Goal: Task Accomplishment & Management: Manage account settings

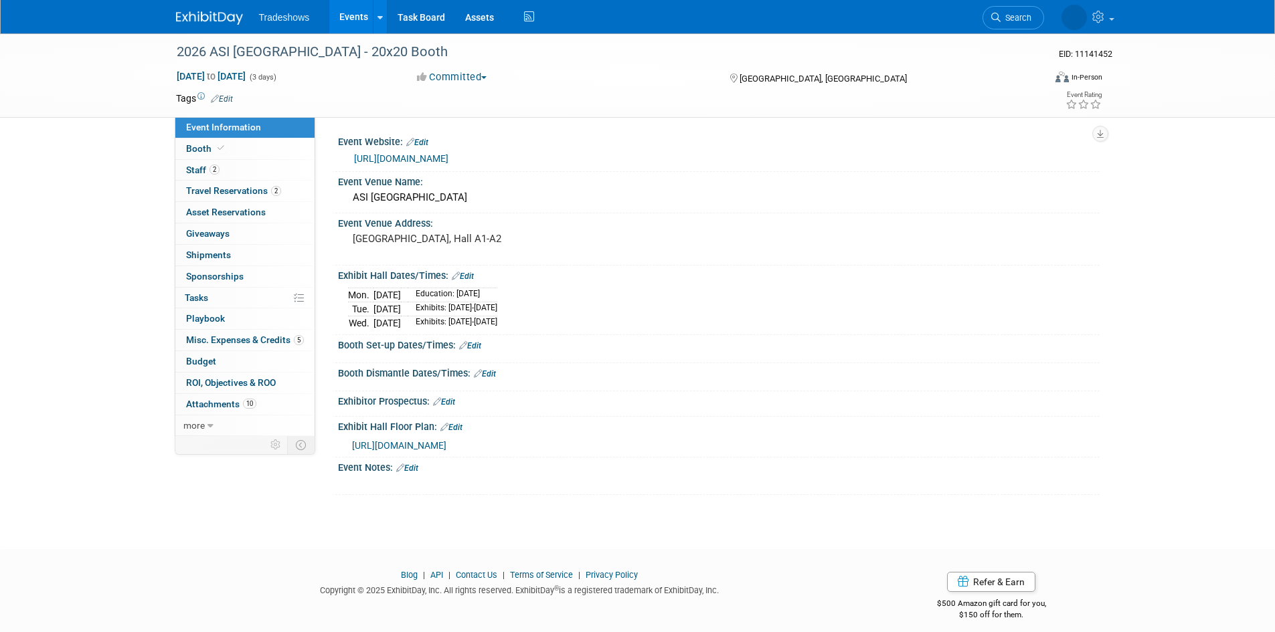
click at [475, 345] on link "Edit" at bounding box center [470, 345] width 22 height 9
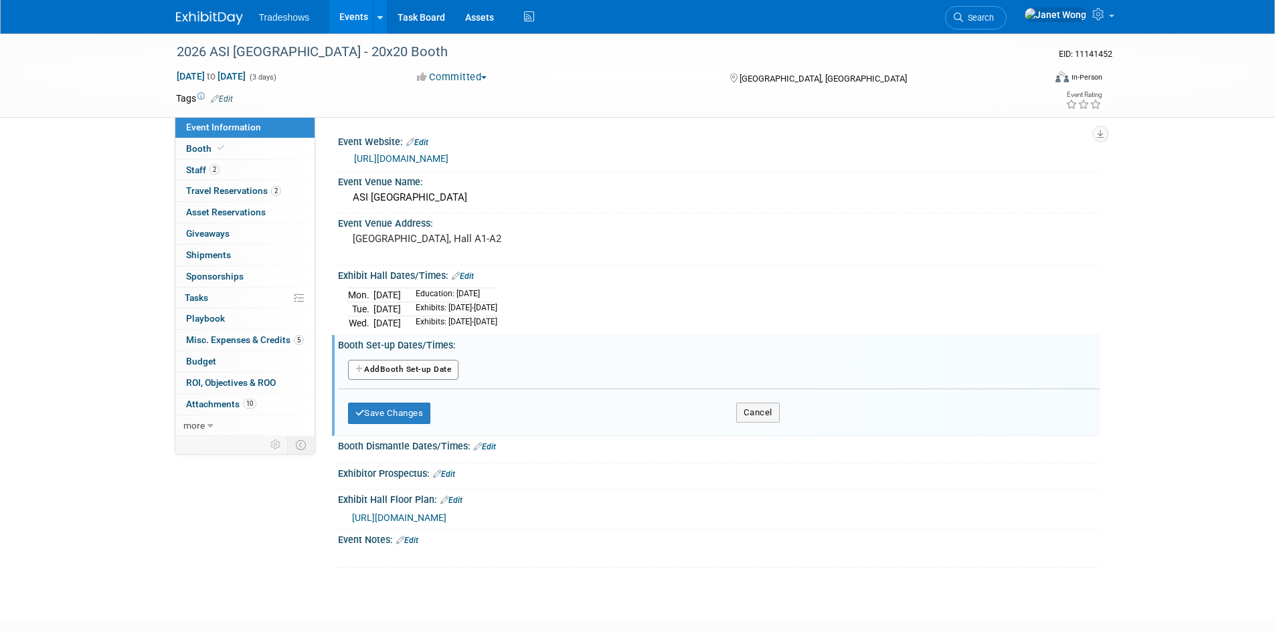
click at [434, 365] on button "Add Another Booth Set-up Date" at bounding box center [403, 370] width 111 height 20
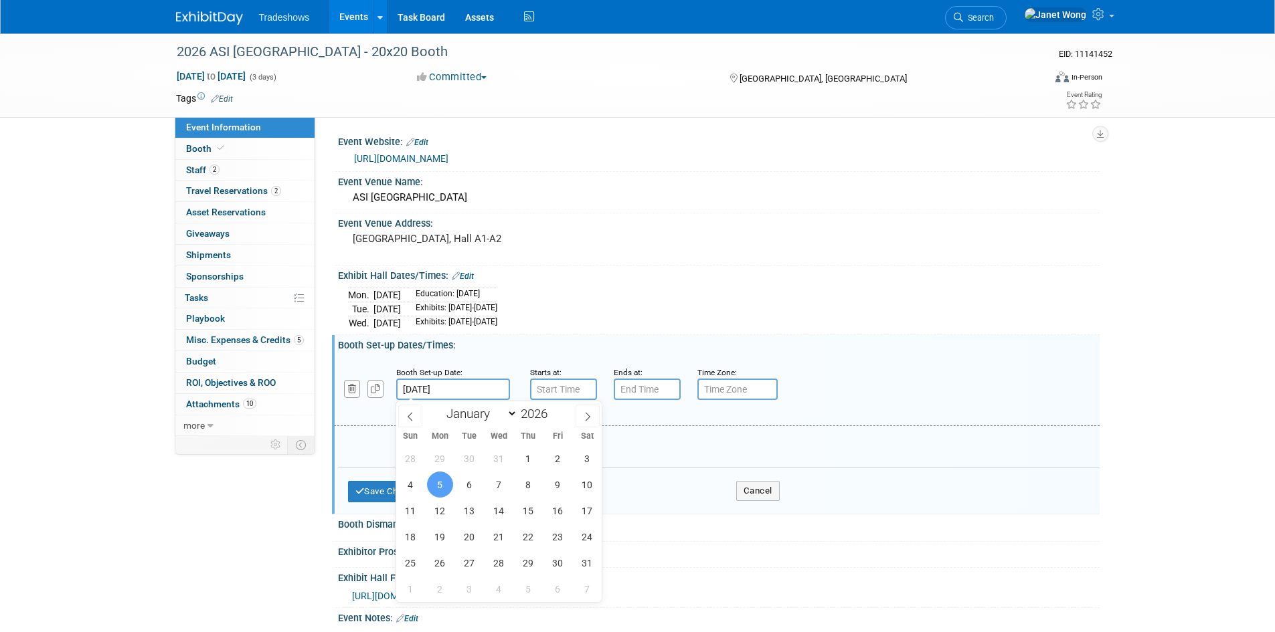
click at [473, 389] on input "Jan 5, 2026" at bounding box center [453, 389] width 114 height 21
click at [405, 484] on span "4" at bounding box center [410, 485] width 26 height 26
type input "Jan 4, 2026"
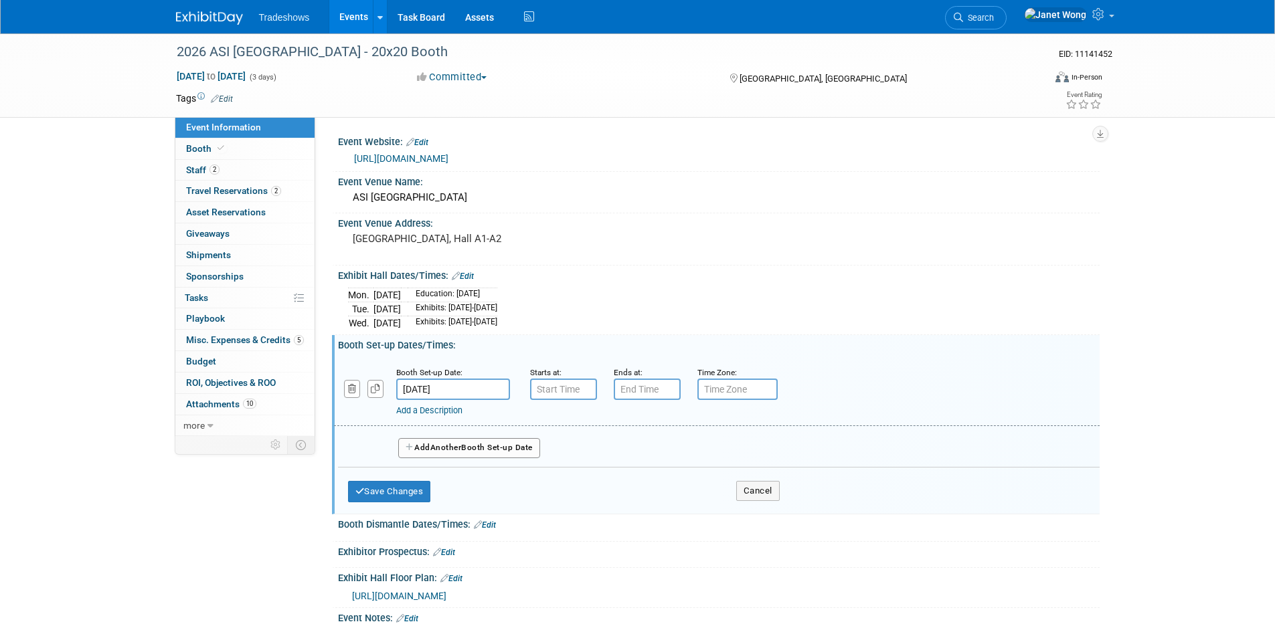
click at [488, 451] on button "Add Another Booth Set-up Date" at bounding box center [469, 448] width 142 height 20
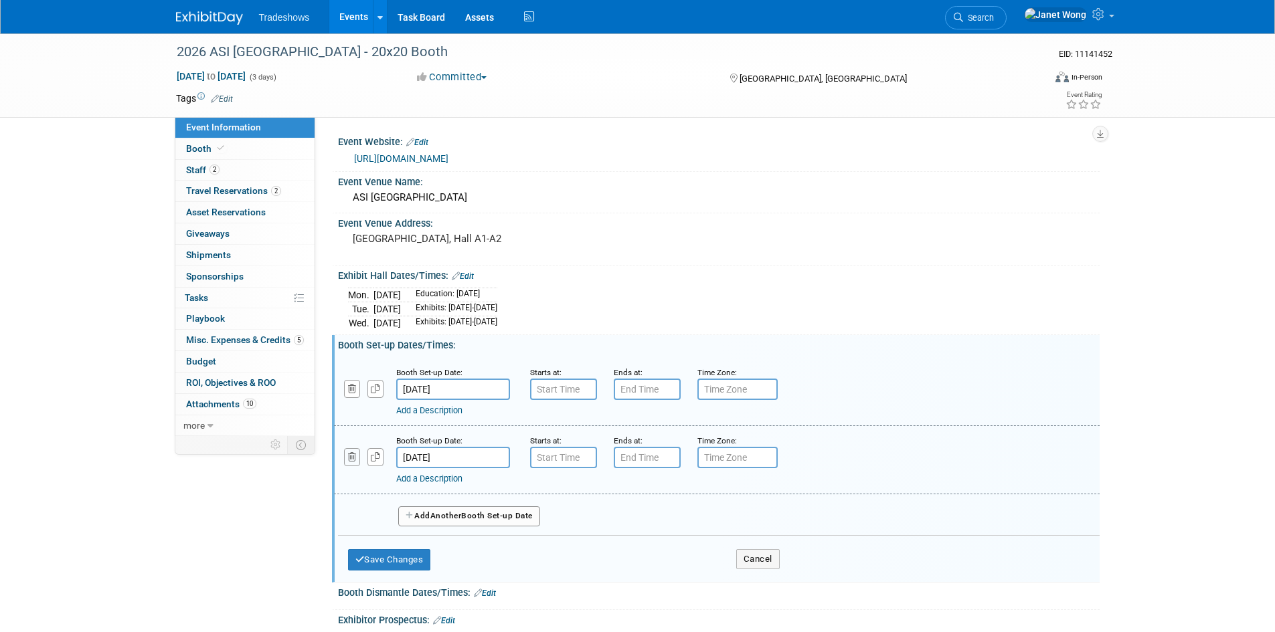
drag, startPoint x: 349, startPoint y: 454, endPoint x: 378, endPoint y: 528, distance: 79.0
click at [350, 454] on icon "button" at bounding box center [352, 457] width 9 height 9
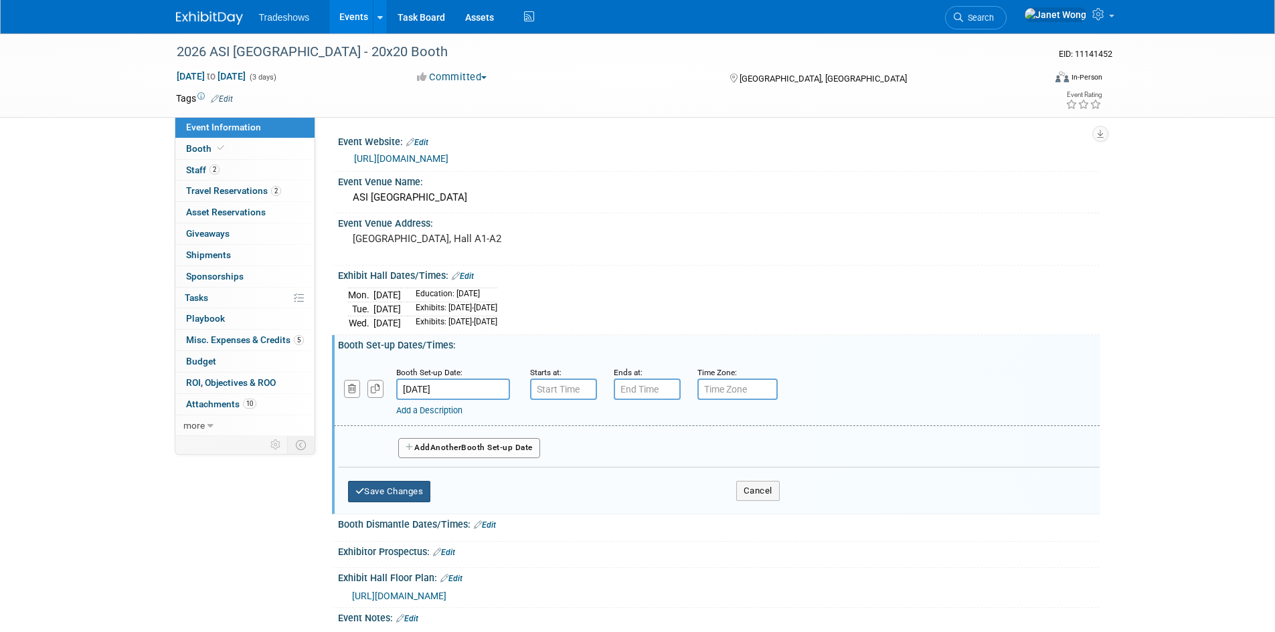
click at [374, 489] on button "Save Changes" at bounding box center [389, 491] width 83 height 21
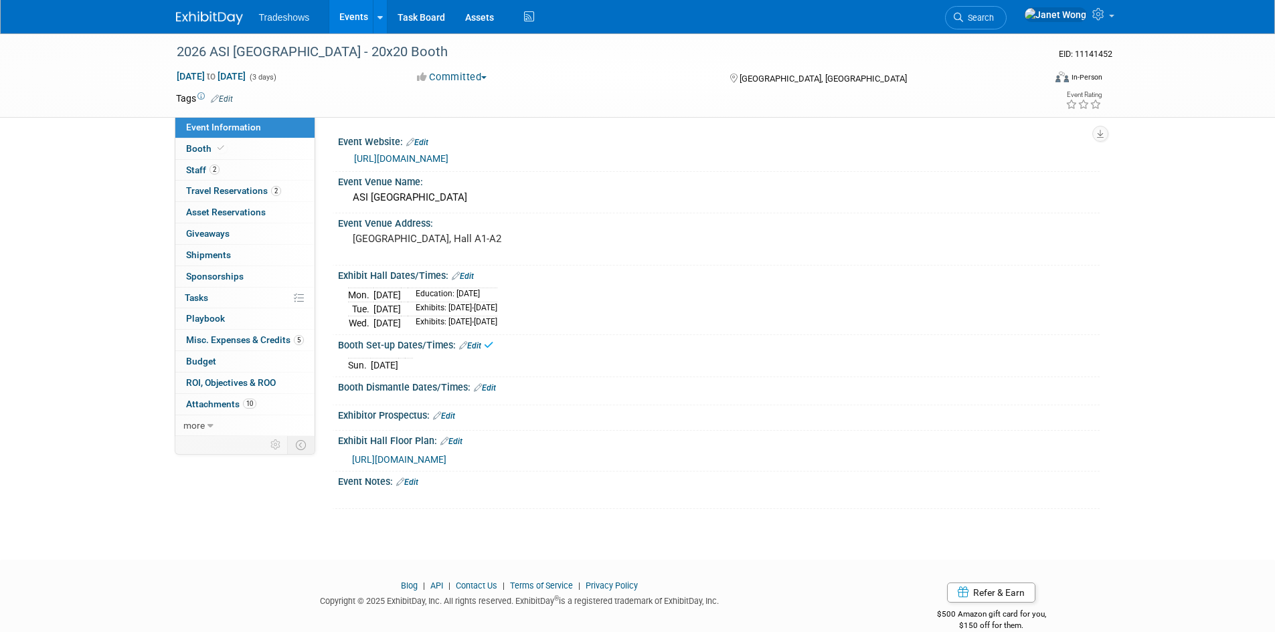
click at [485, 388] on link "Edit" at bounding box center [485, 387] width 22 height 9
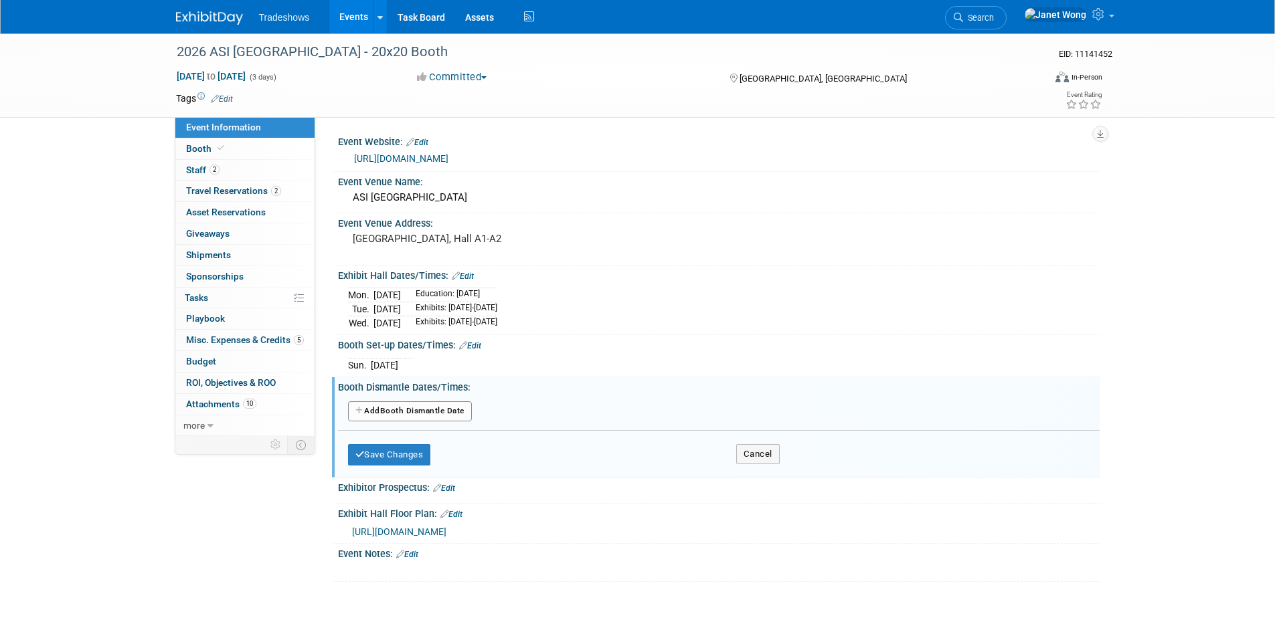
click at [400, 418] on button "Add Another Booth Dismantle Date" at bounding box center [410, 411] width 124 height 20
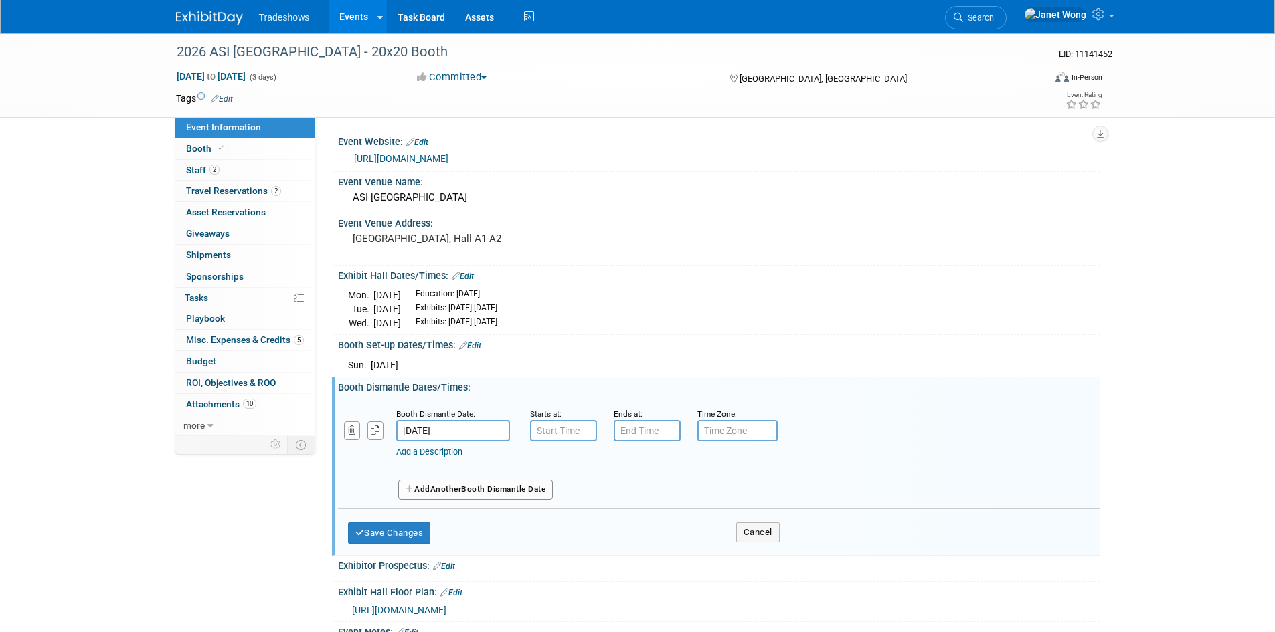
click at [480, 441] on input "Jan 7, 2026" at bounding box center [453, 430] width 114 height 21
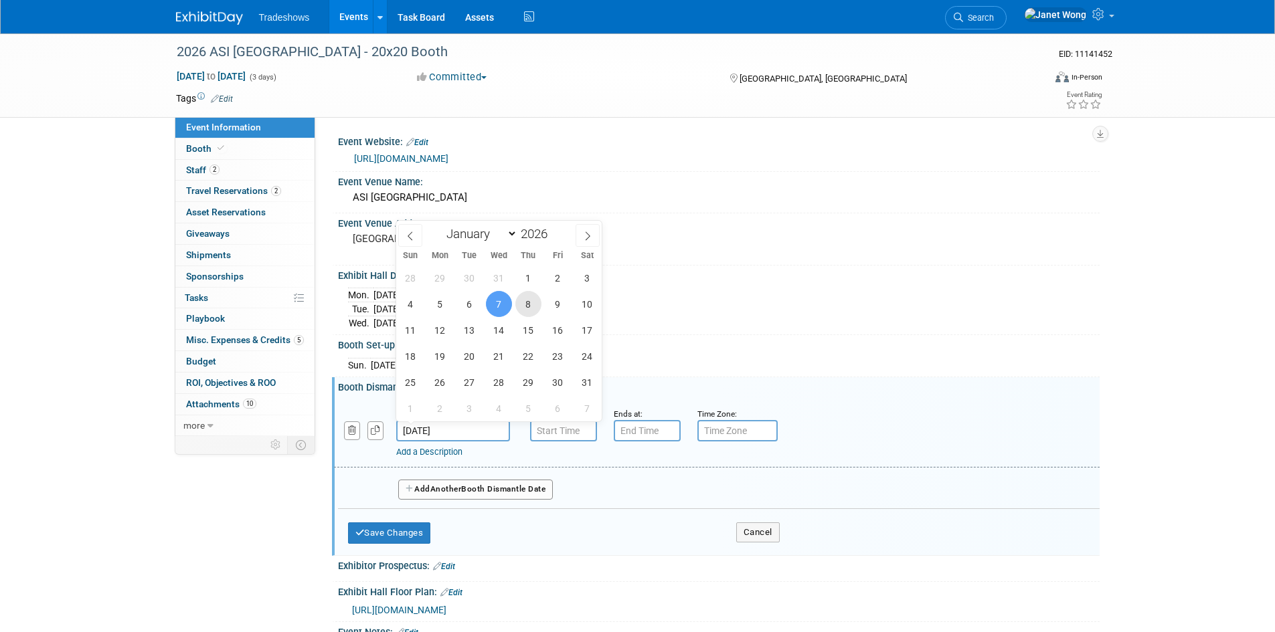
click at [529, 309] on span "8" at bounding box center [528, 304] width 26 height 26
type input "Jan 8, 2026"
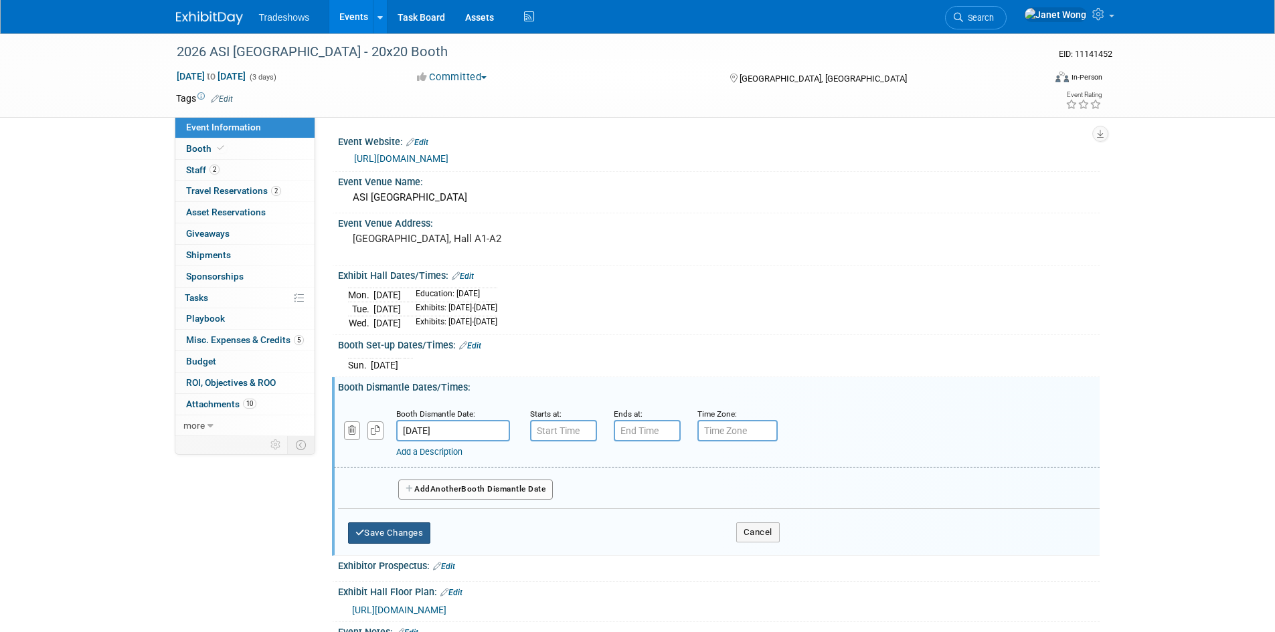
click at [403, 534] on button "Save Changes" at bounding box center [389, 533] width 83 height 21
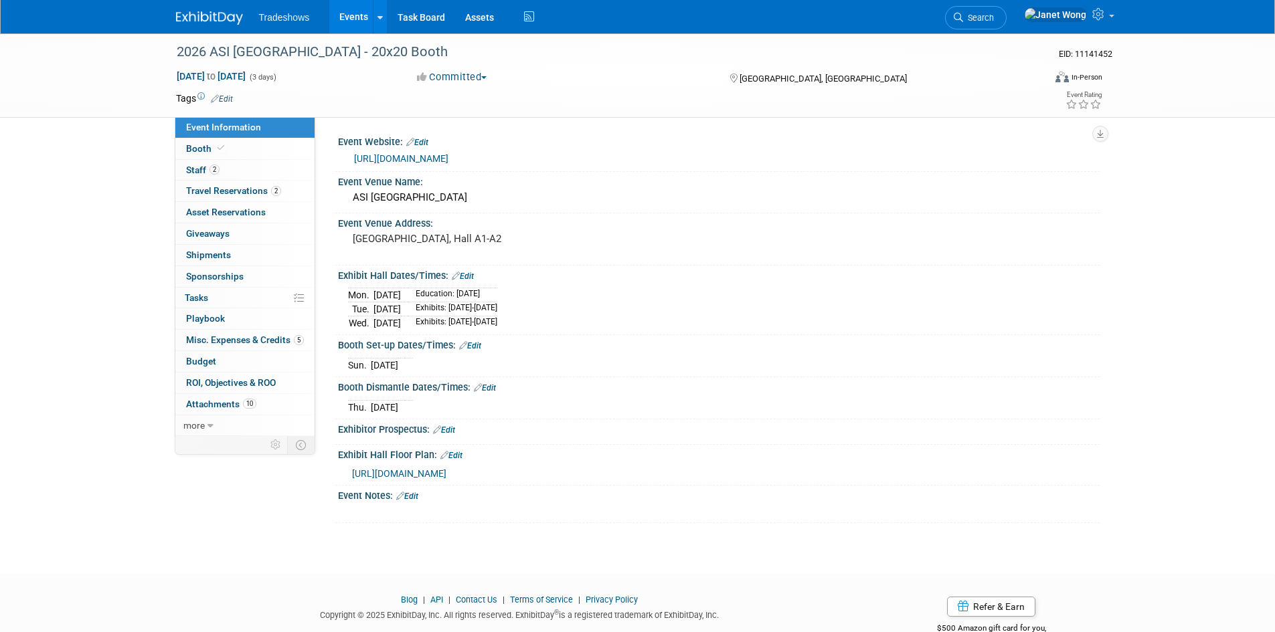
click at [359, 19] on link "Events" at bounding box center [353, 16] width 49 height 33
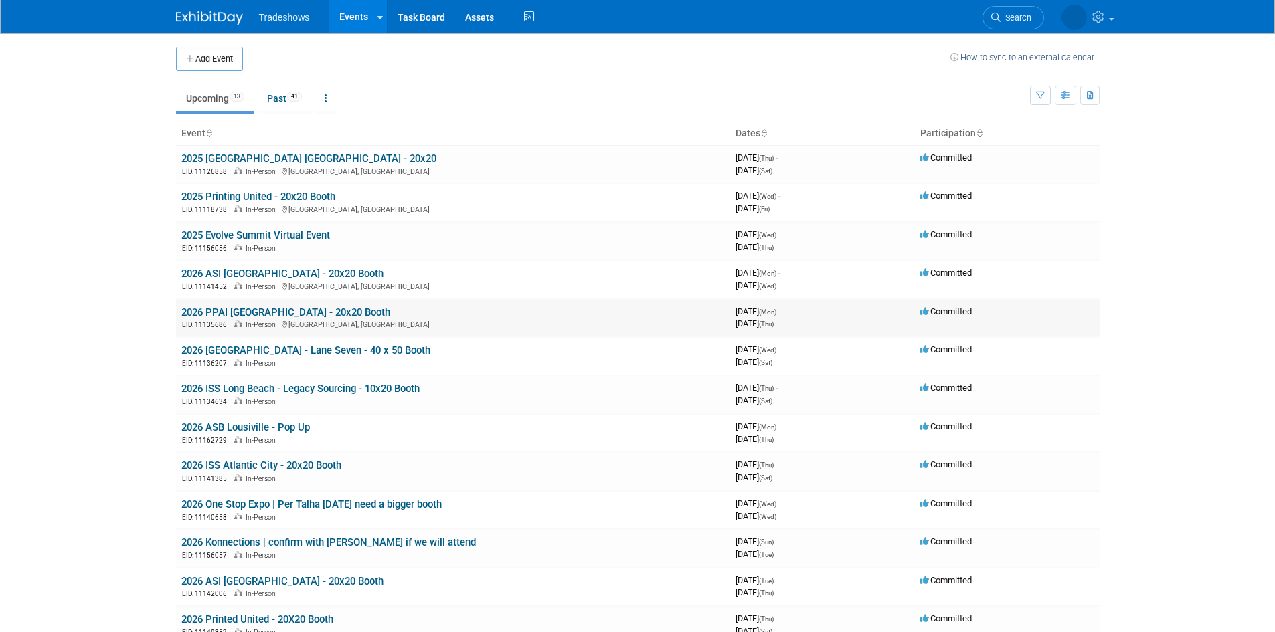
click at [230, 310] on link "2026 PPAI [GEOGRAPHIC_DATA] - 20x20 Booth" at bounding box center [285, 312] width 209 height 12
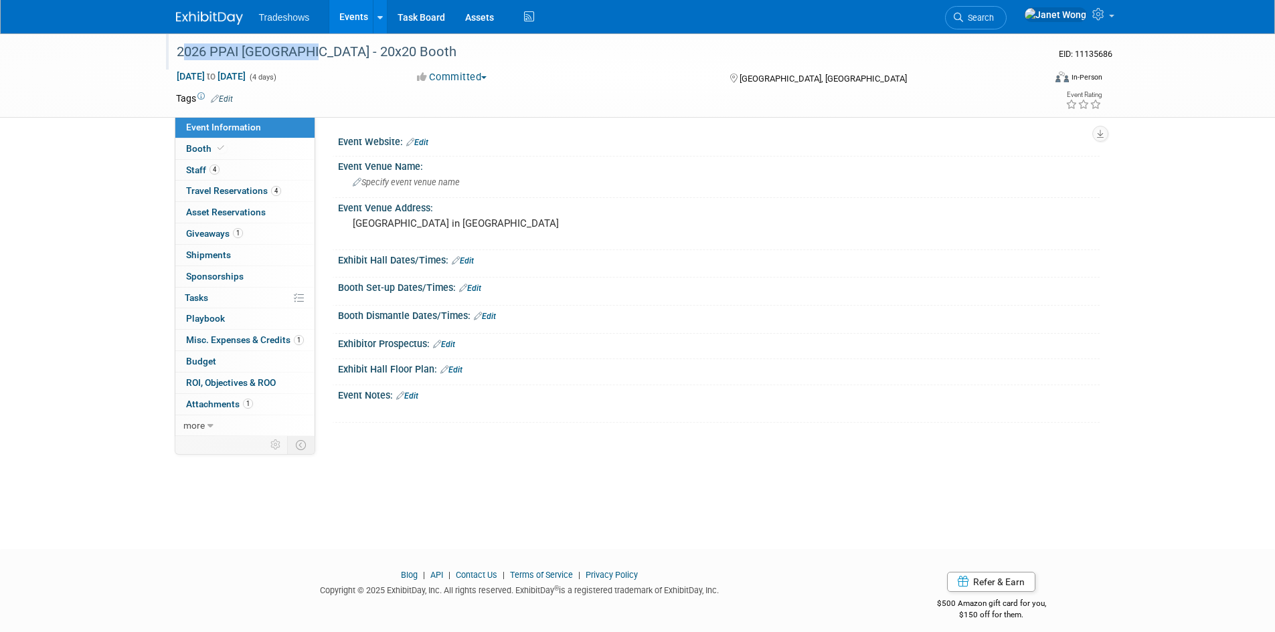
drag, startPoint x: 302, startPoint y: 53, endPoint x: 178, endPoint y: 49, distance: 124.5
click at [178, 49] on div "2026 PPAI [GEOGRAPHIC_DATA] - 20x20 Booth" at bounding box center [598, 52] width 852 height 24
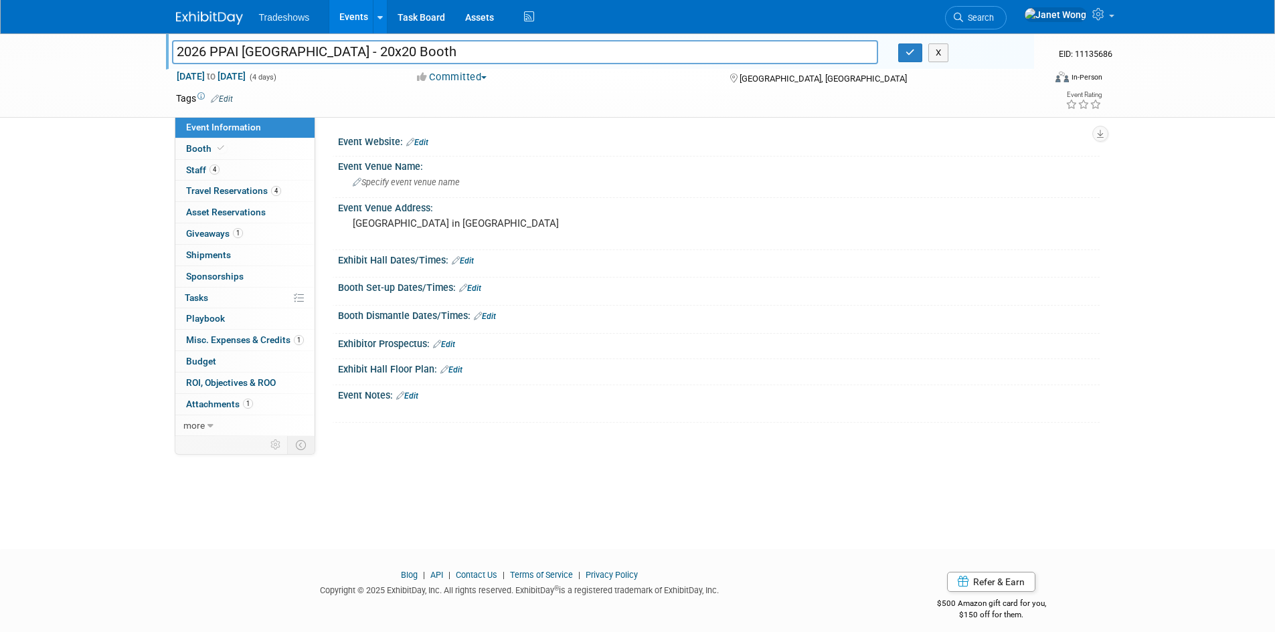
click at [274, 57] on input "2026 PPAI [GEOGRAPHIC_DATA] - 20x20 Booth" at bounding box center [525, 51] width 707 height 23
drag, startPoint x: 507, startPoint y: 547, endPoint x: 507, endPoint y: 507, distance: 40.8
click at [507, 542] on body "Tradeshows Events Add Event Bulk Upload Events Shareable Event Boards Recently …" at bounding box center [637, 316] width 1275 height 632
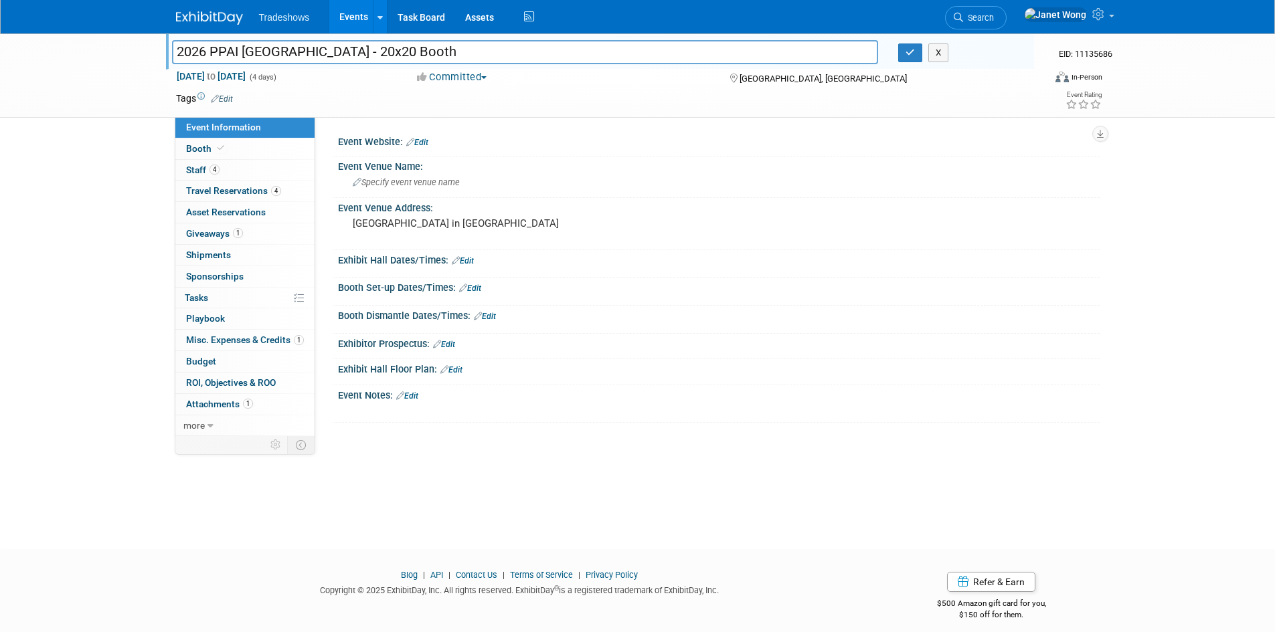
click at [422, 147] on link "Edit" at bounding box center [417, 142] width 22 height 9
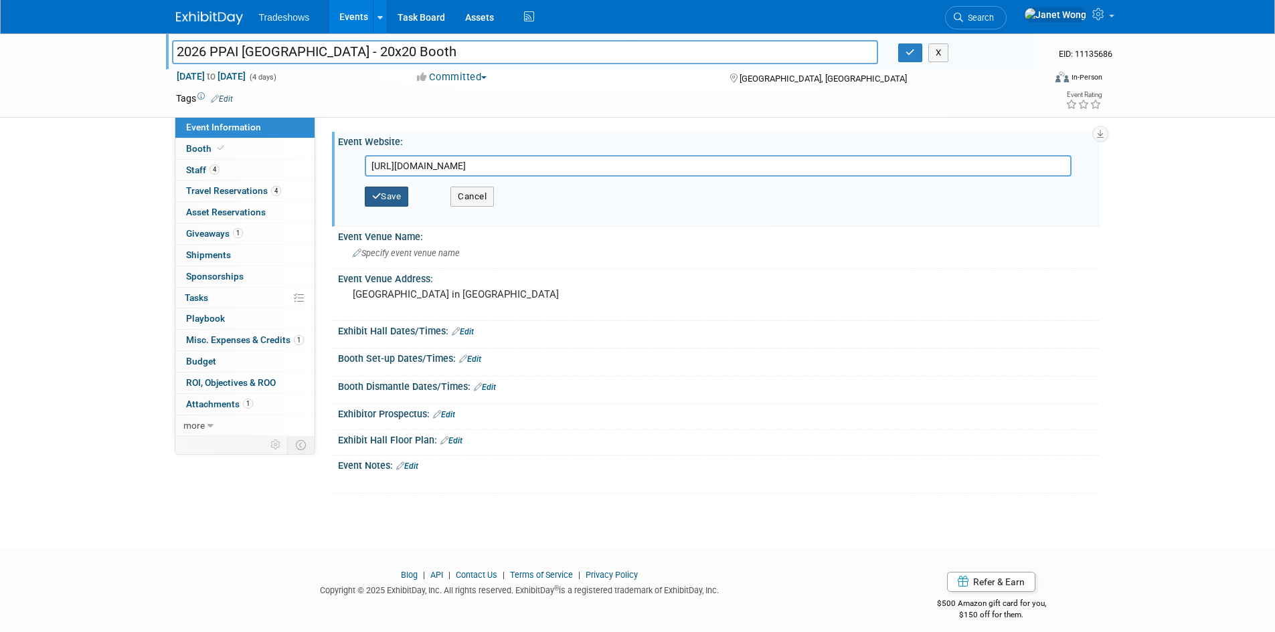
type input "https://www.ppai.org/event/ppai-expo-2026-events-page/"
click at [397, 199] on button "Save" at bounding box center [387, 197] width 44 height 20
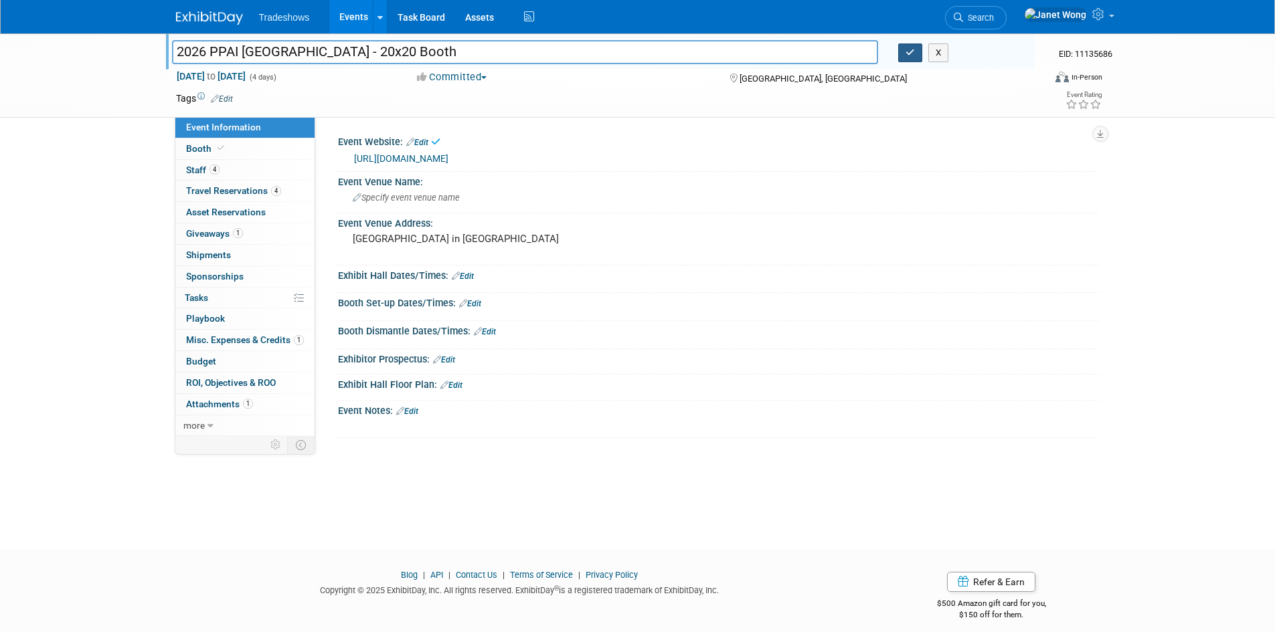
click at [913, 48] on icon "button" at bounding box center [909, 52] width 9 height 9
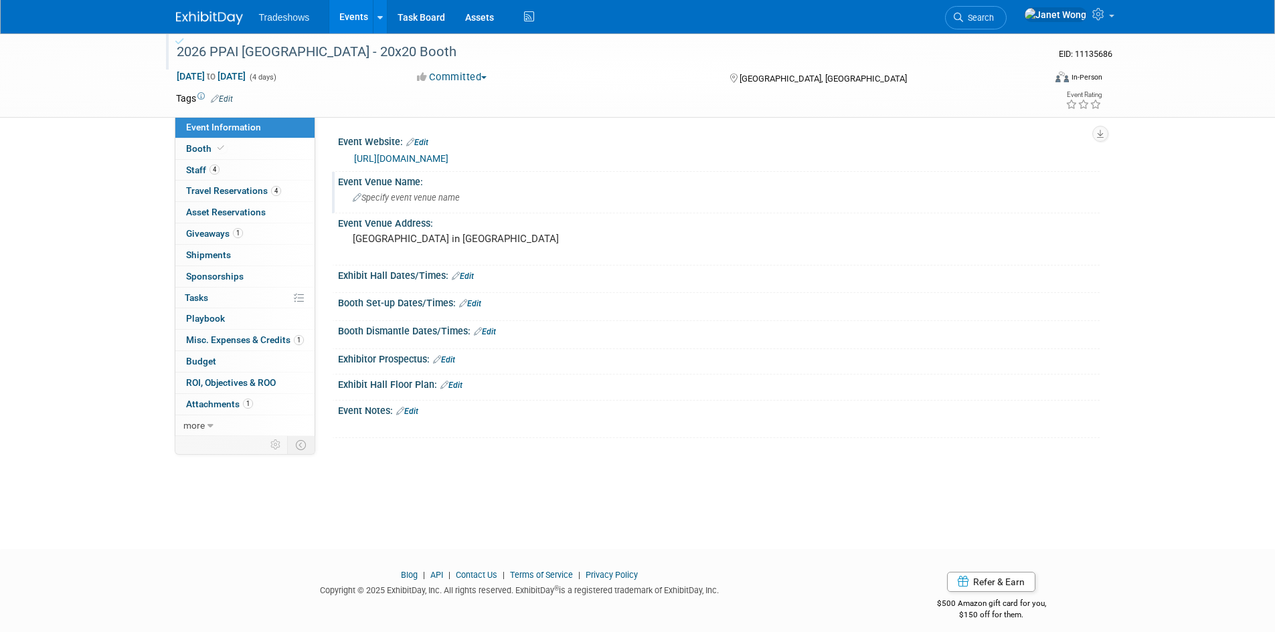
click at [386, 201] on span "Specify event venue name" at bounding box center [406, 198] width 107 height 10
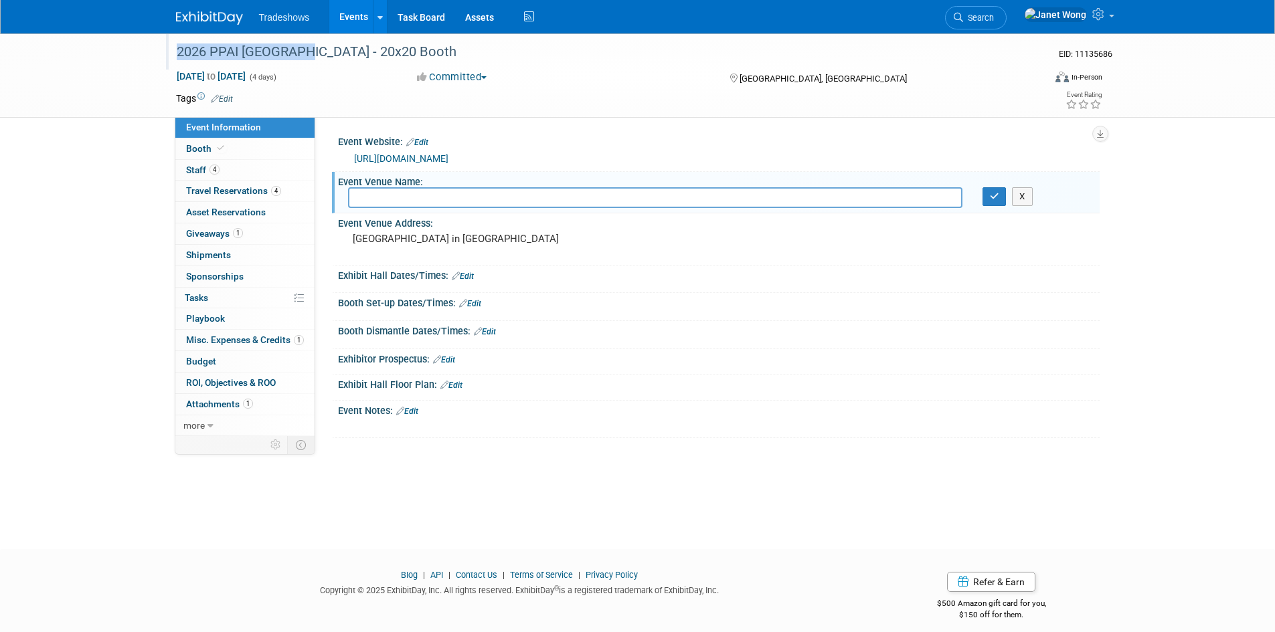
drag, startPoint x: 304, startPoint y: 51, endPoint x: 175, endPoint y: 51, distance: 129.1
click at [175, 51] on div "2026 PPAI [GEOGRAPHIC_DATA] - 20x20 Booth" at bounding box center [598, 52] width 852 height 24
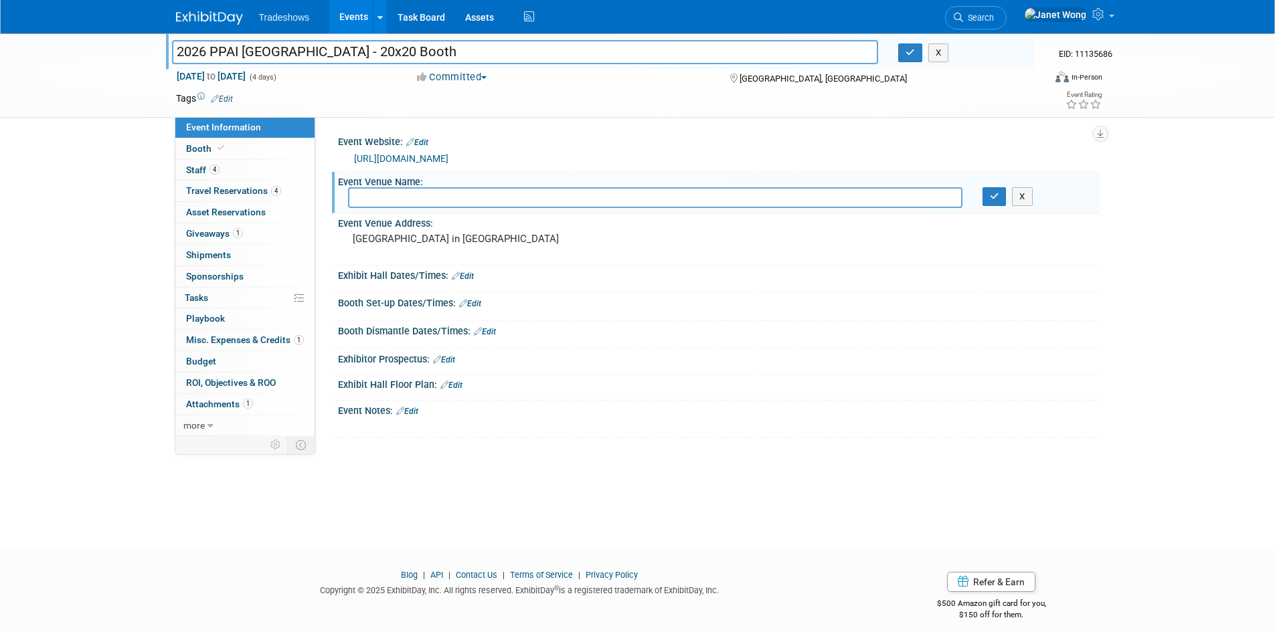
drag, startPoint x: 175, startPoint y: 51, endPoint x: 302, endPoint y: 55, distance: 127.2
click at [302, 55] on input "2026 PPAI Las Vegas - 20x20 Booth" at bounding box center [525, 51] width 707 height 23
click at [446, 195] on input "text" at bounding box center [655, 197] width 614 height 21
paste input "2026 PPAI Las Vegas"
type input "2026 PPAI Las Vegas"
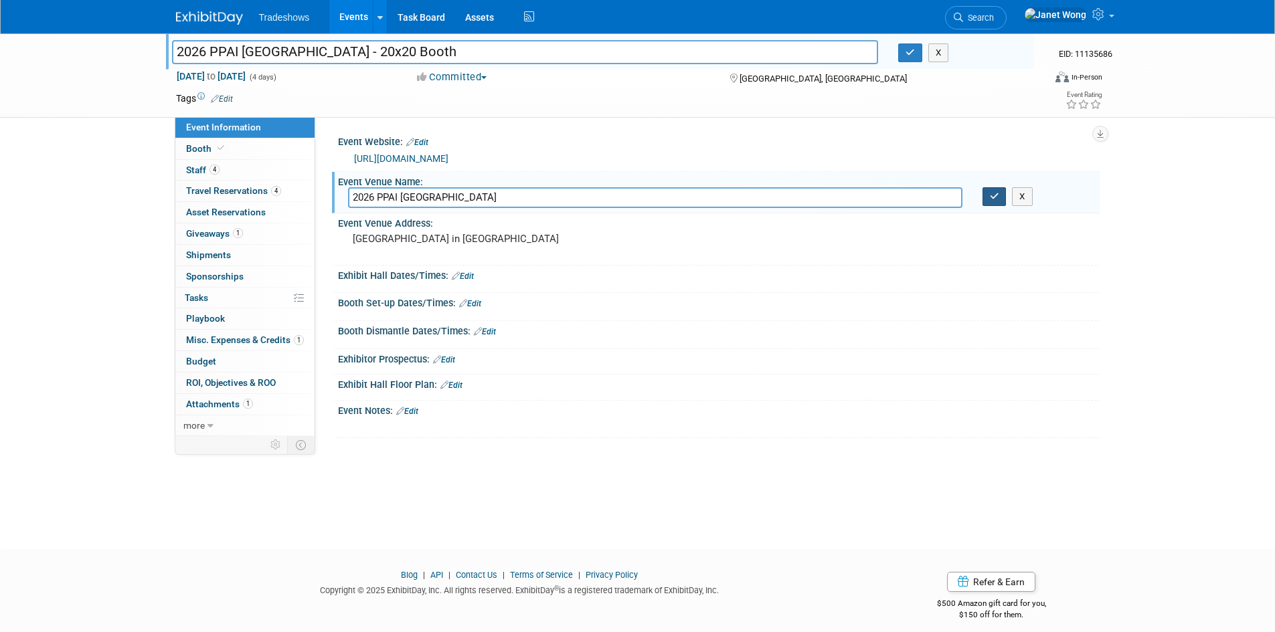
click at [997, 194] on icon "button" at bounding box center [994, 196] width 9 height 9
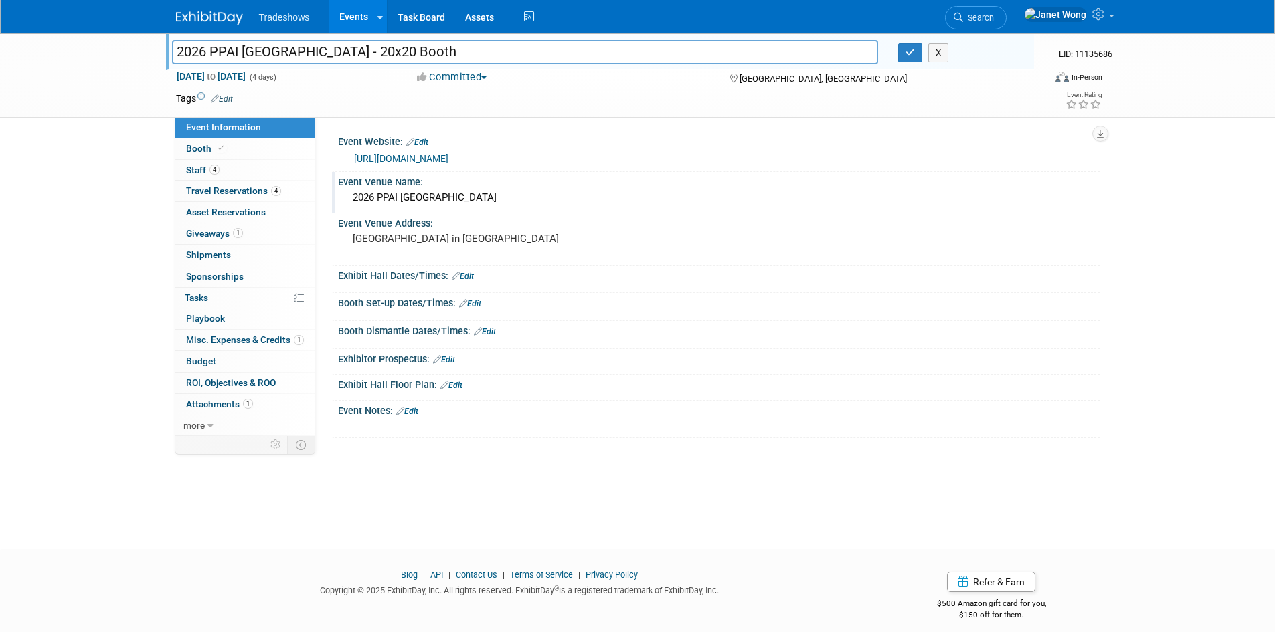
click at [357, 274] on div "Exhibit Hall Dates/Times: Edit" at bounding box center [718, 274] width 761 height 17
click at [474, 278] on link "Edit" at bounding box center [463, 276] width 22 height 9
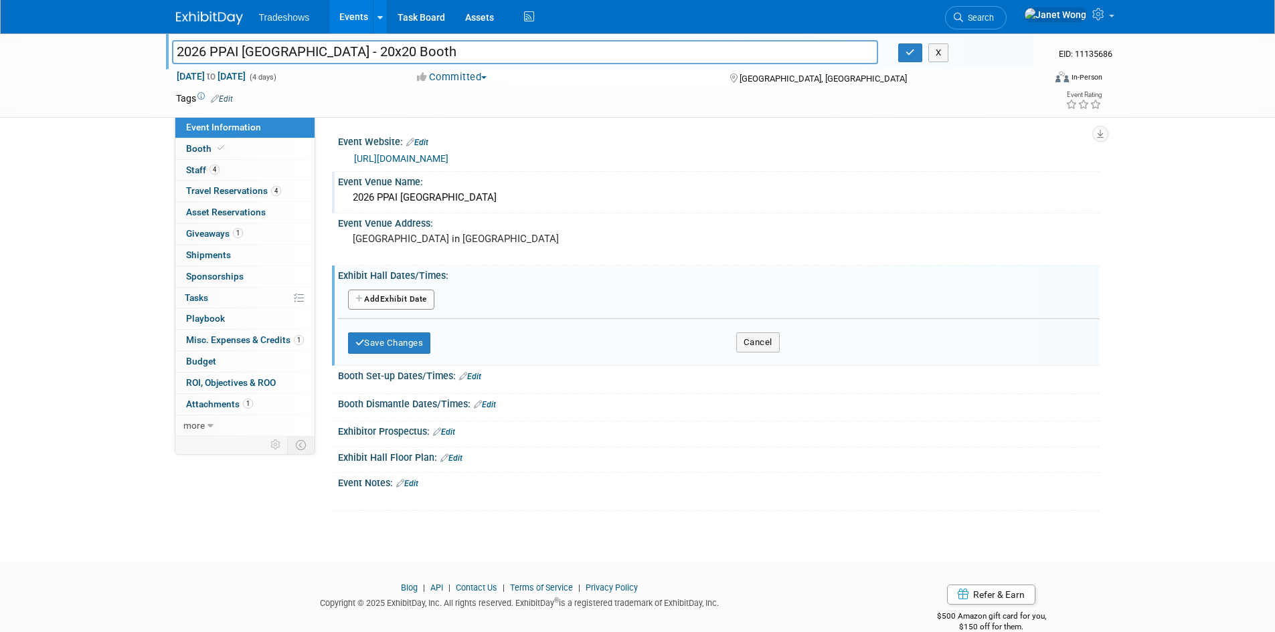
click at [38, 245] on div "2026 PPAI Las Vegas - 20x20 Booth 2026 PPAI Las Vegas - 20x20 Booth X EID: 1113…" at bounding box center [637, 285] width 1275 height 505
click at [909, 54] on icon "button" at bounding box center [909, 52] width 9 height 9
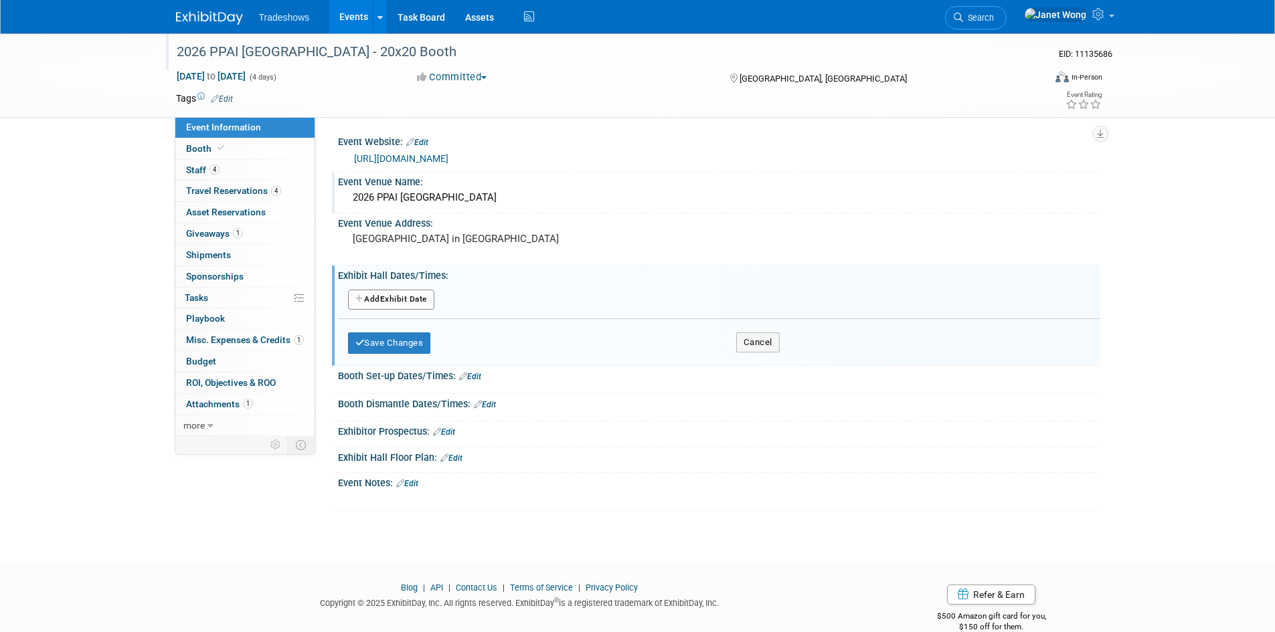
click at [395, 291] on button "Add Another Exhibit Date" at bounding box center [391, 300] width 86 height 20
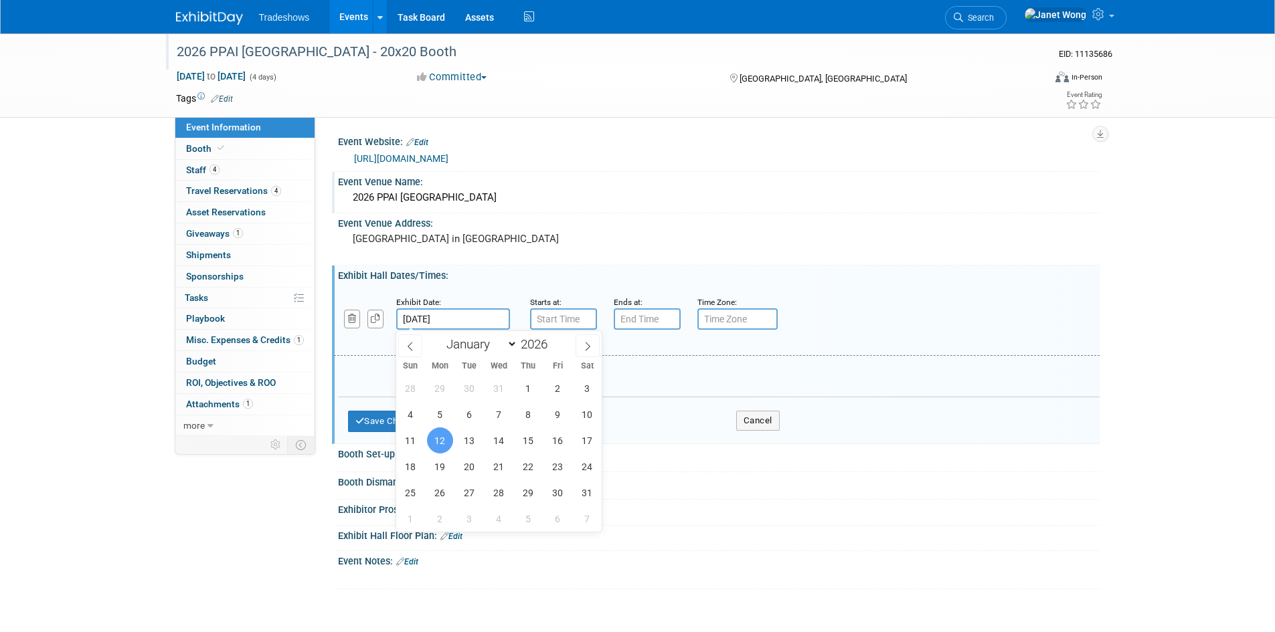
click at [481, 321] on input "Jan 12, 2026" at bounding box center [453, 318] width 114 height 21
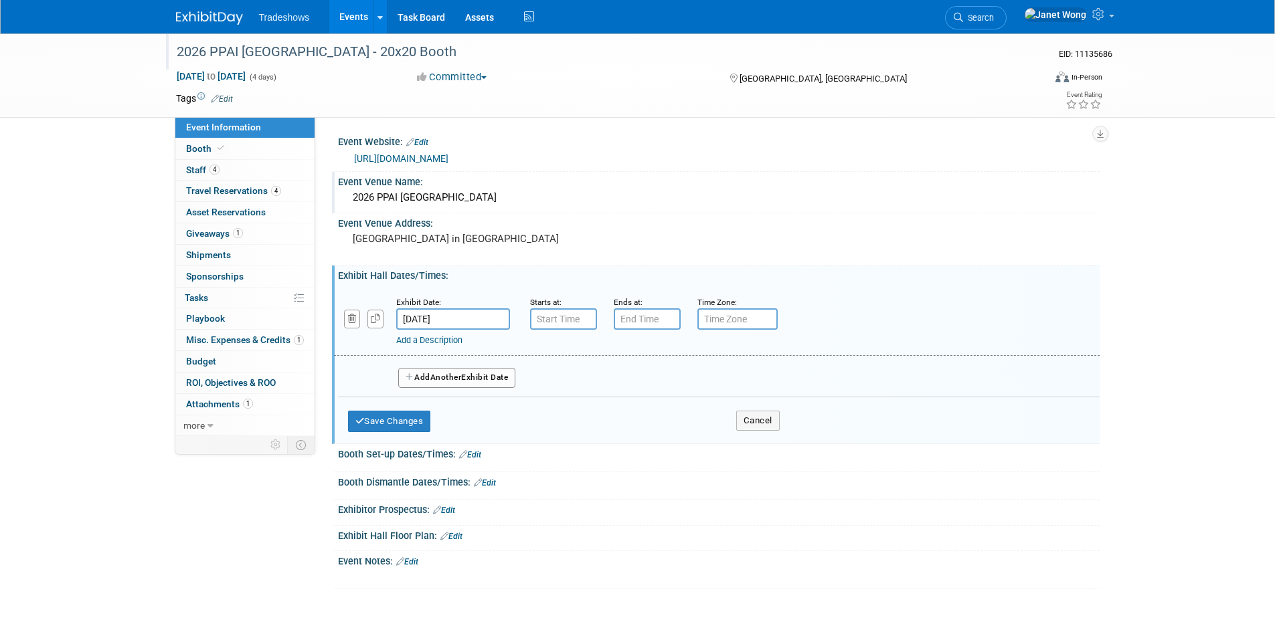
click at [518, 282] on div "Exhibit Date: Jan 12, 2026 Starts at: Ends at: Time Zone: Apply to all Add a De…" at bounding box center [718, 360] width 761 height 159
click at [440, 382] on span "Another" at bounding box center [445, 377] width 31 height 9
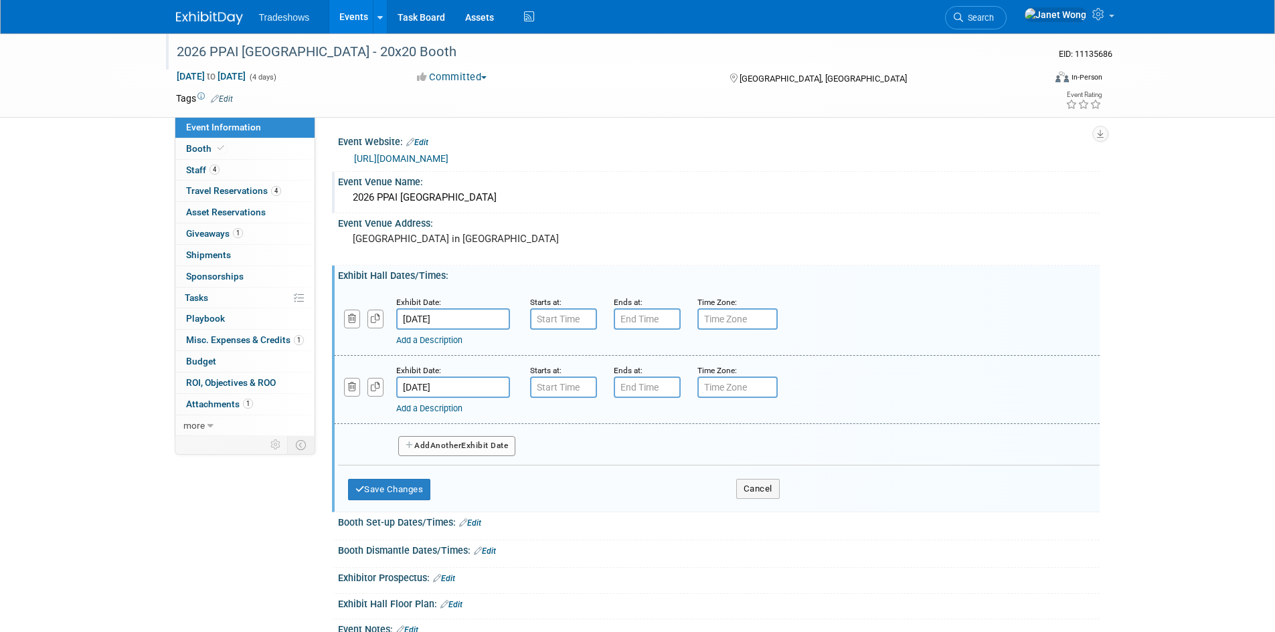
click at [448, 440] on div "Add Another Exhibit Date" at bounding box center [718, 441] width 761 height 35
click at [448, 440] on button "Add Another Exhibit Date" at bounding box center [457, 446] width 118 height 20
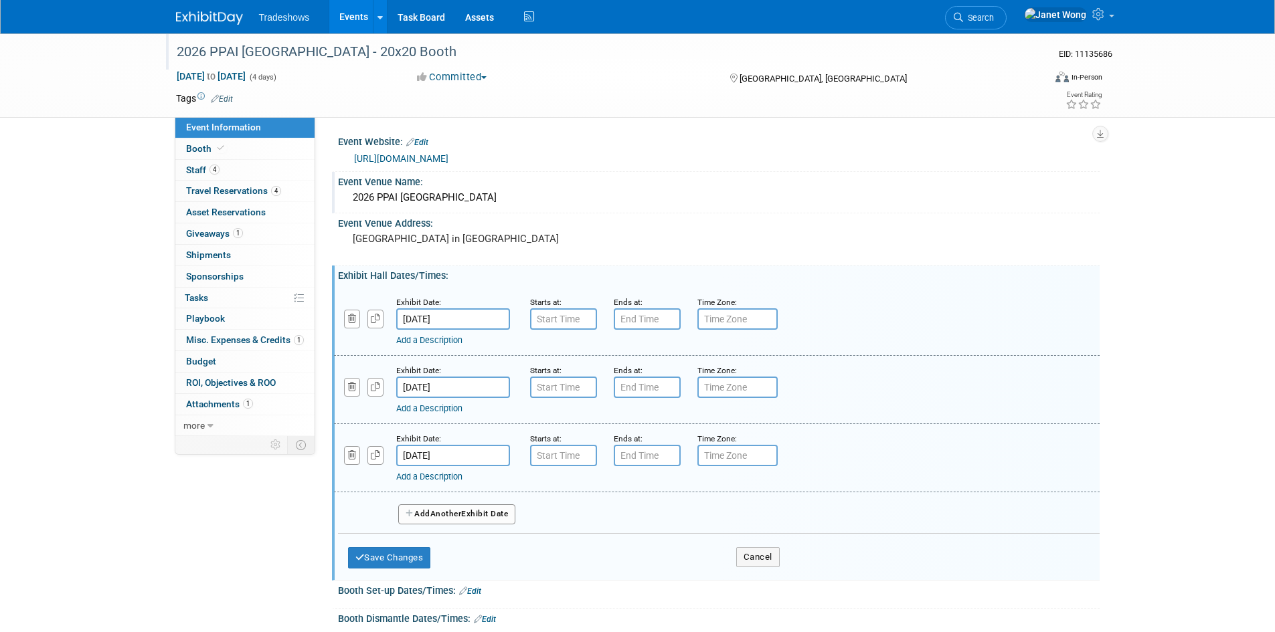
click at [415, 515] on button "Add Another Exhibit Date" at bounding box center [457, 515] width 118 height 20
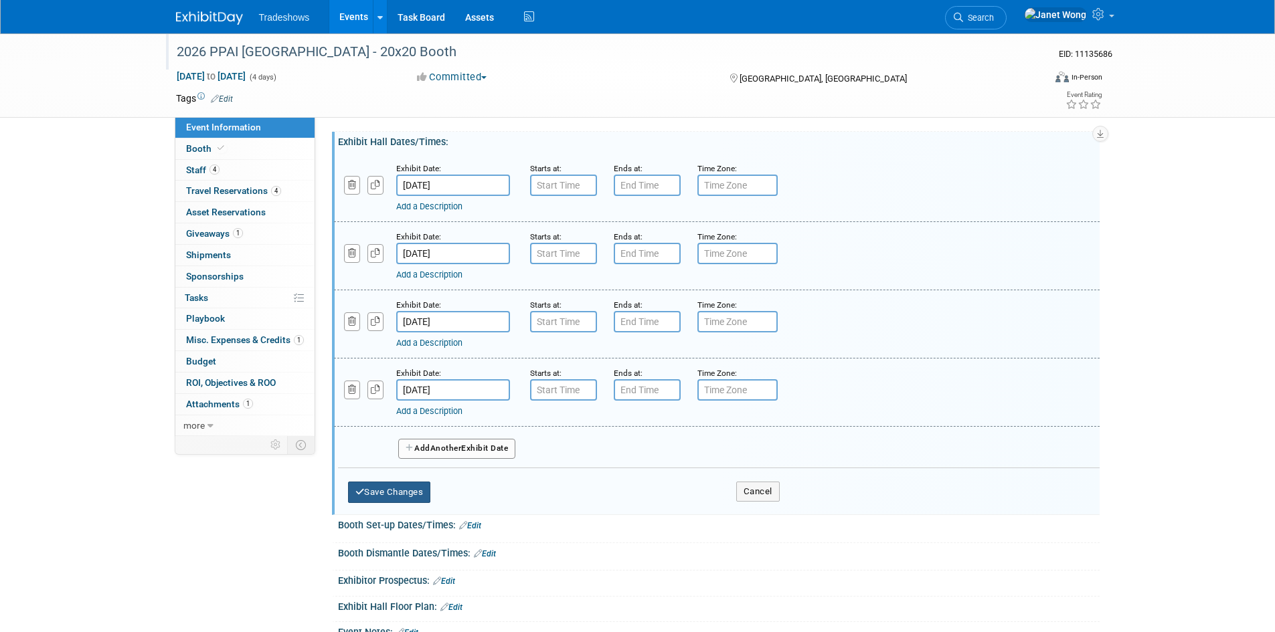
click at [392, 484] on button "Save Changes" at bounding box center [389, 492] width 83 height 21
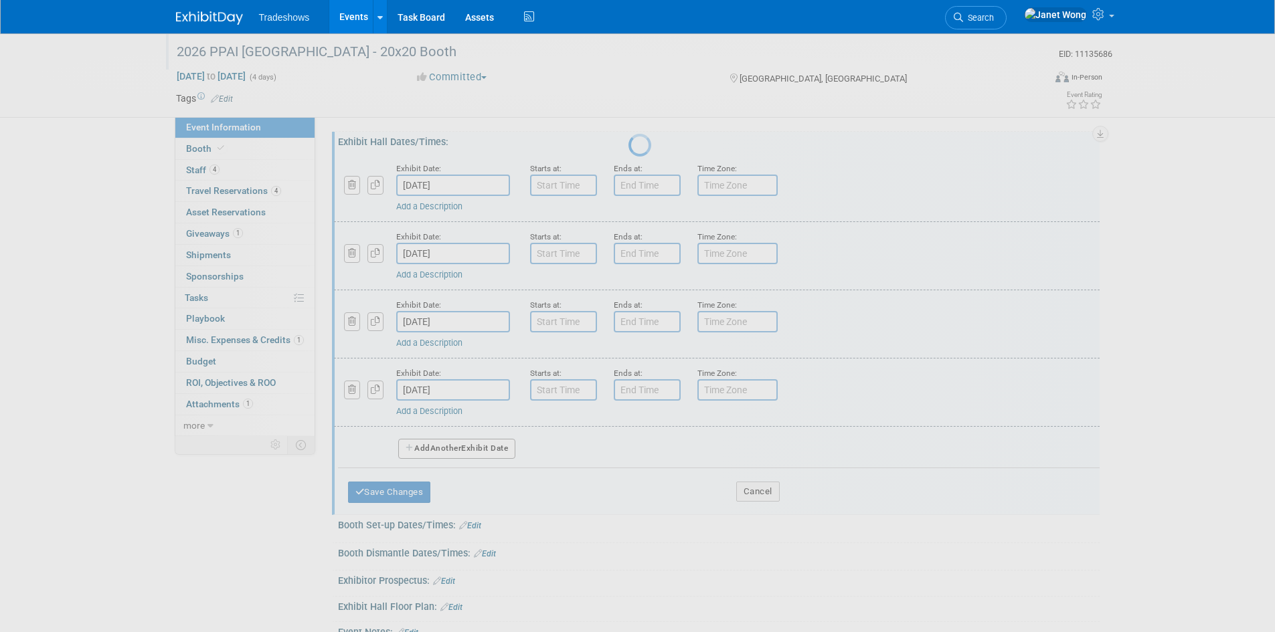
scroll to position [11, 0]
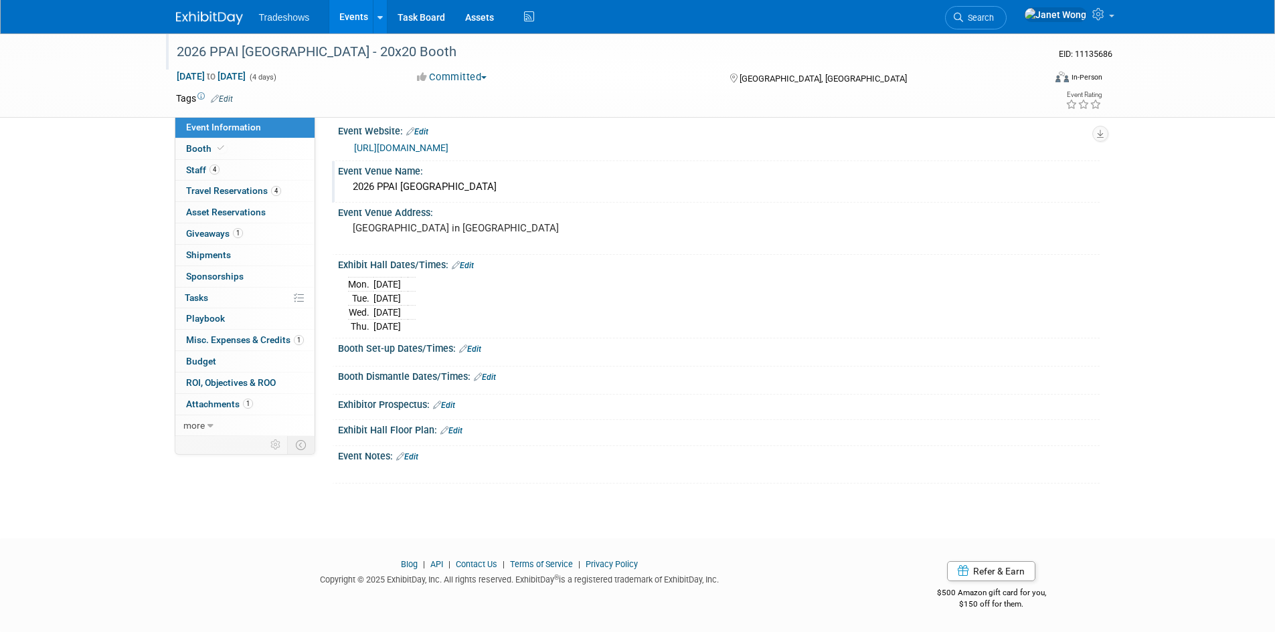
click at [468, 266] on link "Edit" at bounding box center [463, 265] width 22 height 9
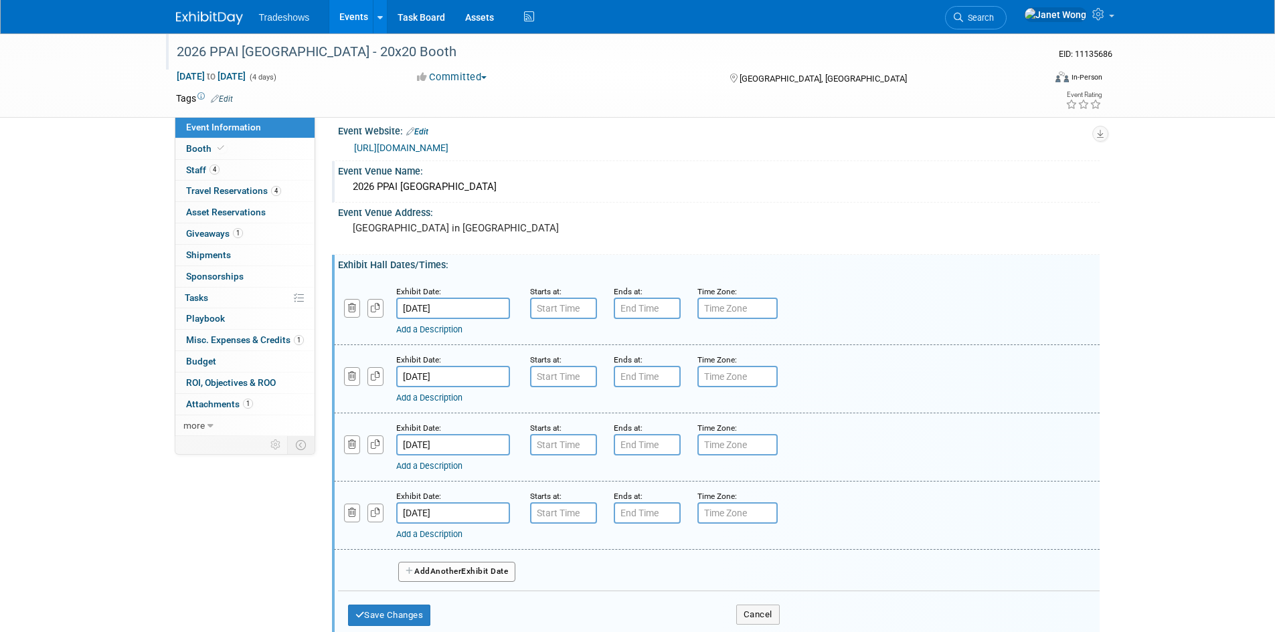
type input "7:00 AM"
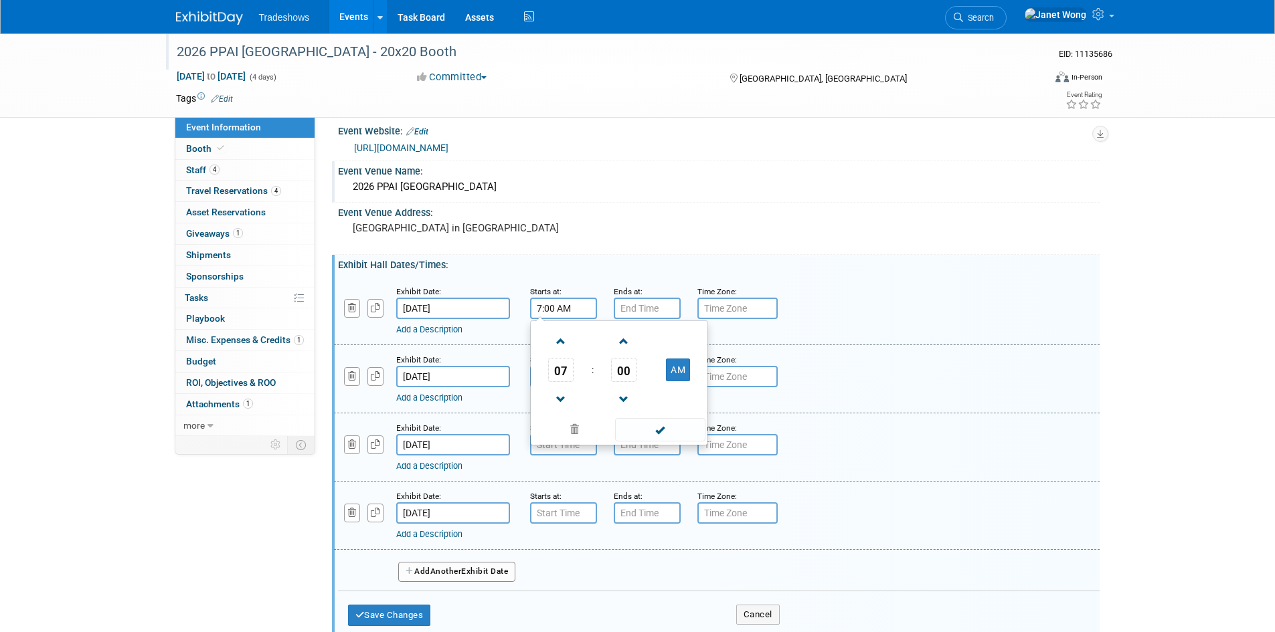
click at [592, 308] on input "7:00 AM" at bounding box center [563, 308] width 67 height 21
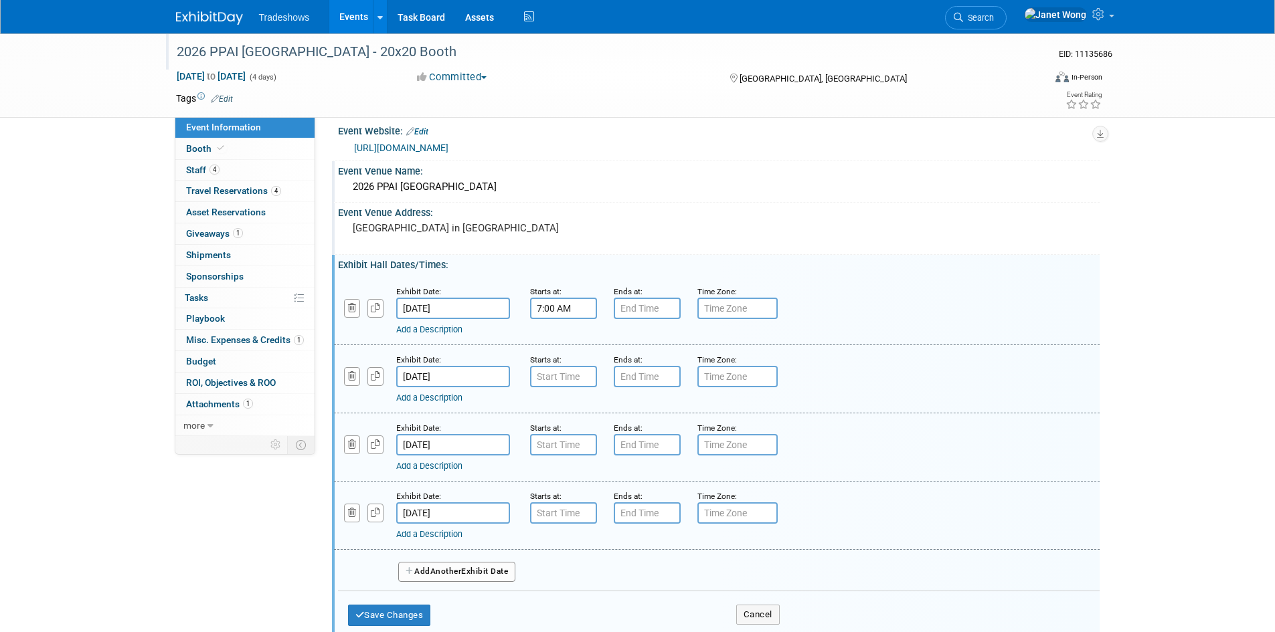
click at [602, 252] on div "Event Venue Address: Mandalay Bay Convention Center in Las Vegas" at bounding box center [715, 229] width 767 height 52
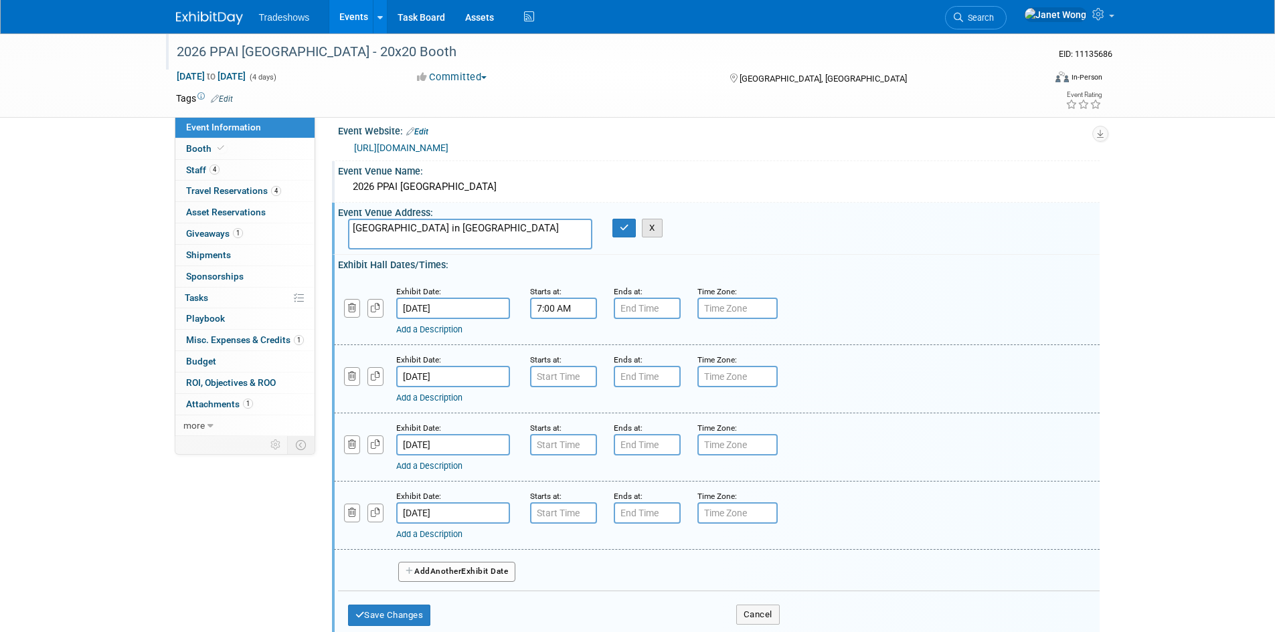
click at [657, 231] on button "X" at bounding box center [652, 228] width 21 height 19
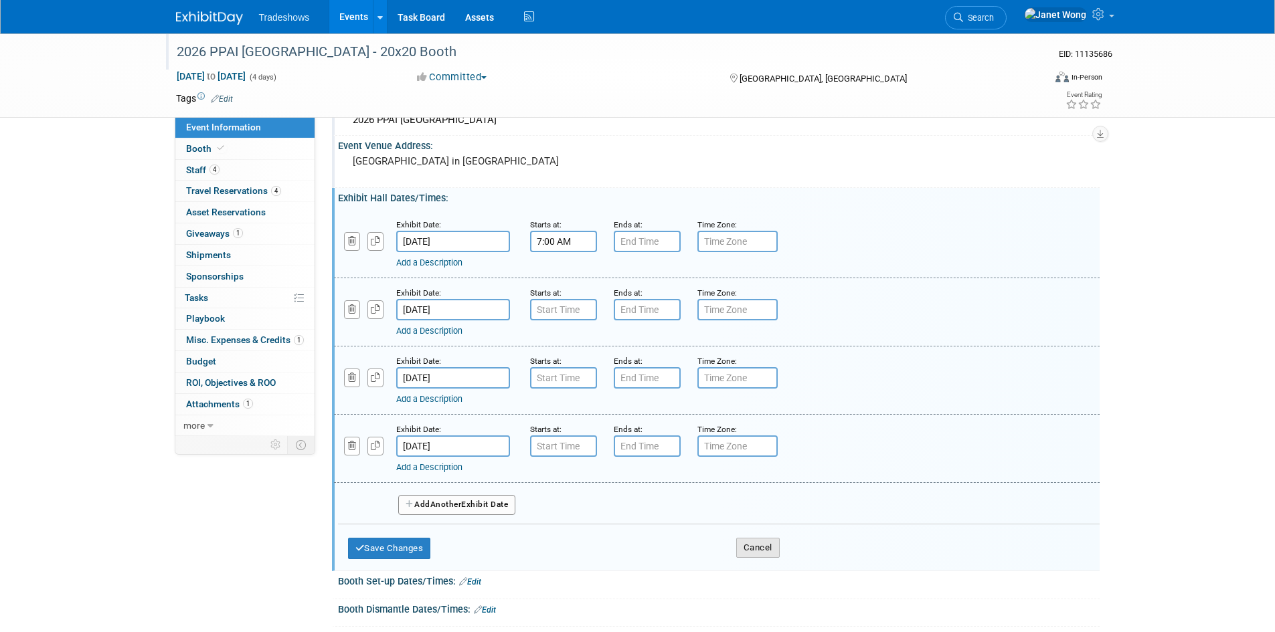
click at [774, 551] on button "Cancel" at bounding box center [757, 548] width 43 height 20
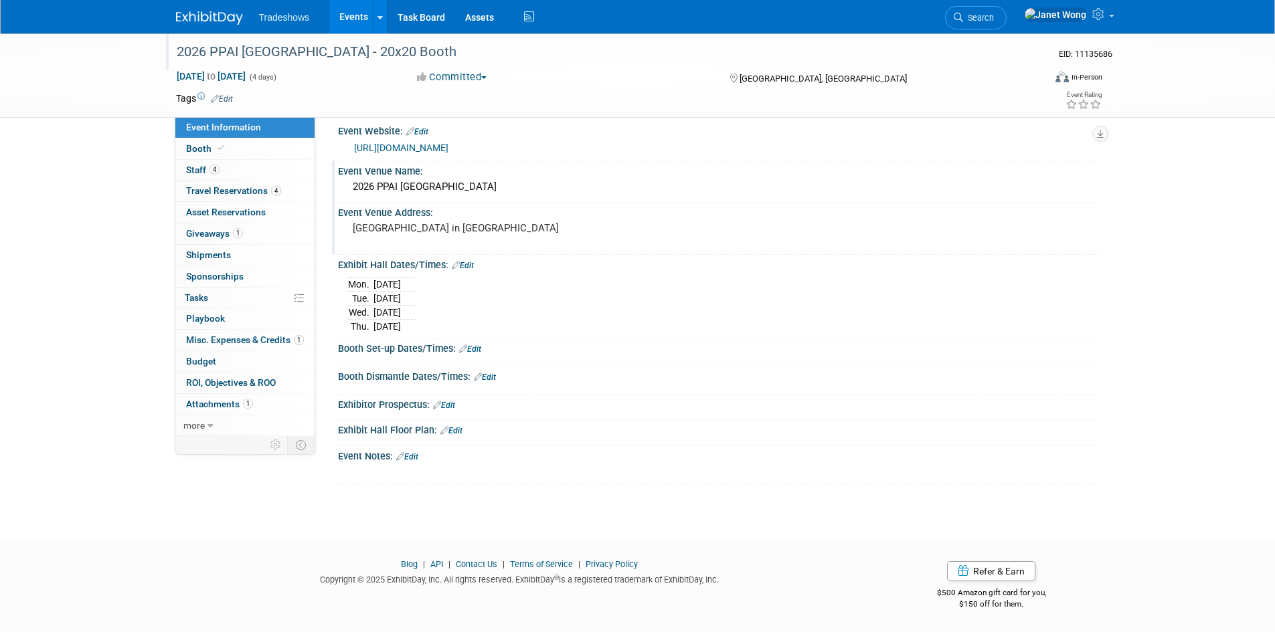
click at [484, 348] on div "Booth Set-up Dates/Times: Edit" at bounding box center [718, 347] width 761 height 17
click at [479, 349] on link "Edit" at bounding box center [470, 349] width 22 height 9
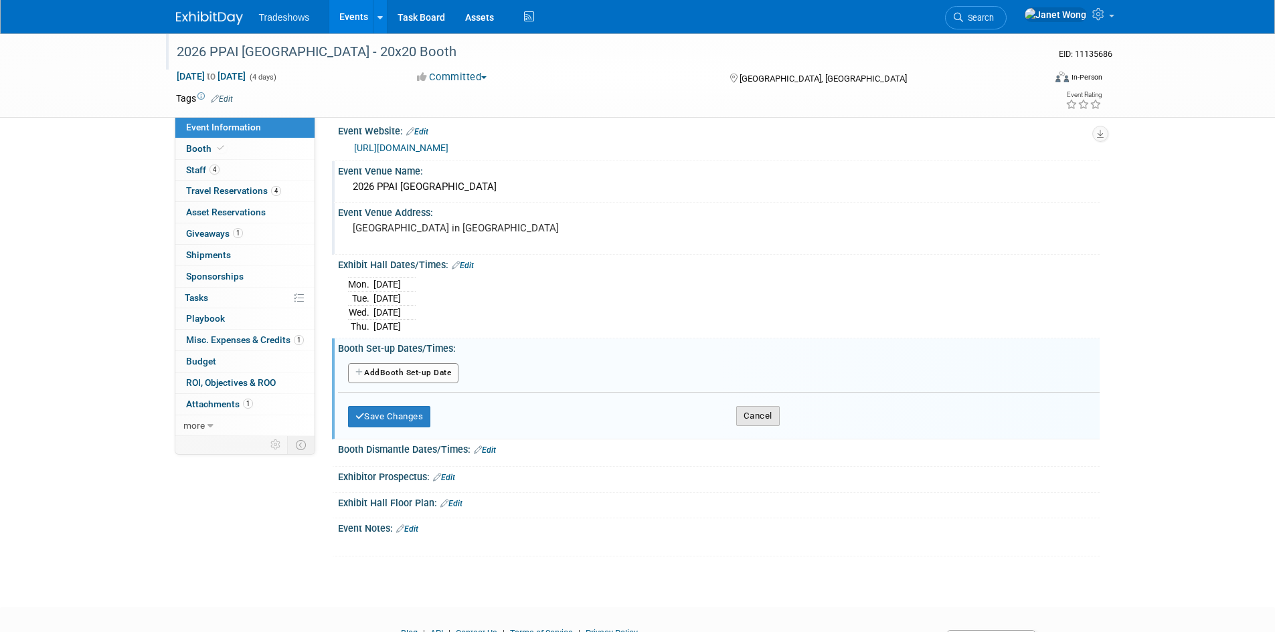
click at [753, 414] on button "Cancel" at bounding box center [757, 416] width 43 height 20
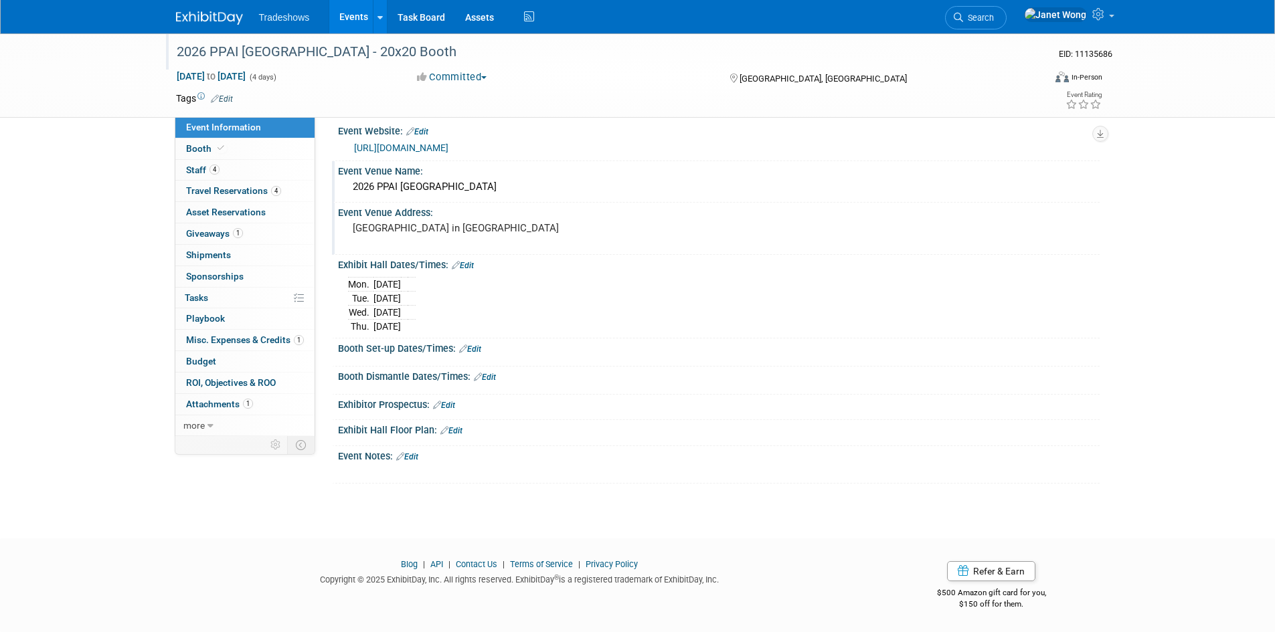
click at [478, 351] on link "Edit" at bounding box center [470, 349] width 22 height 9
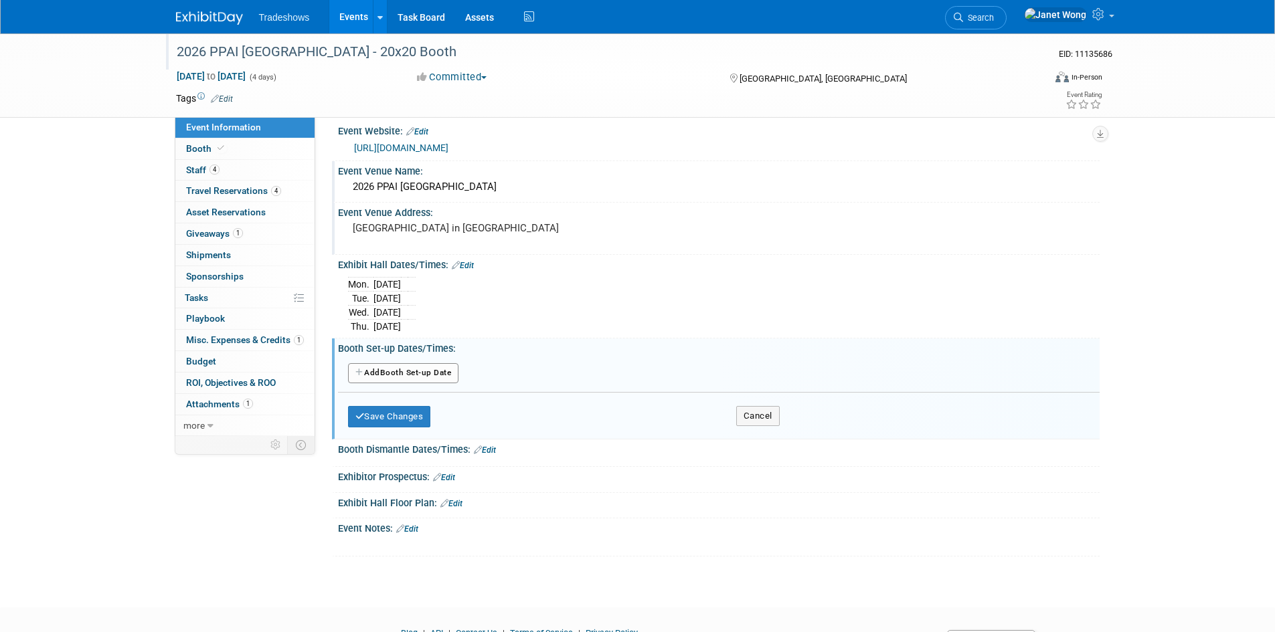
click at [385, 379] on button "Add Another Booth Set-up Date" at bounding box center [403, 373] width 111 height 20
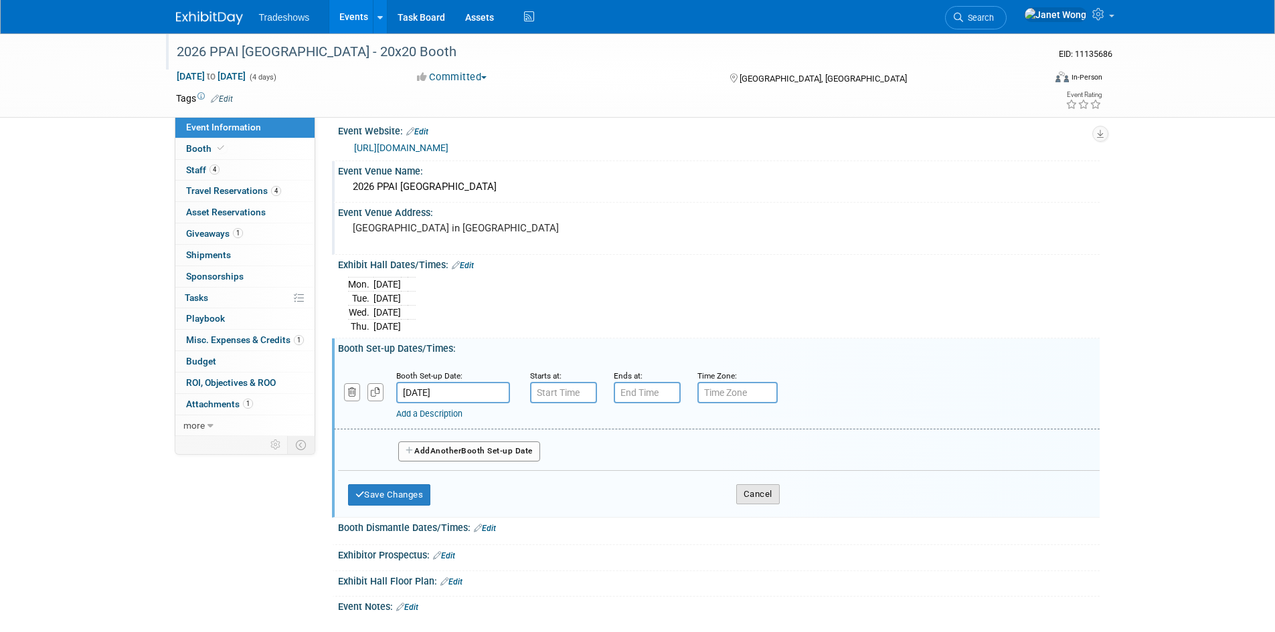
click at [767, 494] on button "Cancel" at bounding box center [757, 494] width 43 height 20
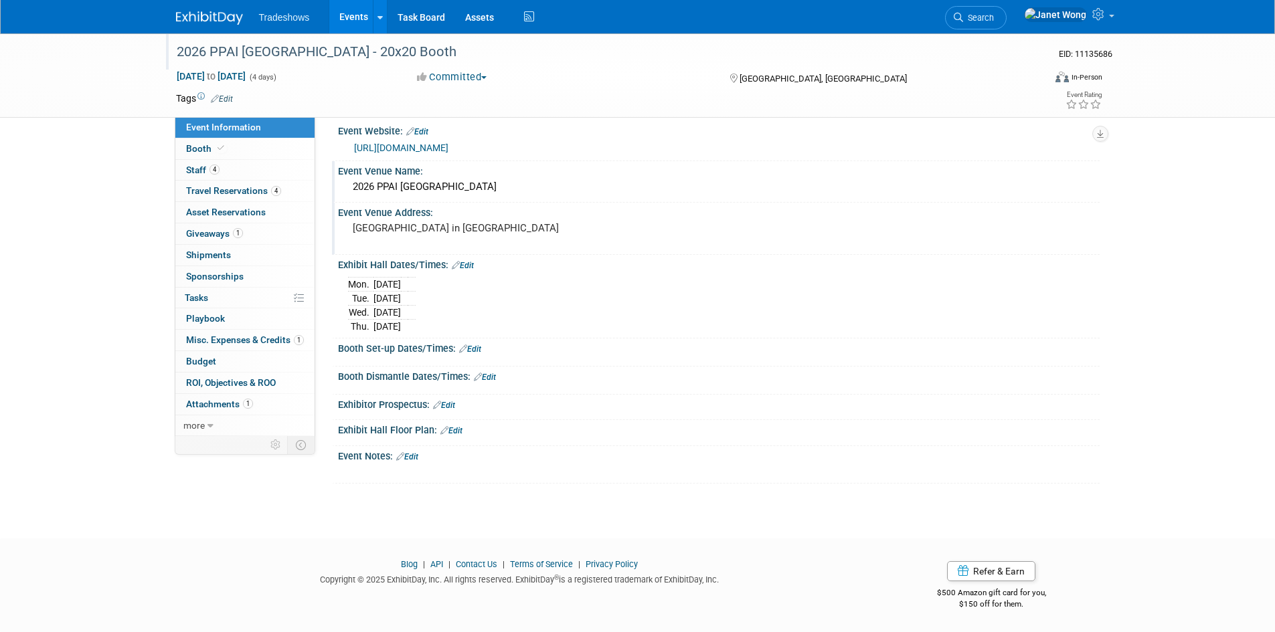
click at [472, 358] on div at bounding box center [718, 359] width 741 height 3
click at [476, 349] on link "Edit" at bounding box center [470, 349] width 22 height 9
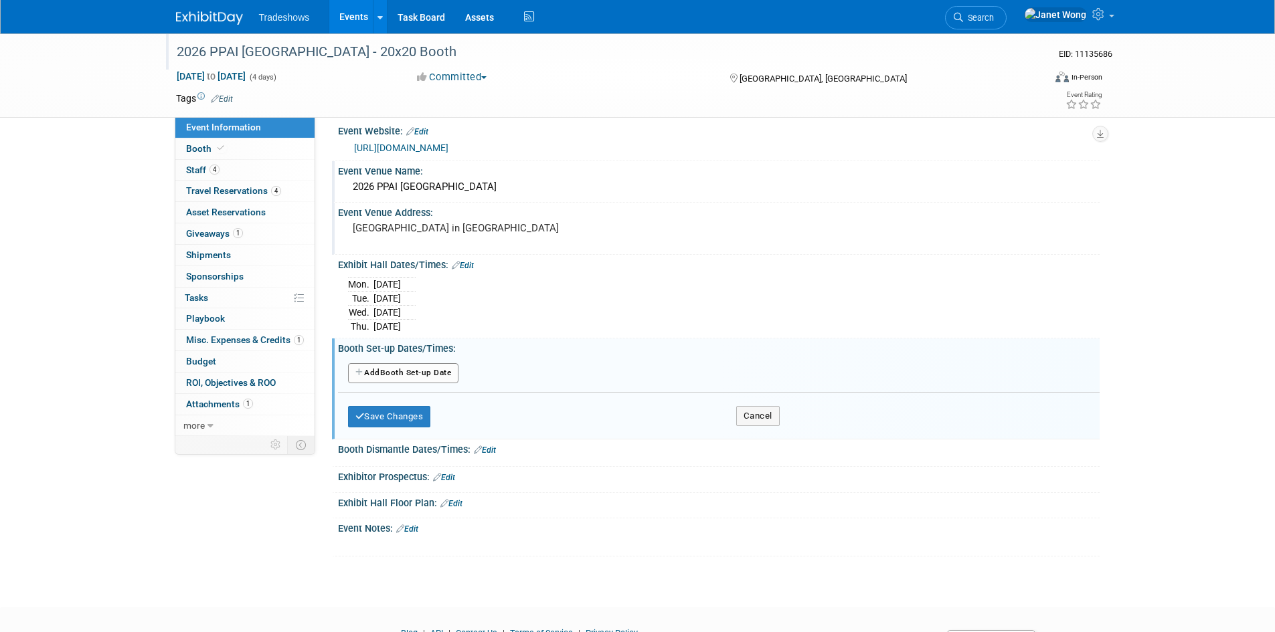
click at [432, 374] on button "Add Another Booth Set-up Date" at bounding box center [403, 373] width 111 height 20
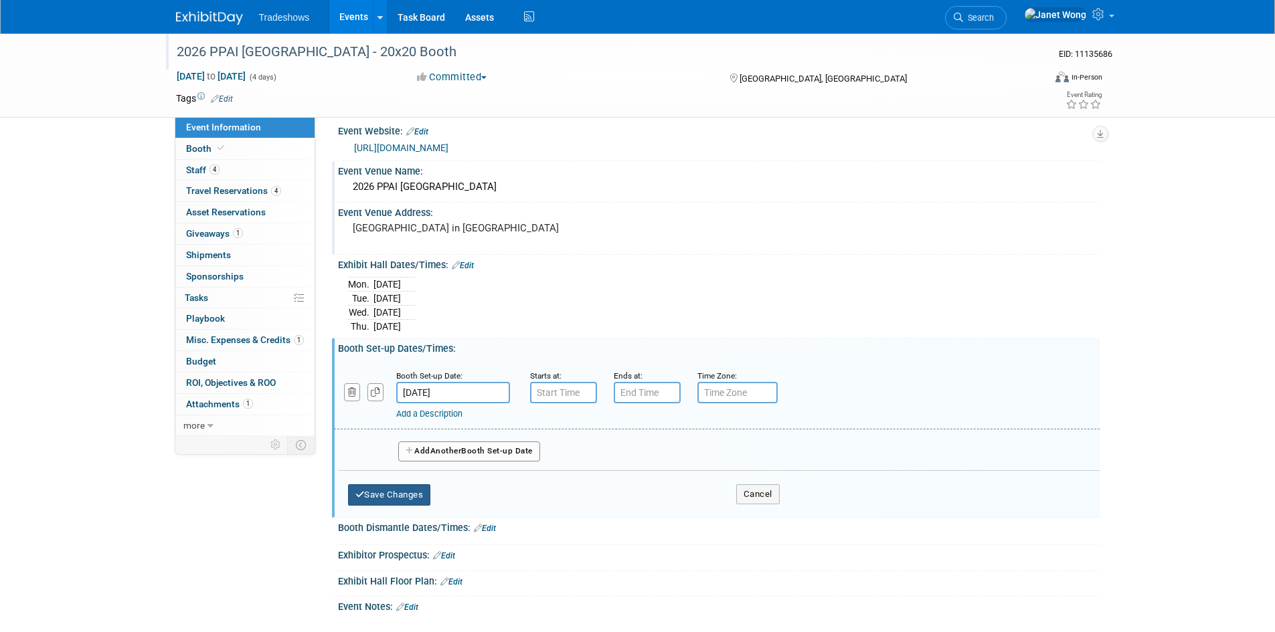
click at [408, 489] on button "Save Changes" at bounding box center [389, 494] width 83 height 21
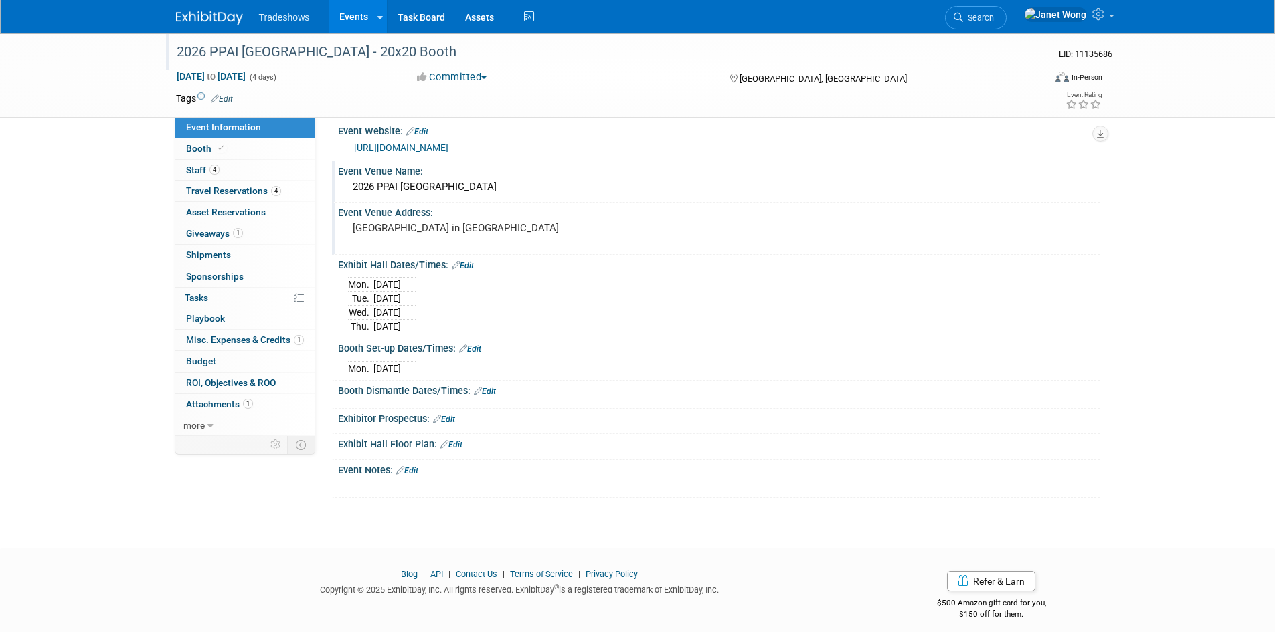
click at [494, 398] on div "Save Changes Cancel" at bounding box center [718, 401] width 761 height 8
click at [492, 391] on link "Edit" at bounding box center [485, 391] width 22 height 9
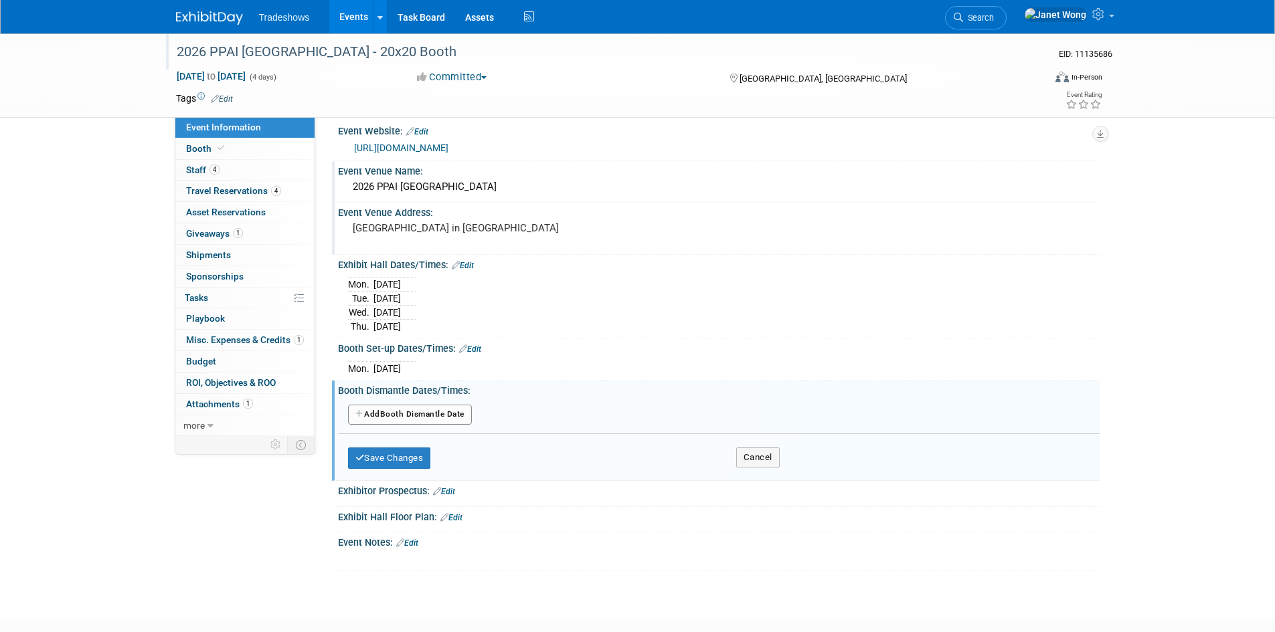
click at [431, 411] on button "Add Another Booth Dismantle Date" at bounding box center [410, 415] width 124 height 20
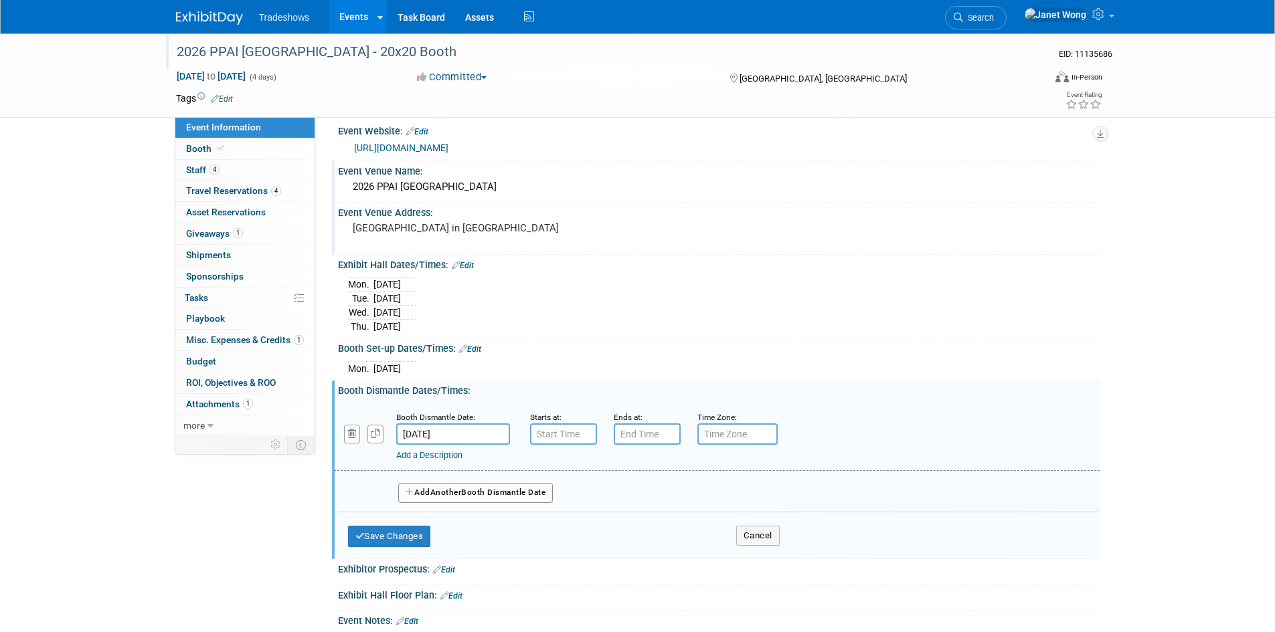
click at [451, 497] on span "Another" at bounding box center [445, 492] width 31 height 9
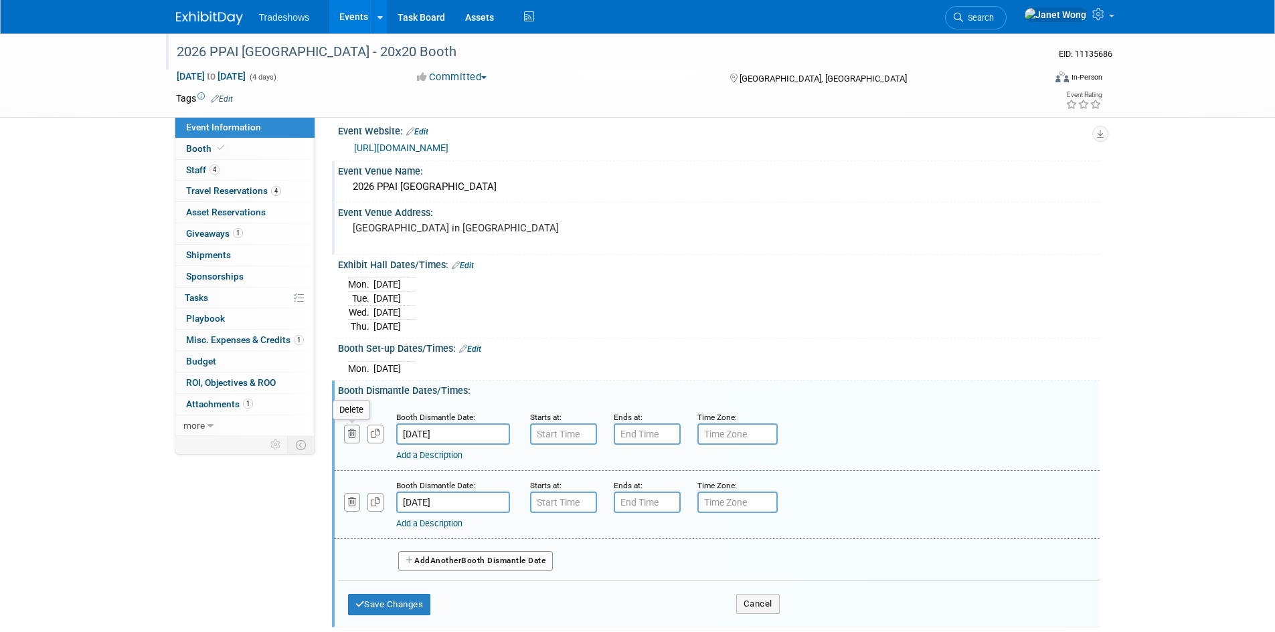
click at [345, 430] on button "button" at bounding box center [352, 434] width 17 height 18
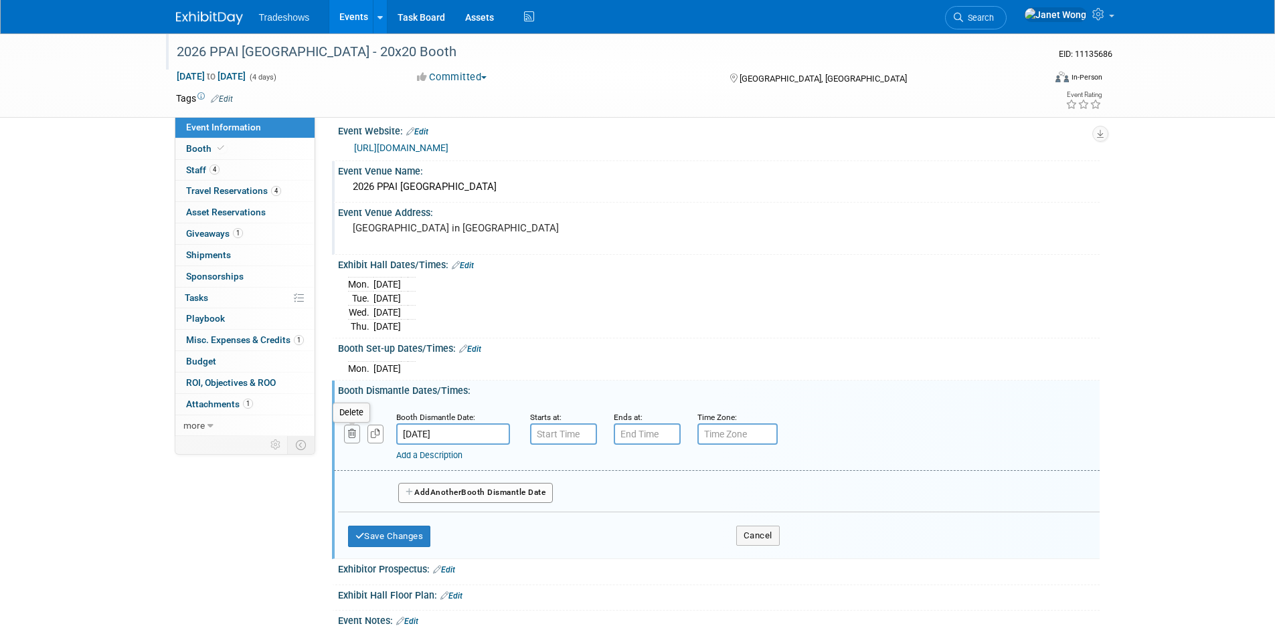
click at [345, 439] on button "button" at bounding box center [352, 434] width 17 height 18
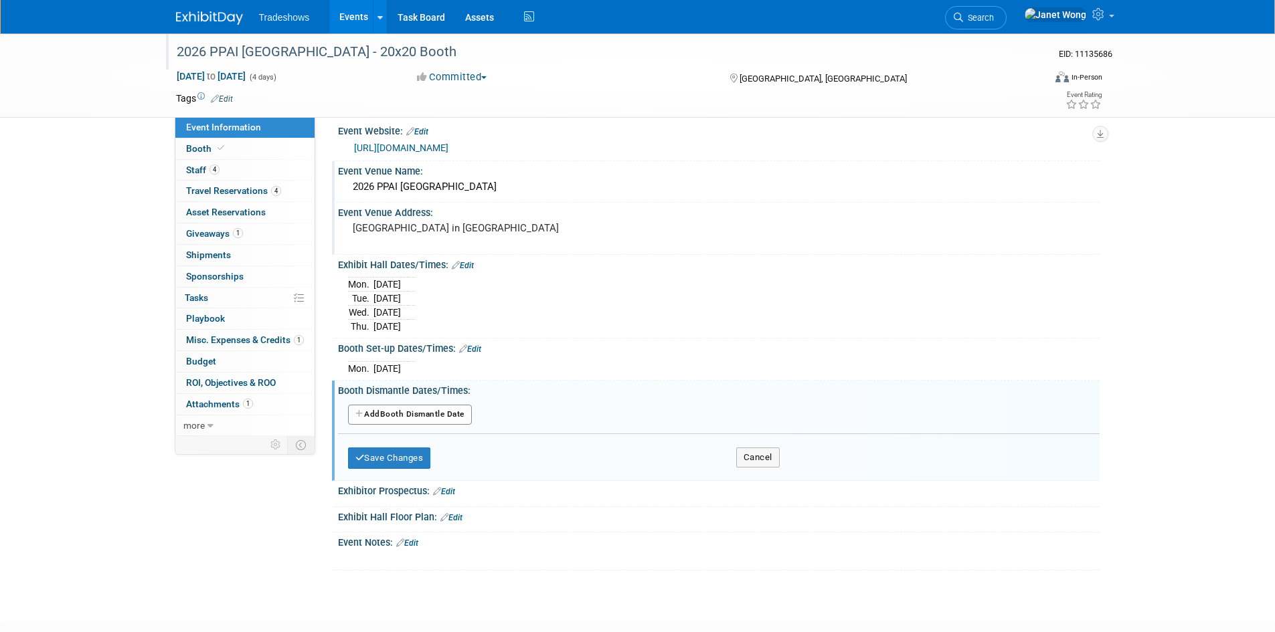
click at [439, 419] on button "Add Another Booth Dismantle Date" at bounding box center [410, 415] width 124 height 20
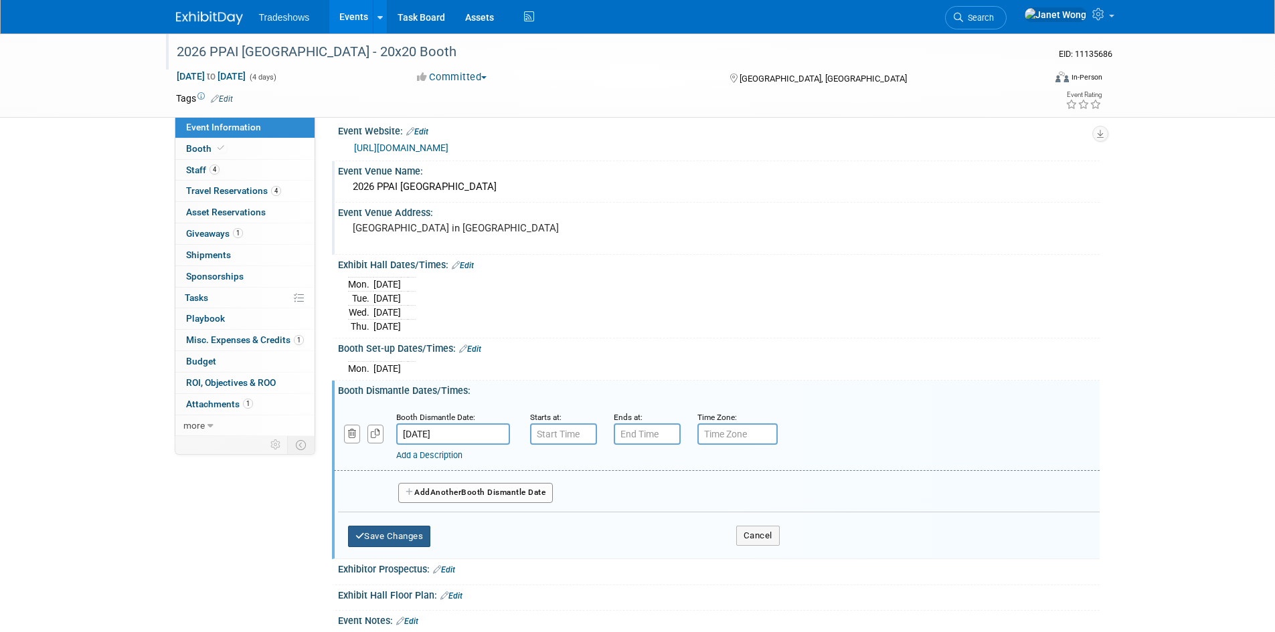
click at [404, 535] on button "Save Changes" at bounding box center [389, 536] width 83 height 21
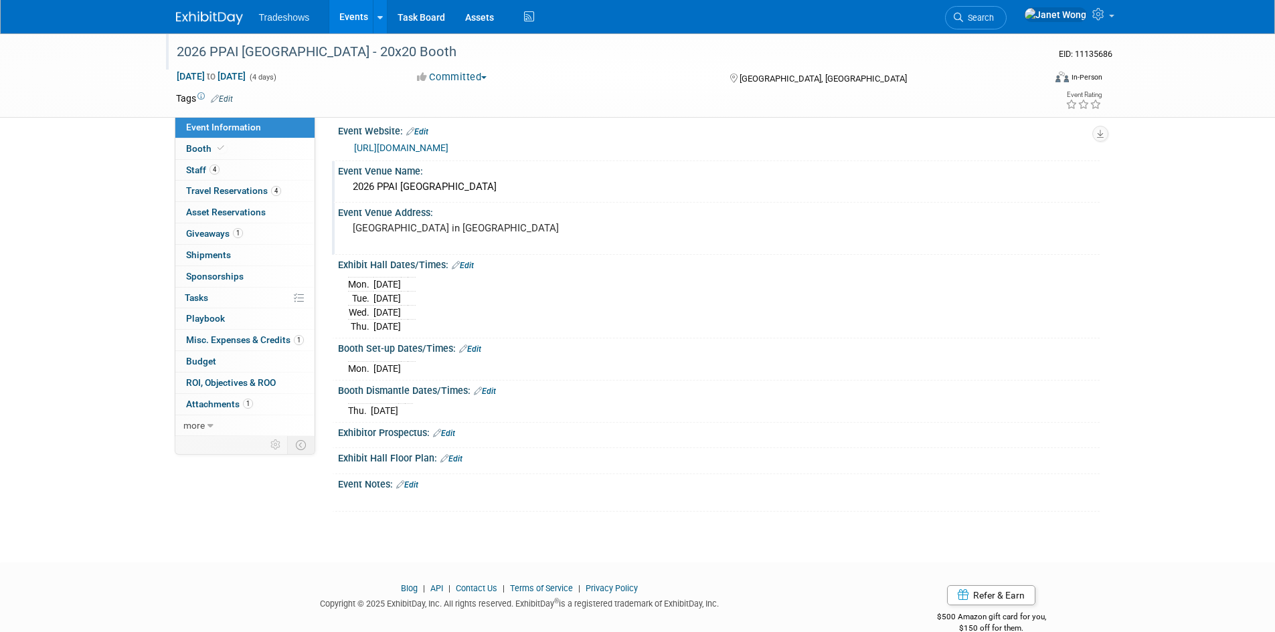
click at [341, 17] on link "Events" at bounding box center [353, 16] width 49 height 33
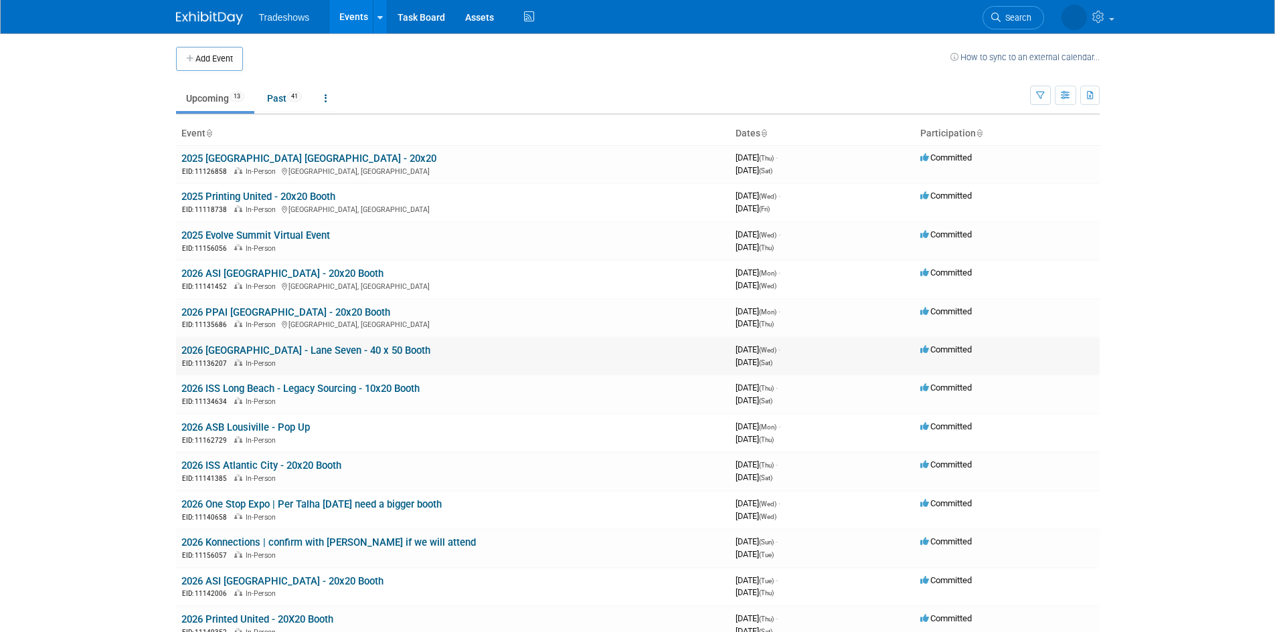
click at [285, 347] on link "2026 [GEOGRAPHIC_DATA] - Lane Seven - 40 x 50 Booth" at bounding box center [305, 351] width 249 height 12
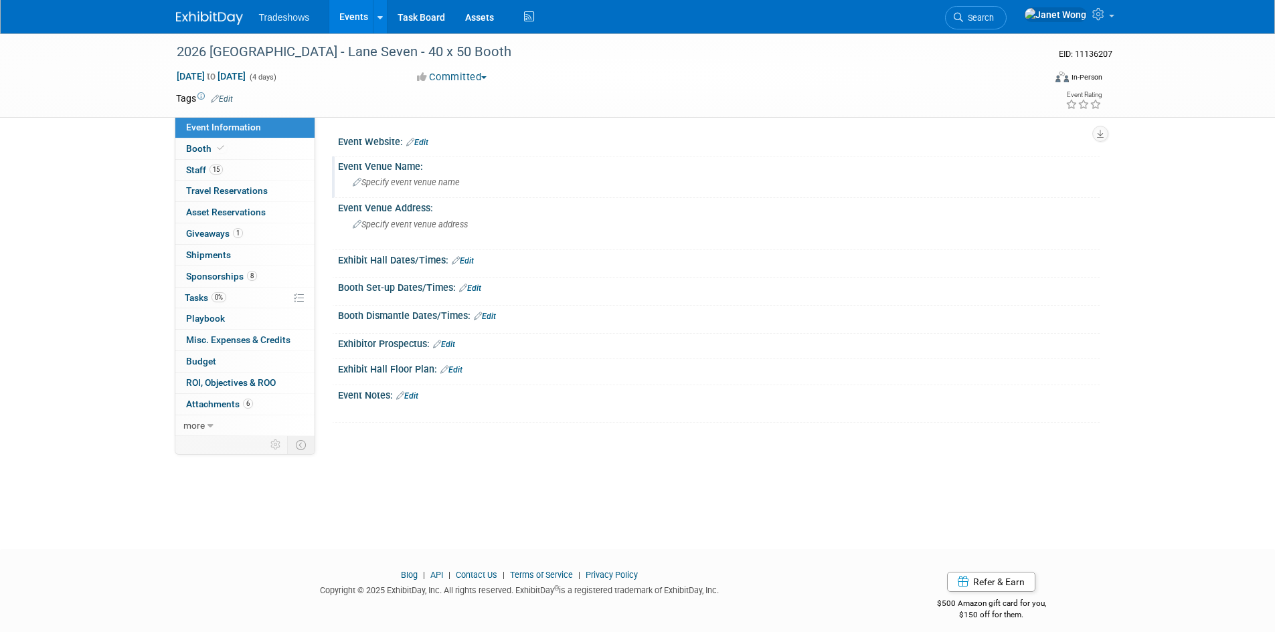
click at [399, 177] on div "Specify event venue name" at bounding box center [718, 182] width 741 height 21
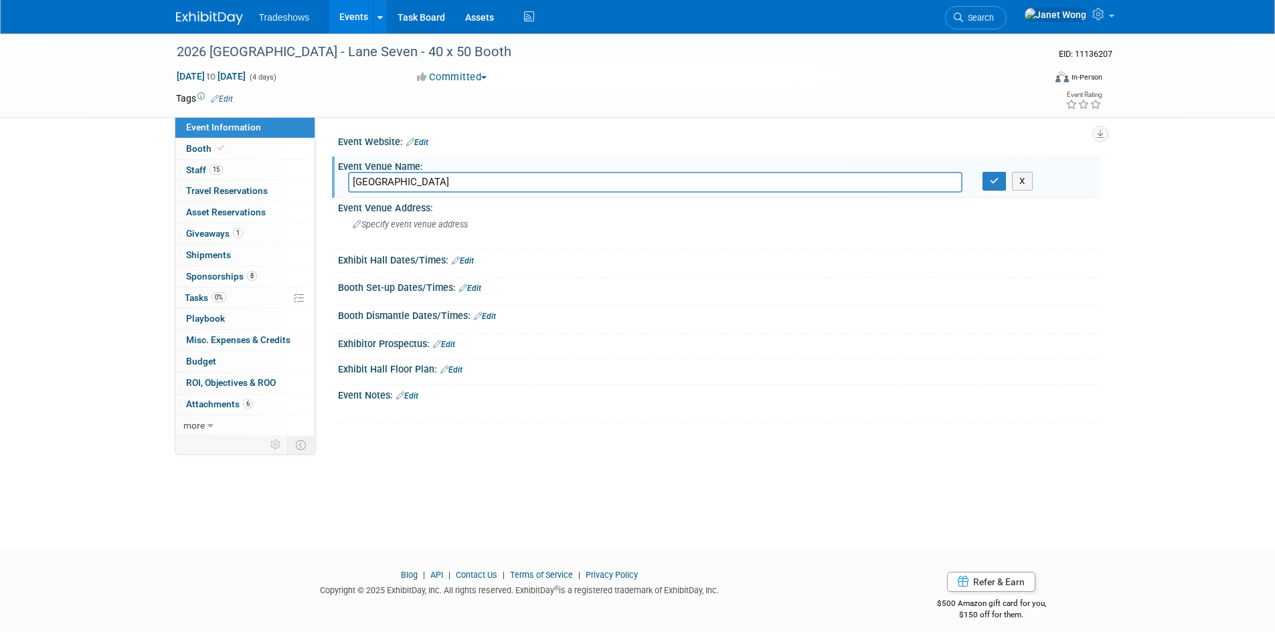
type input "ISS Long Beach"
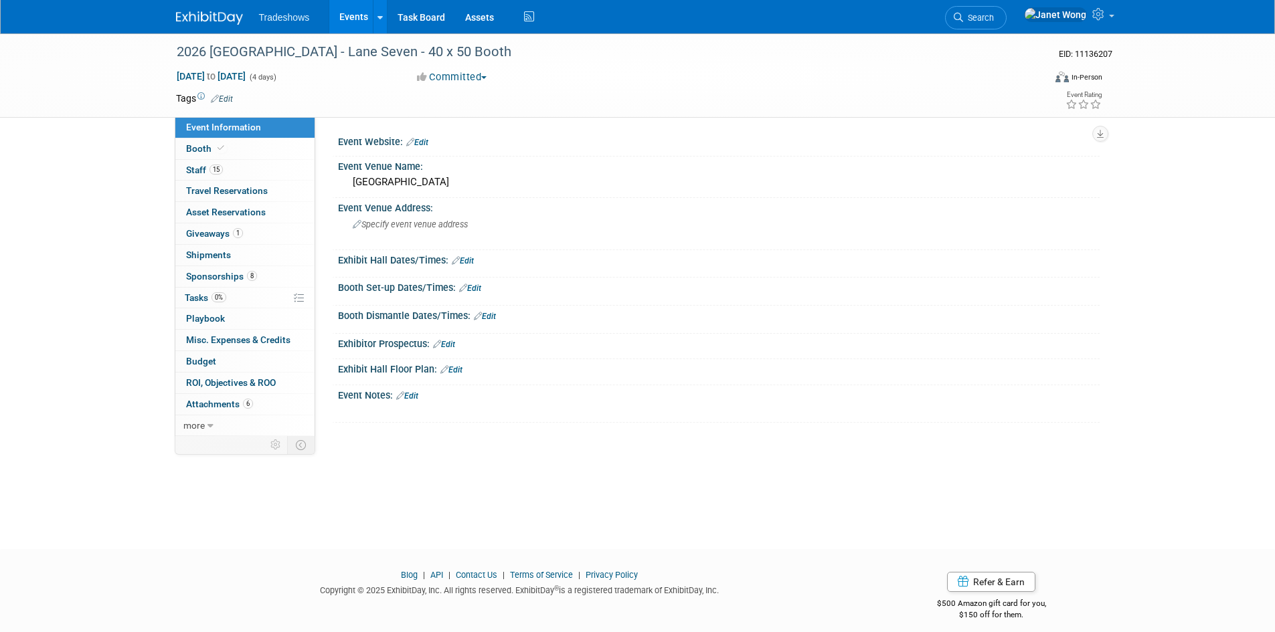
click at [427, 145] on link "Edit" at bounding box center [417, 142] width 22 height 9
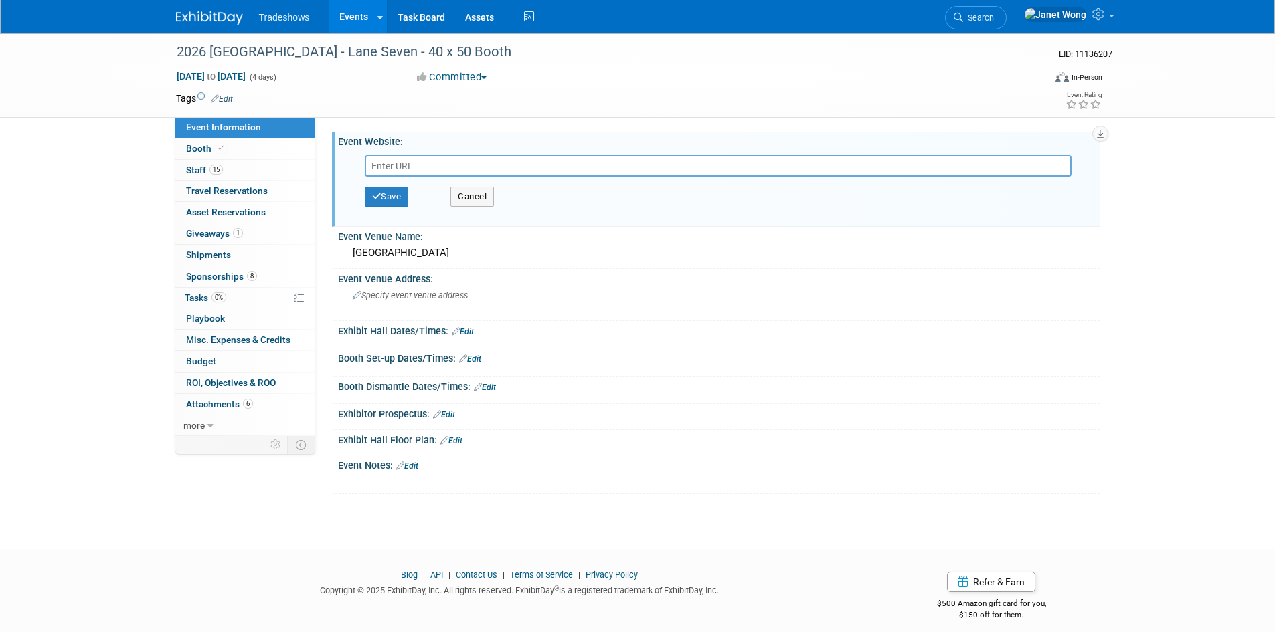
paste input "https://longbeach.impressionsexpo.com/"
type input "https://longbeach.impressionsexpo.com/"
click at [399, 197] on button "Save" at bounding box center [387, 197] width 44 height 20
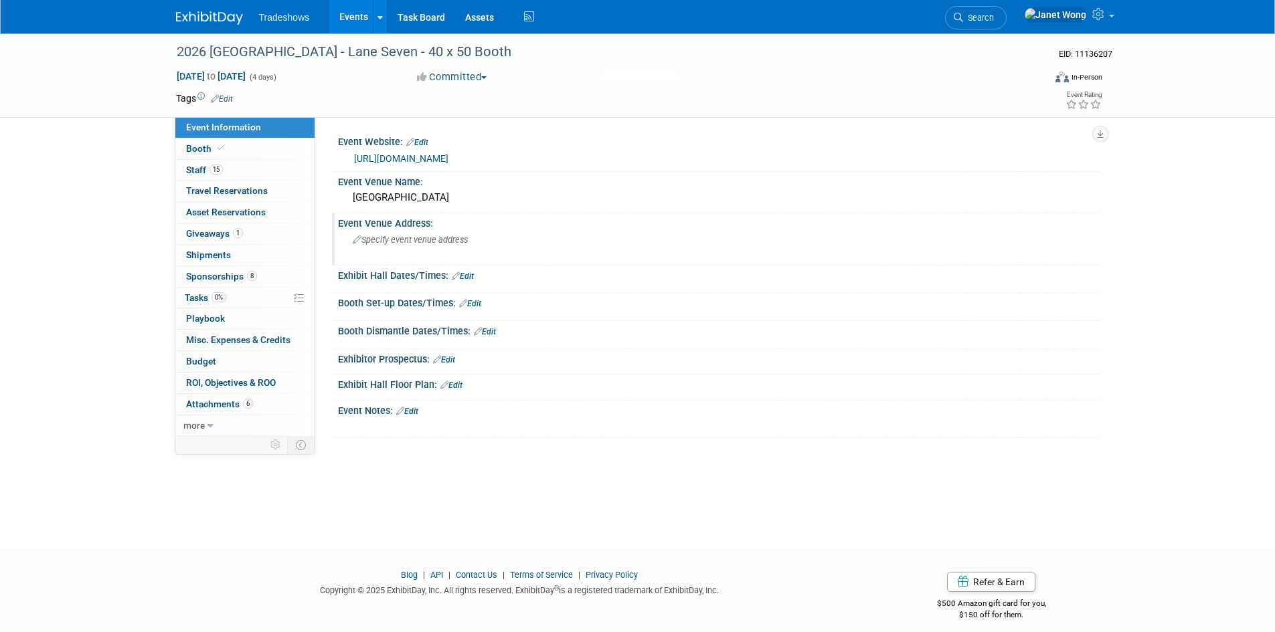
click at [413, 241] on span "Specify event venue address" at bounding box center [410, 240] width 115 height 10
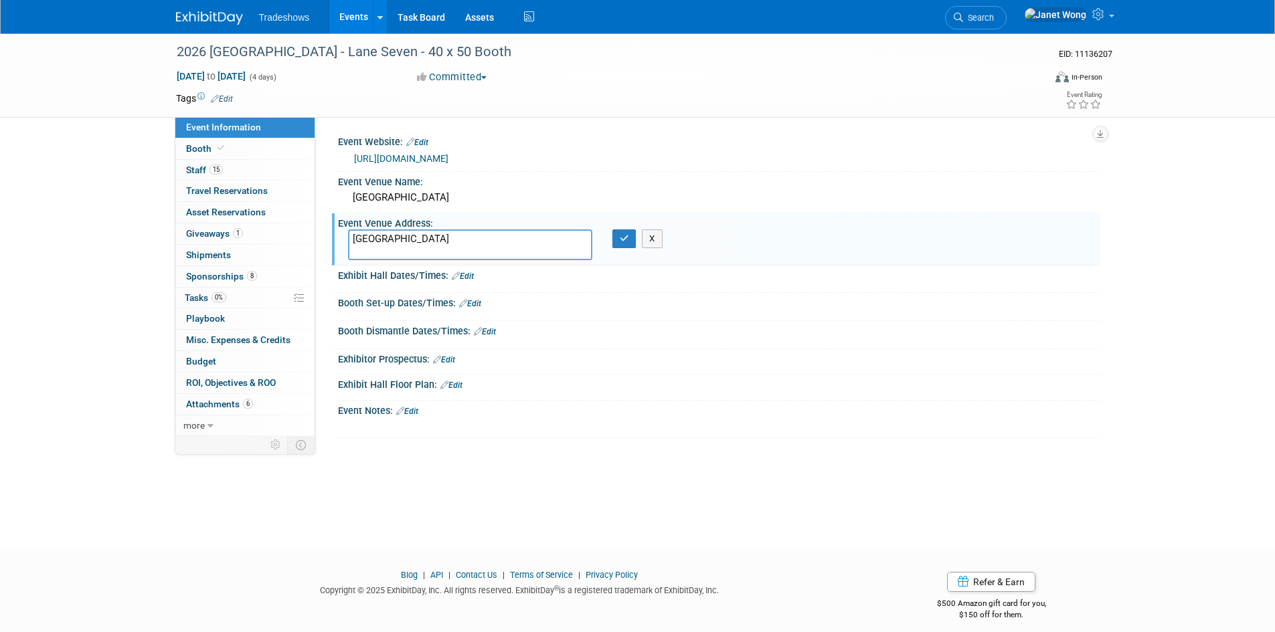
paste textarea "300 E Ocean Blvd, Long Beach, CA 90802"
type textarea "Long Beach Convention Center 300 E Ocean Blvd, Long Beach, CA 90802"
click at [624, 244] on button "button" at bounding box center [624, 239] width 24 height 19
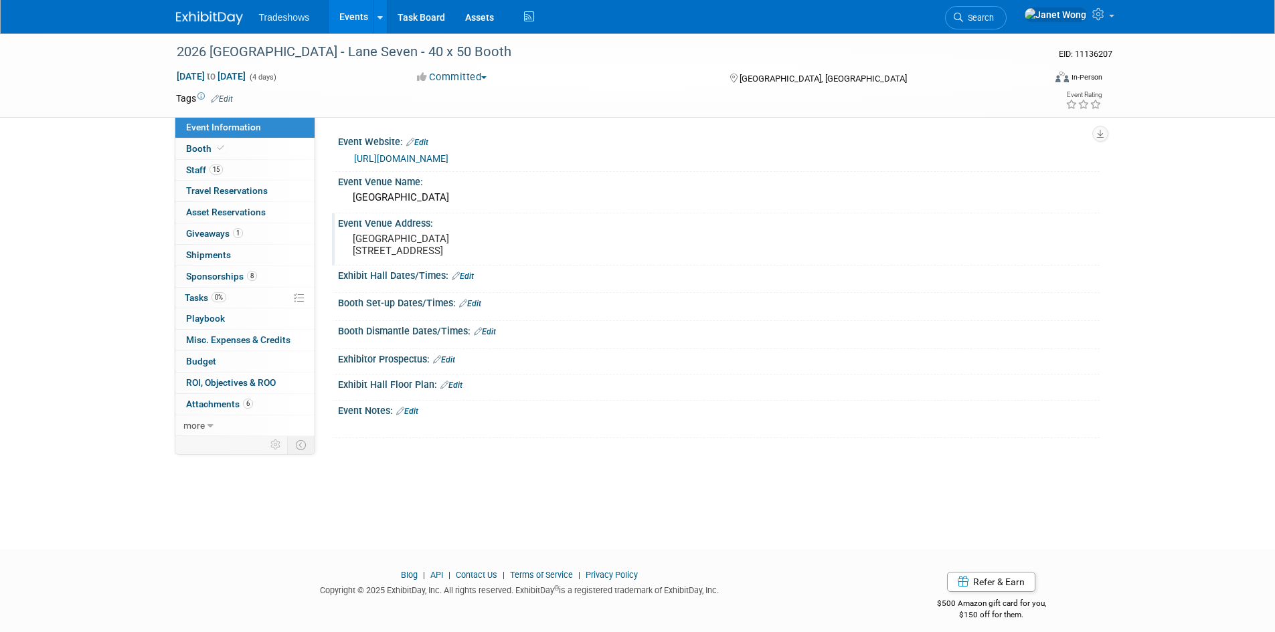
click at [468, 279] on link "Edit" at bounding box center [463, 276] width 22 height 9
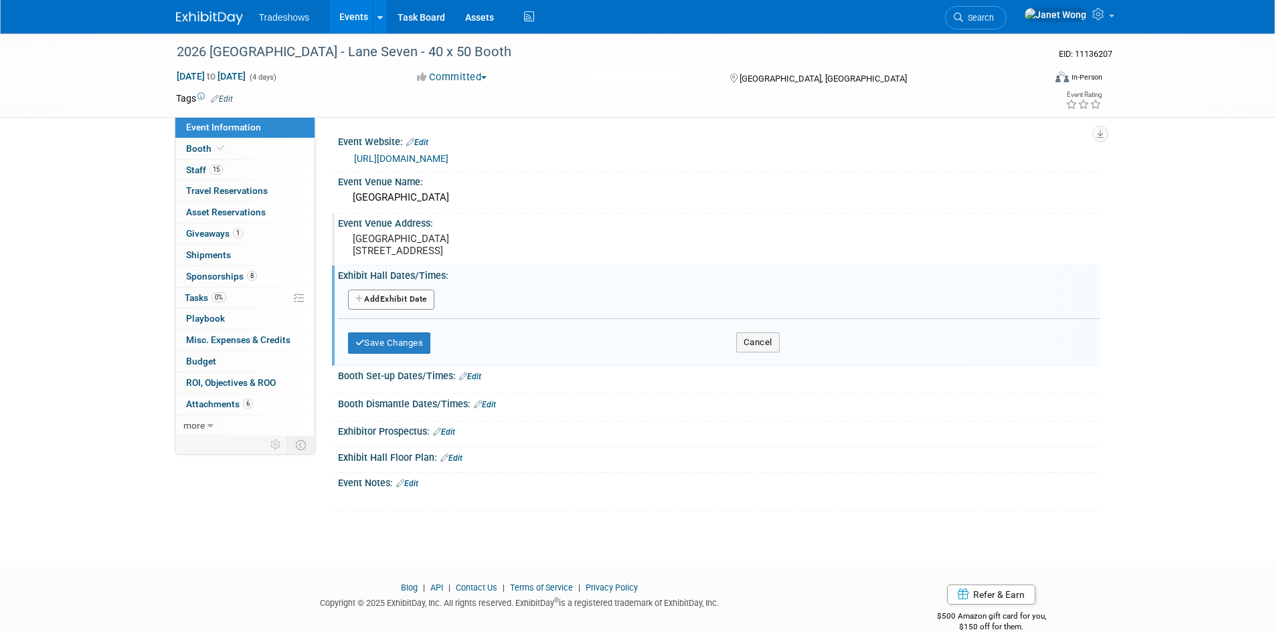
click at [381, 304] on button "Add Another Exhibit Date" at bounding box center [391, 300] width 86 height 20
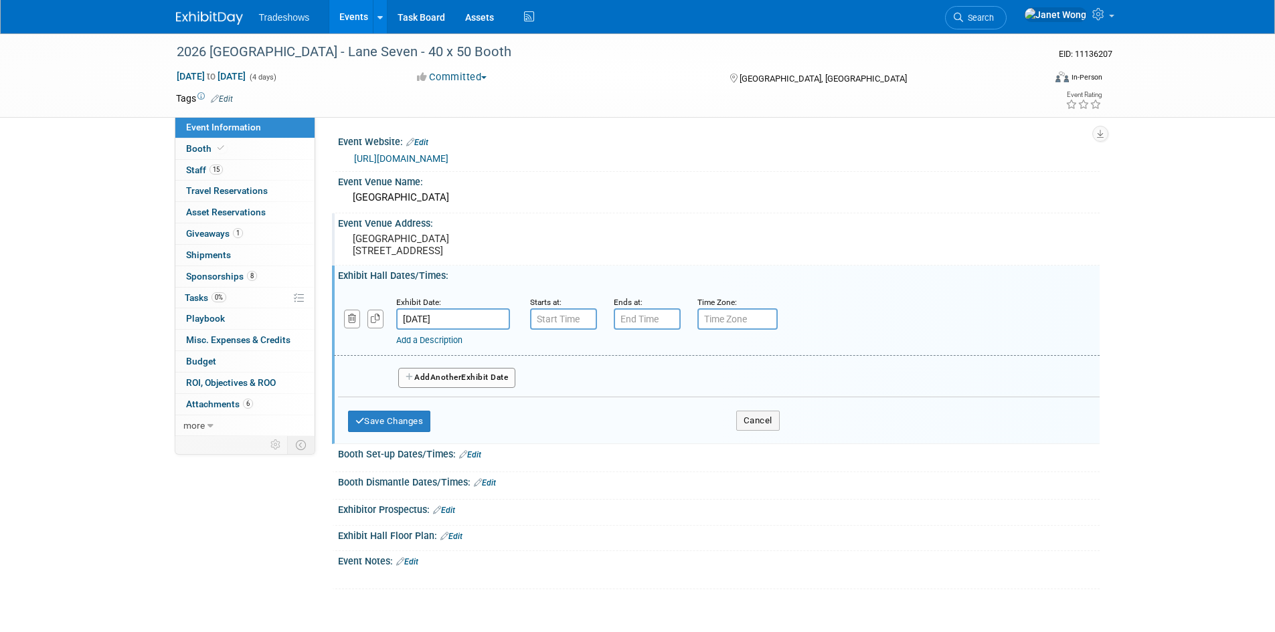
click at [424, 376] on button "Add Another Exhibit Date" at bounding box center [457, 378] width 118 height 20
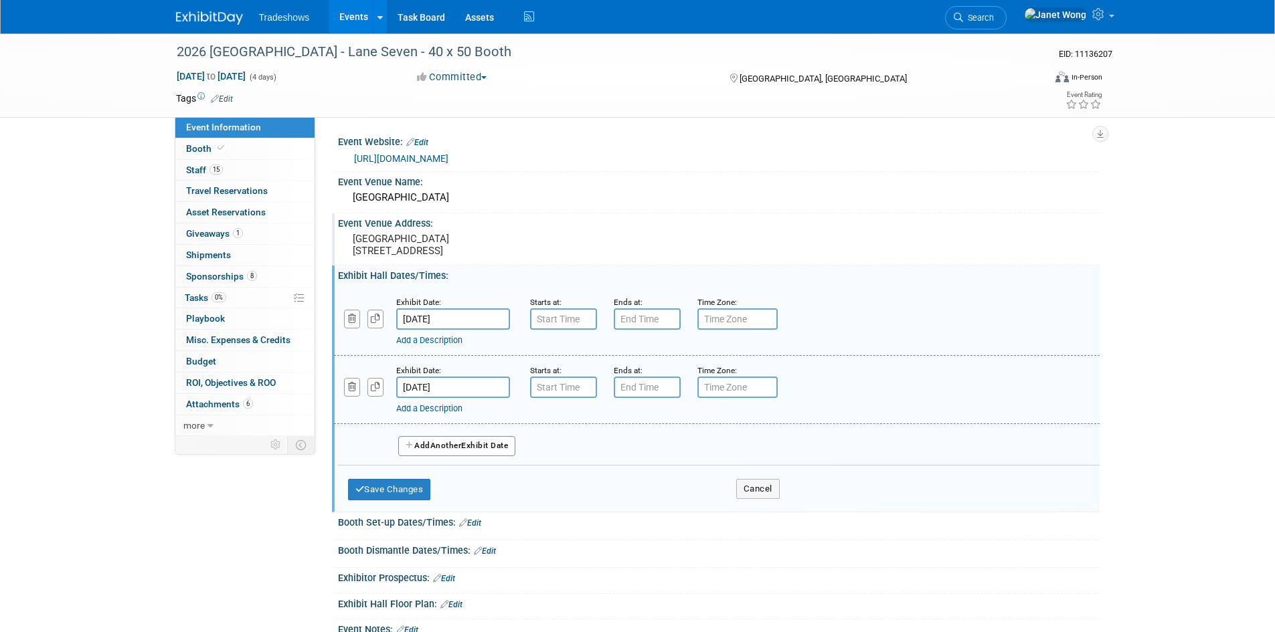
click at [417, 452] on button "Add Another Exhibit Date" at bounding box center [457, 446] width 118 height 20
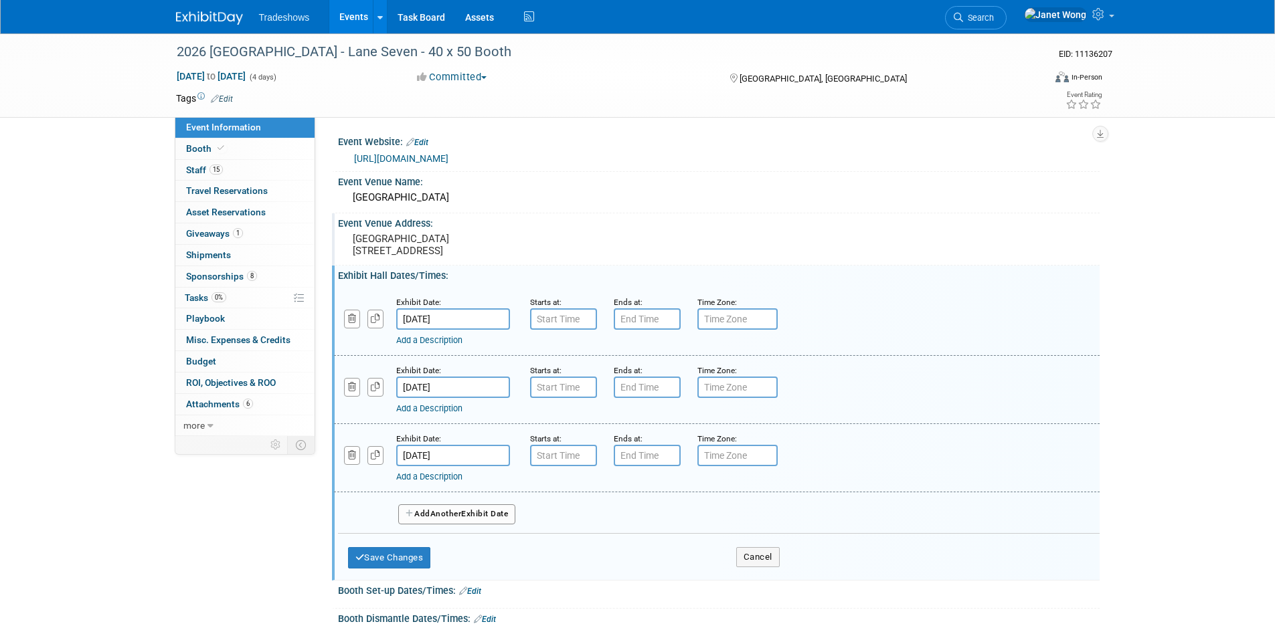
click at [425, 509] on button "Add Another Exhibit Date" at bounding box center [457, 515] width 118 height 20
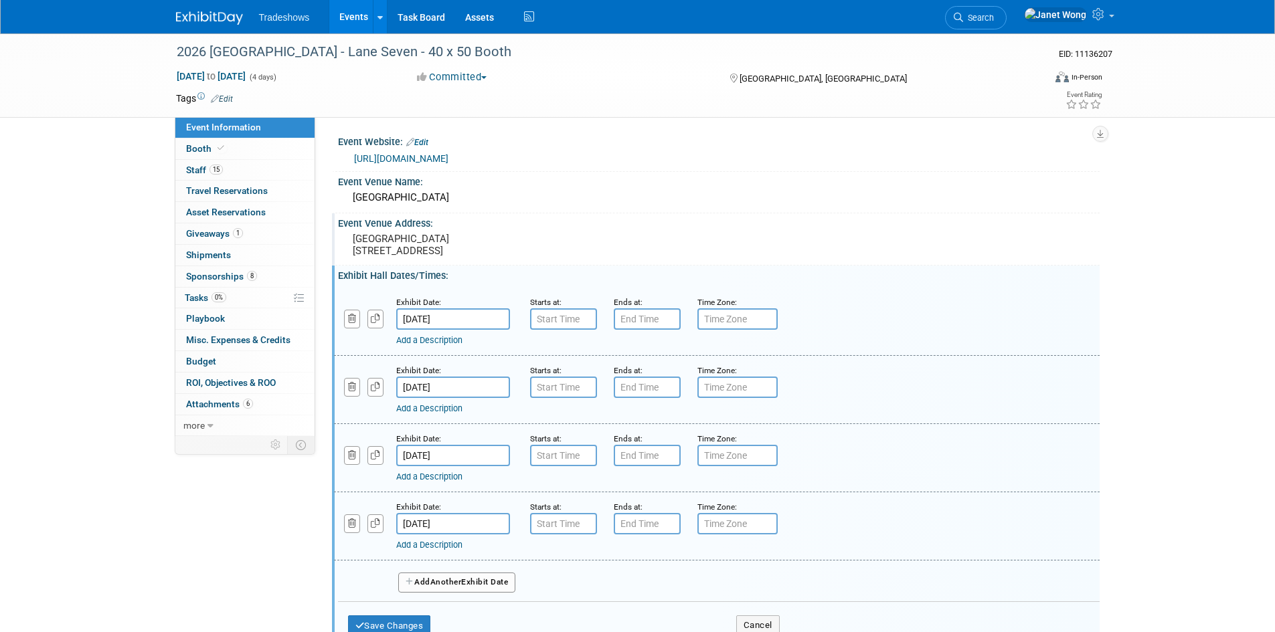
click at [433, 589] on button "Add Another Exhibit Date" at bounding box center [457, 583] width 118 height 20
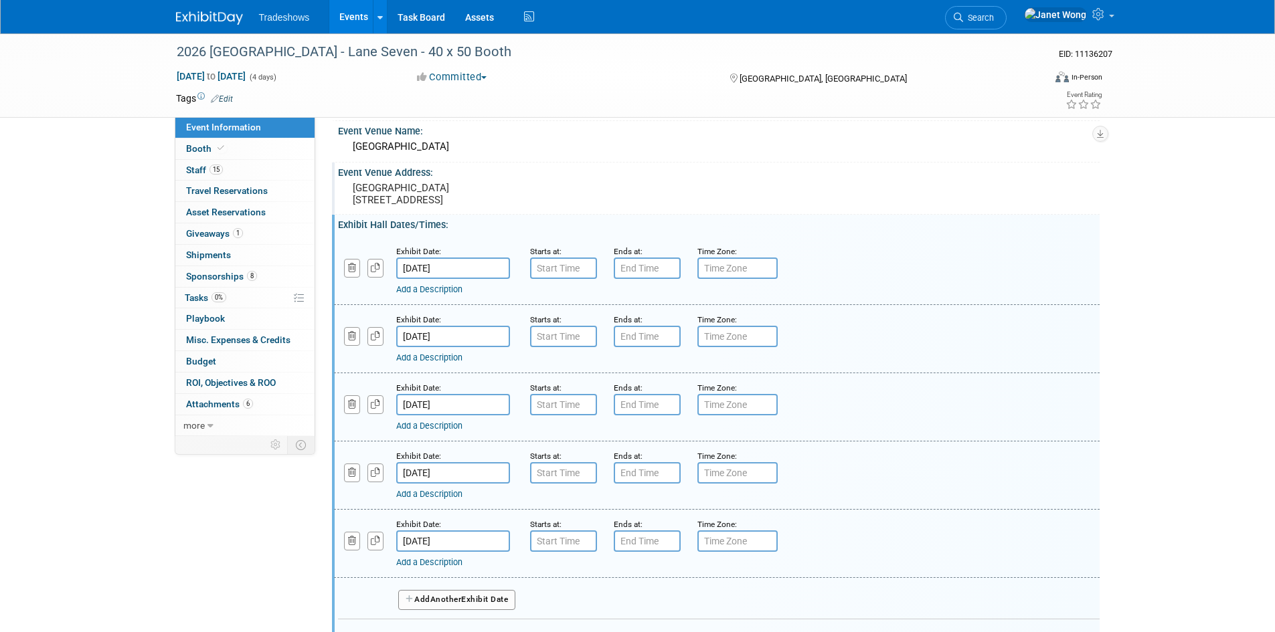
scroll to position [134, 0]
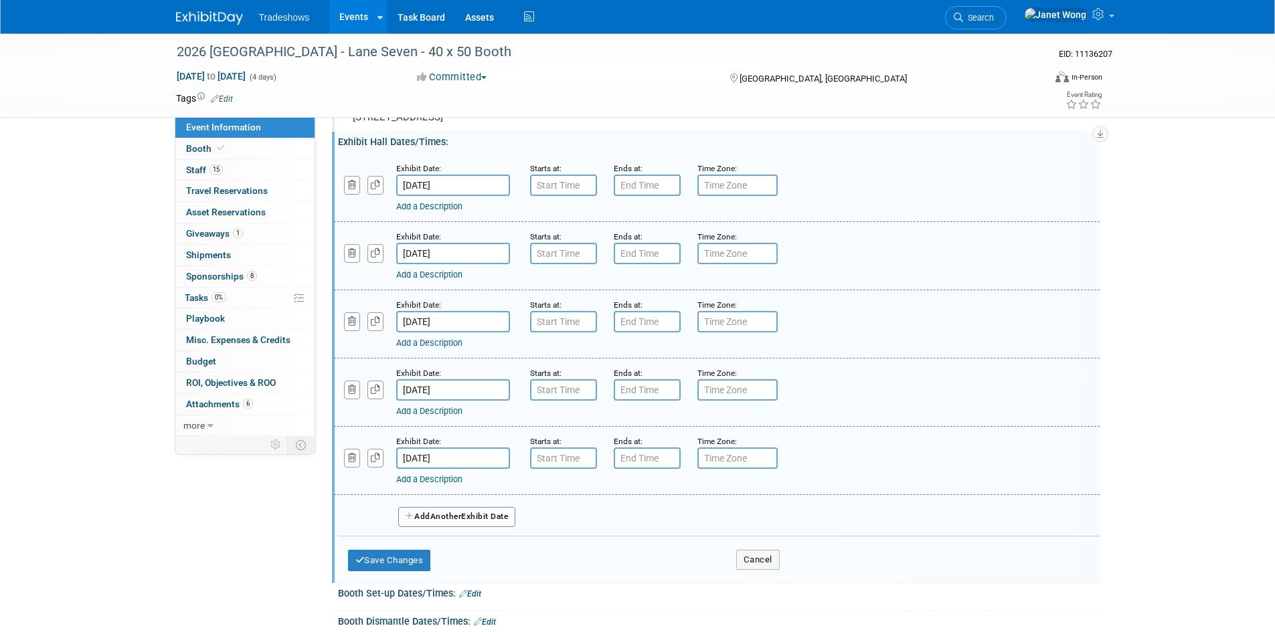
click at [443, 204] on link "Add a Description" at bounding box center [429, 206] width 66 height 10
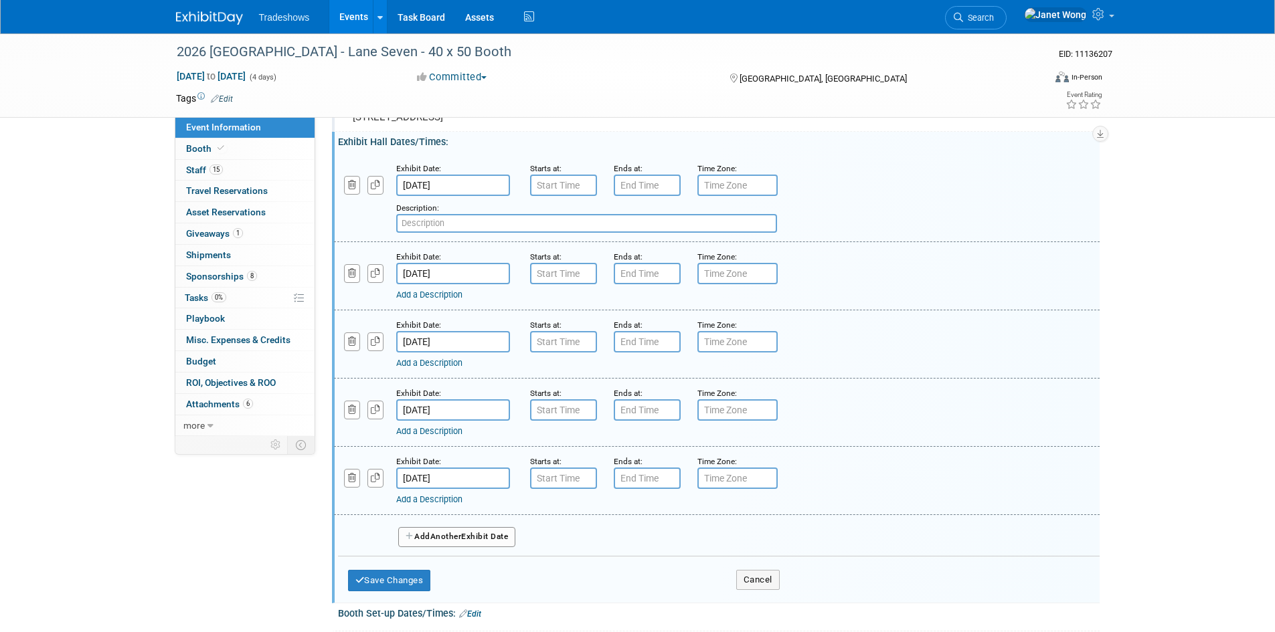
click at [436, 226] on input "text" at bounding box center [586, 223] width 381 height 19
type input "Conference"
click at [448, 292] on link "Add a Description" at bounding box center [429, 295] width 66 height 10
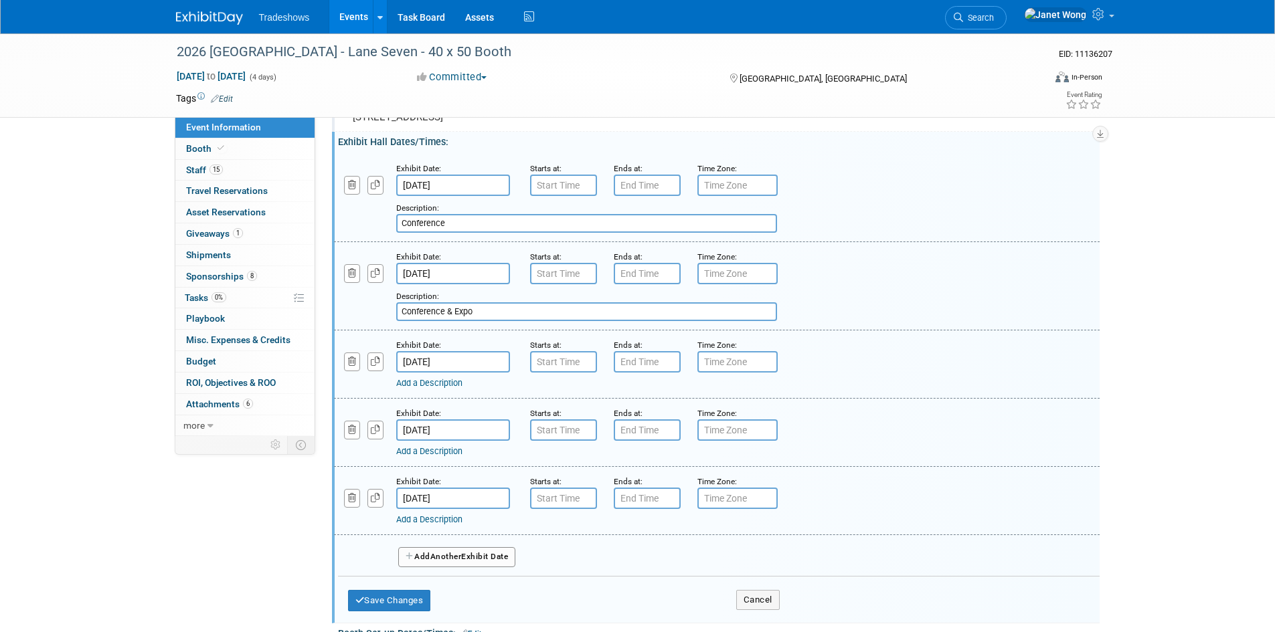
type input "Conference & Expo"
click at [432, 383] on link "Add a Description" at bounding box center [429, 383] width 66 height 10
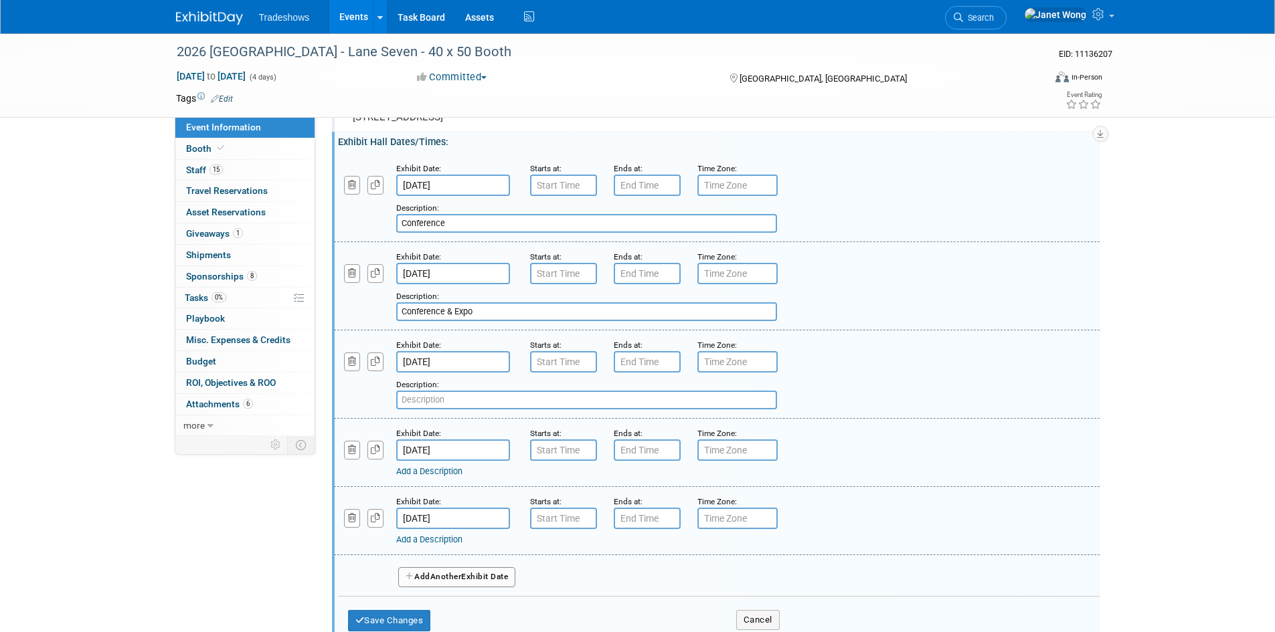
click at [429, 397] on input "text" at bounding box center [586, 400] width 381 height 19
paste input "Conference & Expo"
type input "Conference & Expo"
click at [426, 474] on link "Add a Description" at bounding box center [429, 471] width 66 height 10
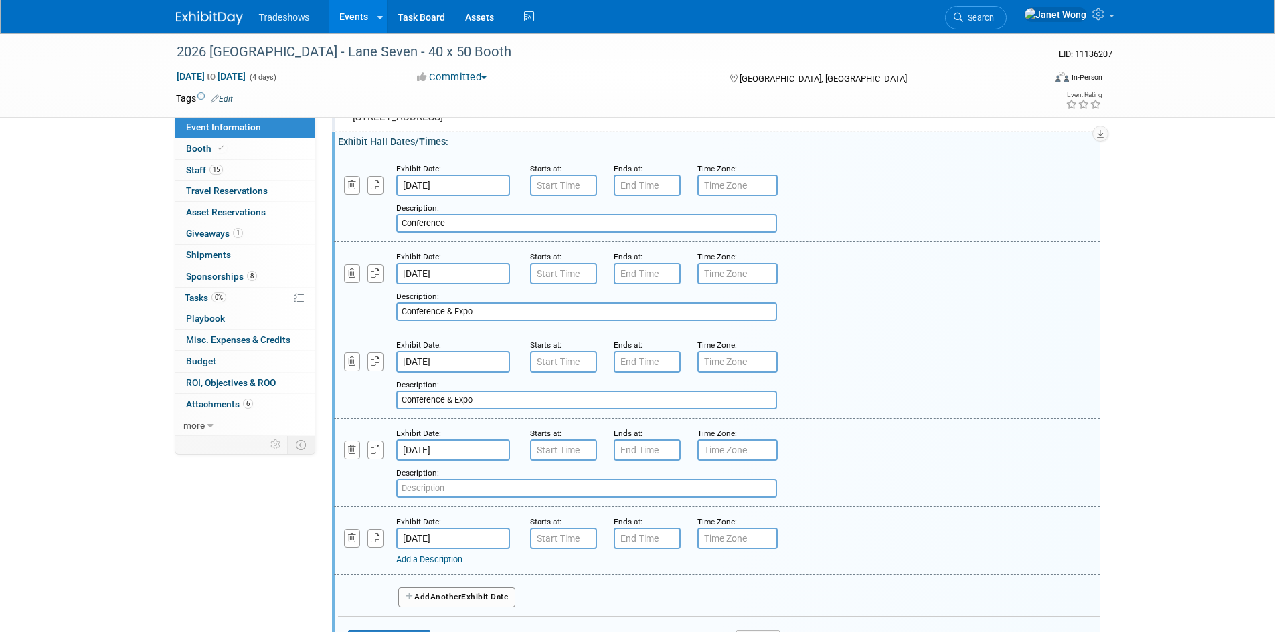
paste input "Conference & Expo"
type input "Conference & Expo"
click at [425, 562] on link "Add a Description" at bounding box center [429, 560] width 66 height 10
paste input "Conference & Expo"
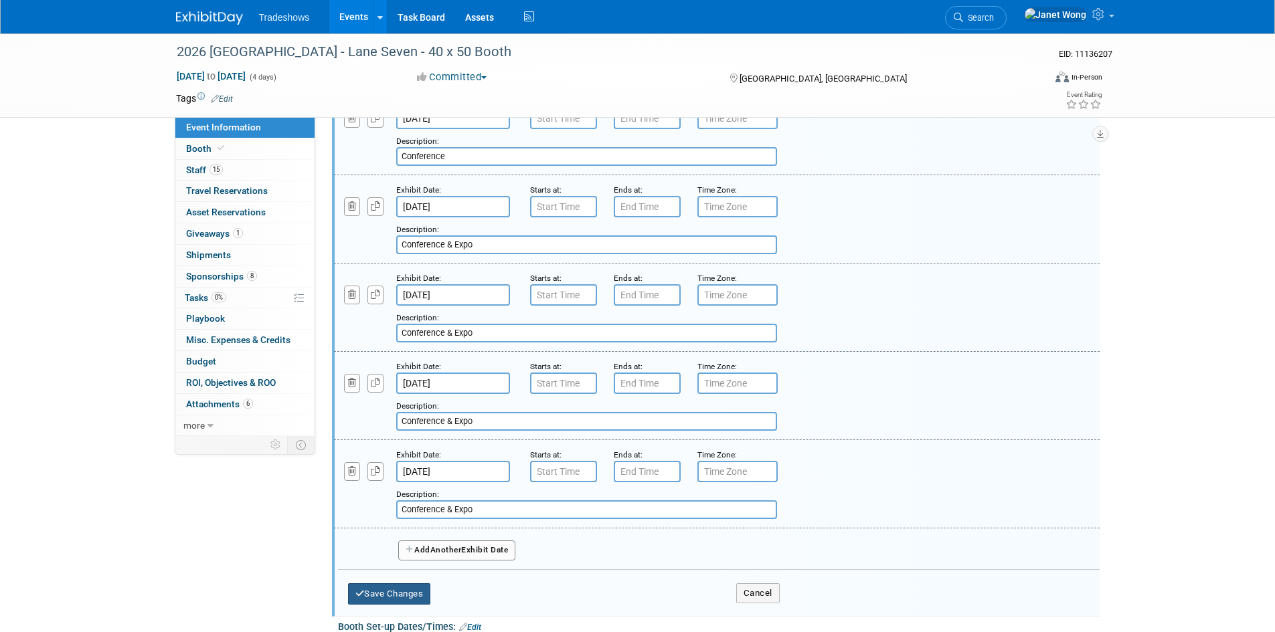
type input "Conference & Expo"
click at [395, 599] on button "Save Changes" at bounding box center [389, 593] width 83 height 21
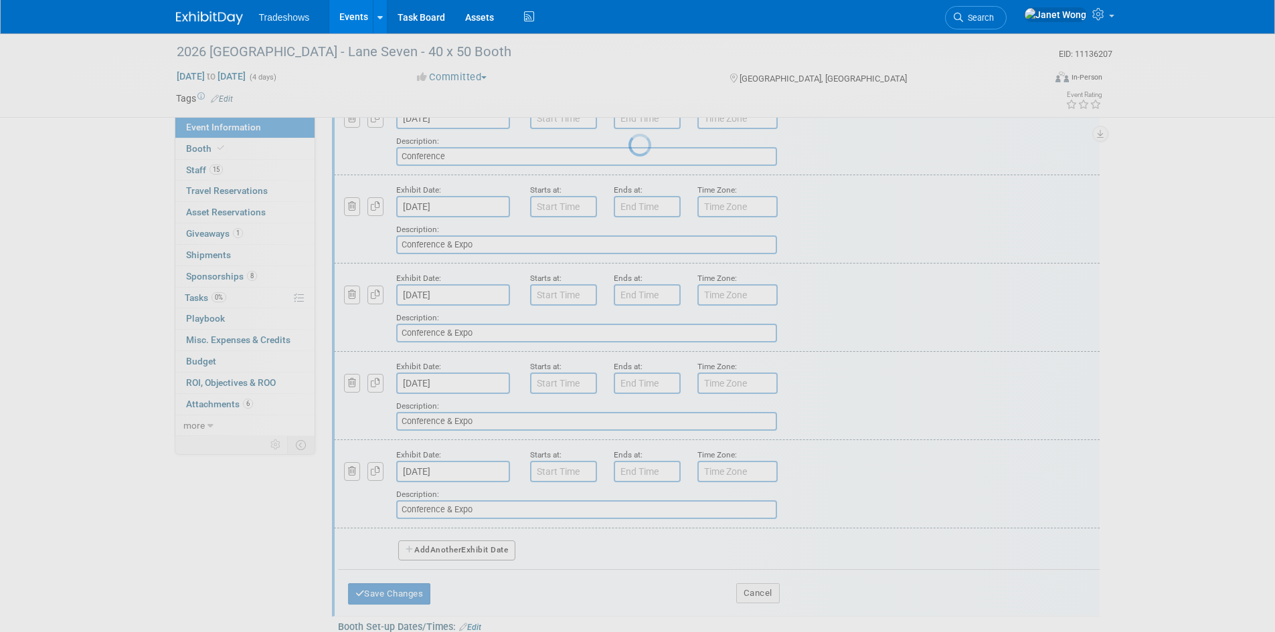
scroll to position [11, 0]
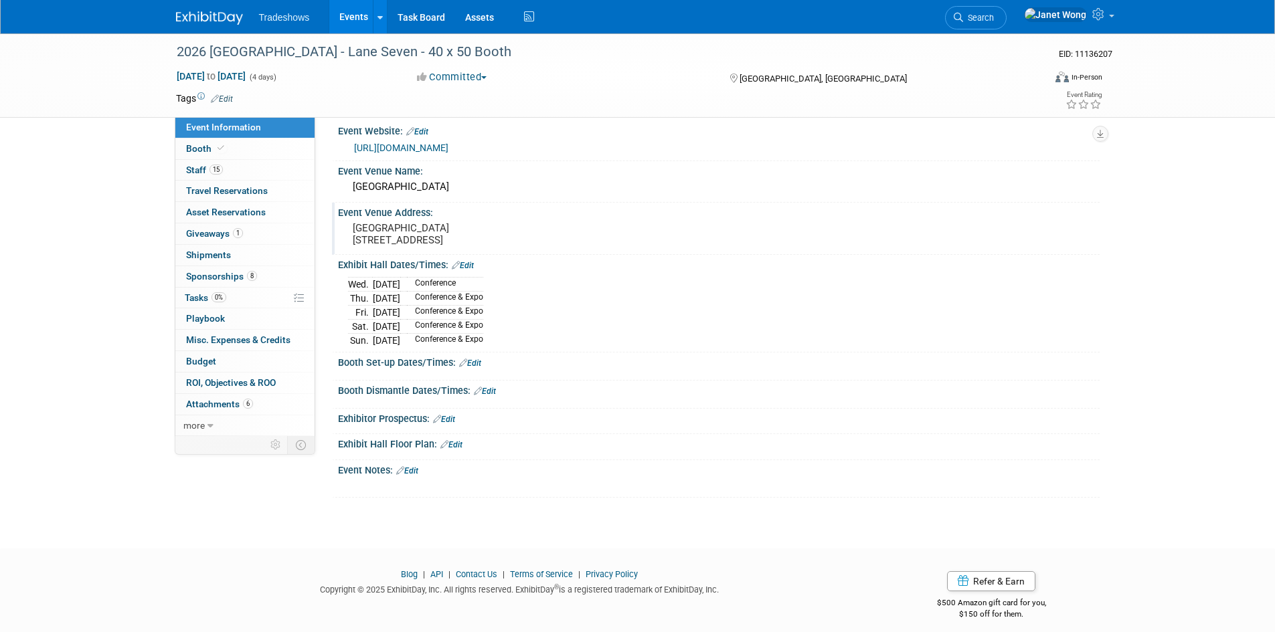
click at [471, 363] on link "Edit" at bounding box center [470, 363] width 22 height 9
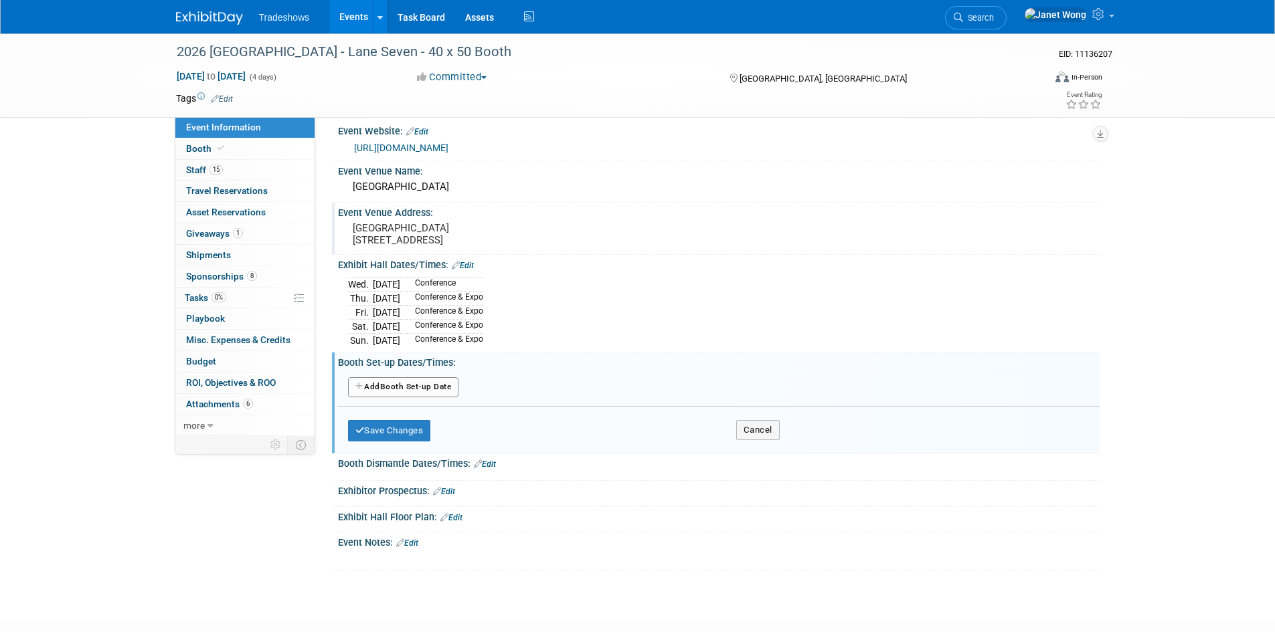
click at [401, 389] on button "Add Another Booth Set-up Date" at bounding box center [403, 387] width 111 height 20
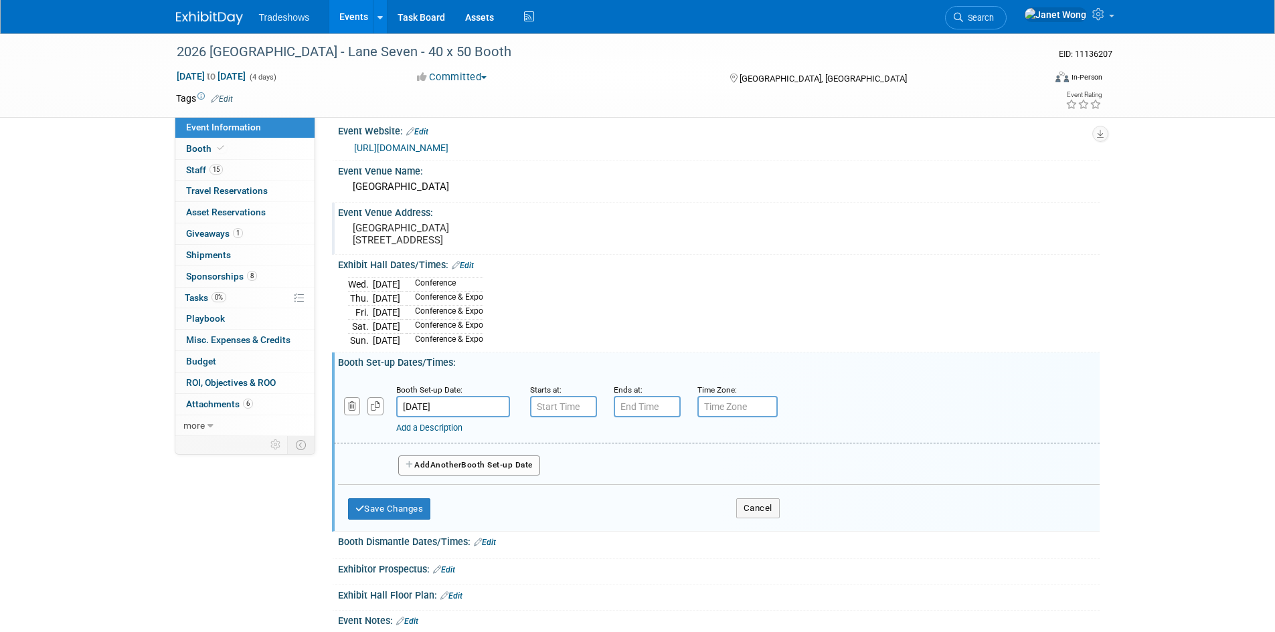
click at [460, 407] on input "Jan 21, 2026" at bounding box center [453, 406] width 114 height 21
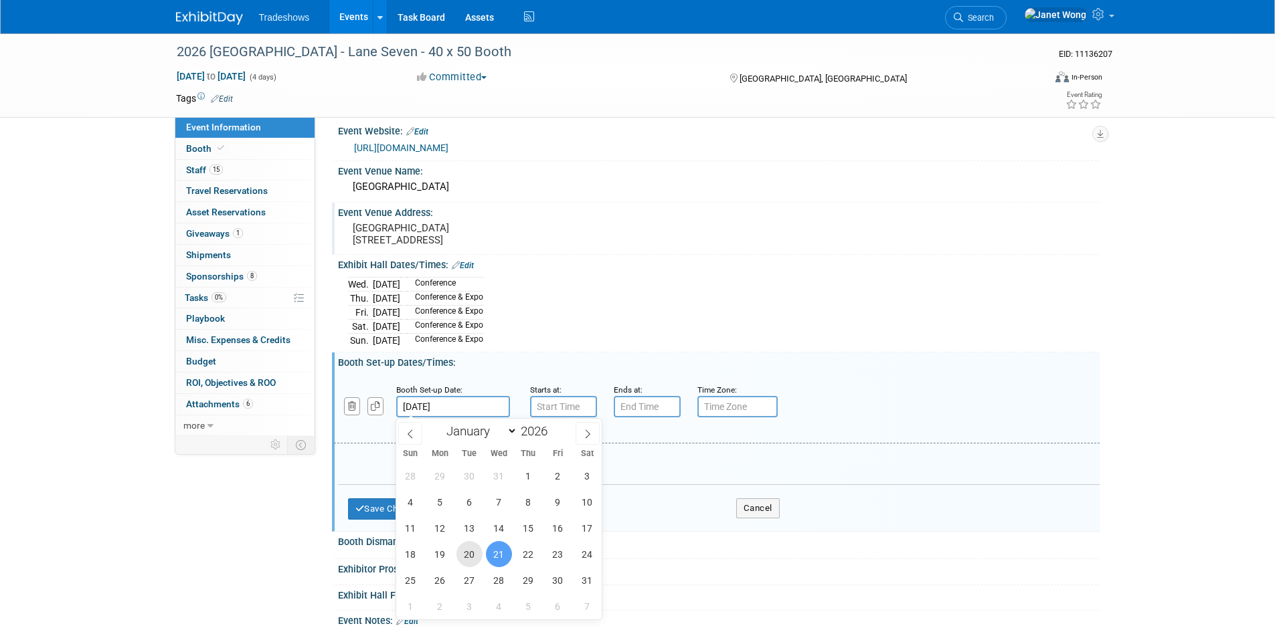
drag, startPoint x: 480, startPoint y: 561, endPoint x: 505, endPoint y: 495, distance: 70.1
click at [480, 560] on span "20" at bounding box center [469, 554] width 26 height 26
type input "Jan 20, 2026"
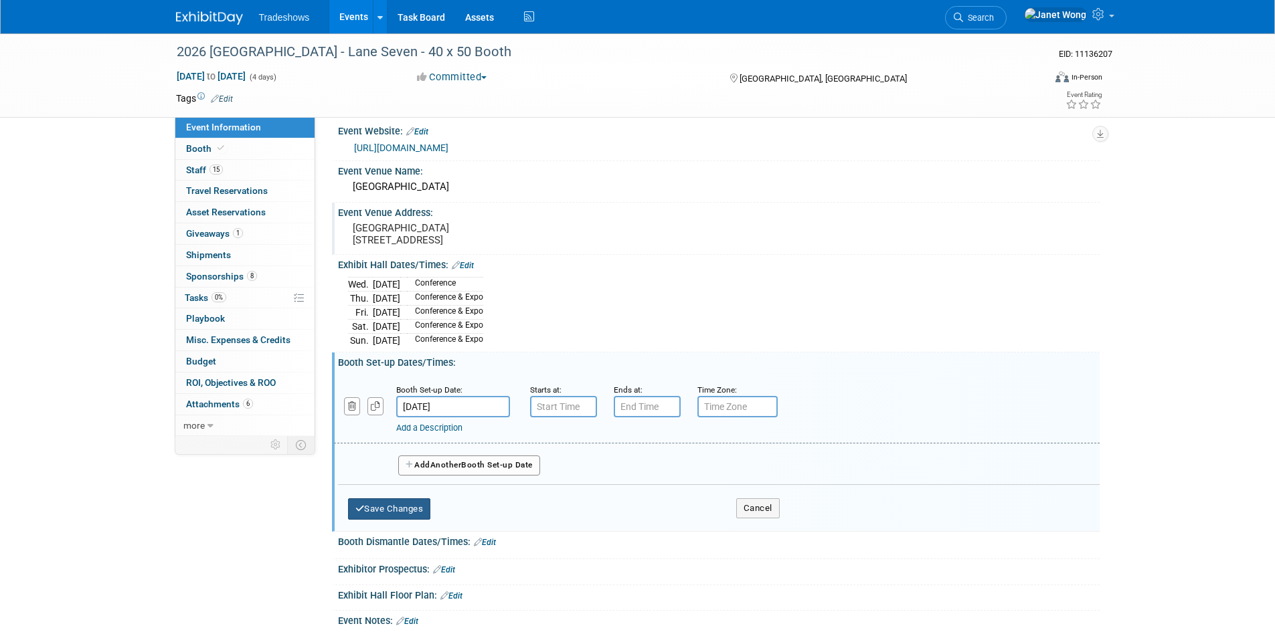
click at [405, 507] on button "Save Changes" at bounding box center [389, 508] width 83 height 21
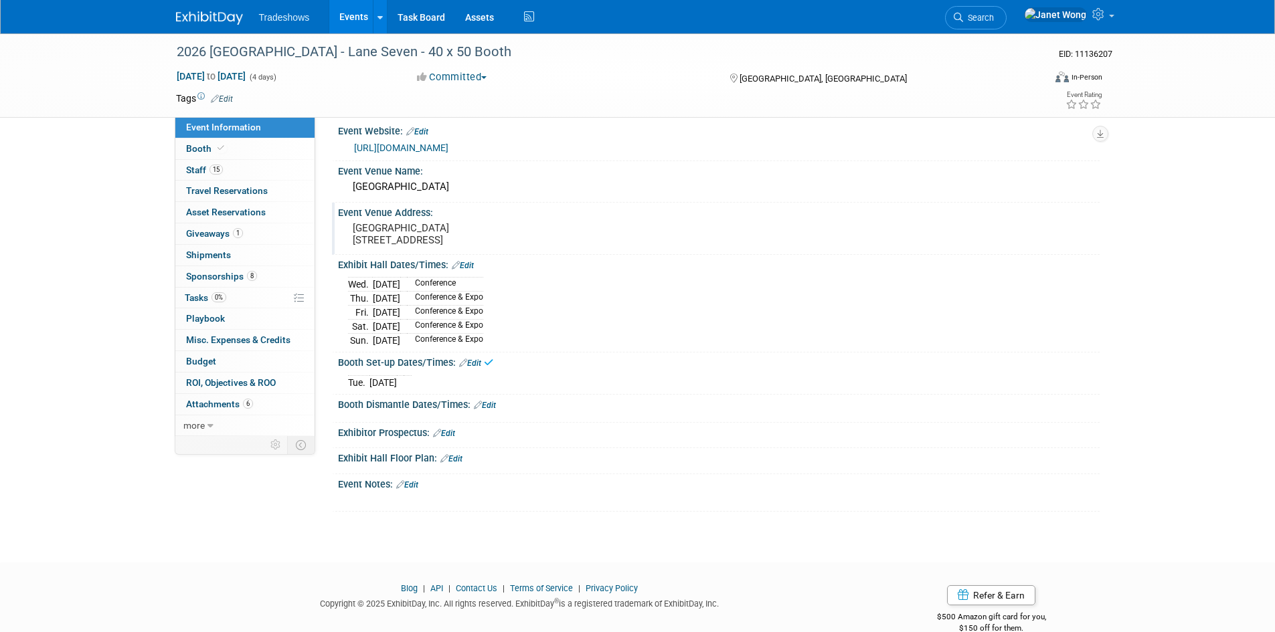
click at [478, 405] on icon at bounding box center [478, 405] width 8 height 9
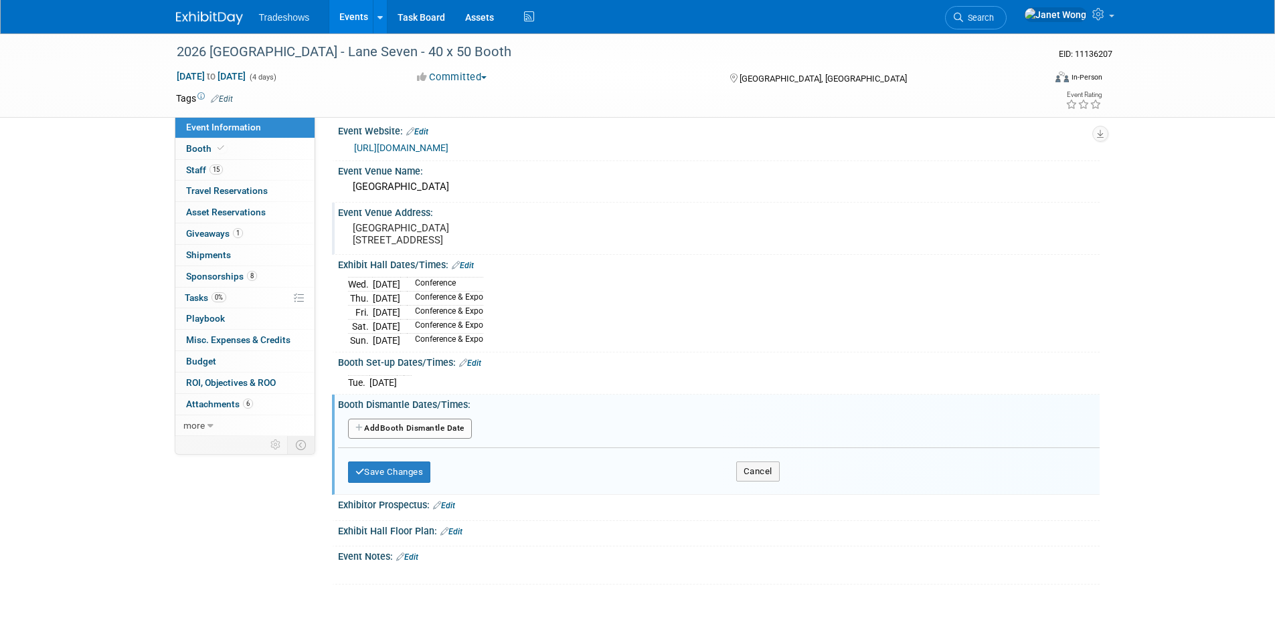
click at [438, 432] on button "Add Another Booth Dismantle Date" at bounding box center [410, 429] width 124 height 20
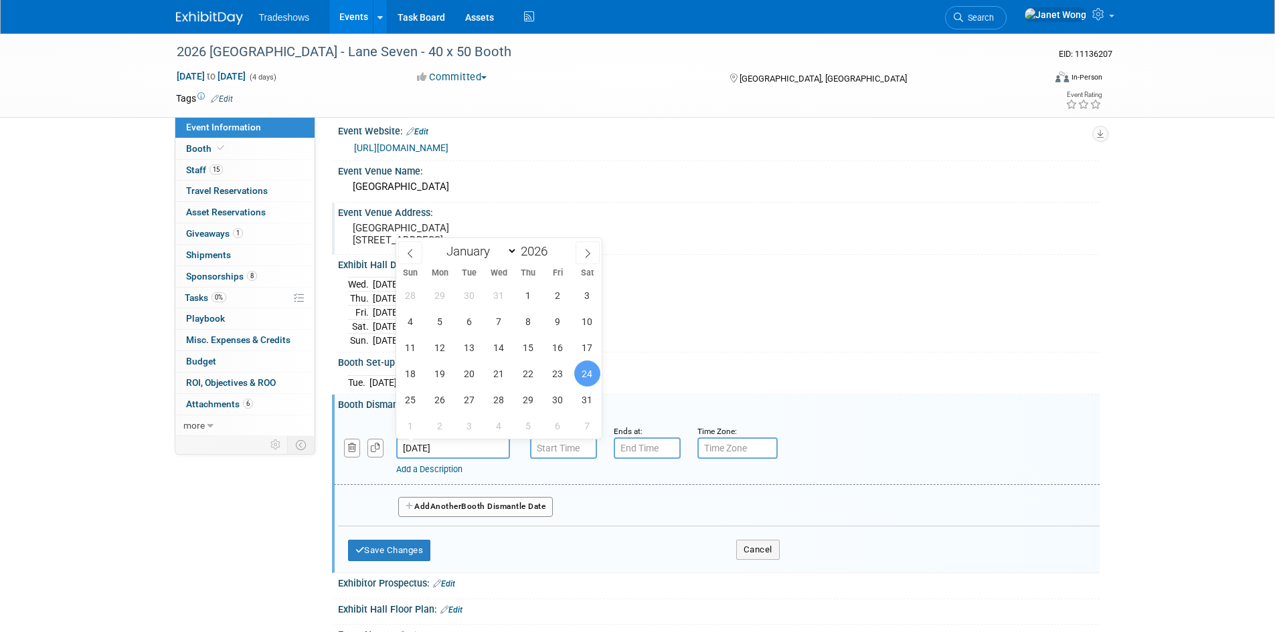
click at [442, 452] on input "Jan 24, 2026" at bounding box center [453, 448] width 114 height 21
click at [412, 397] on span "25" at bounding box center [410, 400] width 26 height 26
type input "Jan 25, 2026"
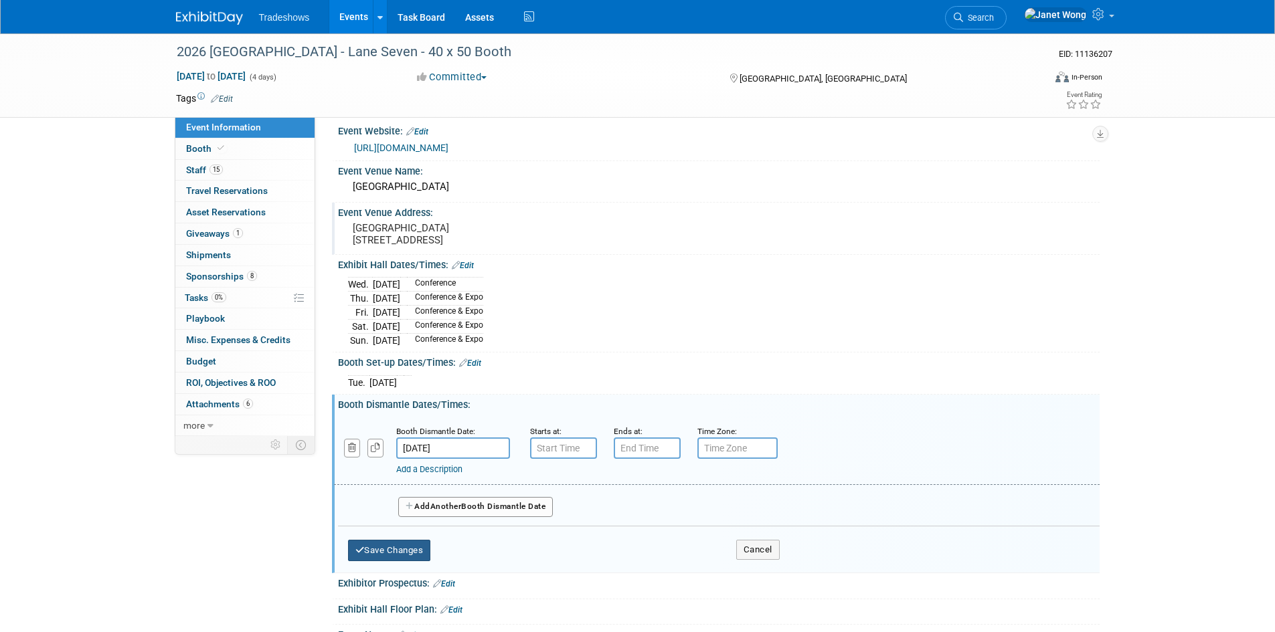
click at [382, 553] on button "Save Changes" at bounding box center [389, 550] width 83 height 21
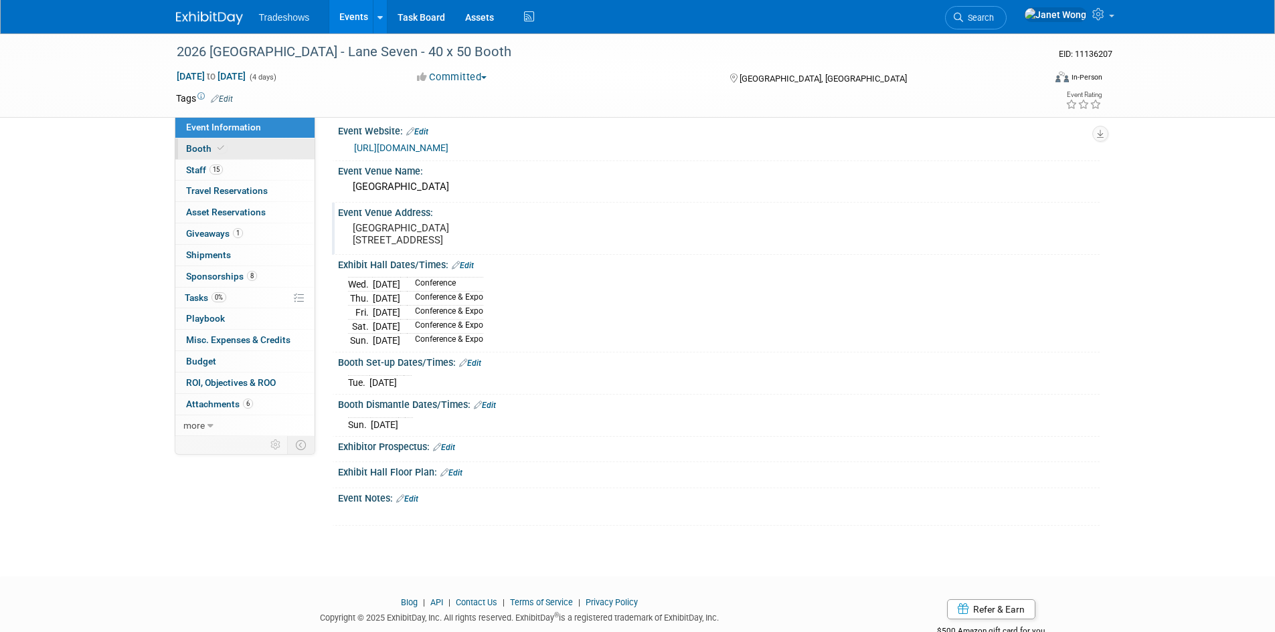
click at [222, 153] on span "Booth" at bounding box center [206, 148] width 41 height 11
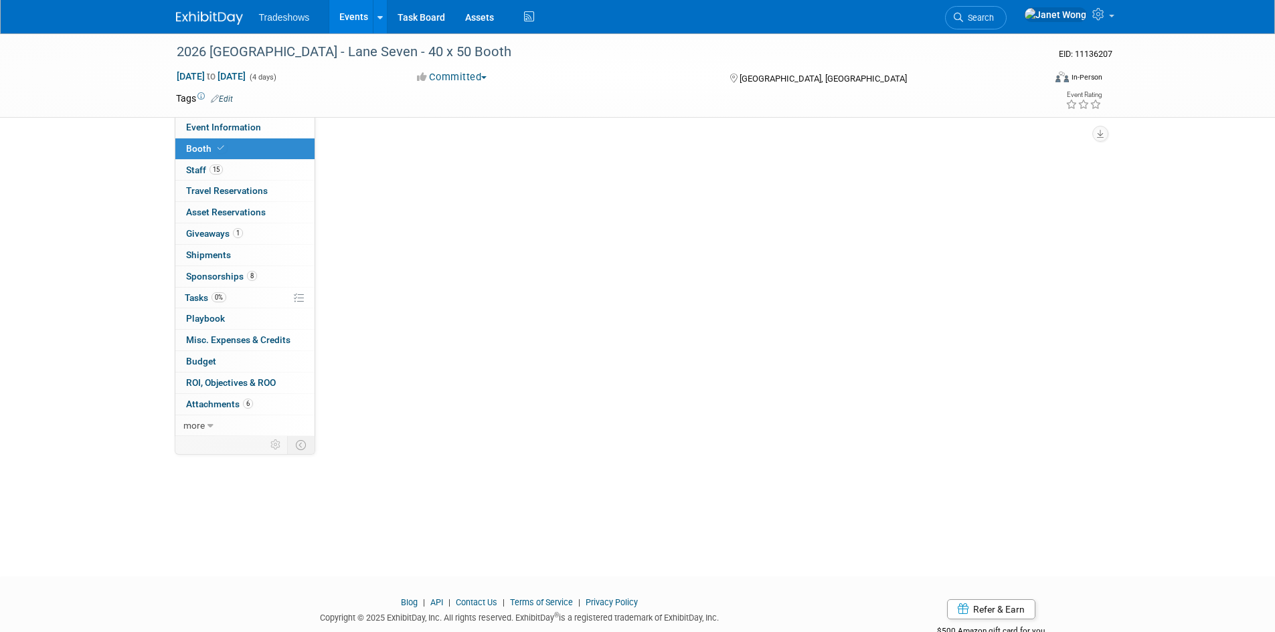
scroll to position [0, 0]
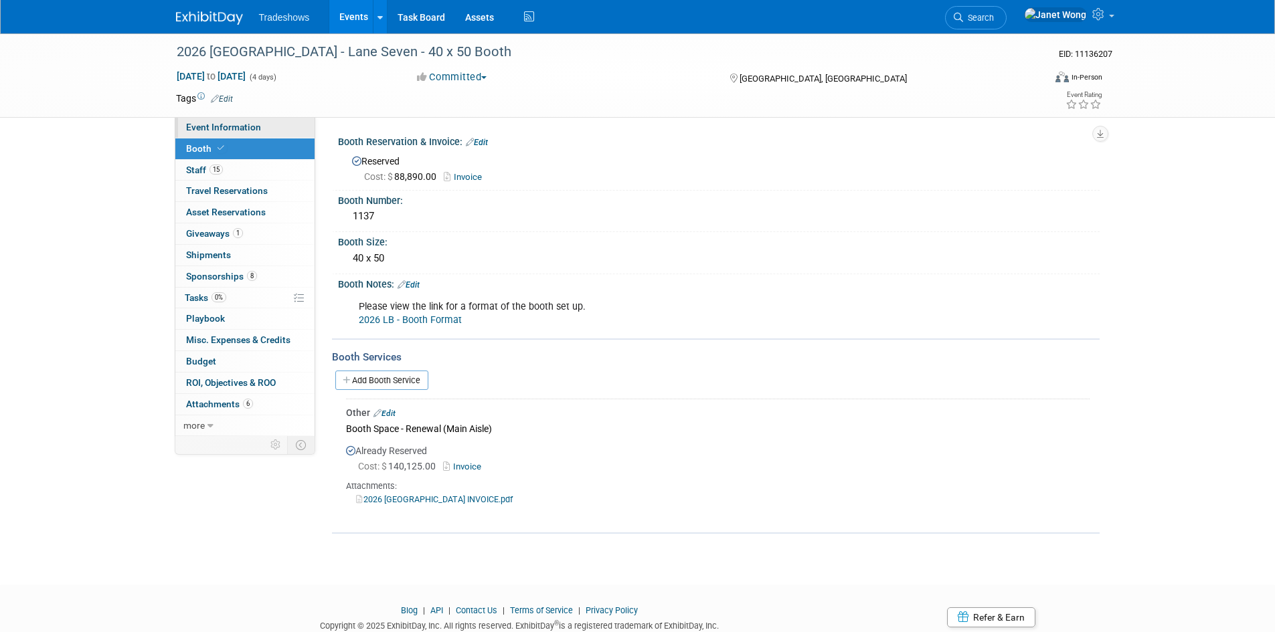
click at [264, 136] on link "Event Information" at bounding box center [244, 127] width 139 height 21
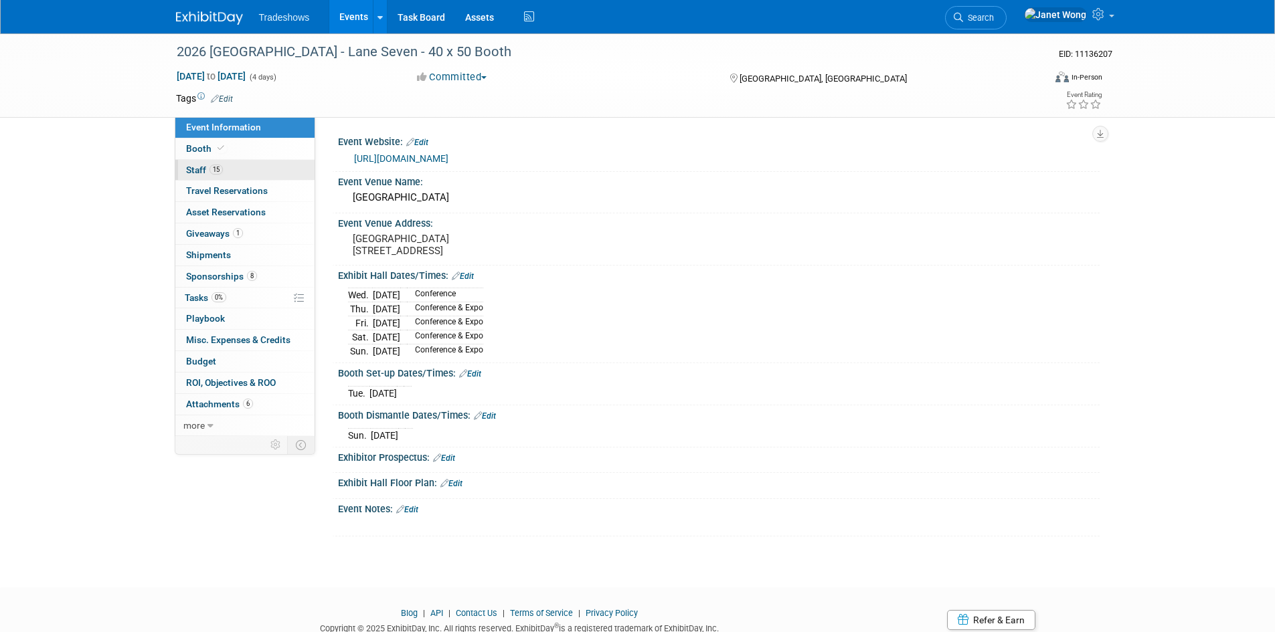
click at [232, 162] on link "15 Staff 15" at bounding box center [244, 170] width 139 height 21
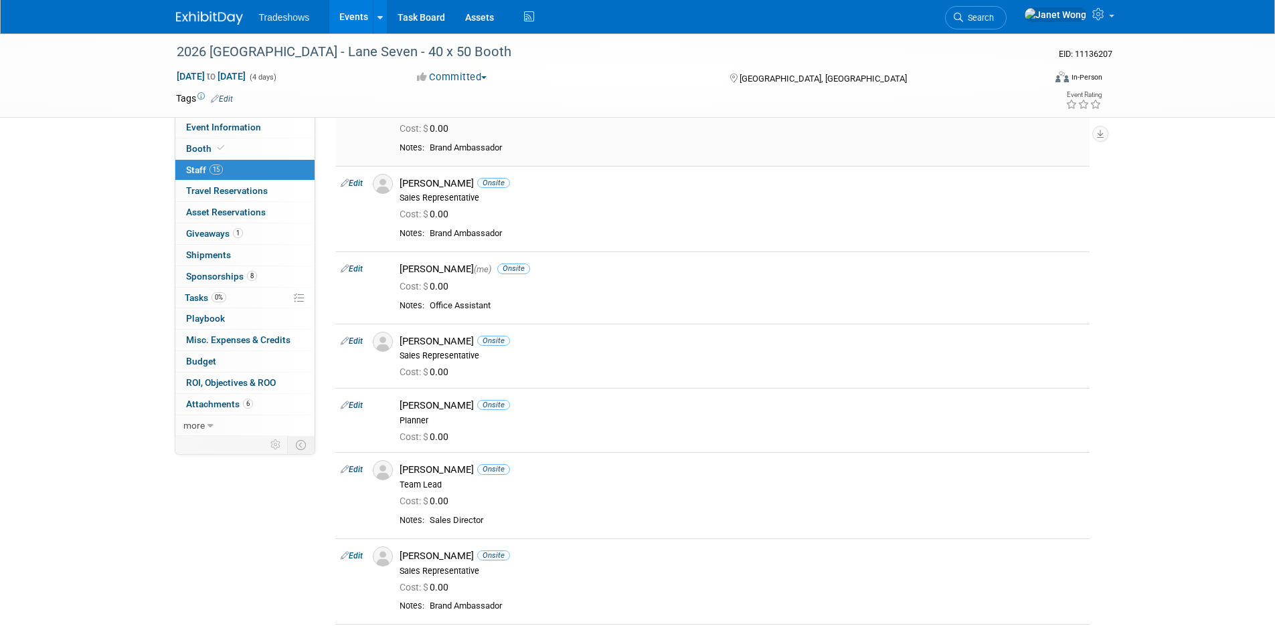
scroll to position [102, 0]
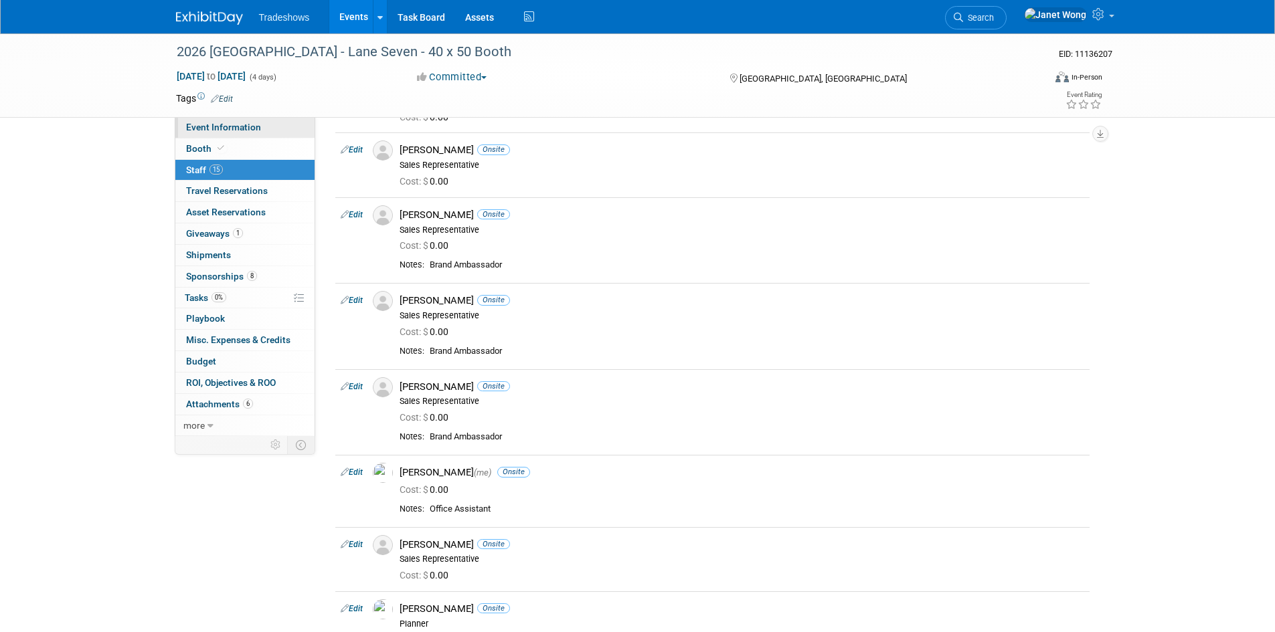
click at [240, 130] on span "Event Information" at bounding box center [223, 127] width 75 height 11
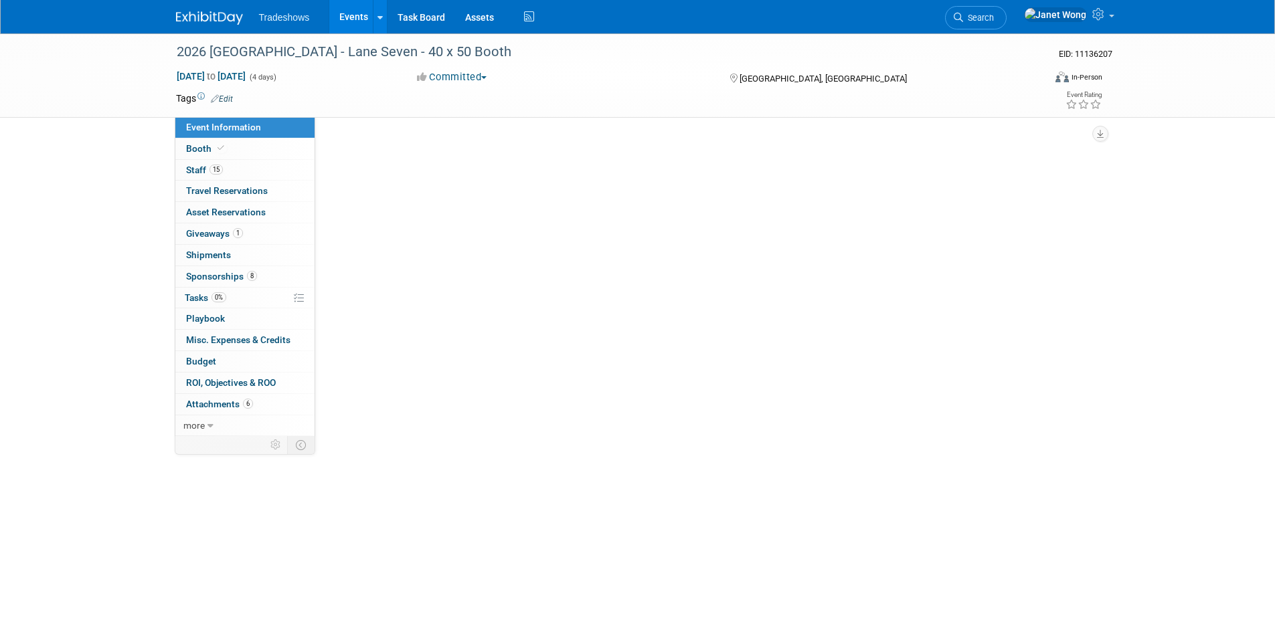
scroll to position [0, 0]
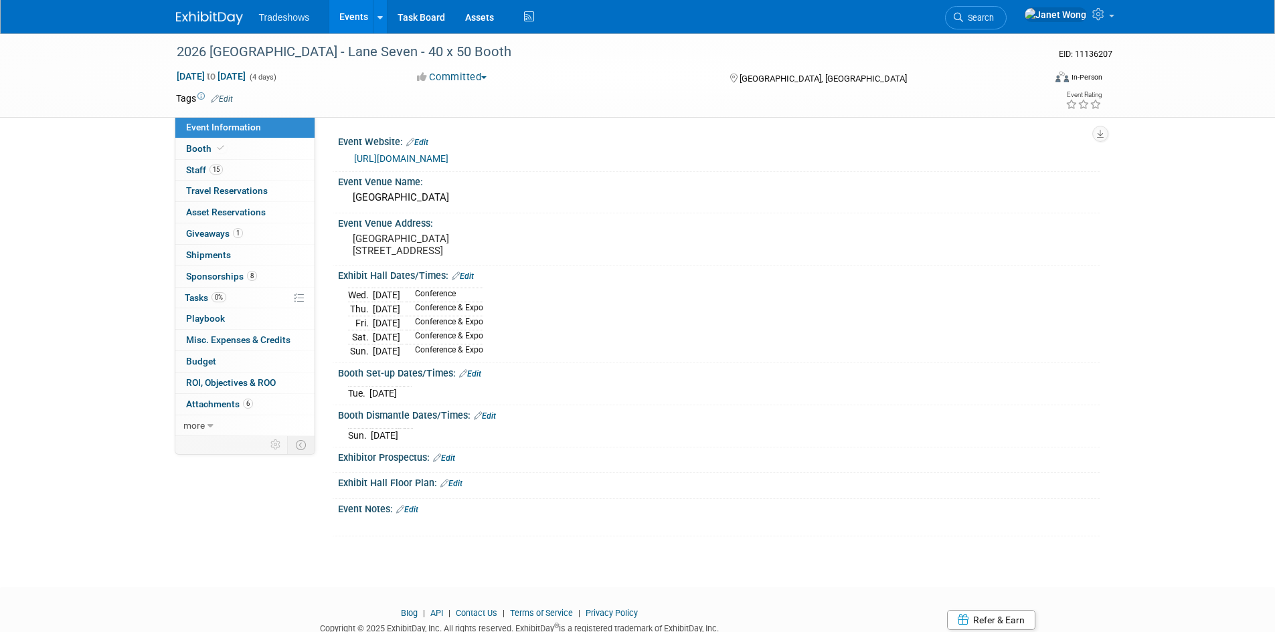
click at [458, 486] on link "Edit" at bounding box center [451, 483] width 22 height 9
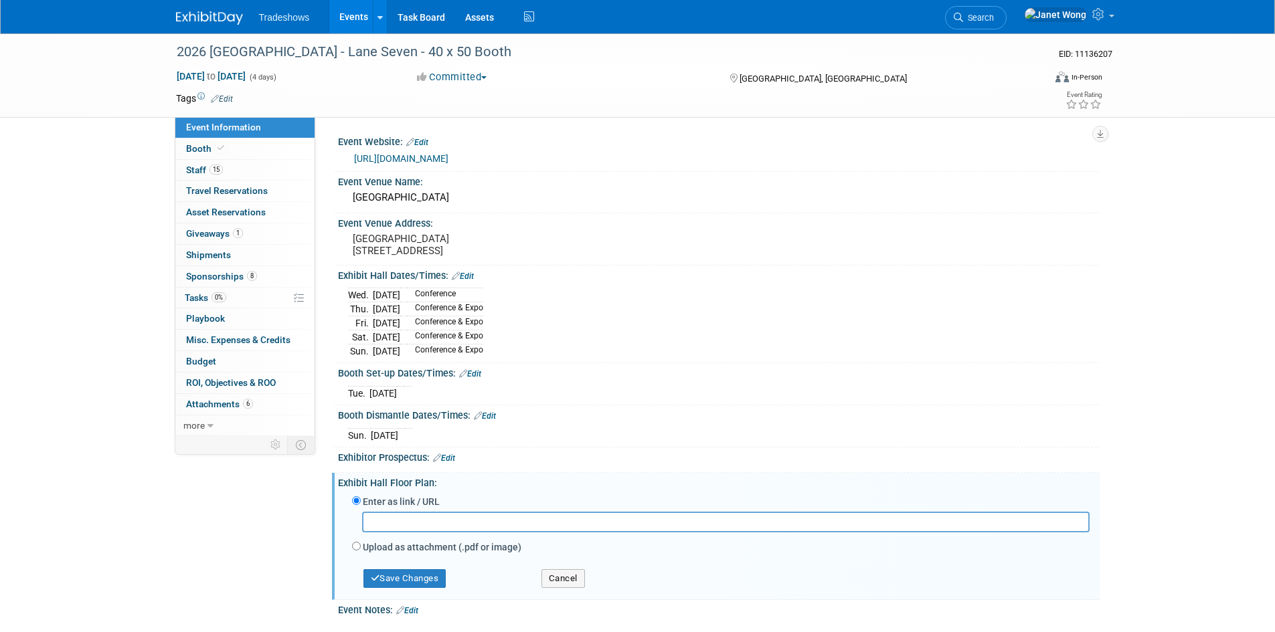
paste input "https://iss.a2zinc.net/LongBeach2026/Public/eventmap.aspx?shMode=E&shExpExhList…"
type input "https://iss.a2zinc.net/LongBeach2026/Public/eventmap.aspx?shMode=E&shExpExhList…"
click at [426, 579] on button "Save Changes" at bounding box center [404, 578] width 83 height 19
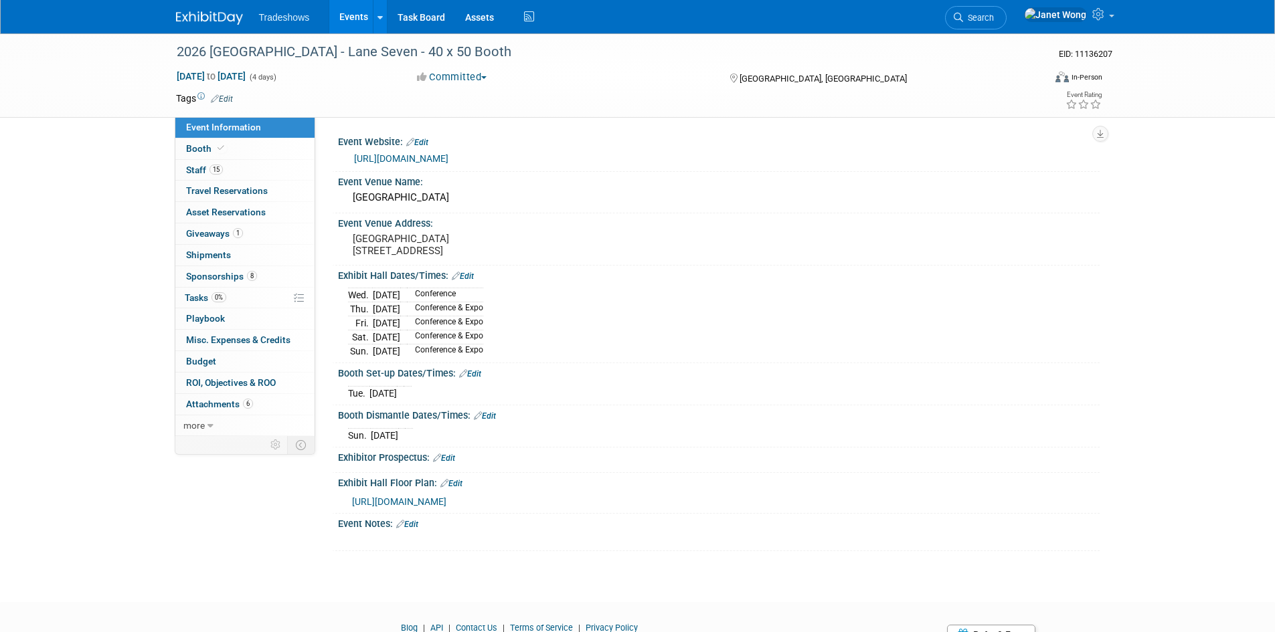
click at [347, 16] on link "Events" at bounding box center [353, 16] width 49 height 33
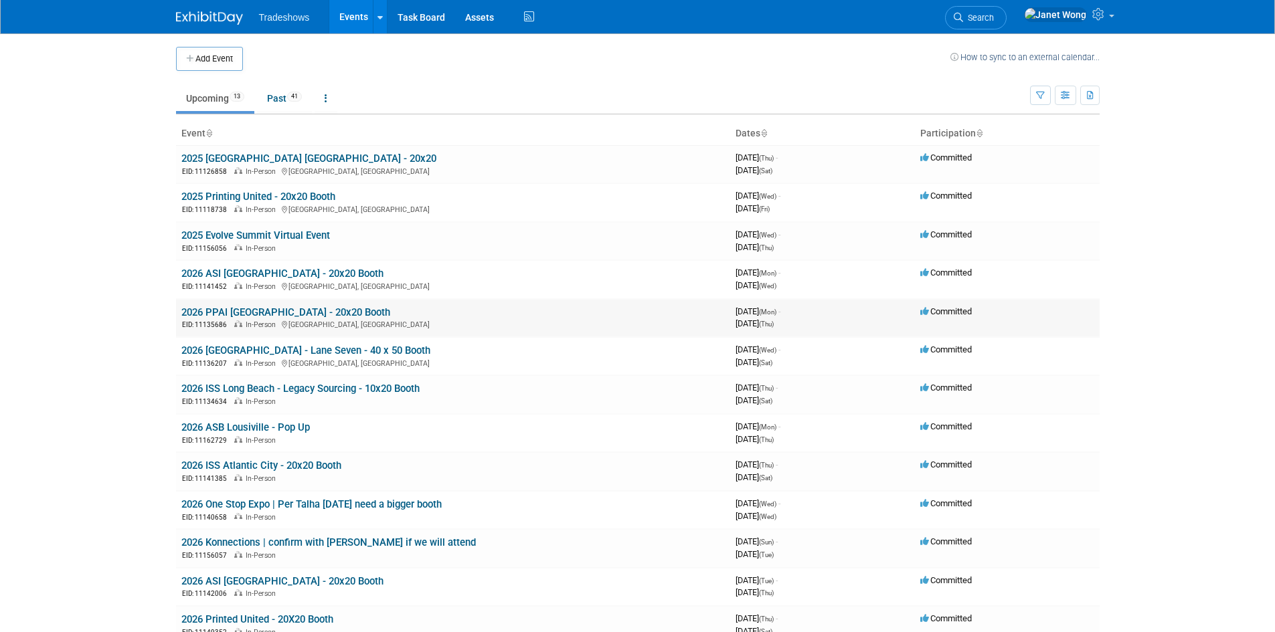
click at [270, 308] on link "2026 PPAI [GEOGRAPHIC_DATA] - 20x20 Booth" at bounding box center [285, 312] width 209 height 12
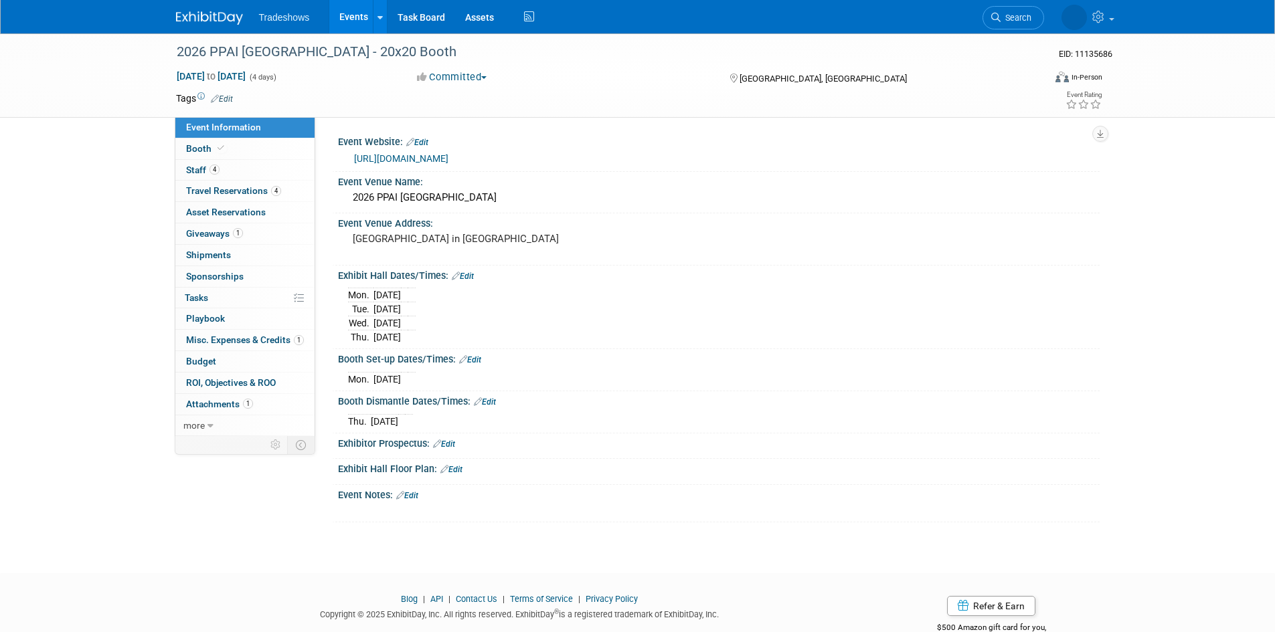
click at [458, 475] on div at bounding box center [718, 478] width 761 height 6
click at [456, 472] on link "Edit" at bounding box center [451, 469] width 22 height 9
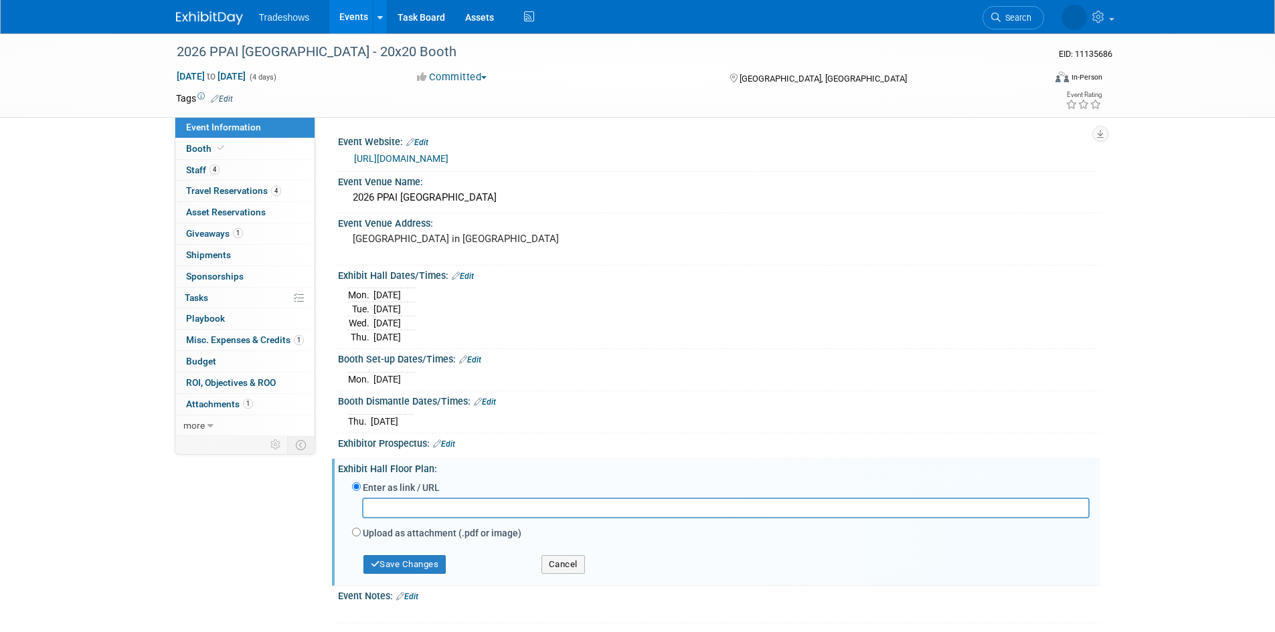
click at [459, 506] on input "text" at bounding box center [725, 508] width 727 height 21
type input "[URL][DOMAIN_NAME]"
click at [426, 565] on button "Save Changes" at bounding box center [404, 564] width 83 height 19
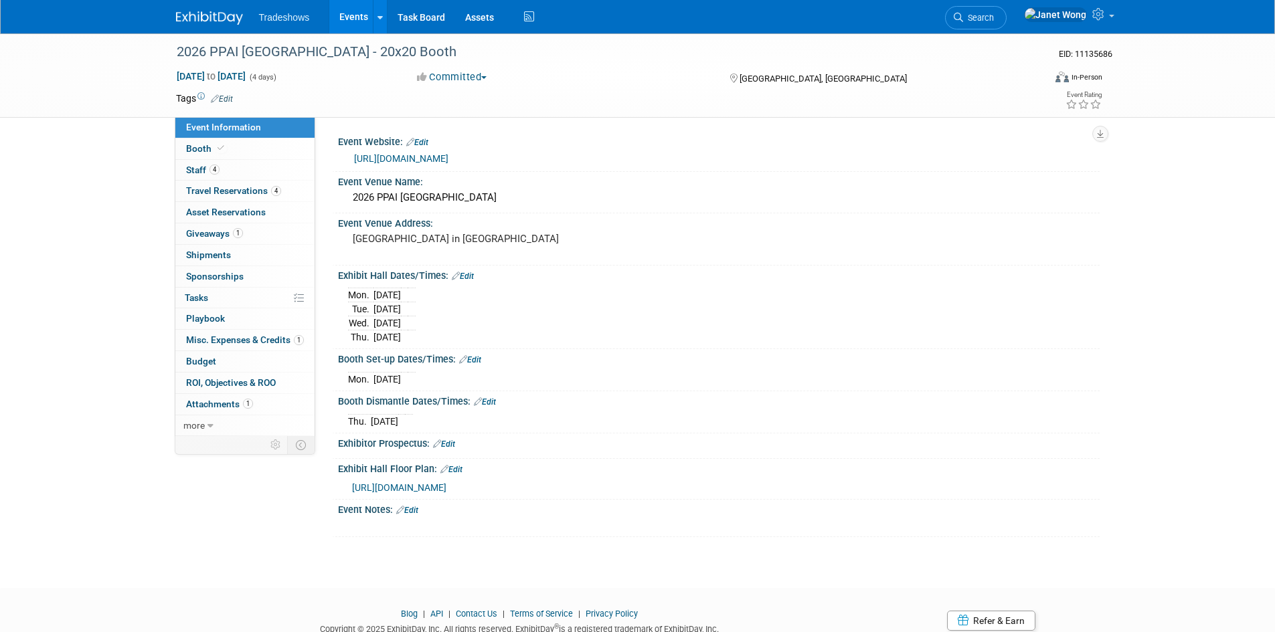
click at [354, 21] on link "Events" at bounding box center [353, 16] width 49 height 33
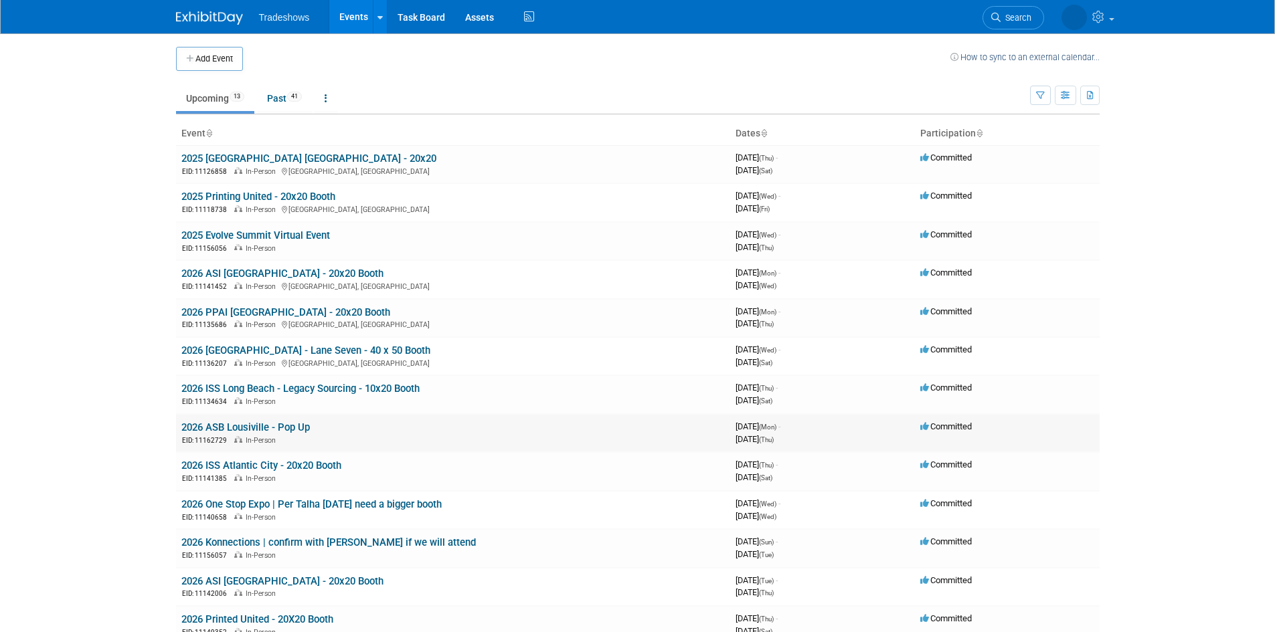
click at [271, 424] on link "2026 ASB Lousiville - Pop Up" at bounding box center [245, 428] width 128 height 12
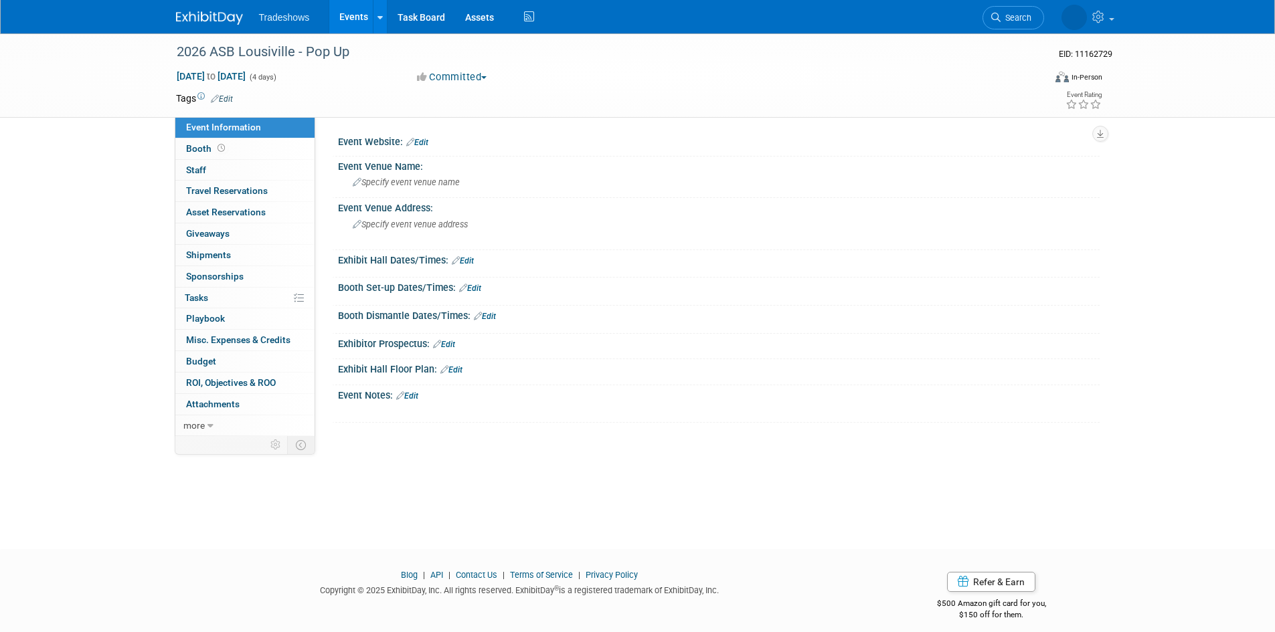
click at [421, 141] on link "Edit" at bounding box center [417, 142] width 22 height 9
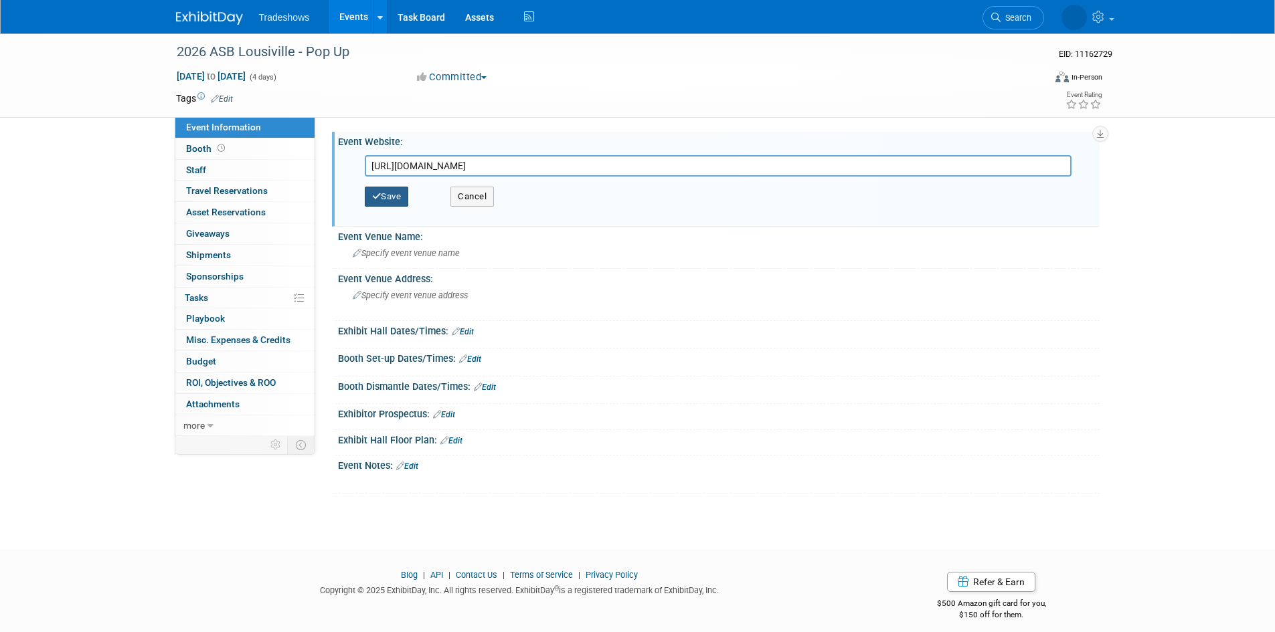
type input "https://www.asbshows.com/"
click at [394, 197] on button "Save" at bounding box center [387, 197] width 44 height 20
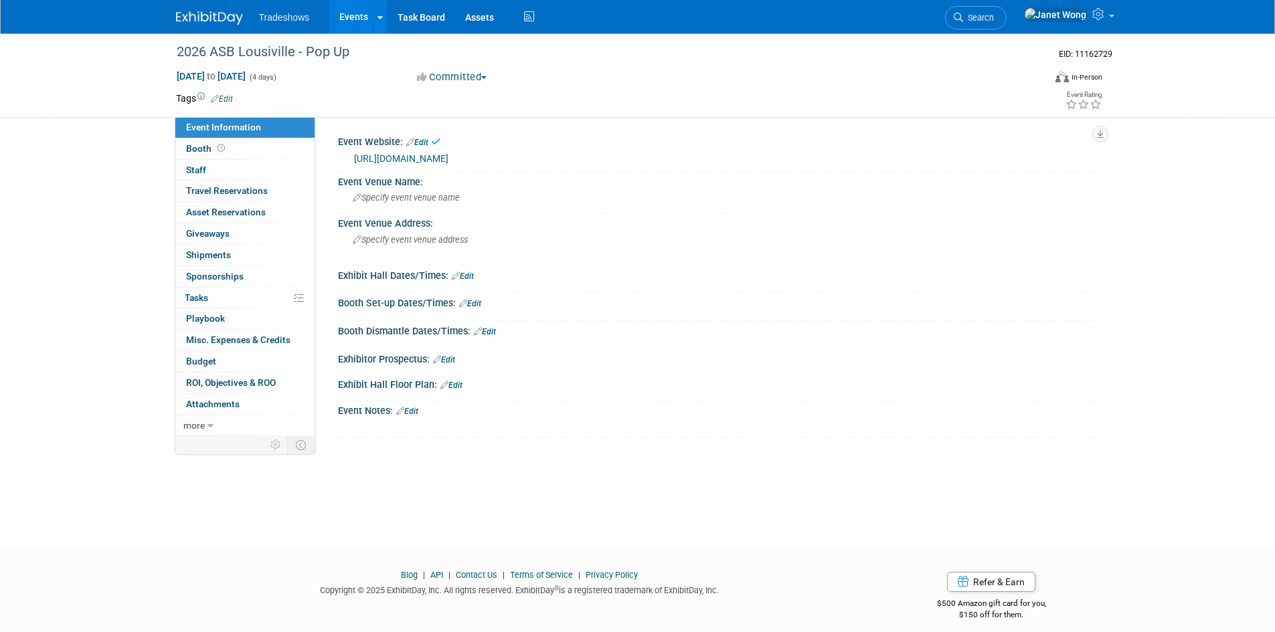
click at [394, 197] on span "Specify event venue name" at bounding box center [406, 198] width 107 height 10
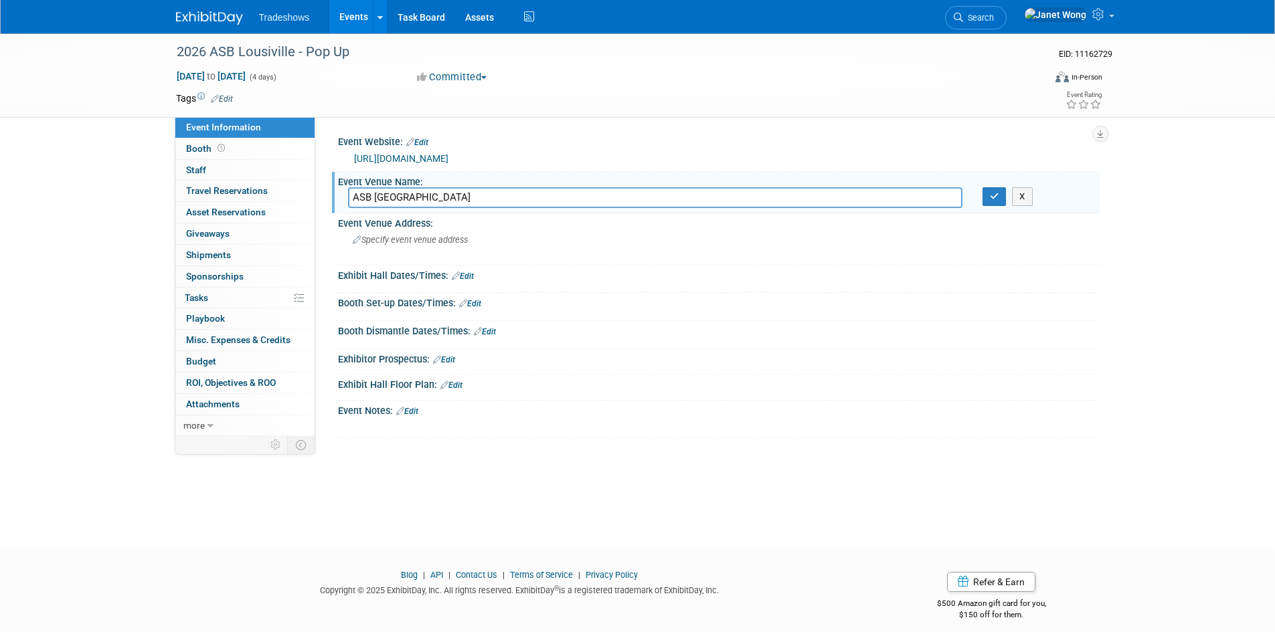
type input "ASB Louisville"
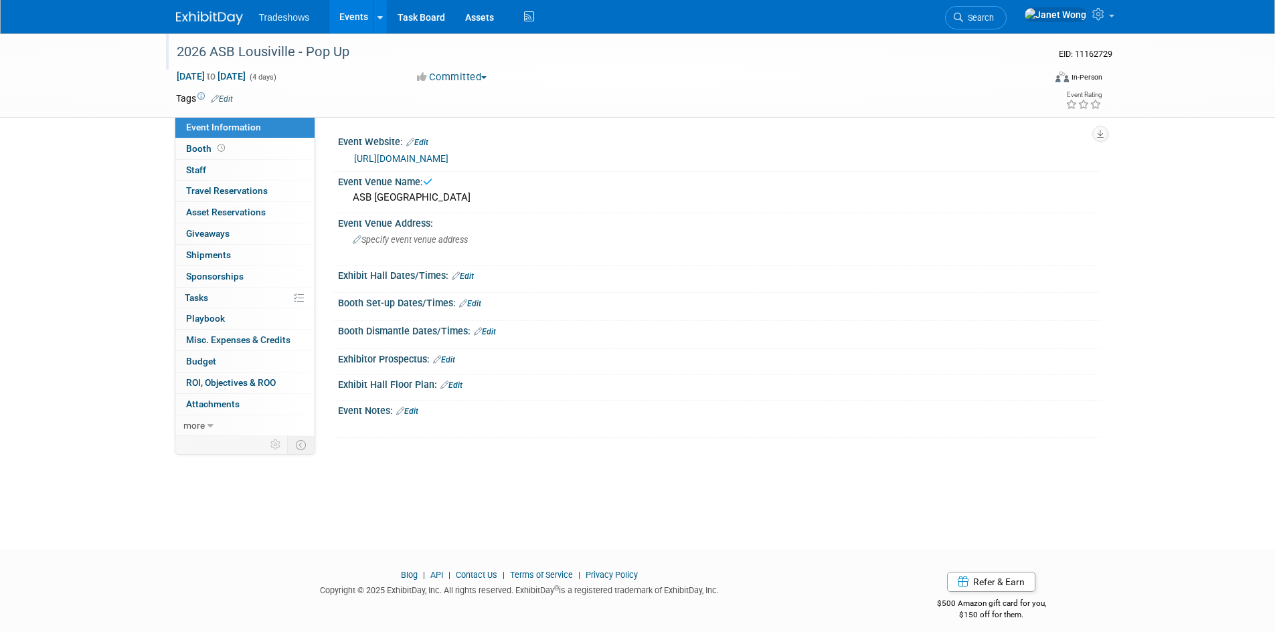
click at [267, 49] on div "2026 ASB Lousiville - Pop Up" at bounding box center [598, 52] width 852 height 24
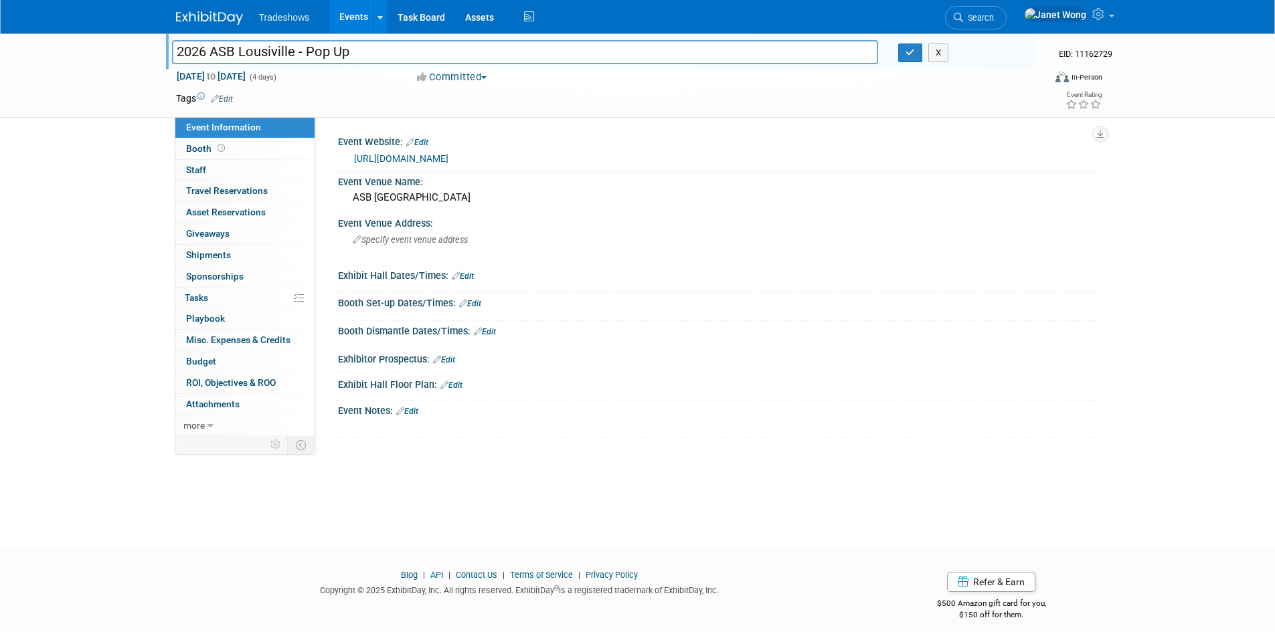
click at [270, 50] on input "2026 ASB Lousiville - Pop Up" at bounding box center [525, 51] width 707 height 23
type input "2026 ASB Louisville - Pop Up"
click at [440, 236] on span "Specify event venue address" at bounding box center [410, 240] width 115 height 10
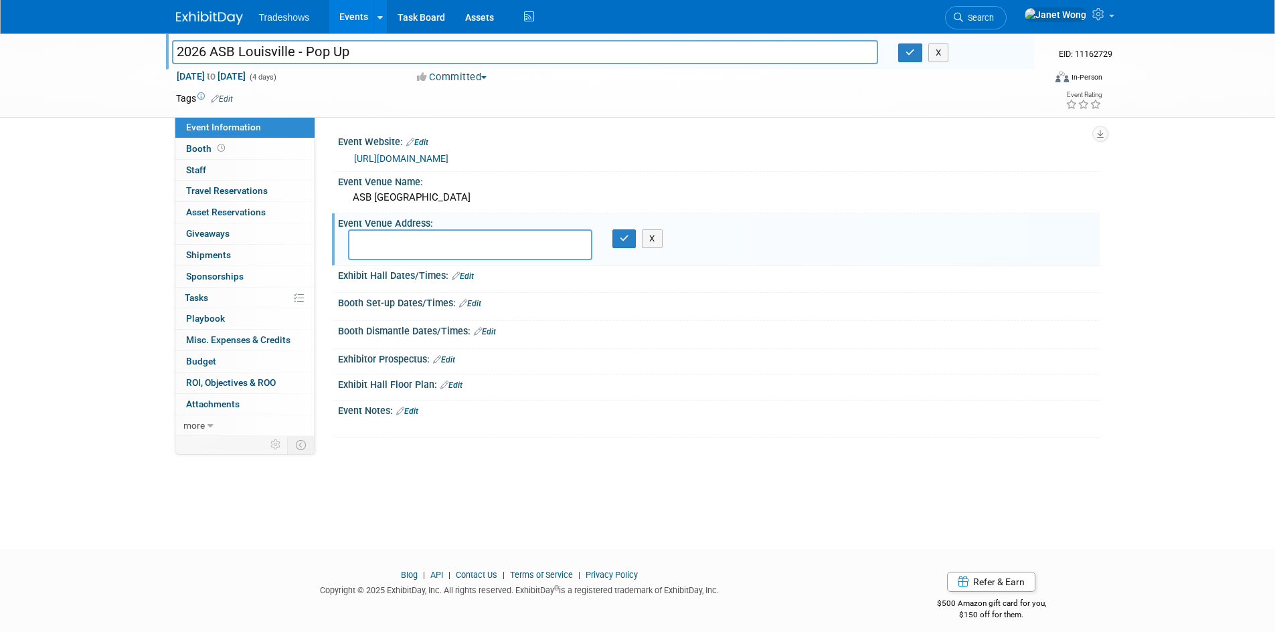
paste textarea "Omni Hotel 400 S 2nd Street Louisville, KY 40202"
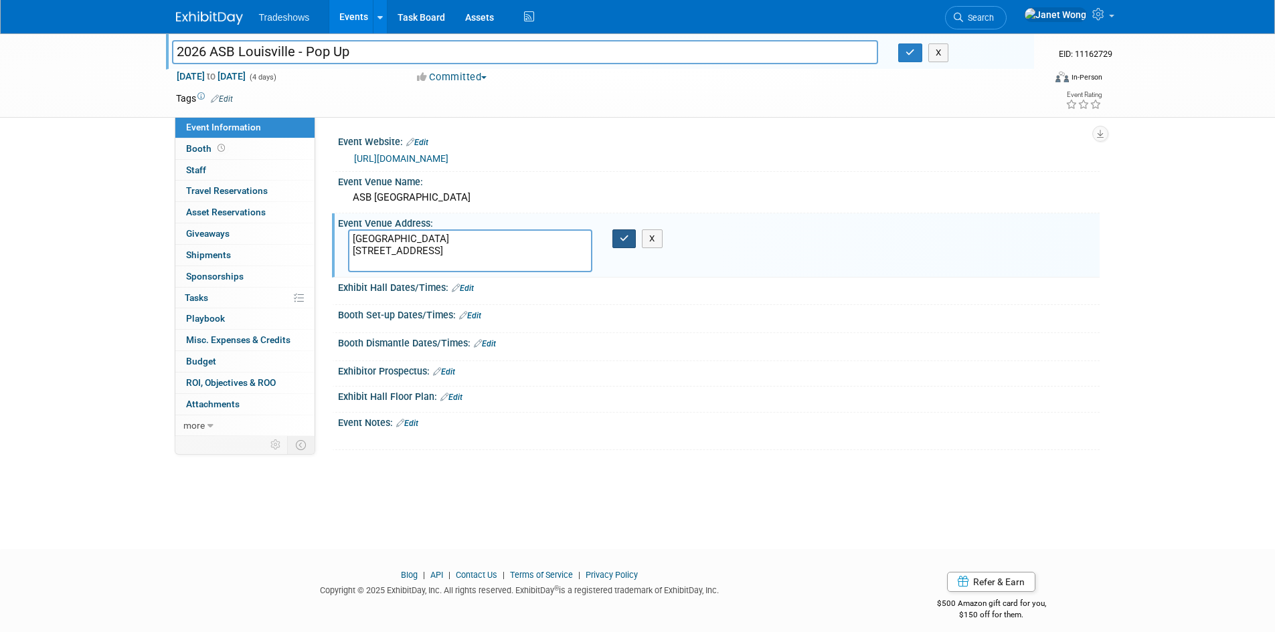
type textarea "Omni Hotel 400 S 2nd Street Louisville, KY 40202"
click at [622, 240] on icon "button" at bounding box center [624, 238] width 9 height 9
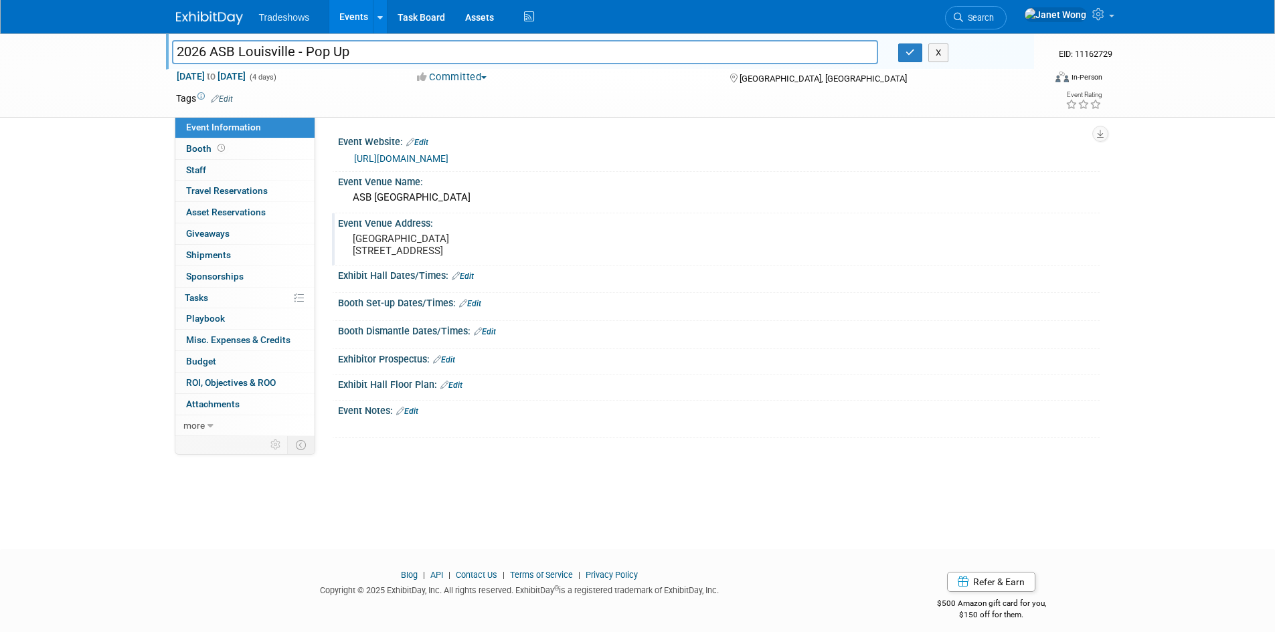
click at [469, 281] on link "Edit" at bounding box center [463, 276] width 22 height 9
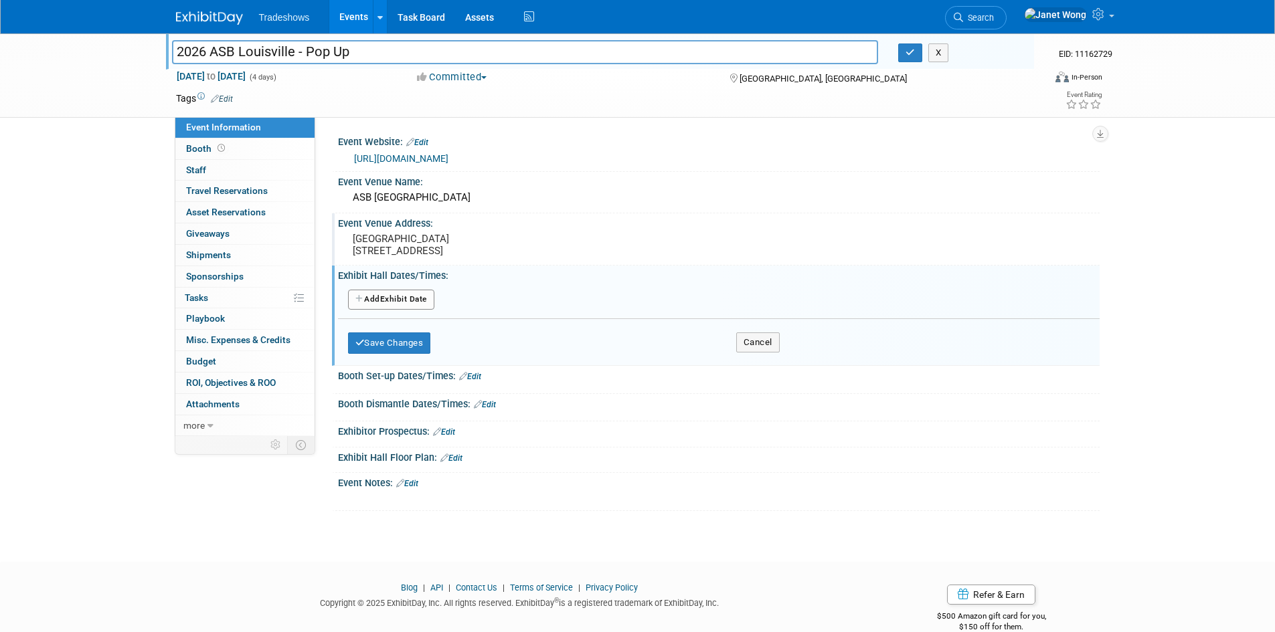
click at [413, 306] on button "Add Another Exhibit Date" at bounding box center [391, 300] width 86 height 20
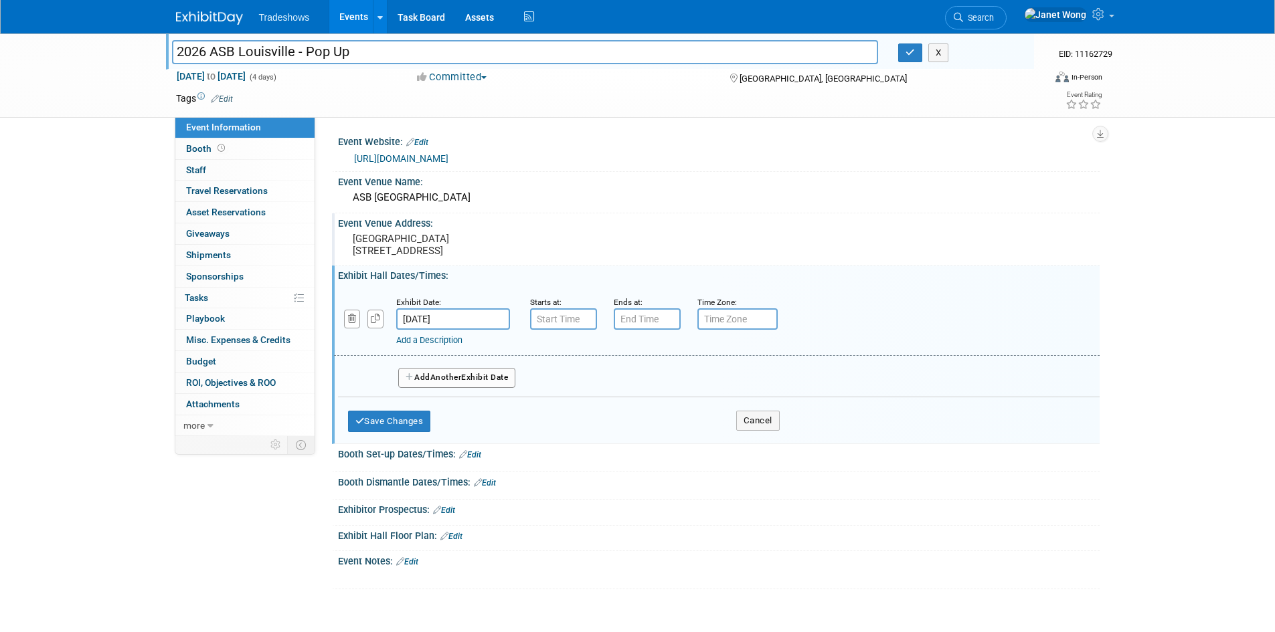
click at [419, 387] on button "Add Another Exhibit Date" at bounding box center [457, 378] width 118 height 20
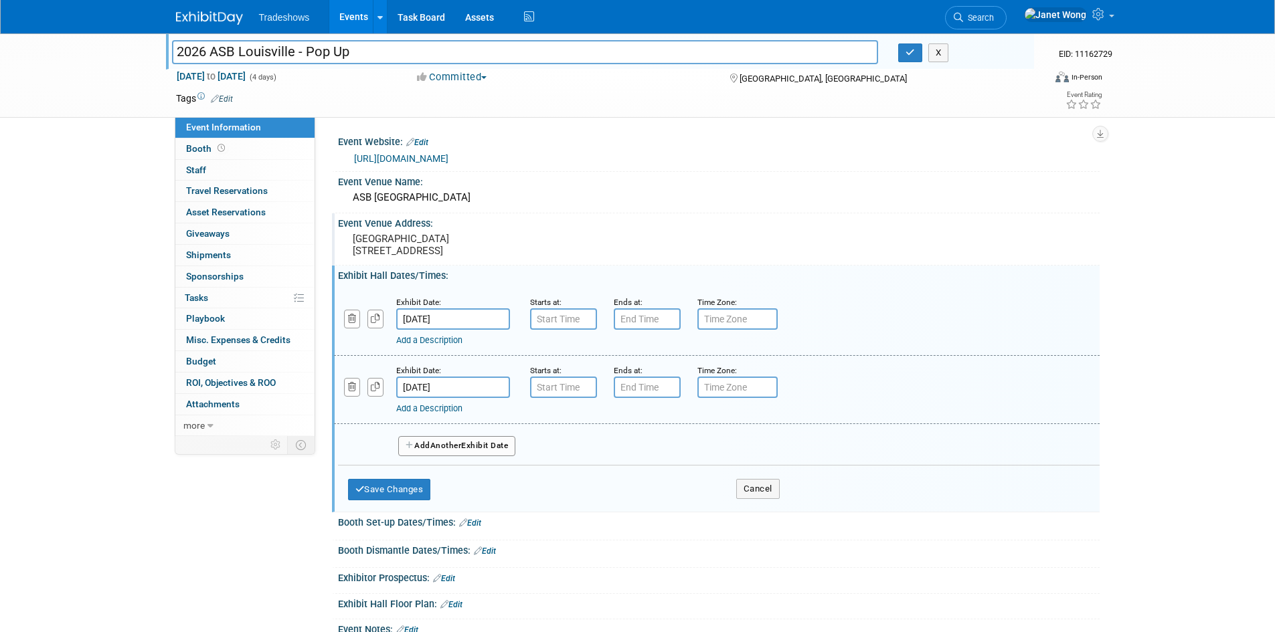
click at [424, 456] on button "Add Another Exhibit Date" at bounding box center [457, 446] width 118 height 20
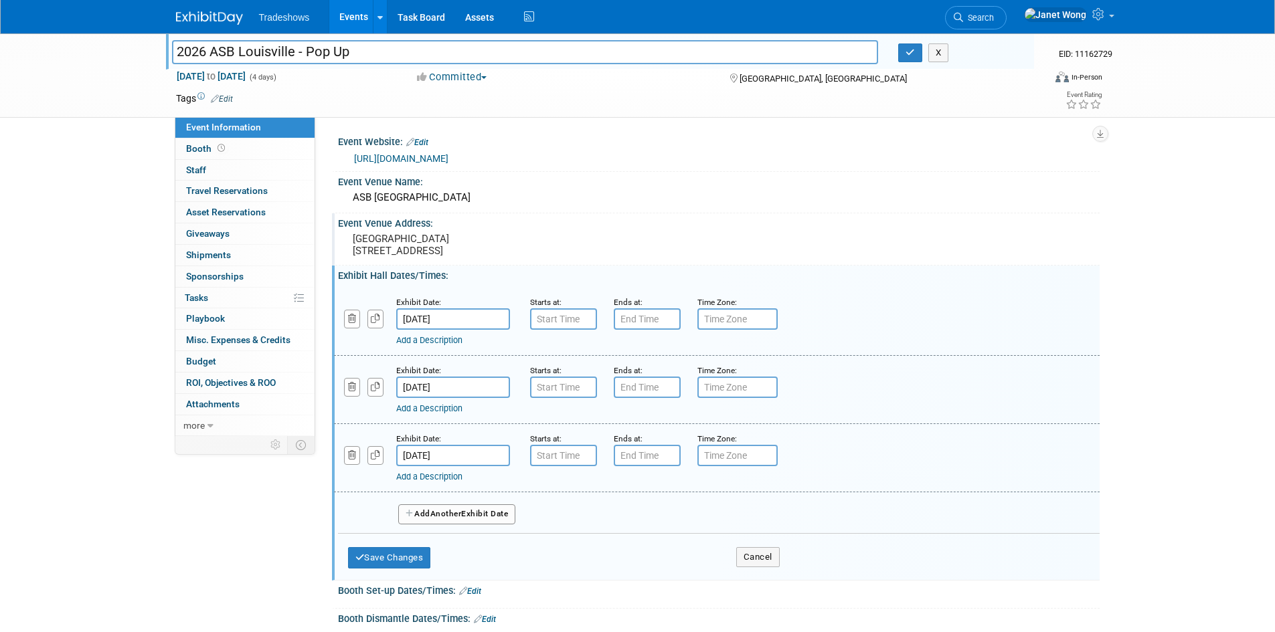
click at [439, 519] on span "Another" at bounding box center [445, 513] width 31 height 9
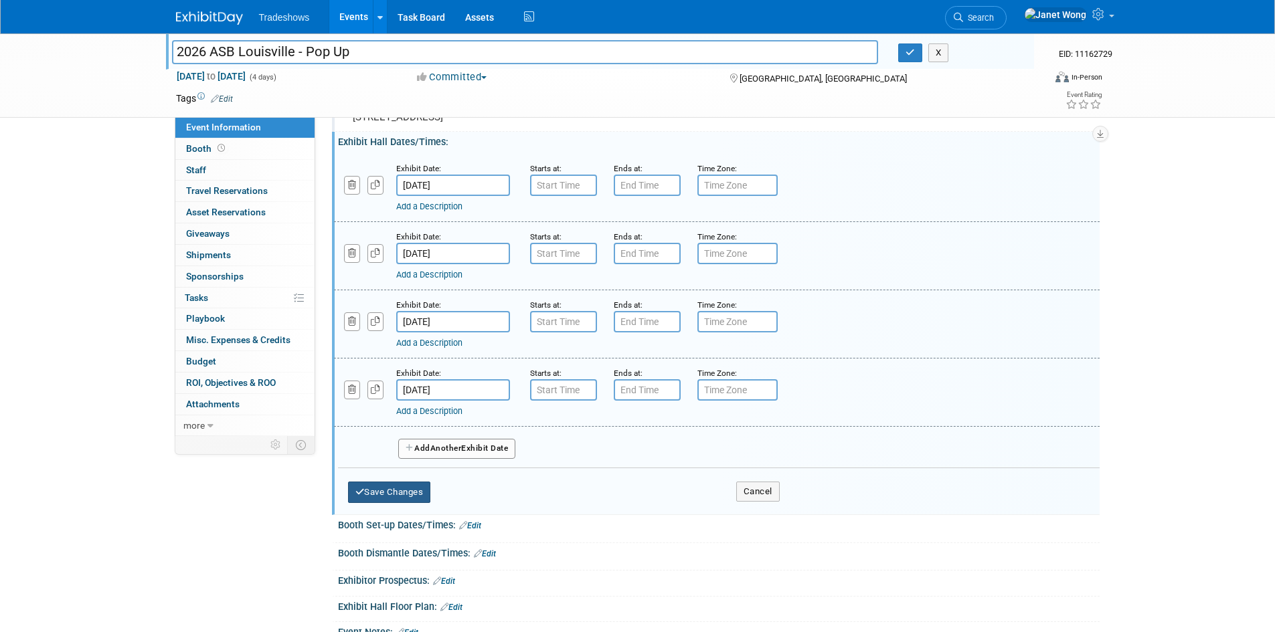
click at [399, 501] on button "Save Changes" at bounding box center [389, 492] width 83 height 21
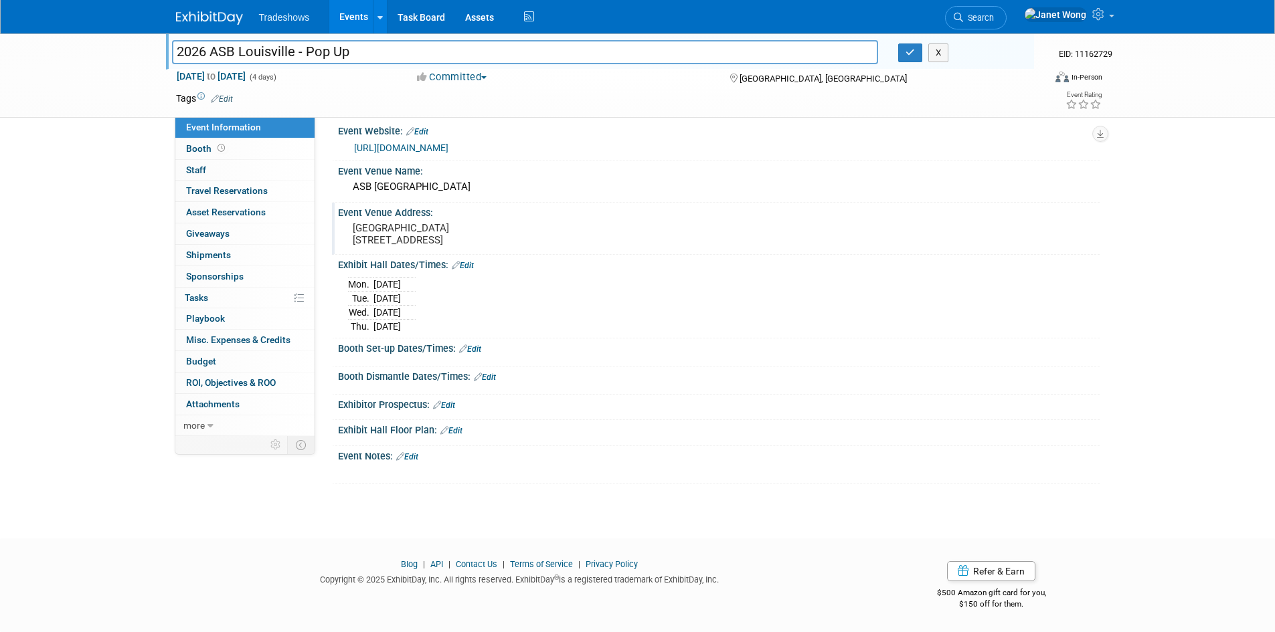
scroll to position [19, 0]
click at [913, 54] on icon "button" at bounding box center [909, 52] width 9 height 9
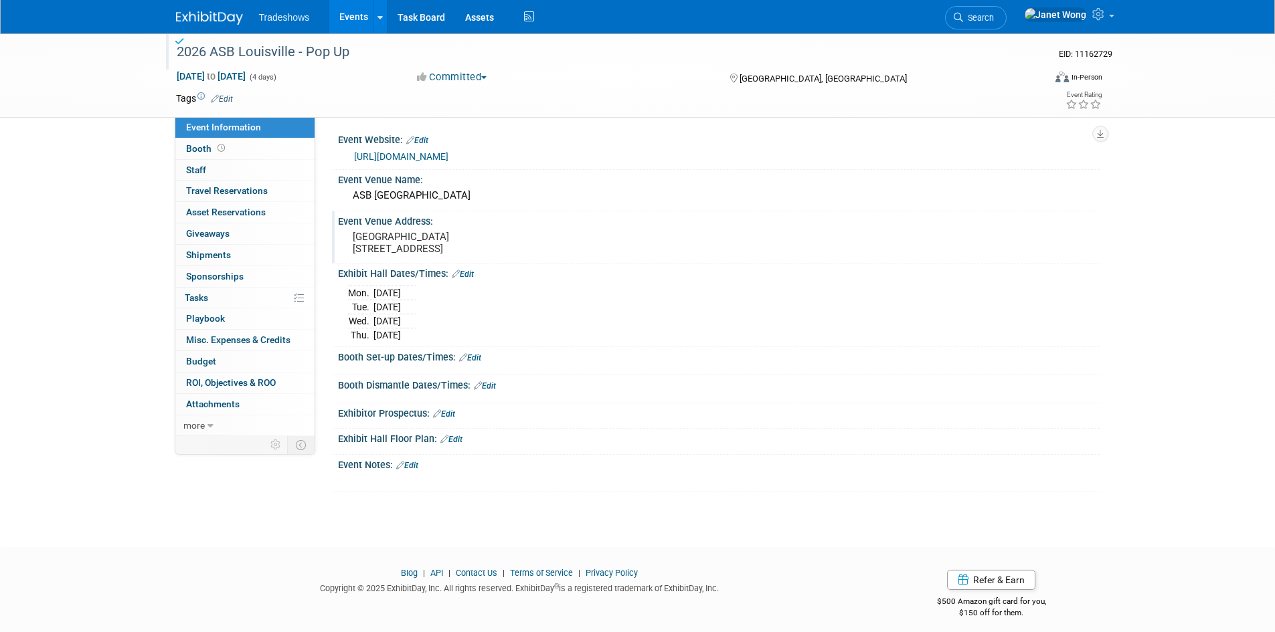
scroll to position [0, 0]
click at [466, 281] on link "Edit" at bounding box center [463, 276] width 22 height 9
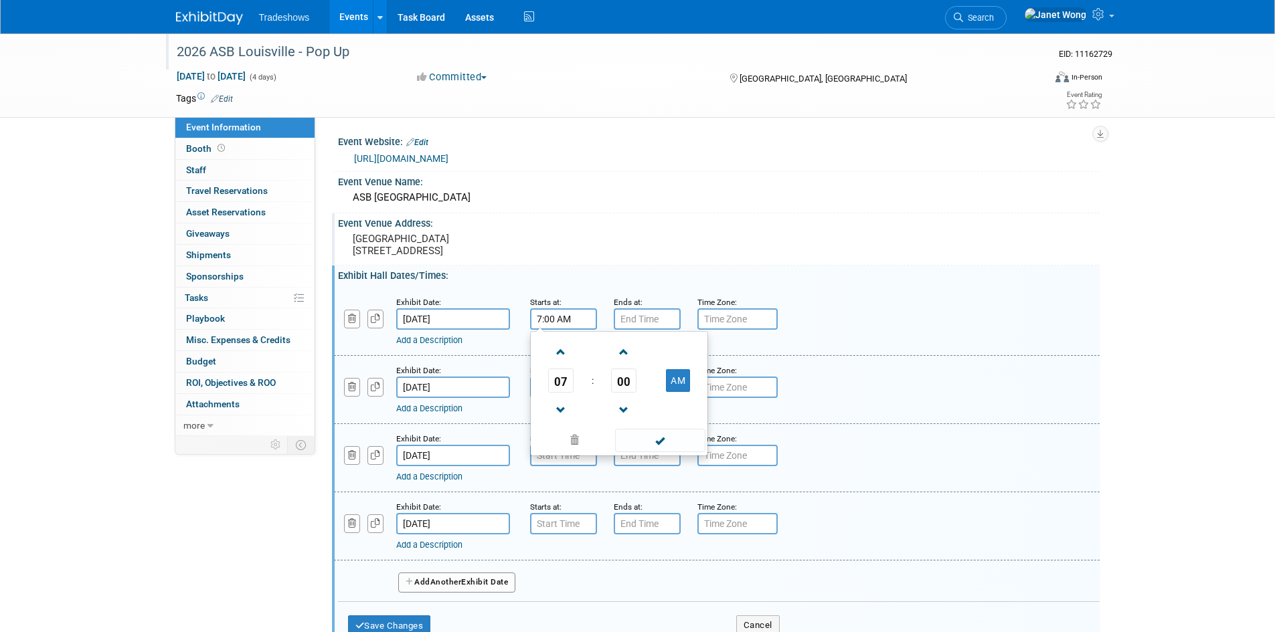
click at [571, 330] on input "7:00 AM" at bounding box center [563, 318] width 67 height 21
click at [561, 363] on span at bounding box center [560, 352] width 23 height 23
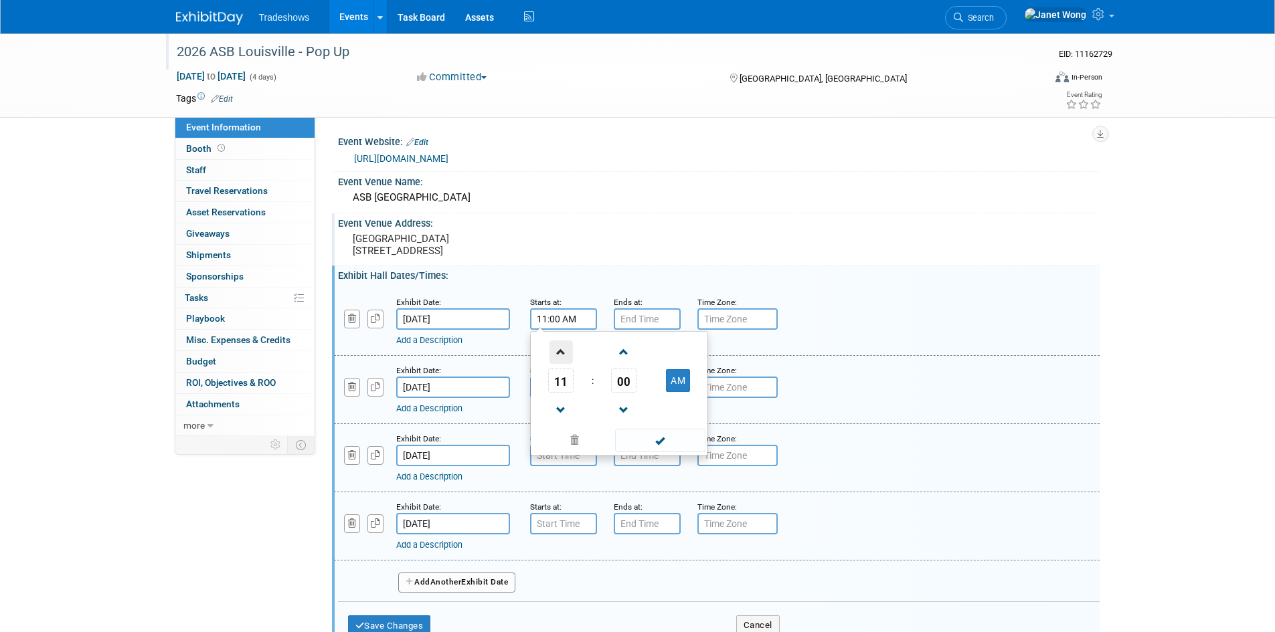
click at [561, 363] on span at bounding box center [560, 352] width 23 height 23
type input "12:00 PM"
click at [650, 327] on input "7:00 PM" at bounding box center [647, 318] width 67 height 21
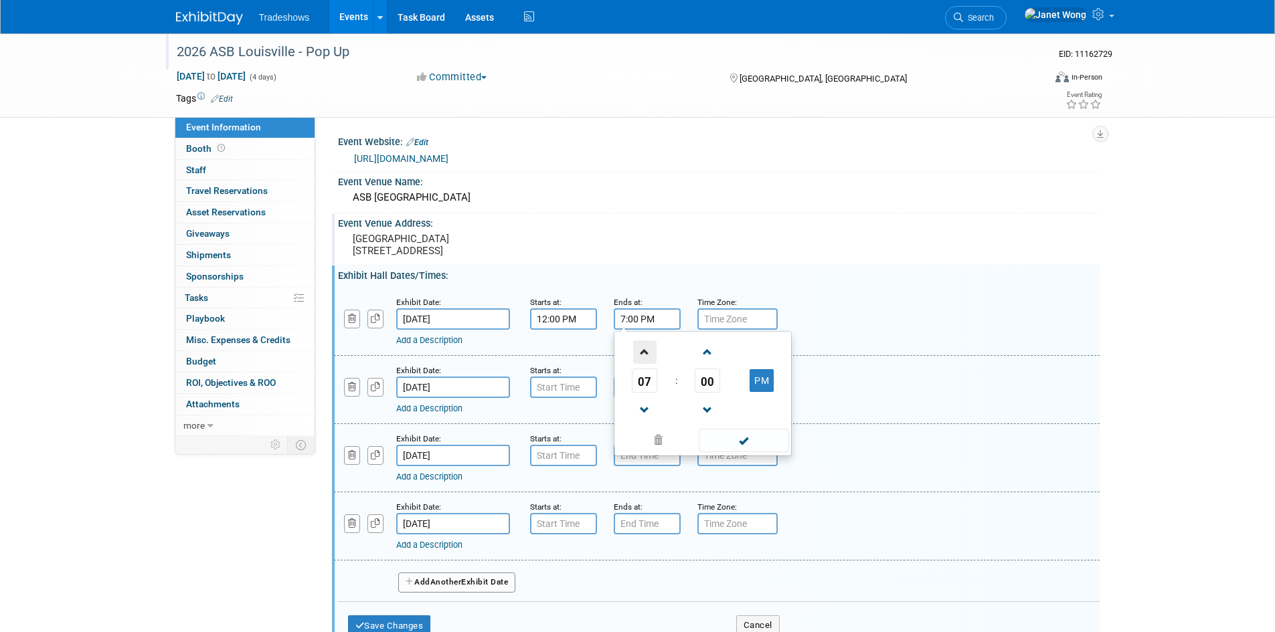
click at [646, 362] on span at bounding box center [644, 352] width 23 height 23
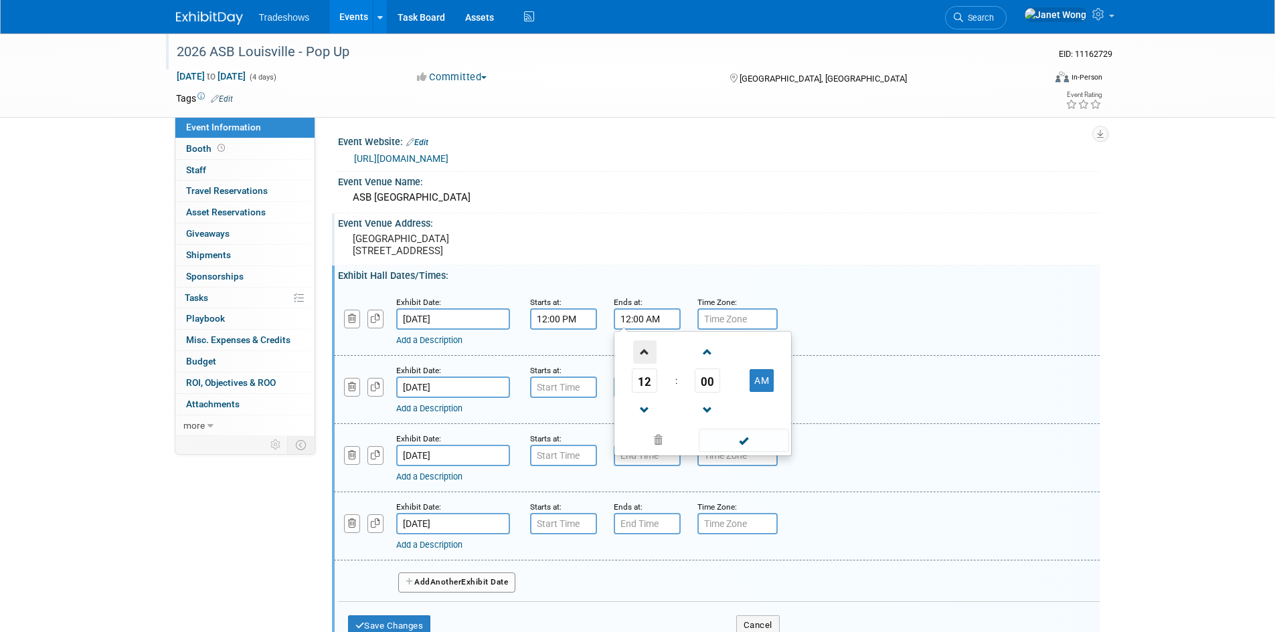
click at [646, 362] on span at bounding box center [644, 352] width 23 height 23
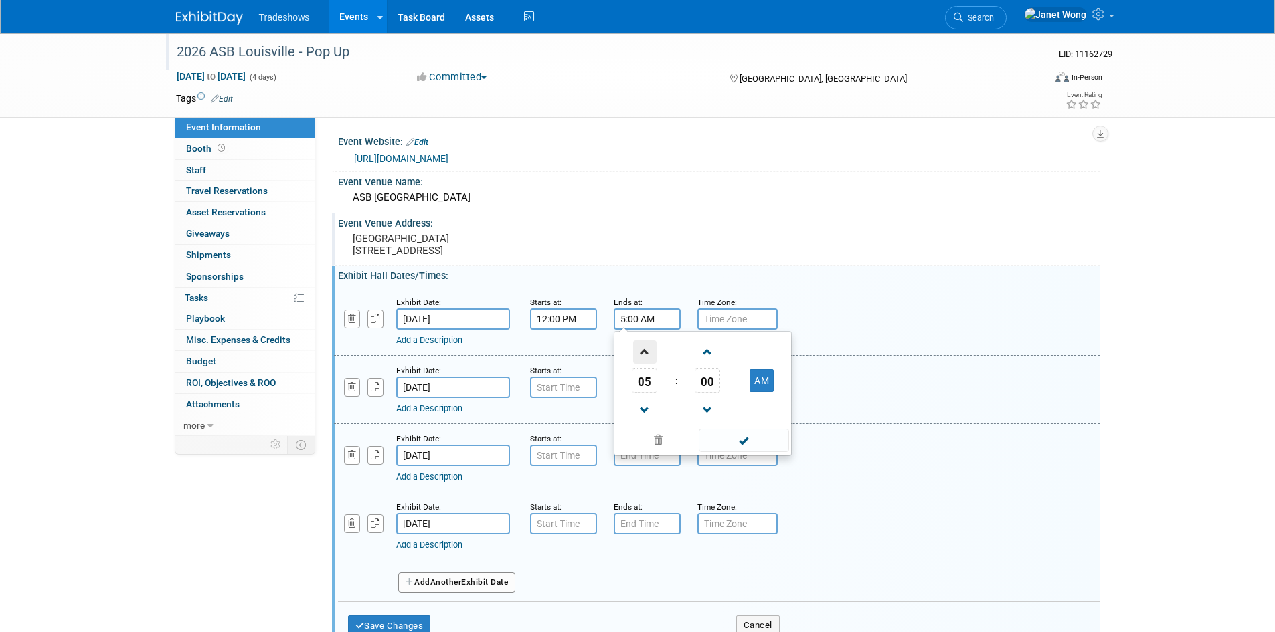
click at [646, 362] on span at bounding box center [644, 352] width 23 height 23
type input "6:00 AM"
click at [745, 452] on span at bounding box center [744, 440] width 90 height 23
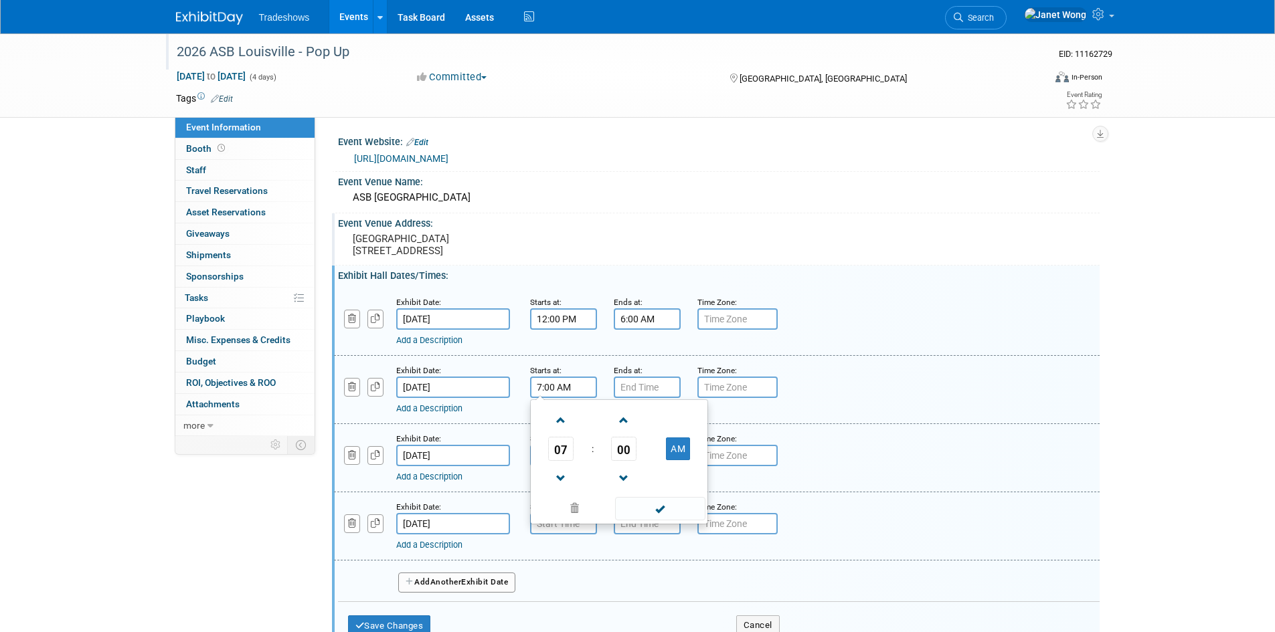
click at [555, 398] on input "7:00 AM" at bounding box center [563, 387] width 67 height 21
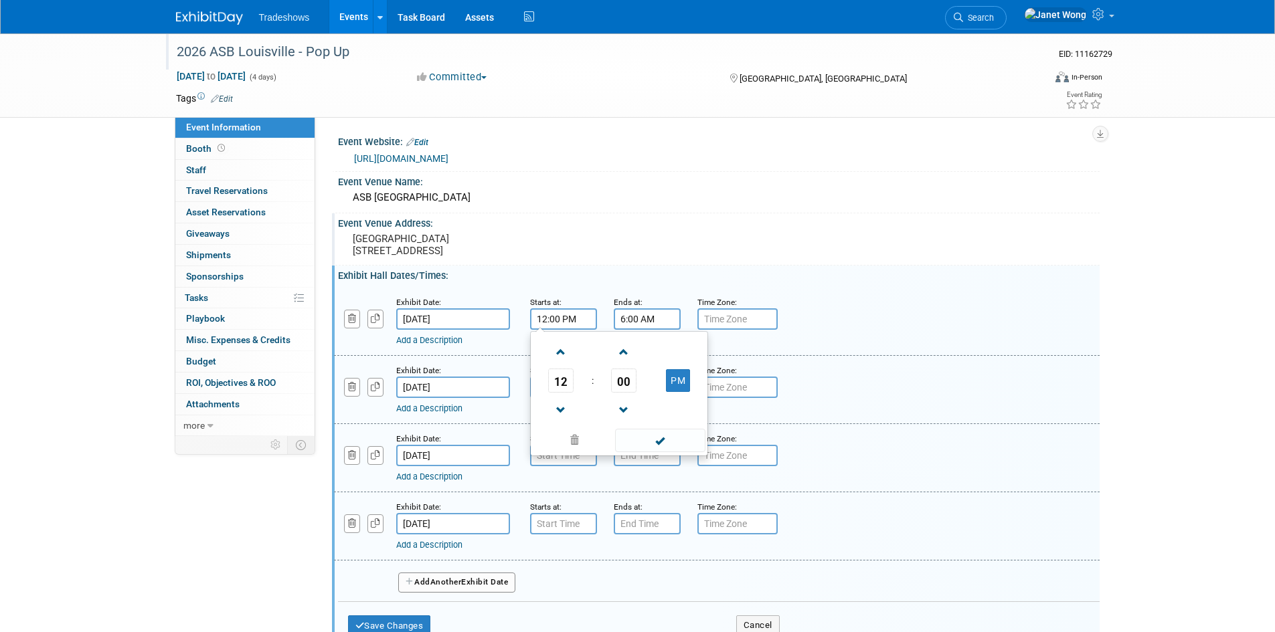
click at [557, 330] on input "12:00 PM" at bounding box center [563, 318] width 67 height 21
drag, startPoint x: 589, startPoint y: 333, endPoint x: 489, endPoint y: 330, distance: 99.7
click at [489, 330] on div "Exhibit Date: Mar 16, 2026 Starts at: 12:00 PM 12 : 00 PM 12 01 02 03 04 05 06 …" at bounding box center [716, 322] width 765 height 68
click at [566, 396] on input "7:00 AM" at bounding box center [563, 387] width 67 height 21
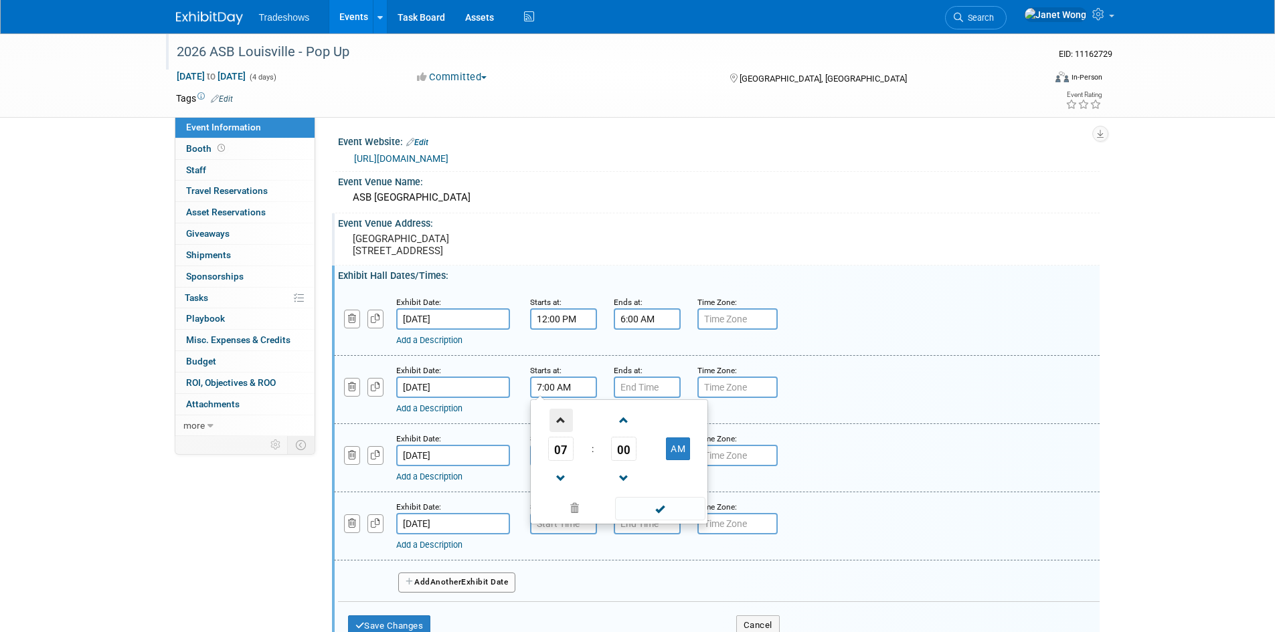
click at [566, 432] on span at bounding box center [560, 420] width 23 height 23
click at [614, 432] on span at bounding box center [623, 420] width 23 height 23
click at [631, 461] on span "01" at bounding box center [623, 449] width 25 height 24
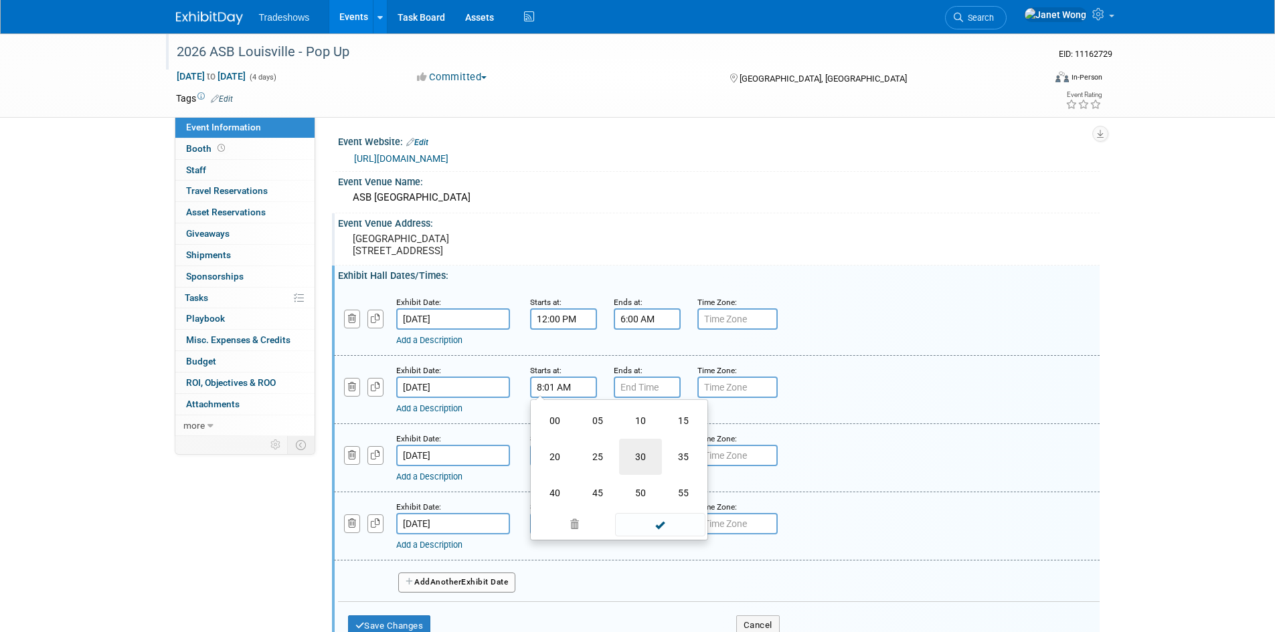
click at [632, 466] on td "30" at bounding box center [640, 457] width 43 height 36
type input "8:30 AM"
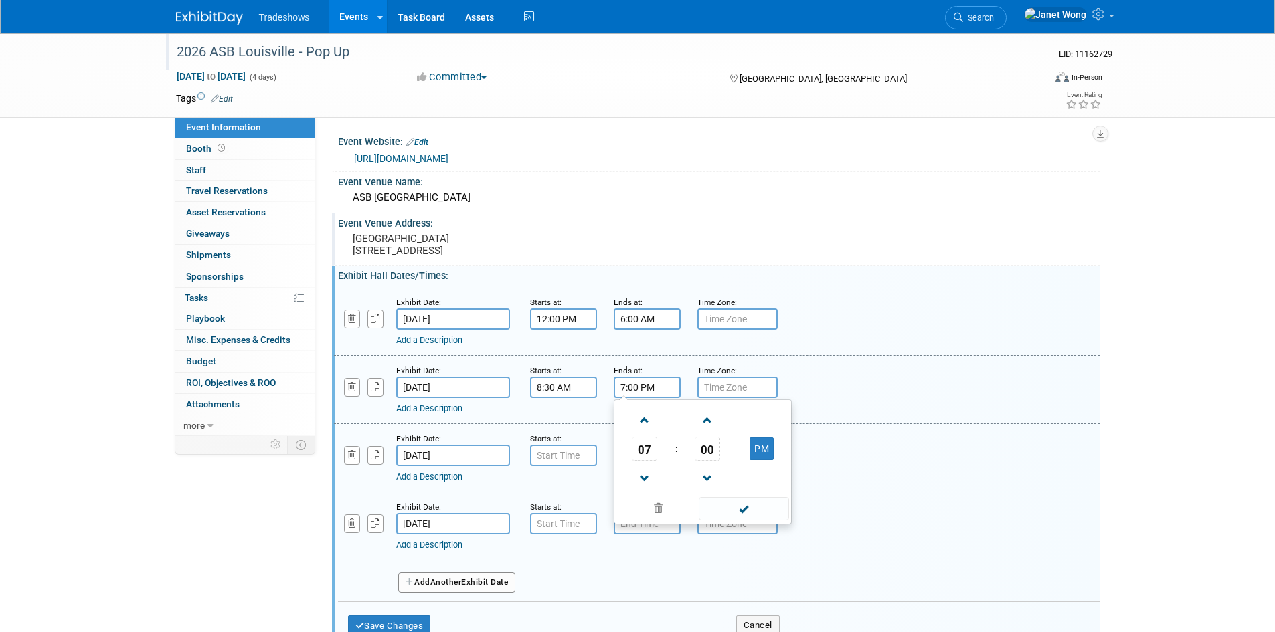
click at [642, 393] on input "7:00 PM" at bounding box center [647, 387] width 67 height 21
click at [644, 455] on span "07" at bounding box center [644, 449] width 25 height 24
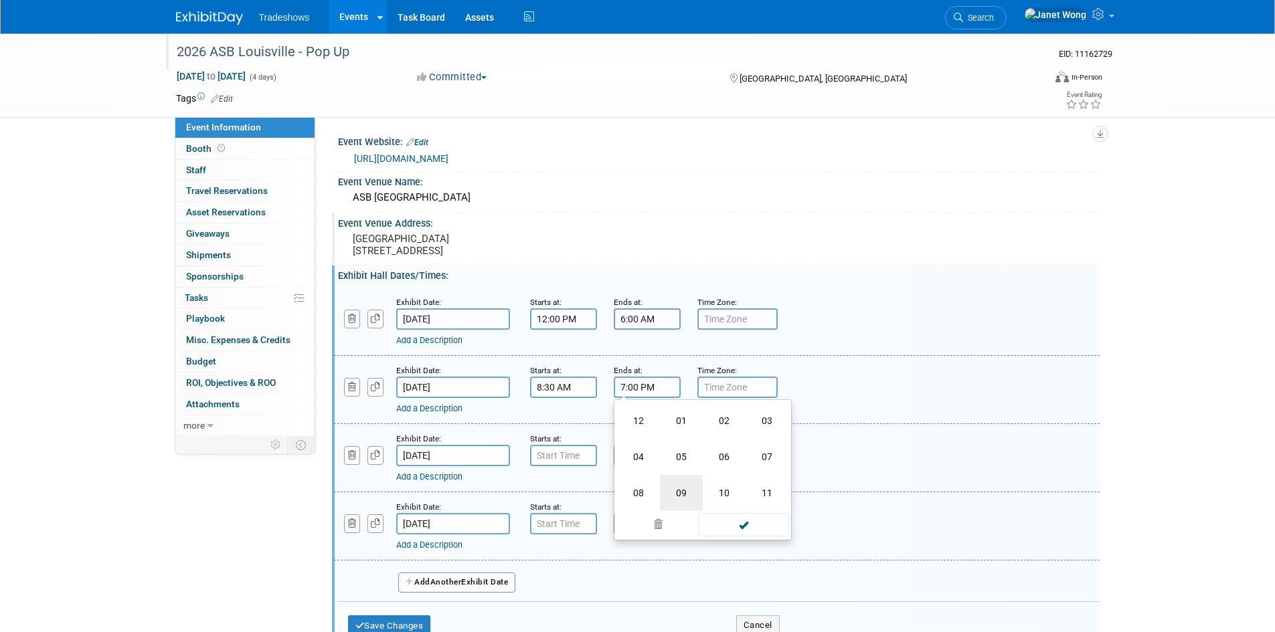
click at [668, 504] on td "09" at bounding box center [681, 493] width 43 height 36
type input "9:00 PM"
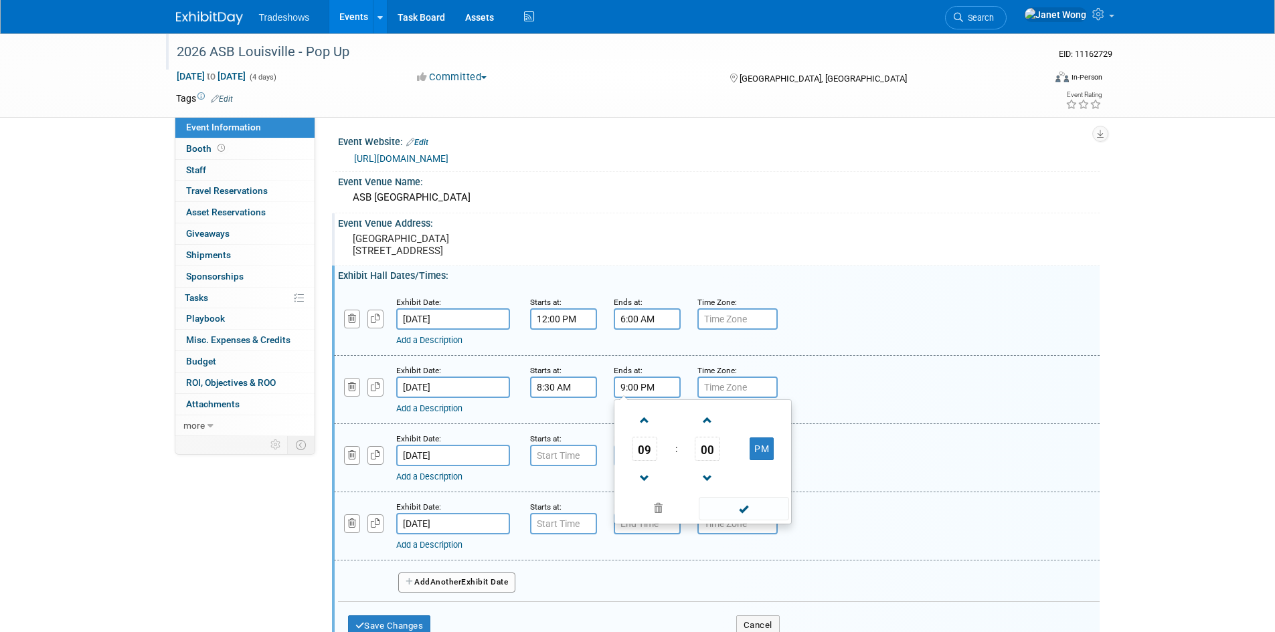
click at [592, 437] on div "Exhibit Date: Mar 18, 2026 Starts at: Ends at: Time Zone: Apply to all Add a De…" at bounding box center [716, 458] width 765 height 68
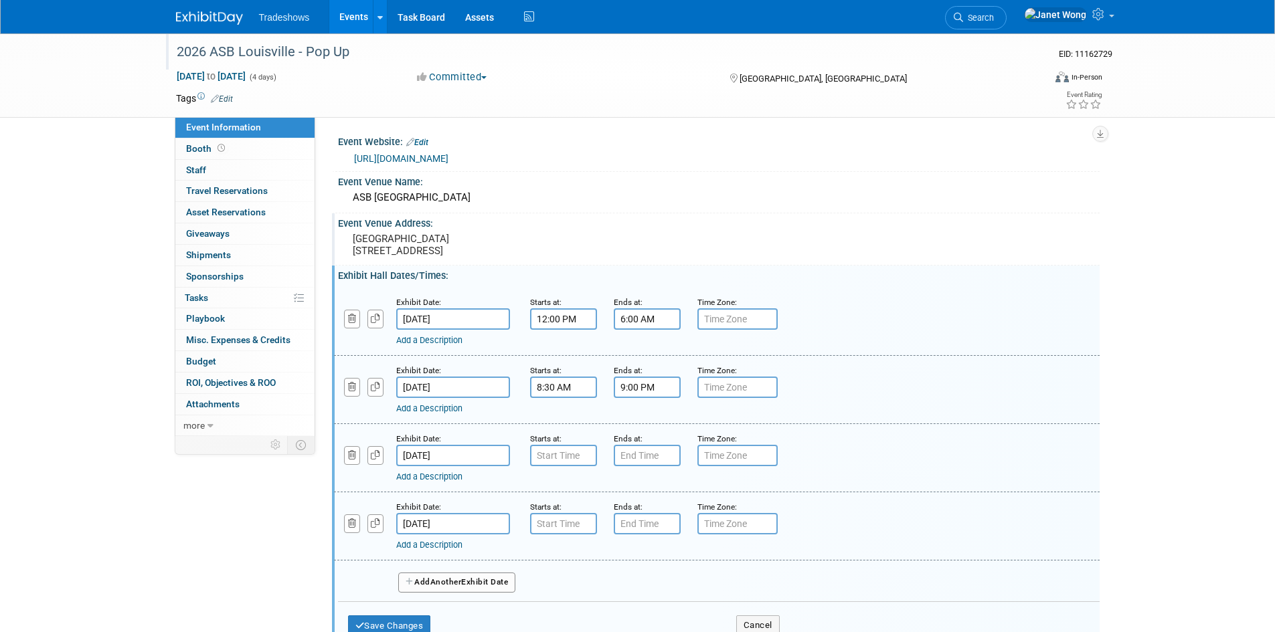
type input "7:00 AM"
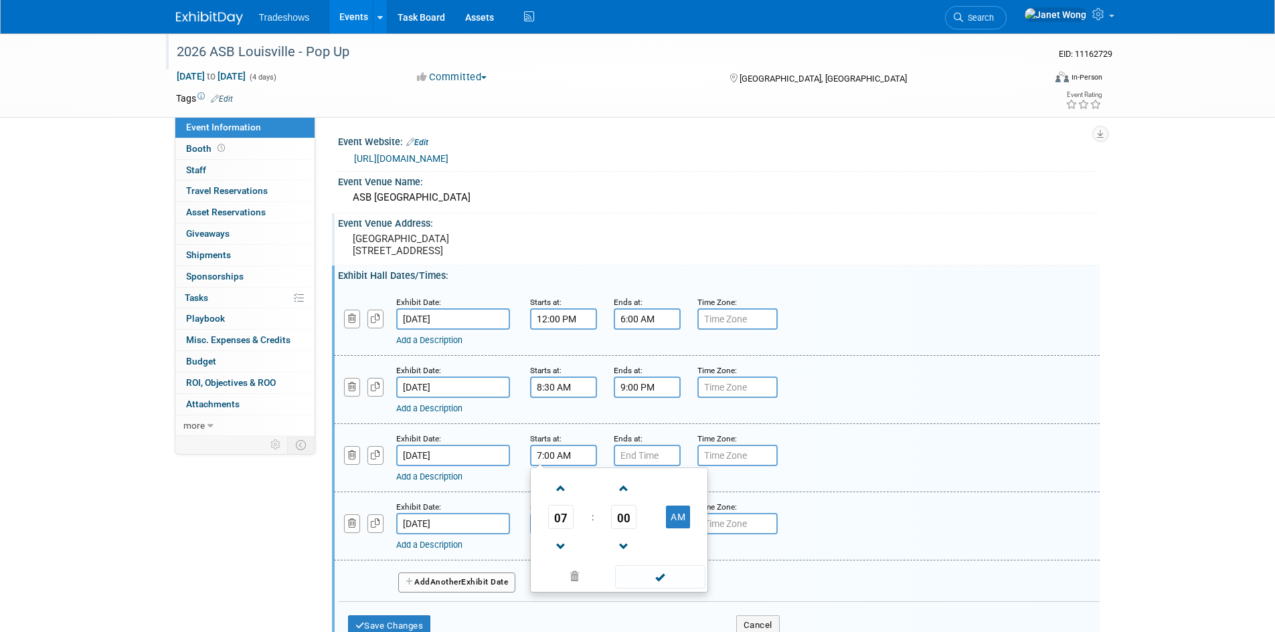
click at [581, 466] on input "7:00 AM" at bounding box center [563, 455] width 67 height 21
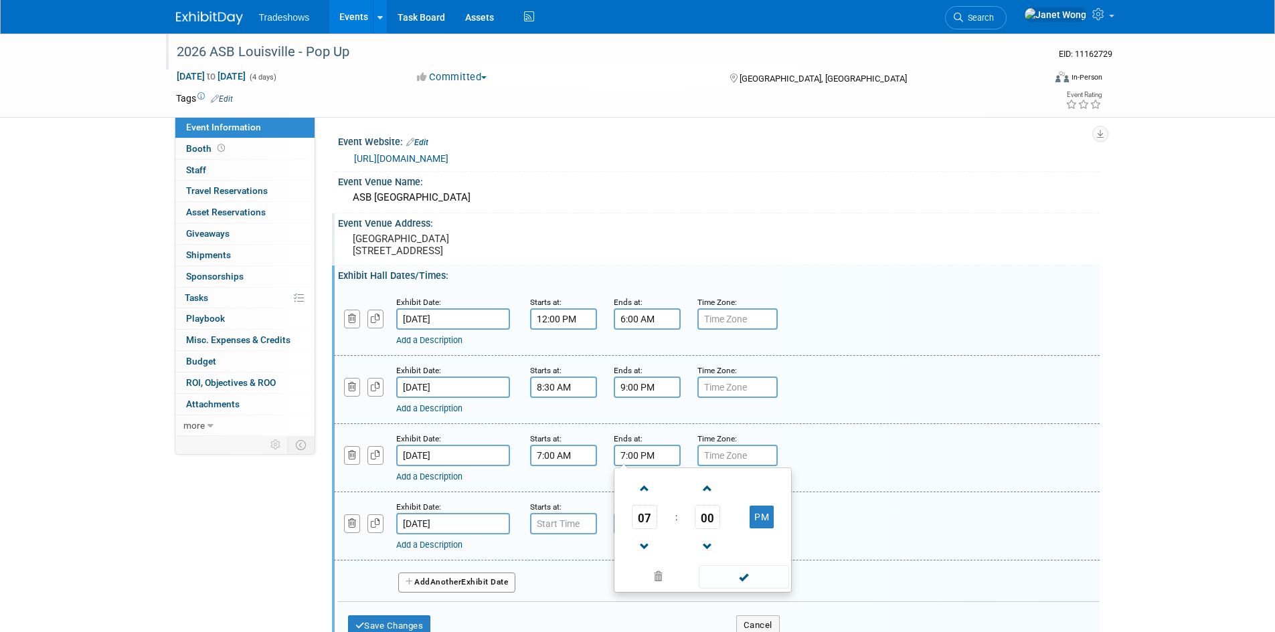
click at [649, 466] on input "7:00 PM" at bounding box center [647, 455] width 67 height 21
click at [707, 529] on span "00" at bounding box center [707, 517] width 25 height 24
click at [717, 541] on td "30" at bounding box center [724, 525] width 43 height 36
type input "7:30 PM"
click at [725, 589] on span at bounding box center [744, 576] width 90 height 23
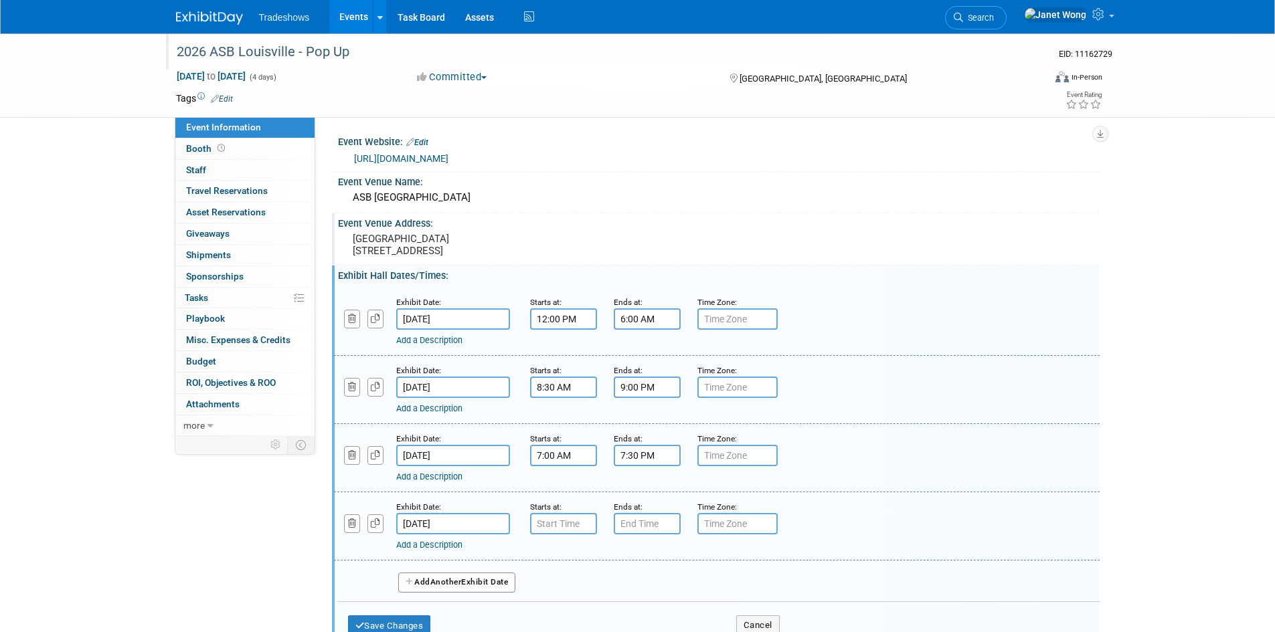
type input "7:00 AM"
click at [547, 535] on input "7:00 AM" at bounding box center [563, 523] width 67 height 21
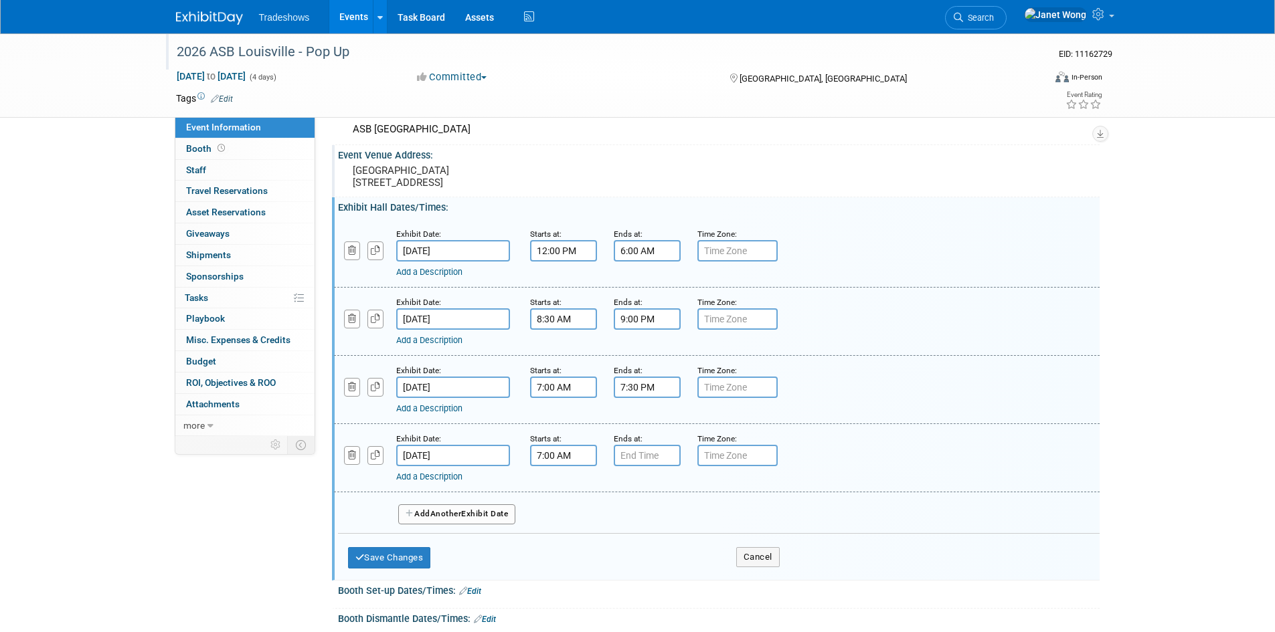
scroll to position [134, 0]
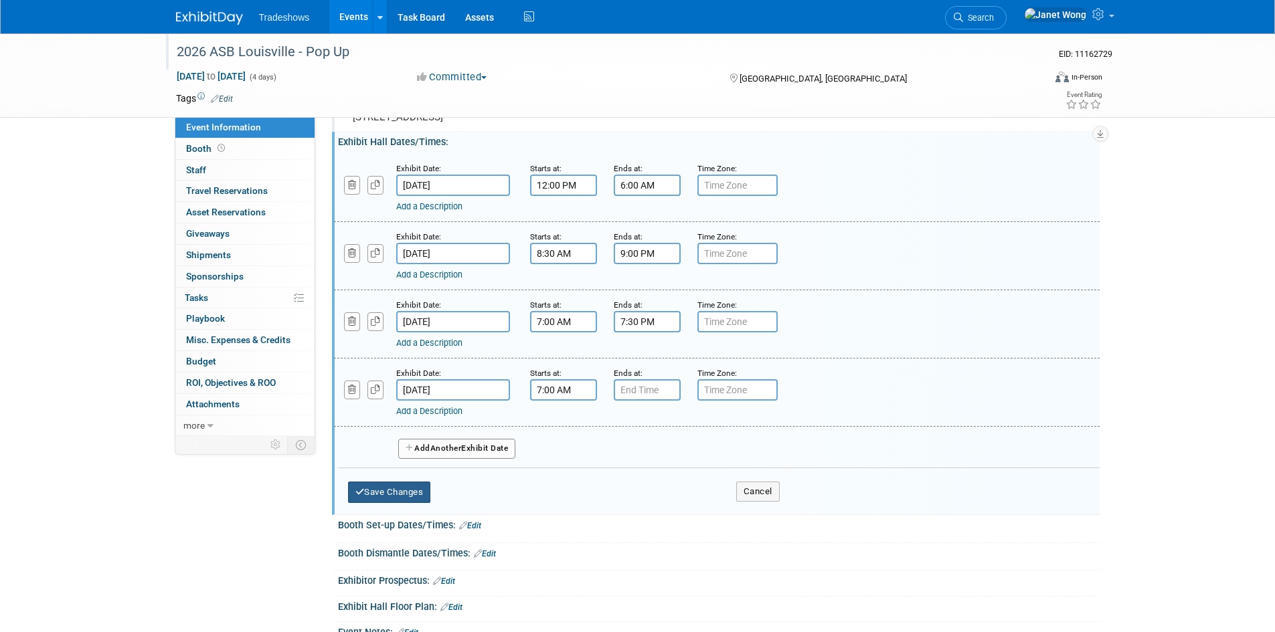
click at [407, 497] on button "Save Changes" at bounding box center [389, 492] width 83 height 21
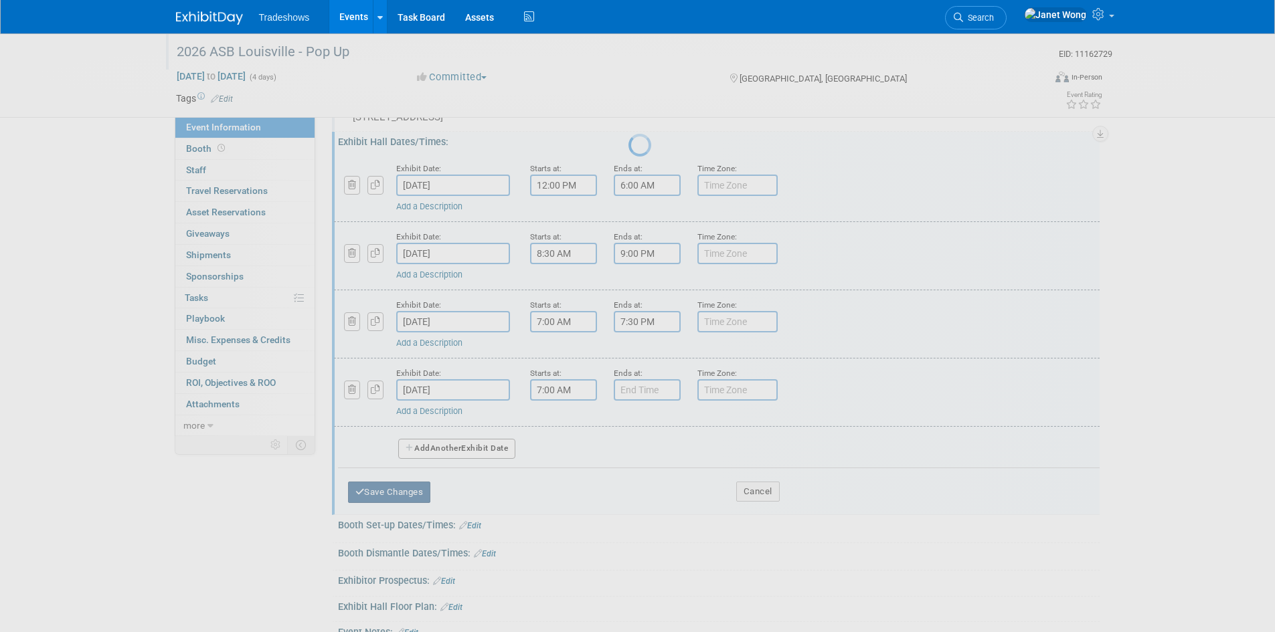
scroll to position [11, 0]
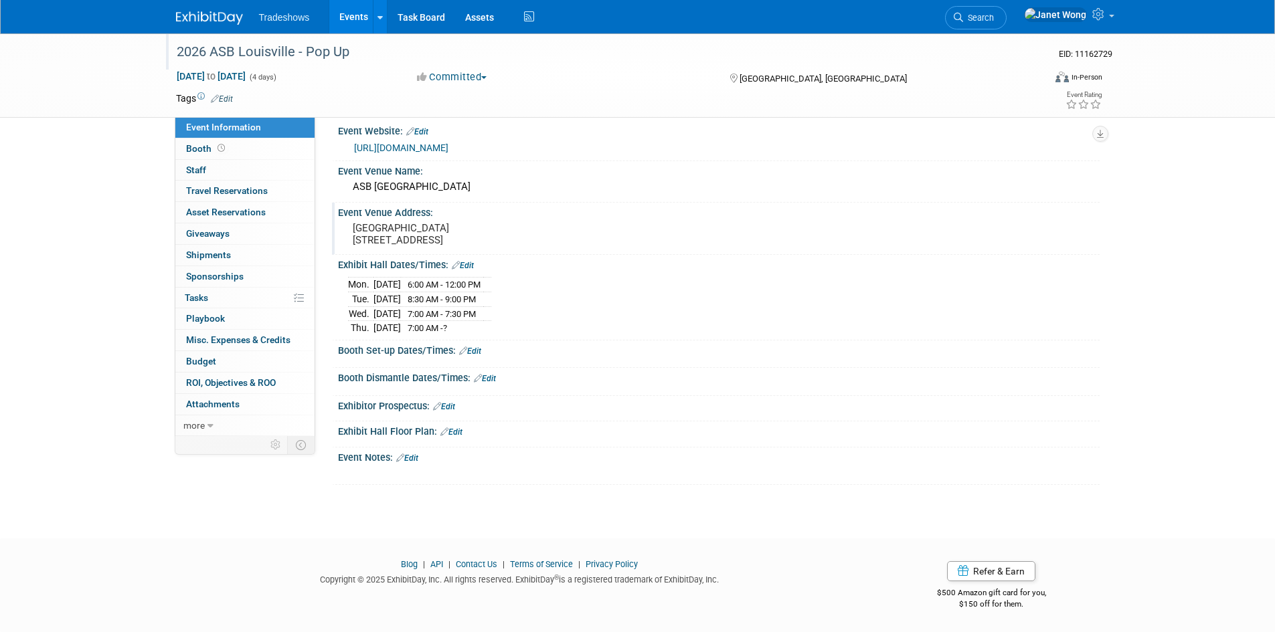
click at [470, 270] on link "Edit" at bounding box center [463, 265] width 22 height 9
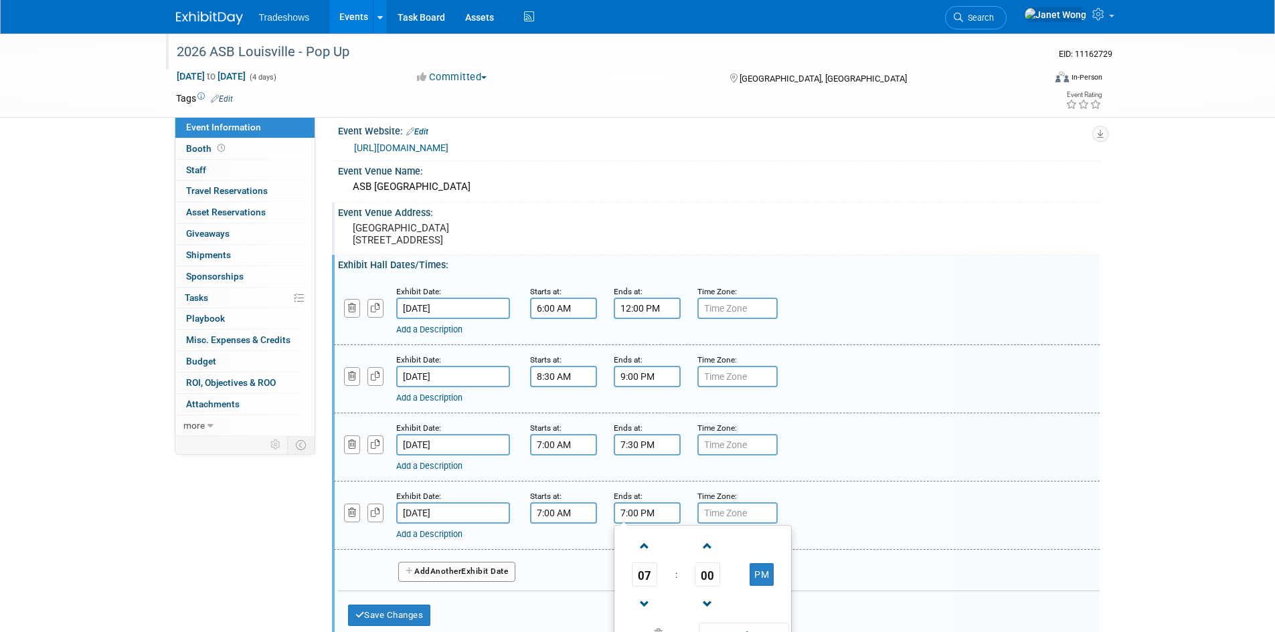
click at [628, 521] on input "7:00 PM" at bounding box center [647, 513] width 67 height 21
click at [654, 586] on span "07" at bounding box center [644, 575] width 25 height 24
click at [672, 590] on td "05" at bounding box center [681, 583] width 43 height 36
type input "5:00 PM"
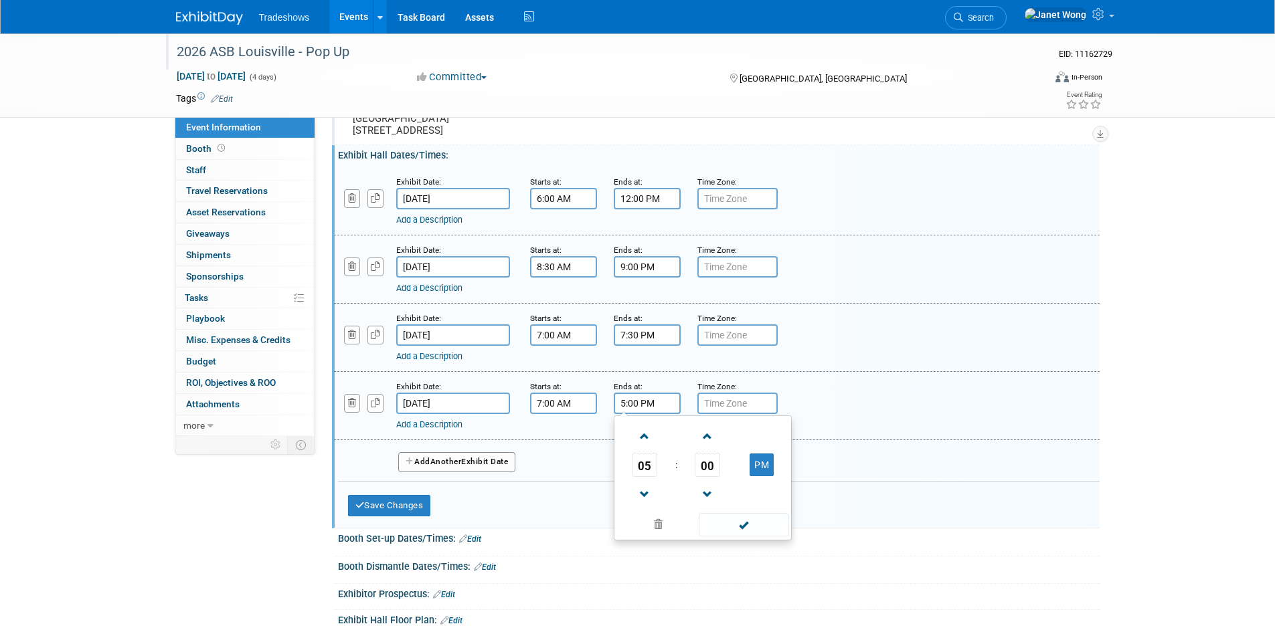
scroll to position [145, 0]
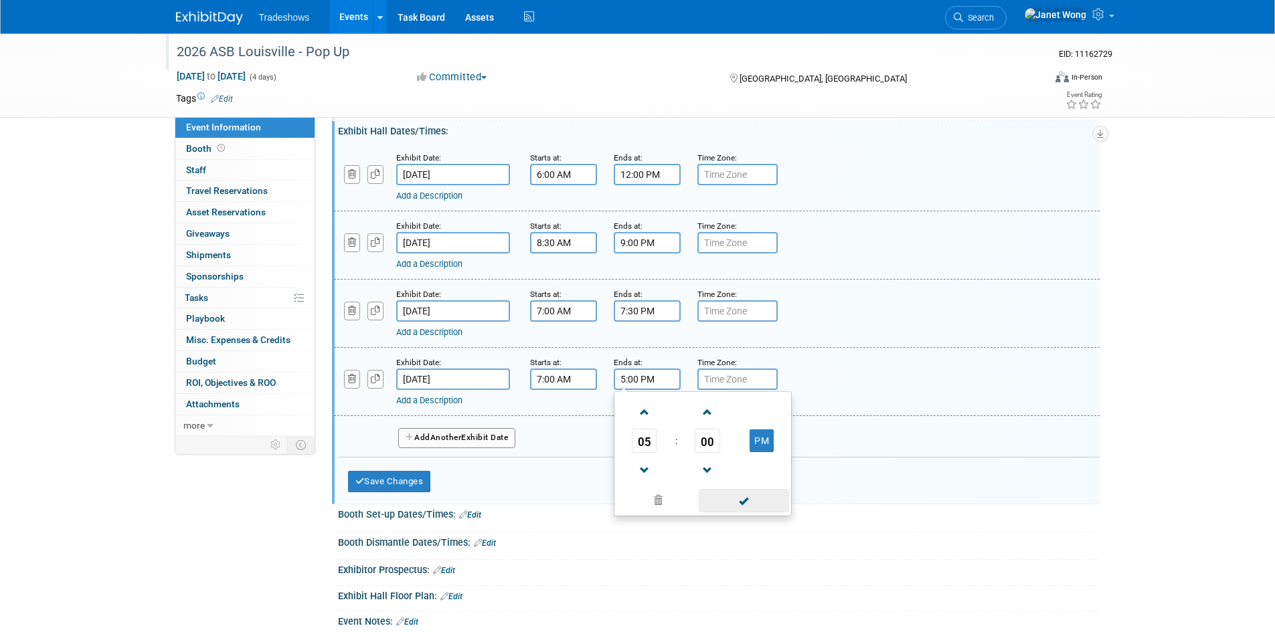
click at [748, 506] on span at bounding box center [744, 500] width 90 height 23
click at [441, 498] on div "Save Changes Cancel" at bounding box center [564, 478] width 432 height 41
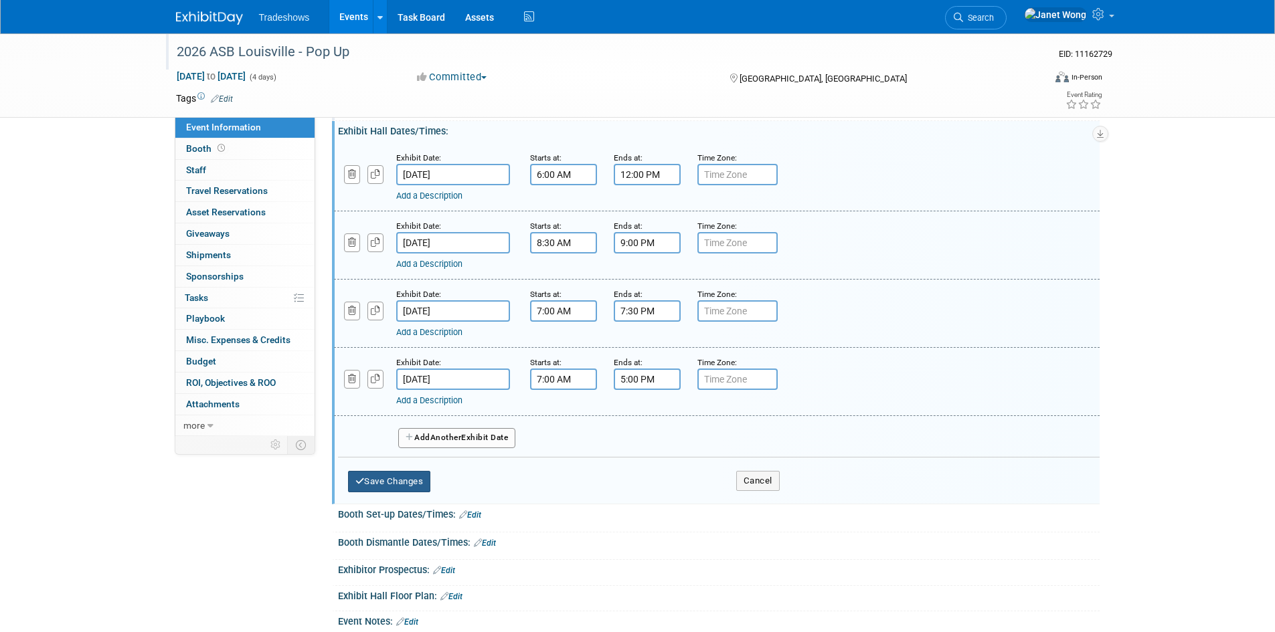
click at [422, 492] on button "Save Changes" at bounding box center [389, 481] width 83 height 21
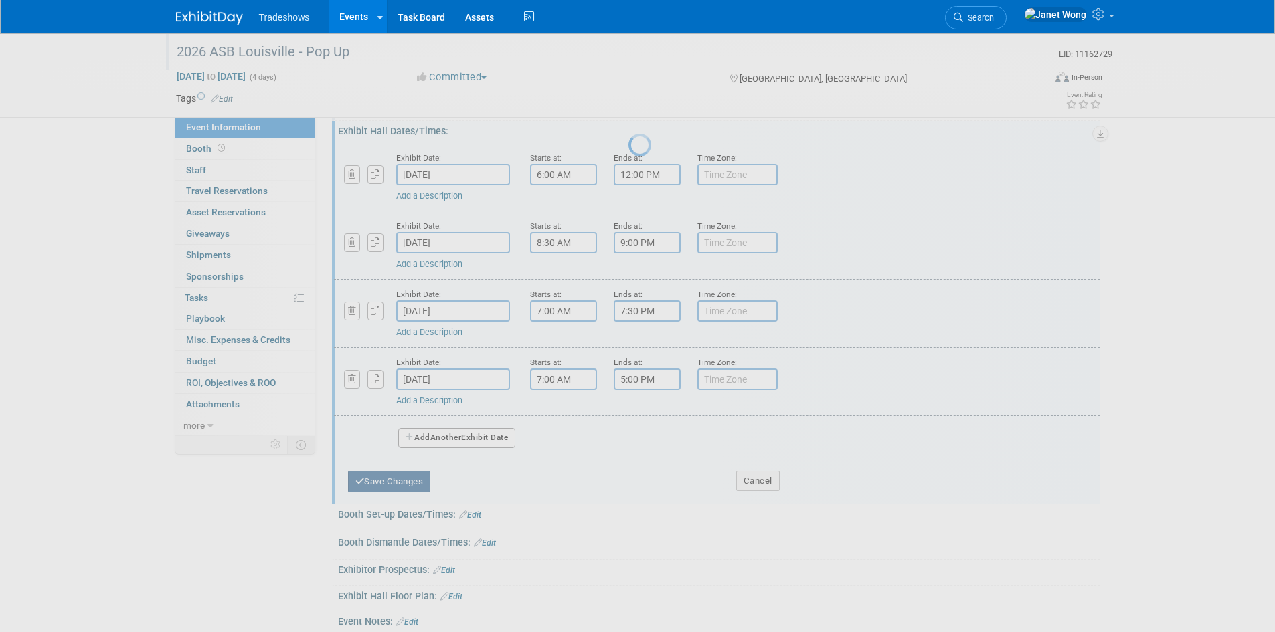
scroll to position [11, 0]
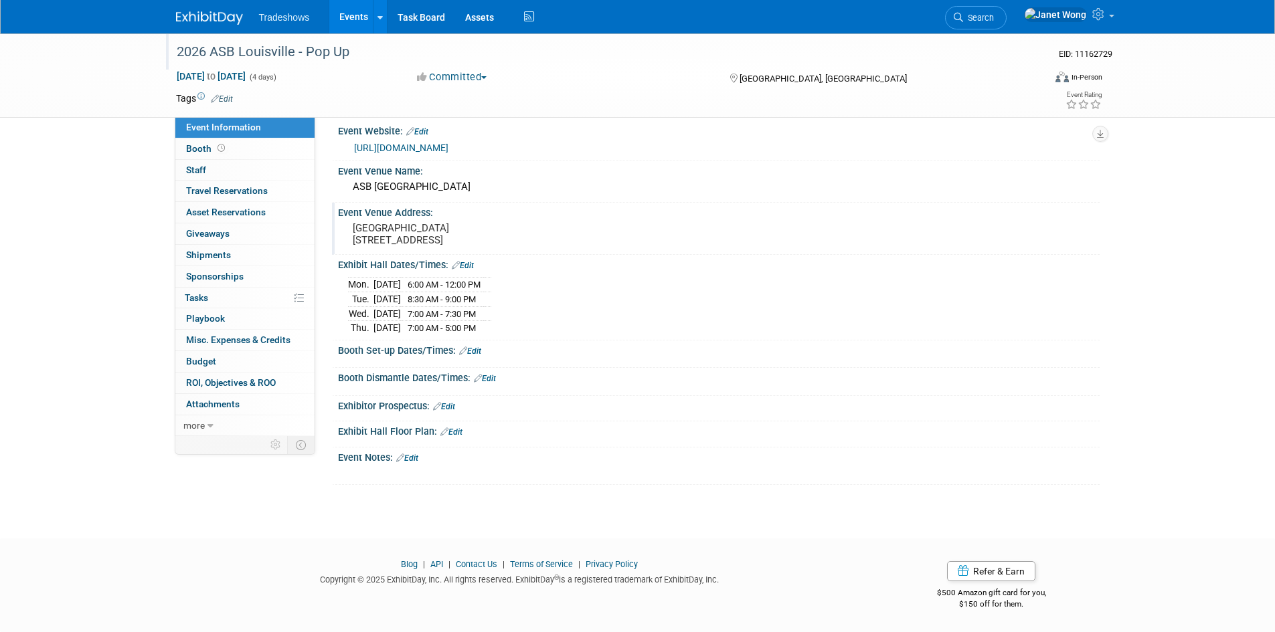
click at [473, 356] on link "Edit" at bounding box center [470, 351] width 22 height 9
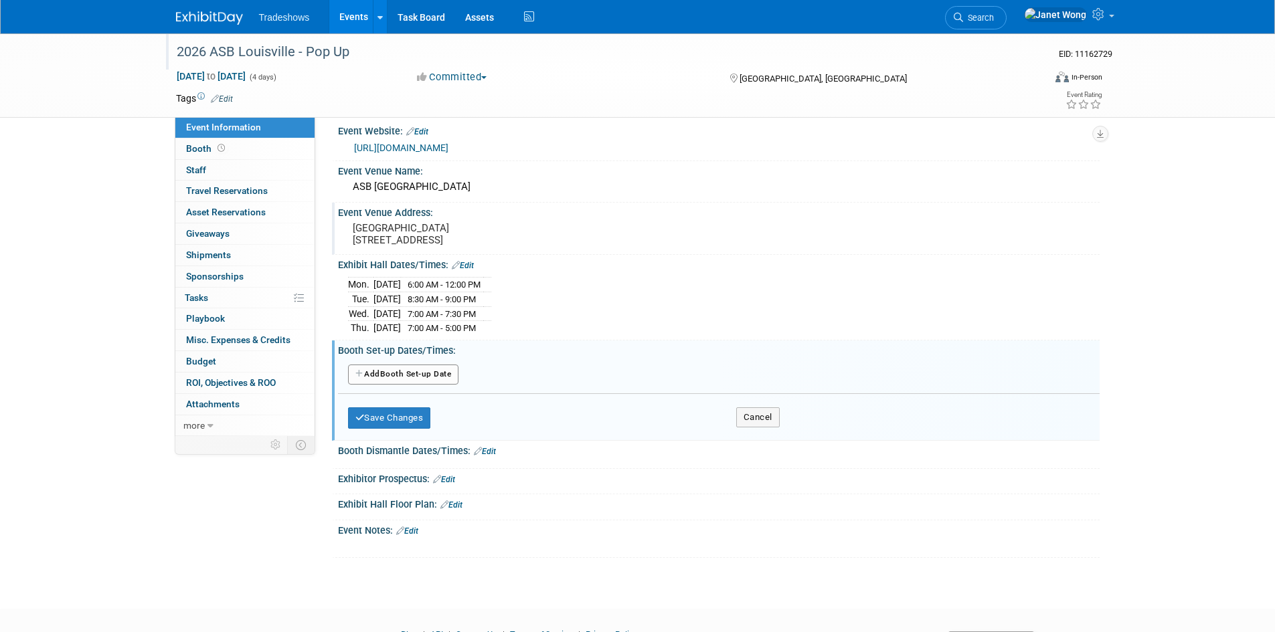
click at [412, 385] on button "Add Another Booth Set-up Date" at bounding box center [403, 375] width 111 height 20
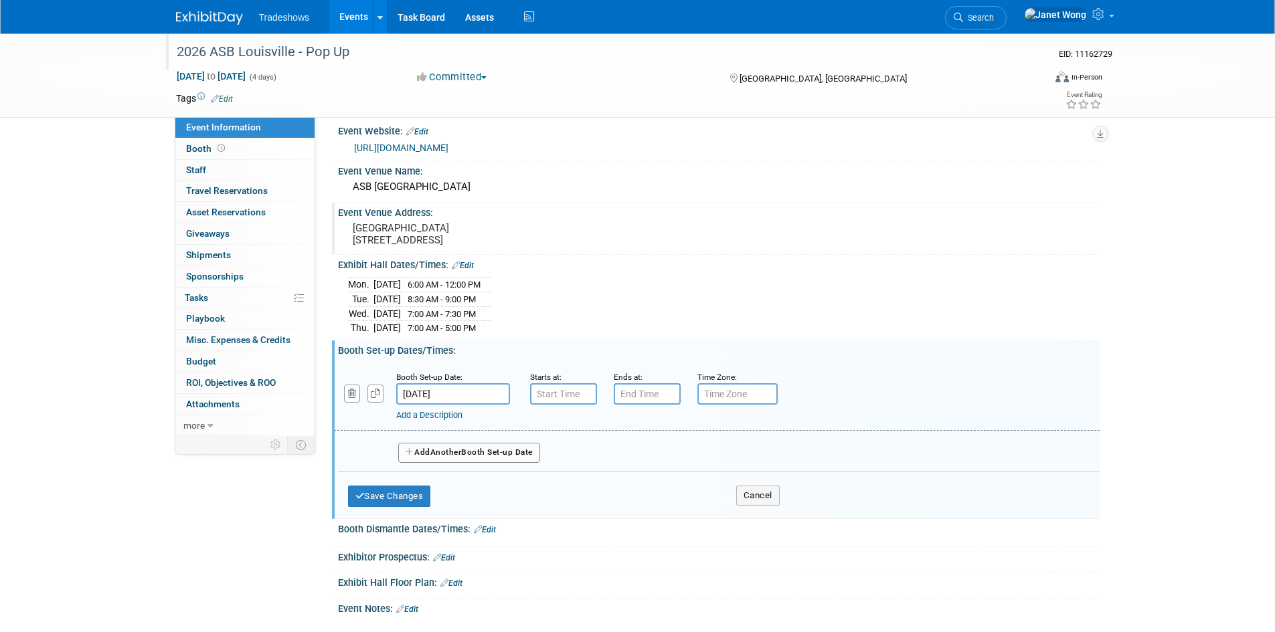
click at [452, 405] on input "Mar 16, 2026" at bounding box center [453, 393] width 114 height 21
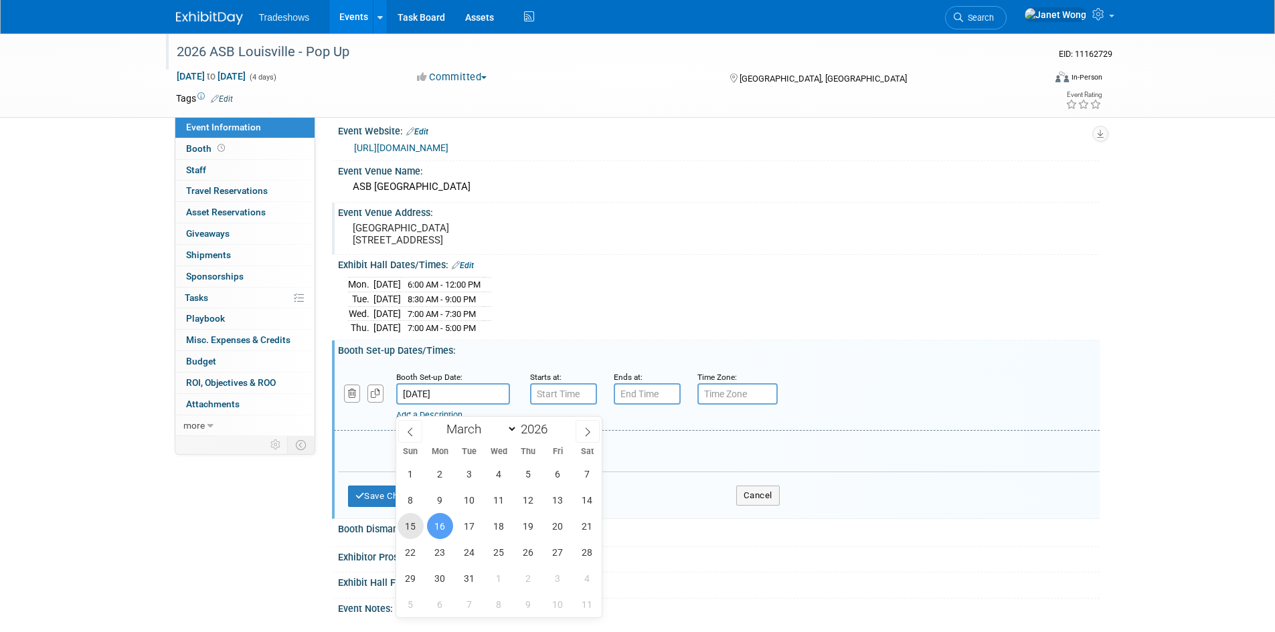
click at [410, 531] on span "15" at bounding box center [410, 526] width 26 height 26
type input "Mar 15, 2026"
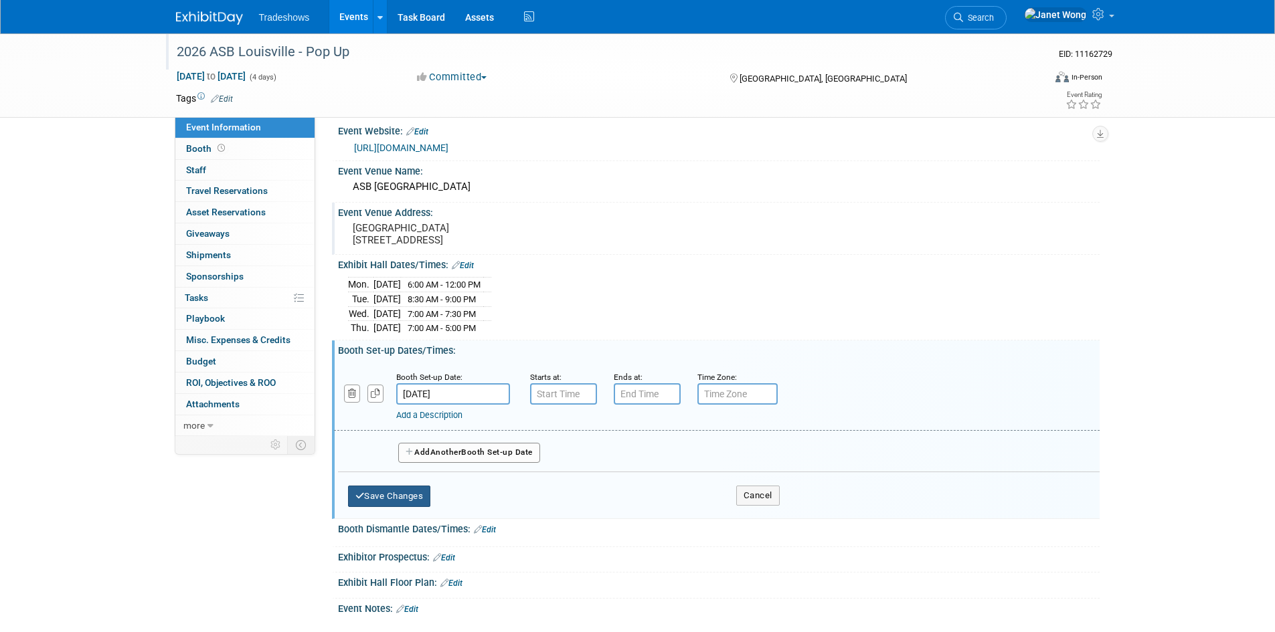
click at [379, 507] on button "Save Changes" at bounding box center [389, 496] width 83 height 21
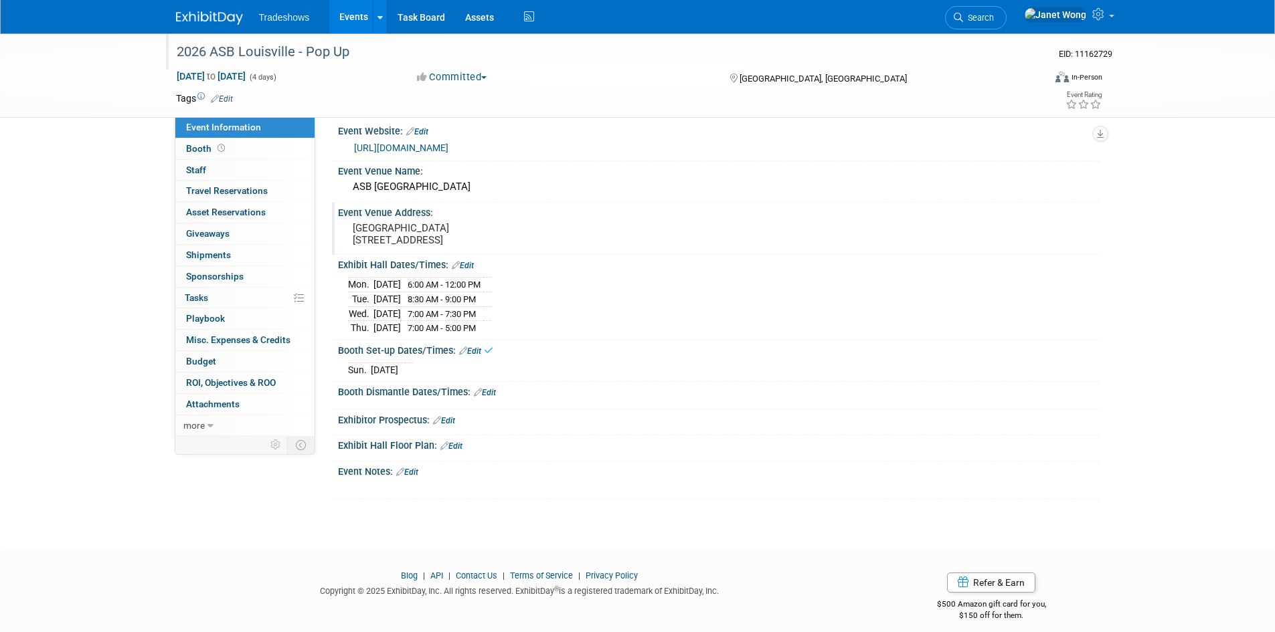
click at [493, 397] on link "Edit" at bounding box center [485, 392] width 22 height 9
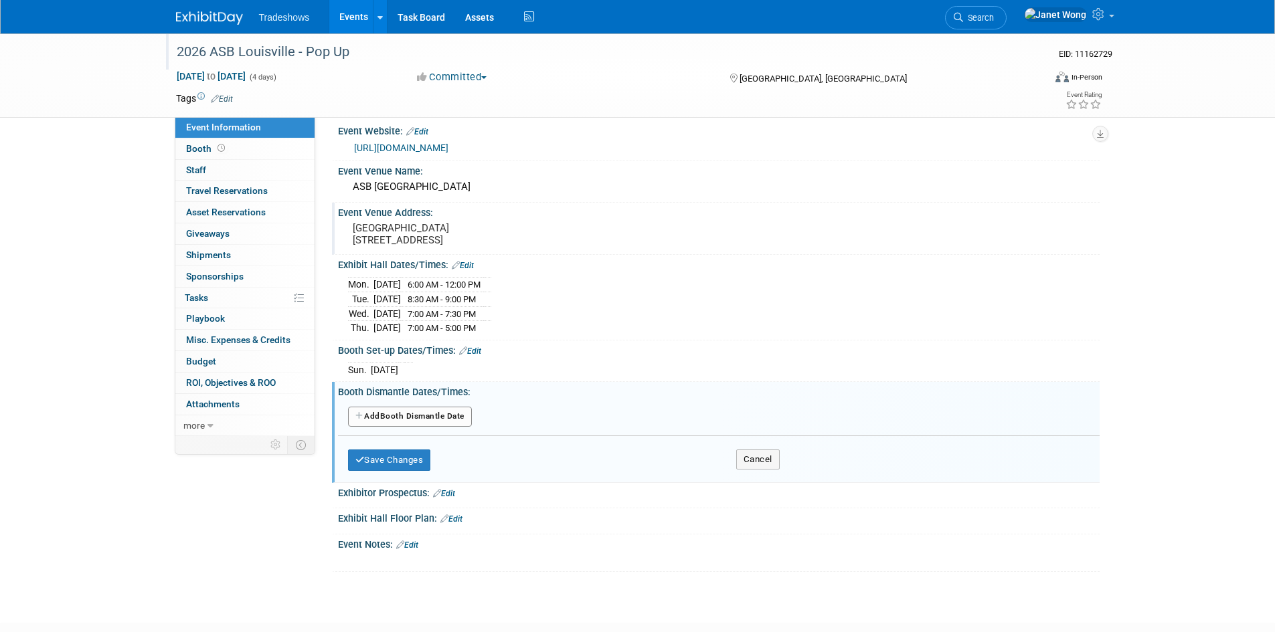
click at [436, 418] on button "Add Another Booth Dismantle Date" at bounding box center [410, 417] width 124 height 20
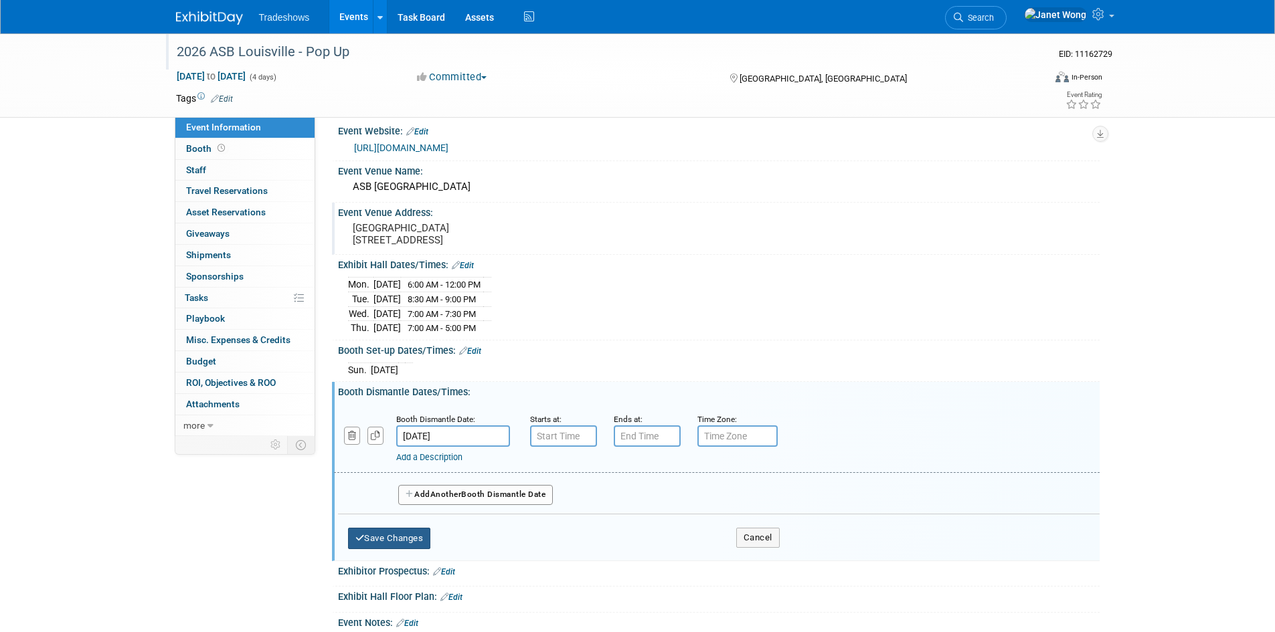
click at [401, 538] on button "Save Changes" at bounding box center [389, 538] width 83 height 21
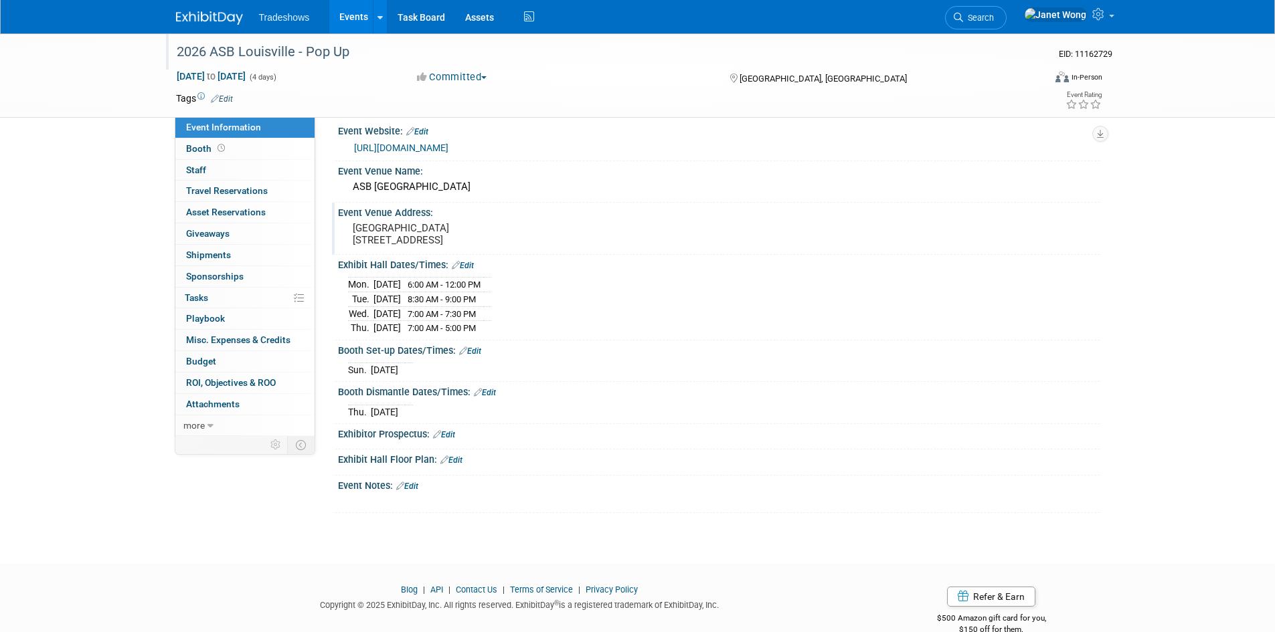
scroll to position [0, 0]
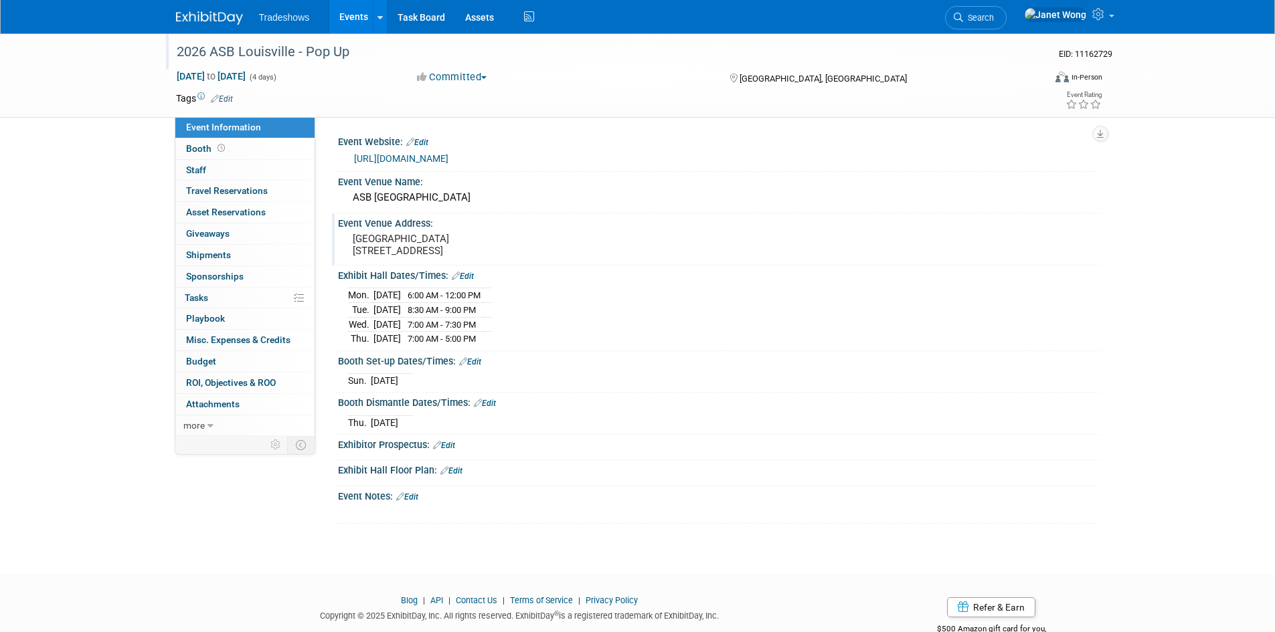
click at [460, 476] on link "Edit" at bounding box center [451, 470] width 22 height 9
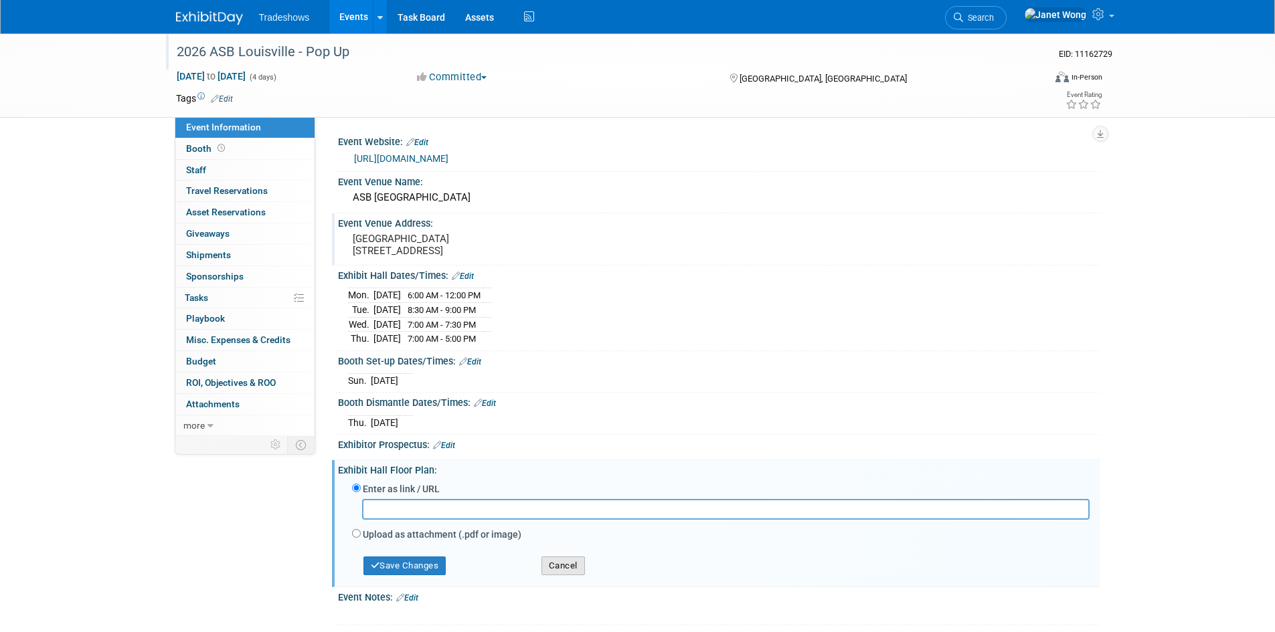
click at [571, 575] on button "Cancel" at bounding box center [562, 566] width 43 height 19
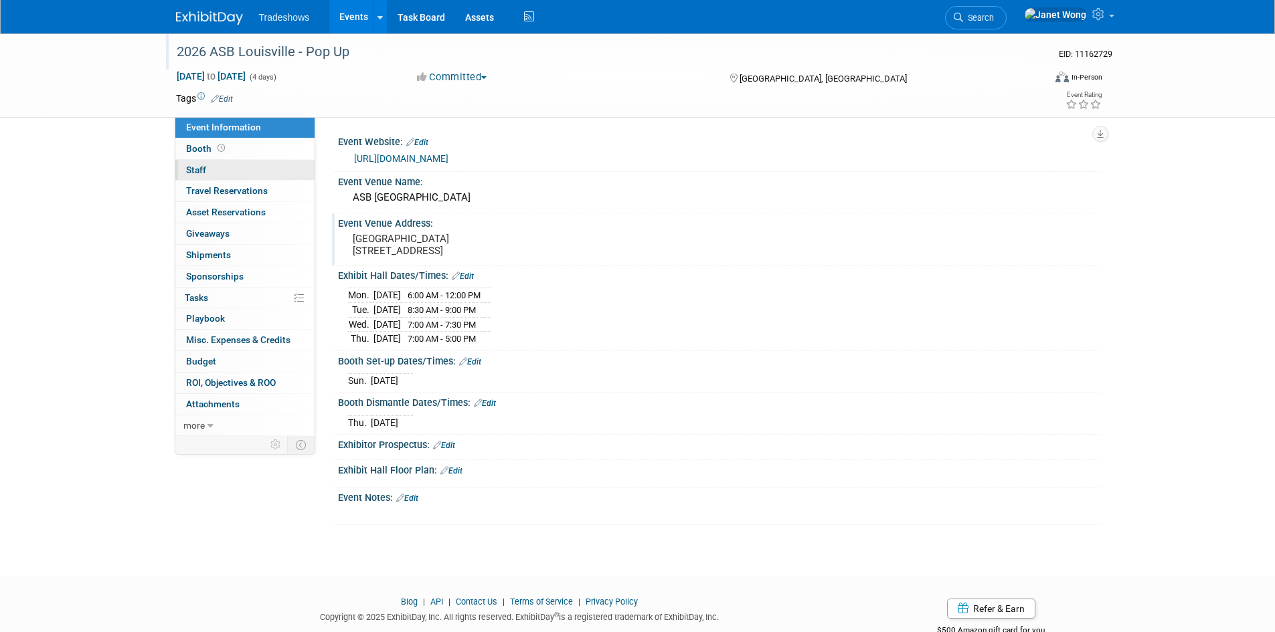
click at [242, 163] on link "0 Staff 0" at bounding box center [244, 170] width 139 height 21
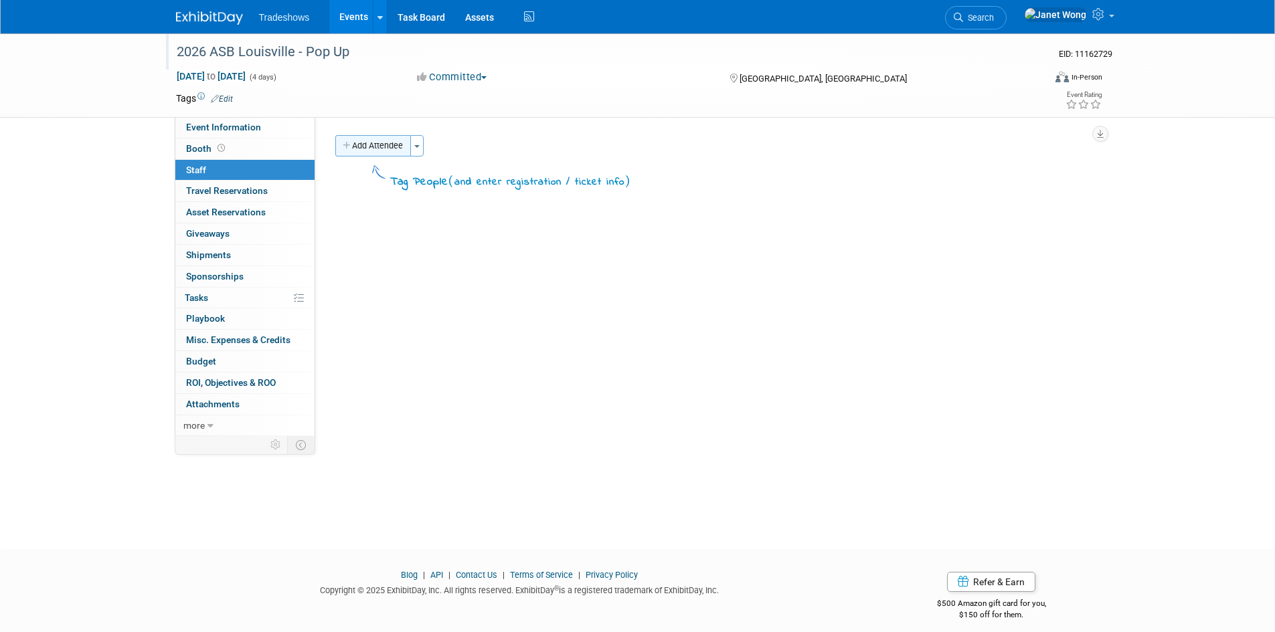
click at [396, 146] on button "Add Attendee" at bounding box center [373, 145] width 76 height 21
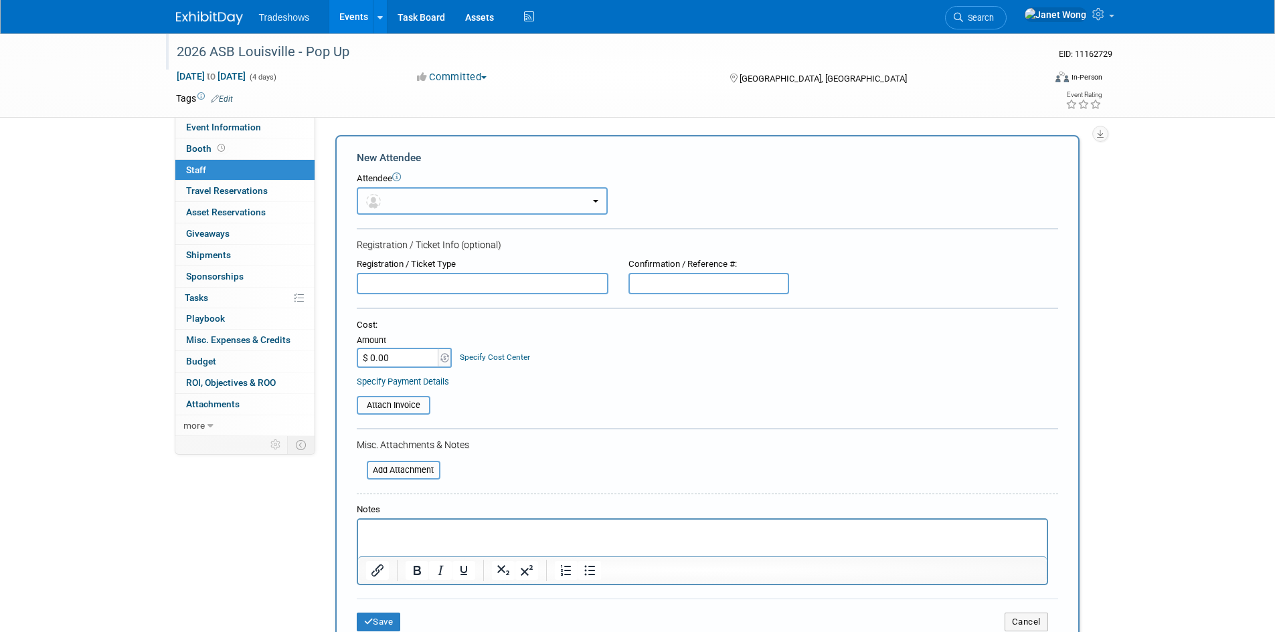
click at [418, 191] on button "button" at bounding box center [482, 200] width 251 height 27
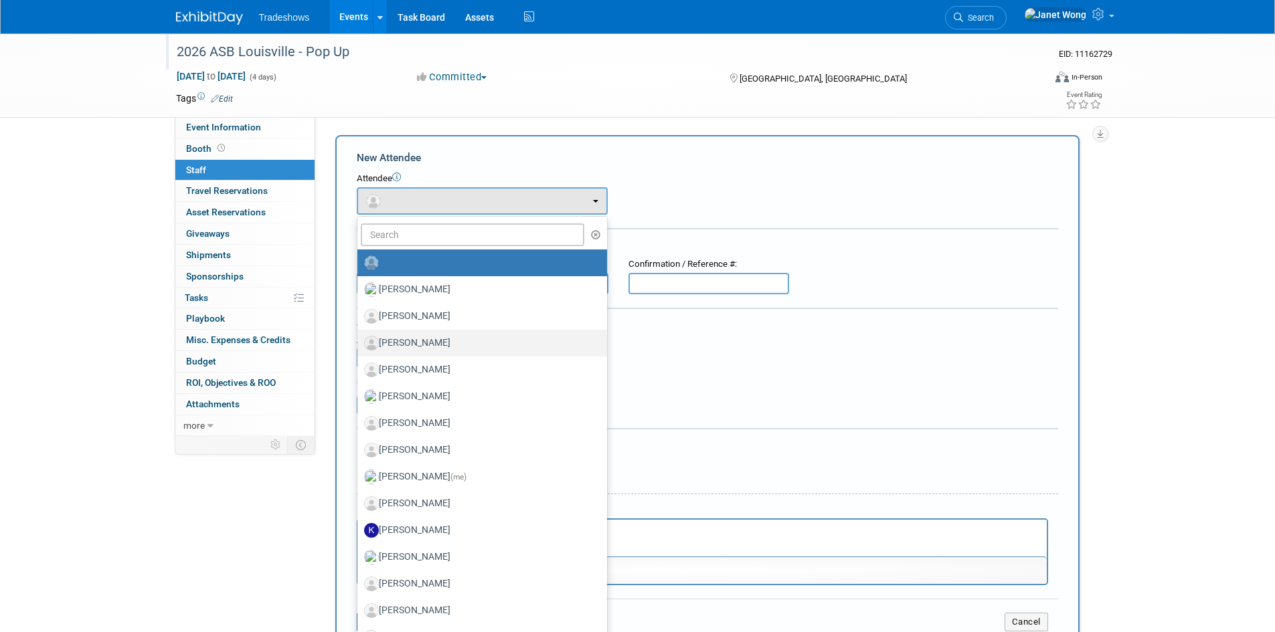
click at [428, 347] on label "[PERSON_NAME]" at bounding box center [479, 343] width 230 height 21
click at [359, 346] on input "[PERSON_NAME]" at bounding box center [355, 341] width 9 height 9
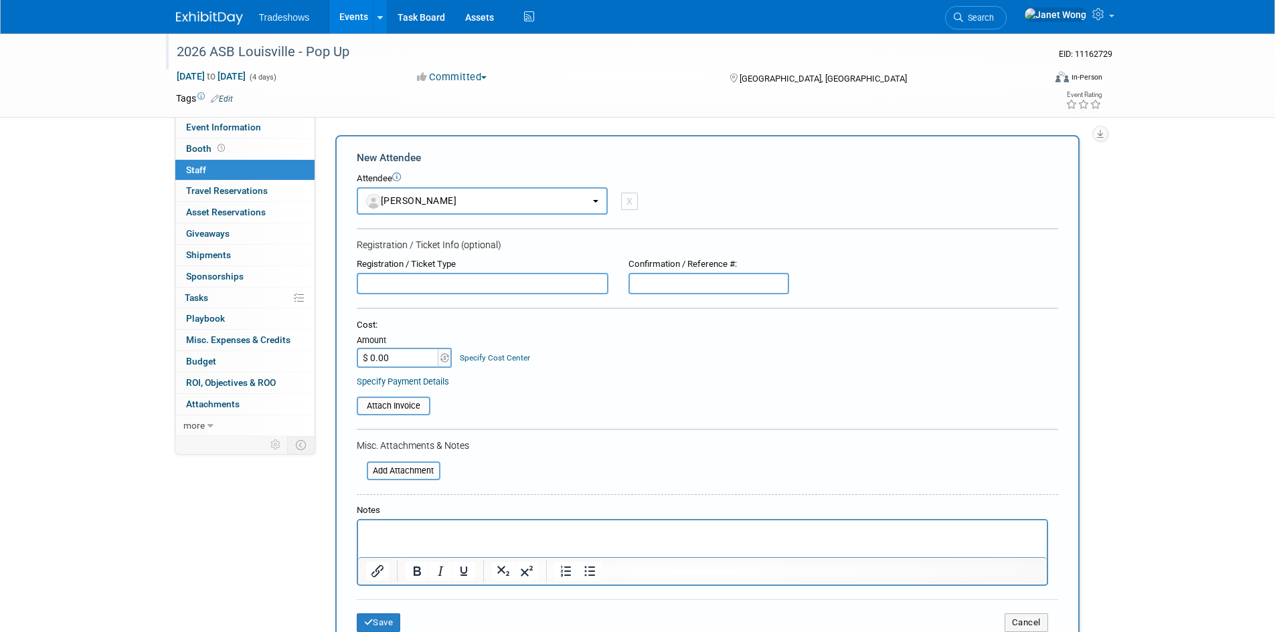
select select "e9dae68b-b9a0-4632-975c-08e54bc7f38f"
select select "4"
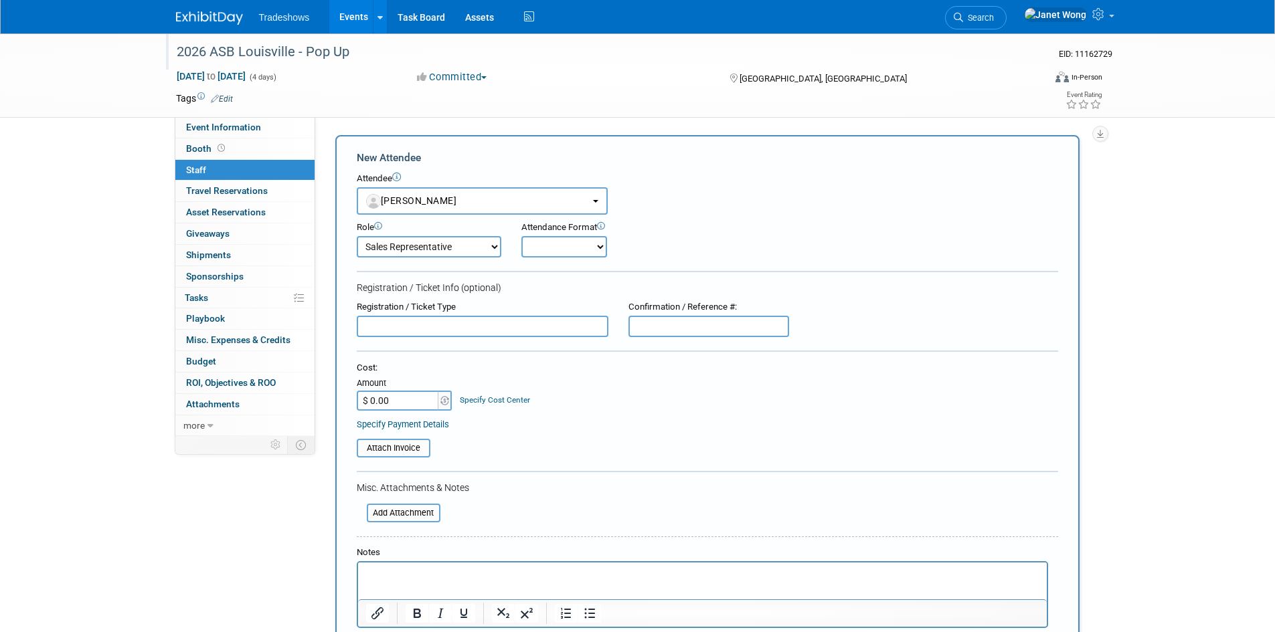
click at [577, 248] on select "Onsite Remote" at bounding box center [564, 246] width 86 height 21
select select "1"
click at [521, 236] on select "Onsite Remote" at bounding box center [564, 246] width 86 height 21
click at [715, 252] on div "Role Demonstrator Host Planner Presenter Sales Representative" at bounding box center [707, 236] width 721 height 43
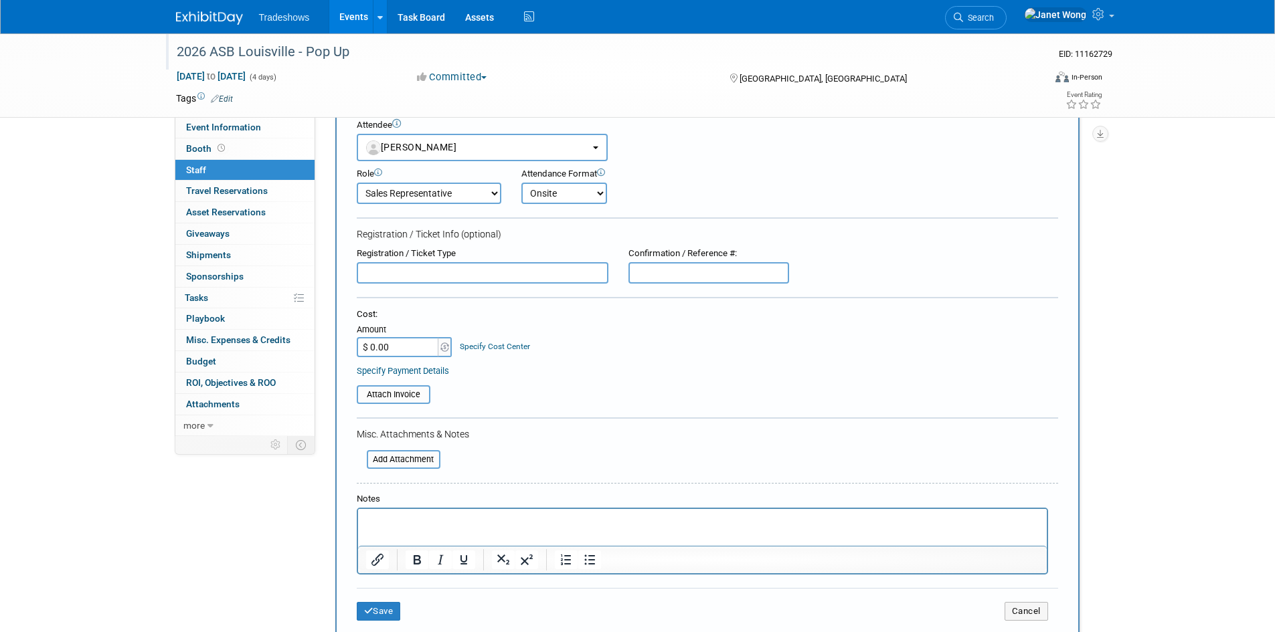
scroll to position [134, 0]
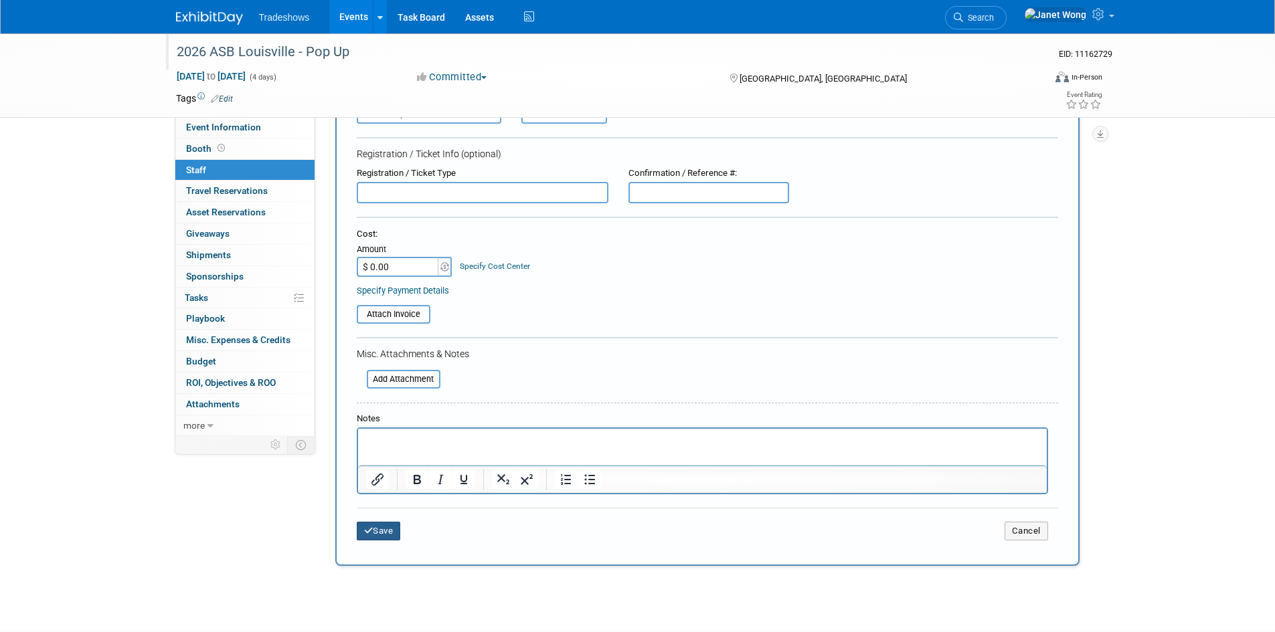
click at [371, 534] on icon "submit" at bounding box center [368, 531] width 9 height 9
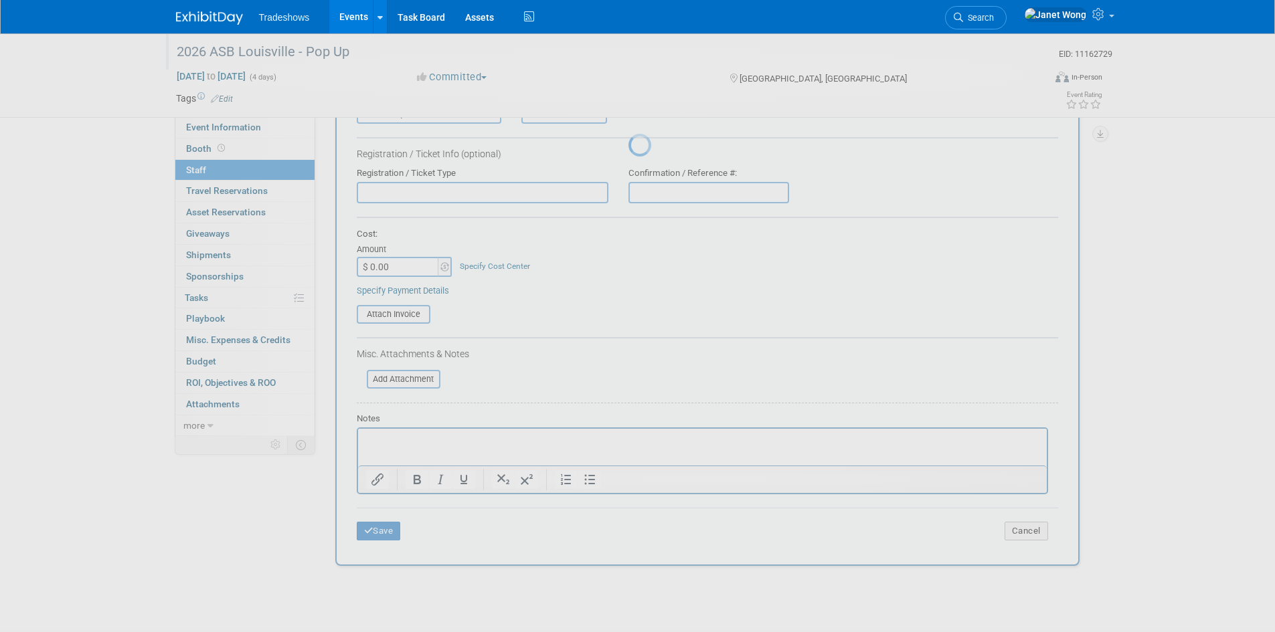
scroll to position [11, 0]
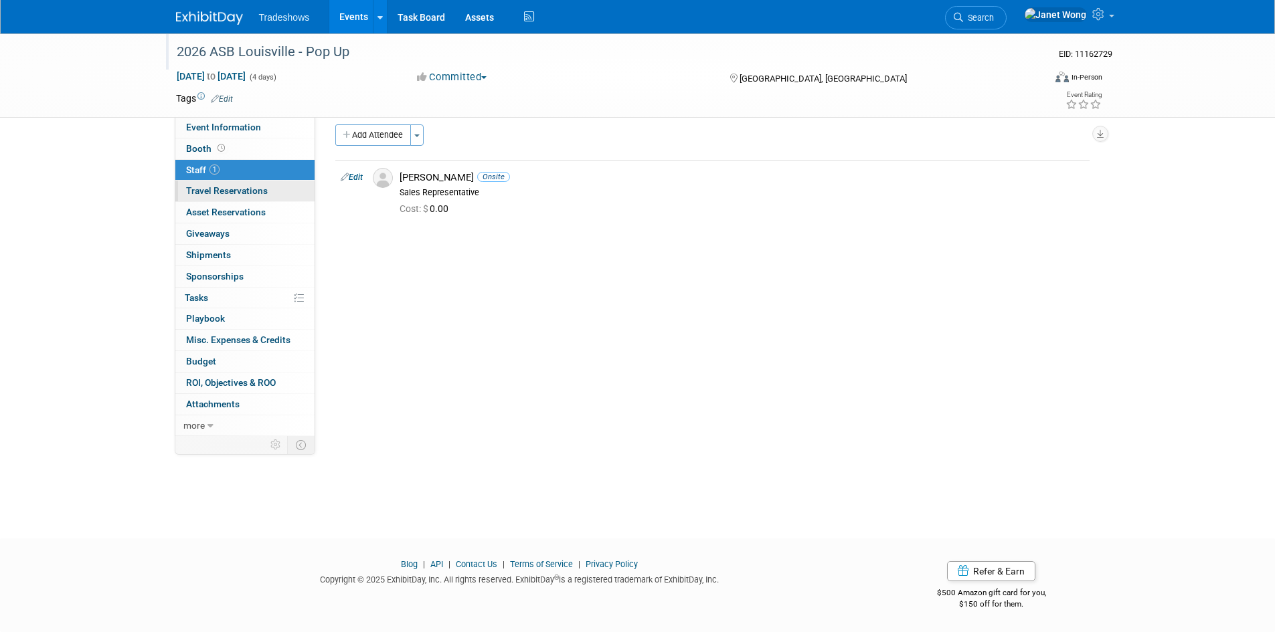
click at [228, 189] on span "Travel Reservations 0" at bounding box center [227, 190] width 82 height 11
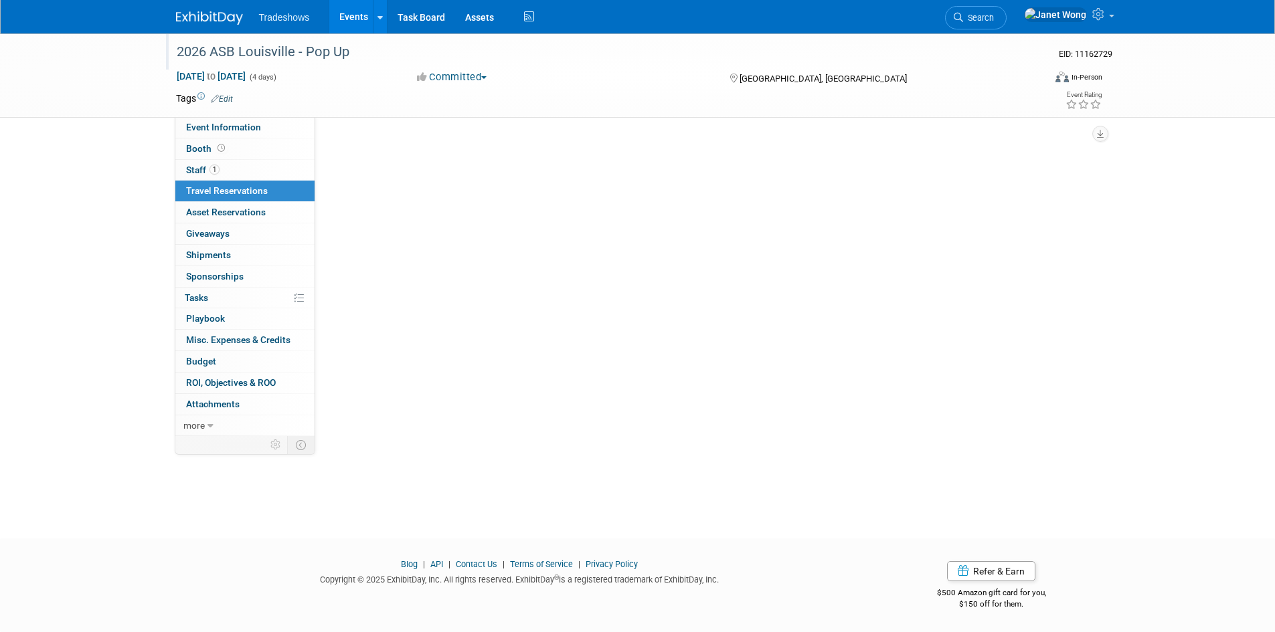
scroll to position [0, 0]
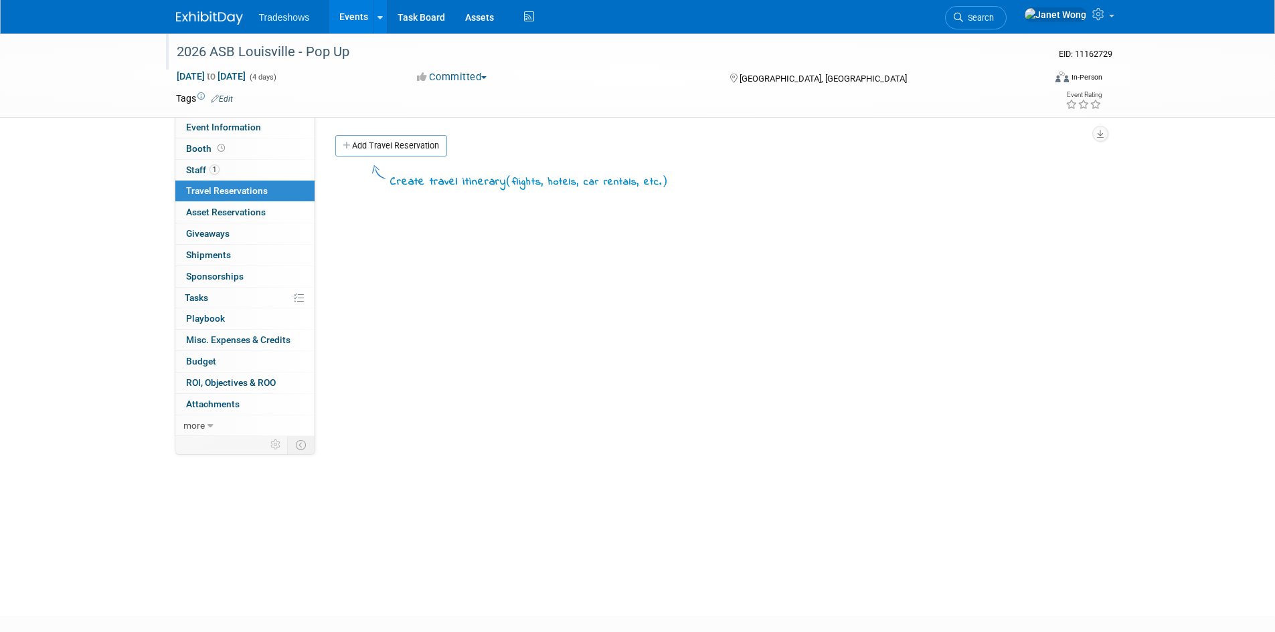
click at [388, 133] on div "Event Website: Edit https://www.asbshows.com/ https://www.asbshows.com/ Save Ca…" at bounding box center [707, 276] width 784 height 319
click at [386, 143] on link "Add Travel Reservation" at bounding box center [391, 145] width 112 height 21
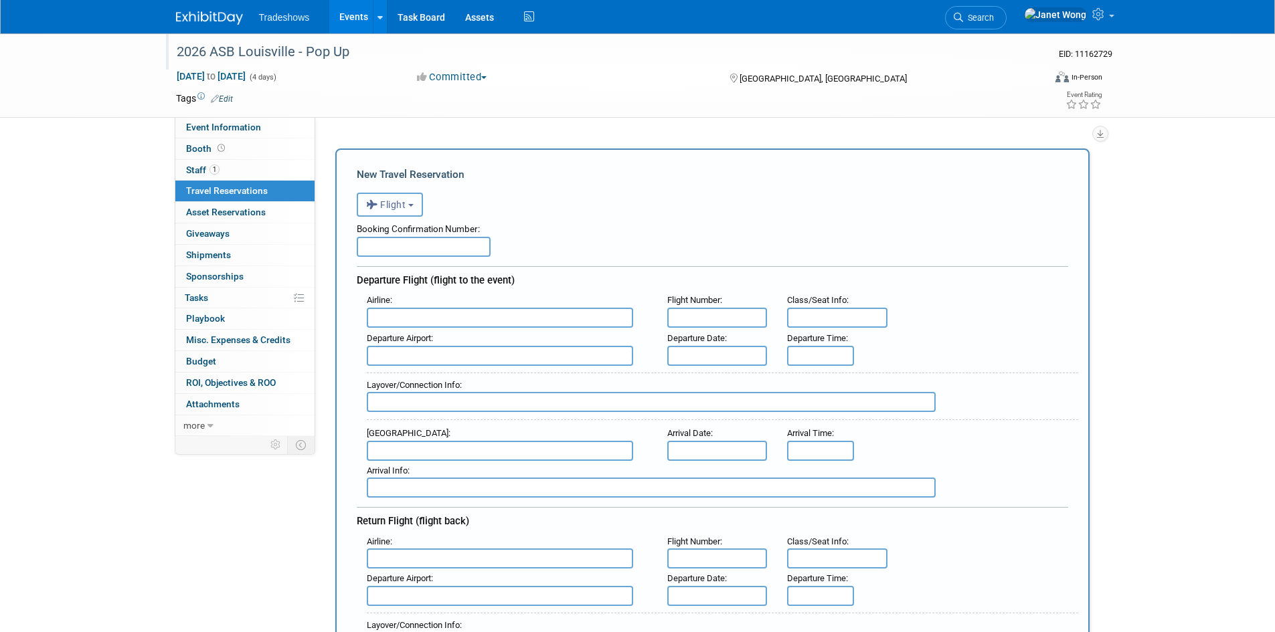
click at [395, 198] on button "Flight" at bounding box center [390, 205] width 66 height 24
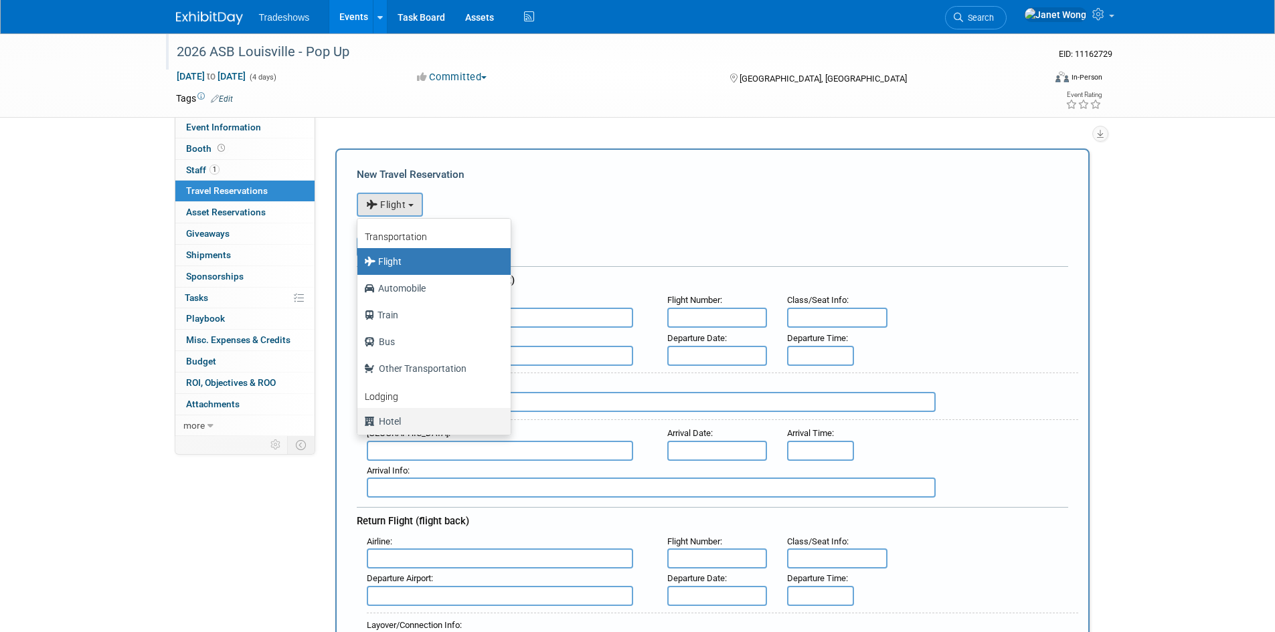
drag, startPoint x: 385, startPoint y: 419, endPoint x: 390, endPoint y: 384, distance: 35.2
click at [385, 418] on label "Hotel" at bounding box center [430, 421] width 133 height 21
click at [359, 418] on input "Hotel" at bounding box center [355, 420] width 9 height 9
select select "6"
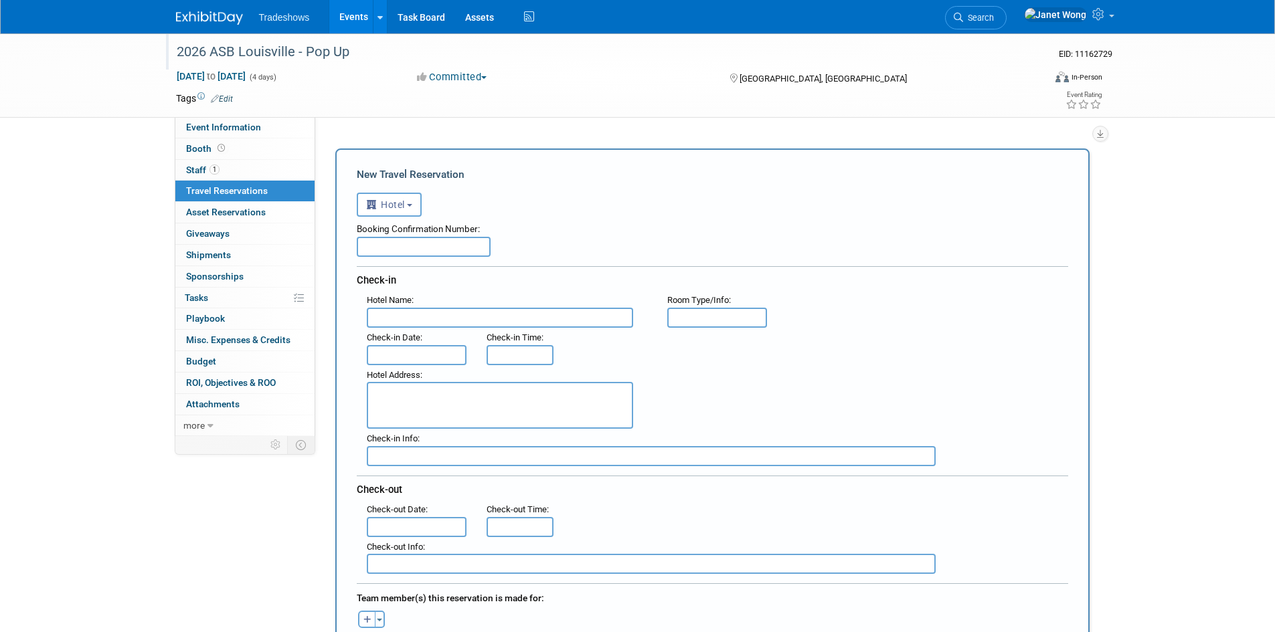
click at [443, 245] on input "text" at bounding box center [424, 247] width 134 height 20
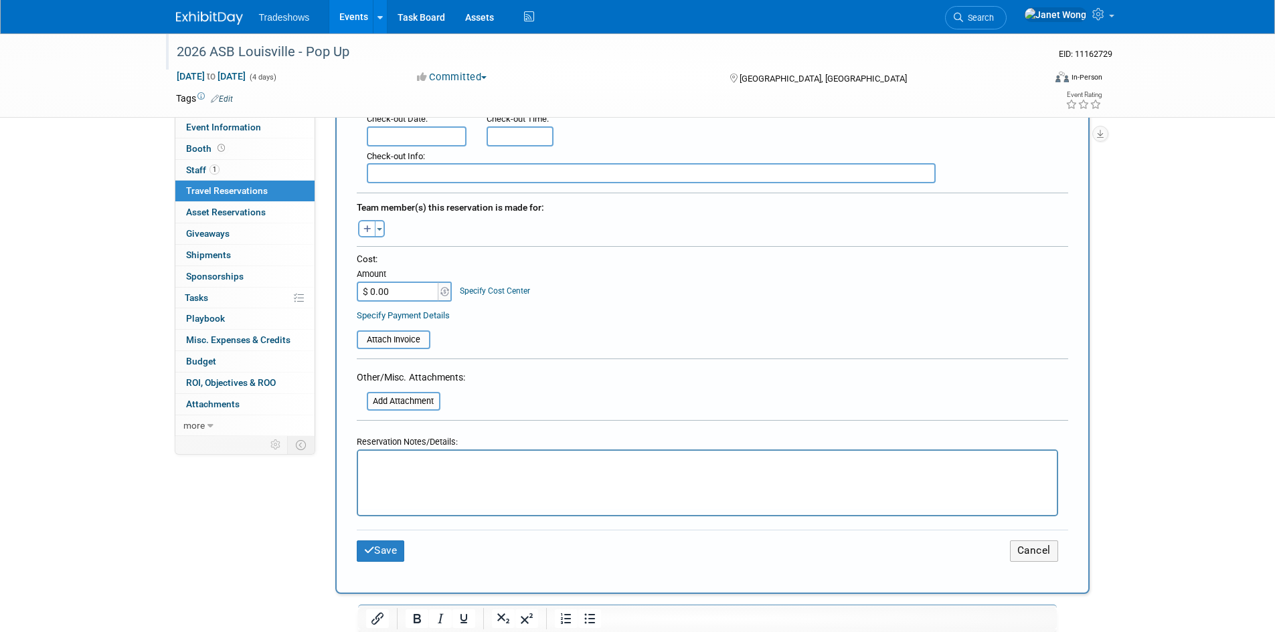
scroll to position [602, 0]
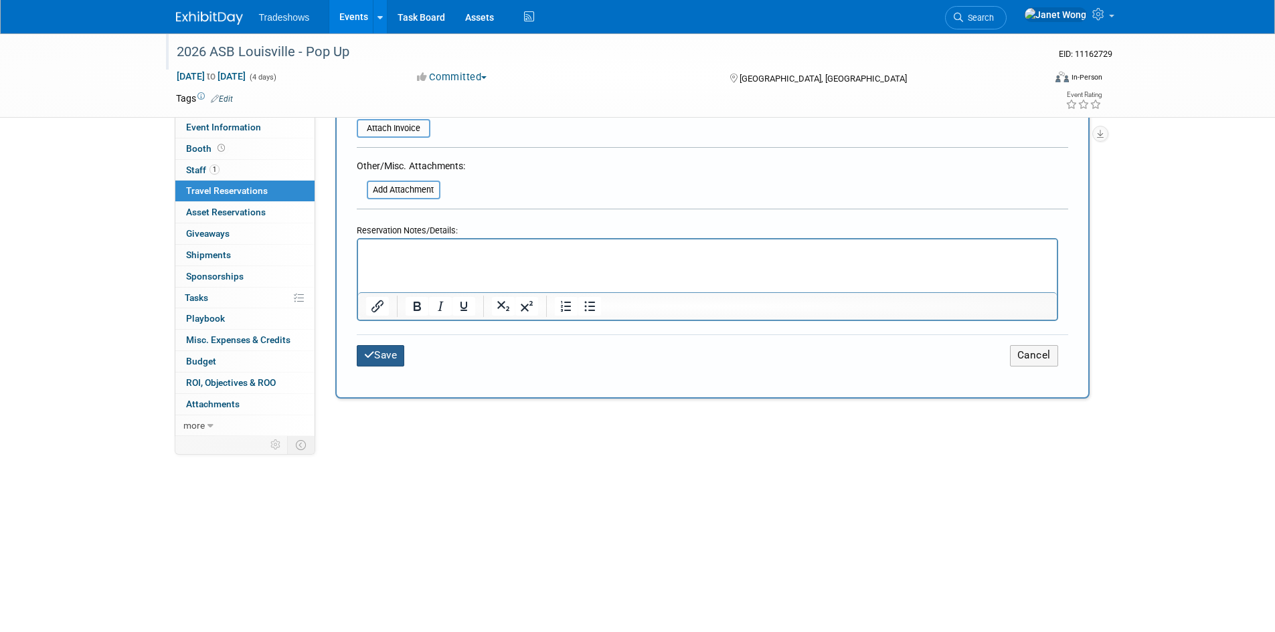
type input "Alyssa's Hotel - TBD"
click at [381, 350] on button "Save" at bounding box center [381, 355] width 48 height 21
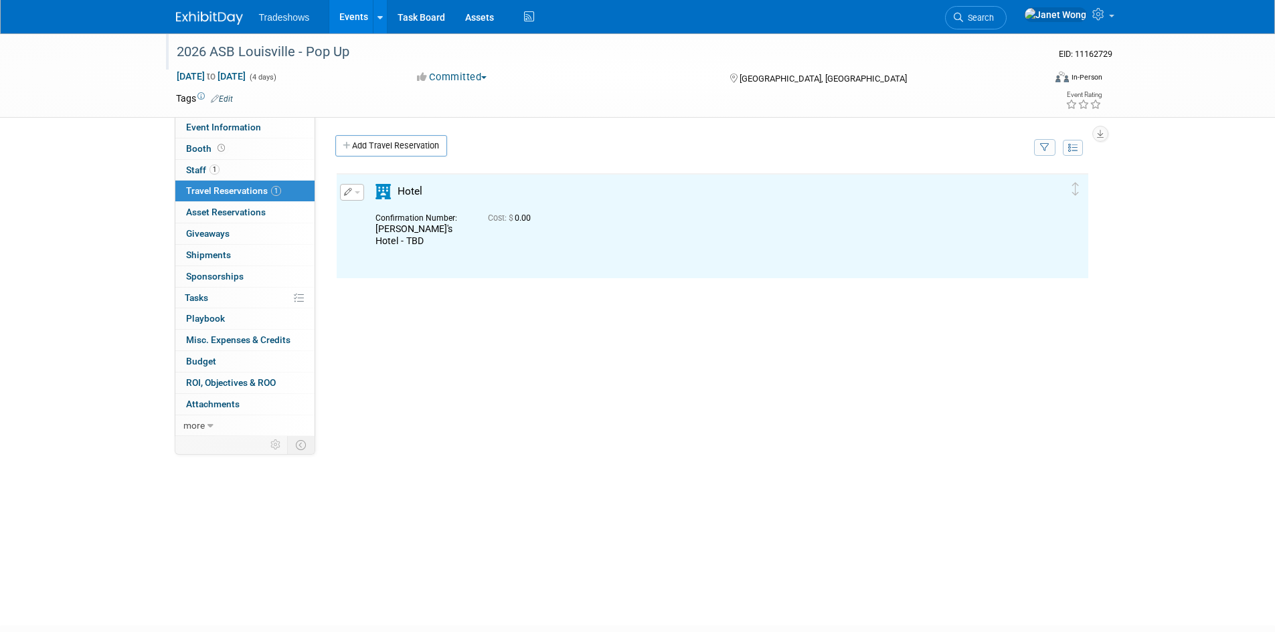
scroll to position [0, 0]
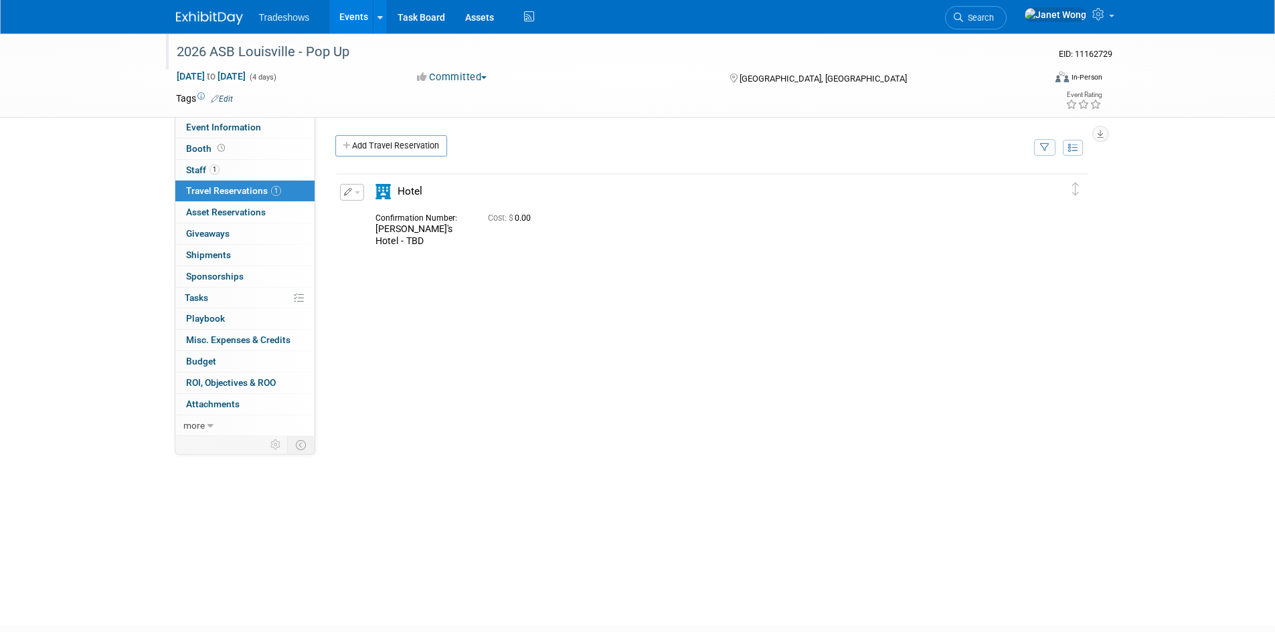
click at [470, 82] on button "Committed" at bounding box center [452, 77] width 80 height 14
click at [472, 118] on link "Considering" at bounding box center [466, 117] width 106 height 19
click at [458, 357] on div "Delete Reservation Alyssa's Hotel - TBD Cost: $ 0.00" at bounding box center [712, 372] width 754 height 401
drag, startPoint x: 215, startPoint y: 153, endPoint x: 189, endPoint y: 153, distance: 26.1
click at [215, 153] on span "Booth" at bounding box center [206, 148] width 41 height 11
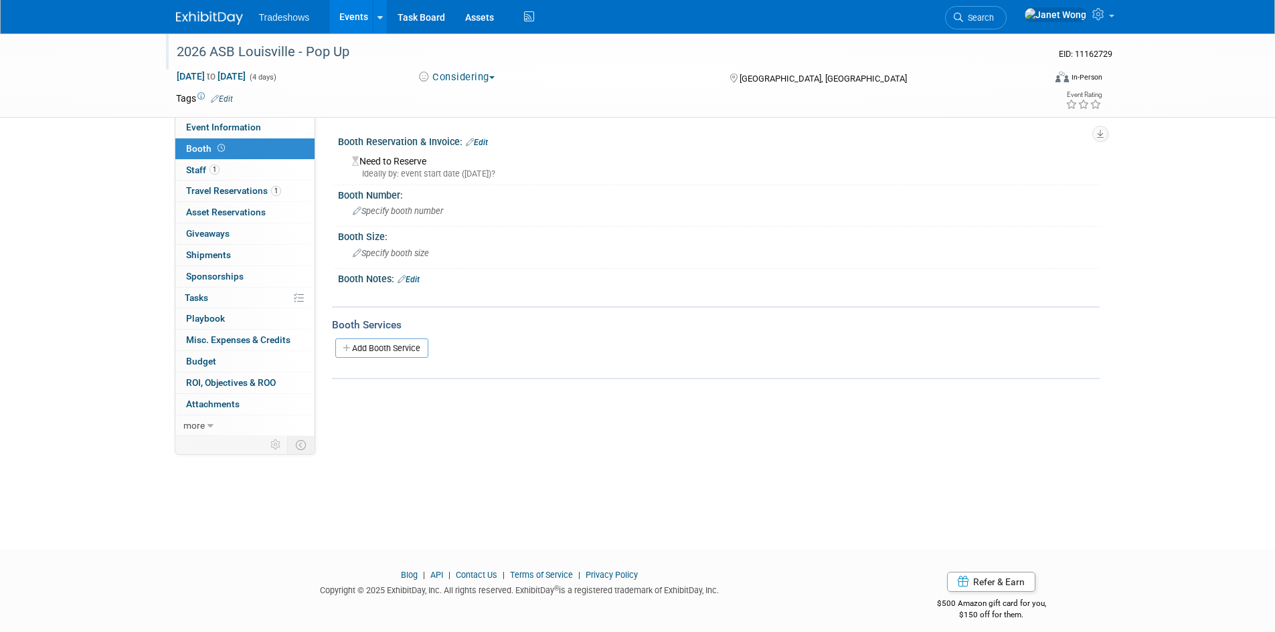
click at [238, 155] on link "Booth" at bounding box center [244, 149] width 139 height 21
click at [230, 173] on link "1 Staff 1" at bounding box center [244, 170] width 139 height 21
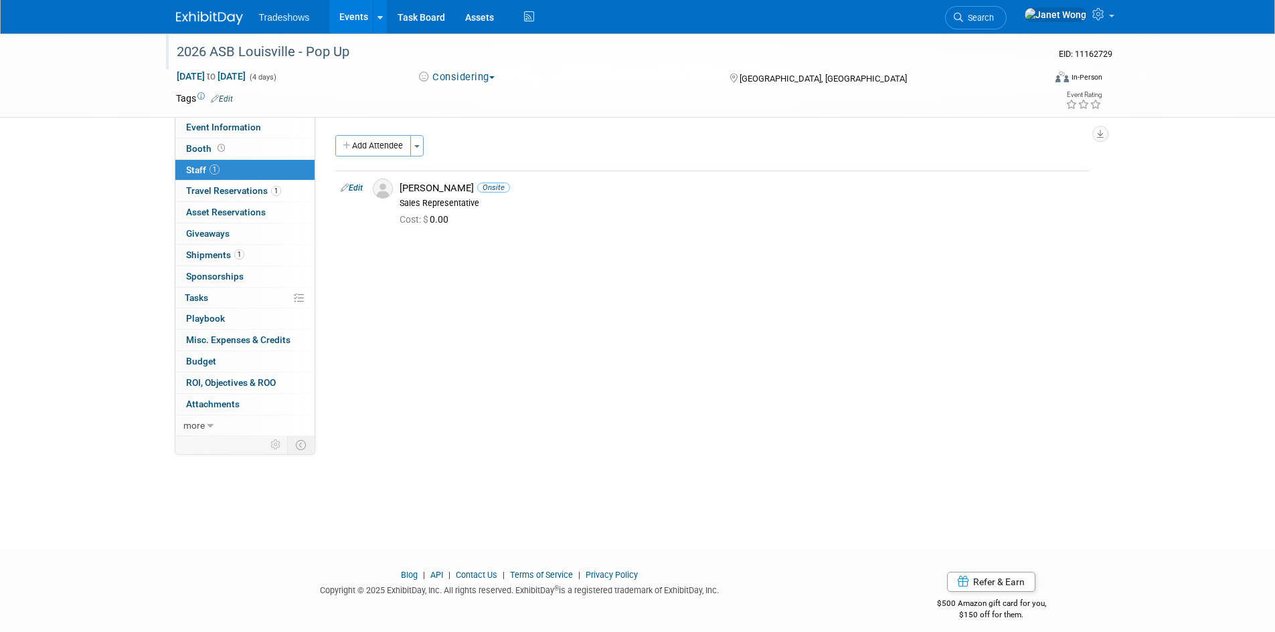
click at [596, 127] on div "Event Website: Edit https://www.asbshows.com/ https://www.asbshows.com/ Save Ca…" at bounding box center [707, 276] width 784 height 319
click at [346, 19] on link "Events" at bounding box center [353, 16] width 49 height 33
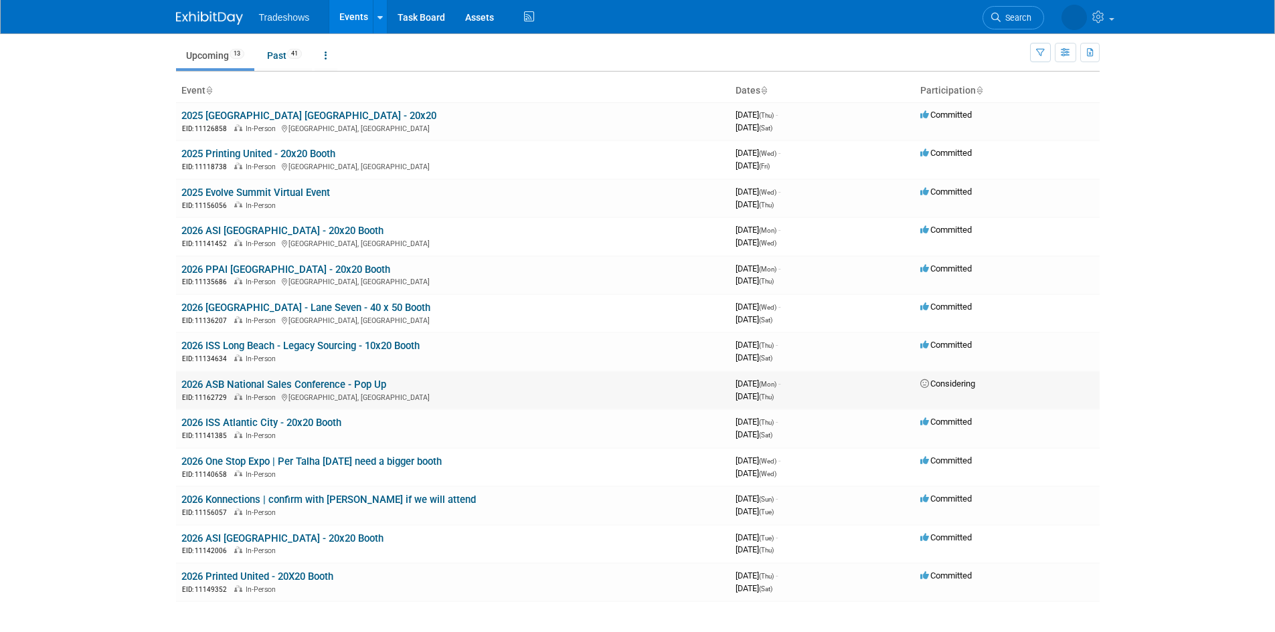
scroll to position [67, 0]
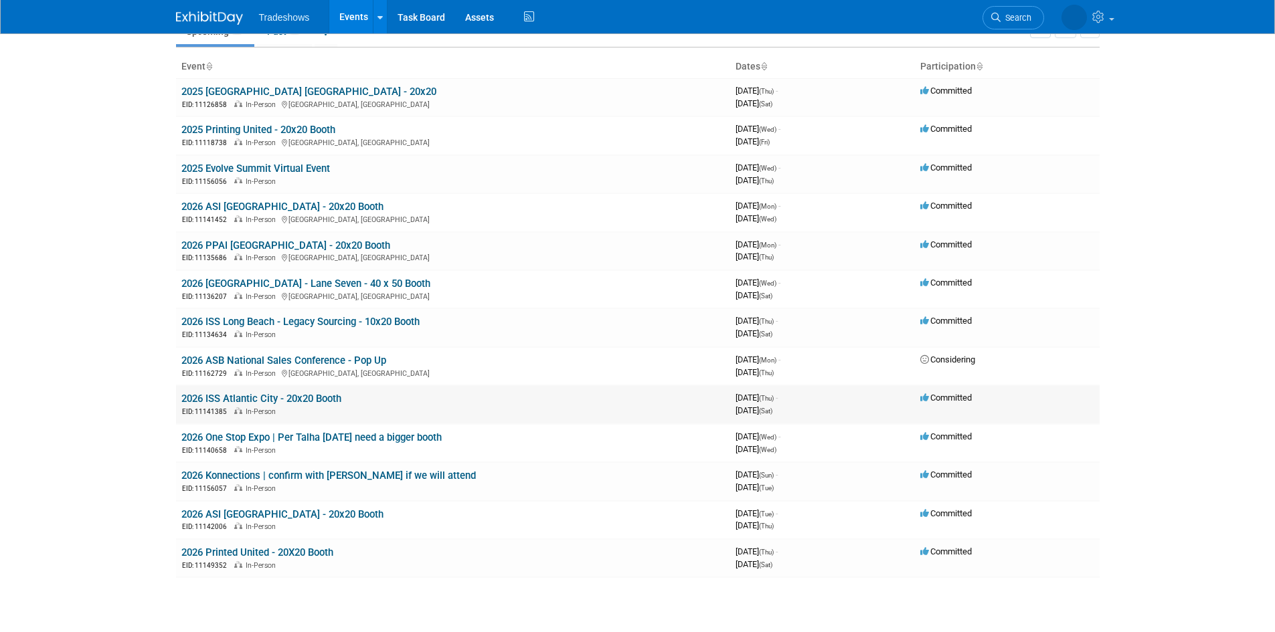
click at [312, 397] on link "2026 ISS Atlantic City - 20x20 Booth" at bounding box center [261, 399] width 160 height 12
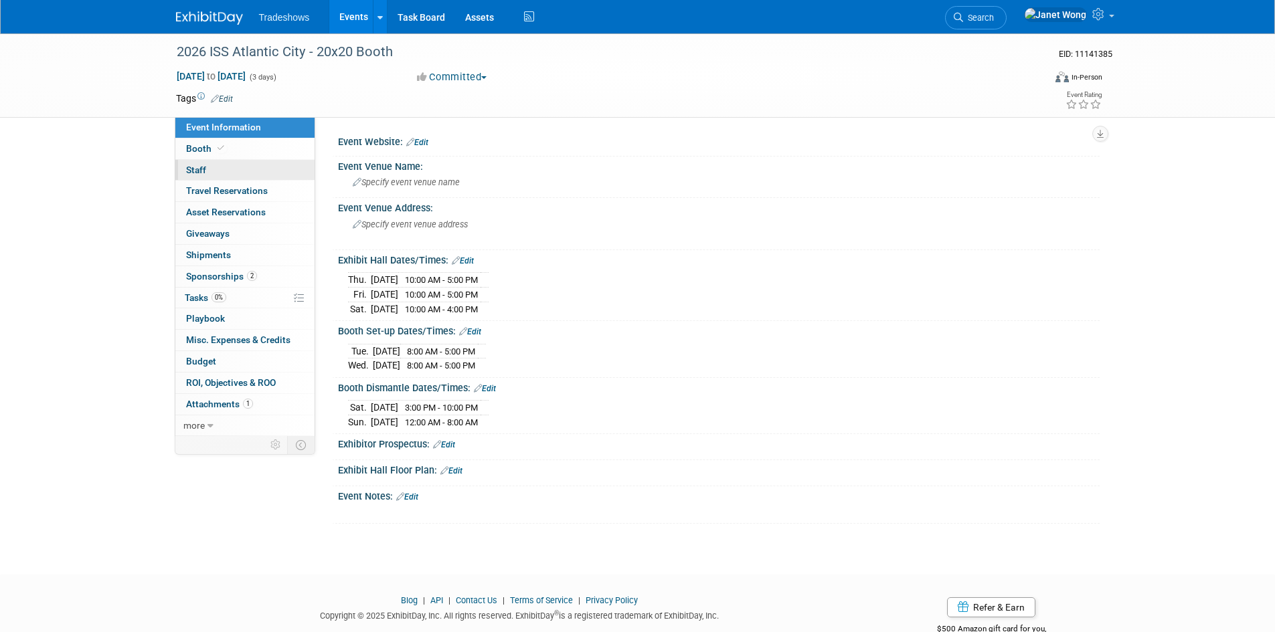
click at [219, 167] on link "0 Staff 0" at bounding box center [244, 170] width 139 height 21
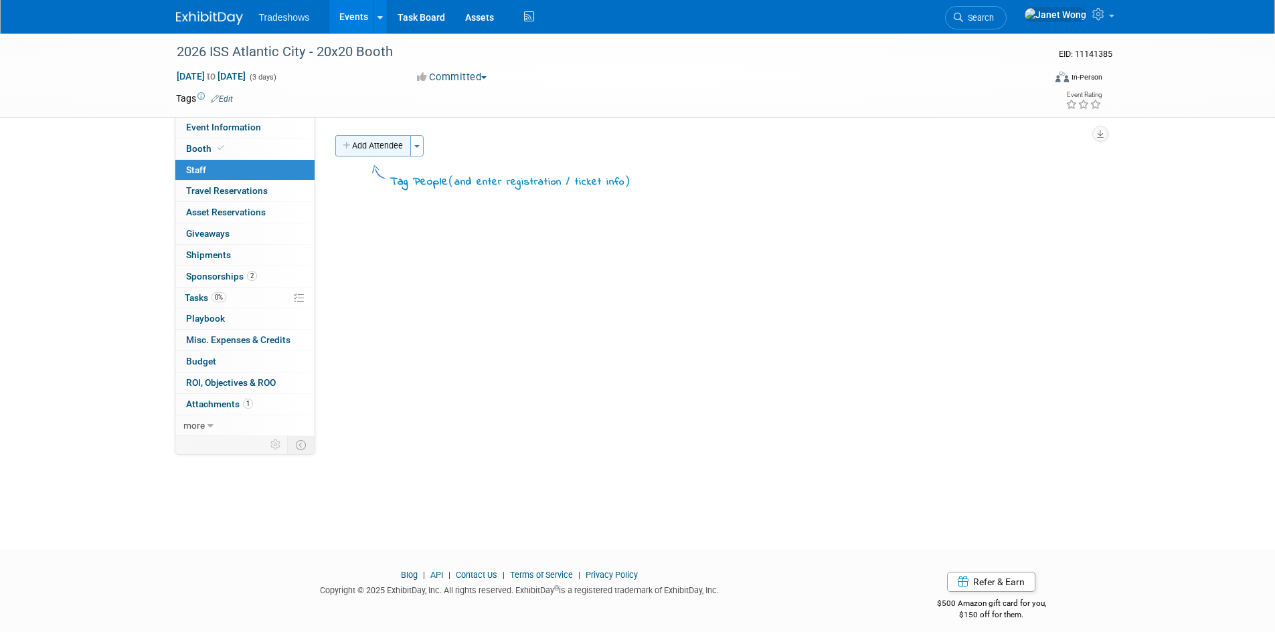
click at [375, 146] on button "Add Attendee" at bounding box center [373, 145] width 76 height 21
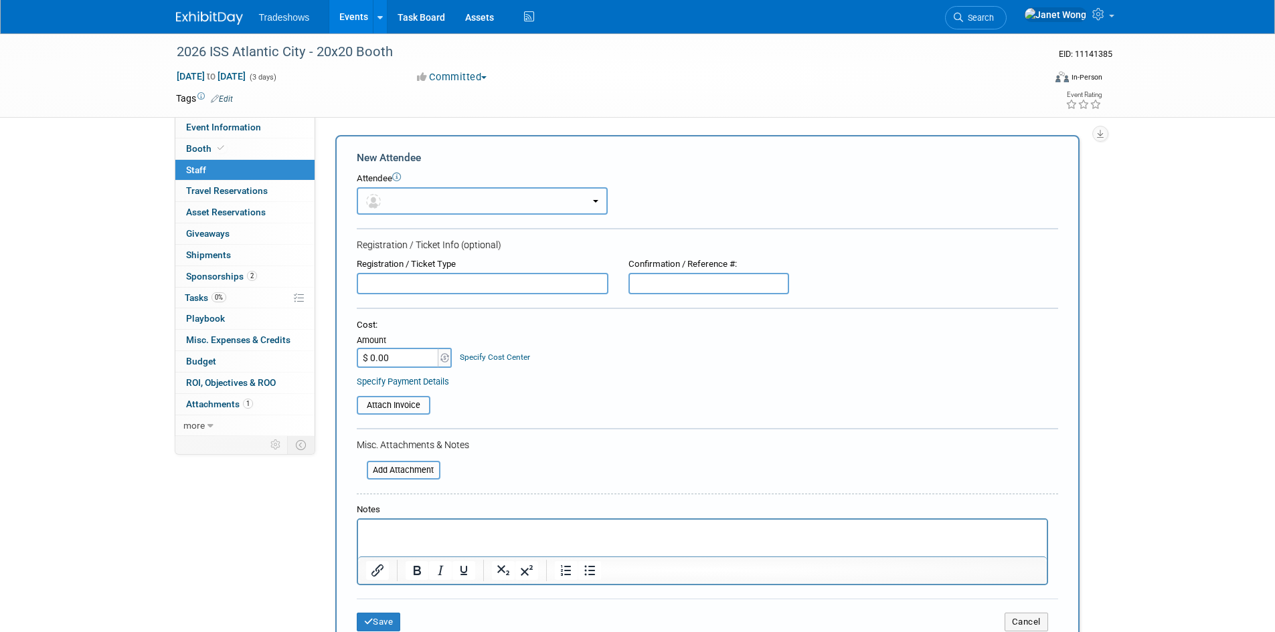
click at [402, 201] on button "button" at bounding box center [482, 200] width 251 height 27
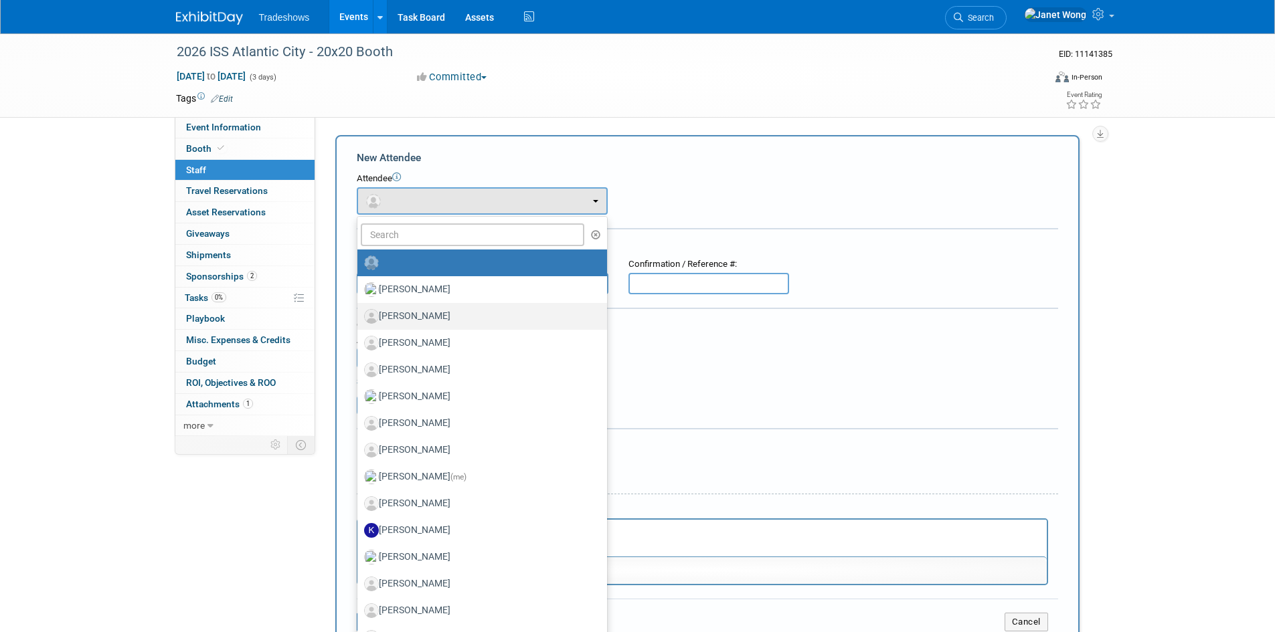
click at [420, 314] on label "[PERSON_NAME]" at bounding box center [479, 316] width 230 height 21
click at [359, 314] on input "[PERSON_NAME]" at bounding box center [355, 314] width 9 height 9
select select "69b7c6b0-3f37-426a-ae94-6eb0c9fe9887"
select select "4"
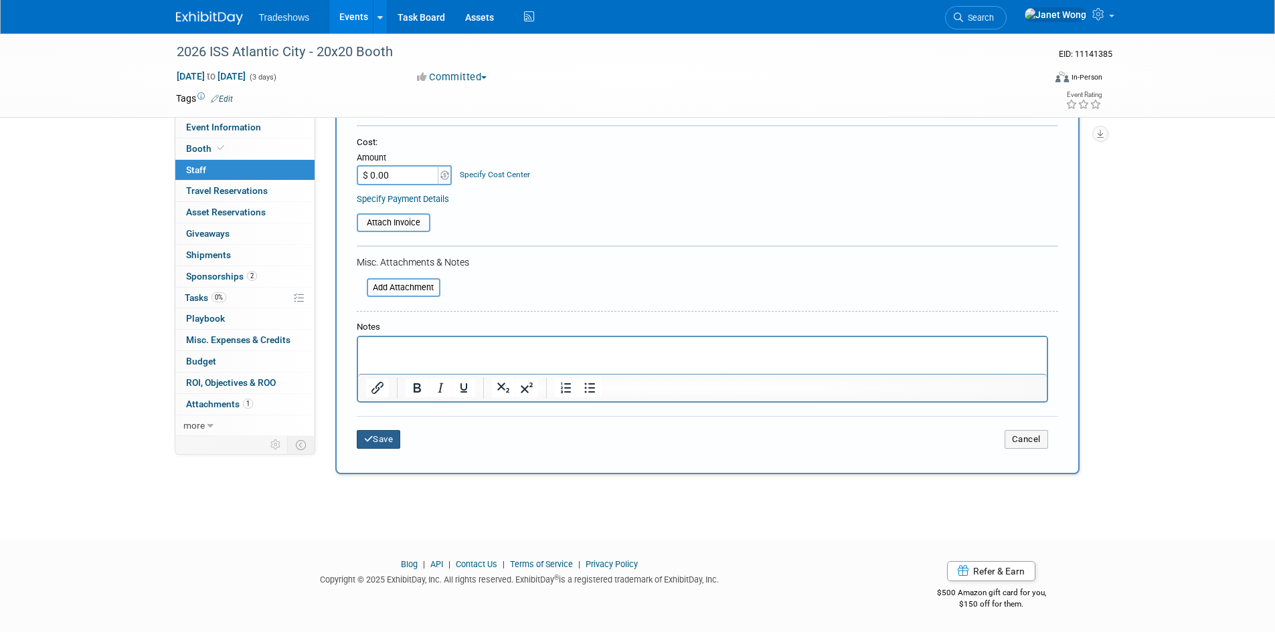
click at [377, 434] on button "Save" at bounding box center [379, 439] width 44 height 19
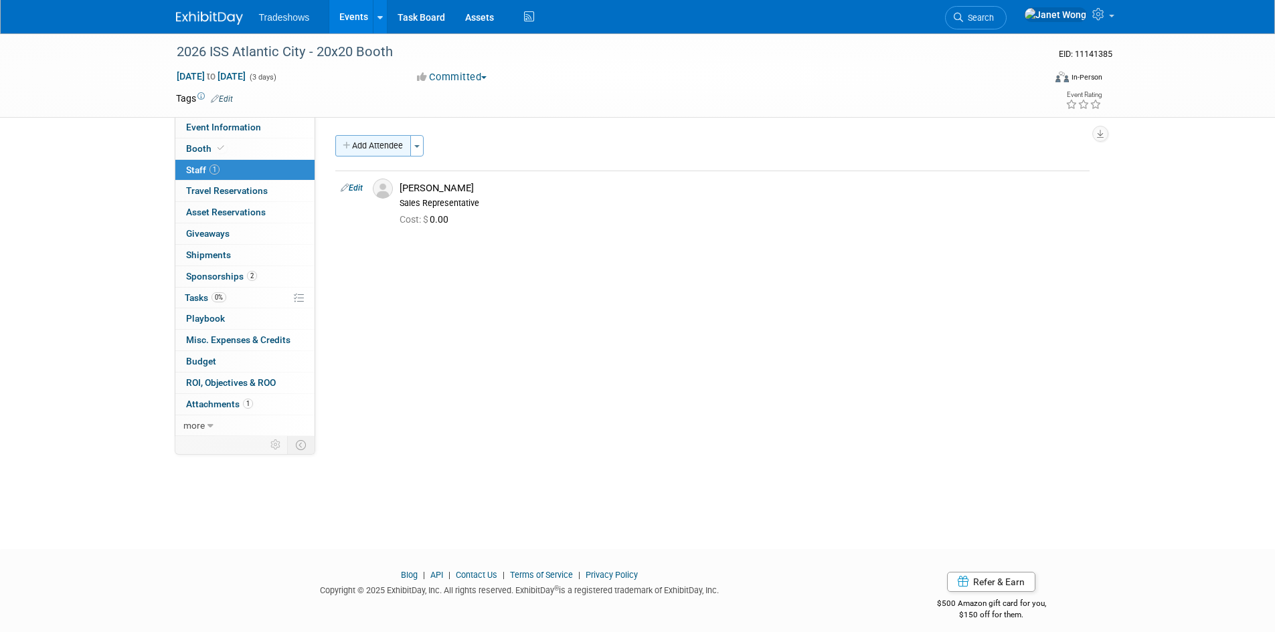
click at [384, 149] on button "Add Attendee" at bounding box center [373, 145] width 76 height 21
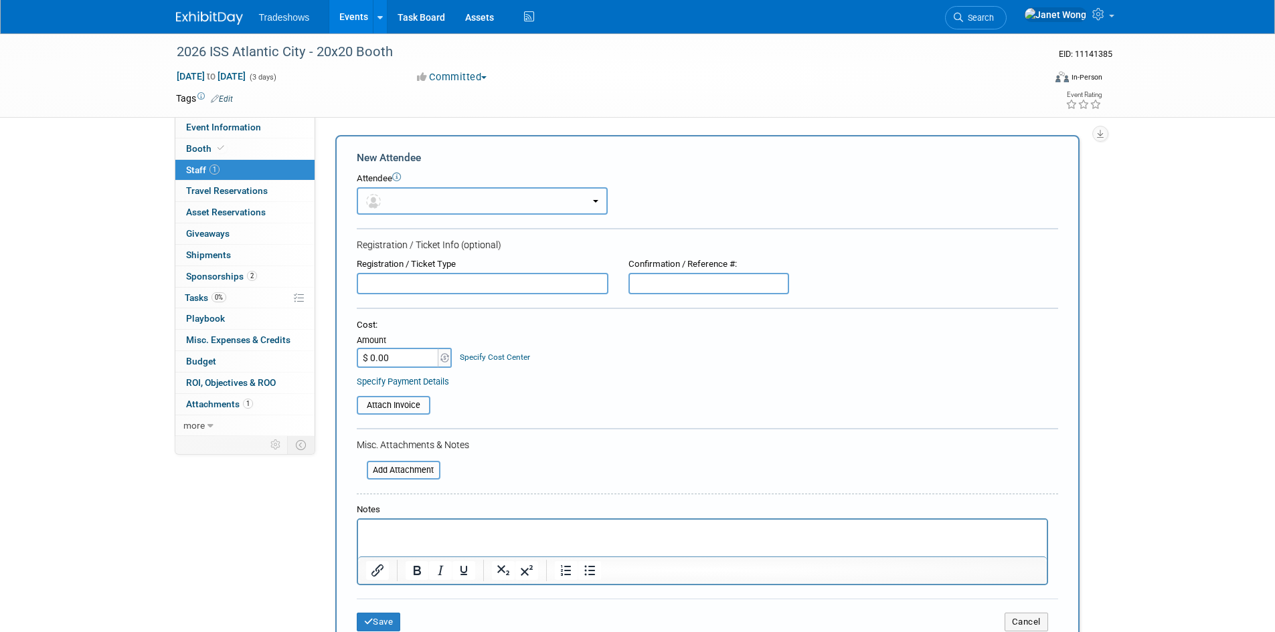
click at [454, 194] on button "button" at bounding box center [482, 200] width 251 height 27
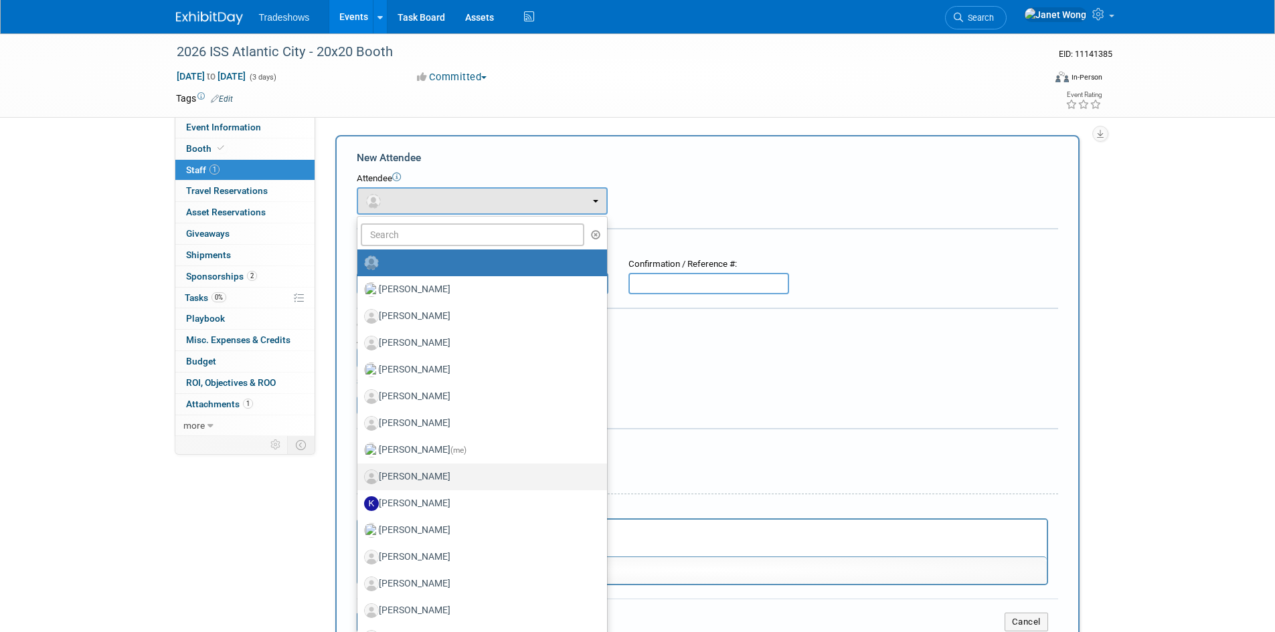
click at [451, 473] on label "[PERSON_NAME]" at bounding box center [479, 476] width 230 height 21
click at [359, 473] on input "[PERSON_NAME]" at bounding box center [355, 475] width 9 height 9
select select "e10532bd-4b9c-4301-bc88-8d19f91c705b"
select select "4"
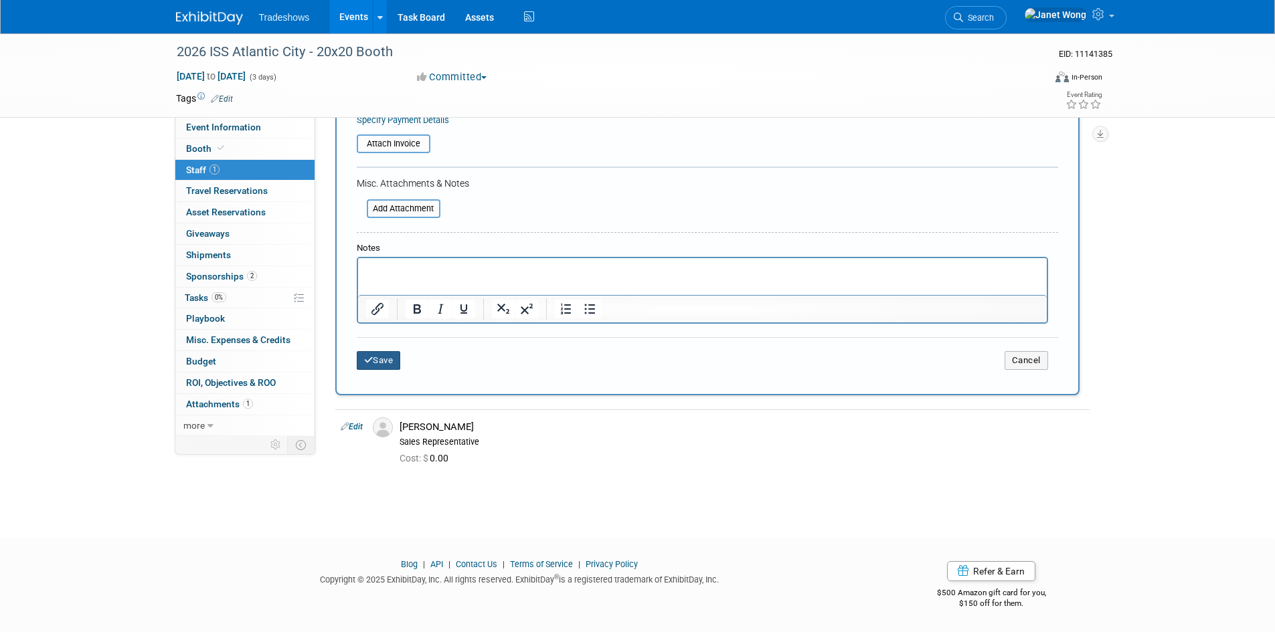
click at [392, 367] on button "Save" at bounding box center [379, 360] width 44 height 19
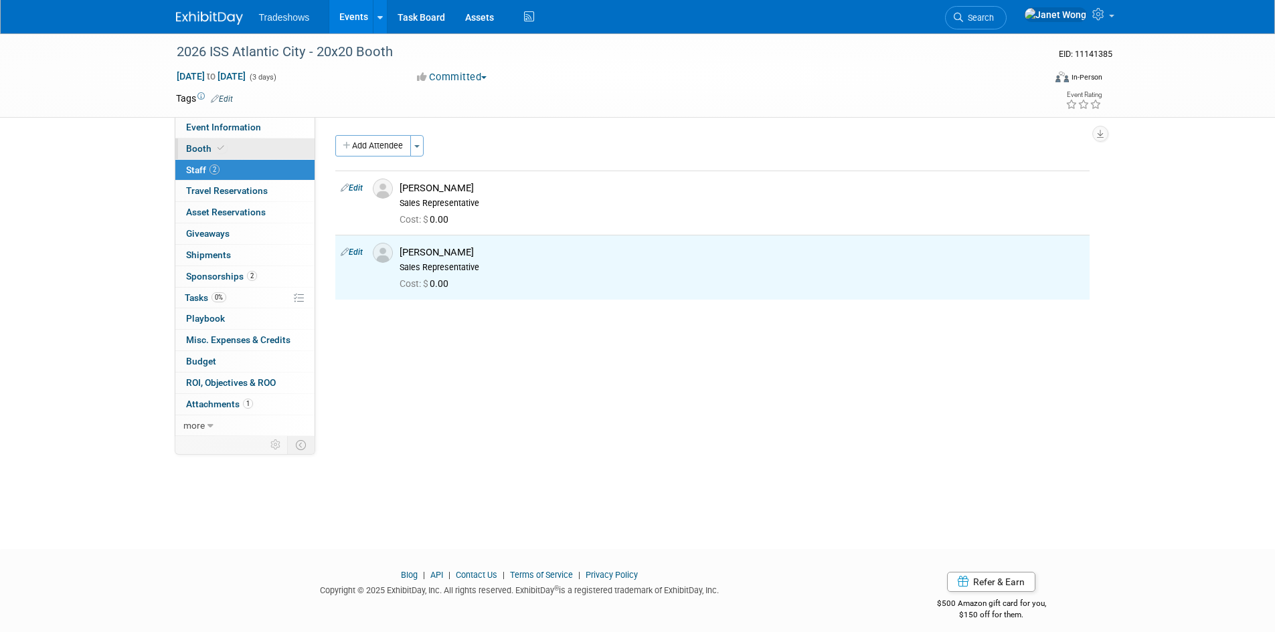
click at [219, 153] on span at bounding box center [221, 148] width 12 height 10
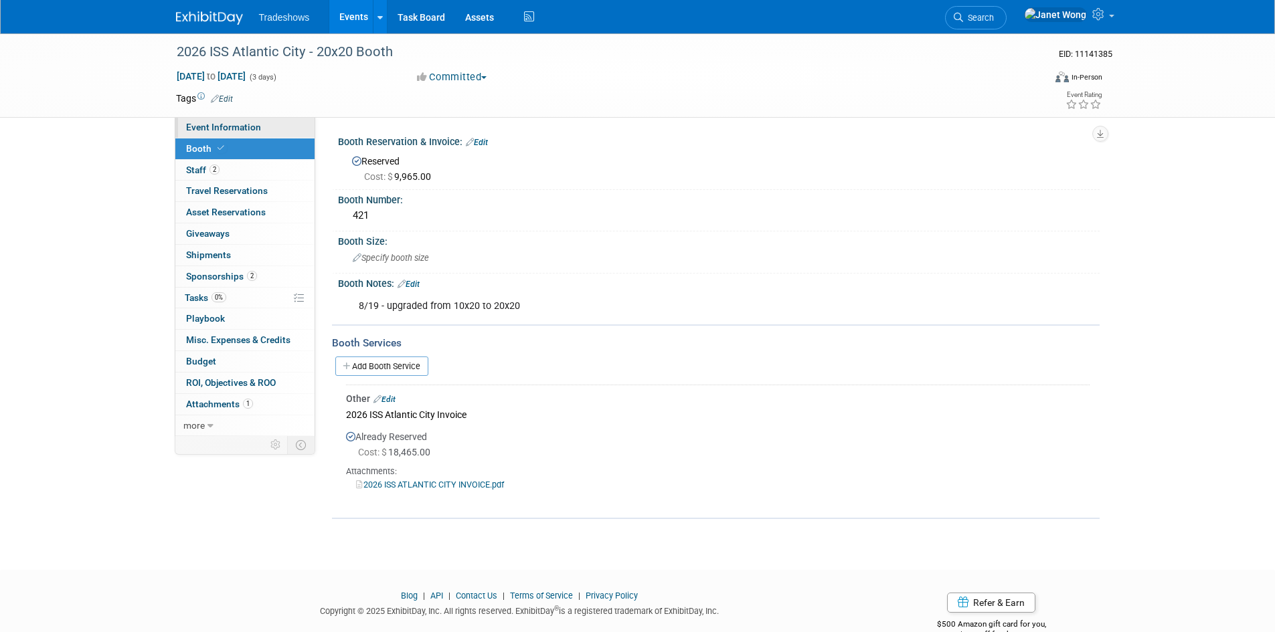
click at [231, 128] on span "Event Information" at bounding box center [223, 127] width 75 height 11
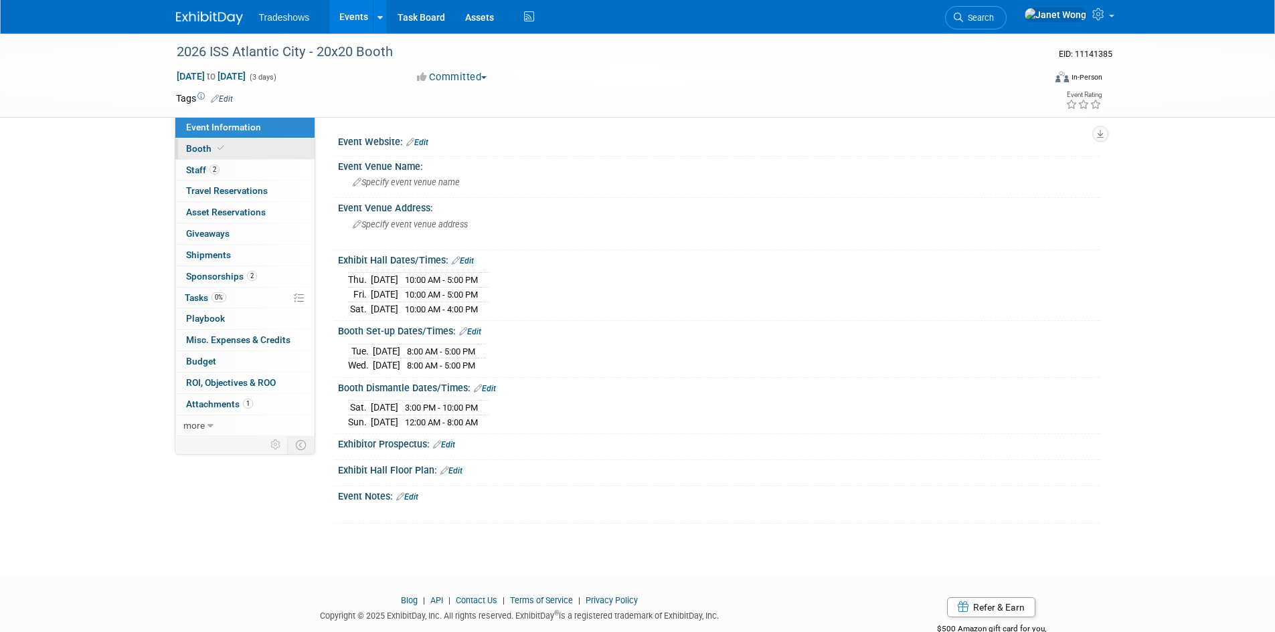
click at [229, 145] on link "Booth" at bounding box center [244, 149] width 139 height 21
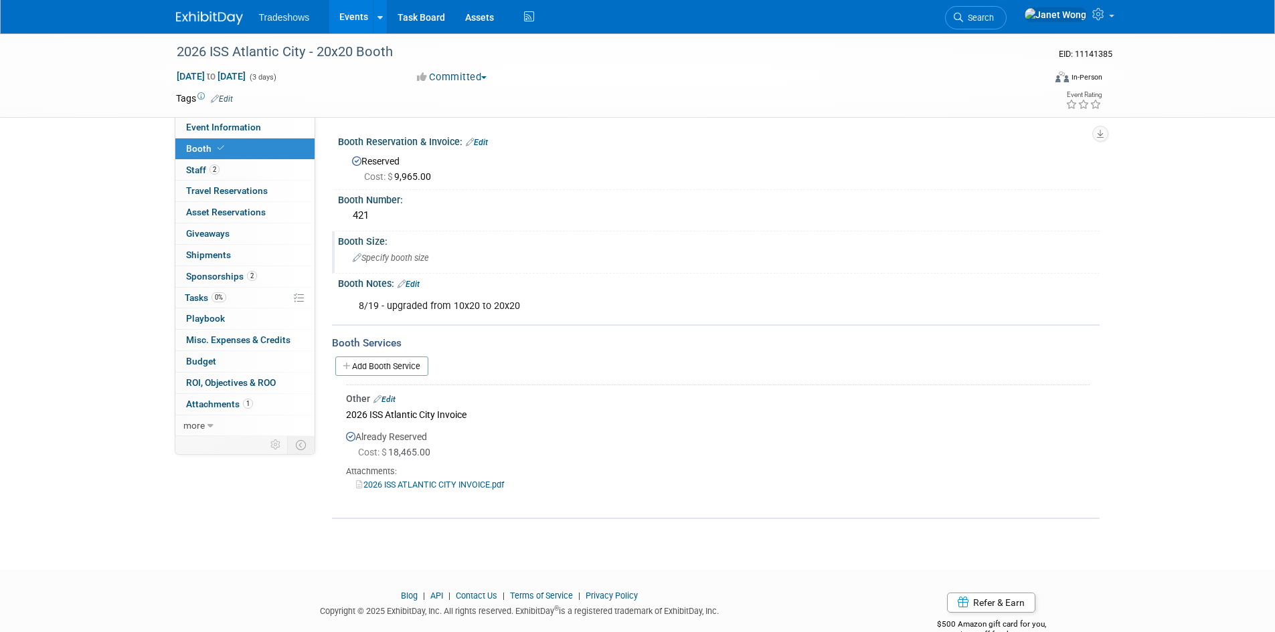
click at [400, 261] on span "Specify booth size" at bounding box center [391, 258] width 76 height 10
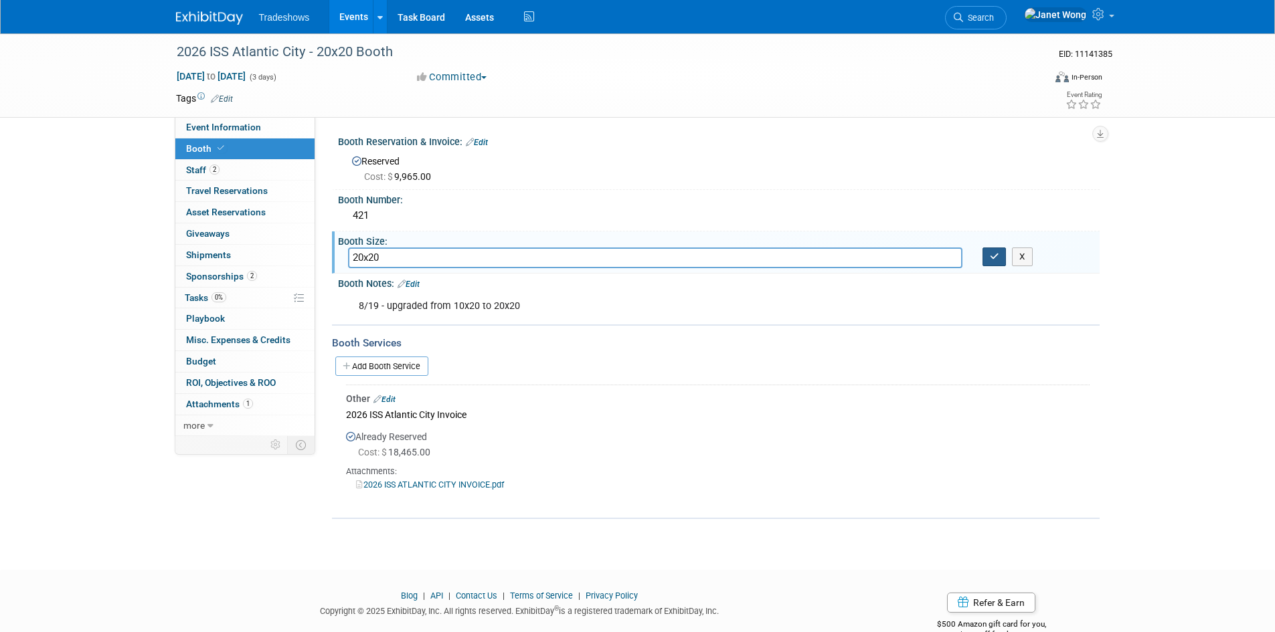
type input "20x20"
click at [990, 256] on icon "button" at bounding box center [994, 256] width 9 height 9
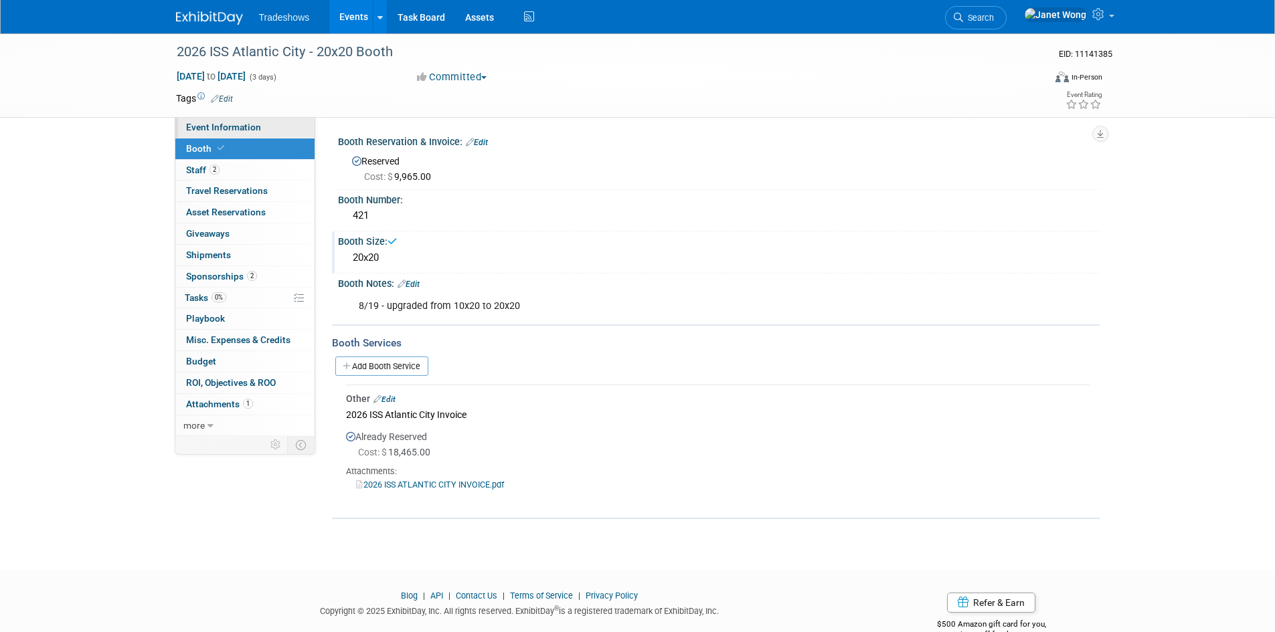
click at [231, 131] on span "Event Information" at bounding box center [223, 127] width 75 height 11
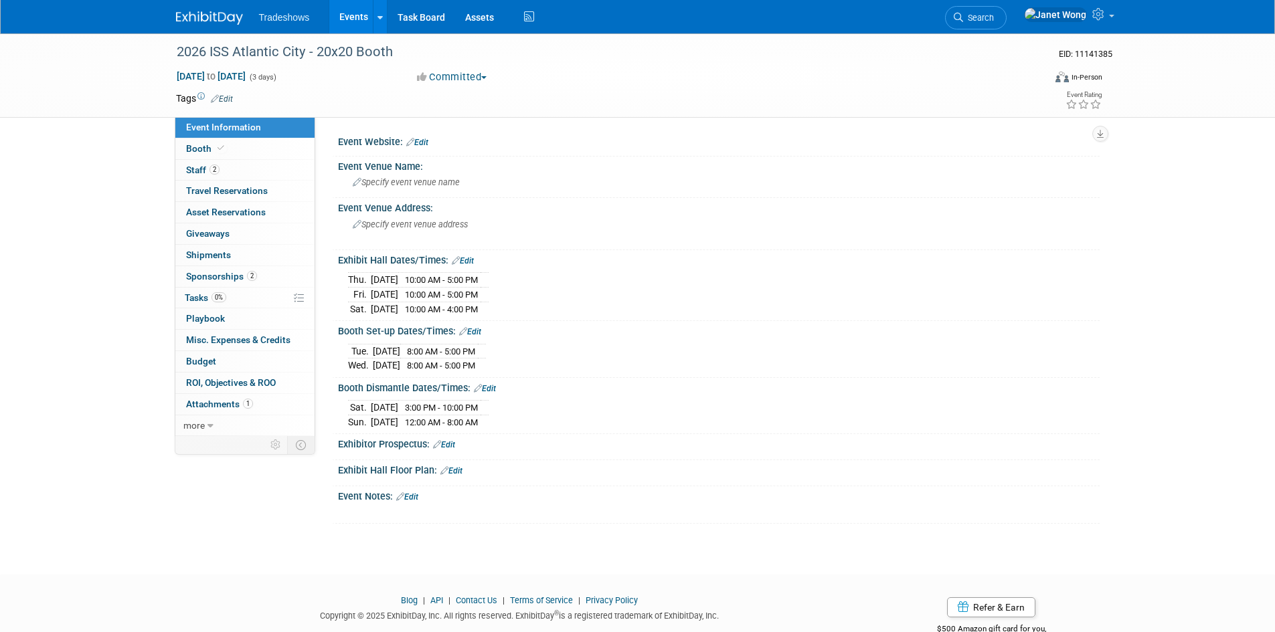
click at [419, 143] on link "Edit" at bounding box center [417, 142] width 22 height 9
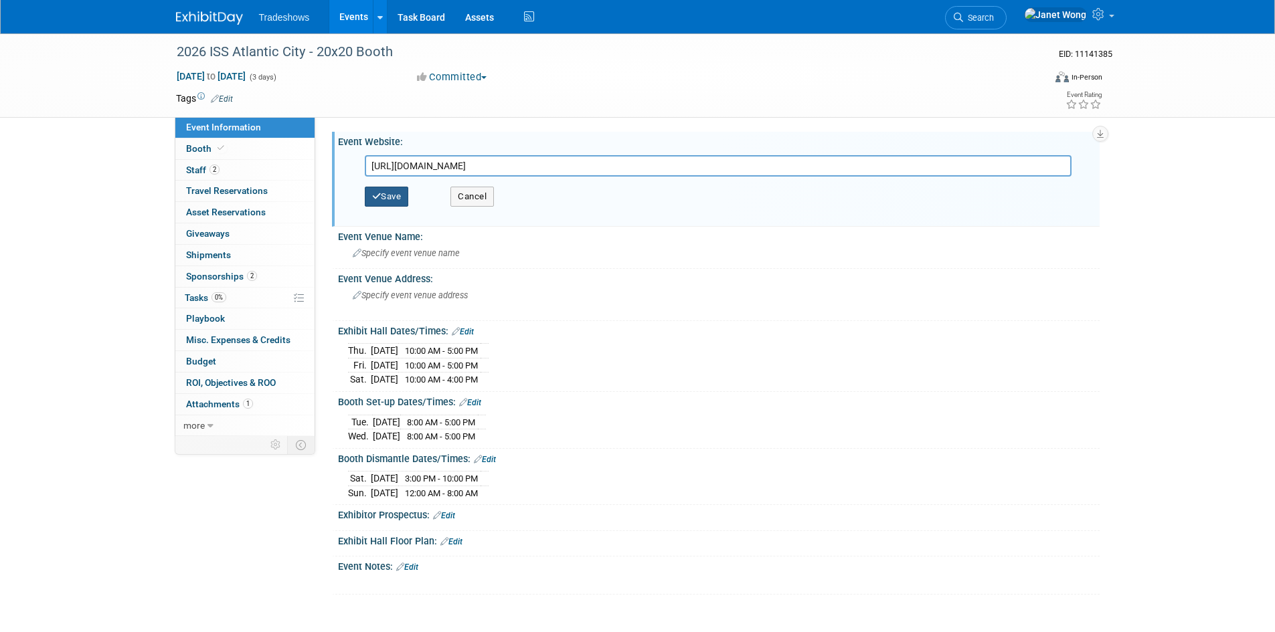
type input "[URL][DOMAIN_NAME]"
click at [388, 199] on button "Save" at bounding box center [387, 197] width 44 height 20
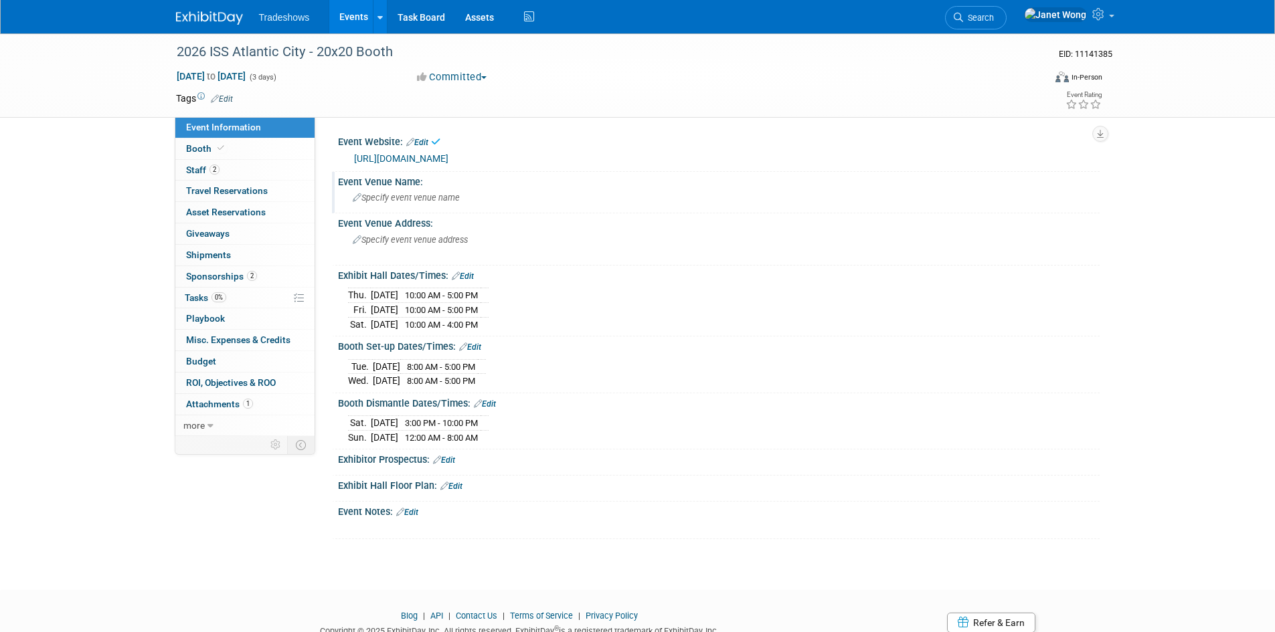
click at [409, 197] on span "Specify event venue name" at bounding box center [406, 198] width 107 height 10
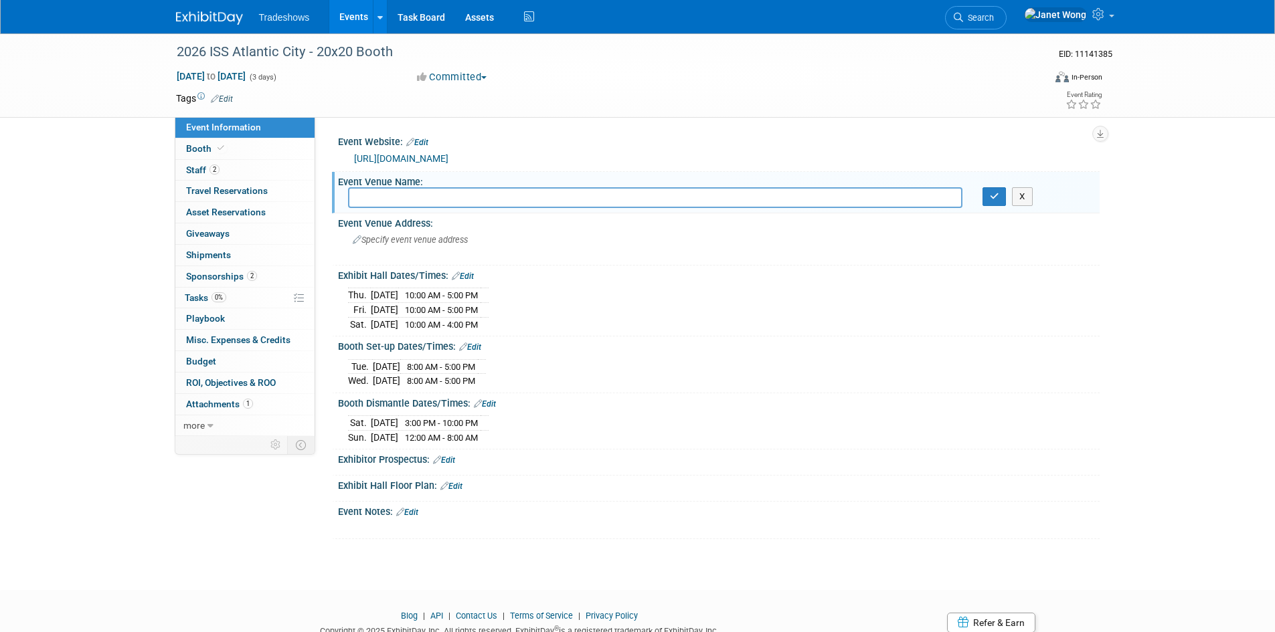
type input "i"
type input "ISS [GEOGRAPHIC_DATA]"
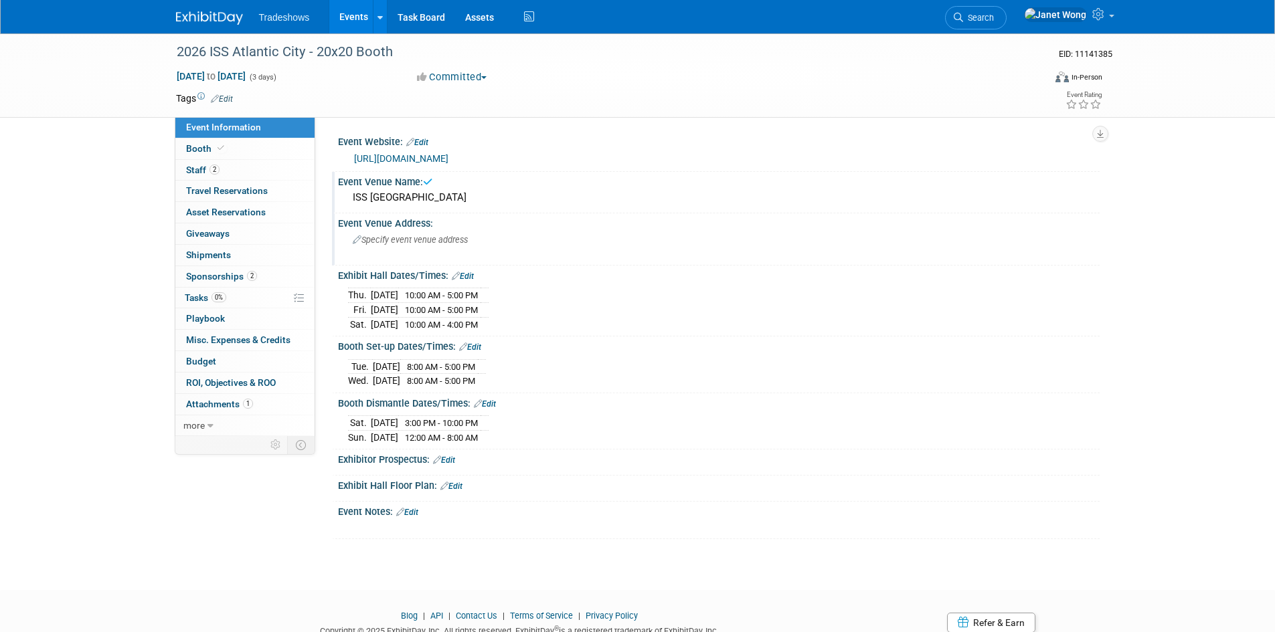
click at [417, 249] on div "Specify event venue address" at bounding box center [496, 245] width 297 height 31
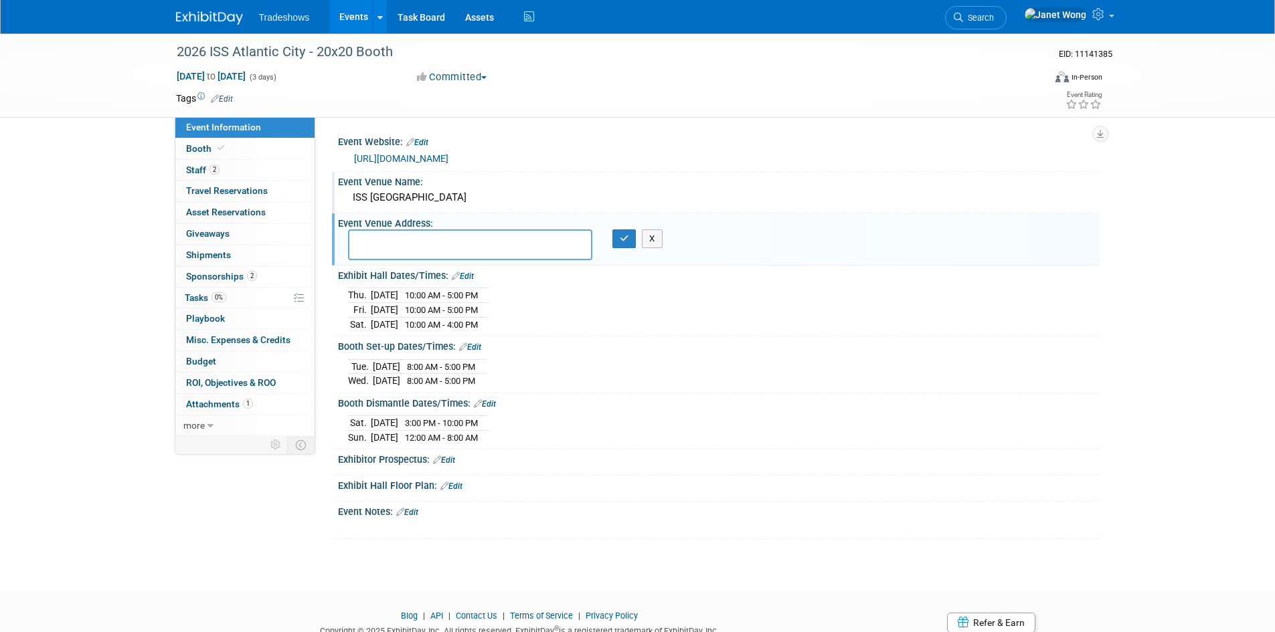
paste textarea "[GEOGRAPHIC_DATA][STREET_ADDRESS]"
click at [490, 236] on textarea "[GEOGRAPHIC_DATA][STREET_ADDRESS]" at bounding box center [470, 245] width 244 height 31
click at [366, 240] on textarea "[GEOGRAPHIC_DATA][STREET_ADDRESS]" at bounding box center [470, 245] width 244 height 31
type textarea "[GEOGRAPHIC_DATA][STREET_ADDRESS]"
click at [626, 241] on icon "button" at bounding box center [624, 238] width 9 height 9
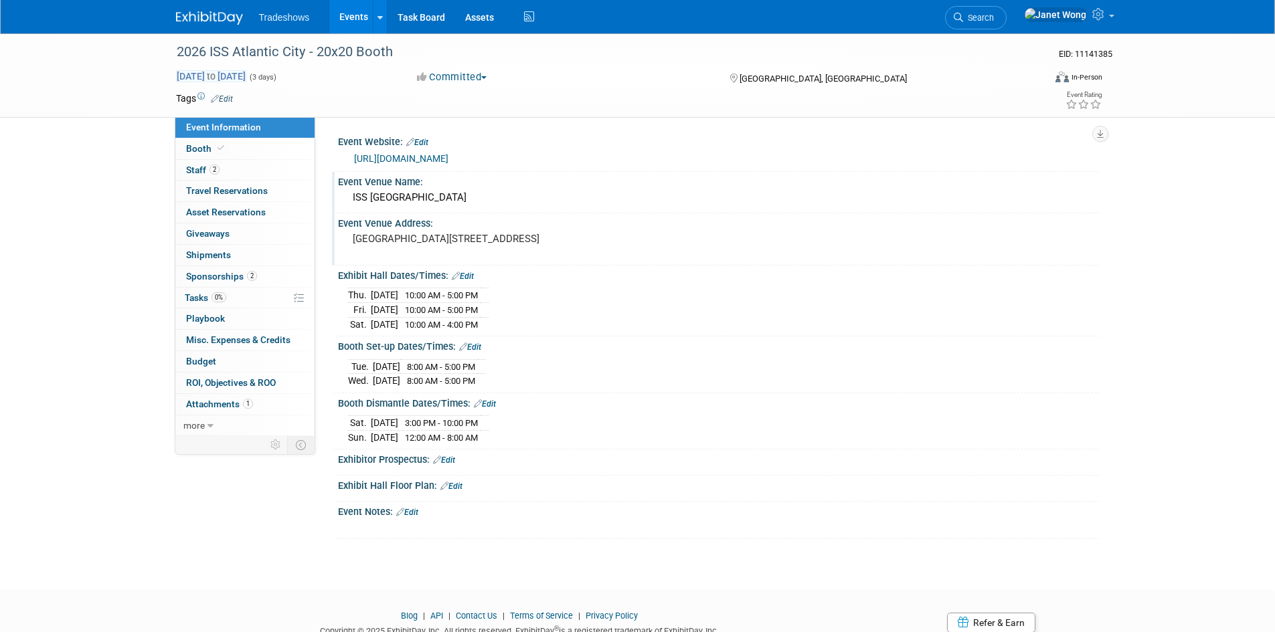
click at [200, 73] on span "[DATE] to [DATE]" at bounding box center [211, 76] width 70 height 12
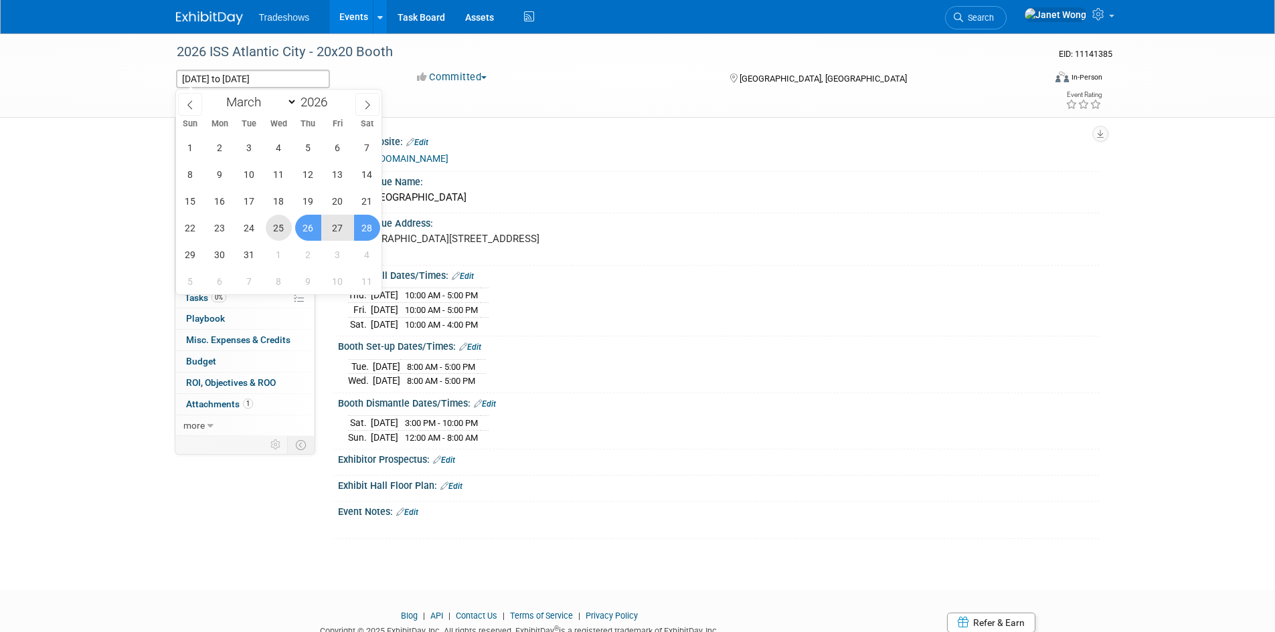
click at [282, 225] on span "25" at bounding box center [279, 228] width 26 height 26
type input "[DATE]"
click at [369, 236] on span "28" at bounding box center [367, 228] width 26 height 26
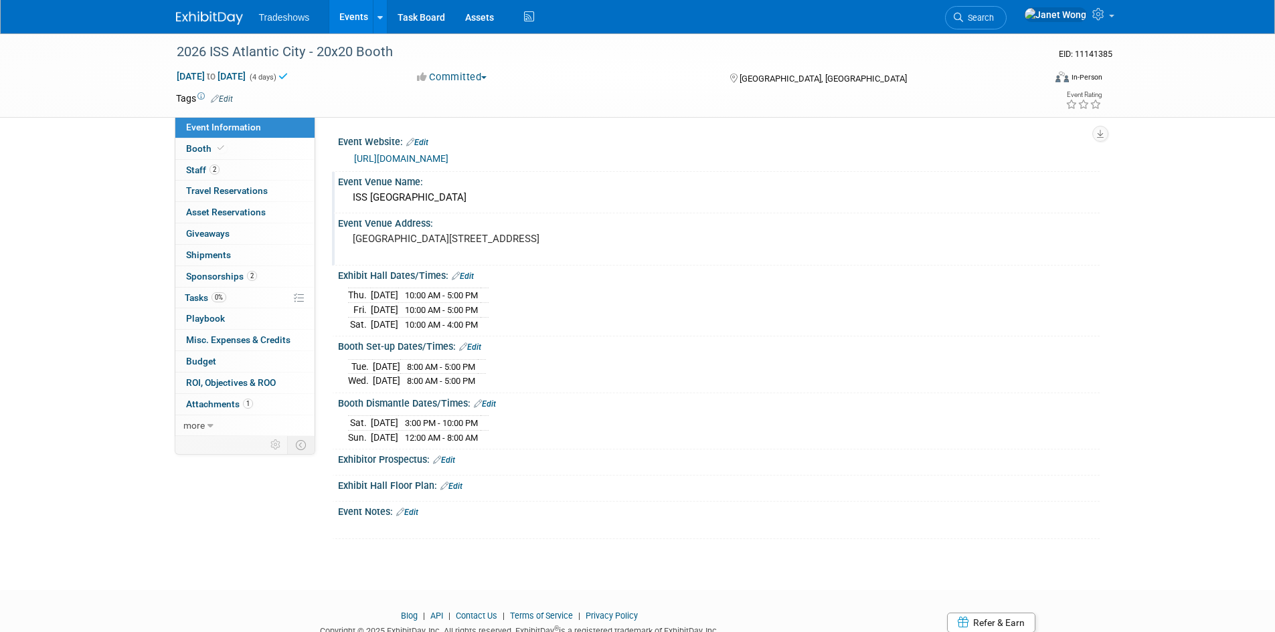
click at [469, 278] on link "Edit" at bounding box center [463, 276] width 22 height 9
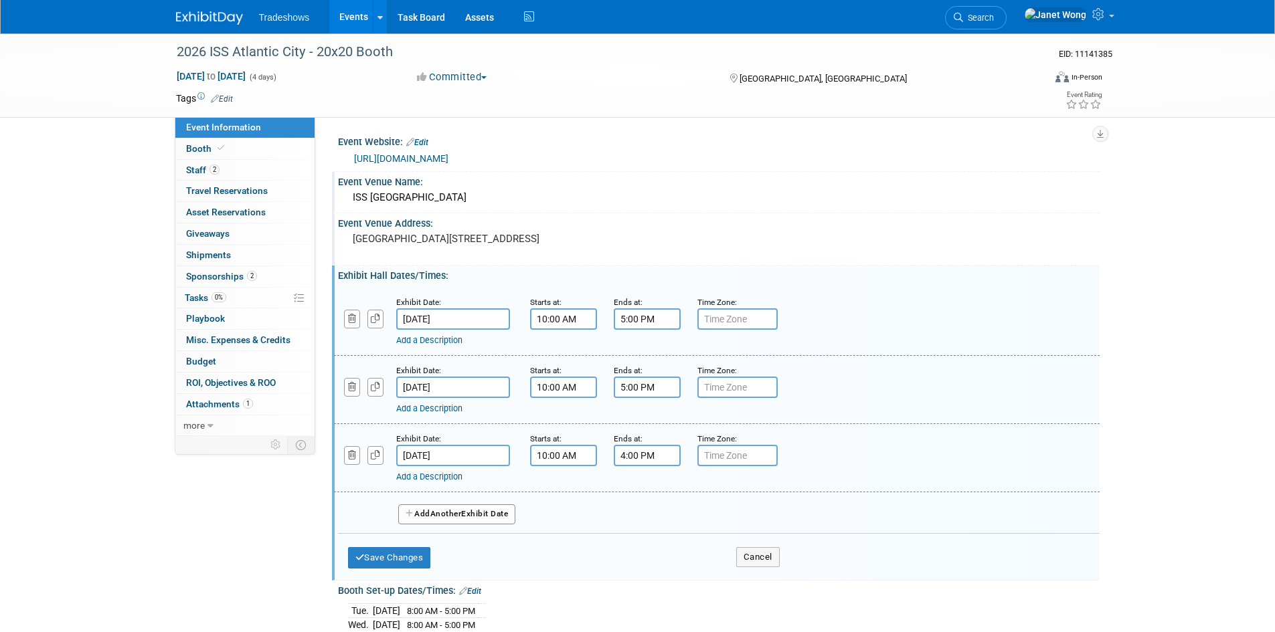
click at [413, 515] on icon "button" at bounding box center [409, 514] width 9 height 8
select select "2"
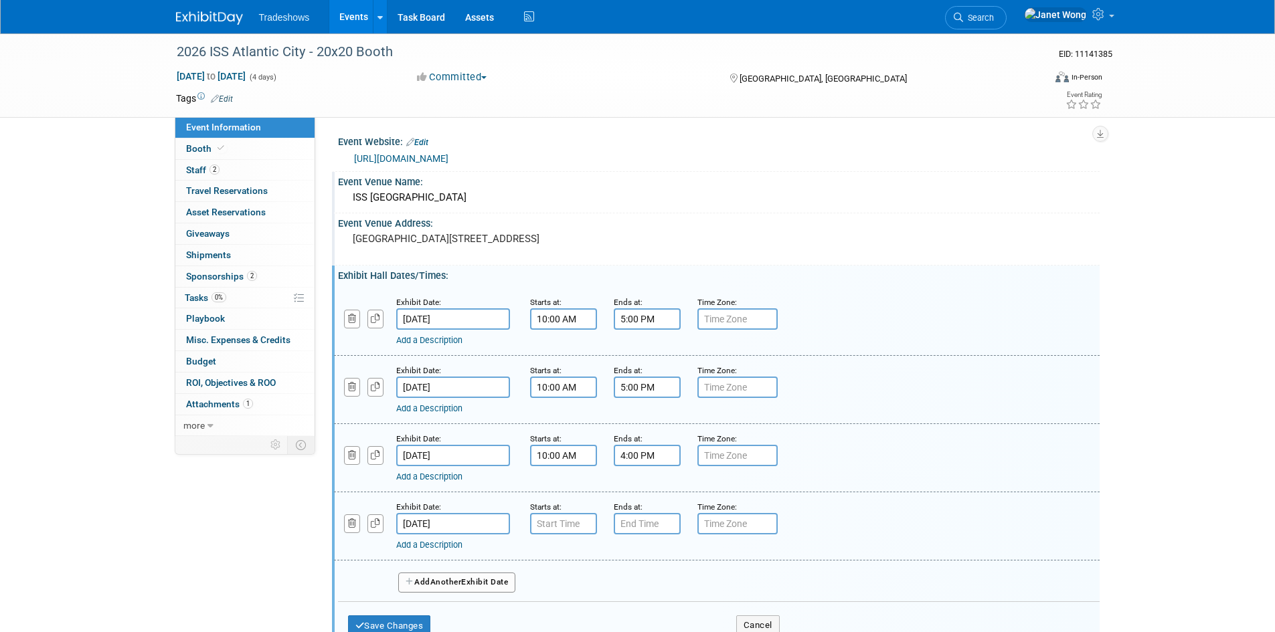
drag, startPoint x: 381, startPoint y: 503, endPoint x: 395, endPoint y: 282, distance: 221.9
click at [395, 282] on div "Exhibit Date: [DATE] Starts at: 10:00 AM Ends at: 5:00 PM Time Zone: Apply to a…" at bounding box center [718, 463] width 761 height 364
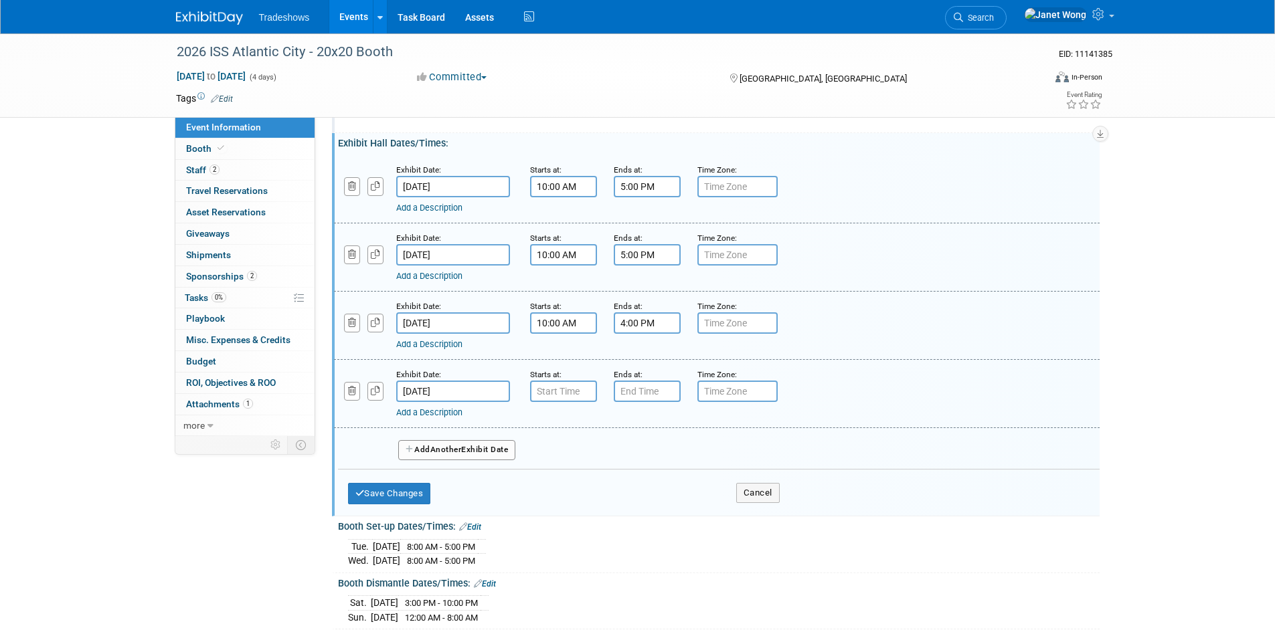
scroll to position [134, 0]
click at [448, 388] on input "[DATE]" at bounding box center [453, 389] width 114 height 21
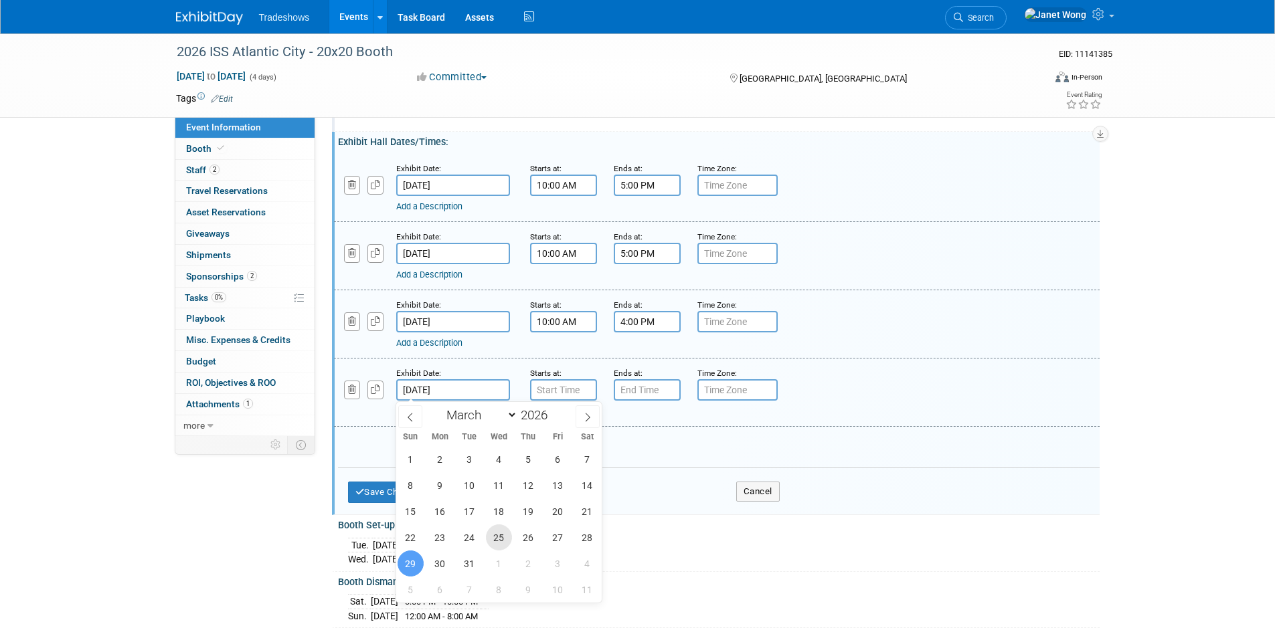
click at [504, 537] on span "25" at bounding box center [499, 538] width 26 height 26
type input "Mar 25, 2026"
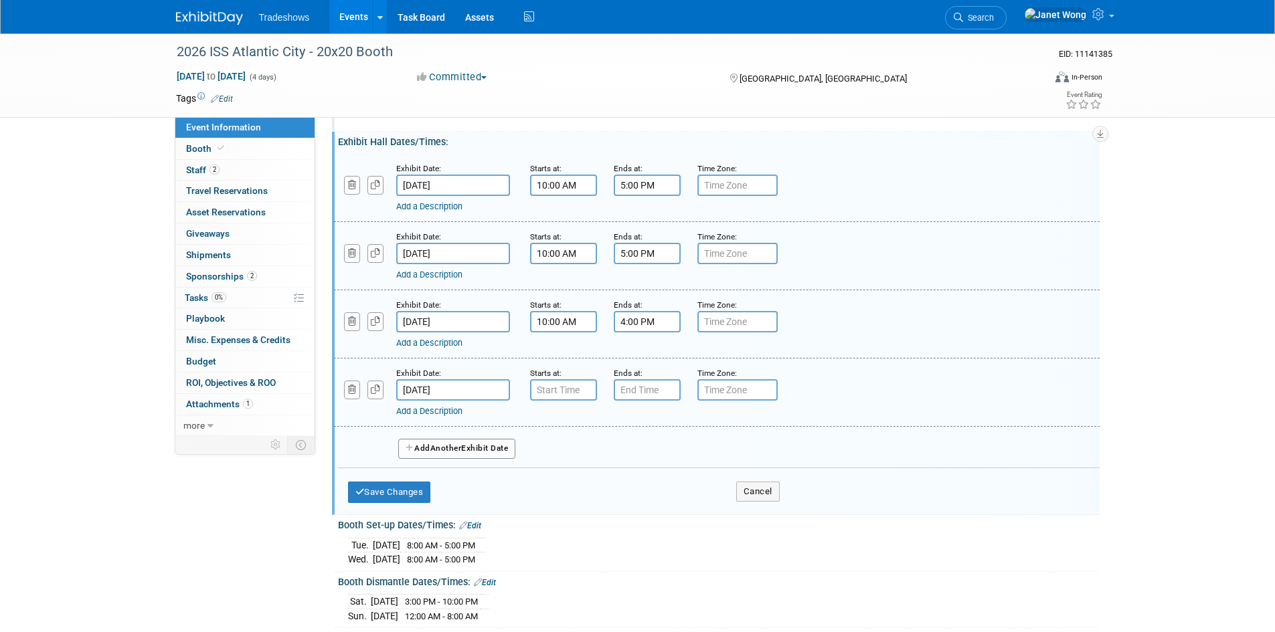
drag, startPoint x: 386, startPoint y: 410, endPoint x: 349, endPoint y: 420, distance: 39.0
click at [349, 420] on div "Exhibit Date: Mar 25, 2026 Starts at: Ends at: Time Zone: Apply to all Add a De…" at bounding box center [716, 393] width 765 height 68
click at [406, 488] on button "Save Changes" at bounding box center [389, 492] width 83 height 21
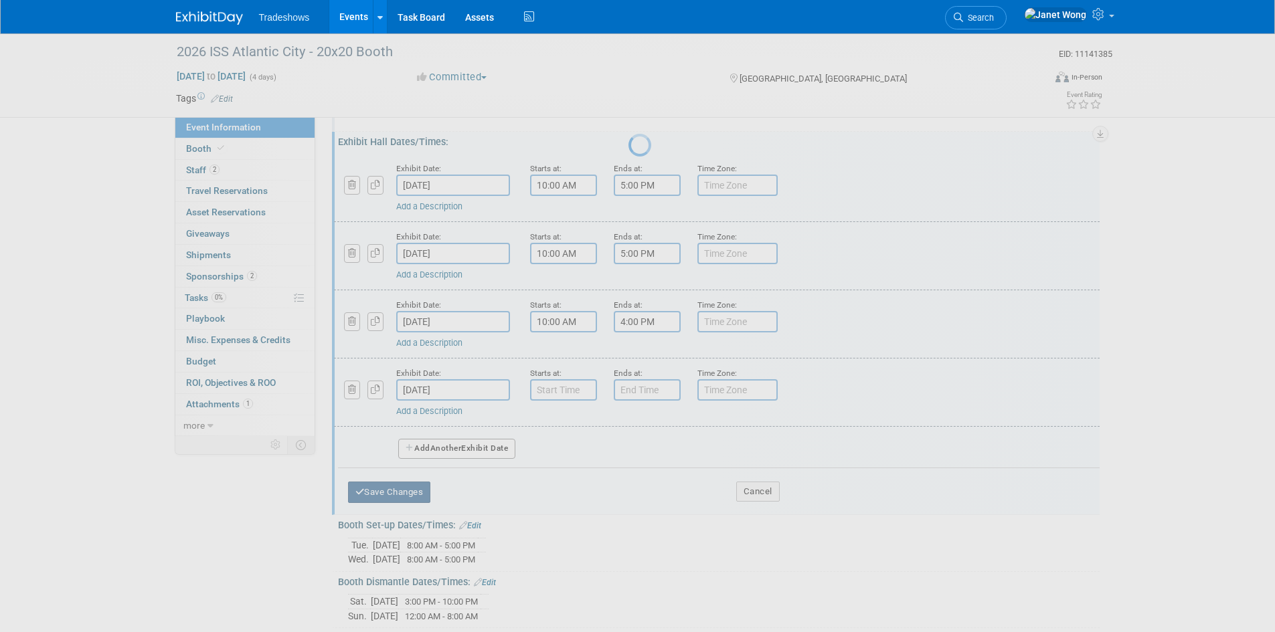
scroll to position [11, 0]
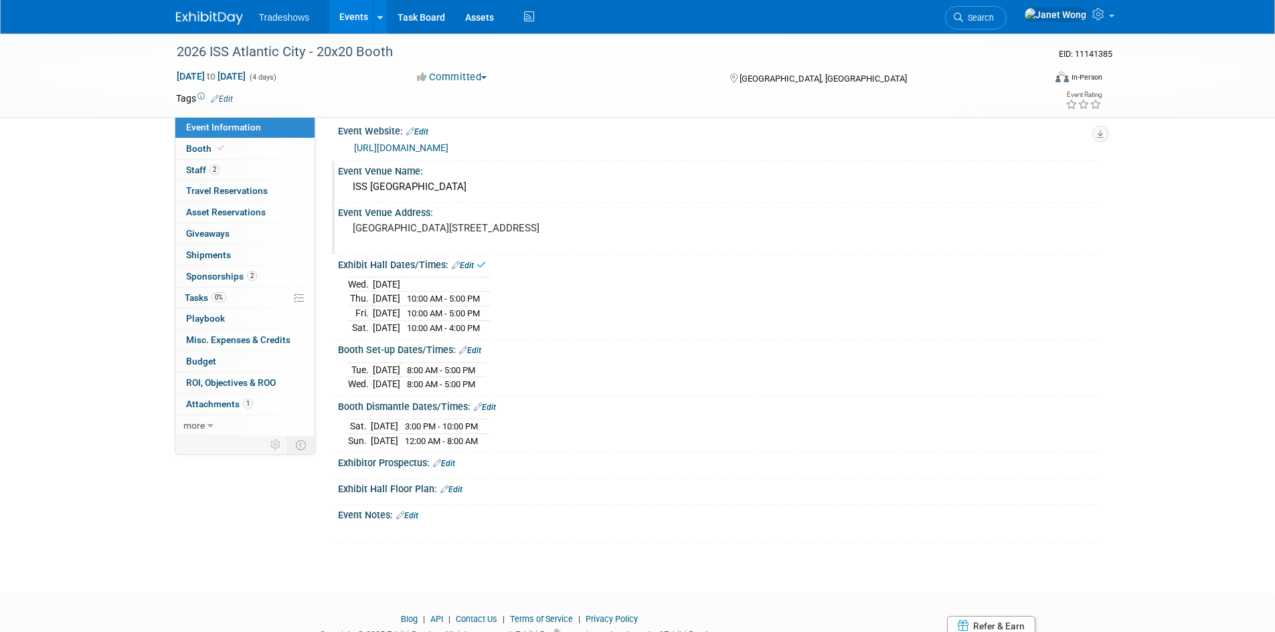
click at [470, 264] on link "Edit" at bounding box center [463, 265] width 22 height 9
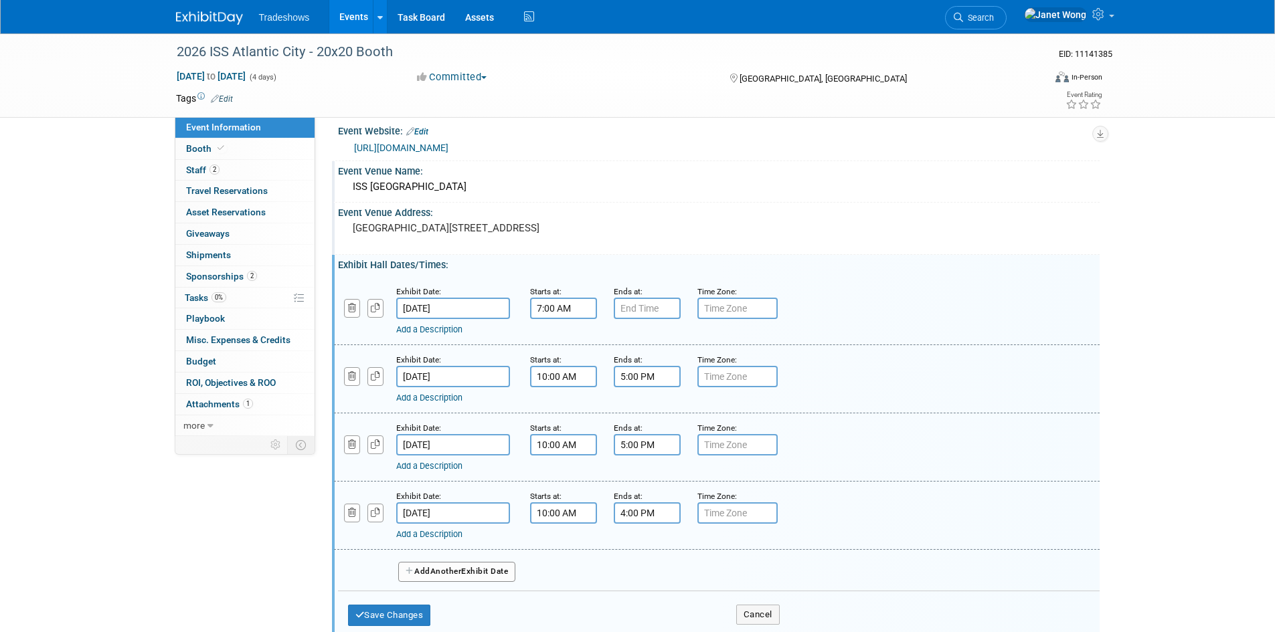
click at [551, 308] on input "7:00 AM" at bounding box center [563, 308] width 67 height 21
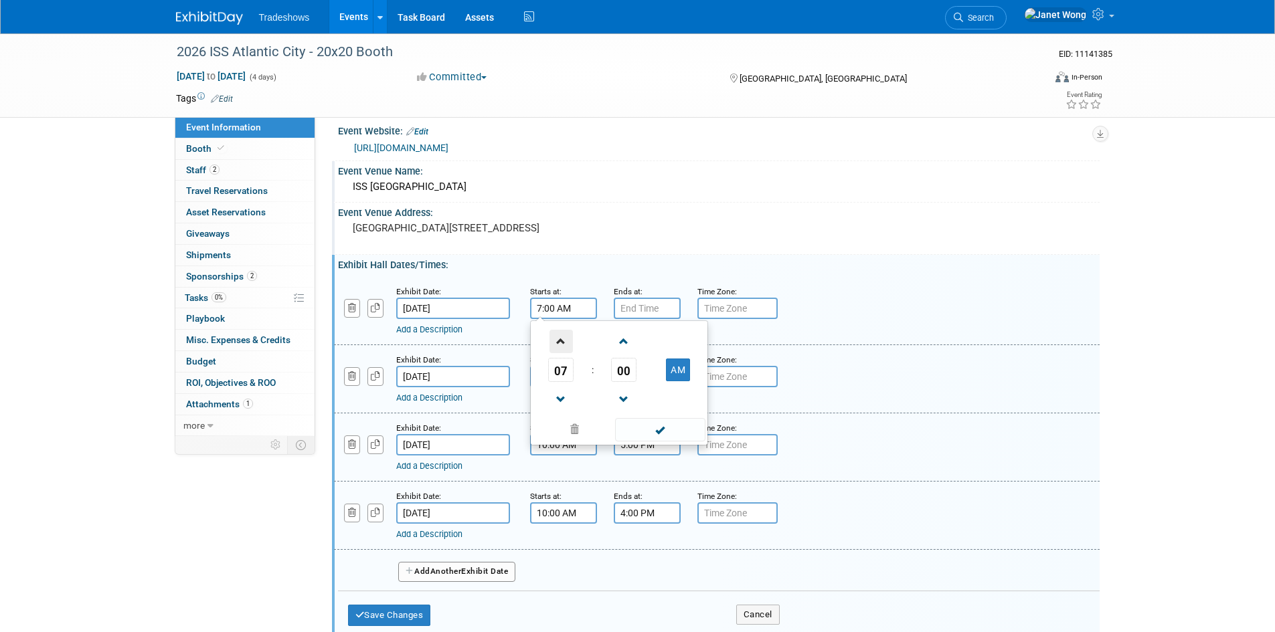
click at [560, 342] on span at bounding box center [560, 341] width 23 height 23
click at [560, 341] on span at bounding box center [560, 341] width 23 height 23
type input "10:00 AM"
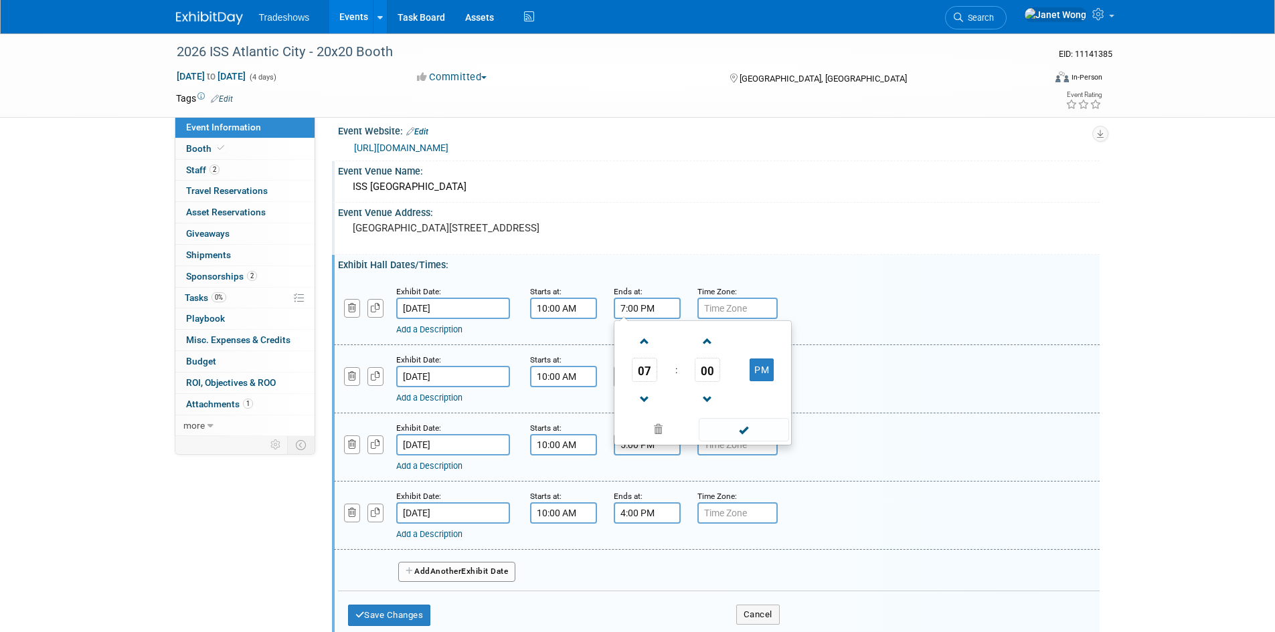
click at [641, 306] on input "7:00 PM" at bounding box center [647, 308] width 67 height 21
click at [701, 345] on span at bounding box center [707, 341] width 23 height 23
click at [649, 336] on span at bounding box center [644, 341] width 23 height 23
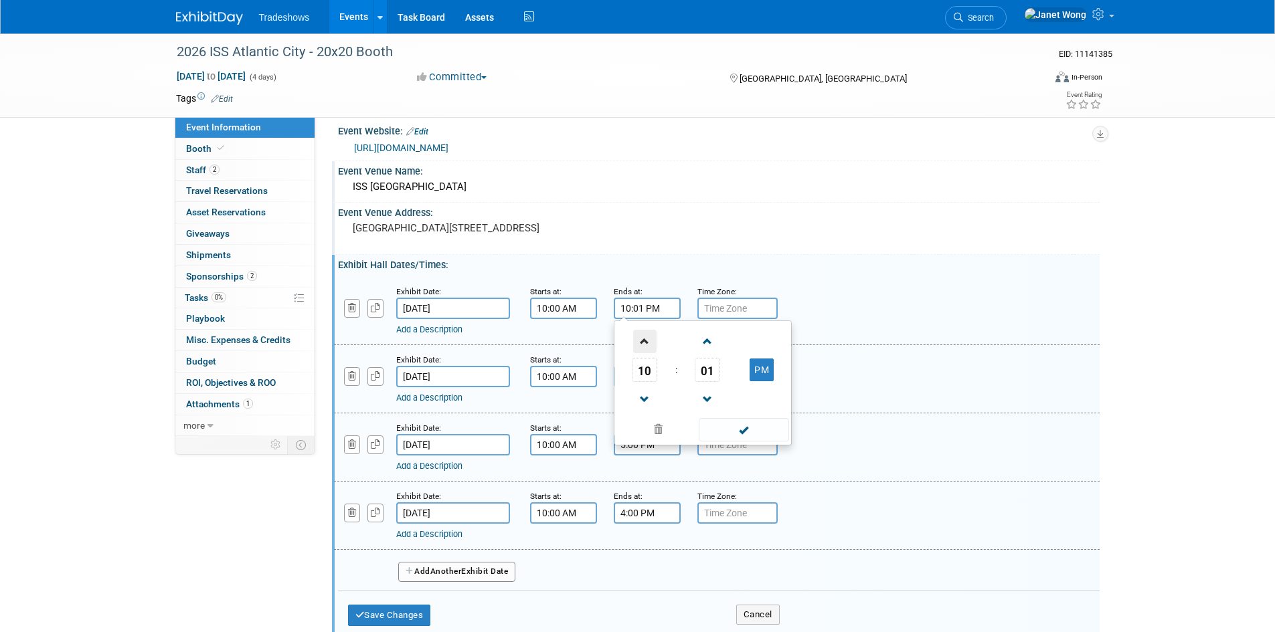
click at [649, 336] on span at bounding box center [644, 341] width 23 height 23
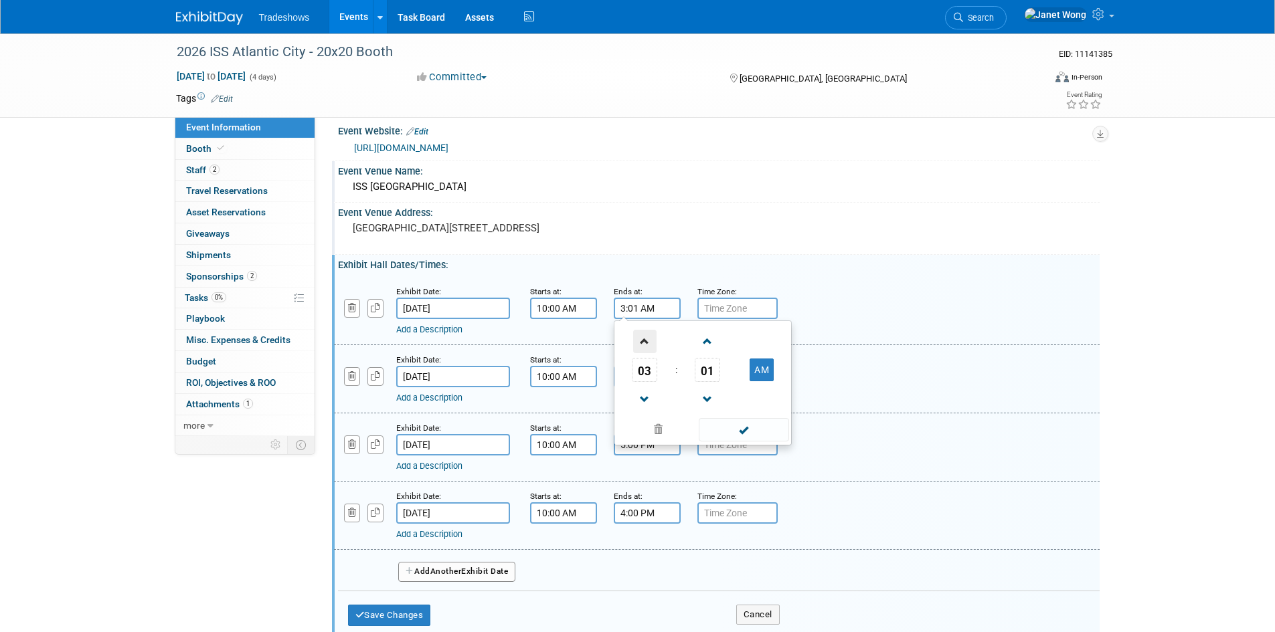
click at [649, 336] on span at bounding box center [644, 341] width 23 height 23
click at [705, 396] on span at bounding box center [707, 399] width 23 height 23
click at [757, 369] on button "AM" at bounding box center [761, 370] width 24 height 23
type input "5:00 PM"
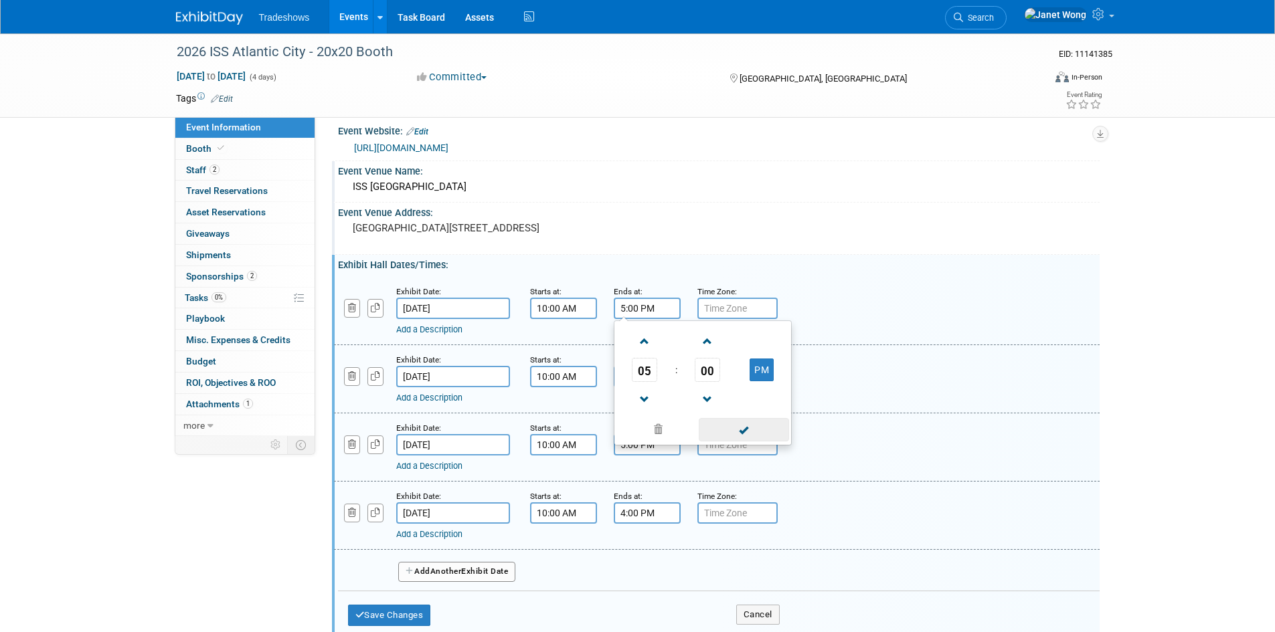
click at [750, 430] on span at bounding box center [744, 429] width 90 height 23
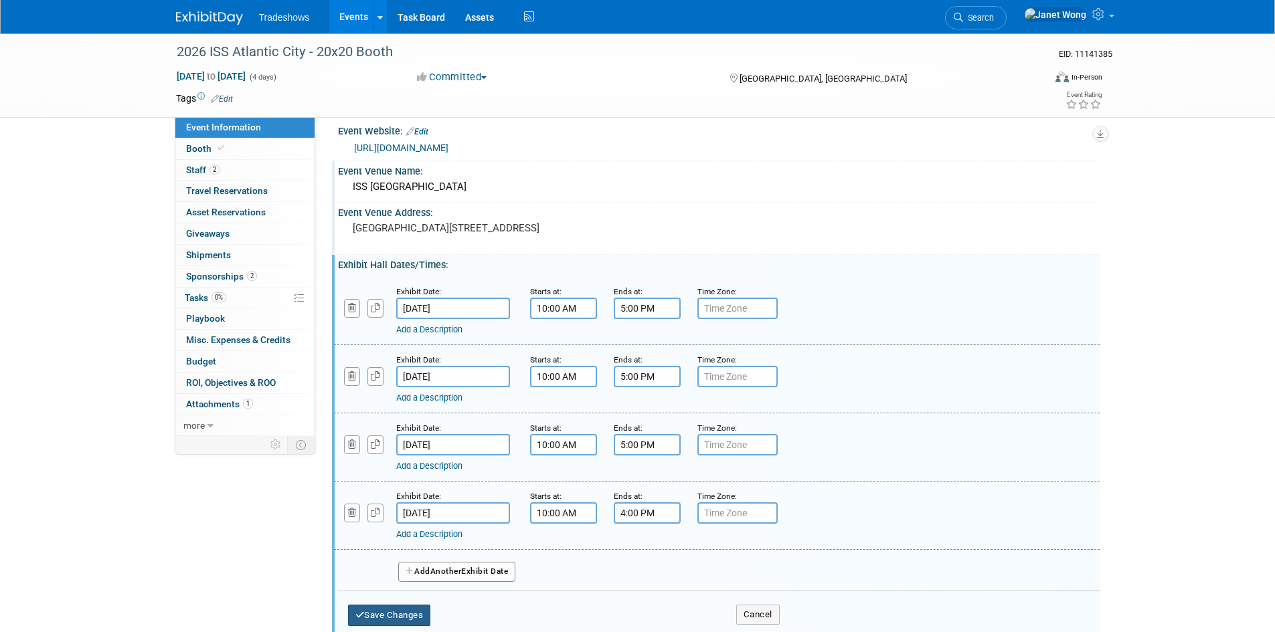
click at [386, 611] on button "Save Changes" at bounding box center [389, 615] width 83 height 21
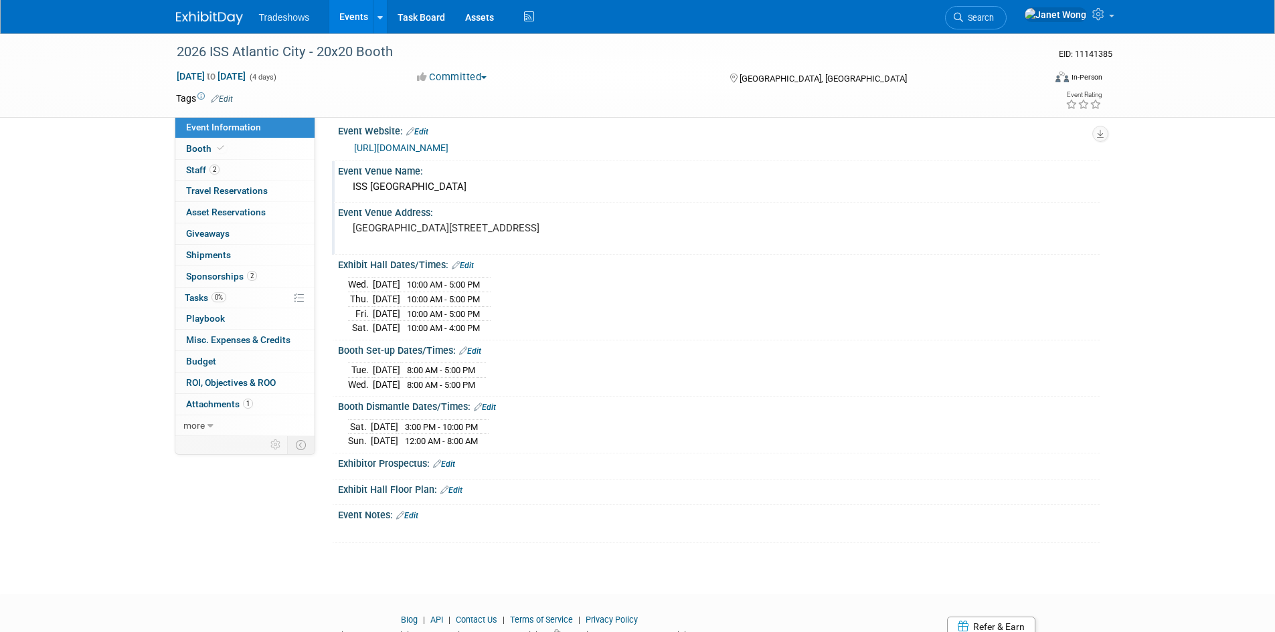
click at [338, 11] on link "Events" at bounding box center [353, 16] width 49 height 33
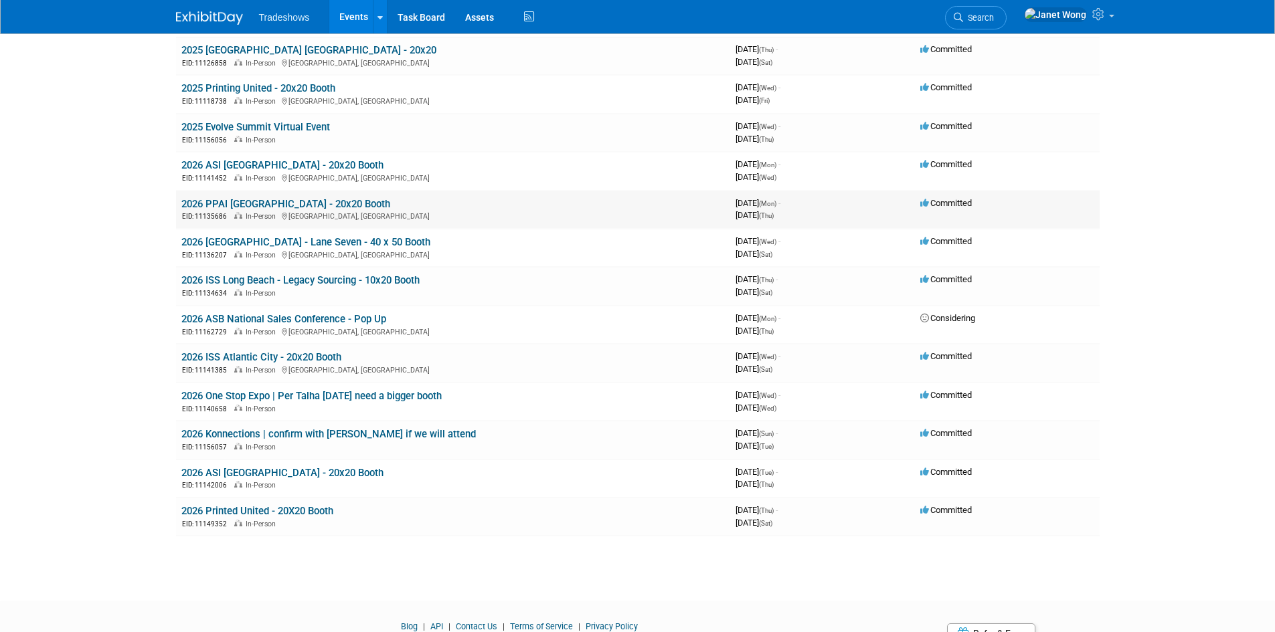
scroll to position [134, 0]
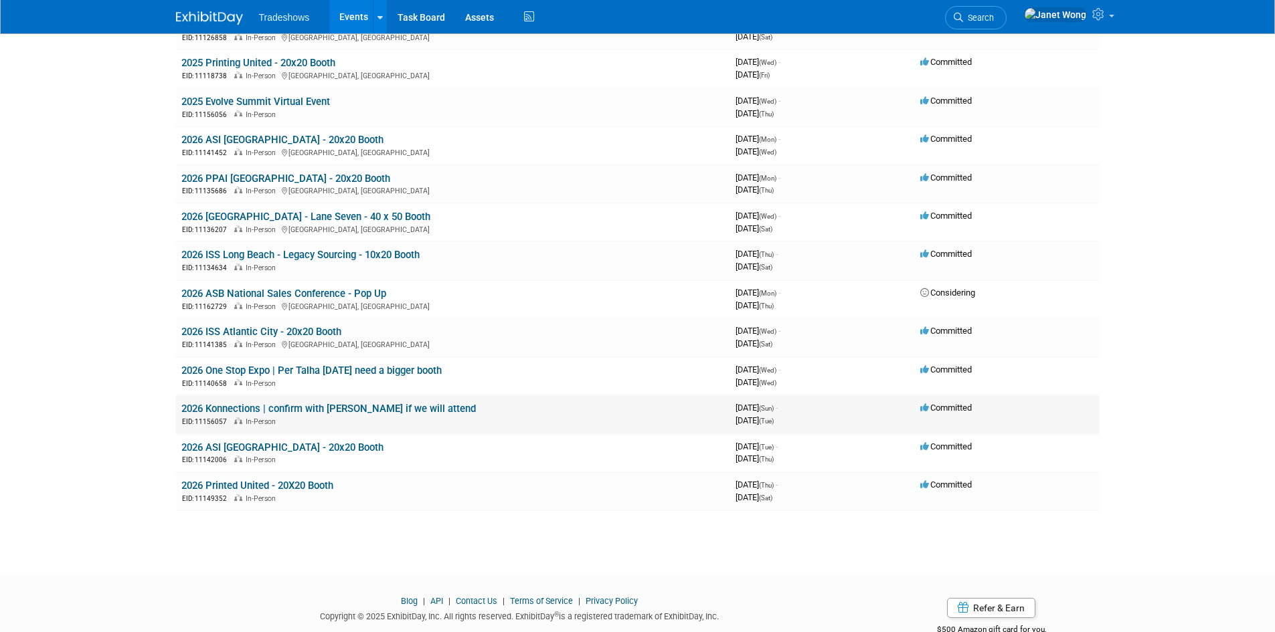
click at [388, 405] on link "2026 Konnections | confirm with [PERSON_NAME] if we will attend" at bounding box center [328, 409] width 294 height 12
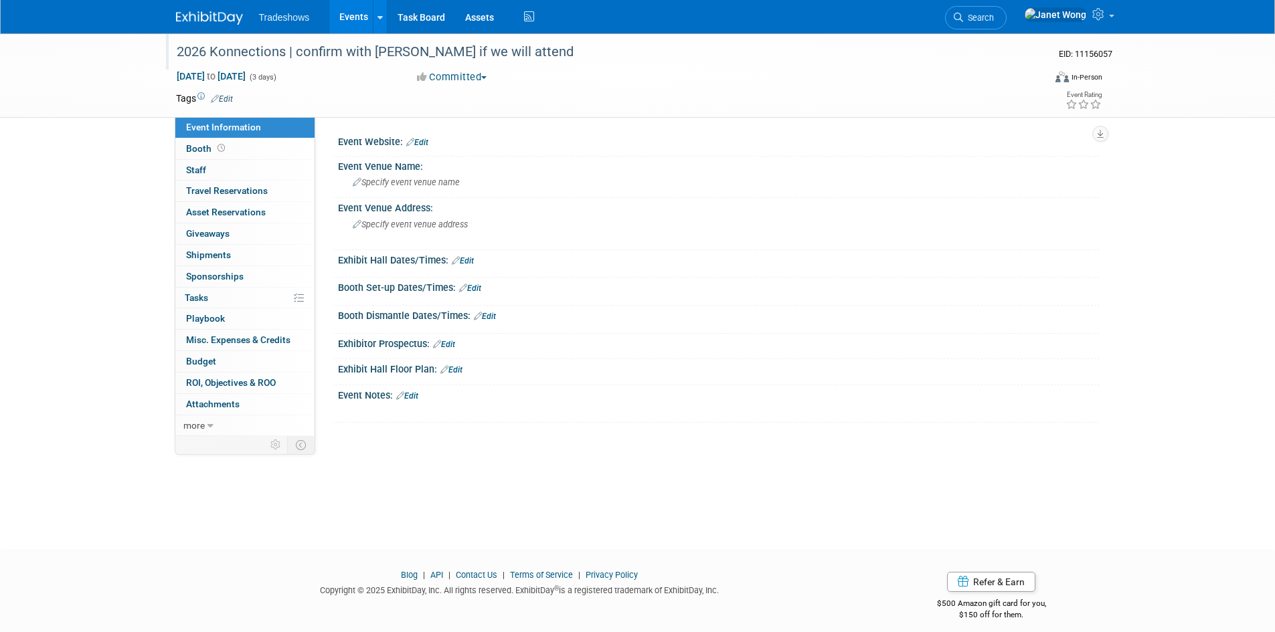
click at [486, 52] on div "2026 Konnections | confirm with [PERSON_NAME] if we will attend" at bounding box center [598, 52] width 852 height 24
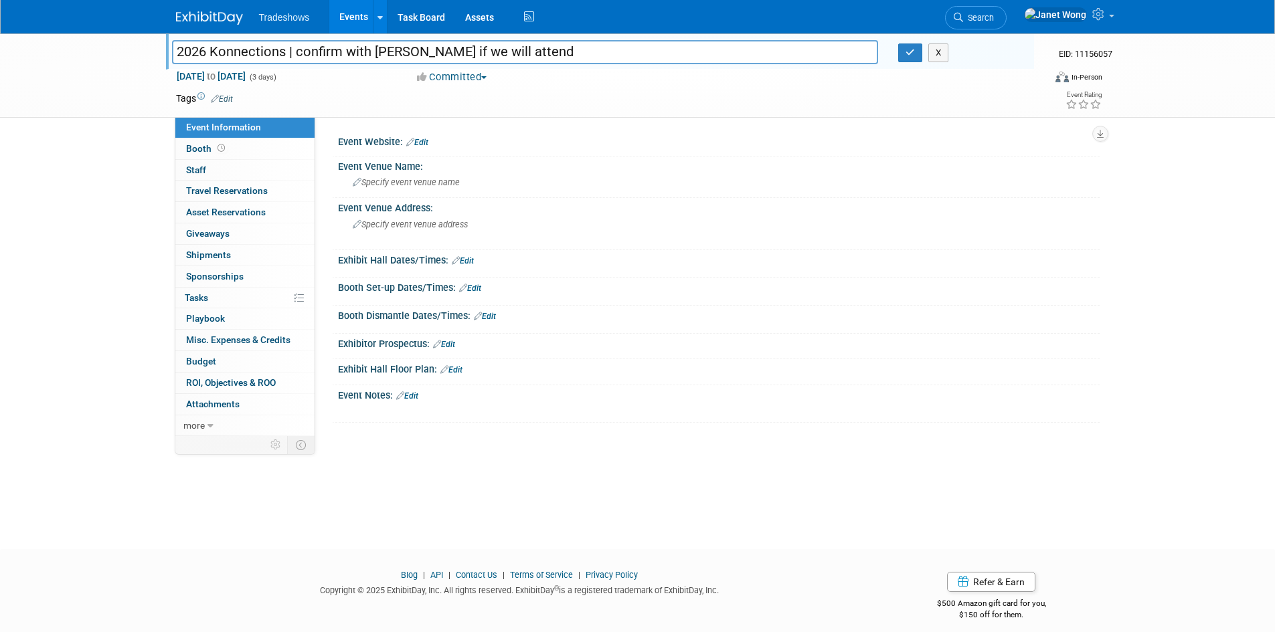
drag, startPoint x: 539, startPoint y: 52, endPoint x: 286, endPoint y: 47, distance: 253.0
click at [286, 47] on input "2026 Konnections | confirm with [PERSON_NAME] if we will attend" at bounding box center [525, 51] width 707 height 23
click at [209, 54] on input "2026 Konnections" at bounding box center [525, 51] width 707 height 23
type input "2026 Kornit Konnections"
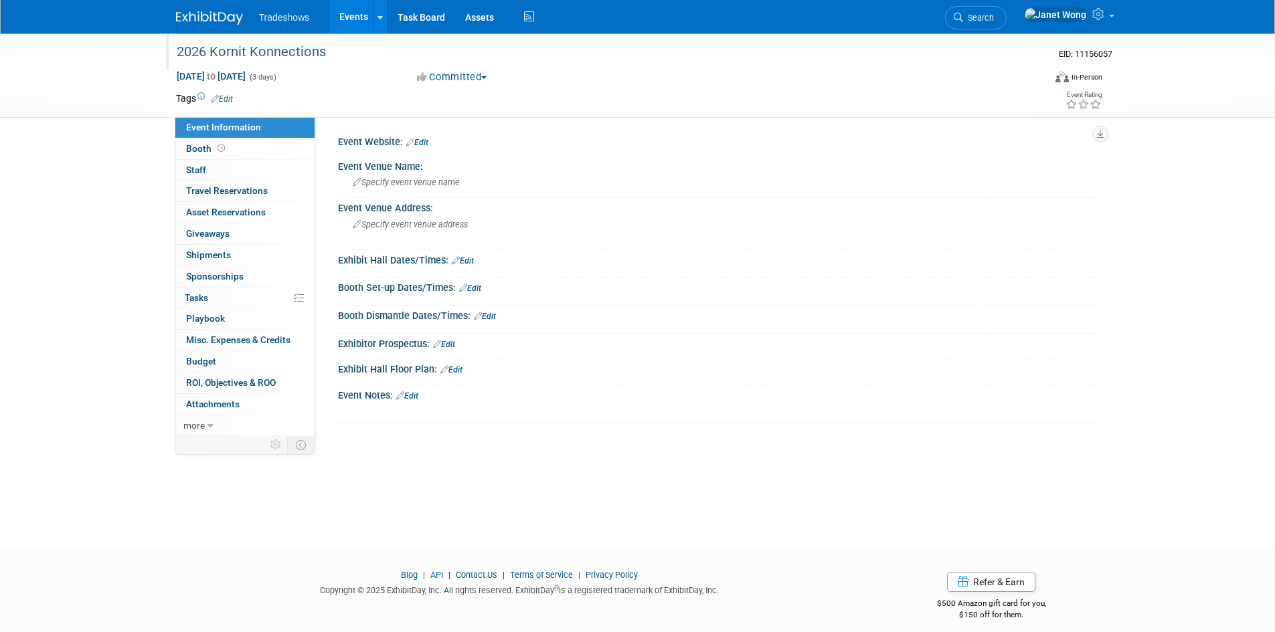
click at [424, 140] on link "Edit" at bounding box center [417, 142] width 22 height 9
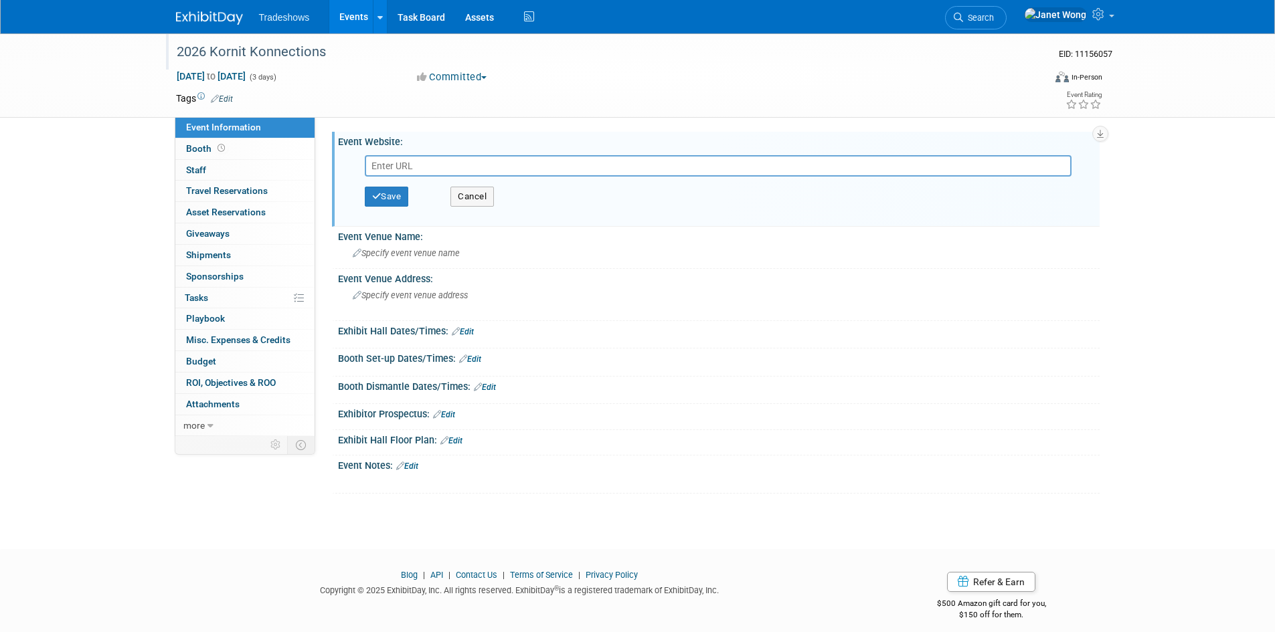
paste input "[URL][DOMAIN_NAME]"
type input "[URL][DOMAIN_NAME]"
click at [393, 192] on button "Save" at bounding box center [387, 197] width 44 height 20
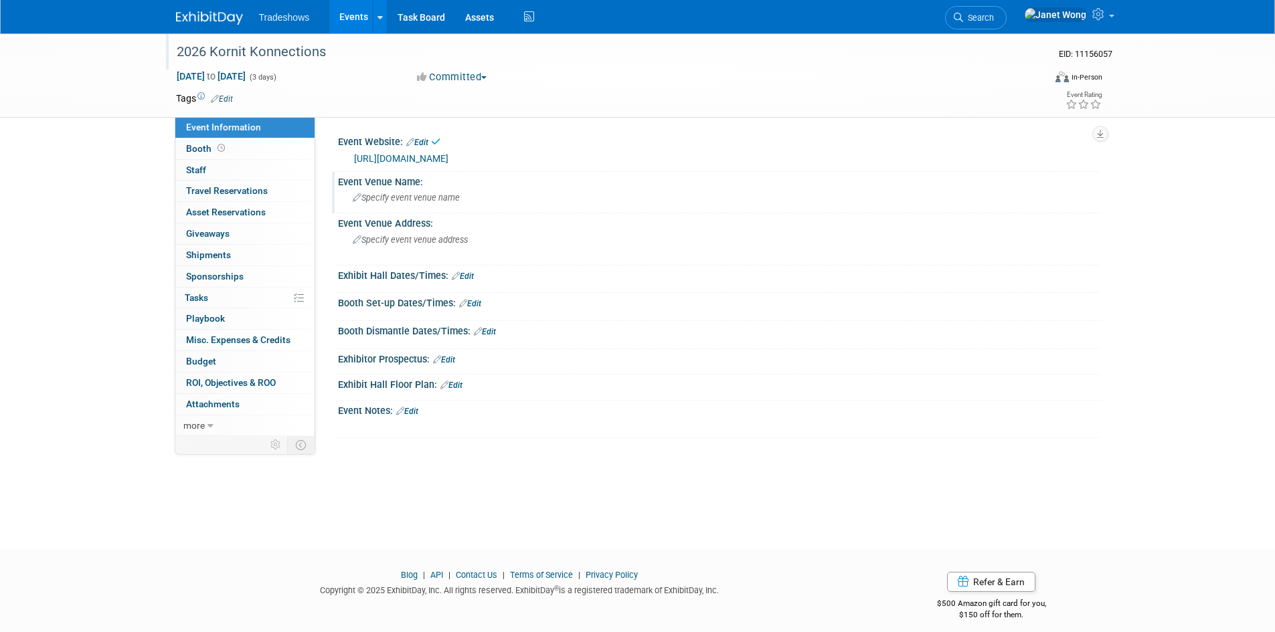
click at [420, 203] on div "Specify event venue name" at bounding box center [718, 197] width 741 height 21
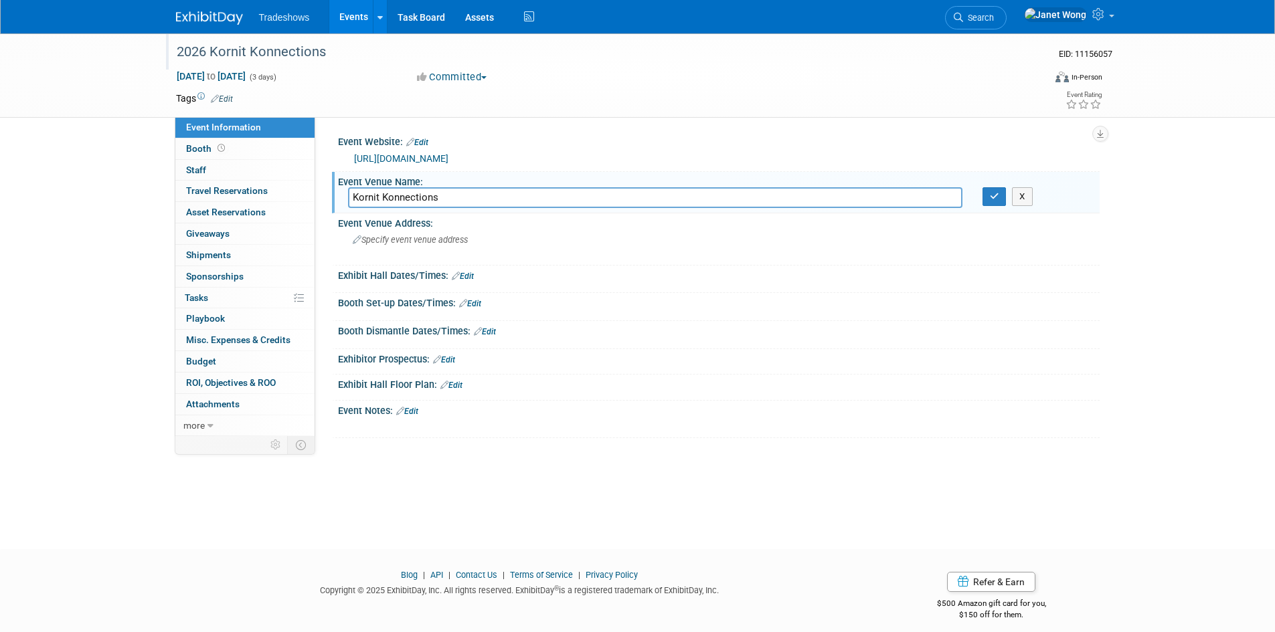
type input "Kornit Konnections"
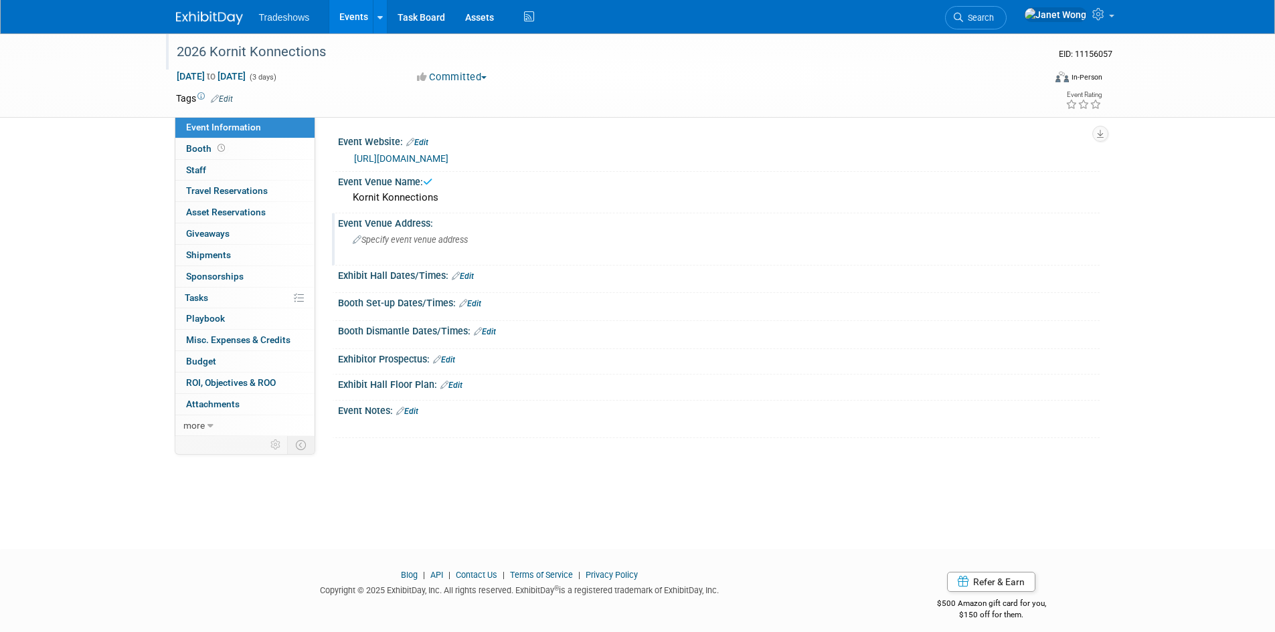
click at [418, 246] on div "Specify event venue address" at bounding box center [496, 245] width 297 height 31
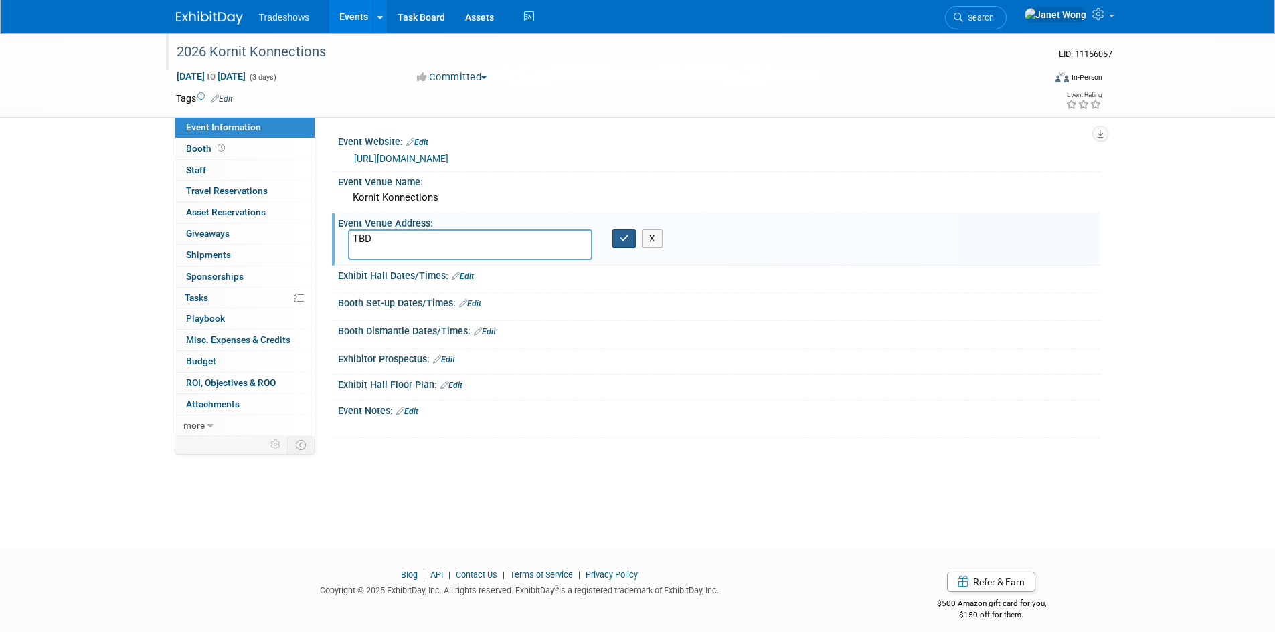
type textarea "TBD"
click at [625, 239] on icon "button" at bounding box center [624, 238] width 9 height 9
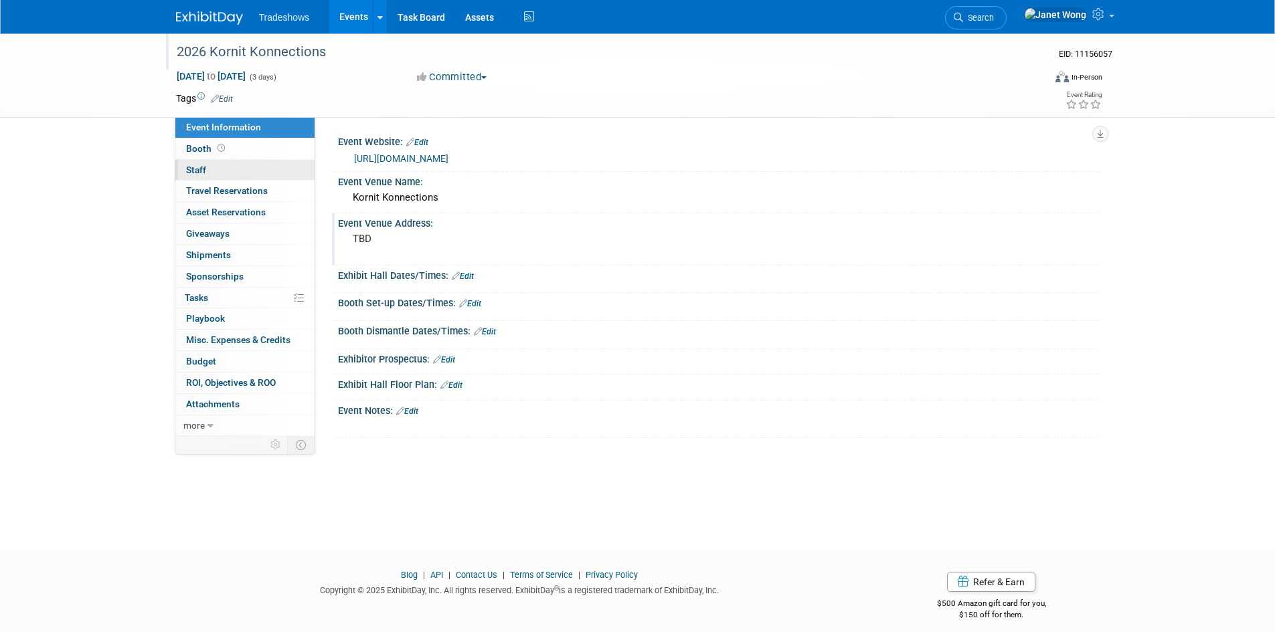
click at [225, 172] on link "0 Staff 0" at bounding box center [244, 170] width 139 height 21
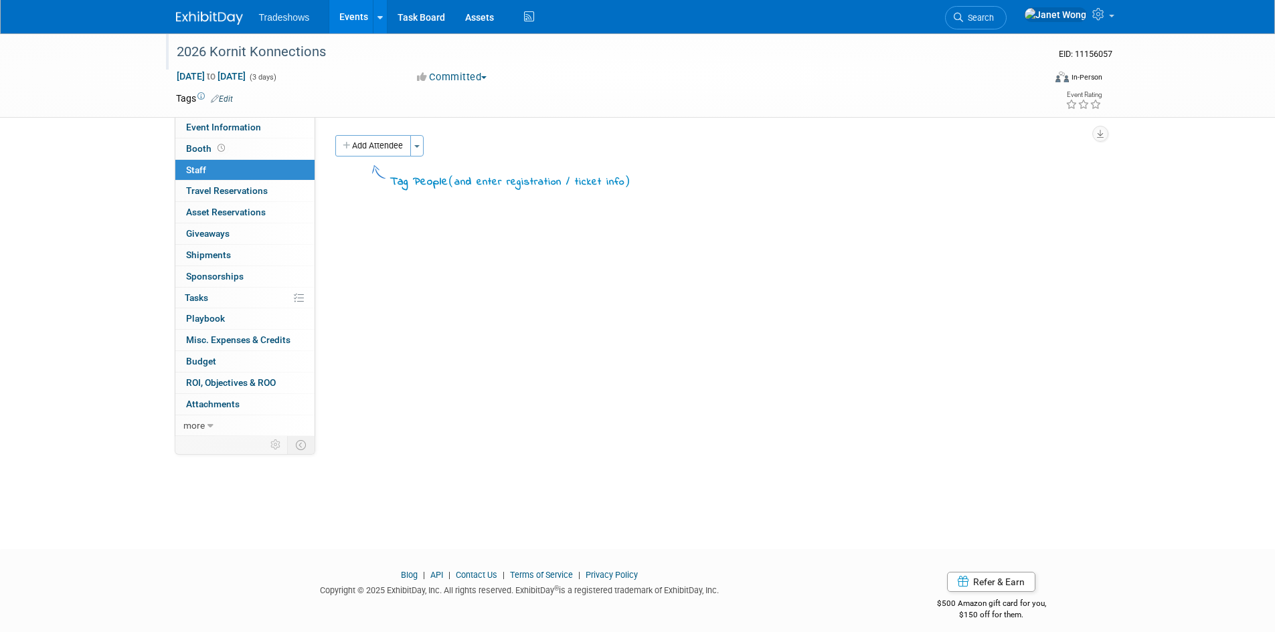
drag, startPoint x: 387, startPoint y: 147, endPoint x: 393, endPoint y: 153, distance: 8.6
click at [387, 147] on button "Add Attendee" at bounding box center [373, 145] width 76 height 21
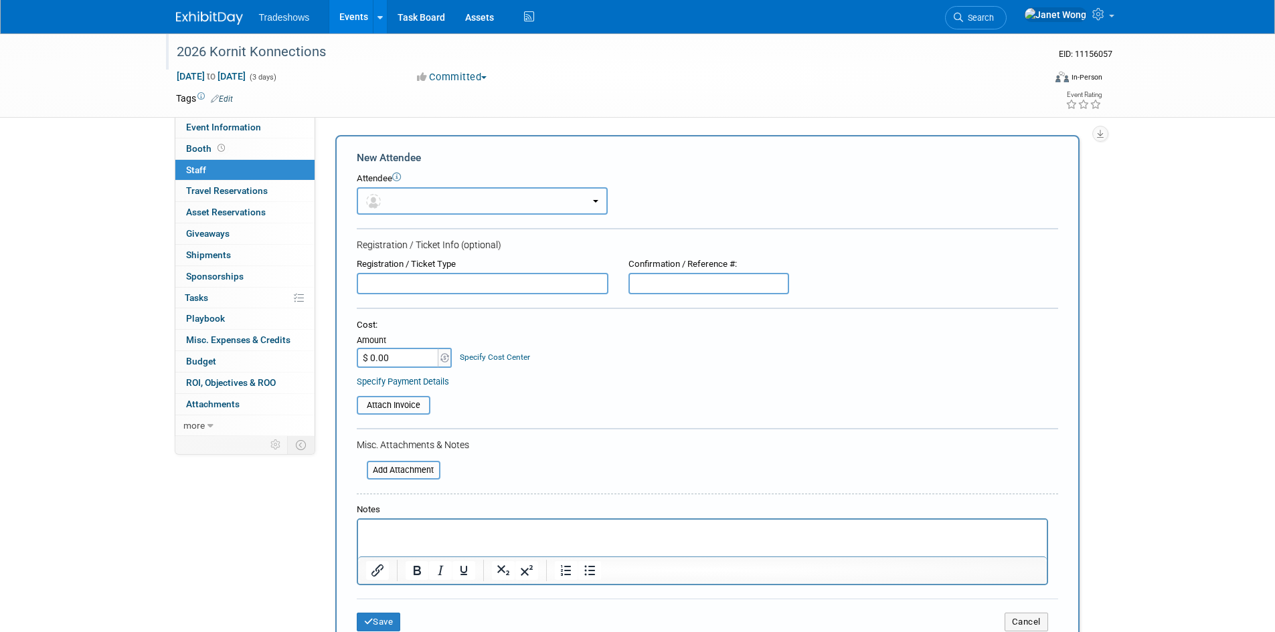
click at [455, 200] on button "button" at bounding box center [482, 200] width 251 height 27
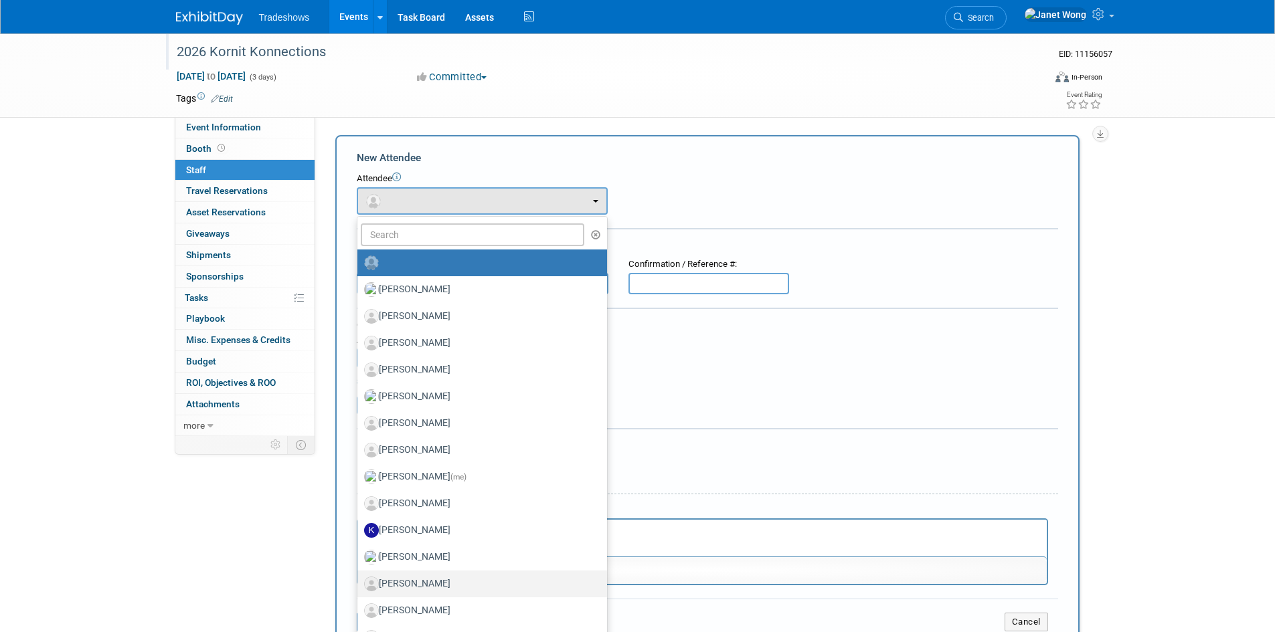
click at [422, 580] on label "Milissa Gibson" at bounding box center [479, 583] width 230 height 21
click at [359, 580] on input "Milissa Gibson" at bounding box center [355, 582] width 9 height 9
select select "d4163a57-e761-43e6-affb-2d78b683ddd8"
select select "2"
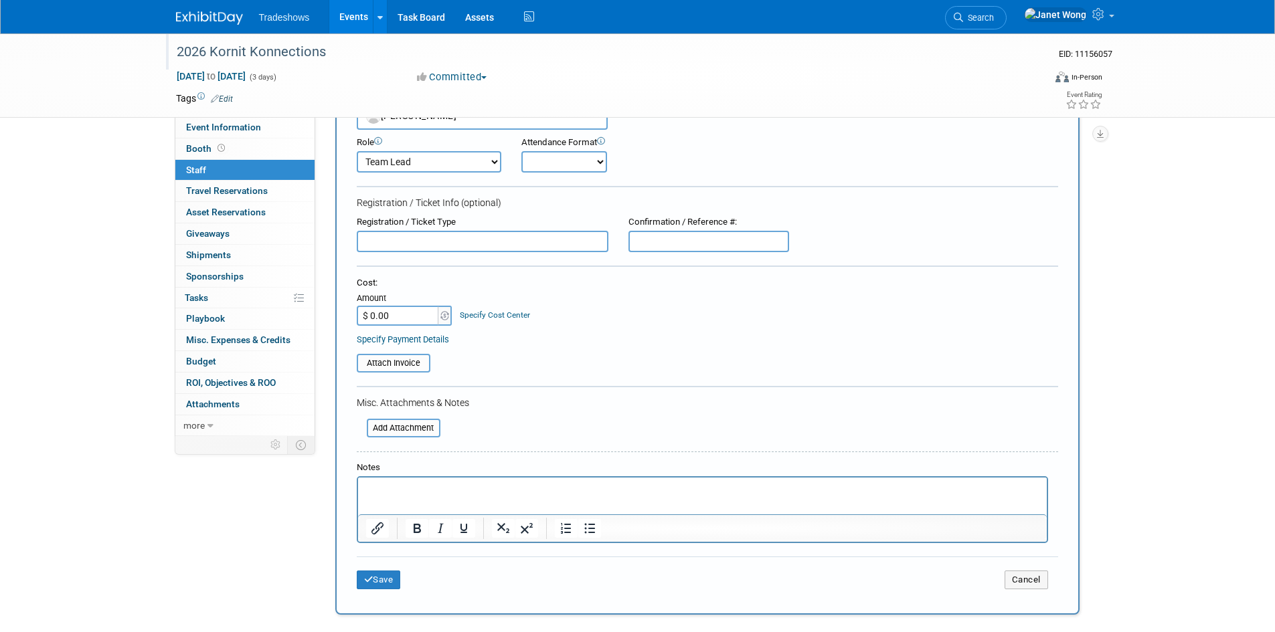
scroll to position [201, 0]
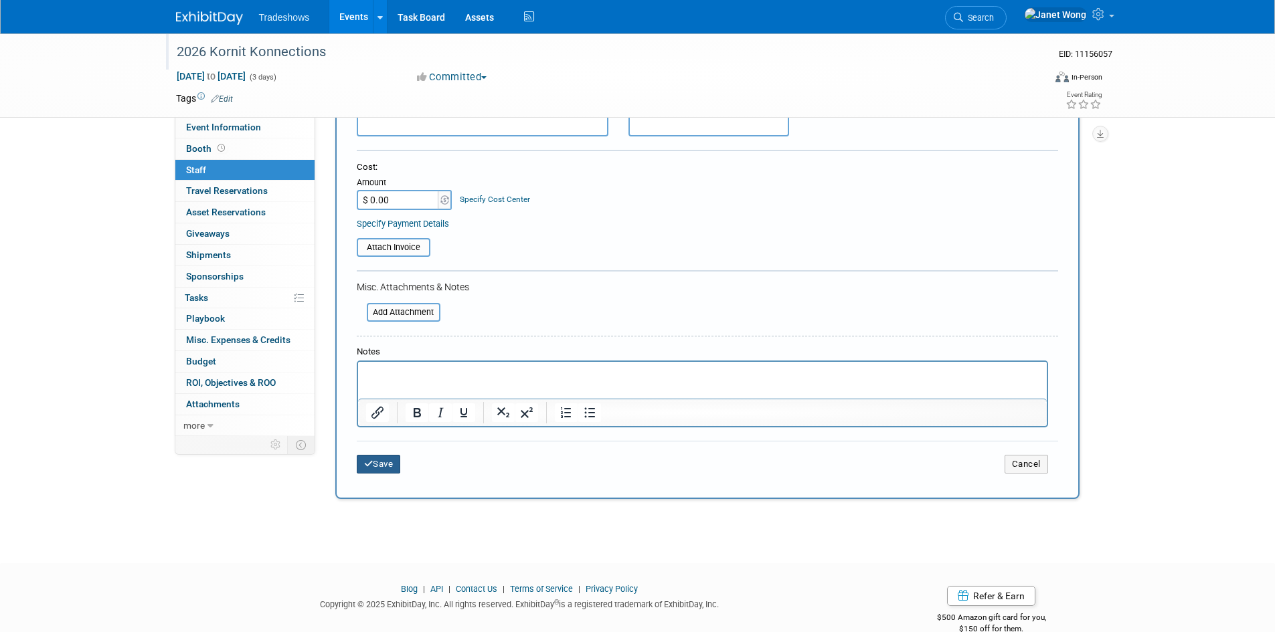
click at [400, 468] on button "Save" at bounding box center [379, 464] width 44 height 19
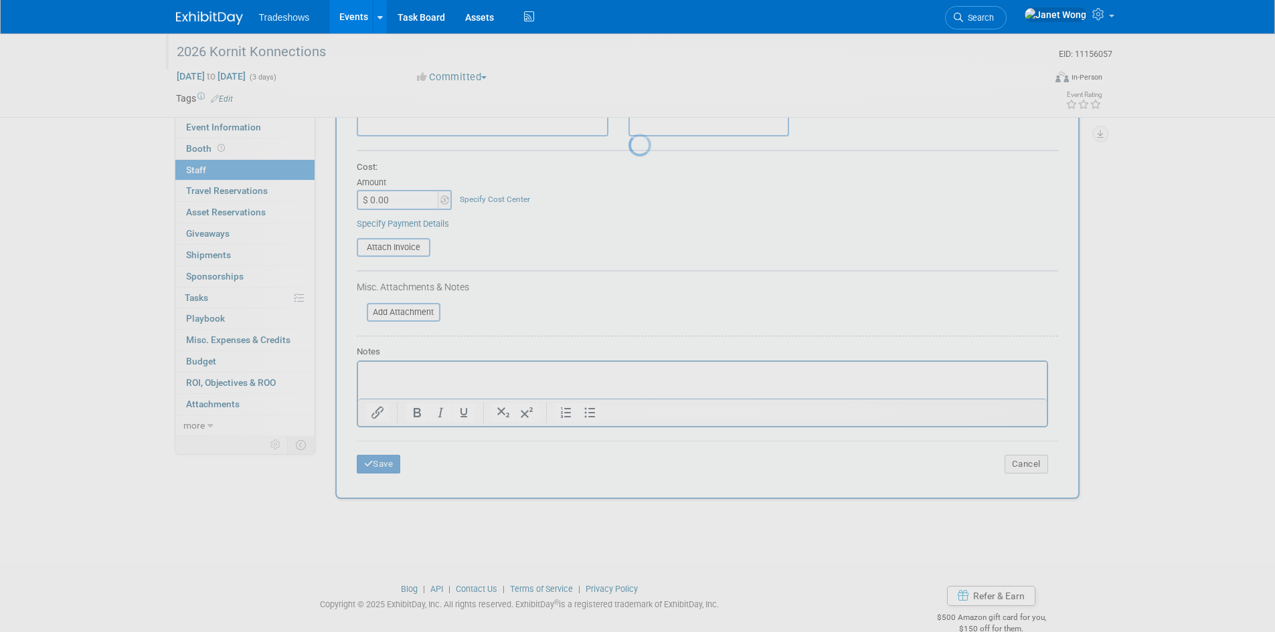
scroll to position [11, 0]
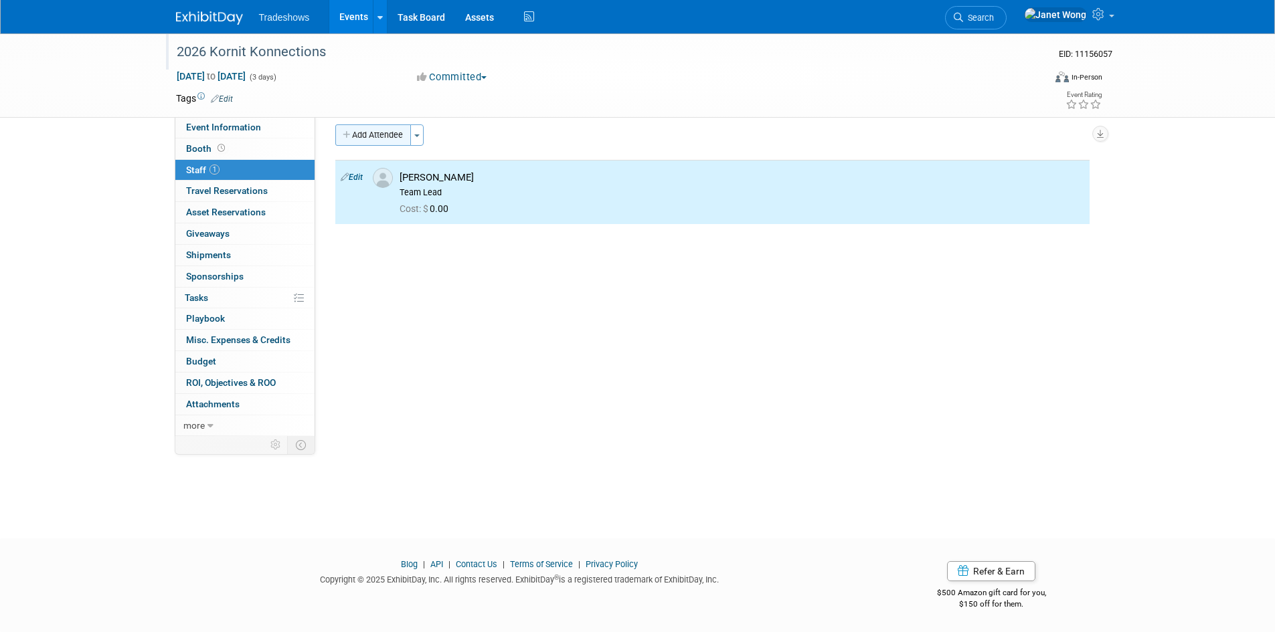
click at [376, 130] on button "Add Attendee" at bounding box center [373, 134] width 76 height 21
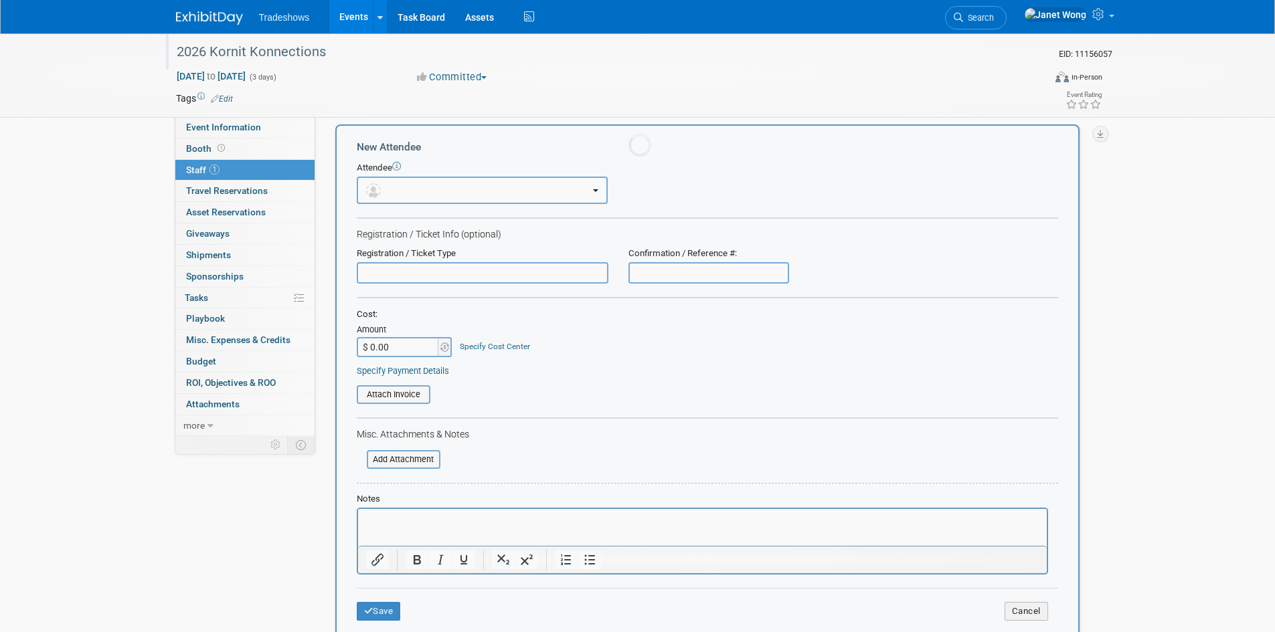
scroll to position [0, 0]
click at [435, 193] on button "button" at bounding box center [482, 190] width 251 height 27
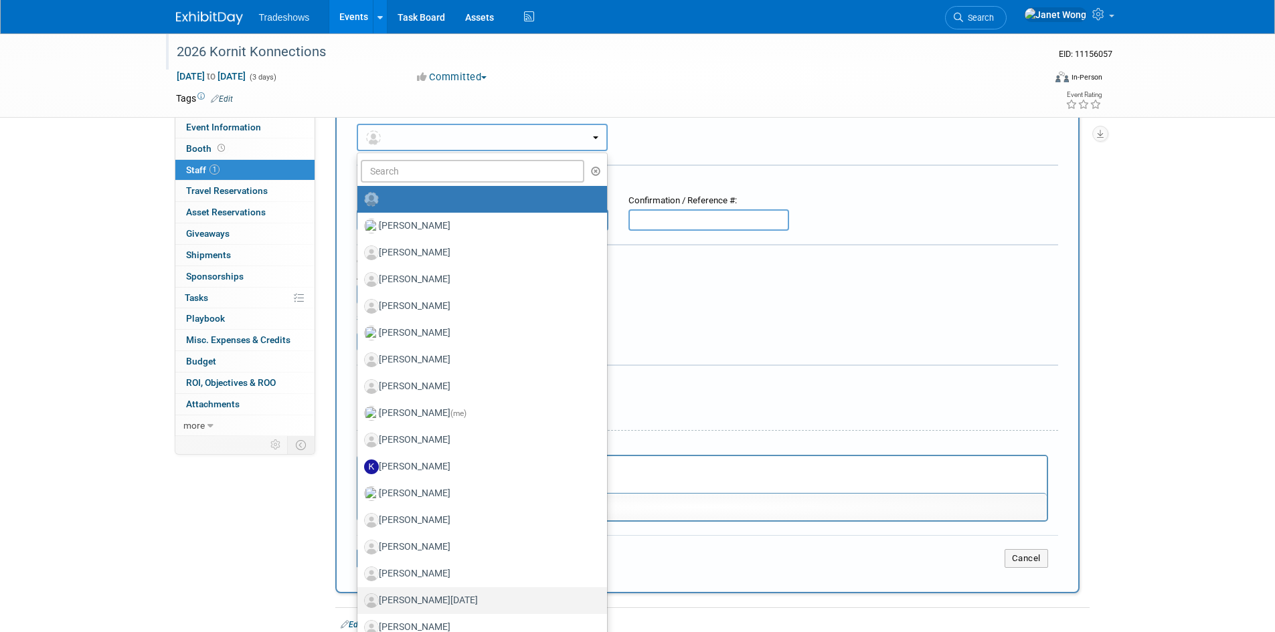
scroll to position [145, 0]
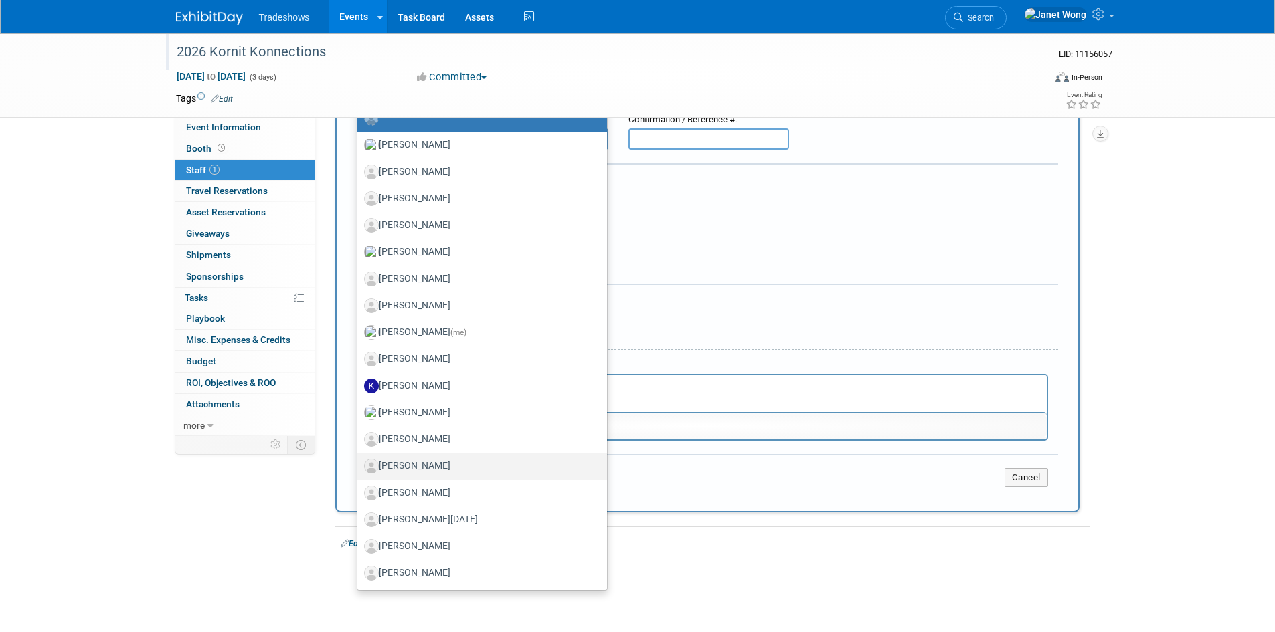
click at [430, 456] on label "[PERSON_NAME]" at bounding box center [479, 466] width 230 height 21
click at [359, 460] on input "[PERSON_NAME]" at bounding box center [355, 464] width 9 height 9
select select "ad10143e-5700-4cbb-9ea9-5ab57d53d2b5"
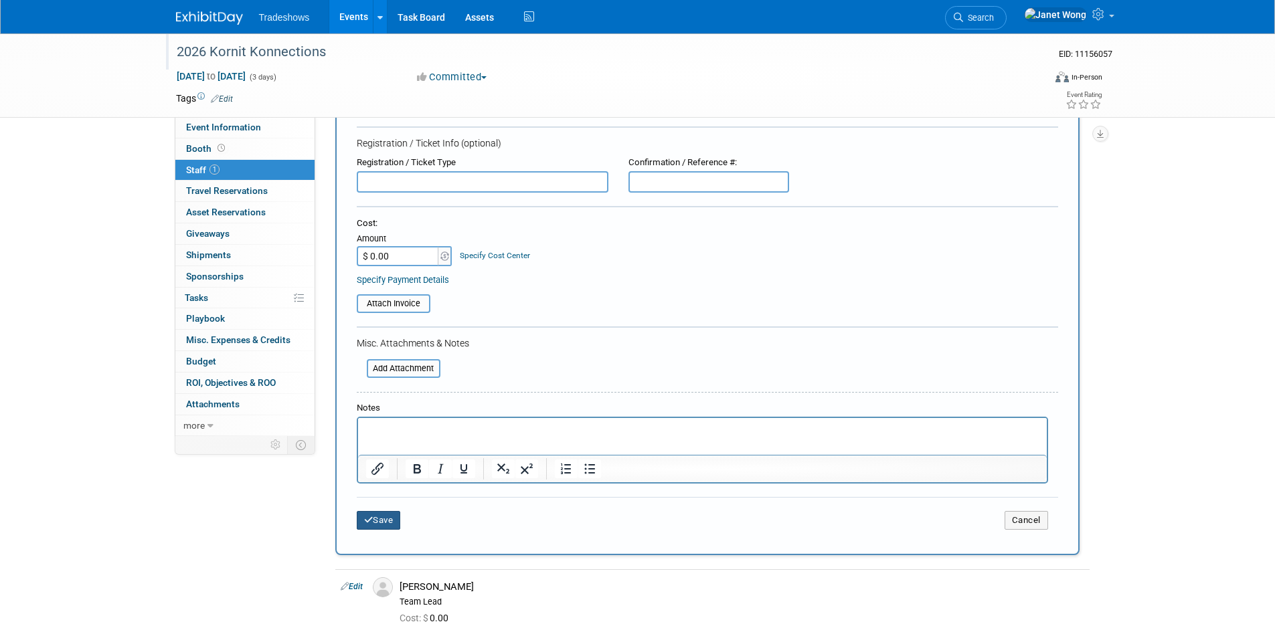
click at [383, 526] on button "Save" at bounding box center [379, 520] width 44 height 19
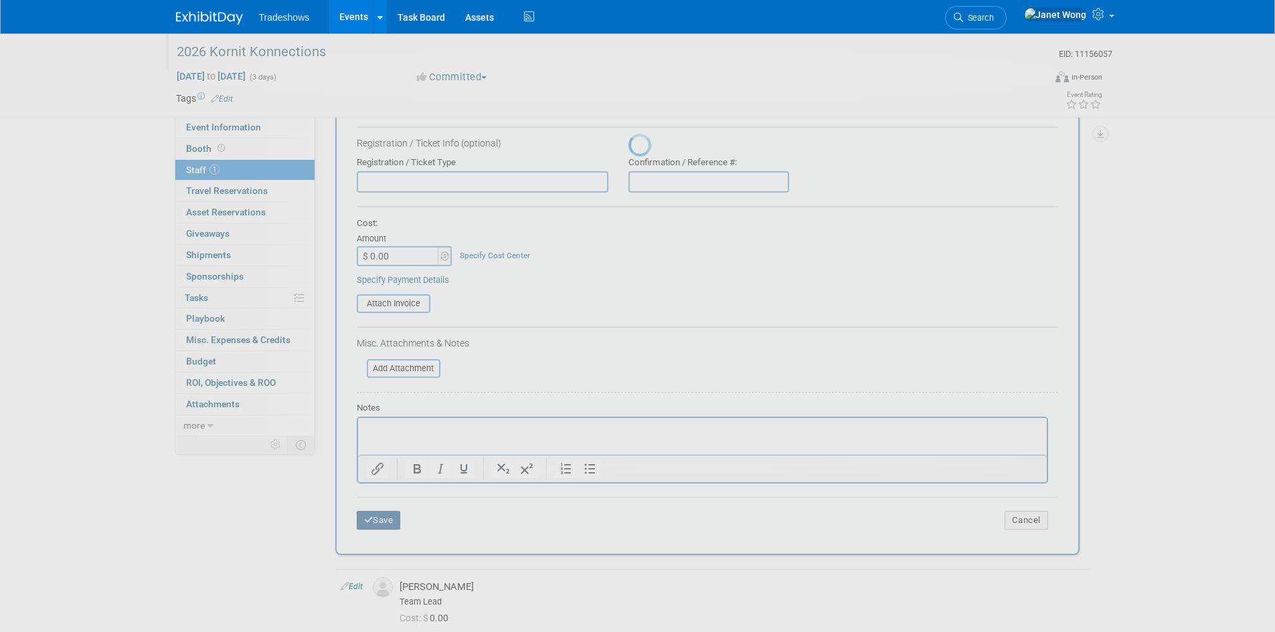
scroll to position [11, 0]
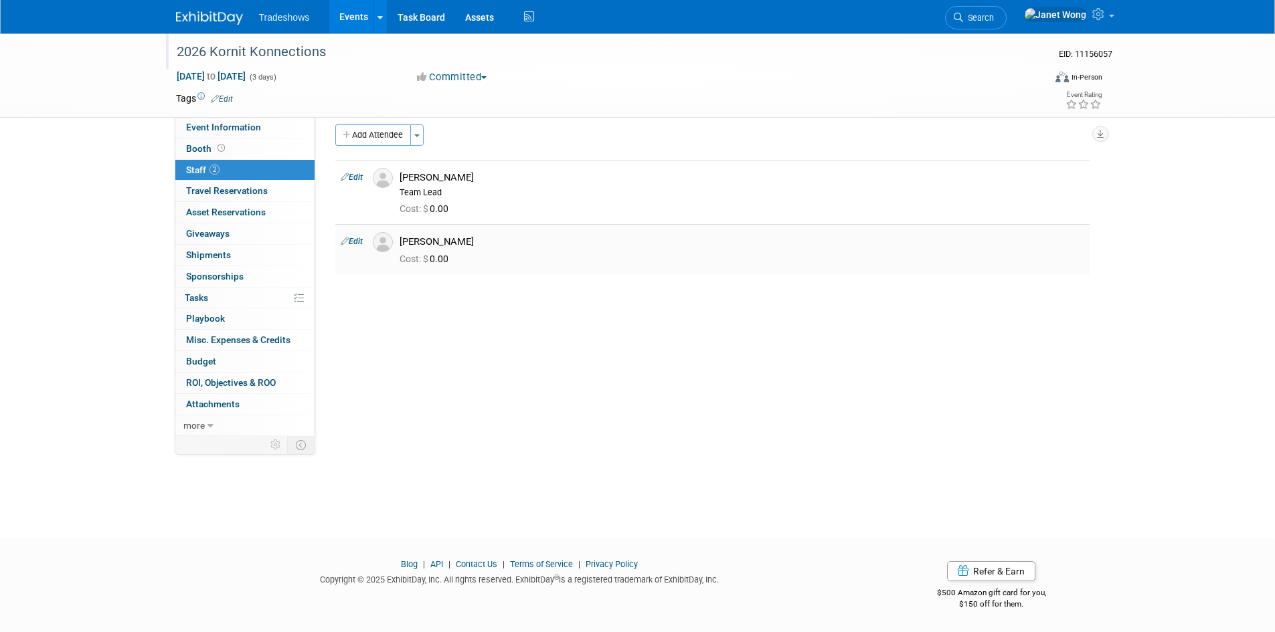
click at [357, 236] on td "Edit" at bounding box center [351, 249] width 32 height 50
click at [356, 240] on link "Edit" at bounding box center [352, 241] width 22 height 9
select select "ad10143e-5700-4cbb-9ea9-5ab57d53d2b5"
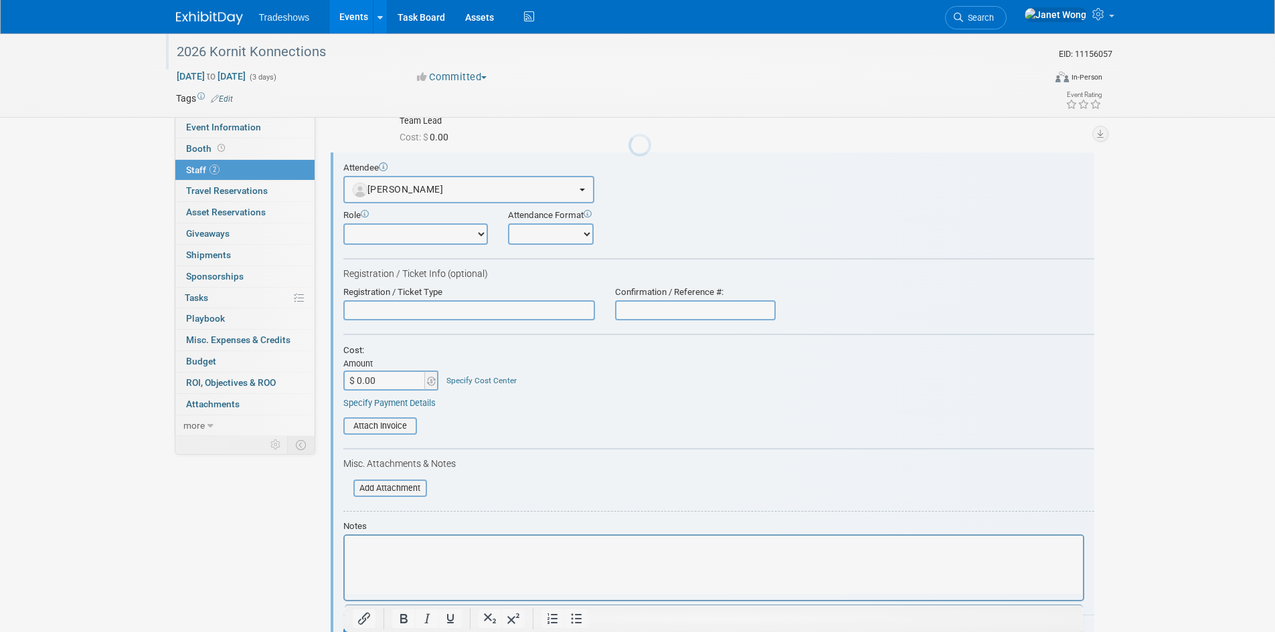
scroll to position [0, 0]
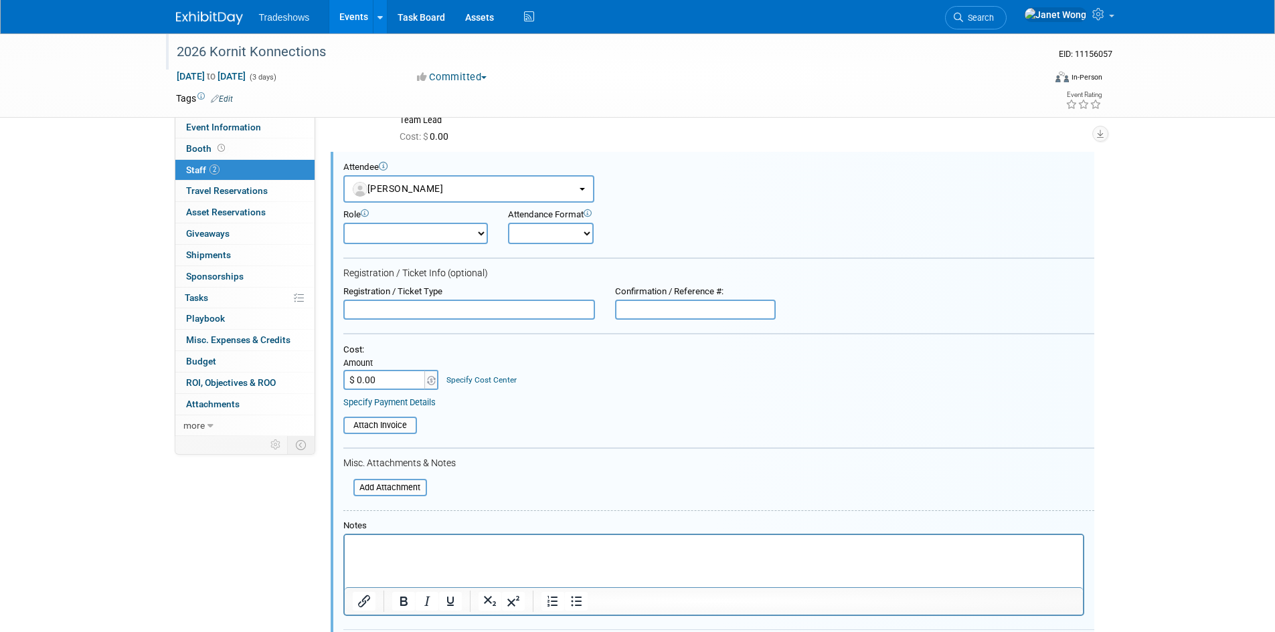
click at [377, 235] on select "Demonstrator Host Planner Presenter Sales Representative Set-up/Dismantle Crew …" at bounding box center [415, 233] width 145 height 21
click at [422, 235] on select "Demonstrator Host Planner Presenter Sales Representative Set-up/Dismantle Crew …" at bounding box center [415, 233] width 145 height 21
select select "2"
click at [343, 223] on select "Demonstrator Host Planner Presenter Sales Representative Set-up/Dismantle Crew …" at bounding box center [415, 233] width 145 height 21
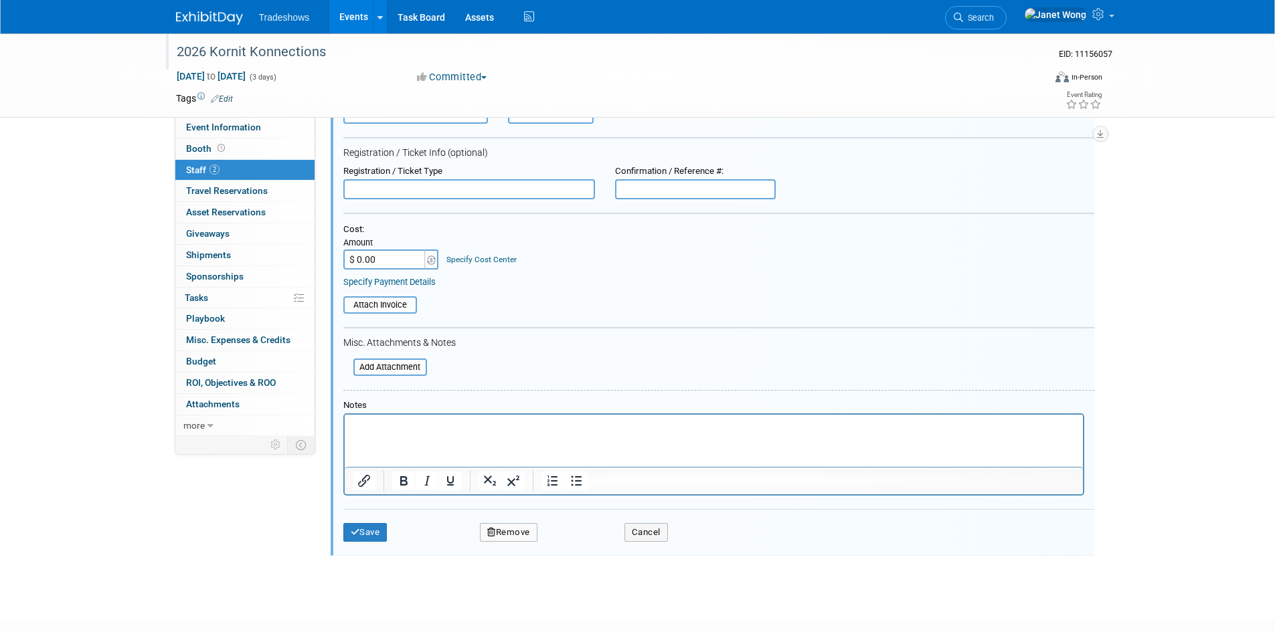
scroll to position [286, 0]
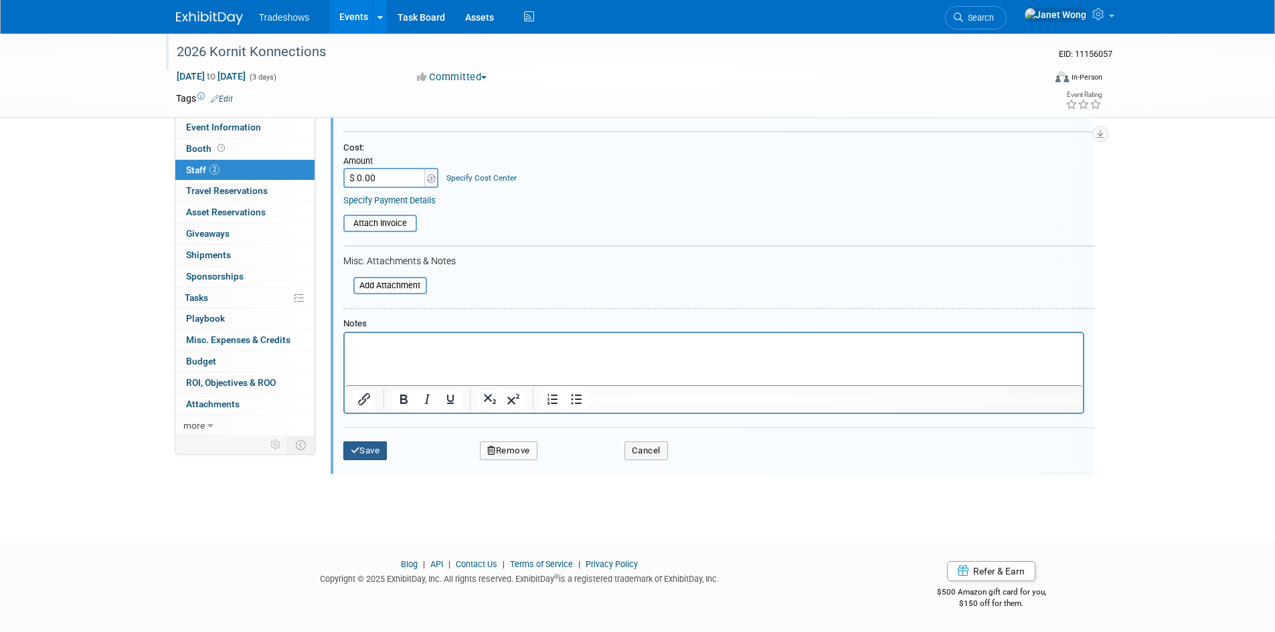
click at [385, 455] on button "Save" at bounding box center [365, 451] width 44 height 19
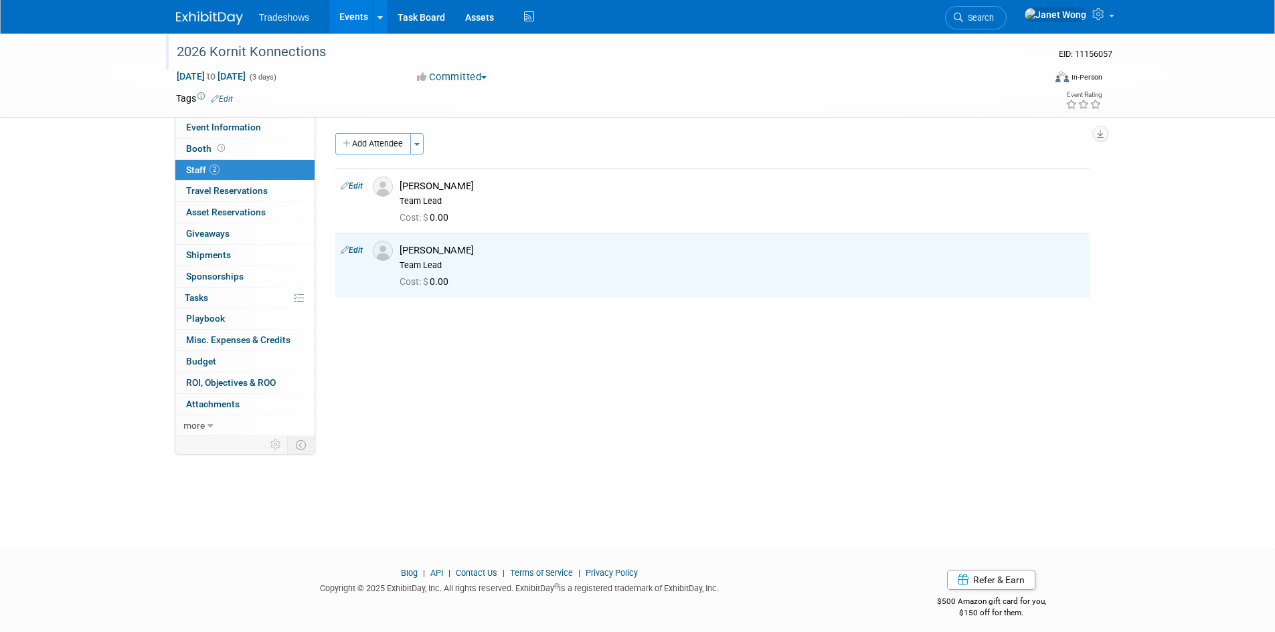
scroll to position [0, 0]
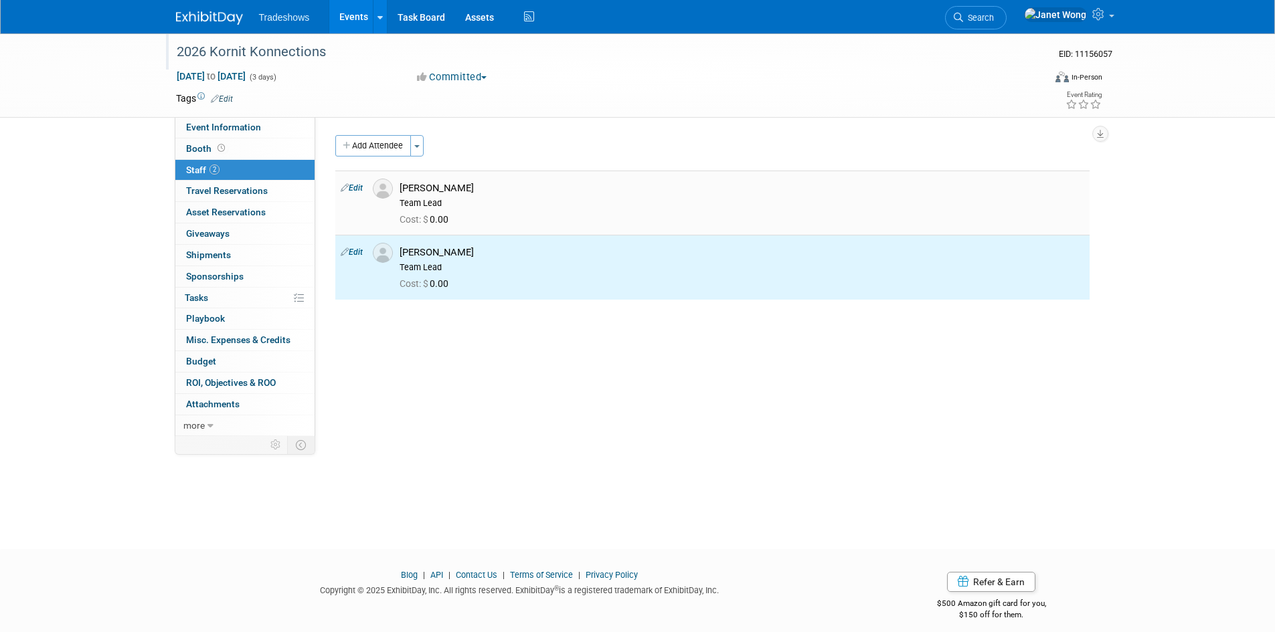
click at [353, 189] on link "Edit" at bounding box center [352, 187] width 22 height 9
select select "d4163a57-e761-43e6-affb-2d78b683ddd8"
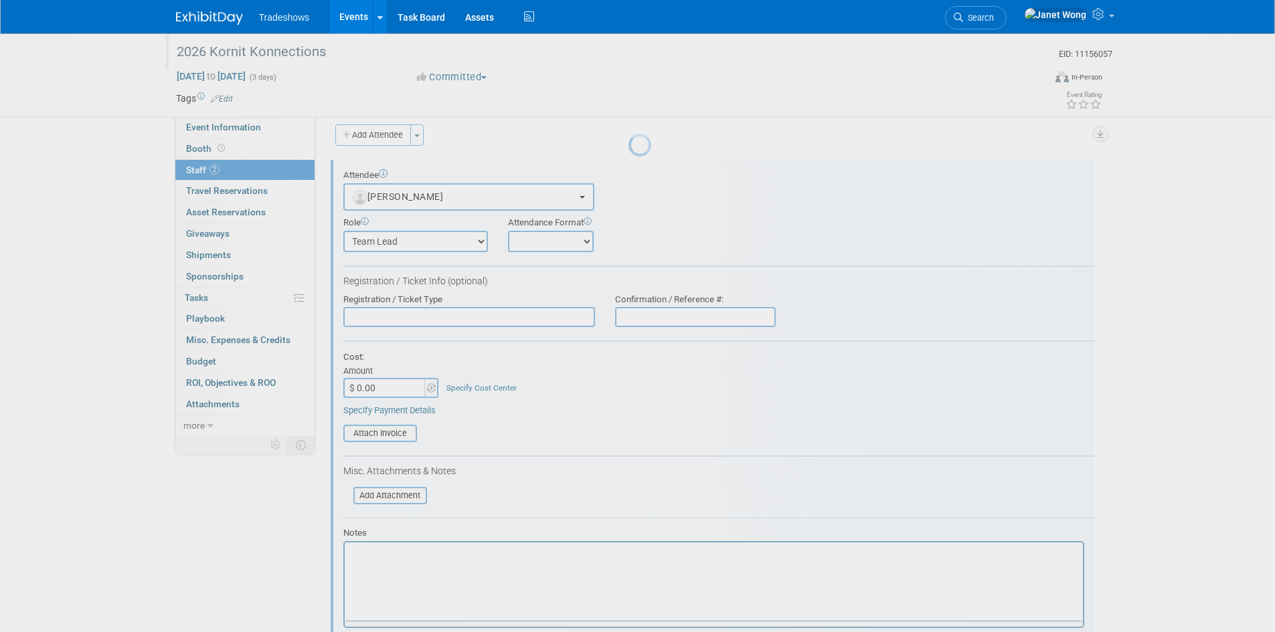
scroll to position [19, 0]
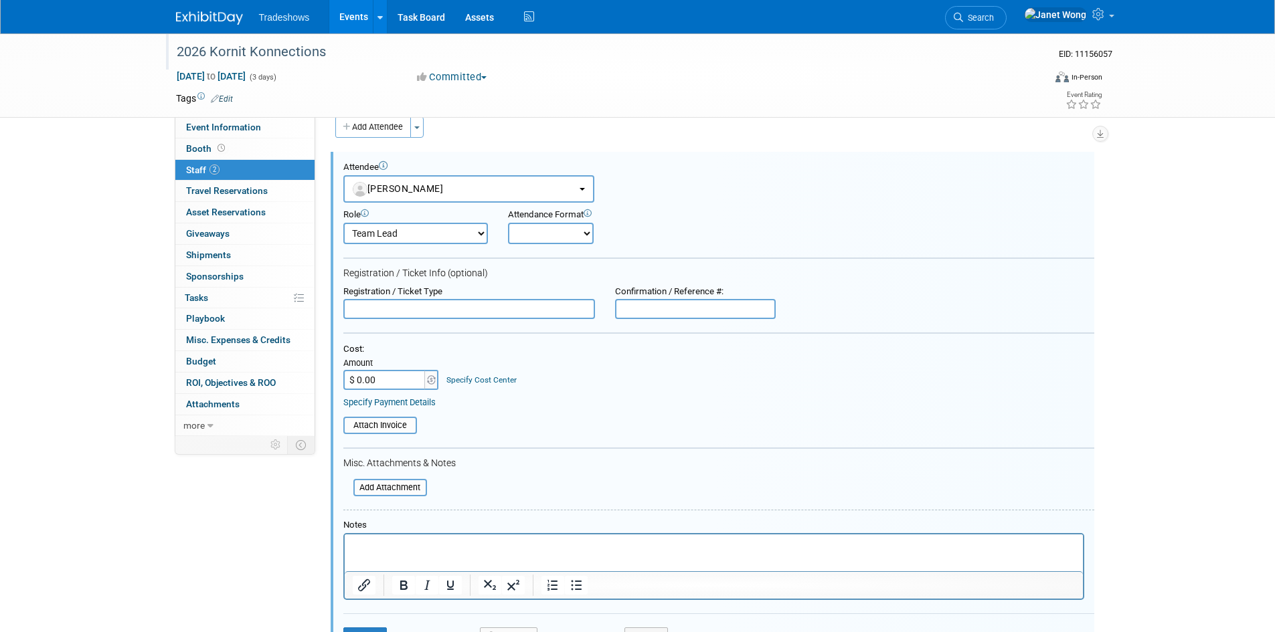
click at [439, 240] on select "Demonstrator Host Planner Presenter Sales Representative Set-up/Dismantle Crew …" at bounding box center [415, 233] width 145 height 21
select select "4"
click at [343, 223] on select "Demonstrator Host Planner Presenter Sales Representative Set-up/Dismantle Crew …" at bounding box center [415, 233] width 145 height 21
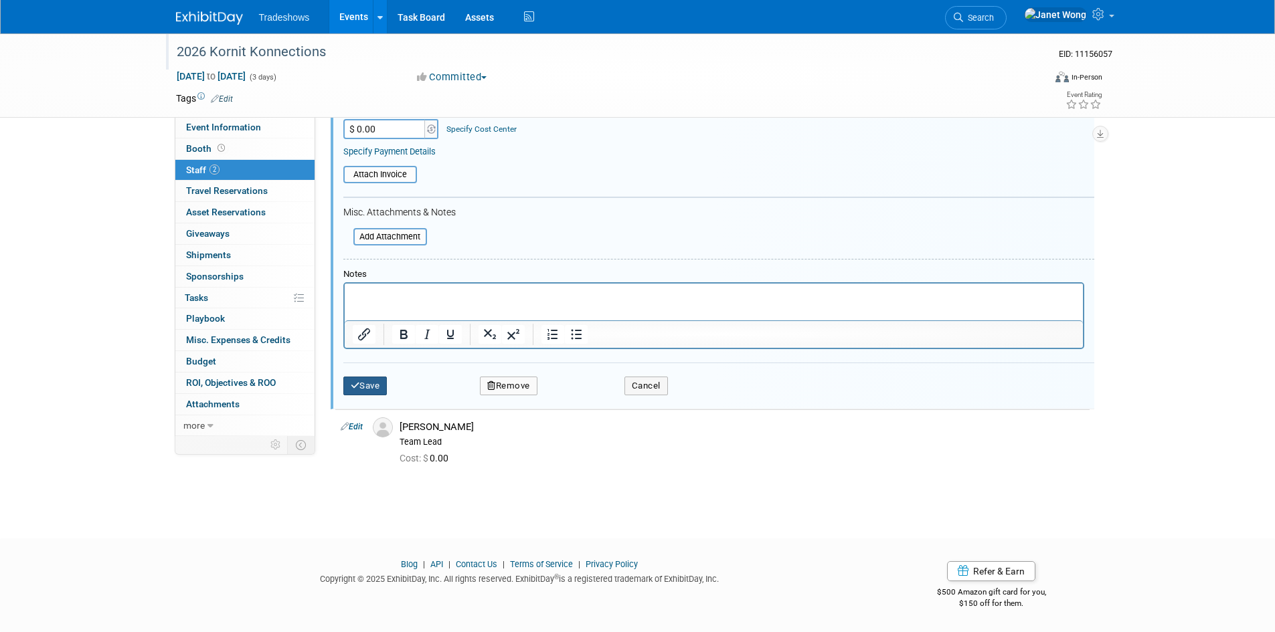
click at [367, 378] on button "Save" at bounding box center [365, 386] width 44 height 19
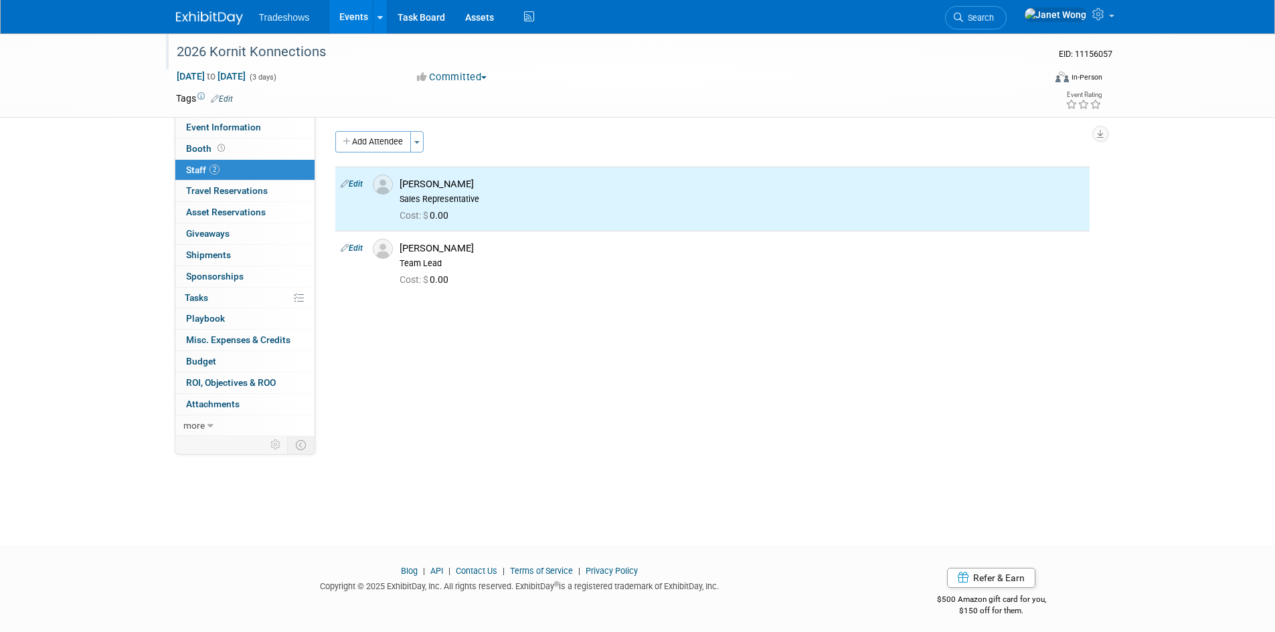
scroll to position [0, 0]
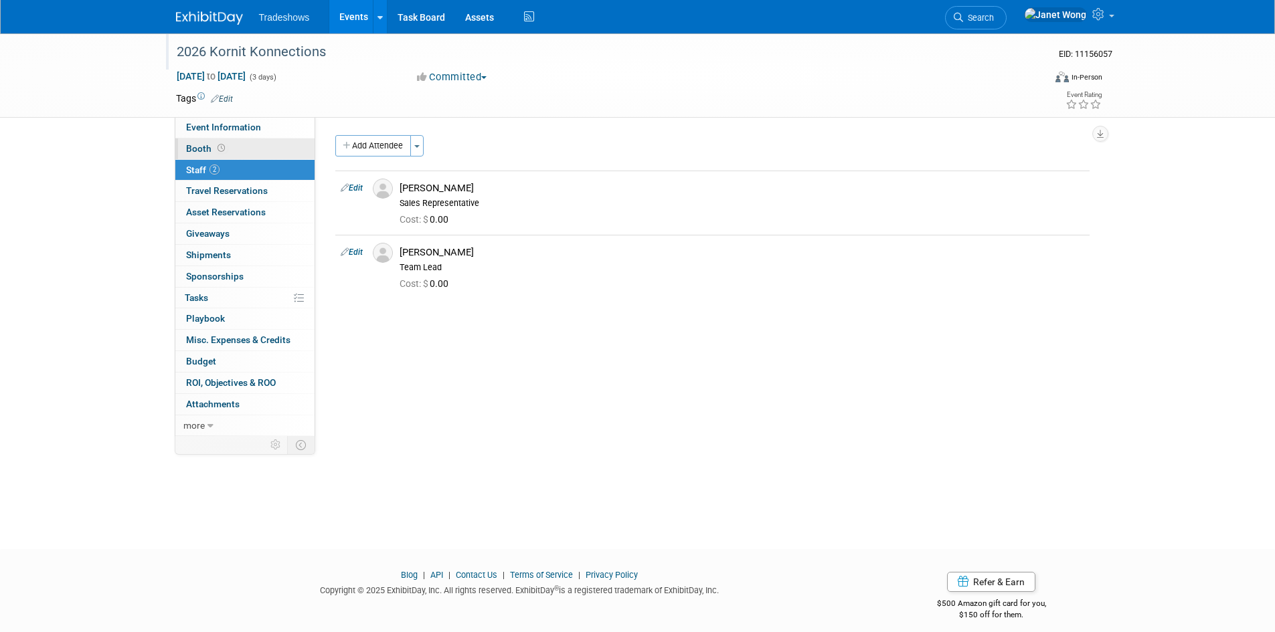
click at [217, 148] on icon at bounding box center [220, 148] width 7 height 7
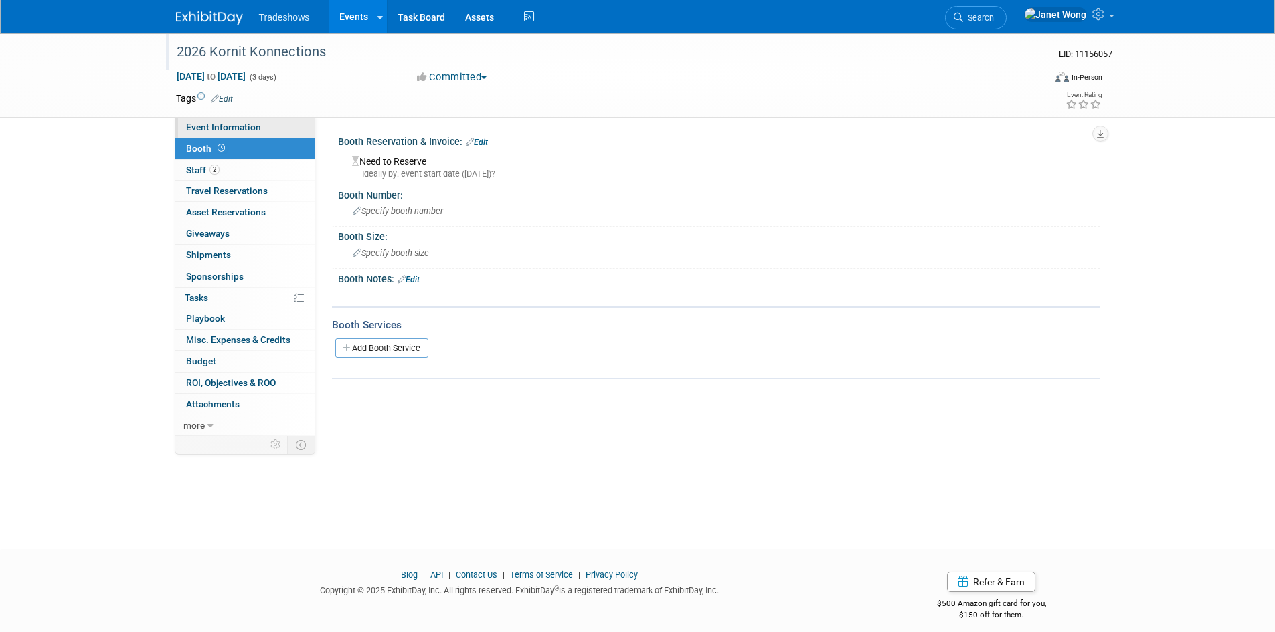
click at [235, 136] on link "Event Information" at bounding box center [244, 127] width 139 height 21
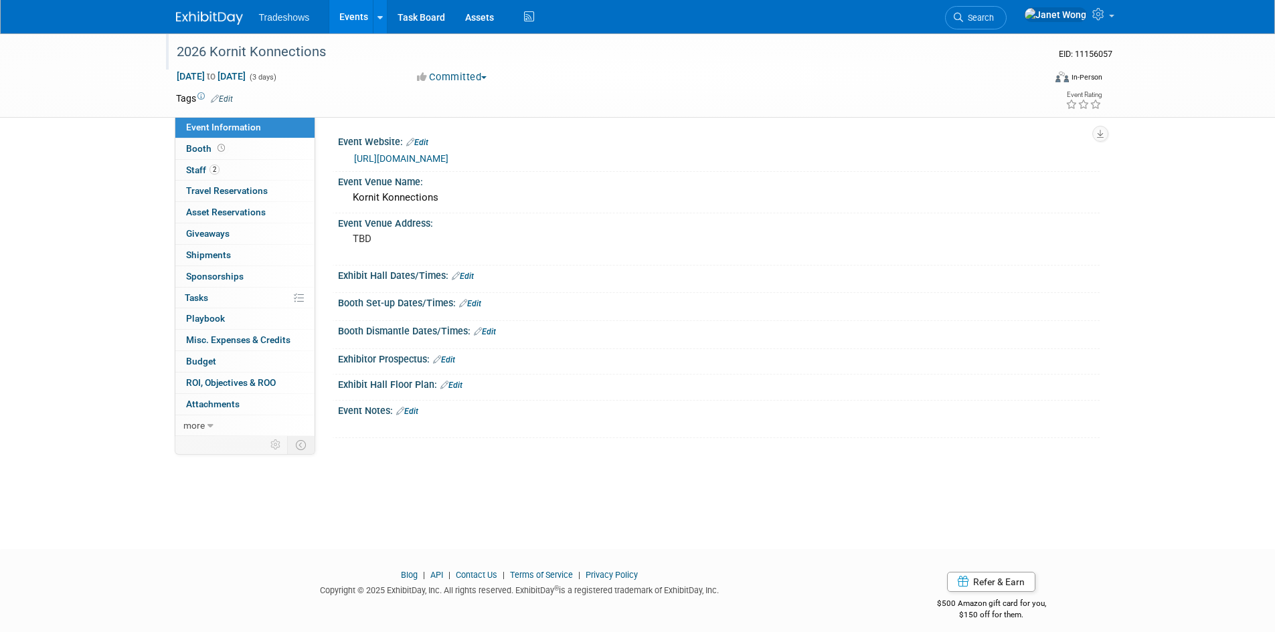
click at [465, 278] on link "Edit" at bounding box center [463, 276] width 22 height 9
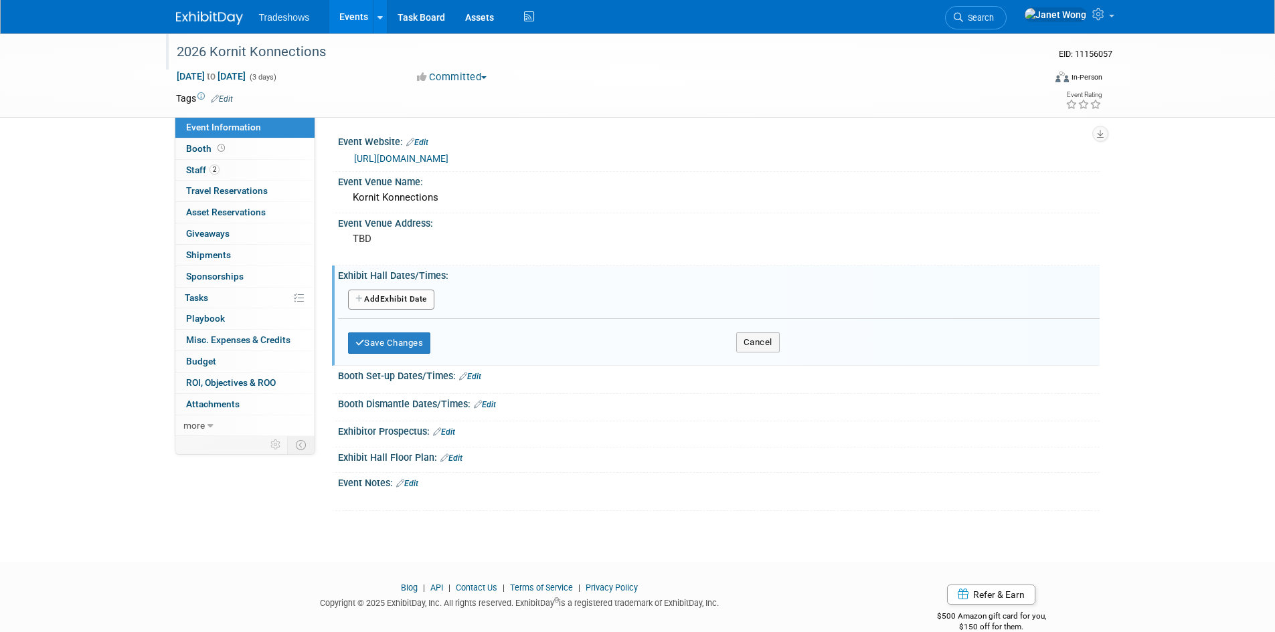
click at [407, 298] on button "Add Another Exhibit Date" at bounding box center [391, 300] width 86 height 20
click at [0, 0] on div at bounding box center [0, 0] width 0 height 0
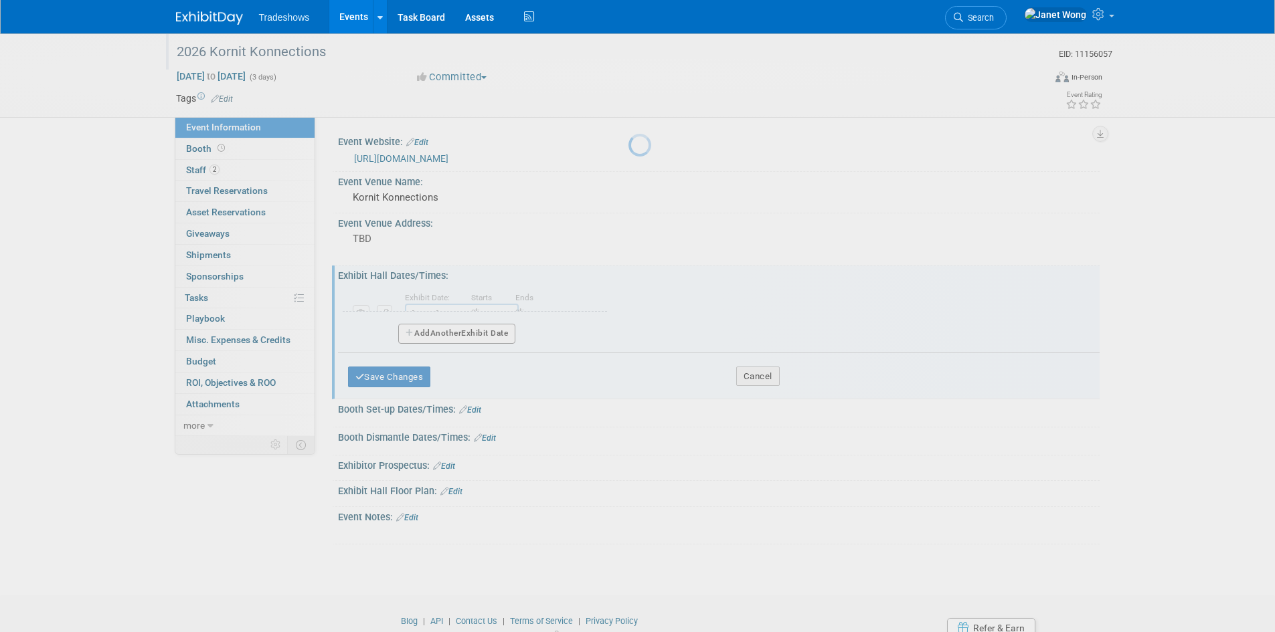
click at [407, 298] on body "Tradeshows Events Add Event Bulk Upload Events Shareable Event Boards Recently …" at bounding box center [637, 316] width 1275 height 632
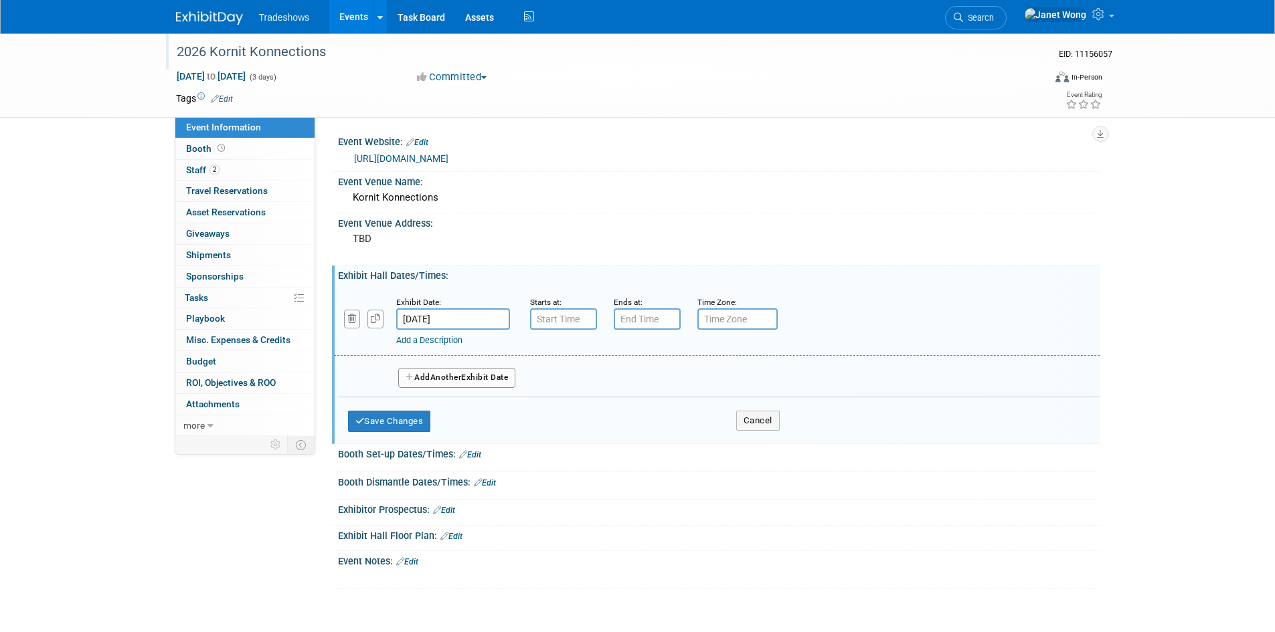
click at [423, 371] on button "Add Another Exhibit Date" at bounding box center [457, 378] width 118 height 20
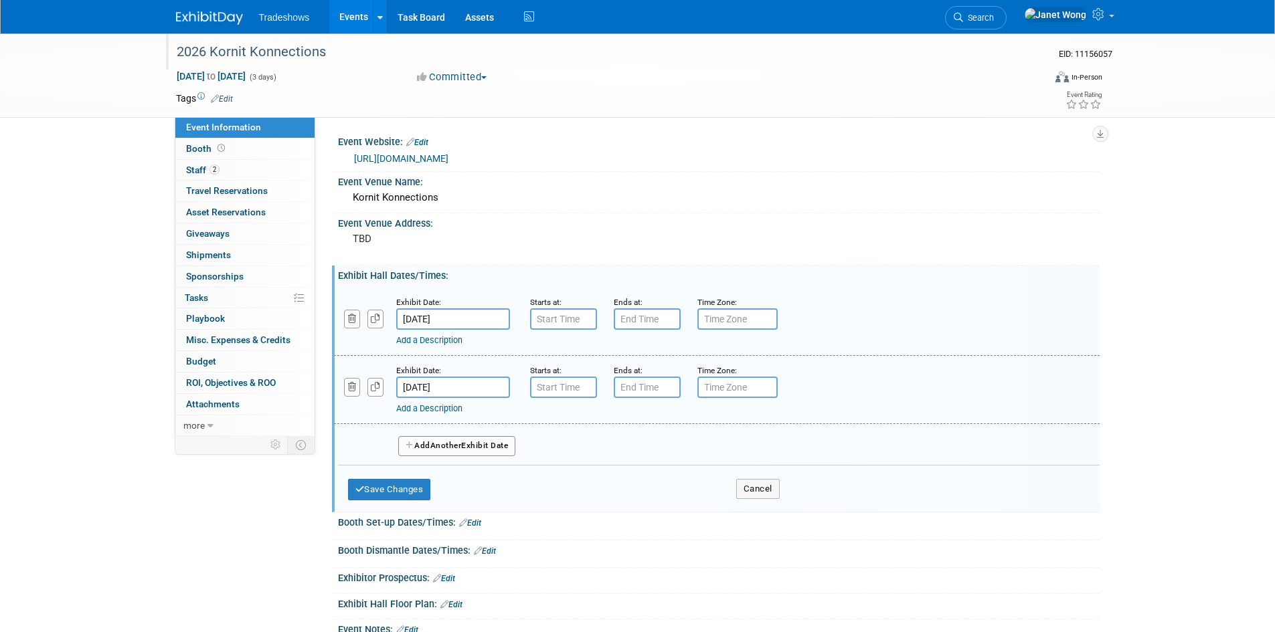
click at [448, 439] on button "Add Another Exhibit Date" at bounding box center [457, 446] width 118 height 20
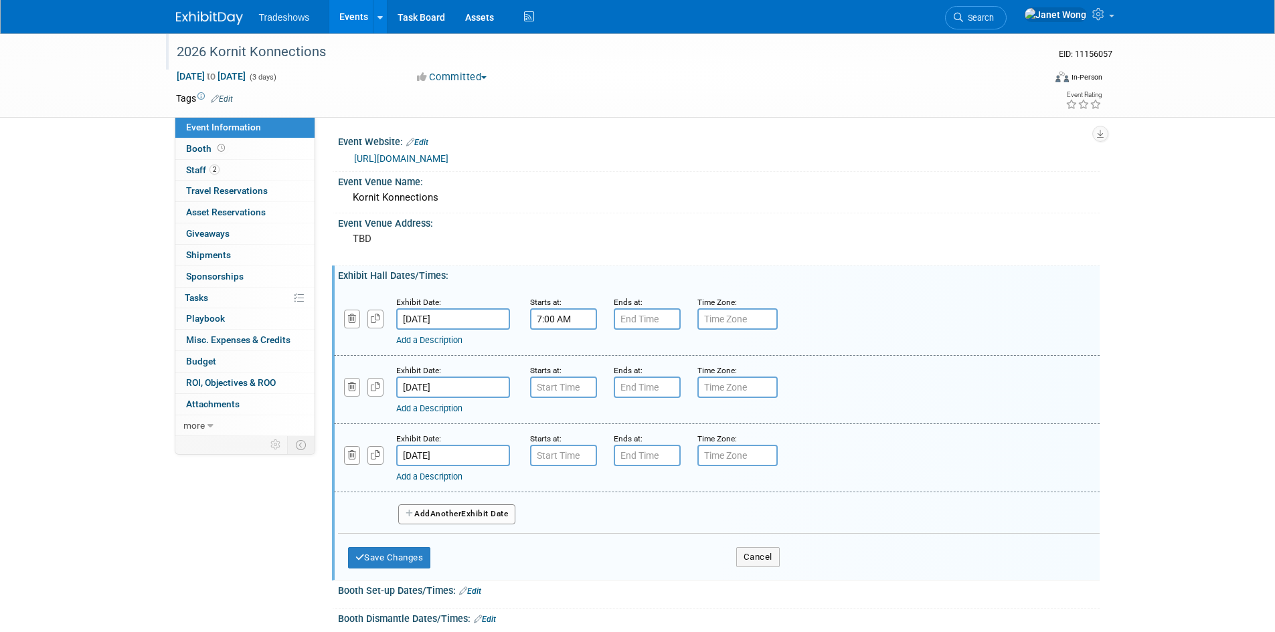
click at [585, 321] on input "7:00 AM" at bounding box center [563, 318] width 67 height 21
click at [557, 359] on span at bounding box center [560, 352] width 23 height 23
type input "10:00 AM"
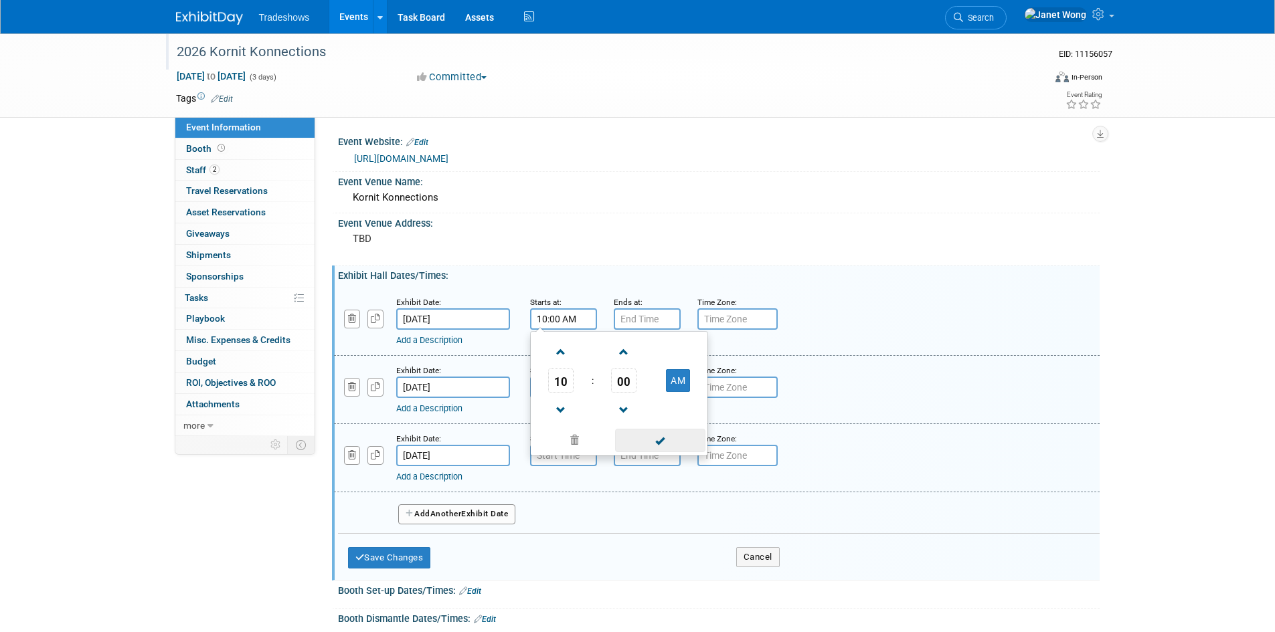
click at [656, 442] on span at bounding box center [660, 440] width 90 height 23
drag, startPoint x: 583, startPoint y: 325, endPoint x: 497, endPoint y: 316, distance: 86.8
click at [497, 316] on div "Exhibit Date: Apr 12, 2026 Starts at: 10:00 AM 10 : 00 AM 12 01 02 03 04 05 06 …" at bounding box center [716, 322] width 765 height 68
click at [693, 568] on div "Save Changes Cancel" at bounding box center [564, 554] width 432 height 41
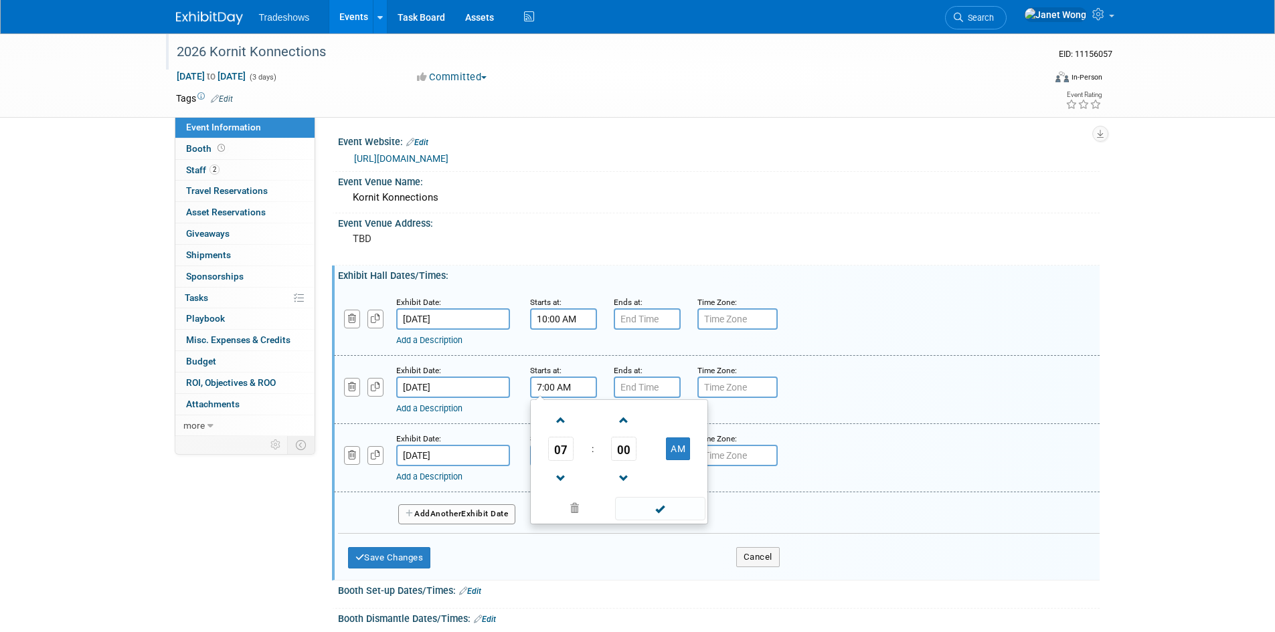
click at [571, 387] on input "7:00 AM" at bounding box center [563, 387] width 67 height 21
paste input "10:00 AM"
type input "7:00 AM"
click at [596, 571] on div "Save Changes Cancel" at bounding box center [564, 554] width 432 height 41
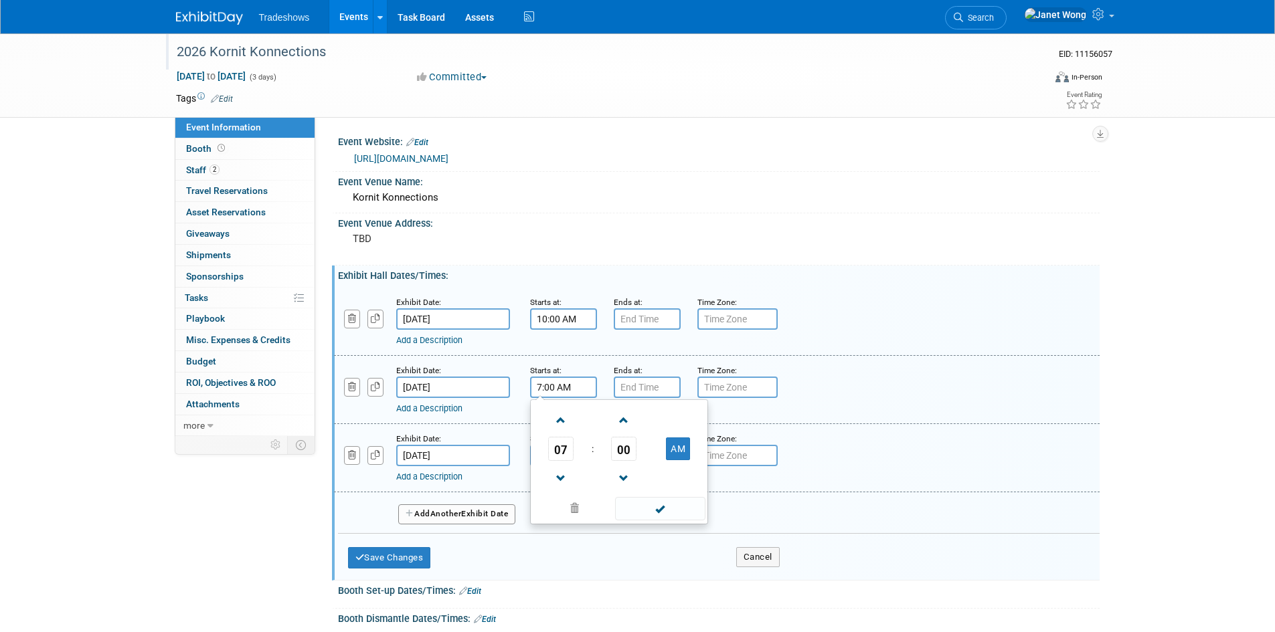
scroll to position [0, 0]
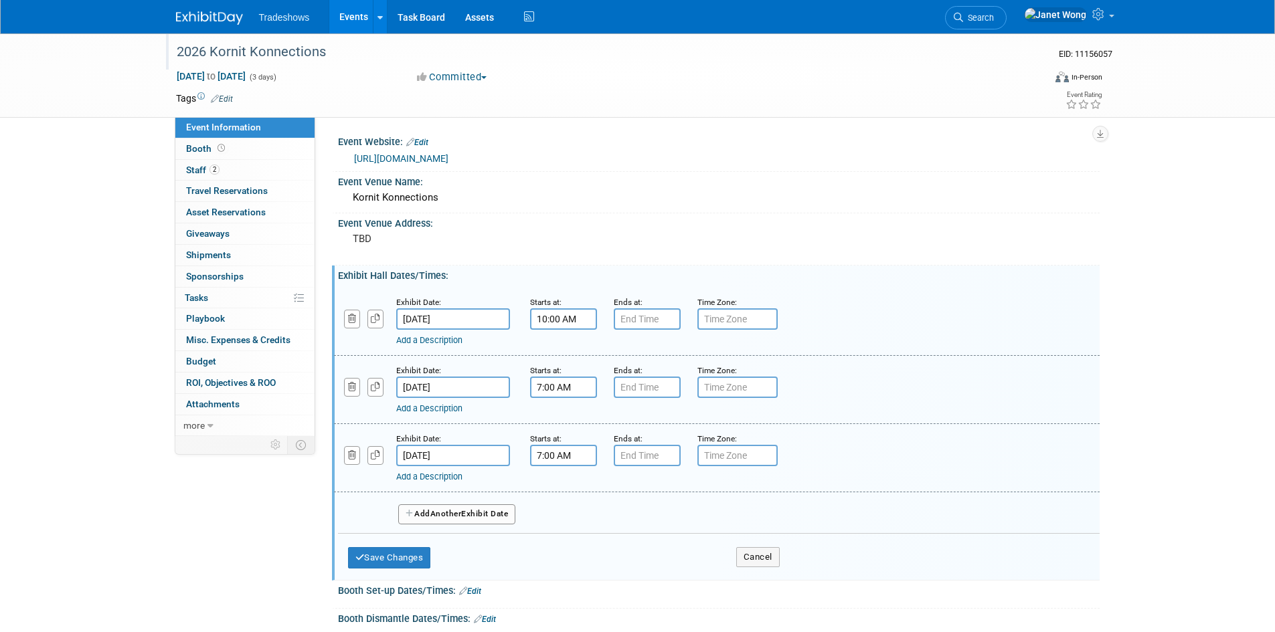
click at [560, 456] on input "7:00 AM" at bounding box center [563, 455] width 67 height 21
paste input "10:00 AM"
paste input "10:00 A"
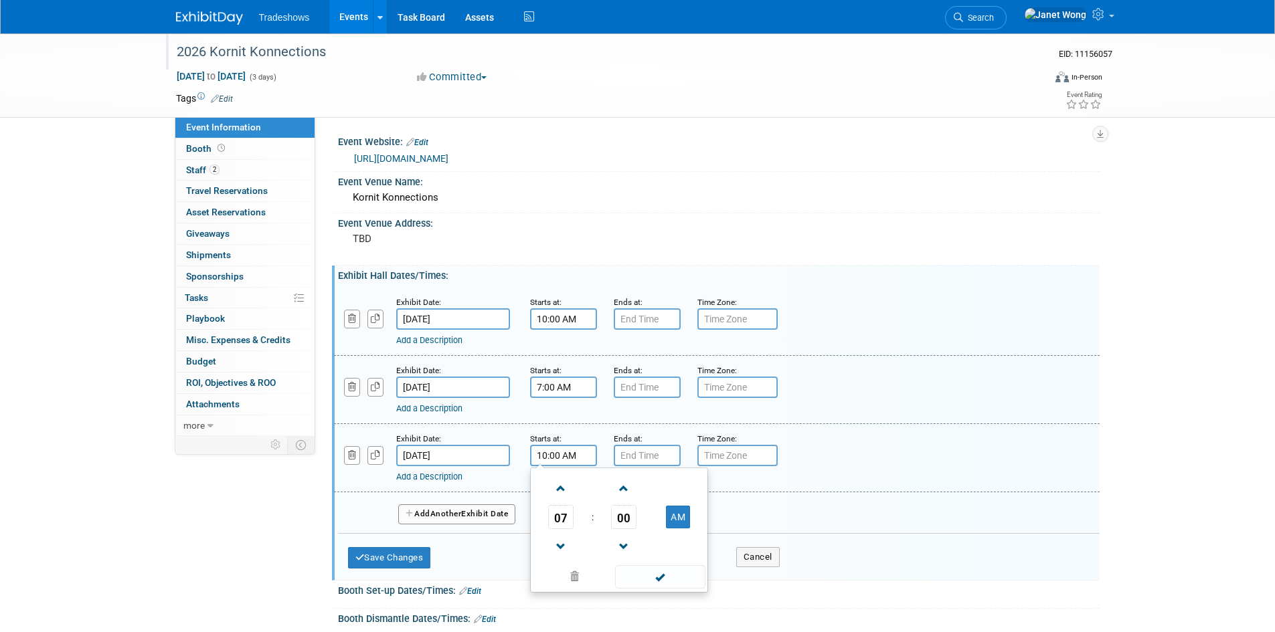
type input "10:00 AM"
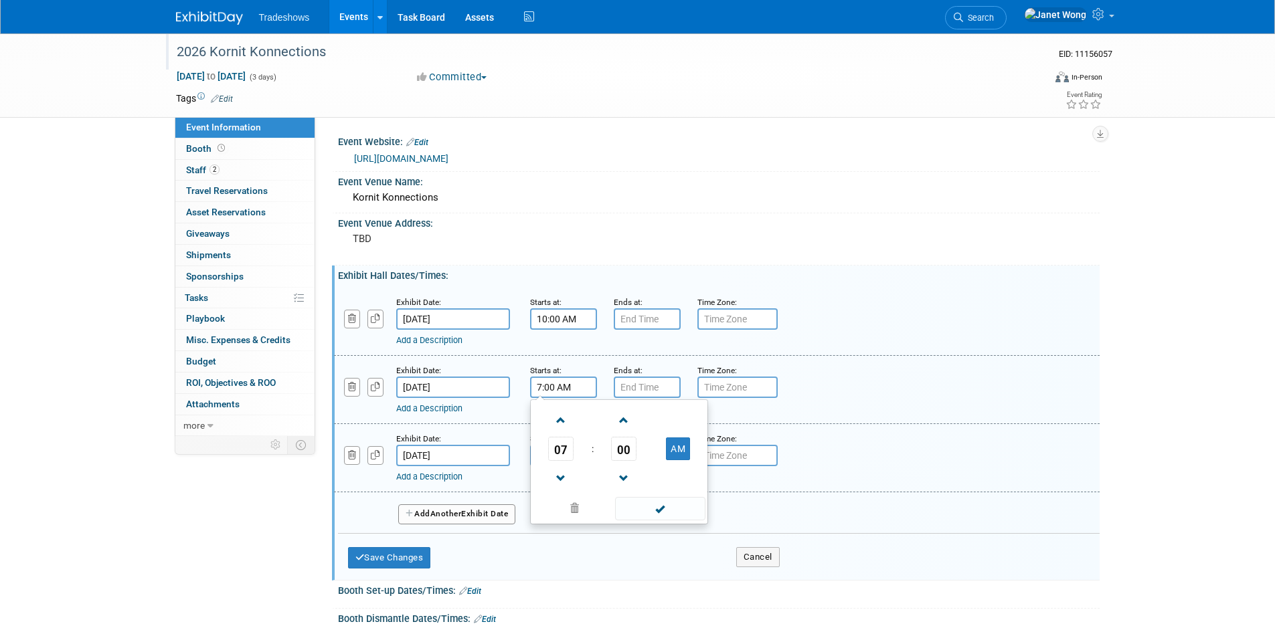
click at [566, 391] on input "7:00 AM" at bounding box center [563, 387] width 67 height 21
paste input "10"
type input "10:00 AM"
click at [650, 325] on input "7:00 PM" at bounding box center [647, 318] width 67 height 21
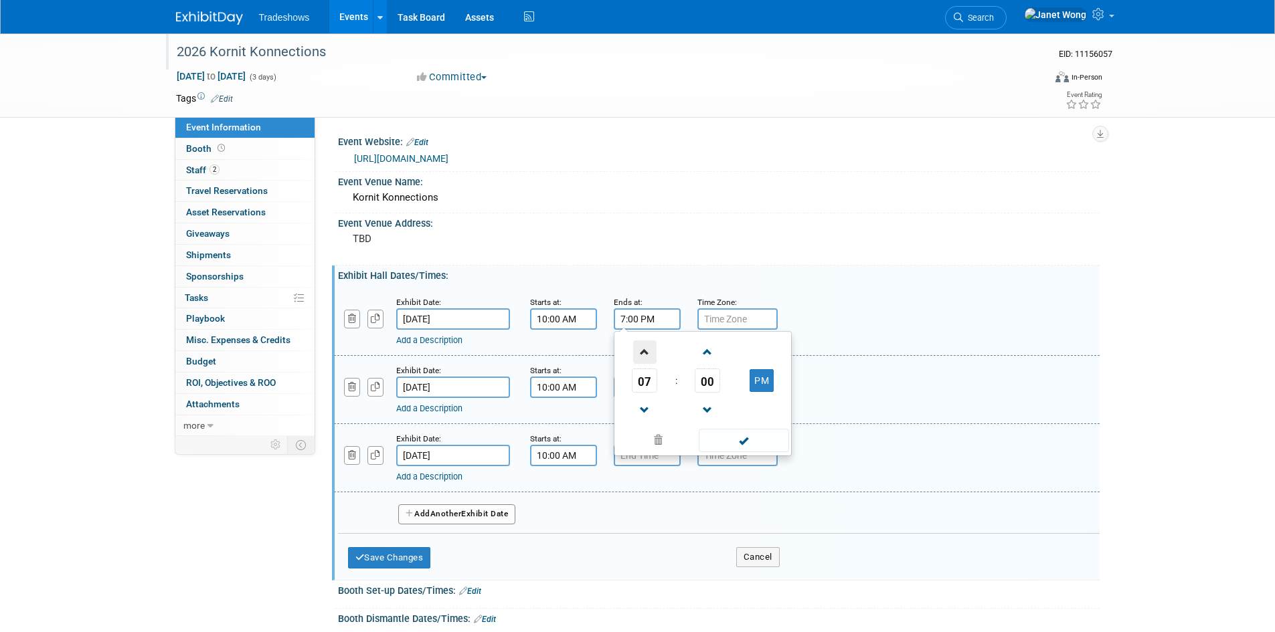
click at [646, 355] on span at bounding box center [644, 352] width 23 height 23
click at [646, 410] on span at bounding box center [644, 410] width 23 height 23
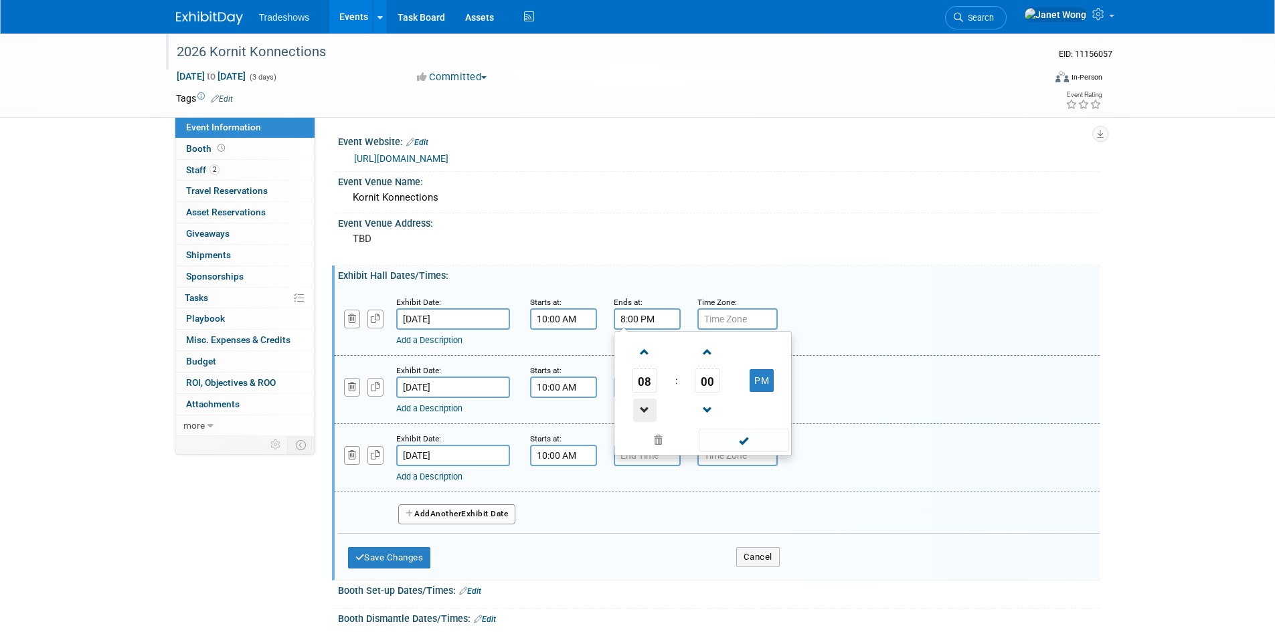
click at [646, 410] on span at bounding box center [644, 410] width 23 height 23
type input "5:00 PM"
drag, startPoint x: 745, startPoint y: 439, endPoint x: 736, endPoint y: 422, distance: 19.5
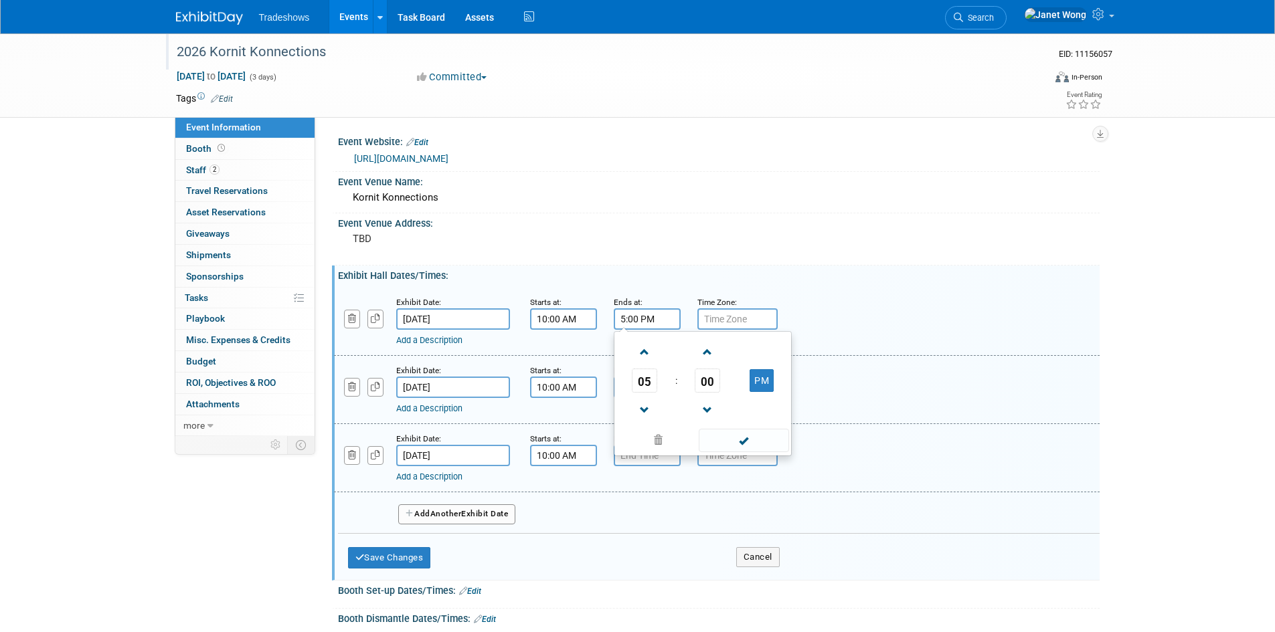
click at [744, 439] on span at bounding box center [744, 440] width 90 height 23
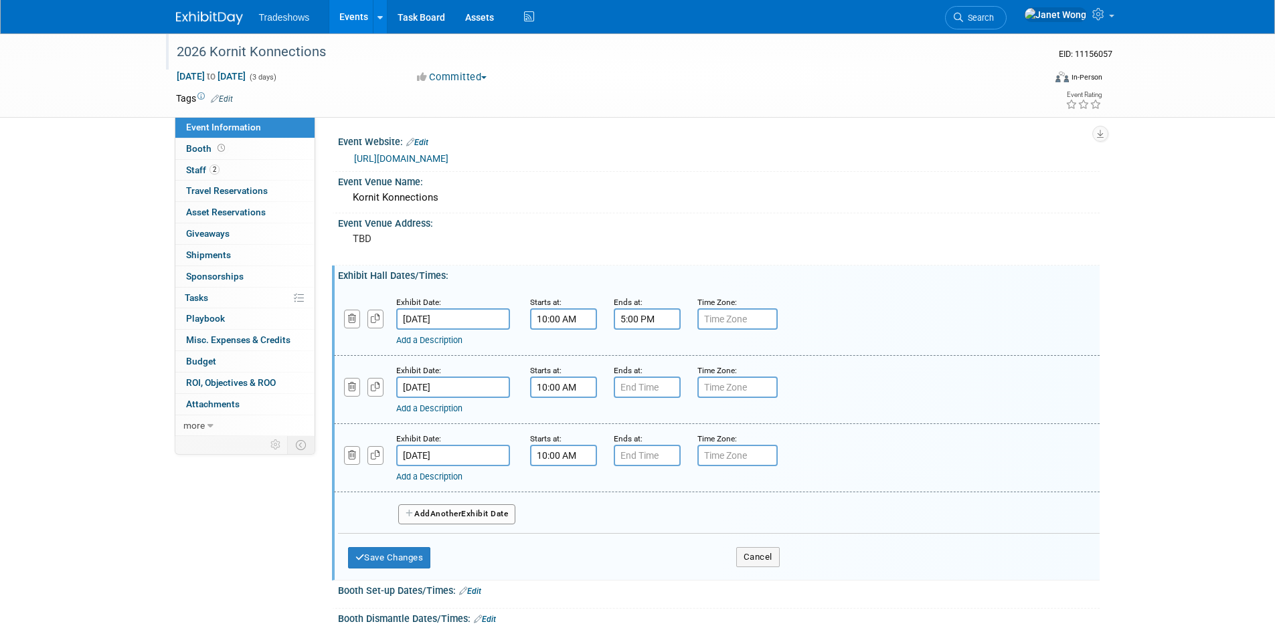
click at [670, 328] on input "5:00 PM" at bounding box center [647, 318] width 67 height 21
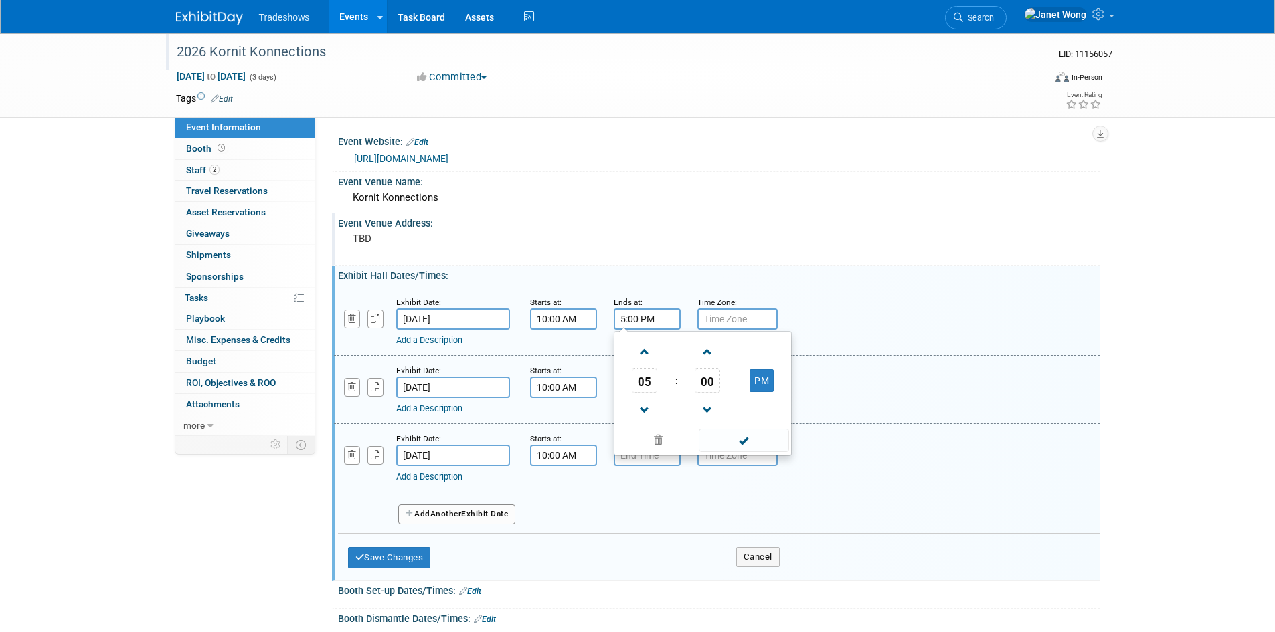
click at [717, 246] on div "Event Venue Address: TBD" at bounding box center [715, 239] width 767 height 52
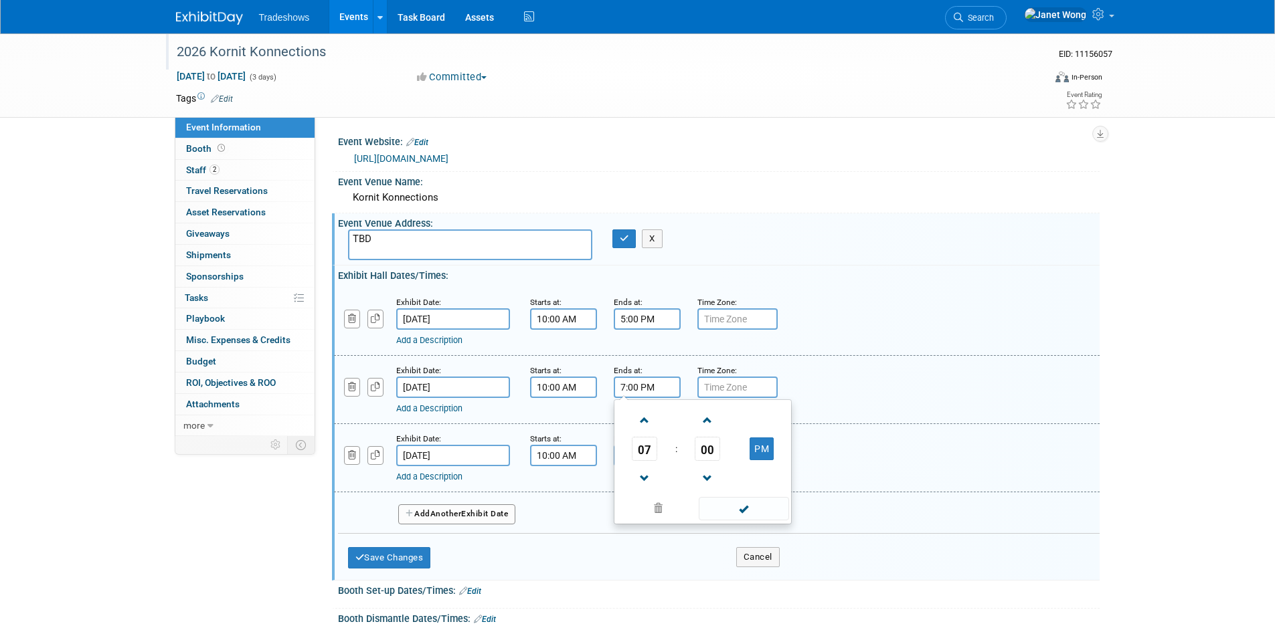
click at [654, 379] on input "7:00 PM" at bounding box center [647, 387] width 67 height 21
paste input "5"
type input "5:00 PM"
click at [697, 347] on div "Exhibit Date: Apr 12, 2026 Starts at: 10:00 AM Ends at: 5:00 PM Time Zone: Appl…" at bounding box center [716, 322] width 765 height 68
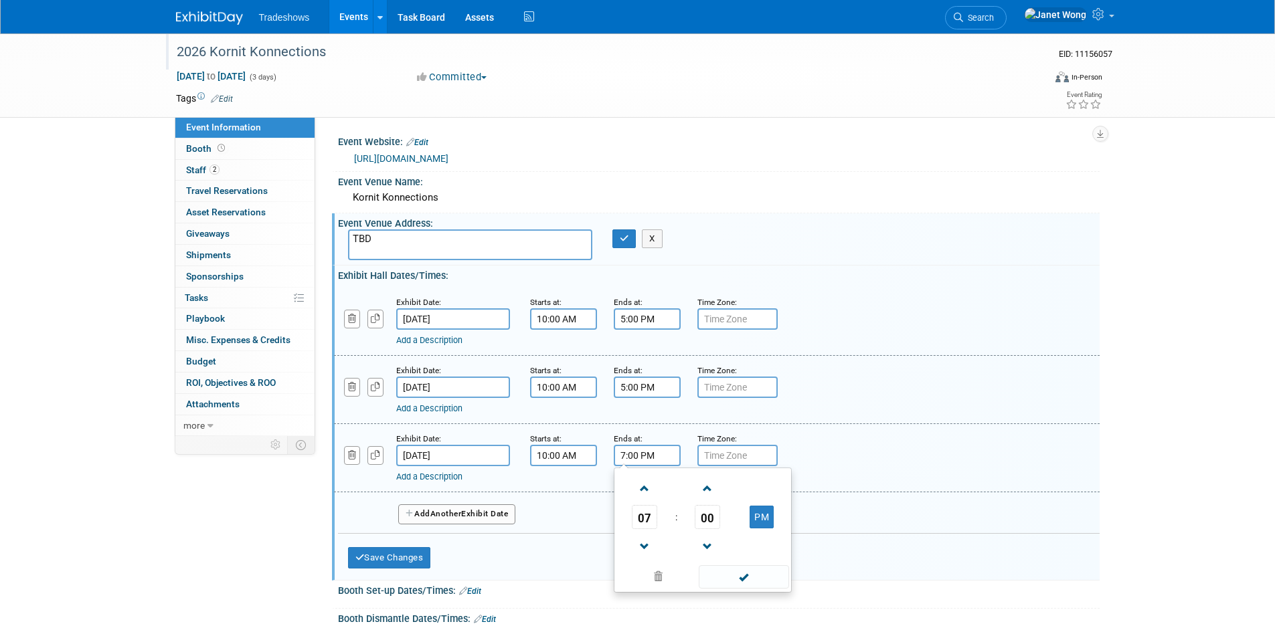
click at [638, 452] on input "7:00 PM" at bounding box center [647, 455] width 67 height 21
paste input "5"
type input "5:00 PM"
click at [398, 557] on button "Save Changes" at bounding box center [389, 557] width 83 height 21
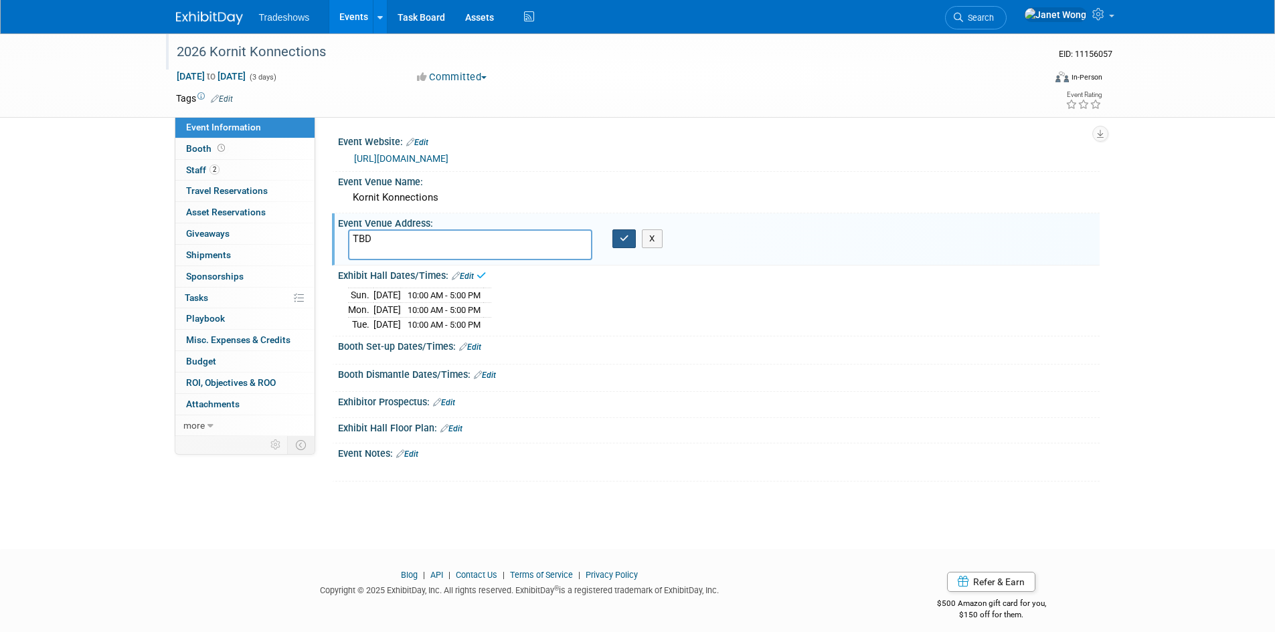
click at [623, 236] on icon "button" at bounding box center [624, 238] width 9 height 9
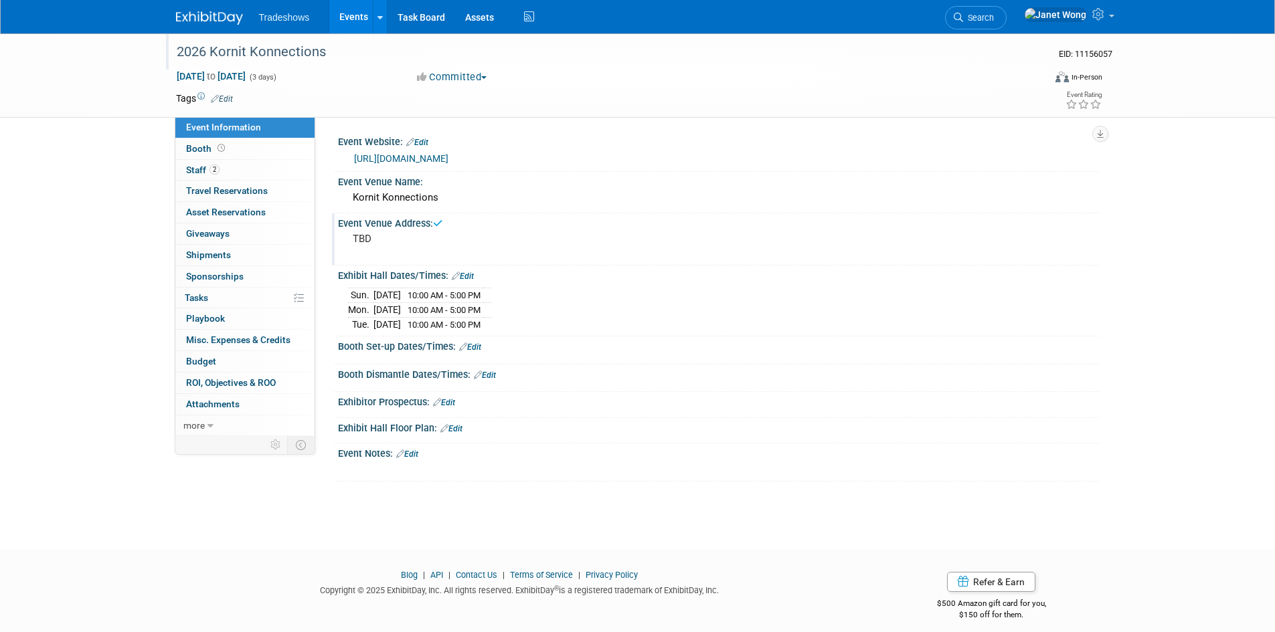
click at [356, 230] on div "TBD" at bounding box center [496, 245] width 297 height 31
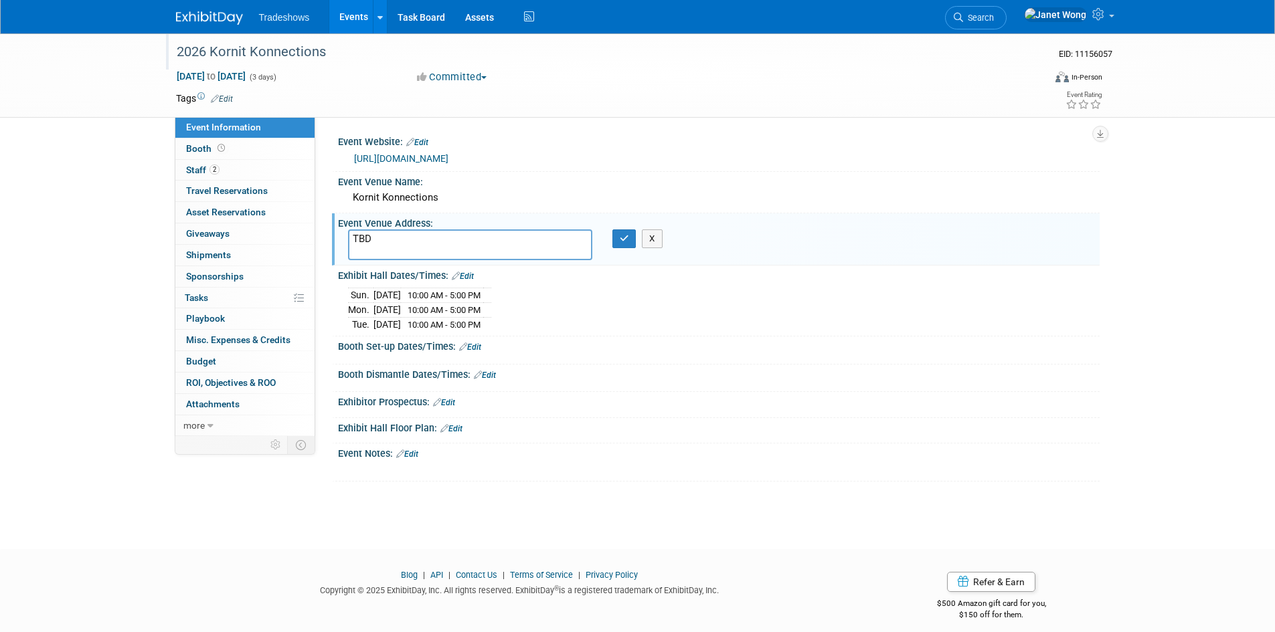
click at [510, 237] on textarea "TBD" at bounding box center [470, 245] width 244 height 31
type textarea "TBD - has yet to be announced"
click at [632, 236] on button "button" at bounding box center [624, 239] width 24 height 19
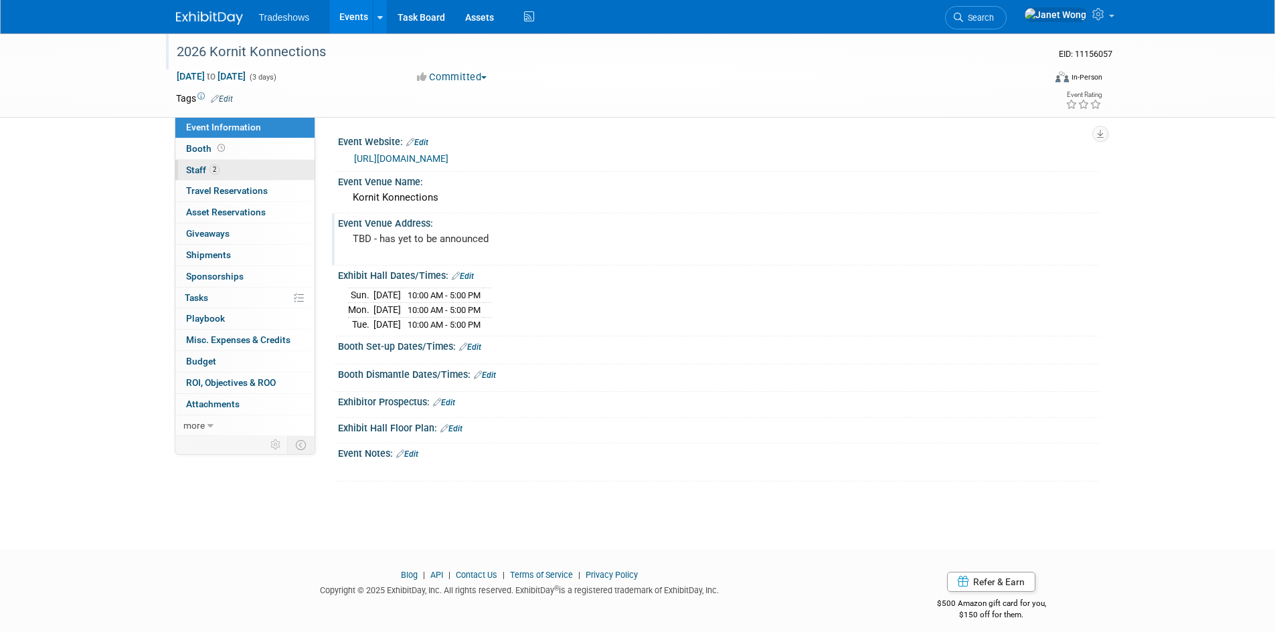
click at [197, 171] on span "Staff 2" at bounding box center [202, 170] width 33 height 11
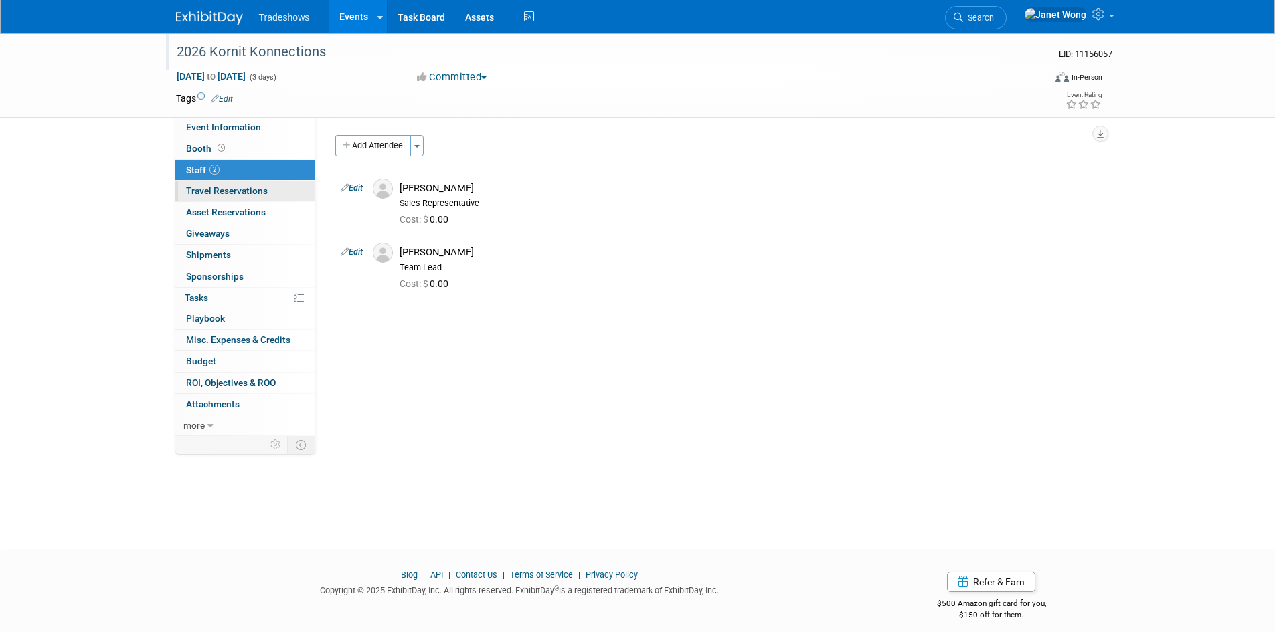
click at [205, 193] on span "Travel Reservations 0" at bounding box center [227, 190] width 82 height 11
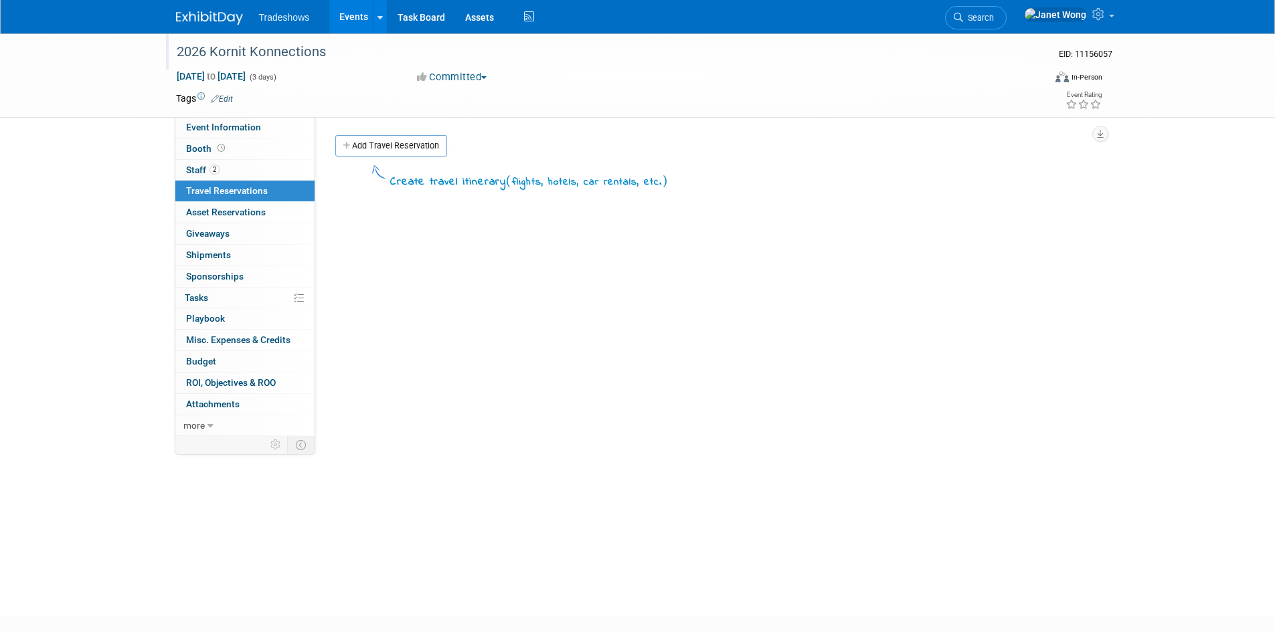
click at [362, 15] on link "Events" at bounding box center [353, 16] width 49 height 33
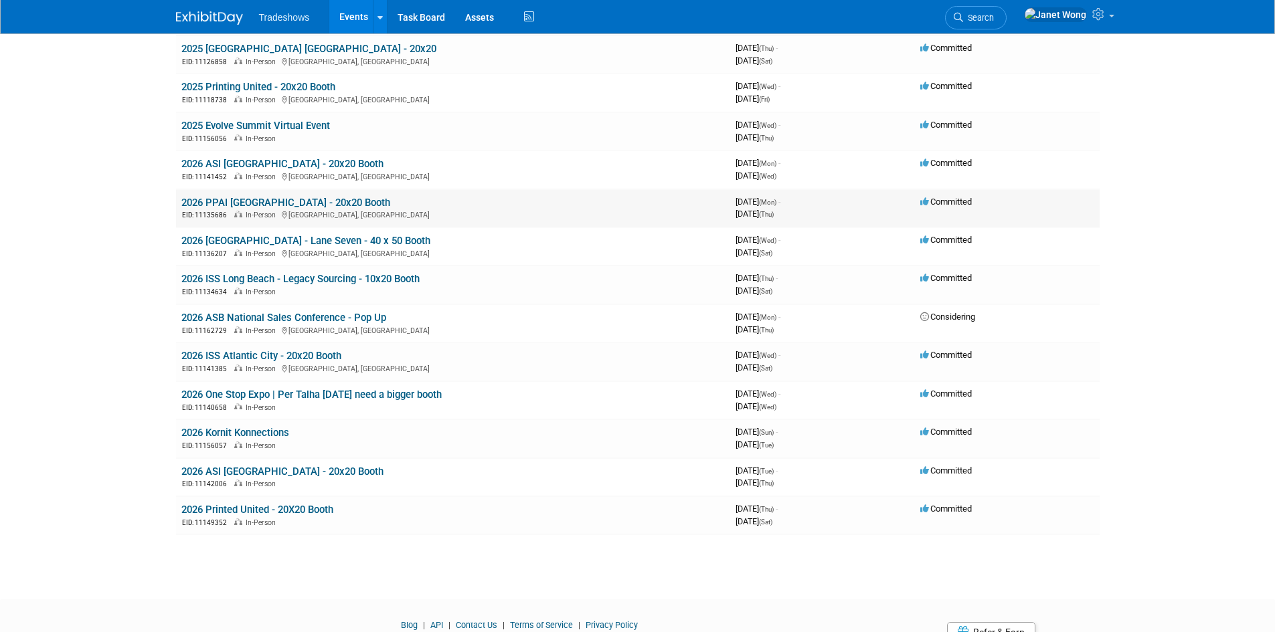
scroll to position [134, 0]
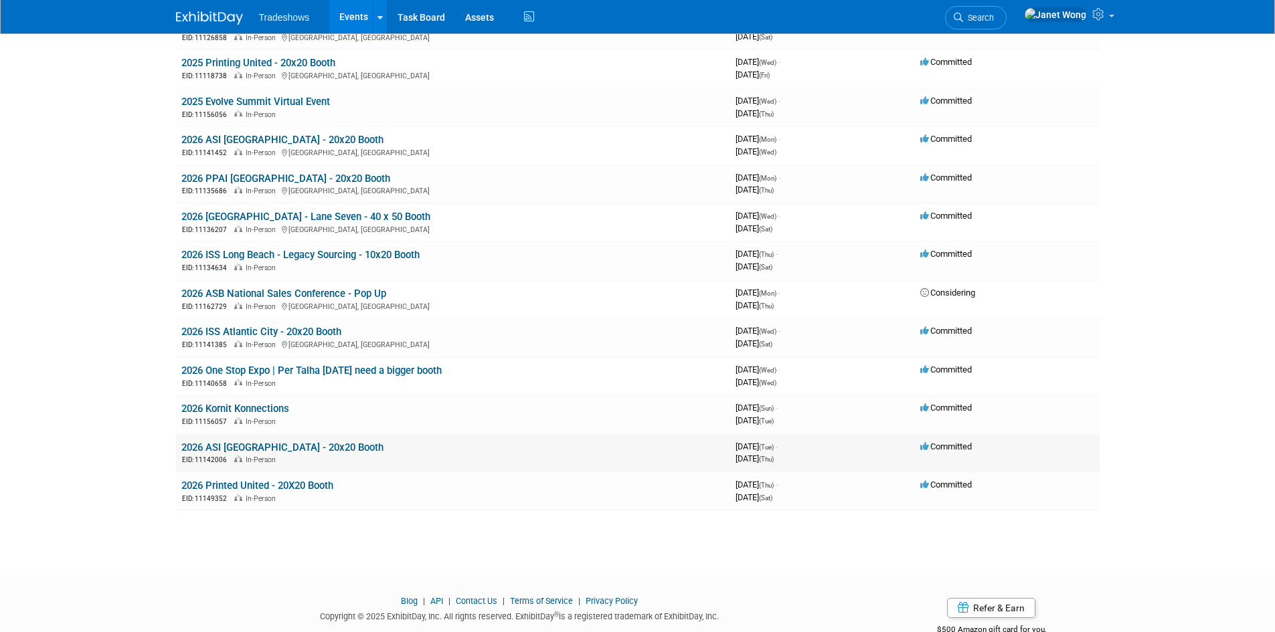
click at [234, 440] on td "2026 ASI [GEOGRAPHIC_DATA] - 20x20 Booth EID: 11142006 In-Person" at bounding box center [453, 453] width 554 height 38
click at [234, 444] on link "2026 ASI [GEOGRAPHIC_DATA] - 20x20 Booth" at bounding box center [282, 448] width 202 height 12
click at [246, 412] on link "2026 Kornit Konnections" at bounding box center [235, 409] width 108 height 12
click at [264, 410] on link "2026 Kornit Konnections" at bounding box center [235, 409] width 108 height 12
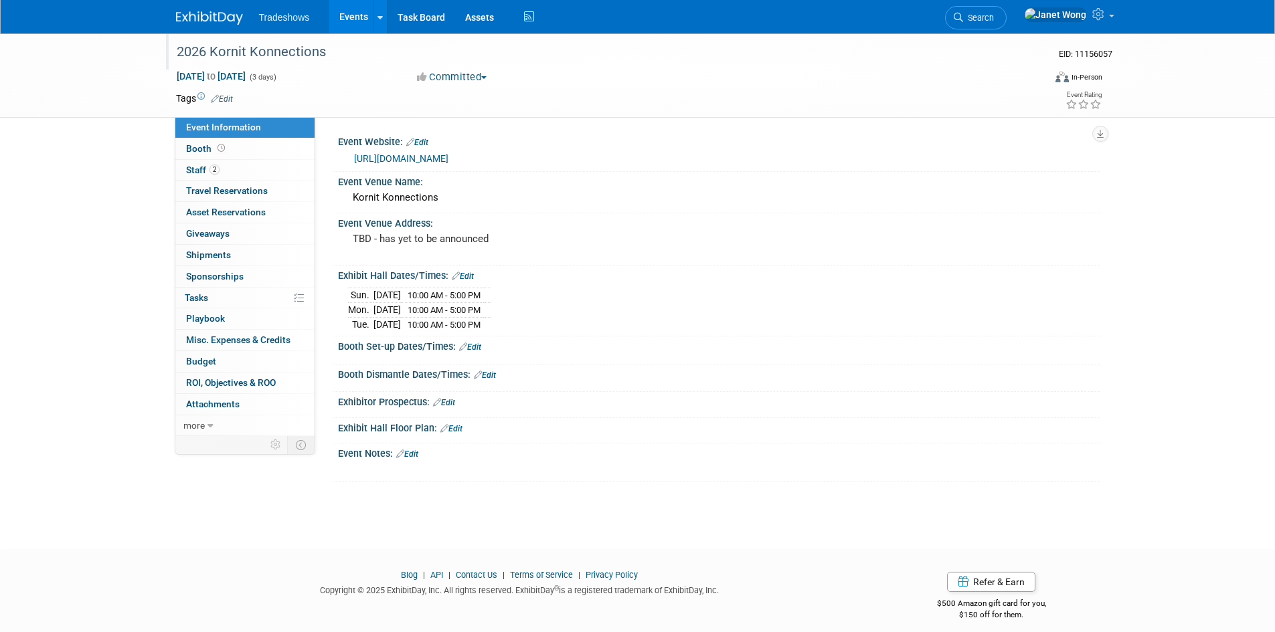
click at [352, 54] on div "2026 Kornit Konnections" at bounding box center [598, 52] width 852 height 24
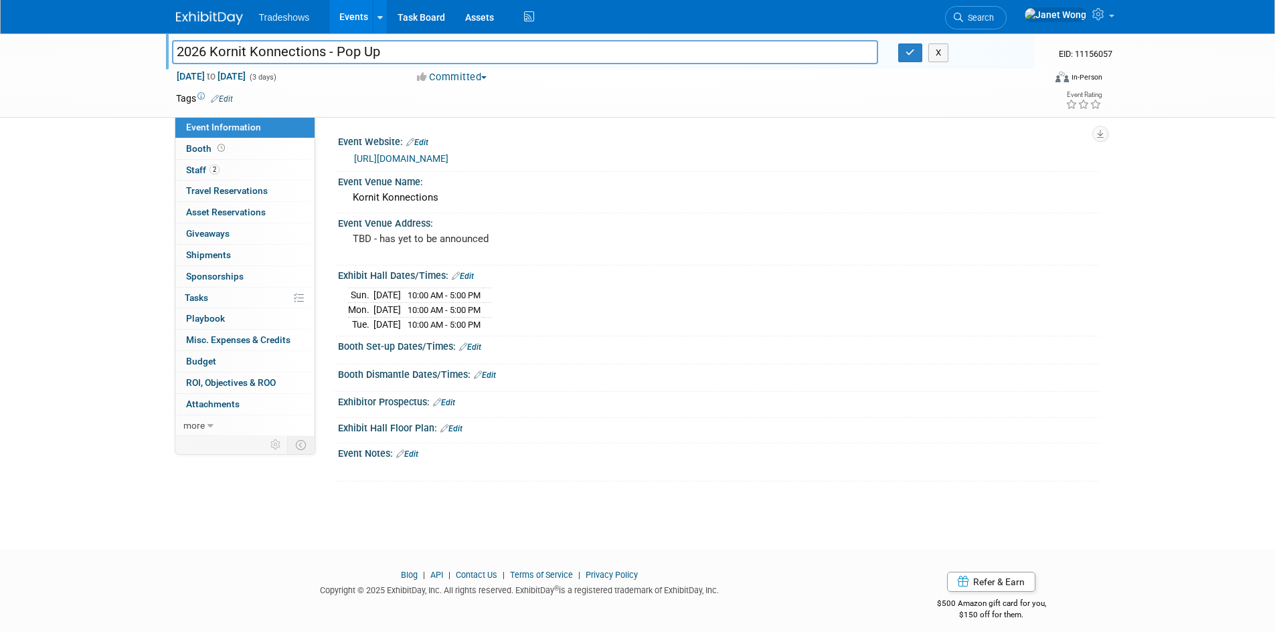
type input "2026 Kornit Konnections - Pop Up"
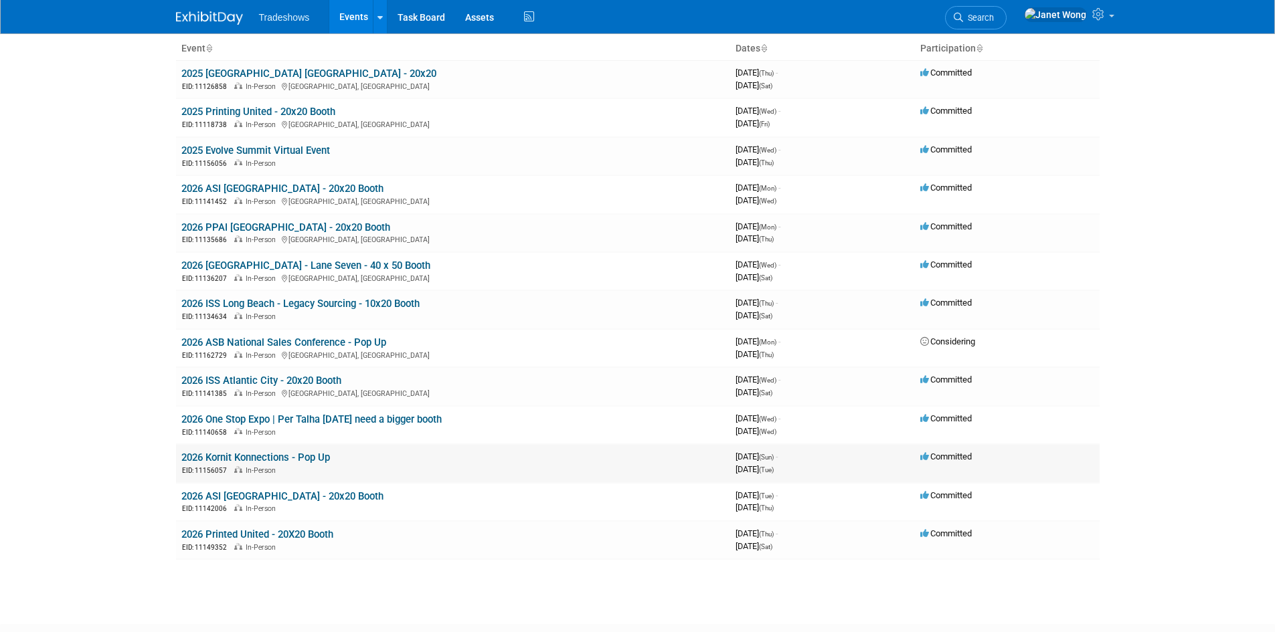
scroll to position [62, 0]
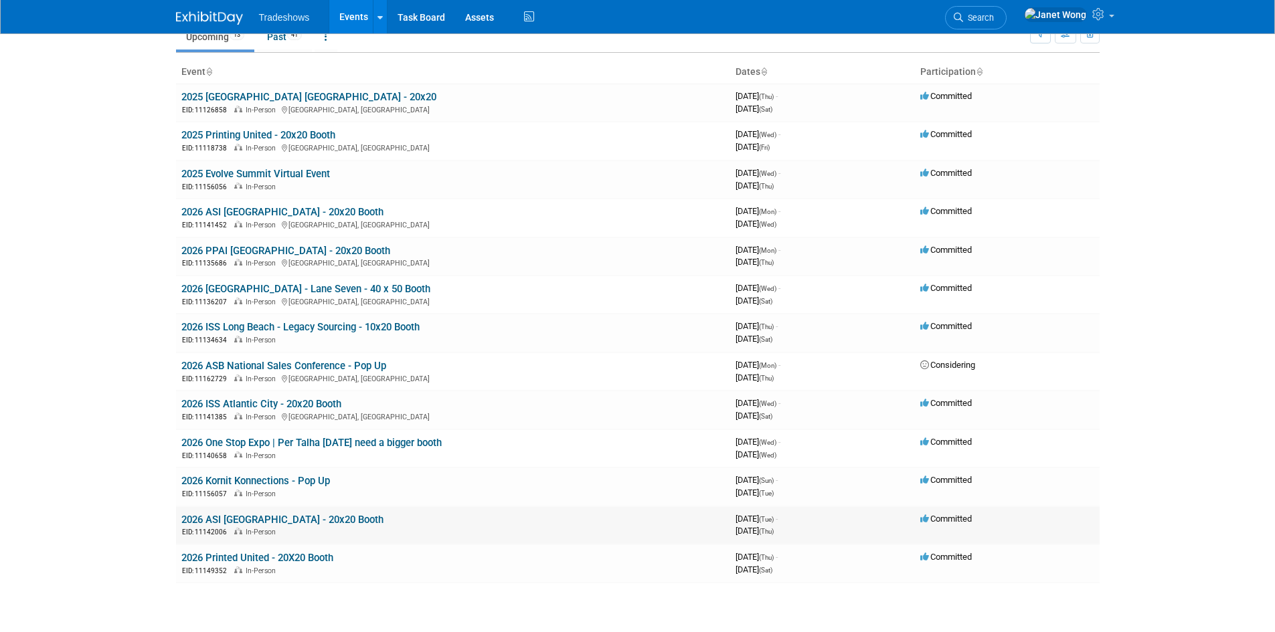
click at [306, 521] on link "2026 ASI [GEOGRAPHIC_DATA] - 20x20 Booth" at bounding box center [282, 520] width 202 height 12
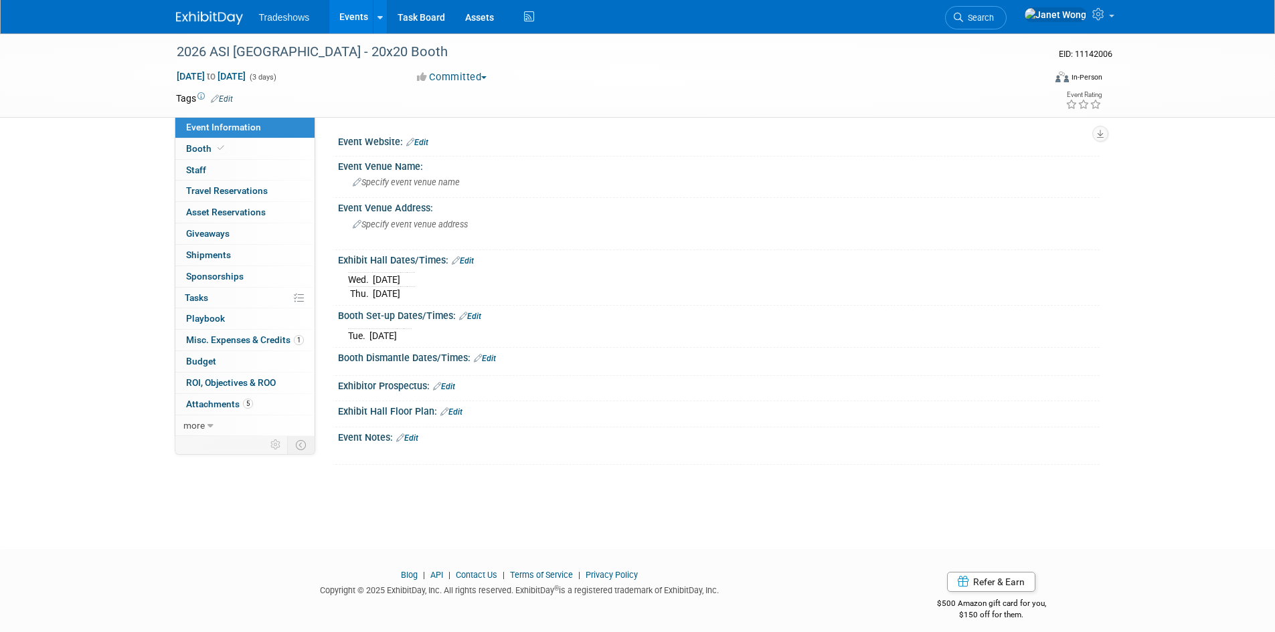
click at [422, 141] on link "Edit" at bounding box center [417, 142] width 22 height 9
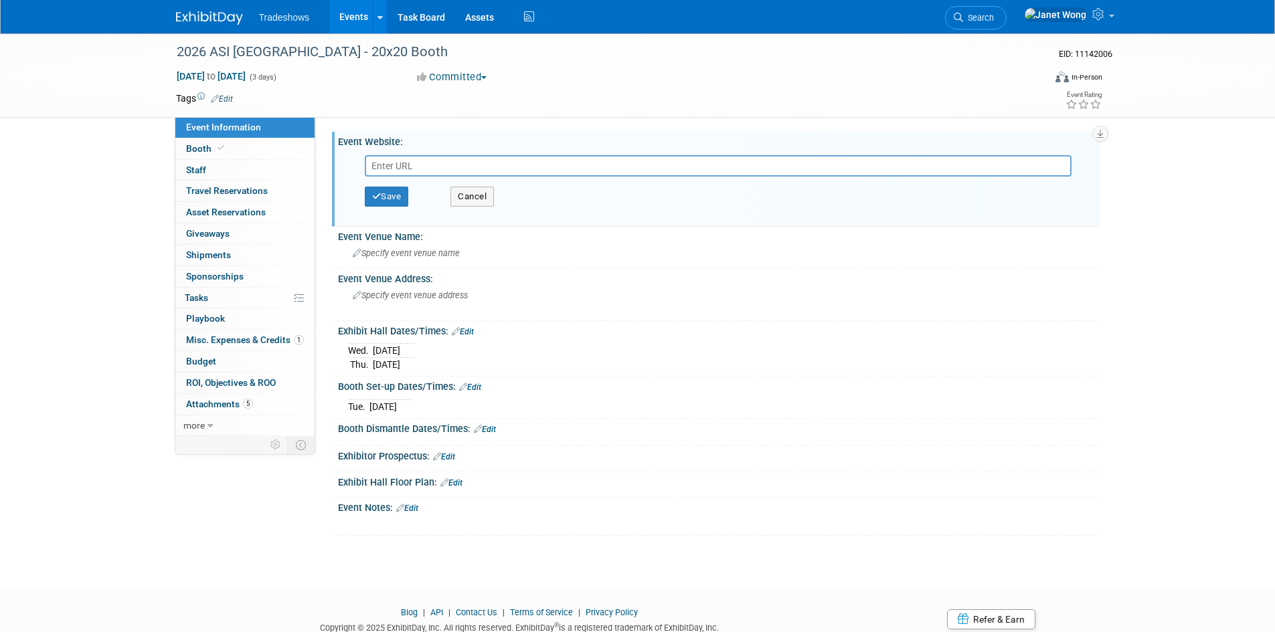
paste input "[URL][DOMAIN_NAME]"
type input "[URL][DOMAIN_NAME]"
drag, startPoint x: 396, startPoint y: 192, endPoint x: 408, endPoint y: 231, distance: 40.6
click at [396, 192] on button "Save" at bounding box center [387, 197] width 44 height 20
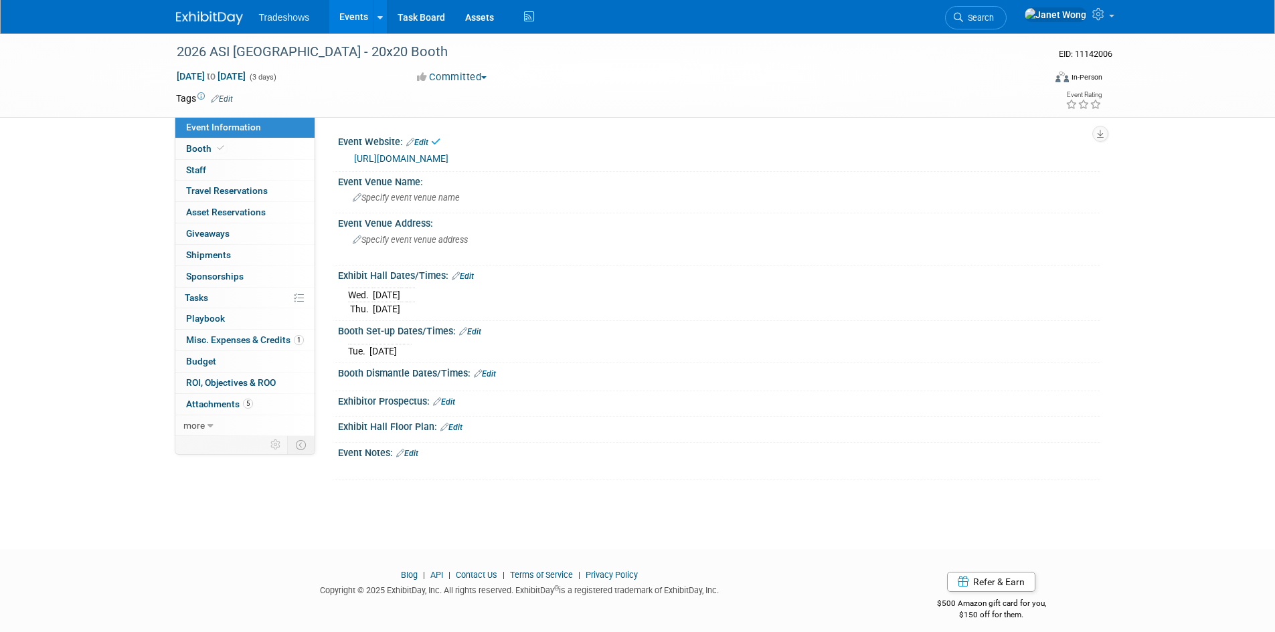
click at [453, 430] on link "Edit" at bounding box center [451, 427] width 22 height 9
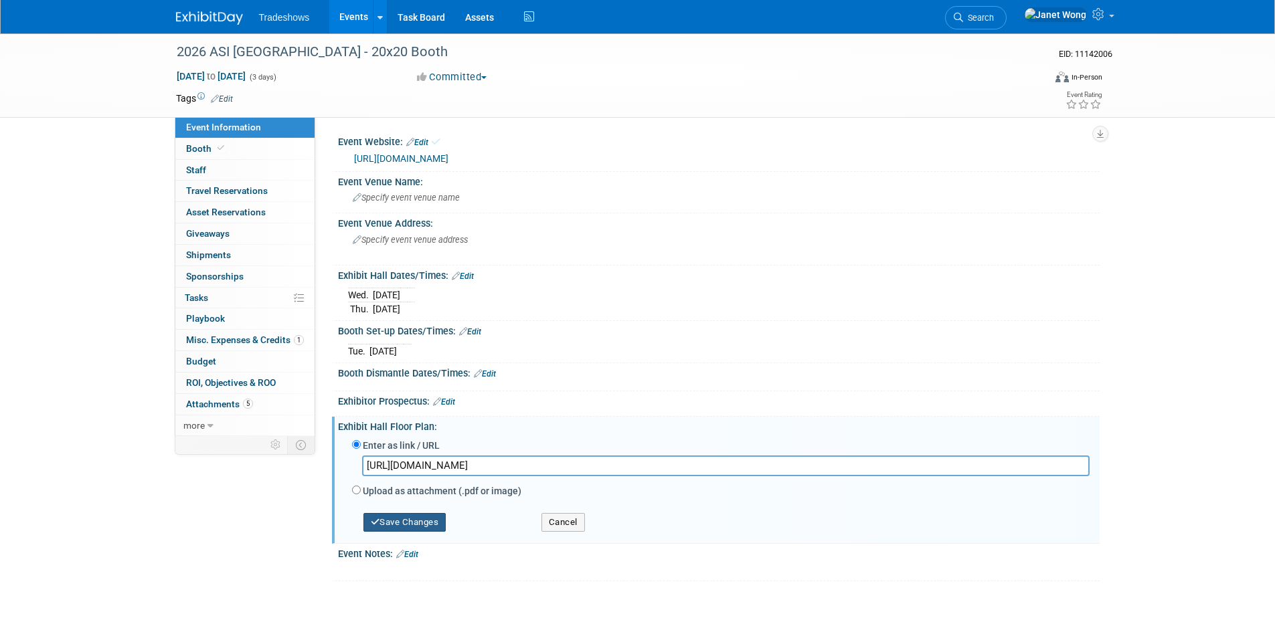
type input "[URL][DOMAIN_NAME]"
click at [410, 528] on button "Save Changes" at bounding box center [404, 522] width 83 height 19
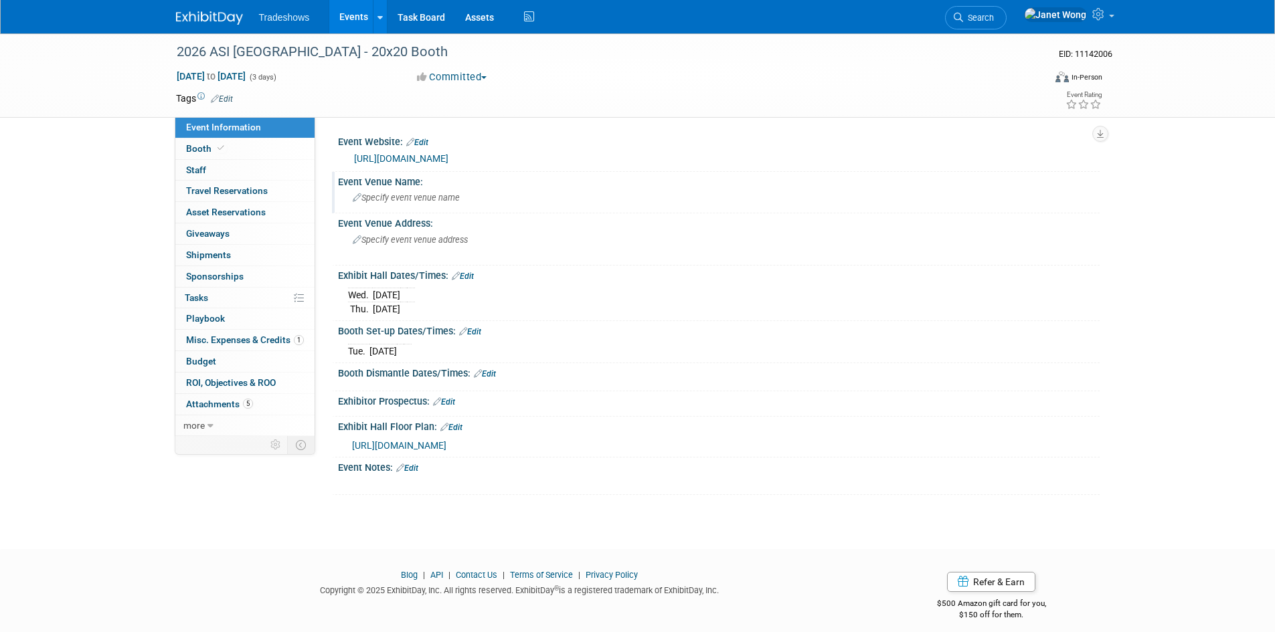
click at [389, 195] on span "Specify event venue name" at bounding box center [406, 198] width 107 height 10
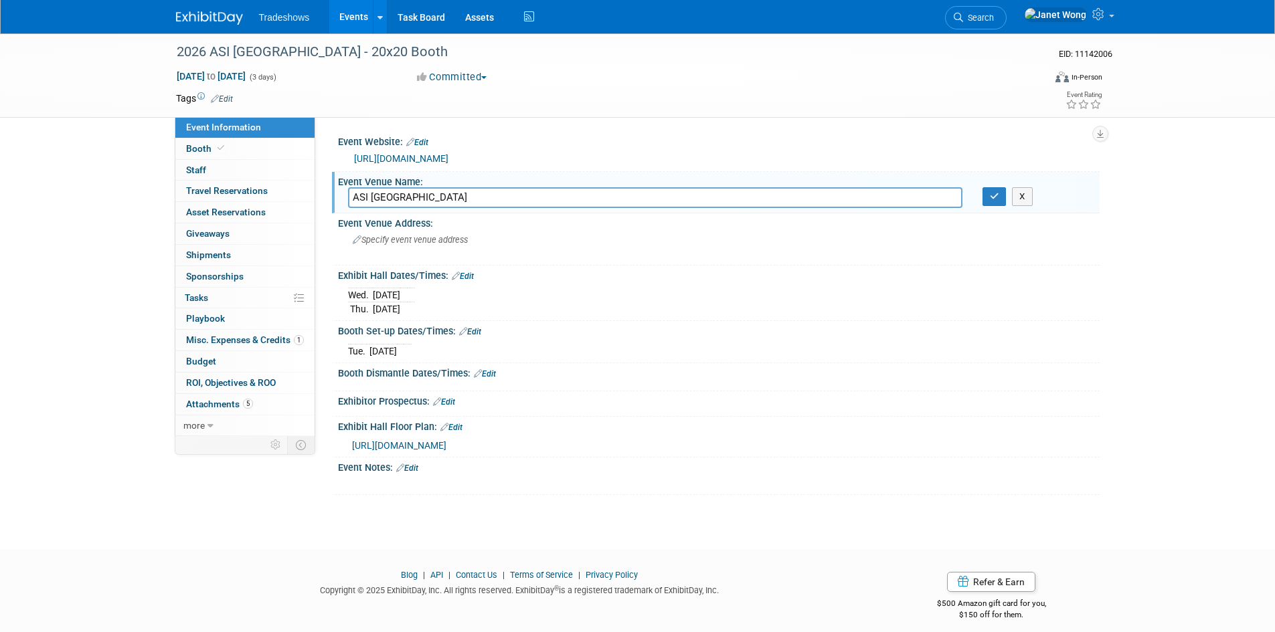
type input "ASI [GEOGRAPHIC_DATA]"
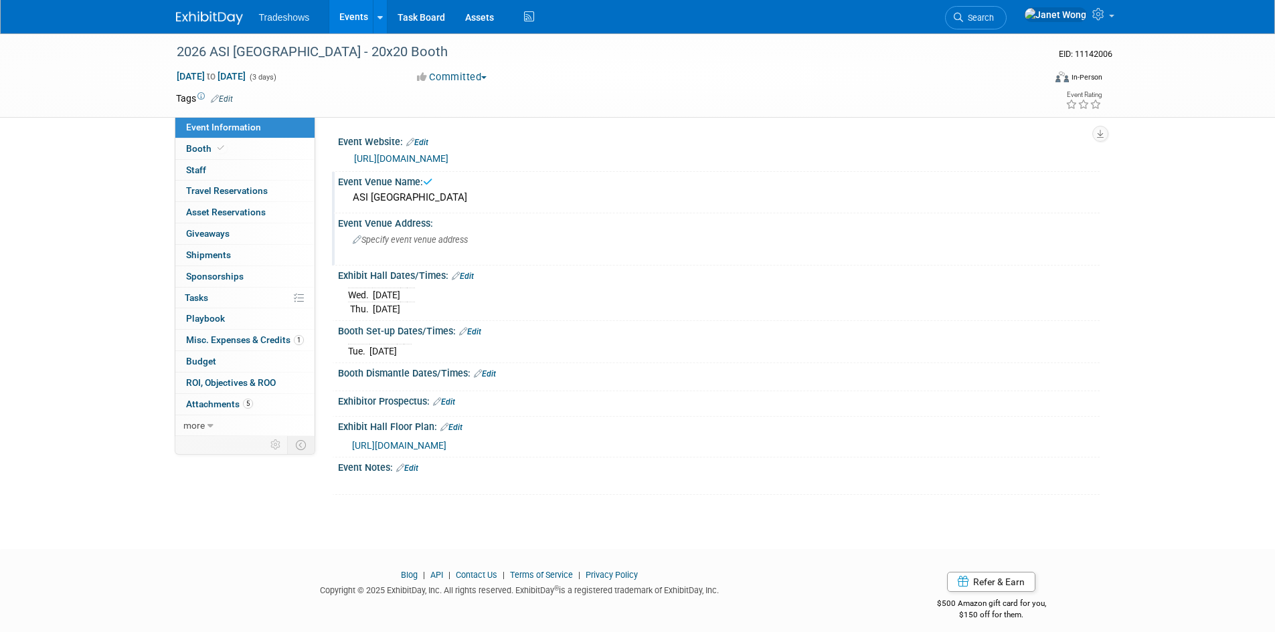
click at [383, 247] on div "Specify event venue address" at bounding box center [496, 245] width 297 height 31
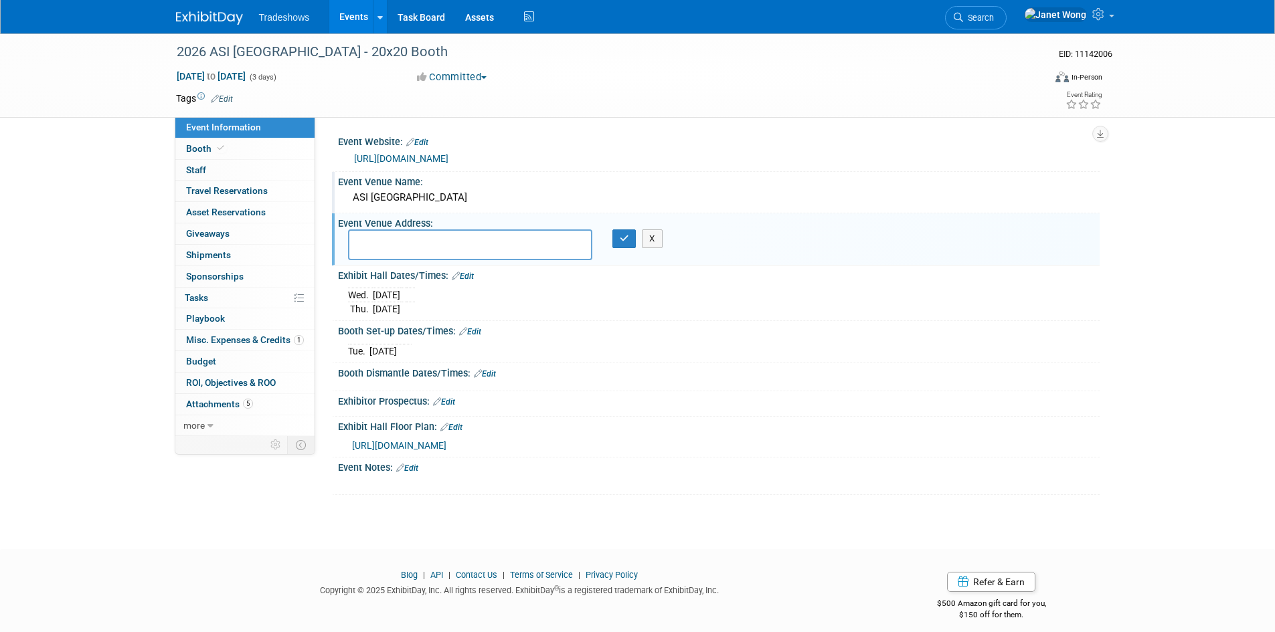
paste textarea "[PERSON_NAME][GEOGRAPHIC_DATA] - [GEOGRAPHIC_DATA][STREET_ADDRESS][PERSON_NAME]"
type textarea "[PERSON_NAME][GEOGRAPHIC_DATA] - [GEOGRAPHIC_DATA][STREET_ADDRESS][PERSON_NAME]"
click at [620, 241] on icon "button" at bounding box center [624, 238] width 9 height 9
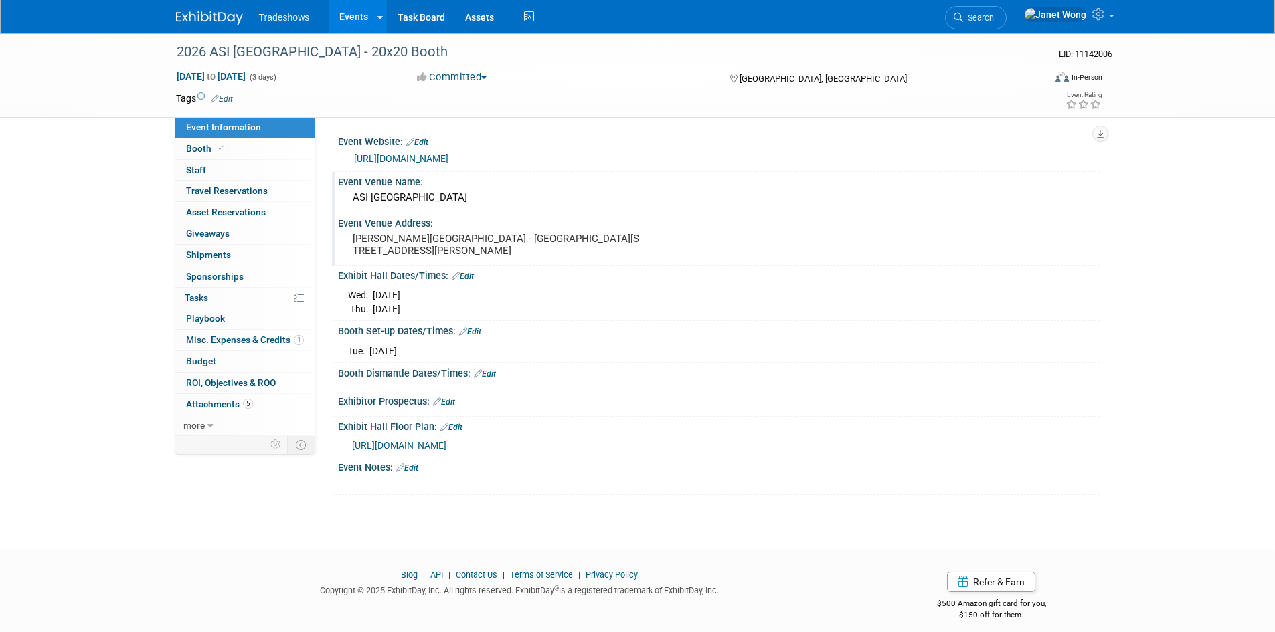
click at [510, 239] on pre "[PERSON_NAME][GEOGRAPHIC_DATA] - [GEOGRAPHIC_DATA][STREET_ADDRESS][PERSON_NAME]" at bounding box center [497, 245] width 288 height 24
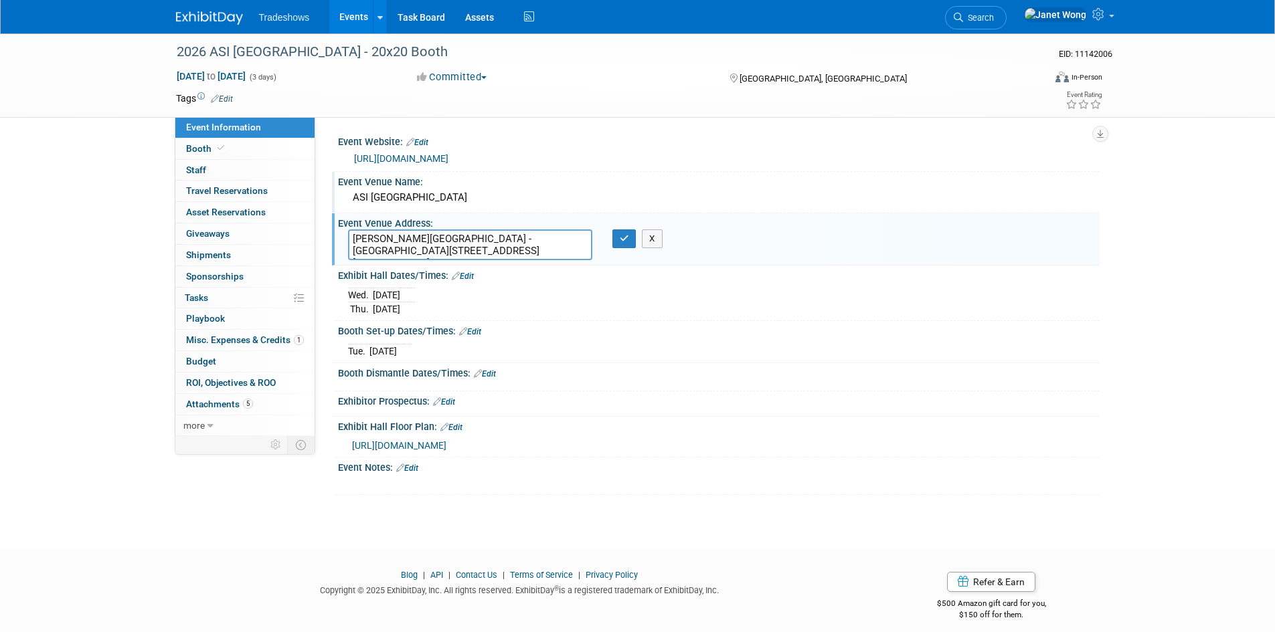
click at [504, 240] on textarea "[PERSON_NAME][GEOGRAPHIC_DATA] - [GEOGRAPHIC_DATA][STREET_ADDRESS][PERSON_NAME]" at bounding box center [470, 245] width 244 height 31
click at [483, 252] on textarea "[PERSON_NAME][GEOGRAPHIC_DATA] - [GEOGRAPHIC_DATA] [STREET_ADDRESS][PERSON_NAME]" at bounding box center [470, 245] width 244 height 31
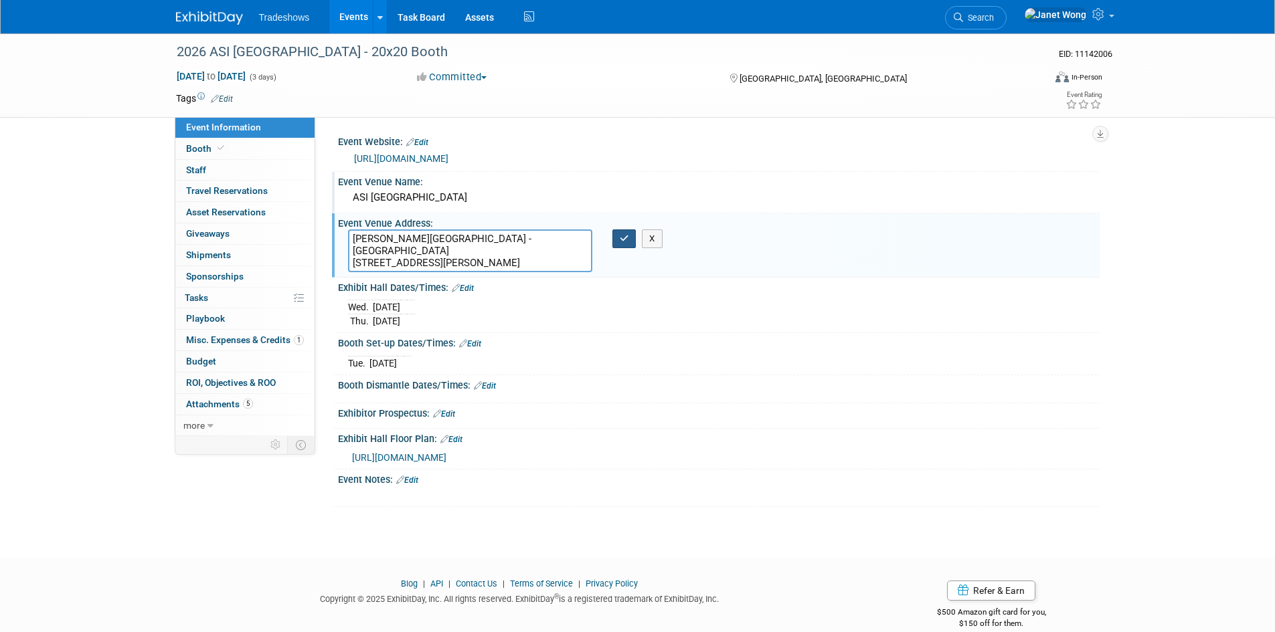
type textarea "[PERSON_NAME][GEOGRAPHIC_DATA] - [GEOGRAPHIC_DATA] [STREET_ADDRESS][PERSON_NAME]"
click at [623, 240] on icon "button" at bounding box center [624, 238] width 9 height 9
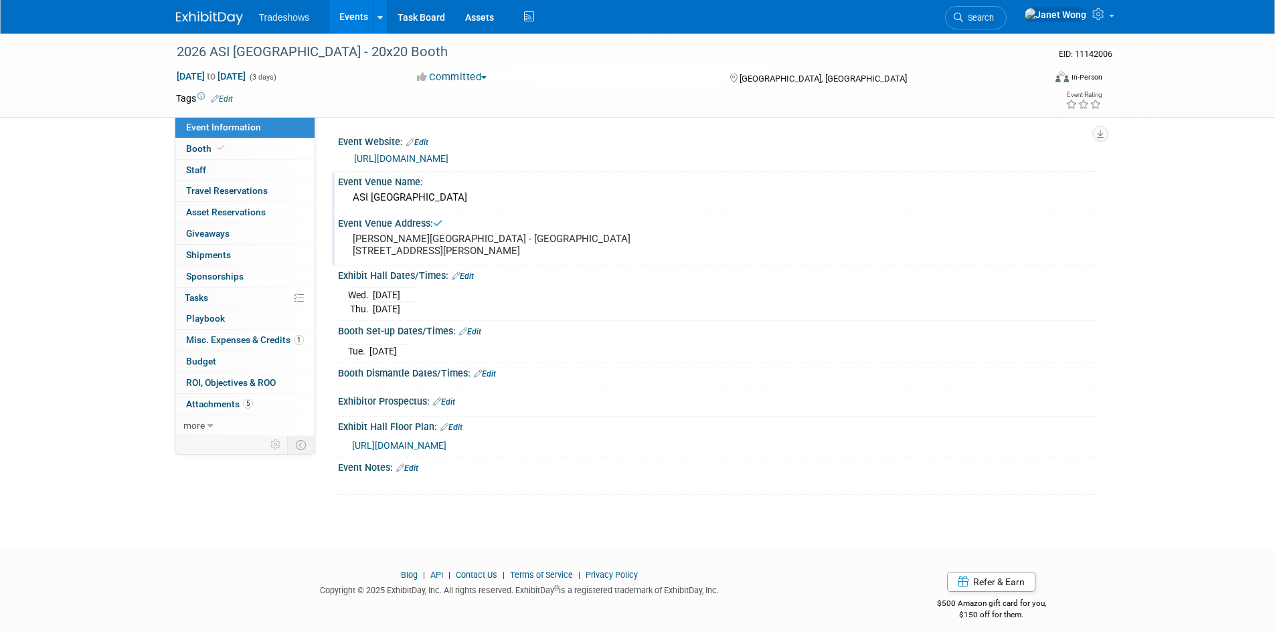
click at [472, 281] on link "Edit" at bounding box center [463, 276] width 22 height 9
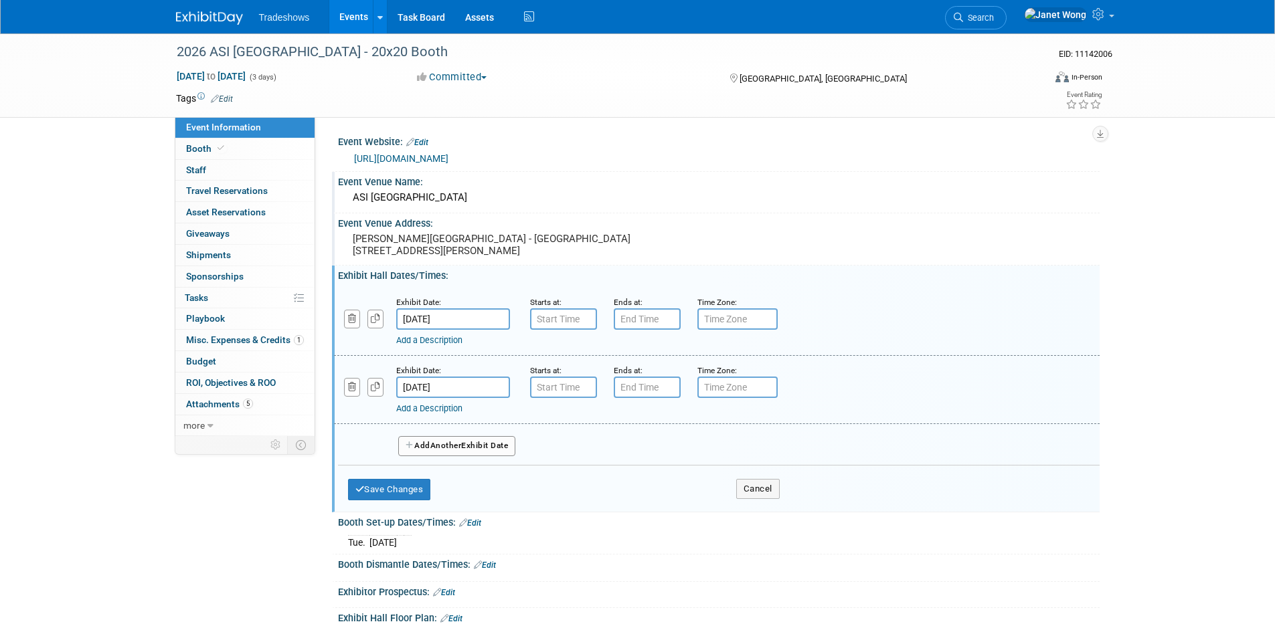
click at [424, 456] on button "Add Another Exhibit Date" at bounding box center [457, 446] width 118 height 20
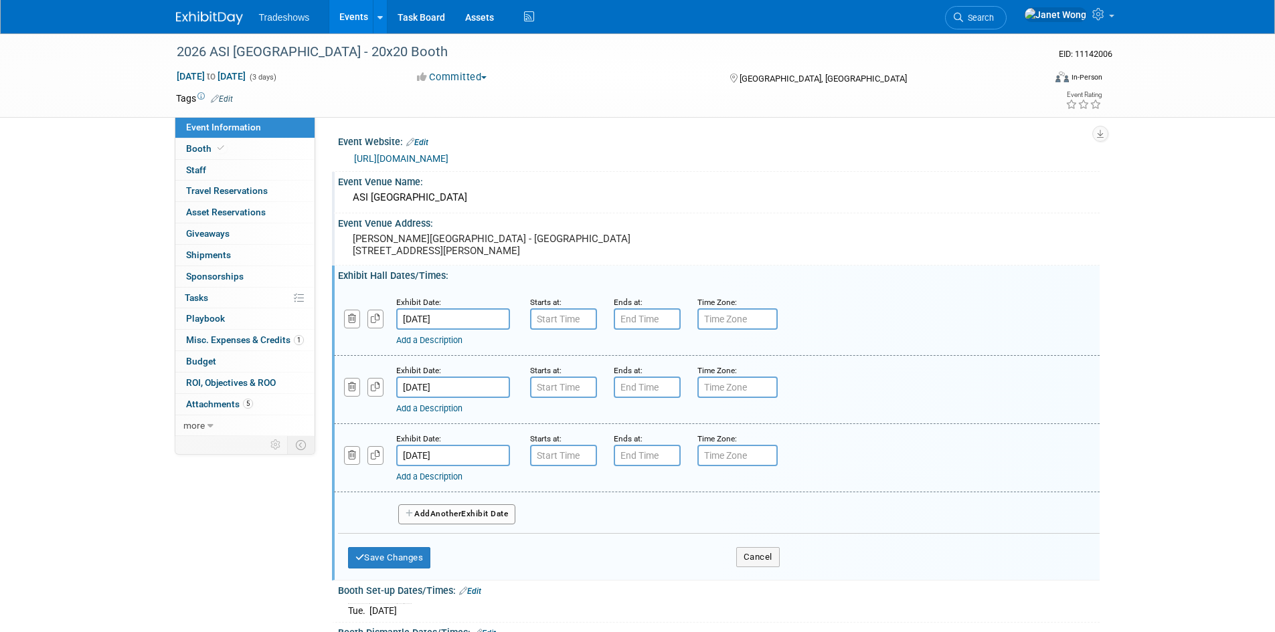
click at [429, 466] on input "Jul 24, 2026" at bounding box center [453, 455] width 114 height 21
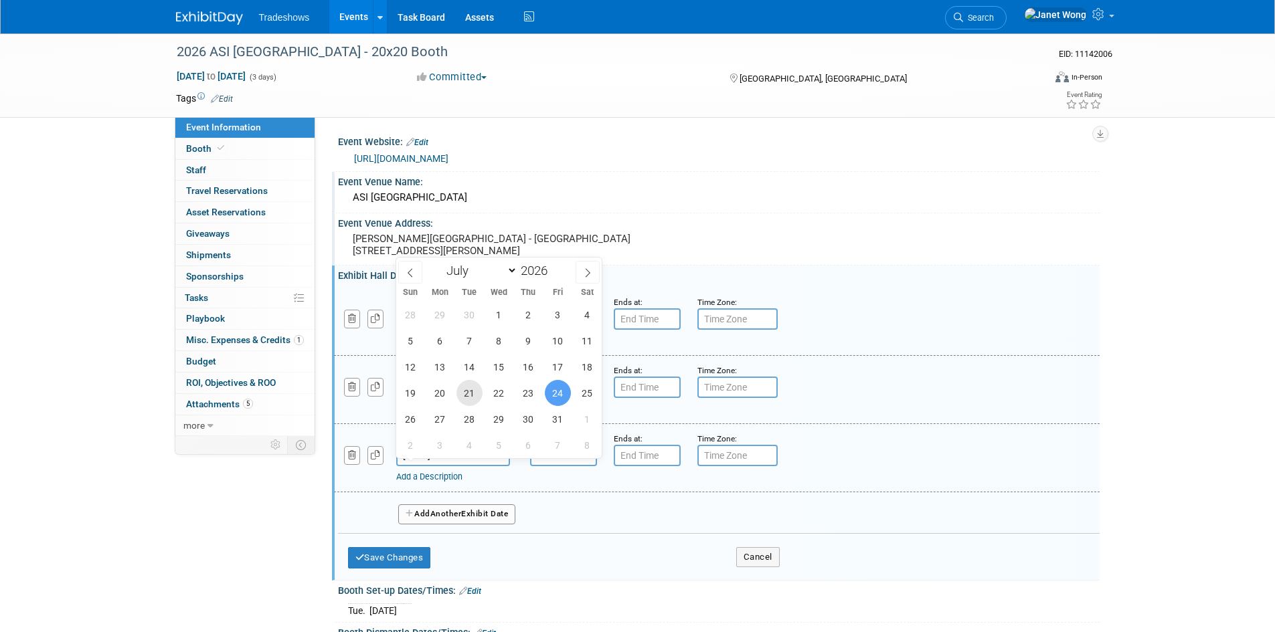
click at [460, 389] on span "21" at bounding box center [469, 393] width 26 height 26
type input "Jul 21, 2026"
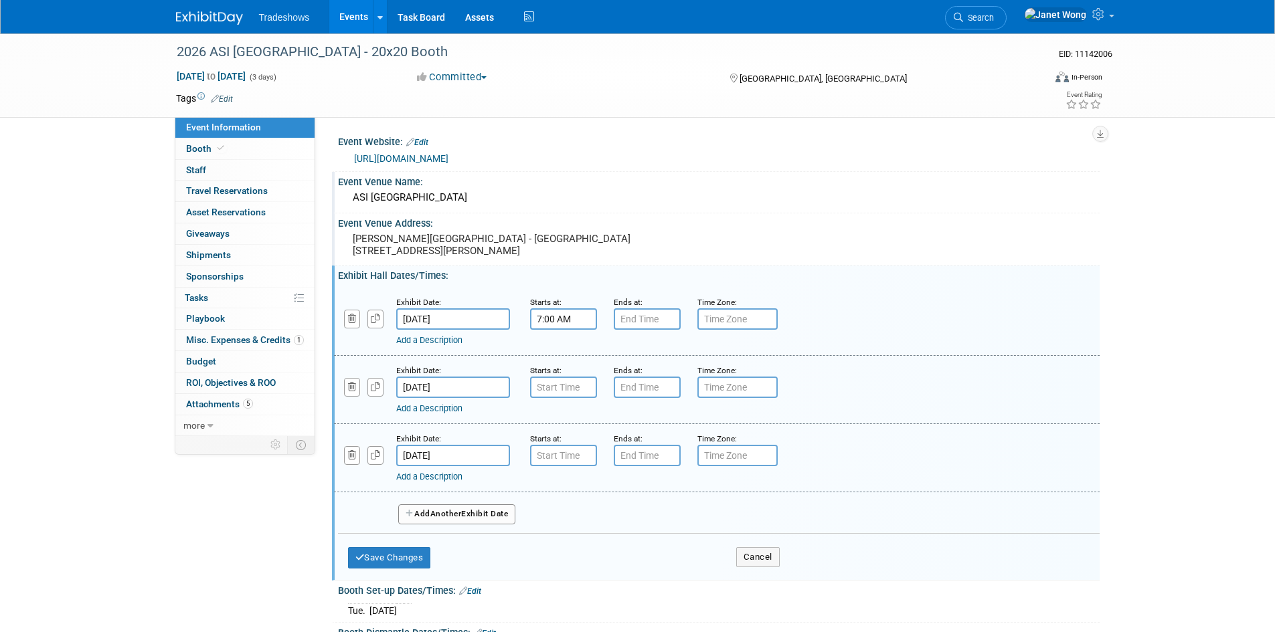
click at [564, 330] on input "7:00 AM" at bounding box center [563, 318] width 67 height 21
click at [564, 364] on span at bounding box center [560, 352] width 23 height 23
type input "10:00 AM"
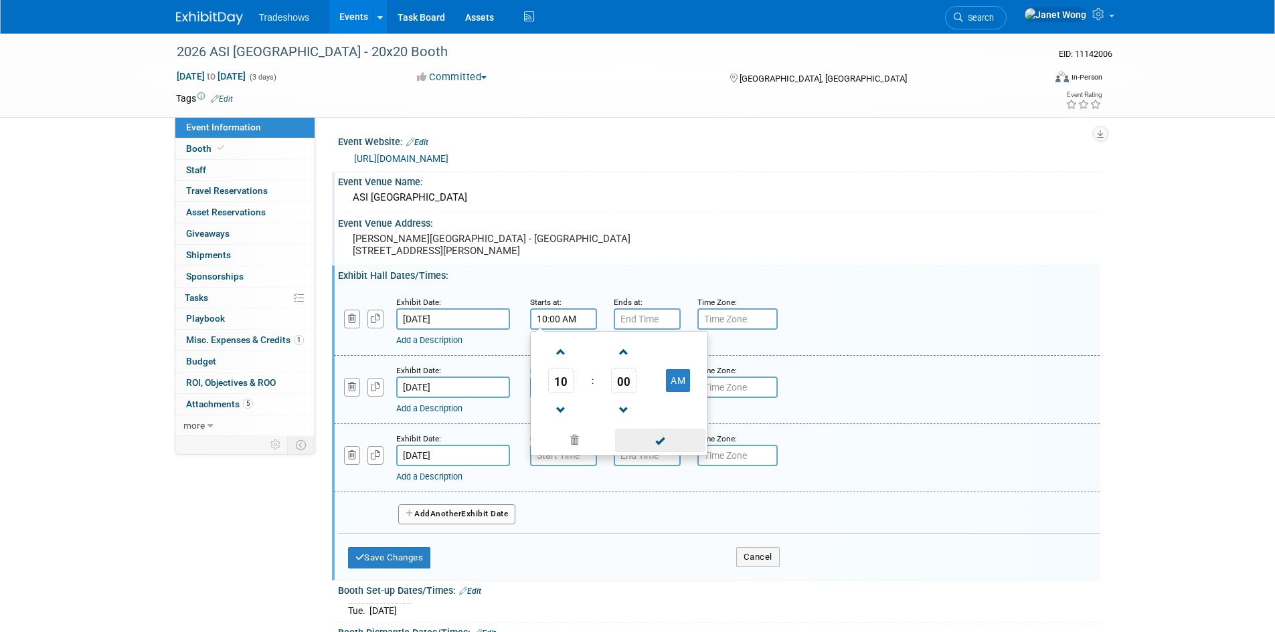
drag, startPoint x: 633, startPoint y: 448, endPoint x: 598, endPoint y: 368, distance: 87.8
click at [632, 447] on span at bounding box center [660, 440] width 90 height 23
click at [602, 300] on div "Exhibit Date: Jul 22, 2026 Starts at: 10:00 AM Ends at: Time Zone: Apply to all…" at bounding box center [716, 322] width 765 height 68
click at [582, 329] on input "10:00 AM" at bounding box center [563, 318] width 67 height 21
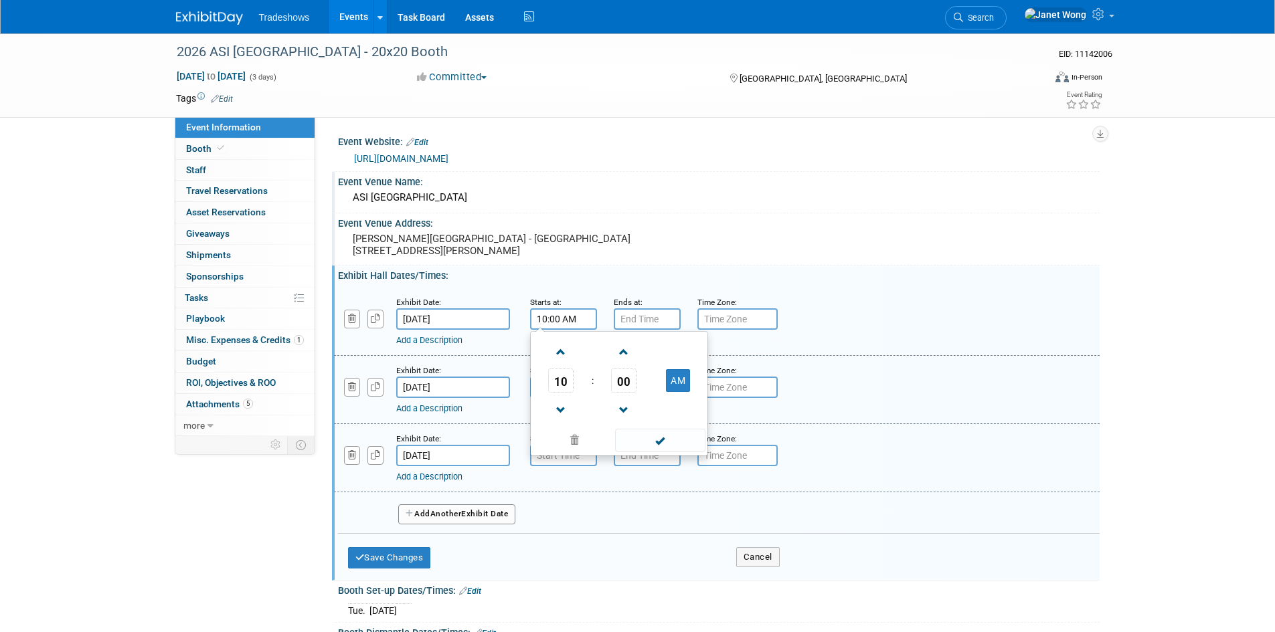
click at [582, 329] on input "10:00 AM" at bounding box center [563, 318] width 67 height 21
click at [599, 279] on div "Exhibit Hall Dates/Times: Edit" at bounding box center [718, 274] width 761 height 17
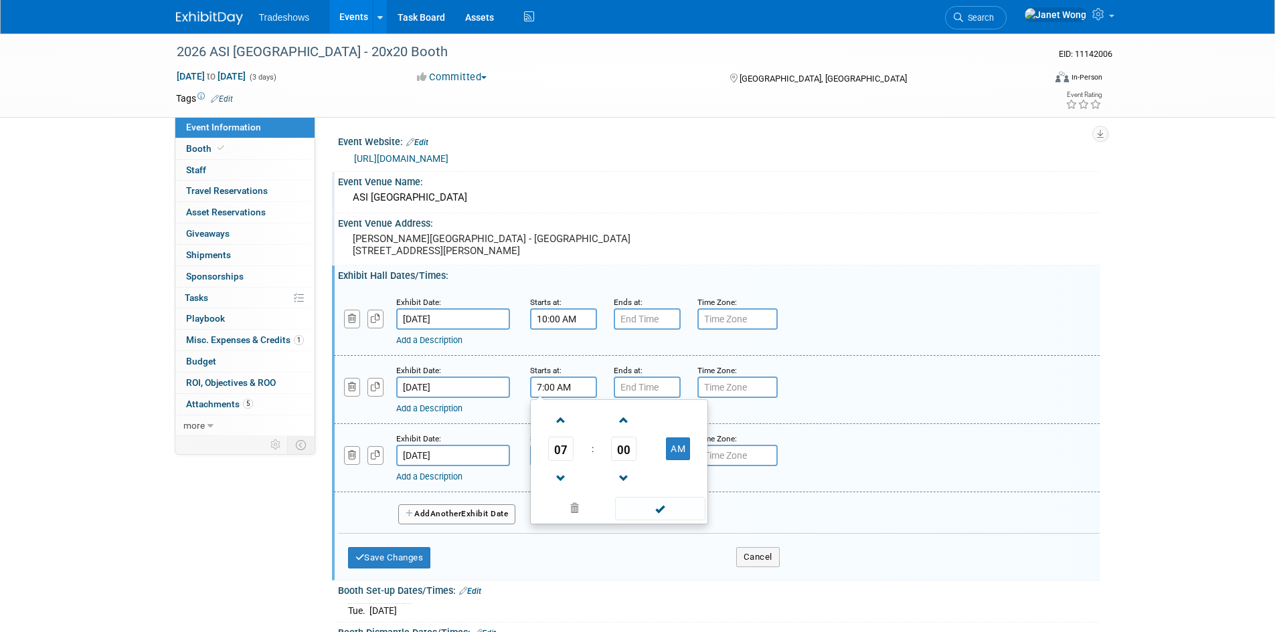
click at [560, 398] on input "7:00 AM" at bounding box center [563, 387] width 67 height 21
paste input "10"
type input "10:00 AM"
click at [608, 356] on div "Exhibit Date: Jul 22, 2026 Starts at: 10:00 AM Ends at: Time Zone: Apply to all…" at bounding box center [716, 322] width 765 height 68
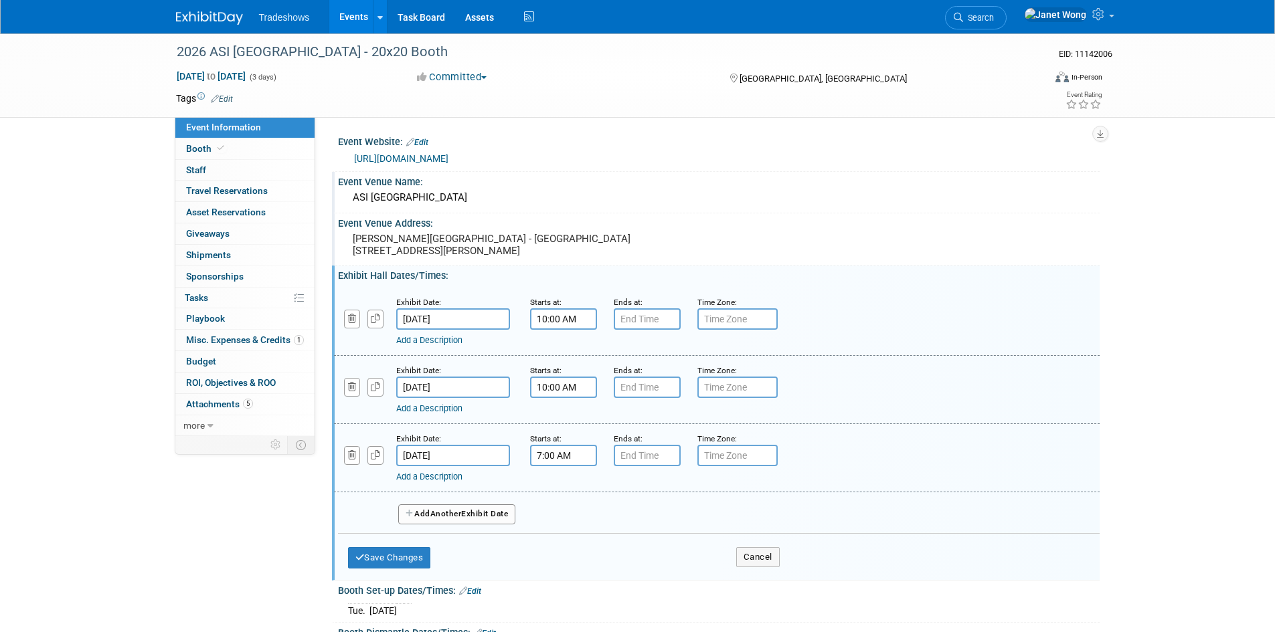
click at [572, 466] on input "7:00 AM" at bounding box center [563, 455] width 67 height 21
paste input "10"
type input "10:00 AM"
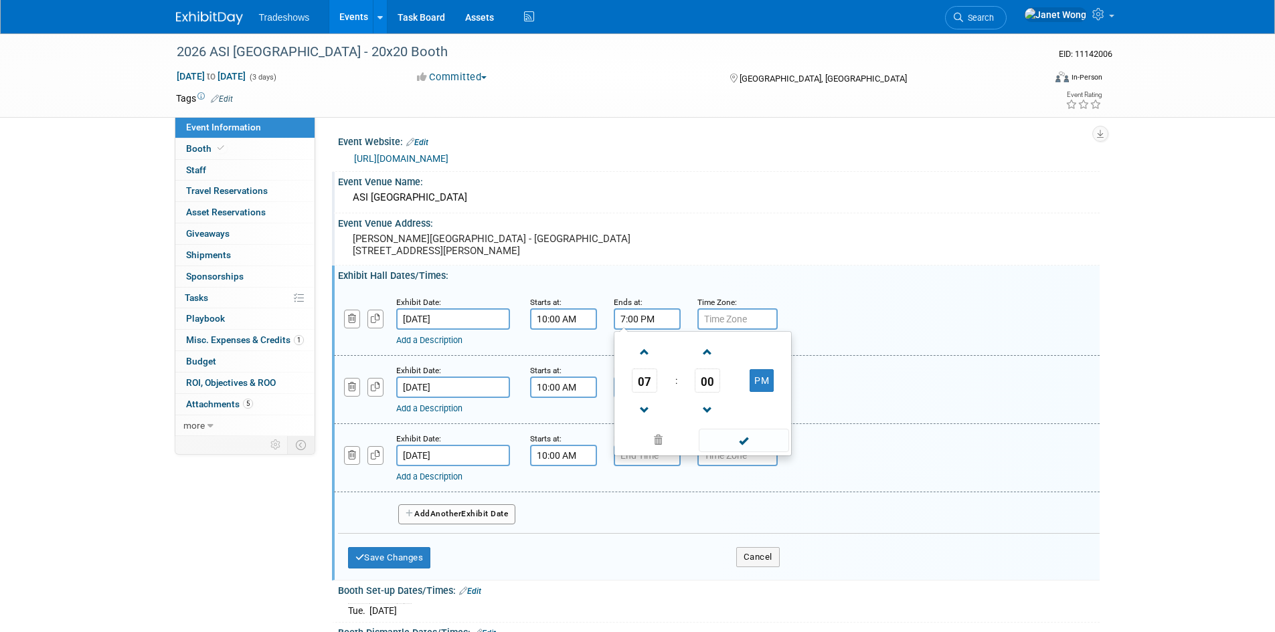
click at [644, 327] on input "7:00 PM" at bounding box center [647, 318] width 67 height 21
click at [633, 422] on span at bounding box center [644, 410] width 23 height 23
type input "5:00 PM"
drag, startPoint x: 662, startPoint y: 333, endPoint x: 568, endPoint y: 330, distance: 94.4
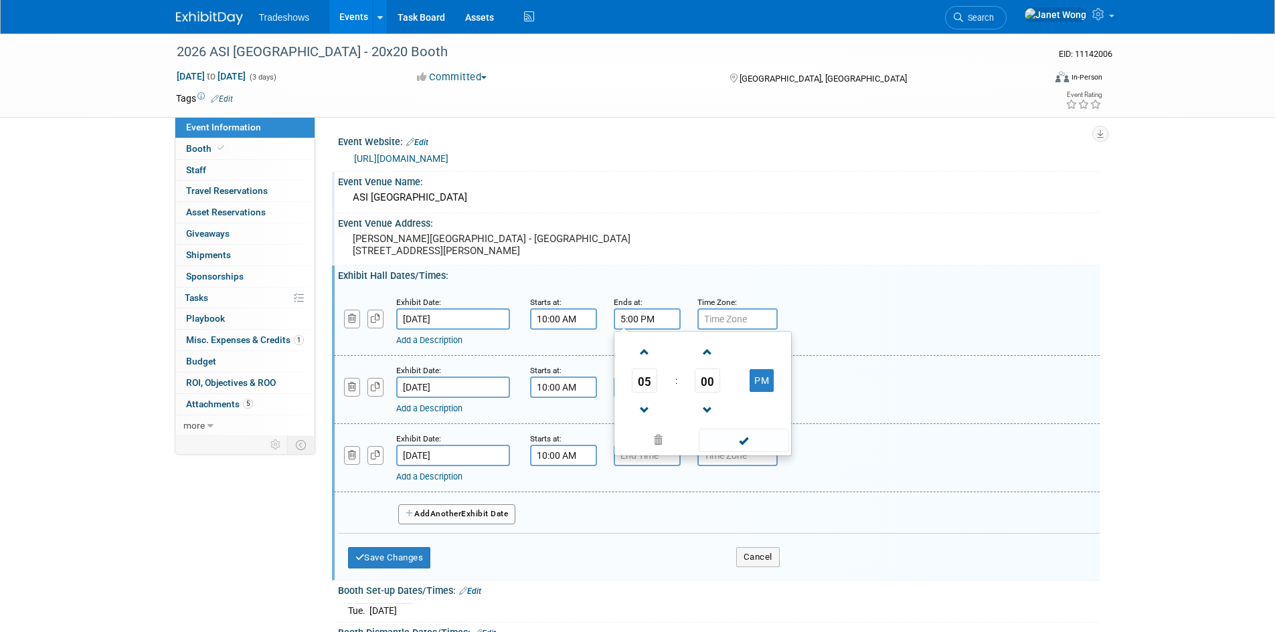
click at [568, 330] on div "Exhibit Date: Jul 22, 2026 Starts at: 10:00 AM Ends at: 5:00 PM 05 : 00 PM 12 0…" at bounding box center [716, 322] width 765 height 68
click at [648, 298] on div "Exhibit Date: Jul 22, 2026 Starts at: 10:00 AM Ends at: 5:00 PM 05 : 00 PM 12 0…" at bounding box center [718, 409] width 741 height 250
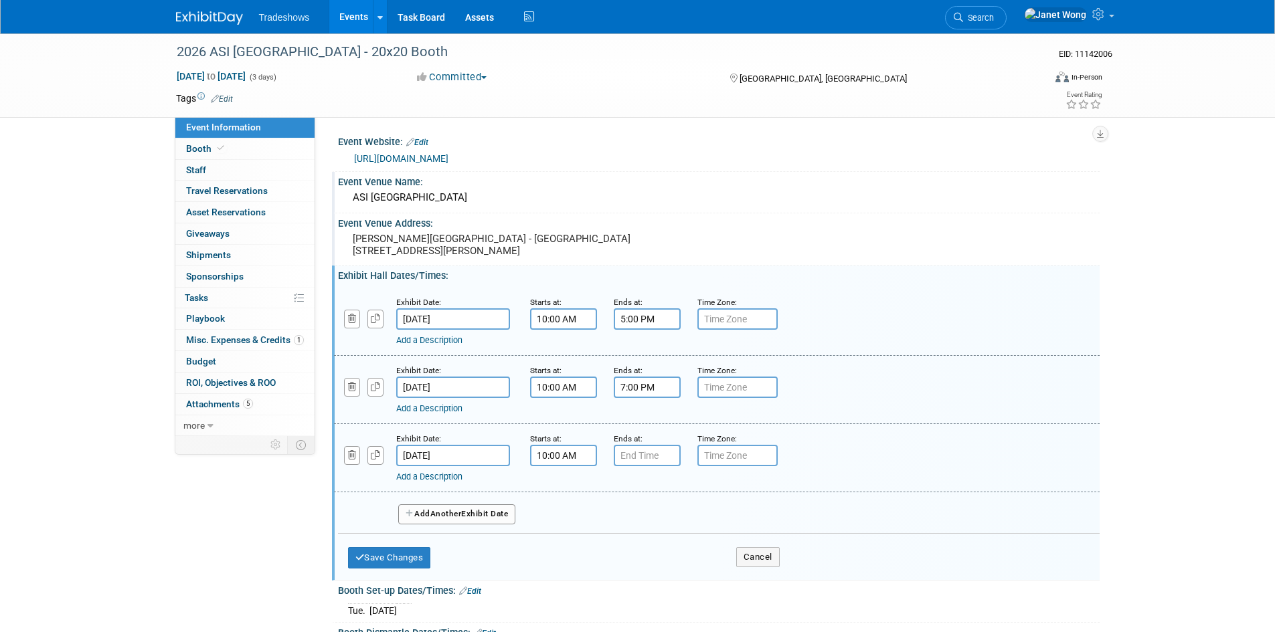
click at [639, 398] on input "7:00 PM" at bounding box center [647, 387] width 67 height 21
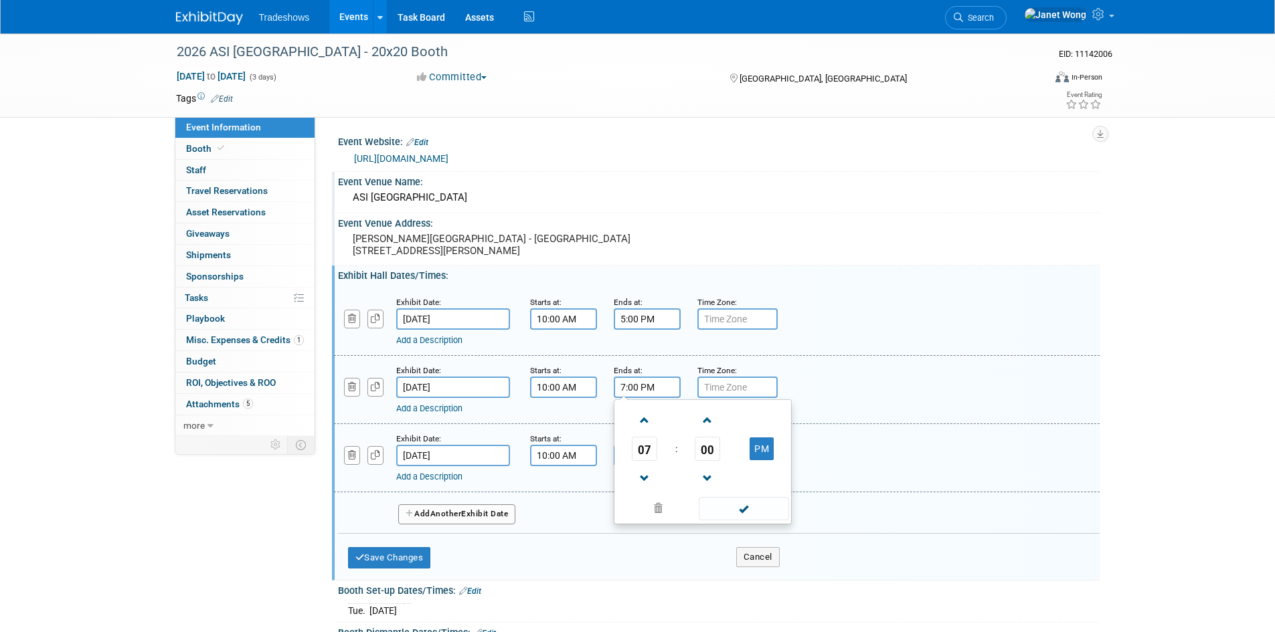
paste input "5:00 PM"
paste input "5:00"
type input "5:00 PM"
click at [664, 347] on div "Add a Description" at bounding box center [682, 341] width 572 height 12
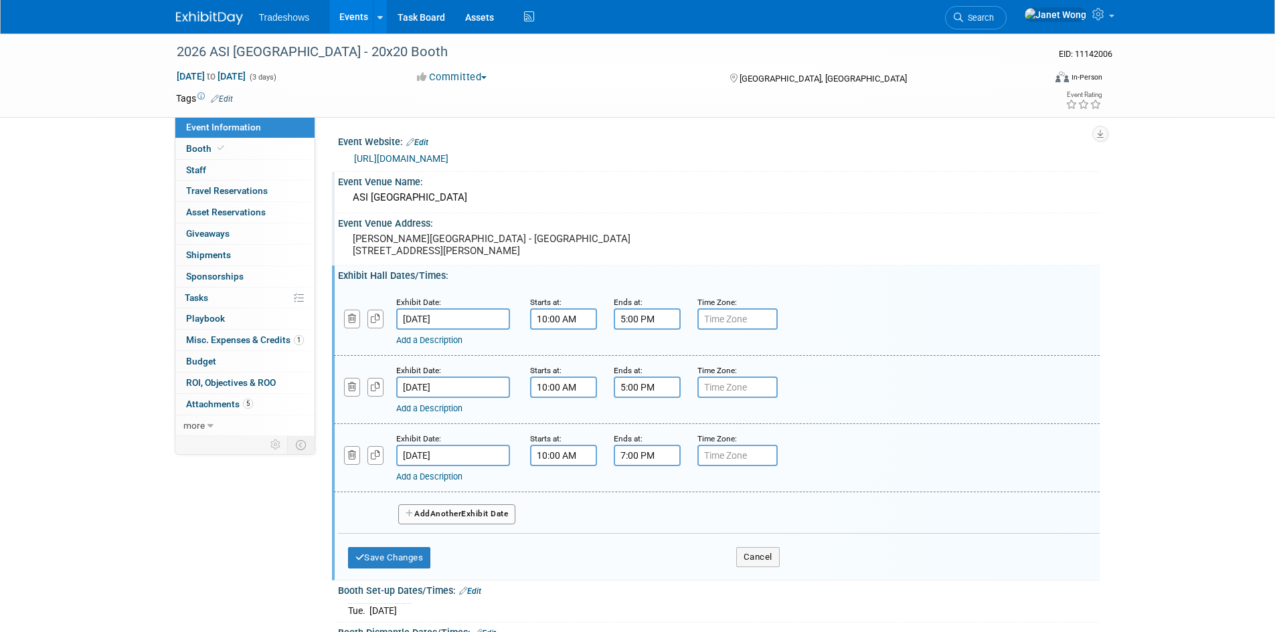
click at [641, 466] on input "7:00 PM" at bounding box center [647, 455] width 67 height 21
paste input "5"
click at [752, 588] on span at bounding box center [744, 576] width 90 height 23
type input "5:00 PM"
click at [357, 562] on icon "button" at bounding box center [359, 557] width 9 height 9
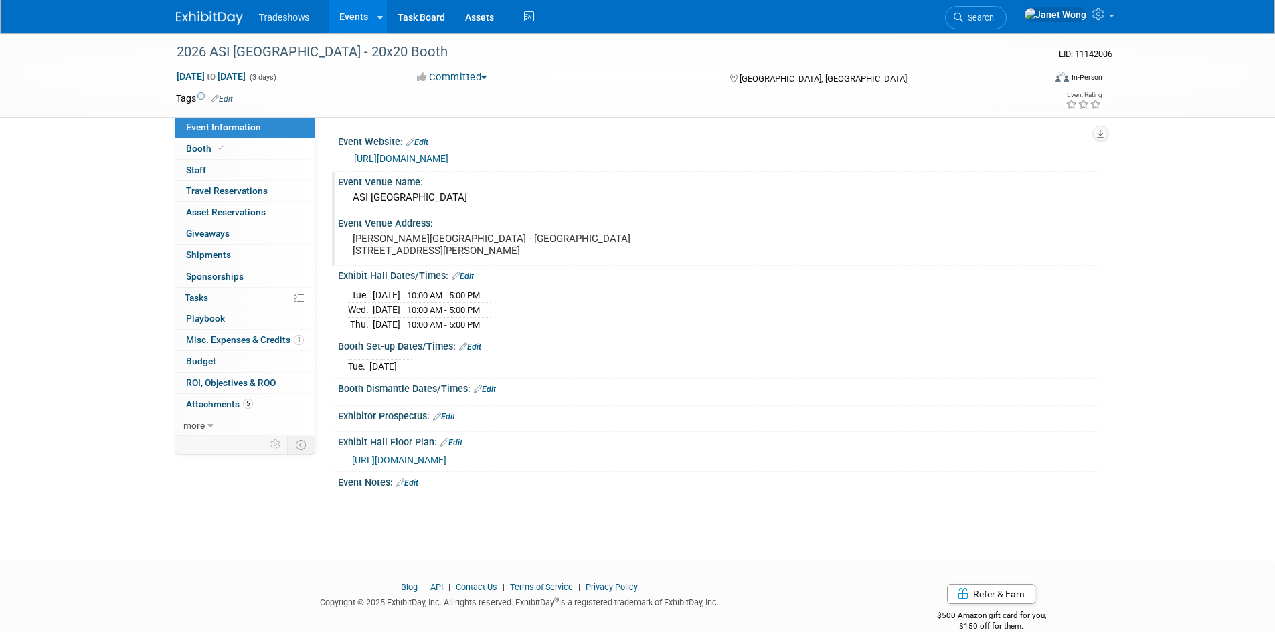
click at [488, 392] on div "Booth Dismantle Dates/Times: Edit" at bounding box center [718, 387] width 761 height 17
click at [484, 394] on link "Edit" at bounding box center [485, 389] width 22 height 9
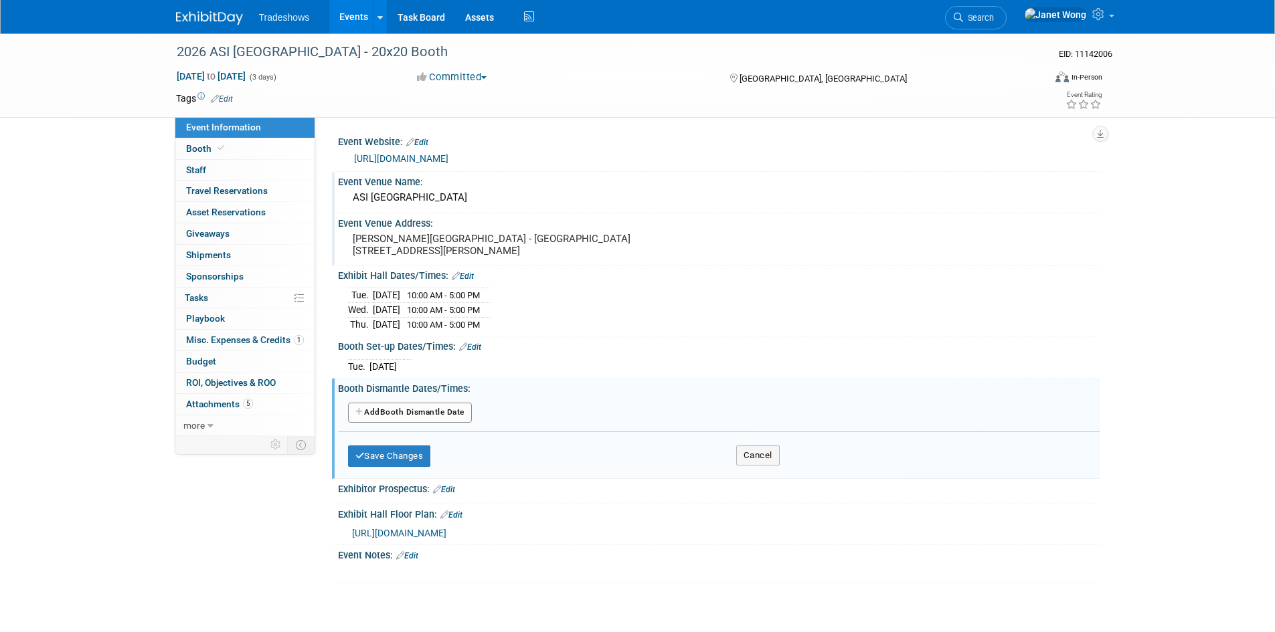
click at [396, 423] on button "Add Another Booth Dismantle Date" at bounding box center [410, 413] width 124 height 20
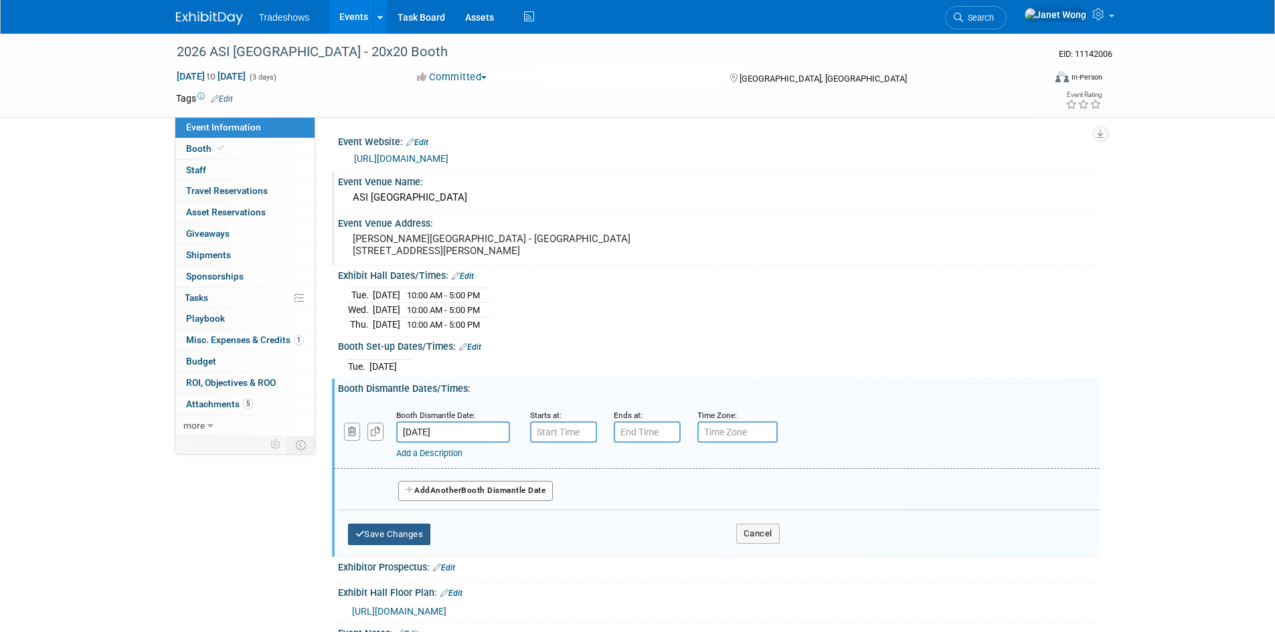
click at [388, 544] on button "Save Changes" at bounding box center [389, 534] width 83 height 21
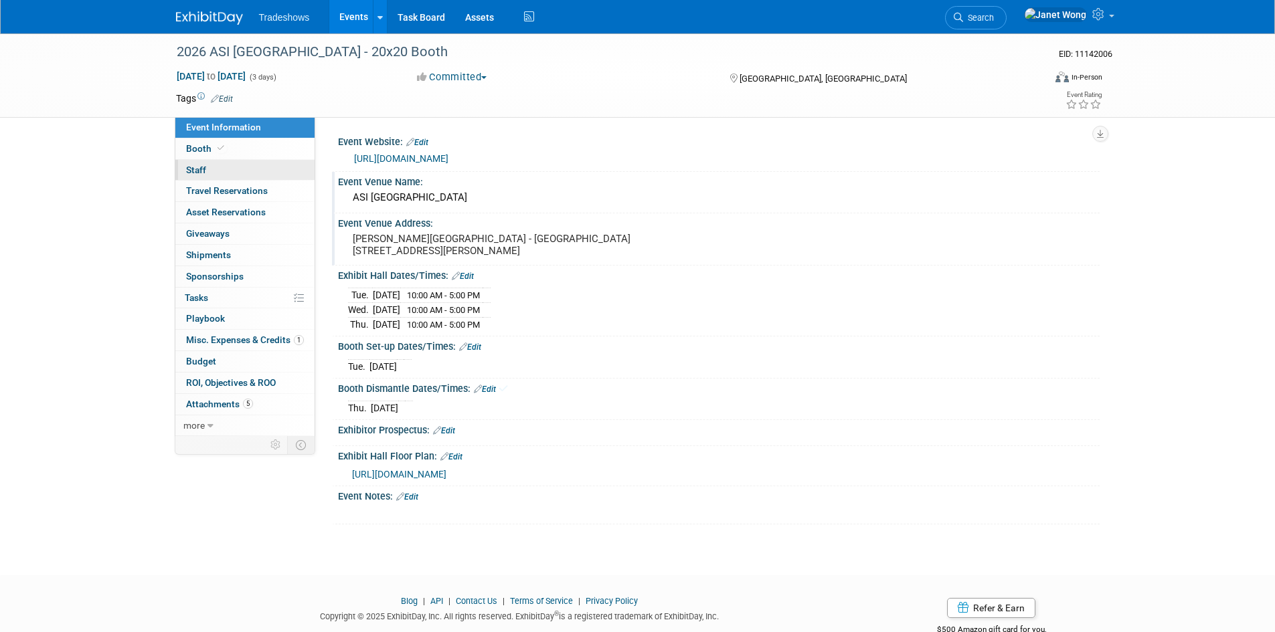
click at [227, 179] on link "0 Staff 0" at bounding box center [244, 170] width 139 height 21
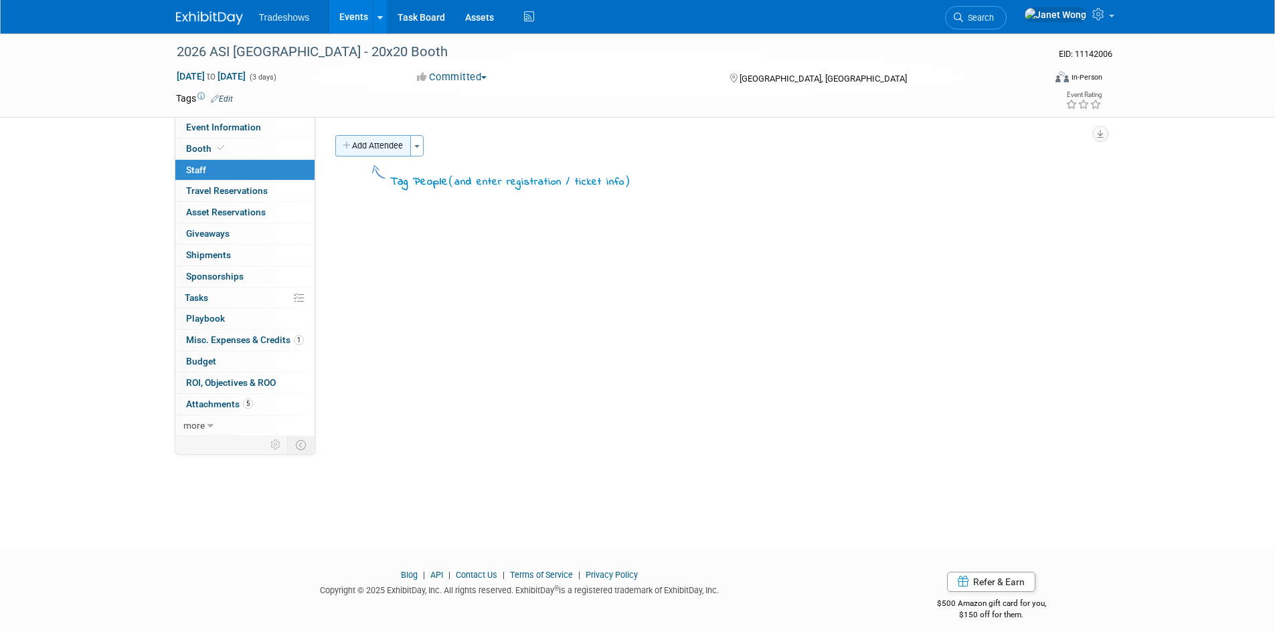
click at [353, 152] on button "Add Attendee" at bounding box center [373, 145] width 76 height 21
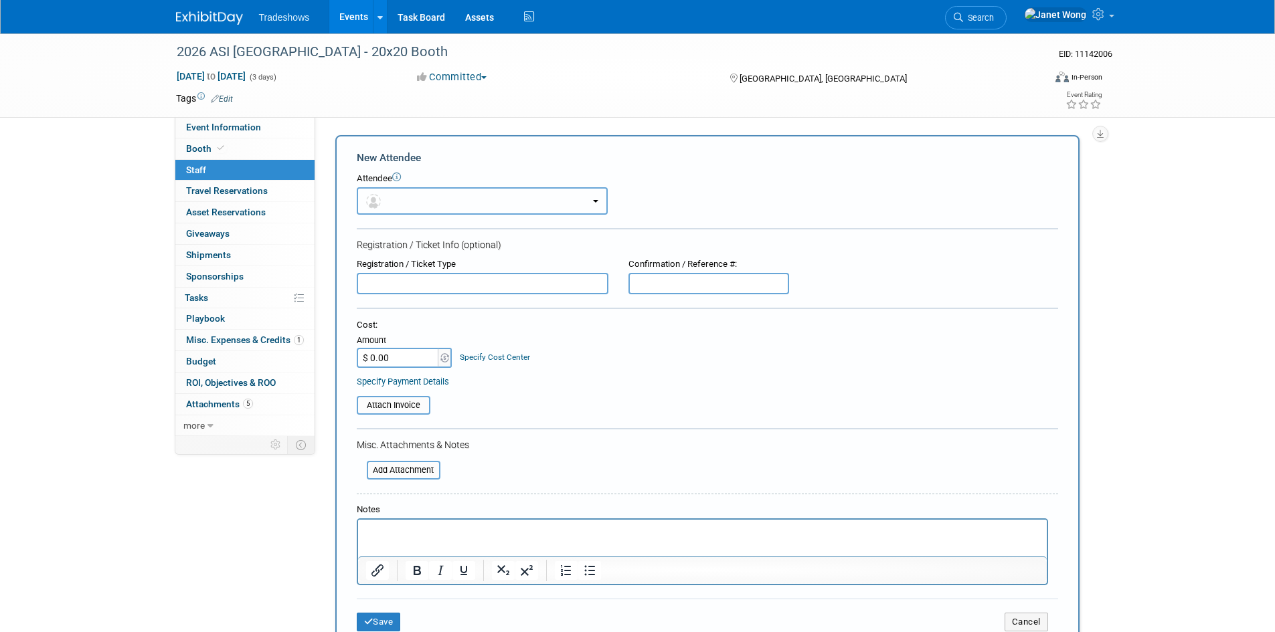
click at [446, 201] on button "button" at bounding box center [482, 200] width 251 height 27
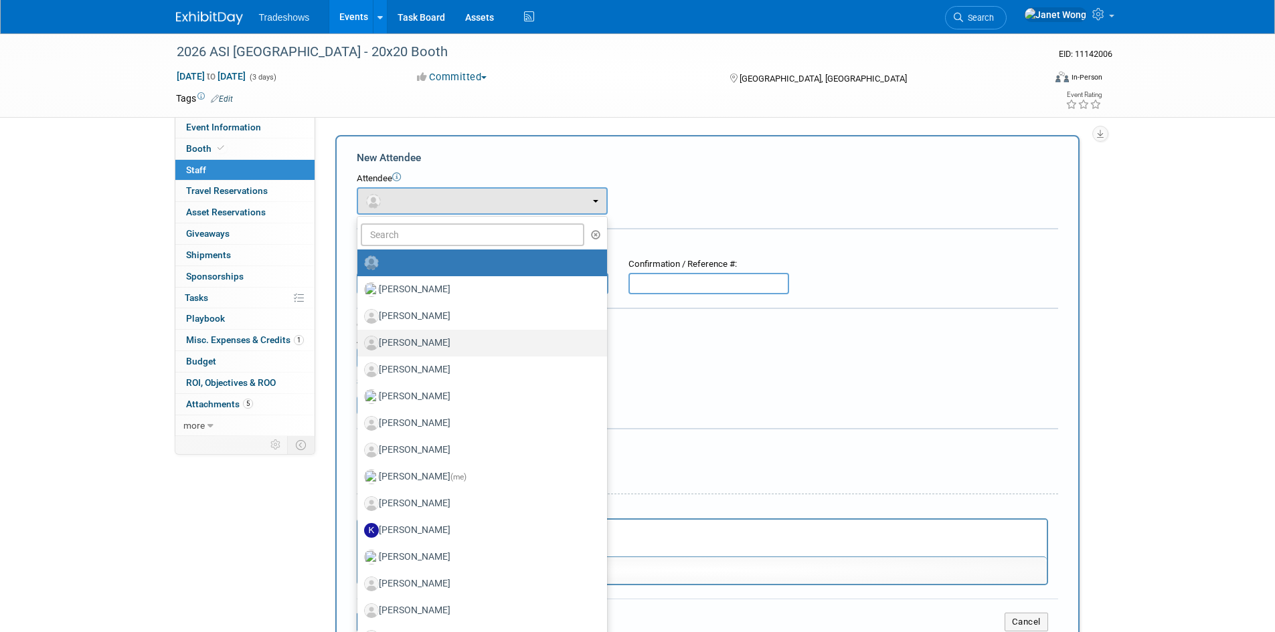
click at [407, 343] on label "Alyssa Inkrott" at bounding box center [479, 343] width 230 height 21
click at [359, 343] on input "Alyssa Inkrott" at bounding box center [355, 341] width 9 height 9
select select "e9dae68b-b9a0-4632-975c-08e54bc7f38f"
select select "4"
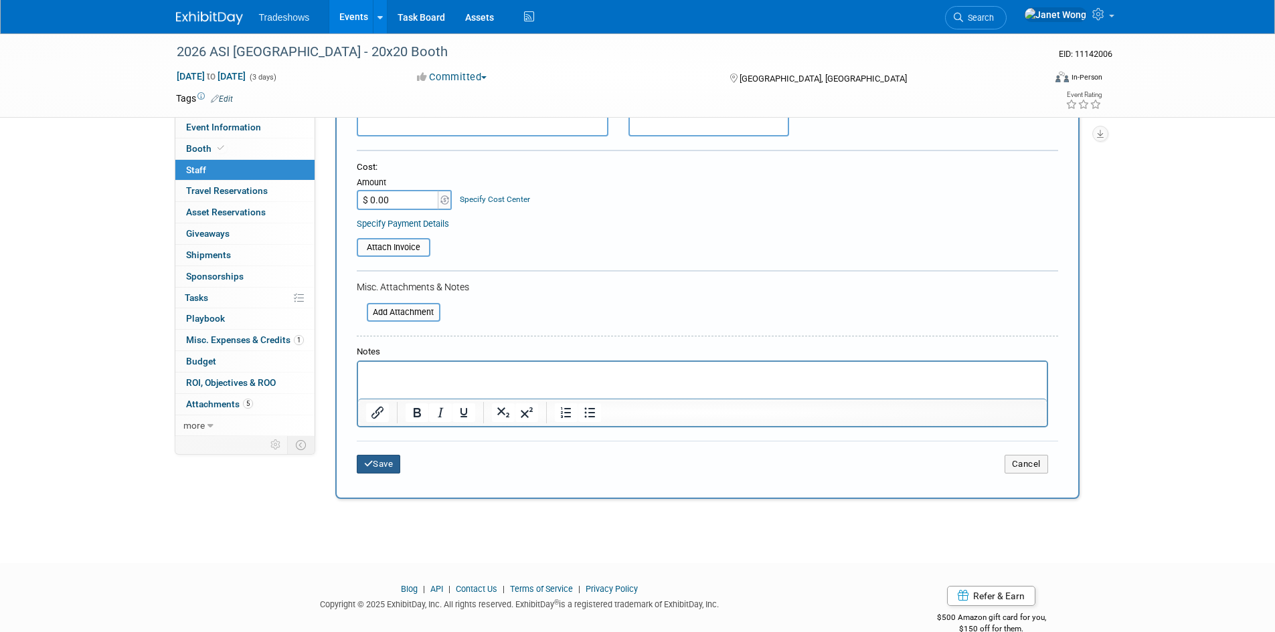
click at [389, 463] on button "Save" at bounding box center [379, 464] width 44 height 19
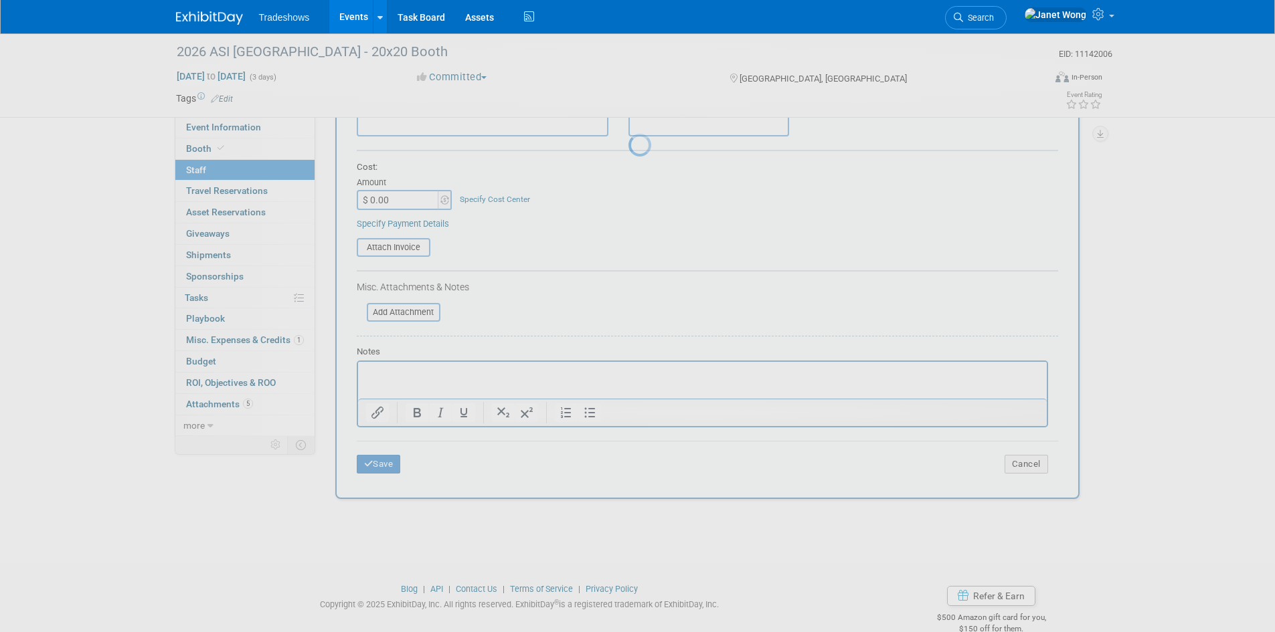
scroll to position [11, 0]
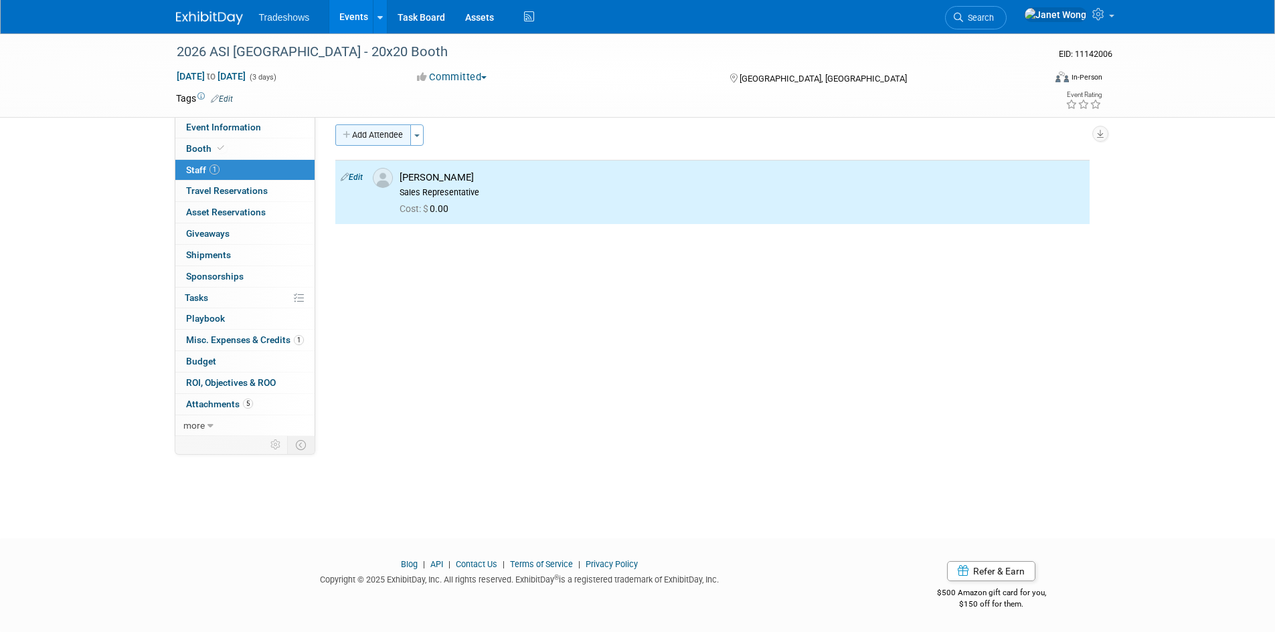
click at [391, 132] on button "Add Attendee" at bounding box center [373, 134] width 76 height 21
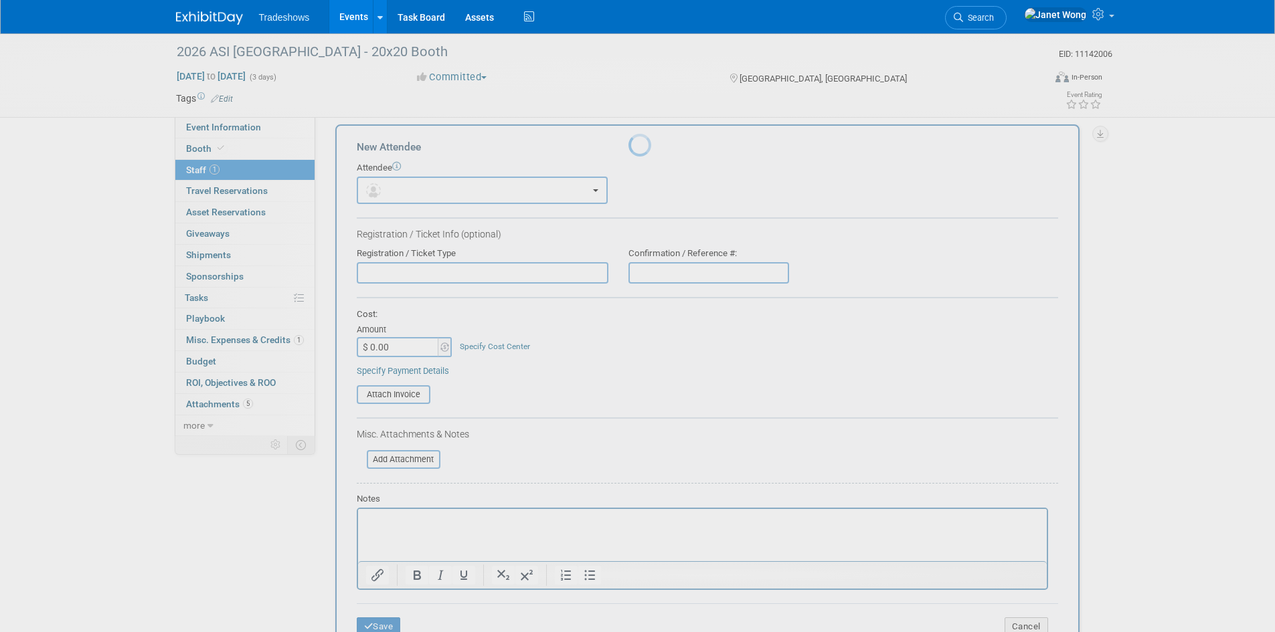
scroll to position [0, 0]
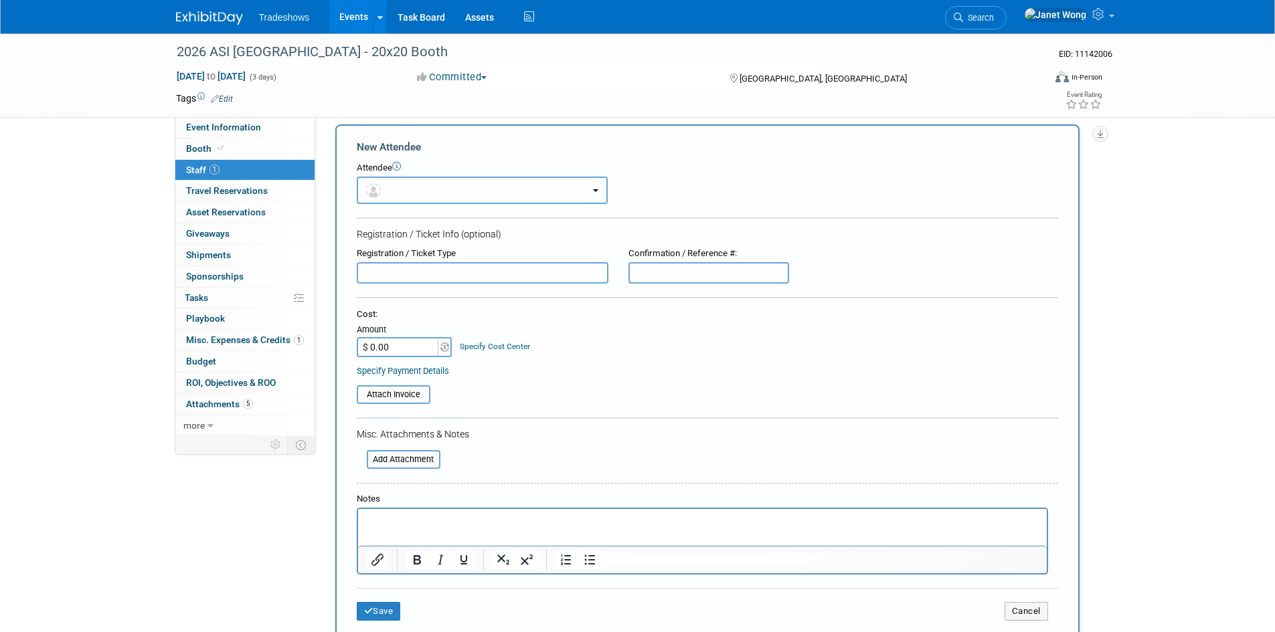
click at [477, 177] on button "button" at bounding box center [482, 190] width 251 height 27
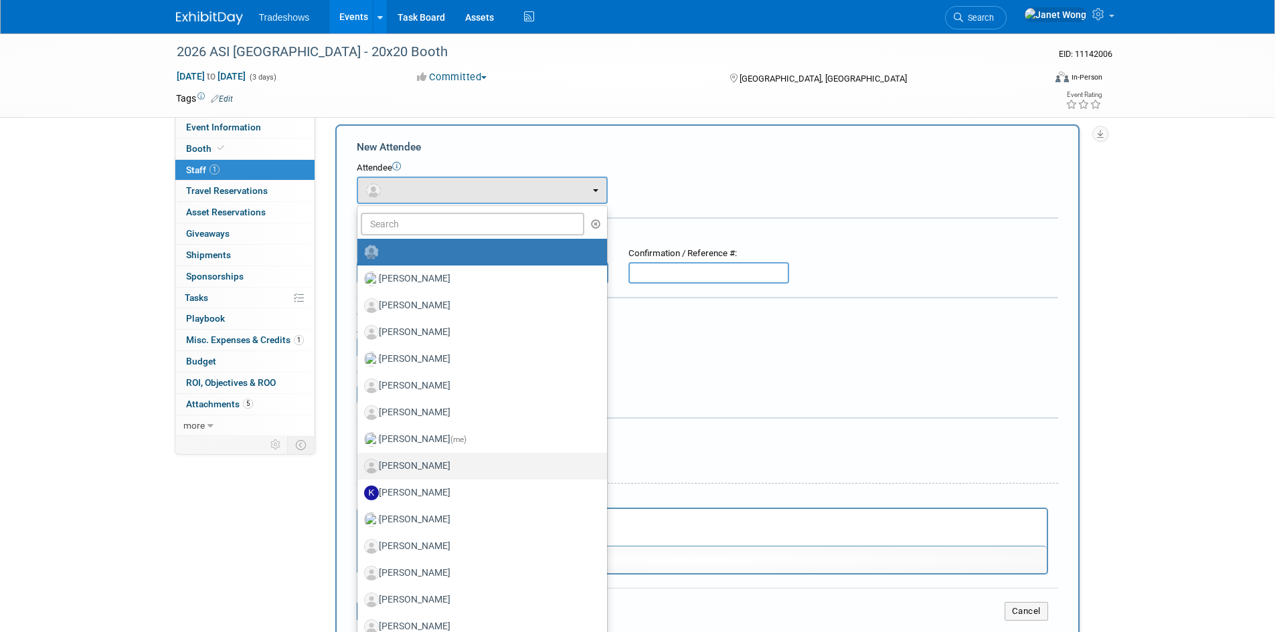
click at [440, 469] on label "Jon Ryder" at bounding box center [479, 466] width 230 height 21
click at [359, 469] on input "Jon Ryder" at bounding box center [355, 464] width 9 height 9
select select "e10532bd-4b9c-4301-bc88-8d19f91c705b"
select select "4"
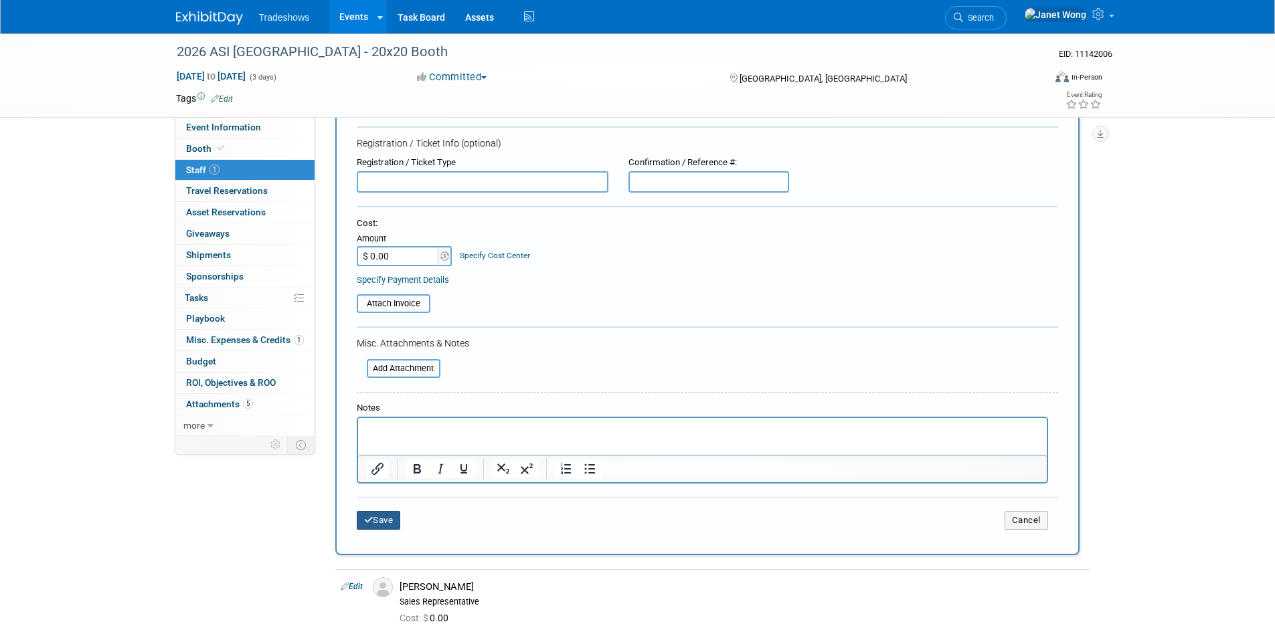
click at [381, 527] on button "Save" at bounding box center [379, 520] width 44 height 19
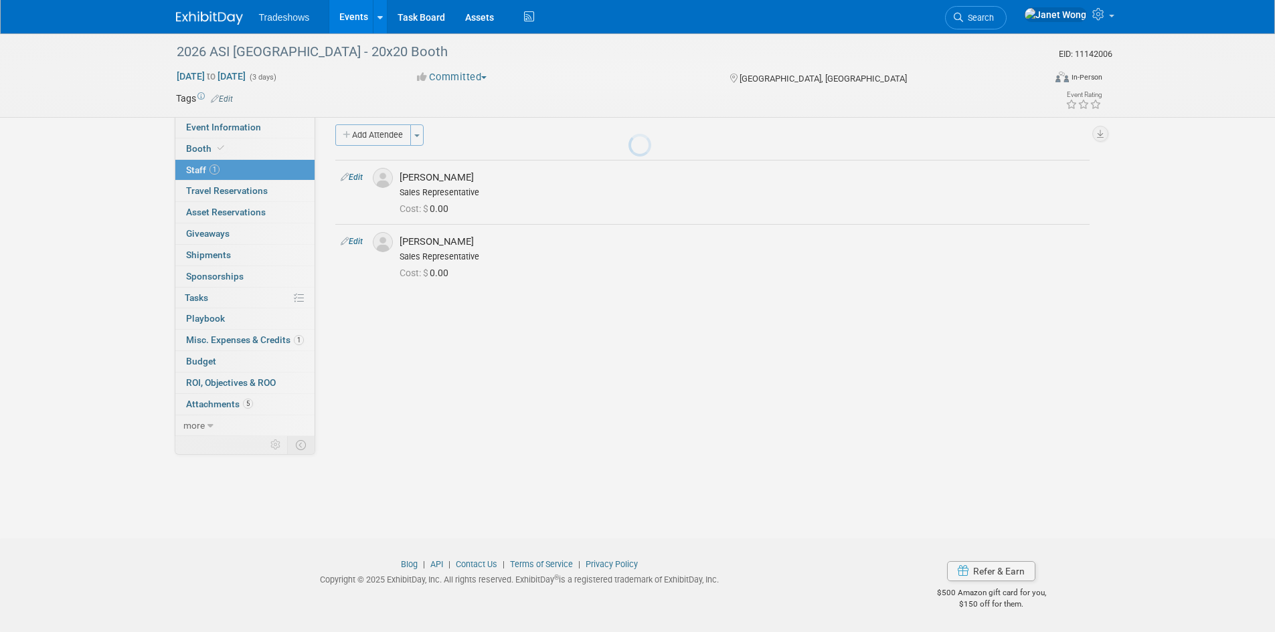
scroll to position [11, 0]
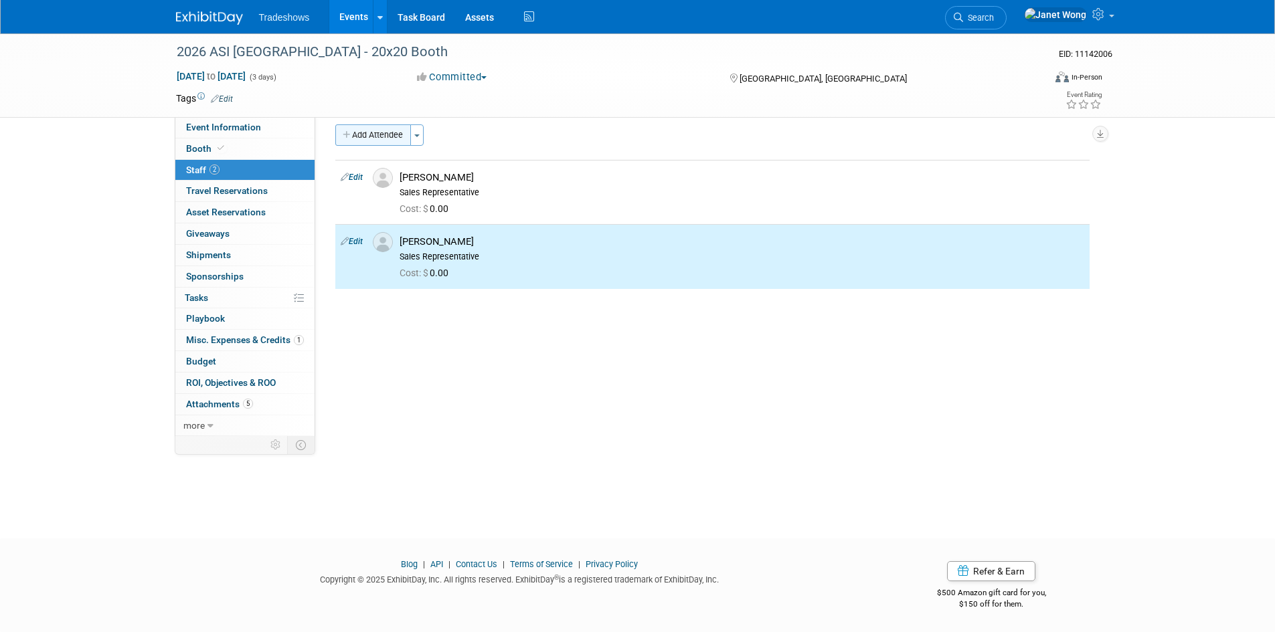
click at [395, 137] on button "Add Attendee" at bounding box center [373, 134] width 76 height 21
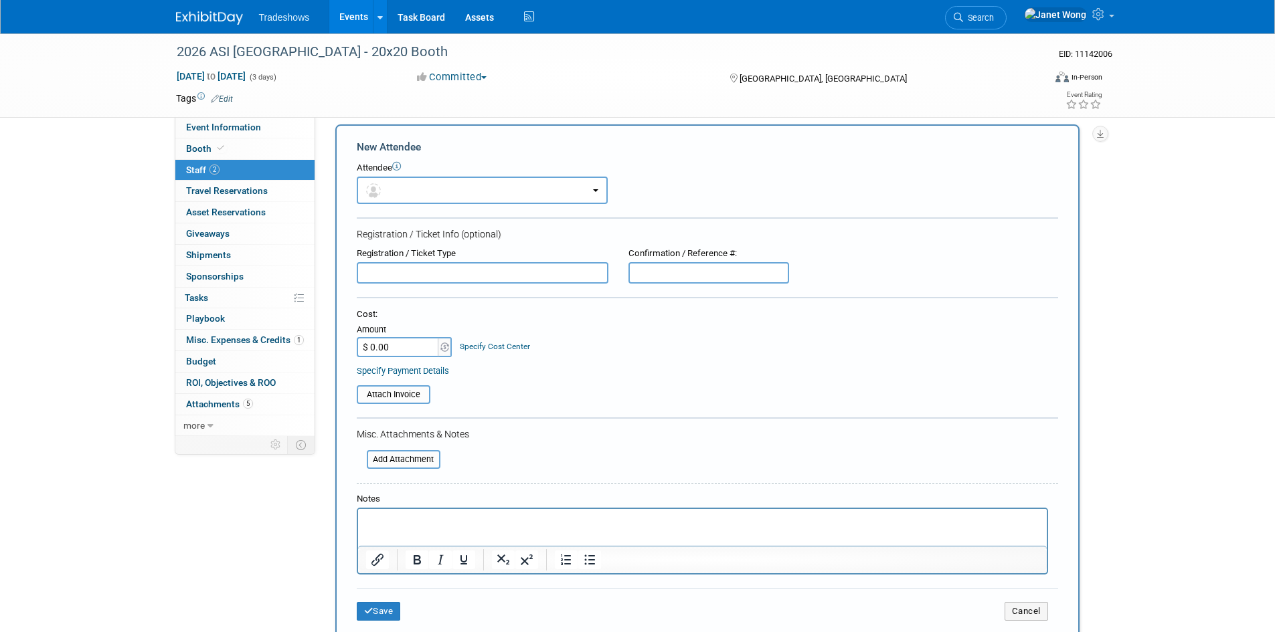
scroll to position [0, 0]
click at [436, 190] on button "button" at bounding box center [482, 190] width 251 height 27
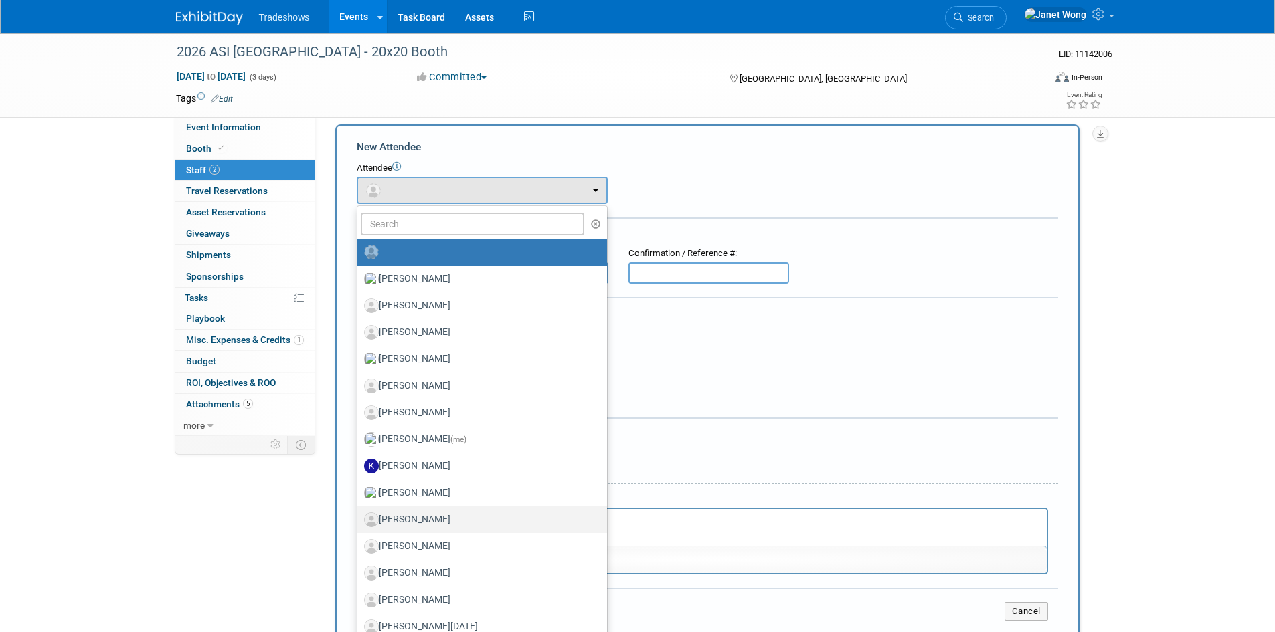
click at [422, 525] on label "Milissa Gibson" at bounding box center [479, 519] width 230 height 21
click at [359, 523] on input "Milissa Gibson" at bounding box center [355, 518] width 9 height 9
select select "d4163a57-e761-43e6-affb-2d78b683ddd8"
select select "2"
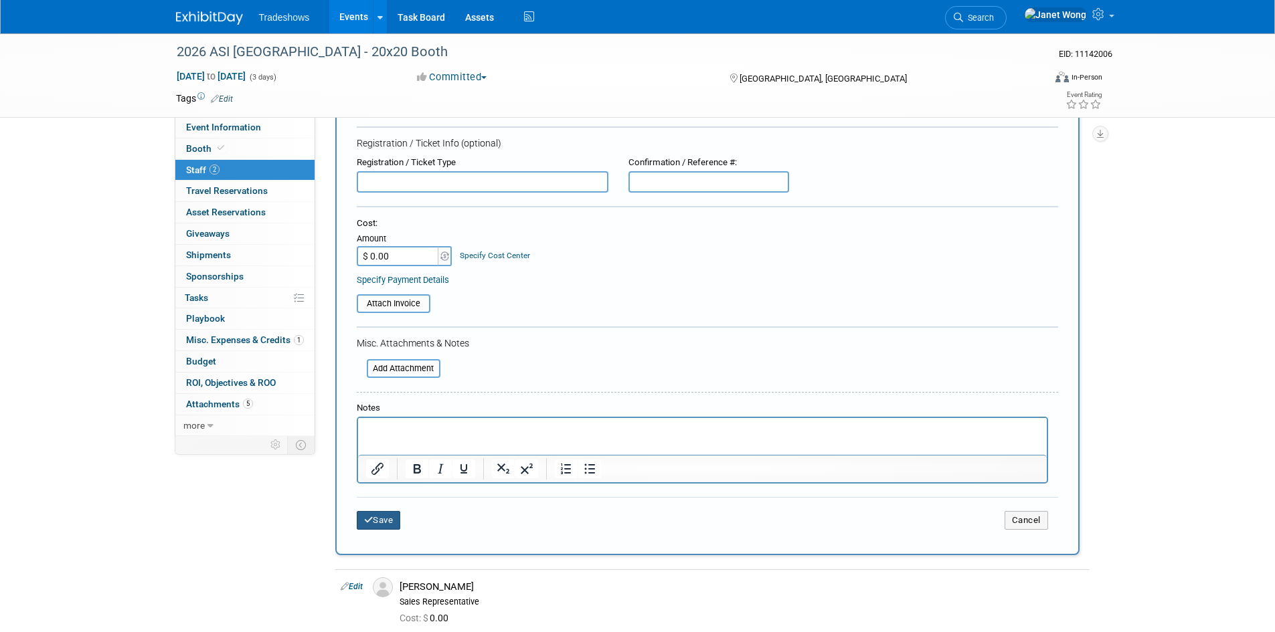
click at [382, 519] on button "Save" at bounding box center [379, 520] width 44 height 19
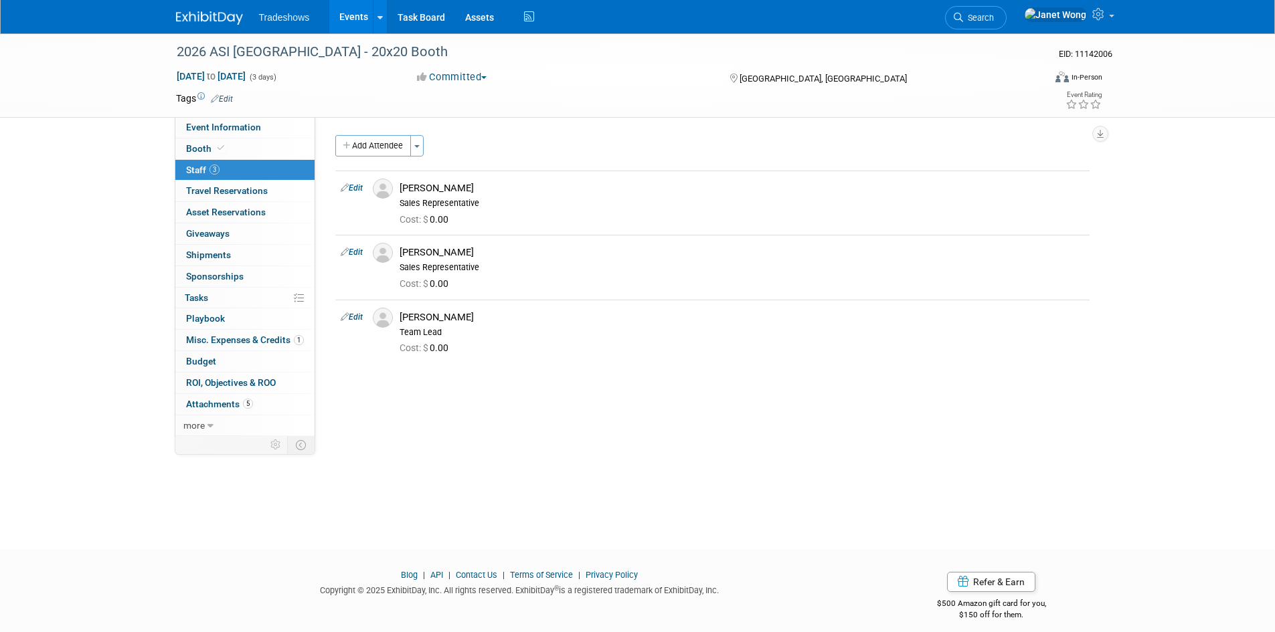
click at [360, 16] on link "Events" at bounding box center [353, 16] width 49 height 33
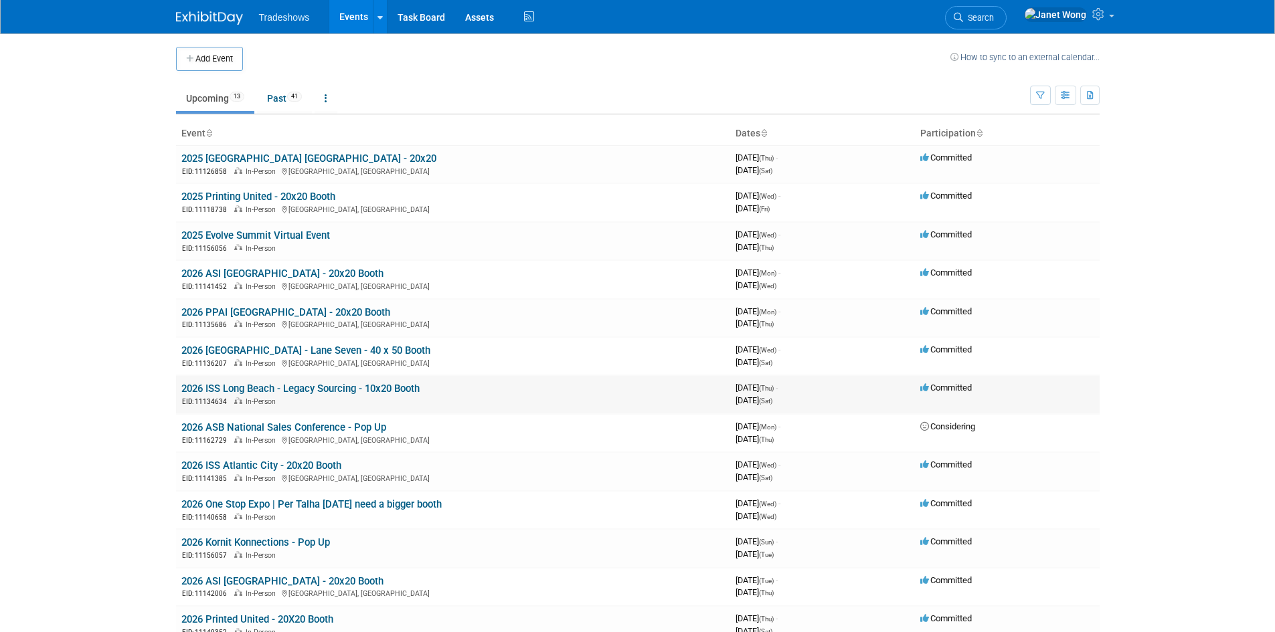
scroll to position [67, 0]
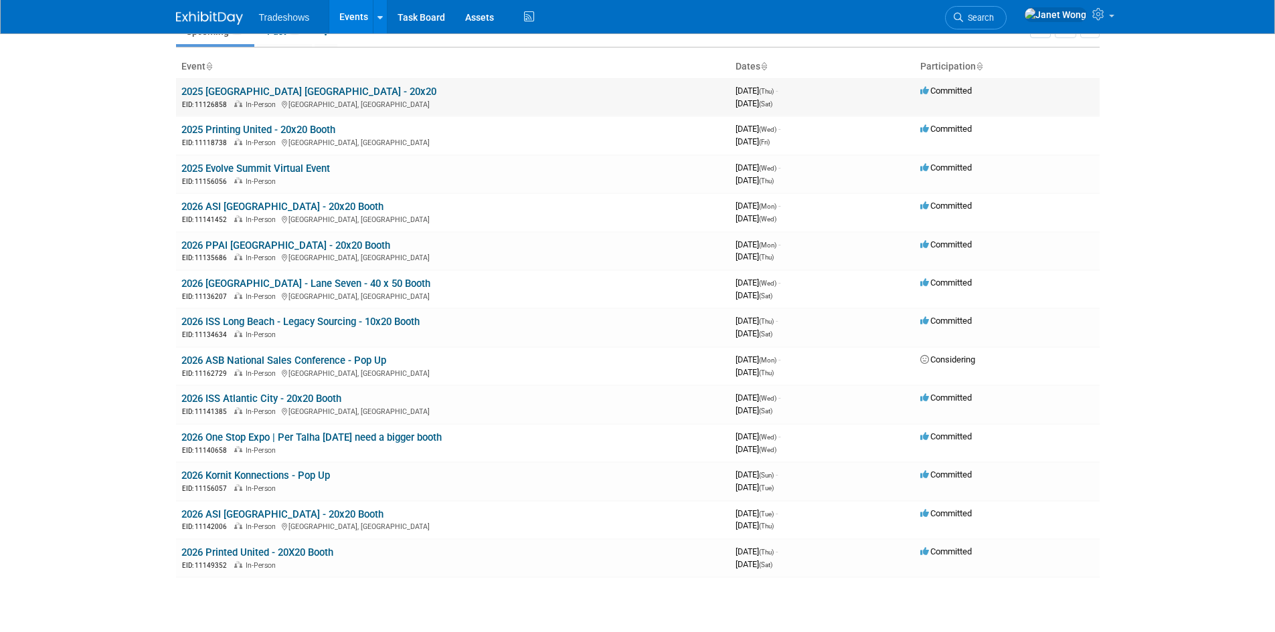
drag, startPoint x: 250, startPoint y: 88, endPoint x: 238, endPoint y: 90, distance: 12.3
click at [238, 90] on link "2025 [GEOGRAPHIC_DATA] [GEOGRAPHIC_DATA] - 20x20" at bounding box center [308, 92] width 255 height 12
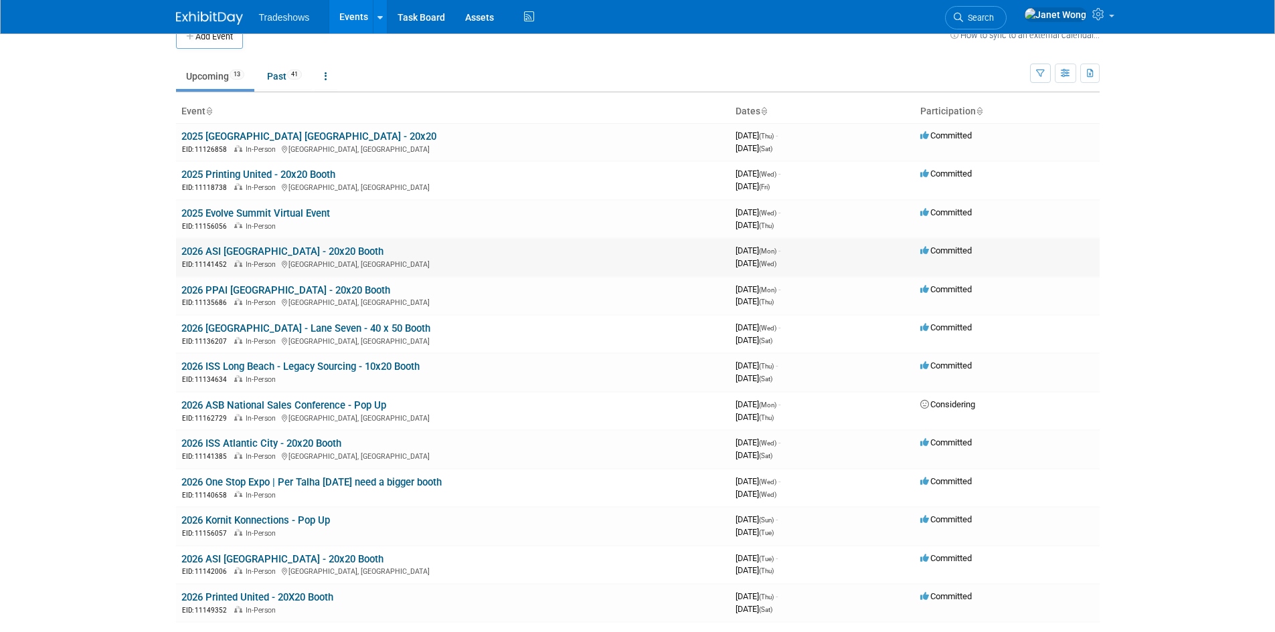
scroll to position [0, 0]
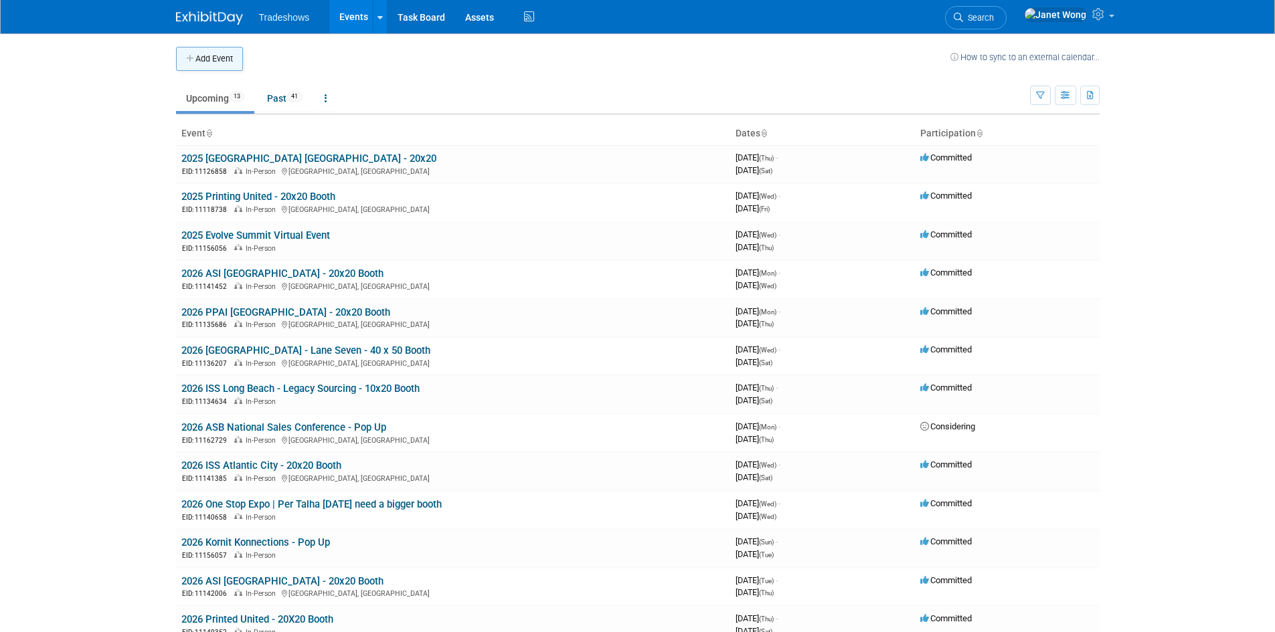
click at [224, 64] on button "Add Event" at bounding box center [209, 59] width 67 height 24
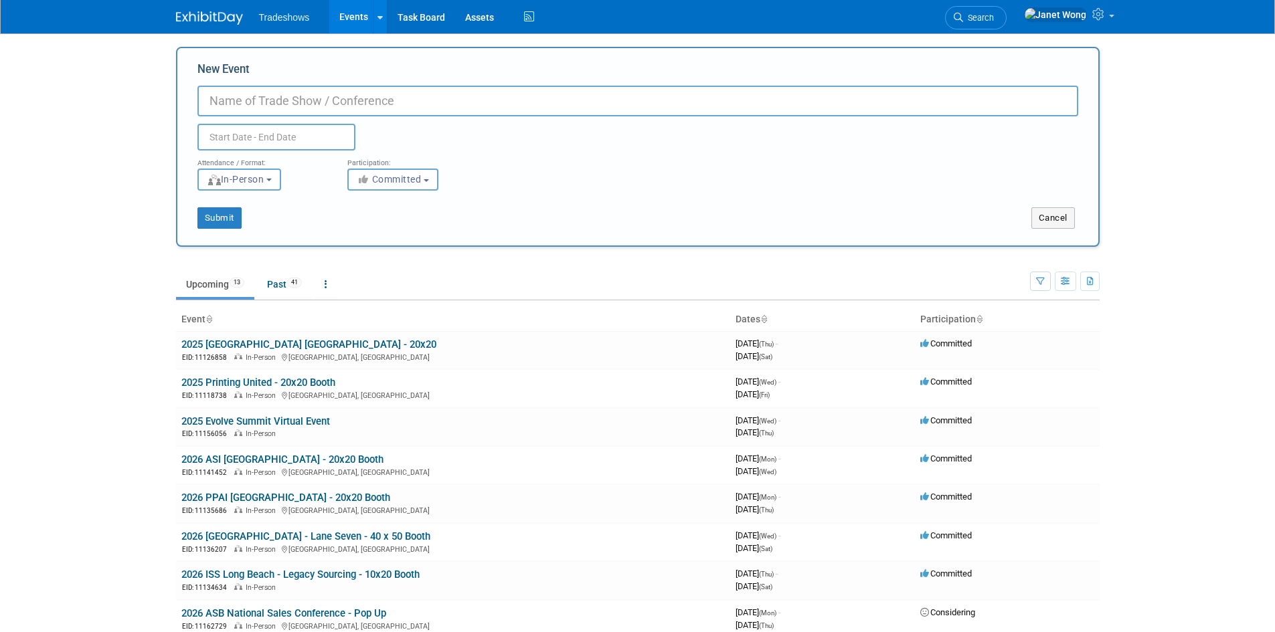
click at [1076, 219] on div "Cancel" at bounding box center [868, 217] width 460 height 21
click at [1052, 208] on button "Cancel" at bounding box center [1052, 217] width 43 height 21
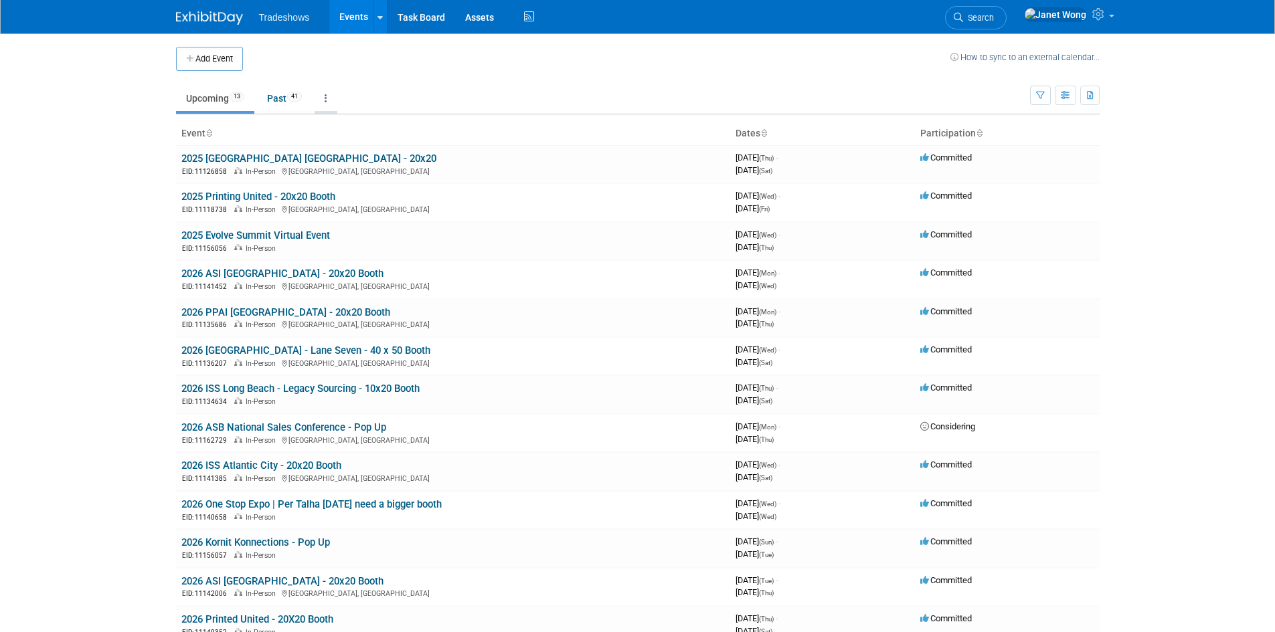
click at [327, 95] on icon at bounding box center [326, 98] width 3 height 9
click at [231, 63] on button "Add Event" at bounding box center [209, 59] width 67 height 24
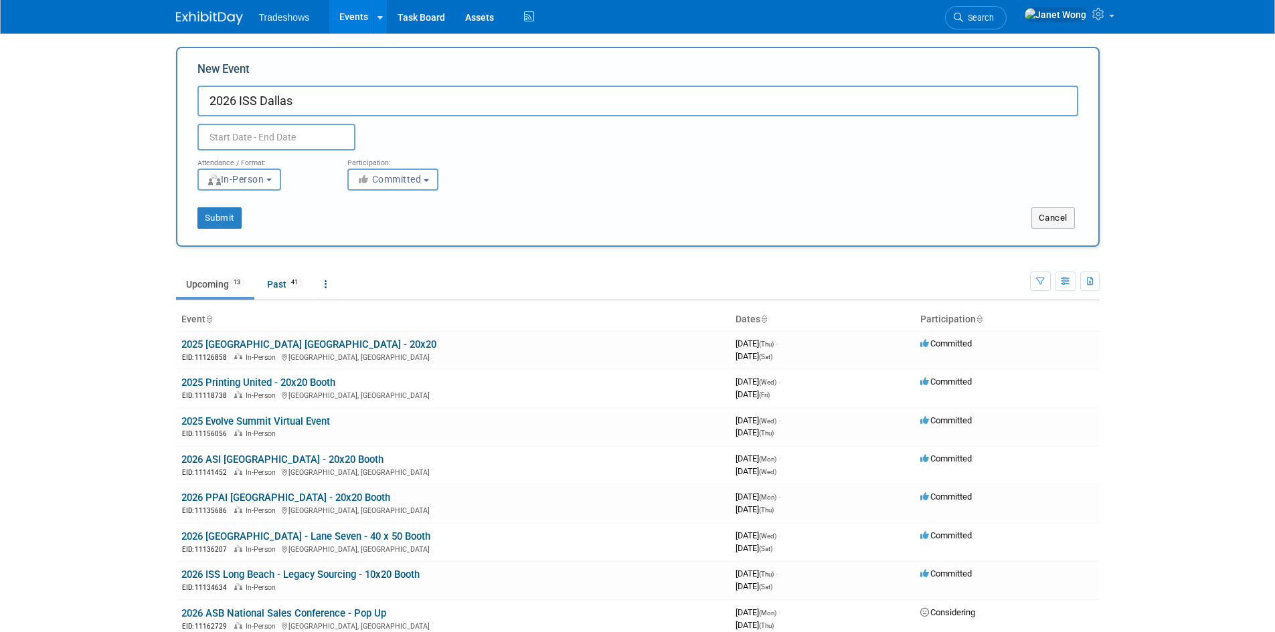
type input "2026 ISS Dallas"
click at [238, 146] on input "text" at bounding box center [276, 137] width 158 height 27
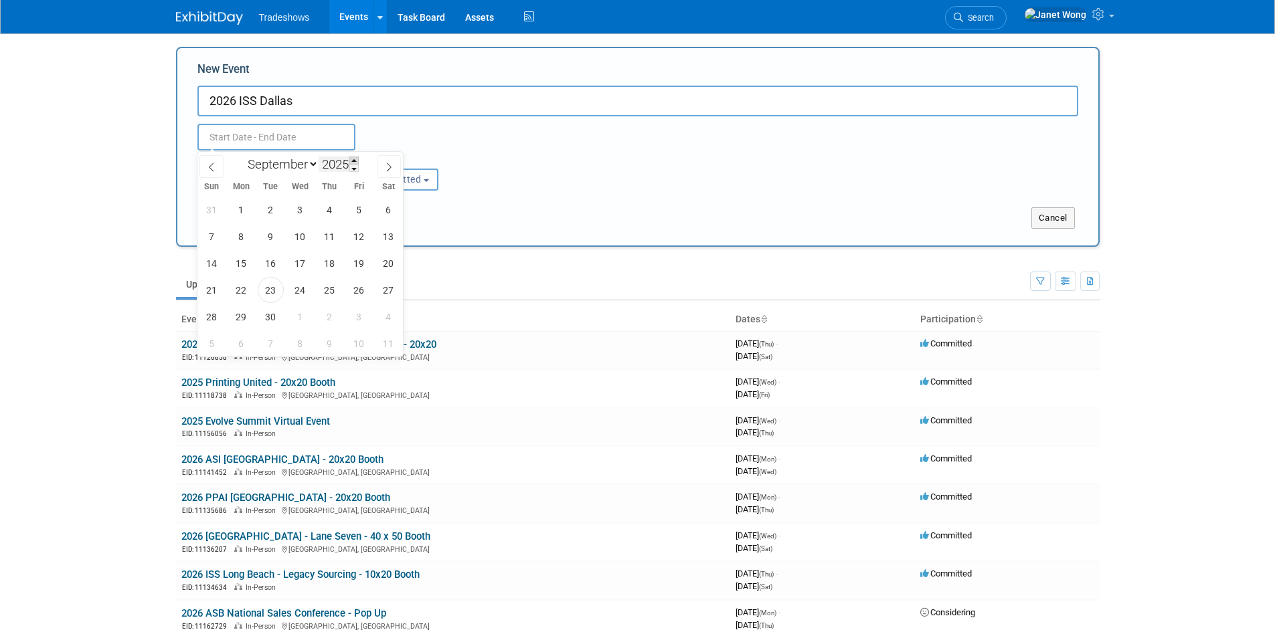
click at [353, 163] on span at bounding box center [353, 161] width 9 height 8
type input "2026"
click at [385, 166] on icon at bounding box center [388, 167] width 9 height 9
select select "9"
click at [357, 211] on span "2" at bounding box center [359, 210] width 26 height 26
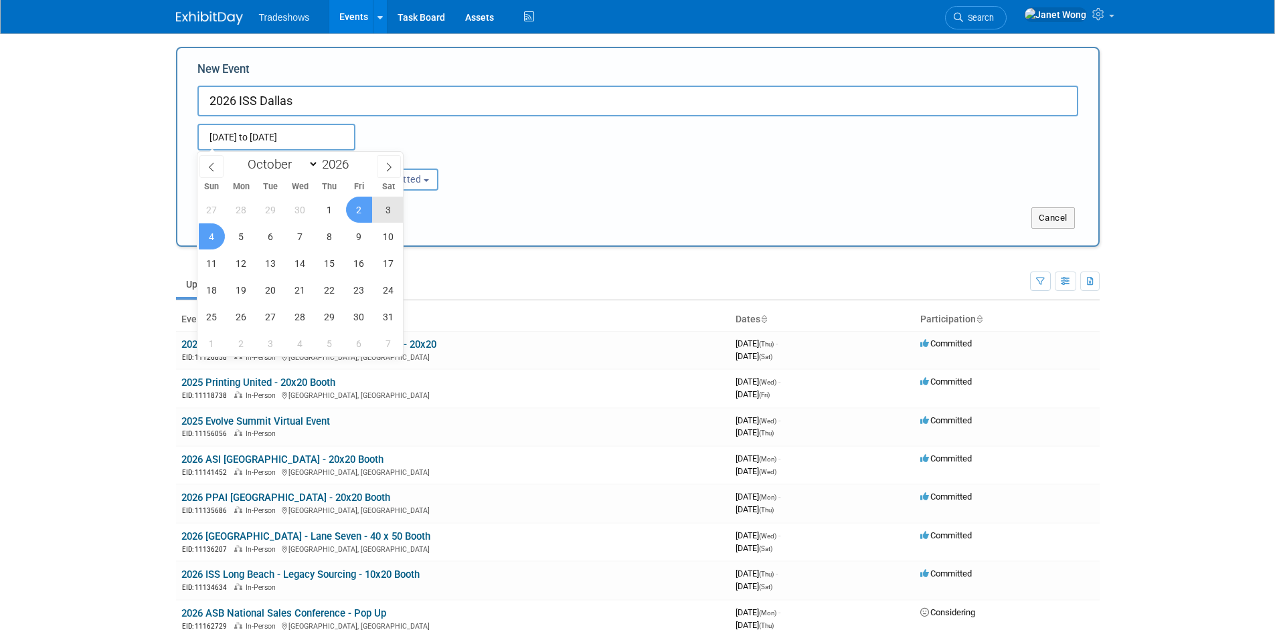
click at [216, 234] on span "4" at bounding box center [212, 236] width 26 height 26
type input "Oct 2, 2026 to Oct 4, 2026"
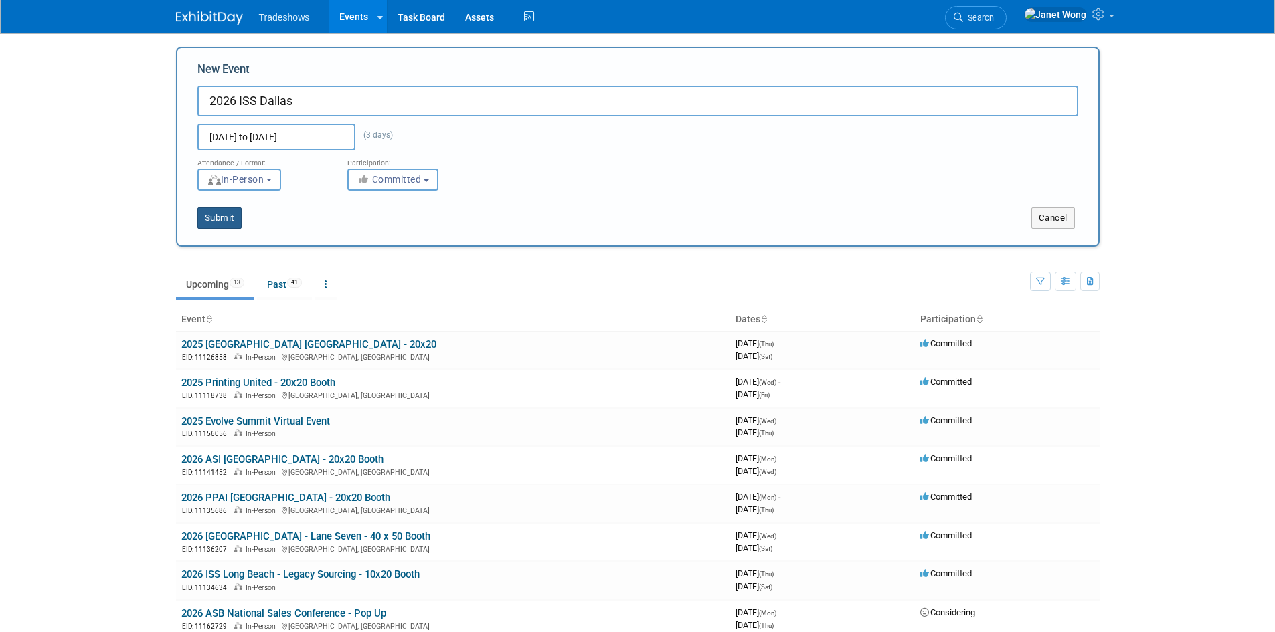
click at [228, 218] on button "Submit" at bounding box center [219, 217] width 44 height 21
click at [213, 217] on button "Submit" at bounding box center [219, 217] width 44 height 21
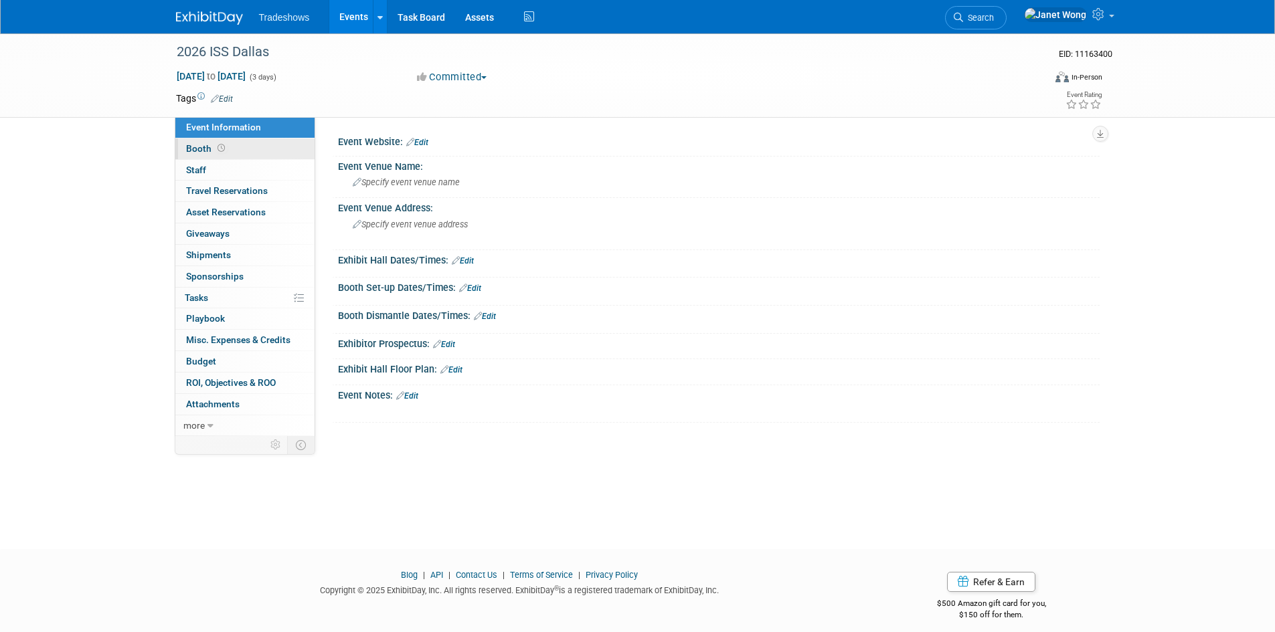
click at [238, 152] on link "Booth" at bounding box center [244, 149] width 139 height 21
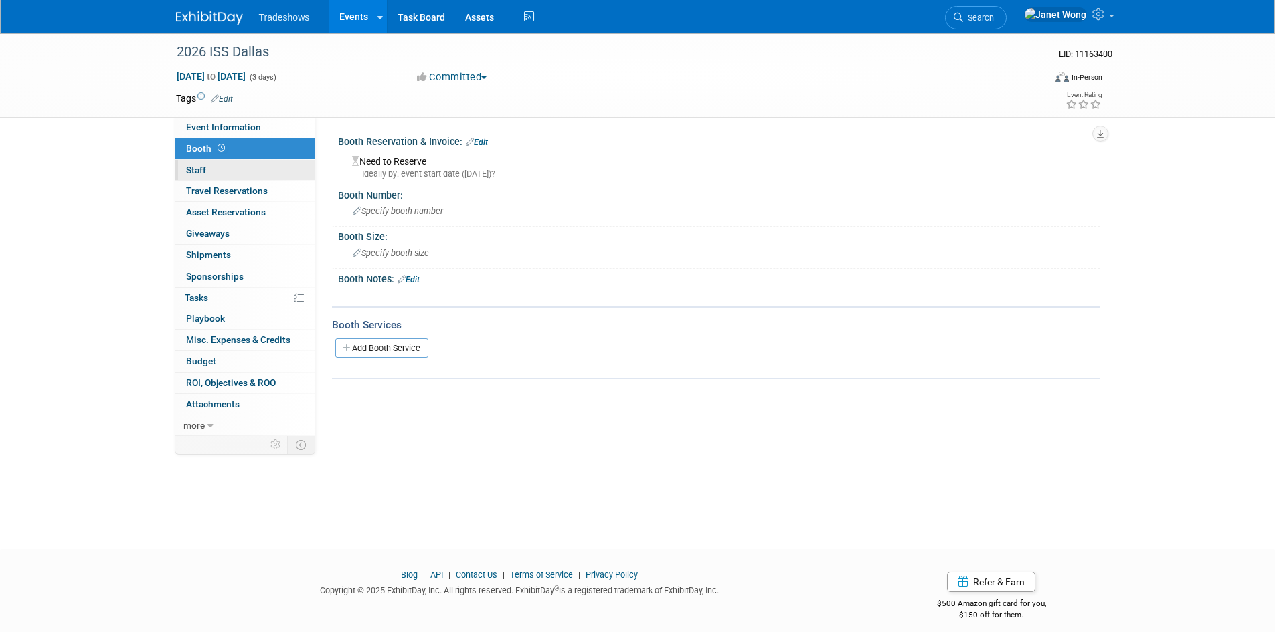
click at [215, 167] on link "0 Staff 0" at bounding box center [244, 170] width 139 height 21
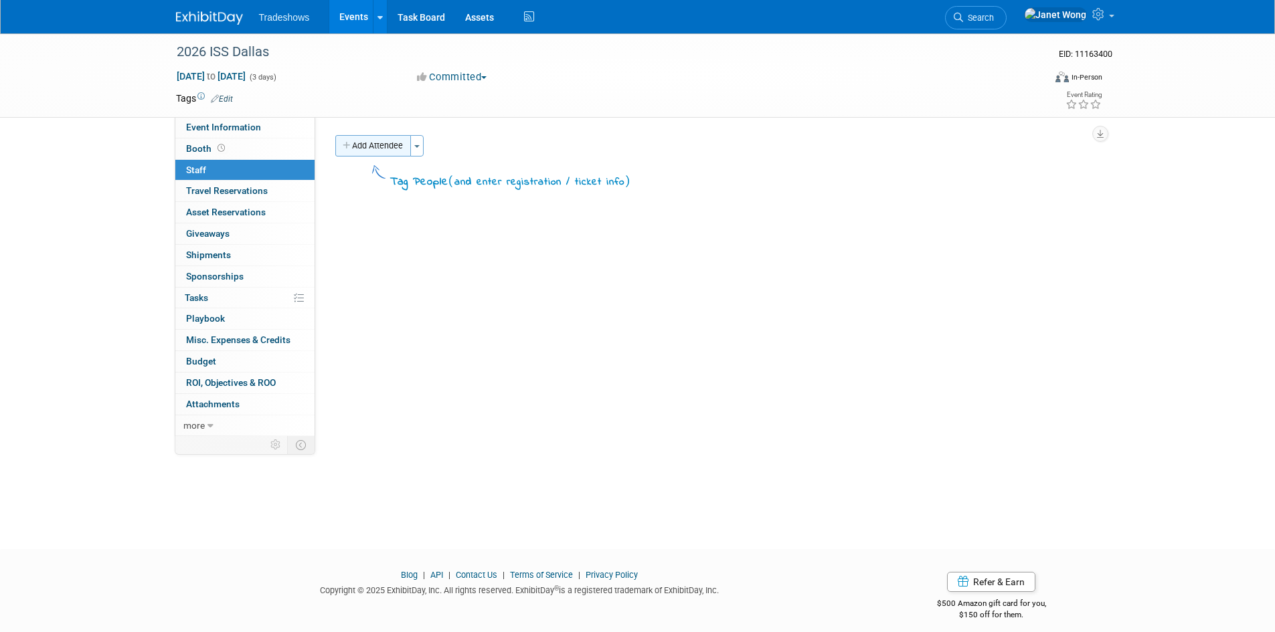
click at [374, 143] on button "Add Attendee" at bounding box center [373, 145] width 76 height 21
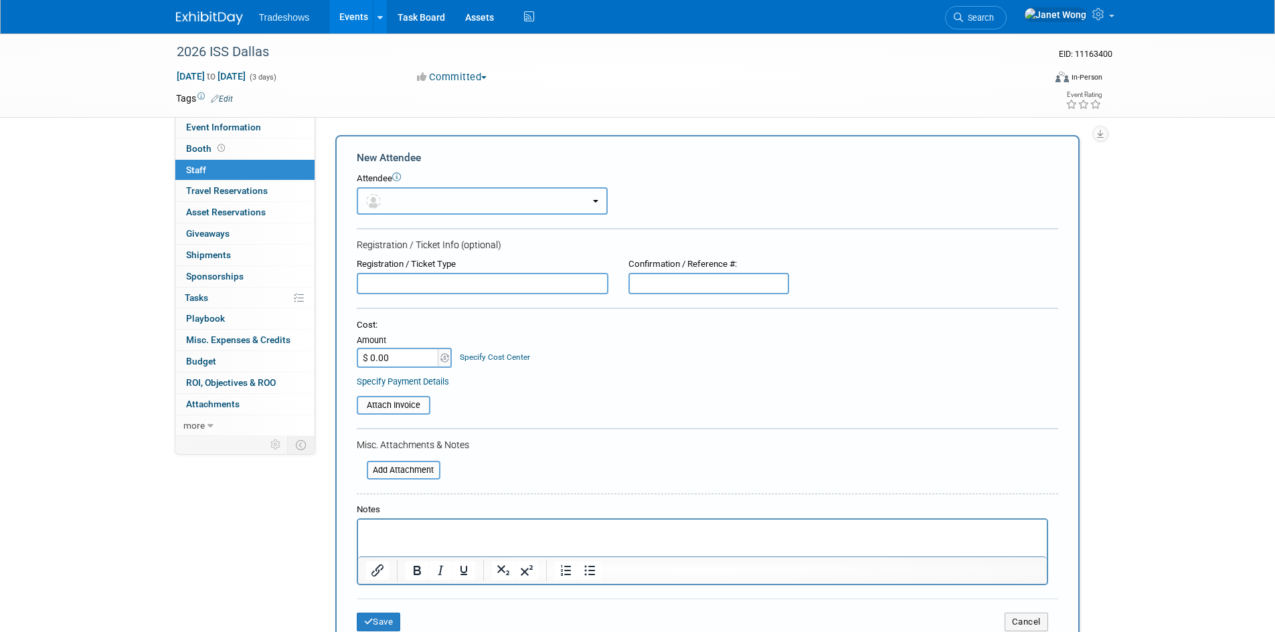
click at [397, 209] on button "button" at bounding box center [482, 200] width 251 height 27
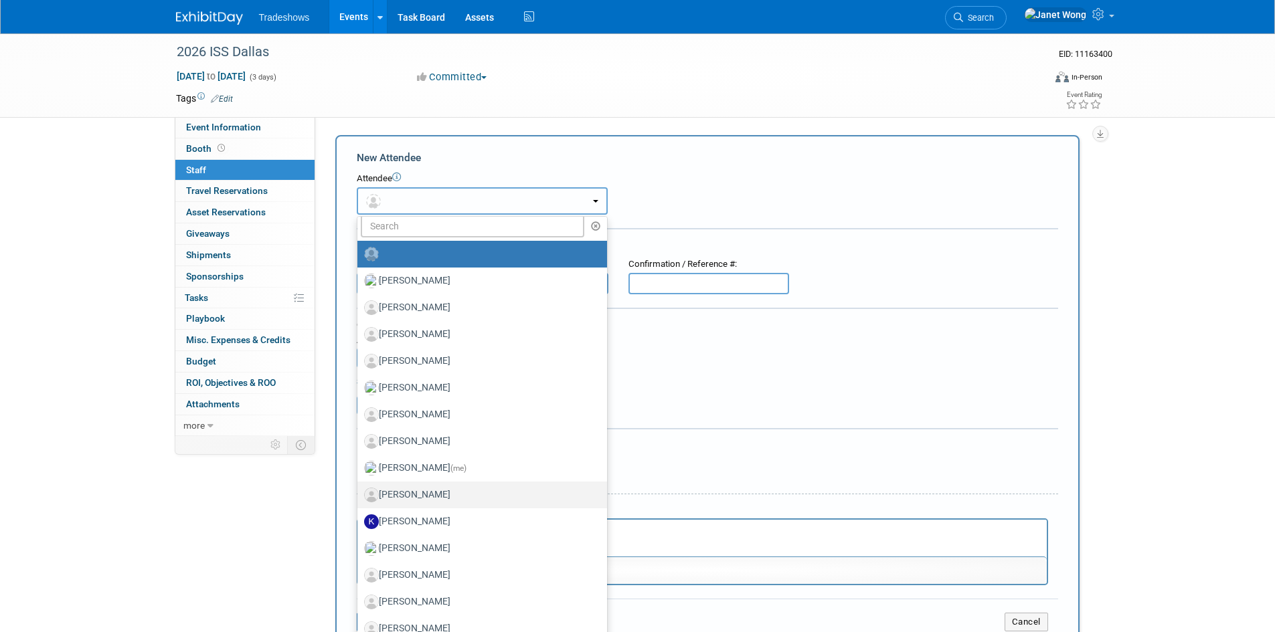
scroll to position [11, 0]
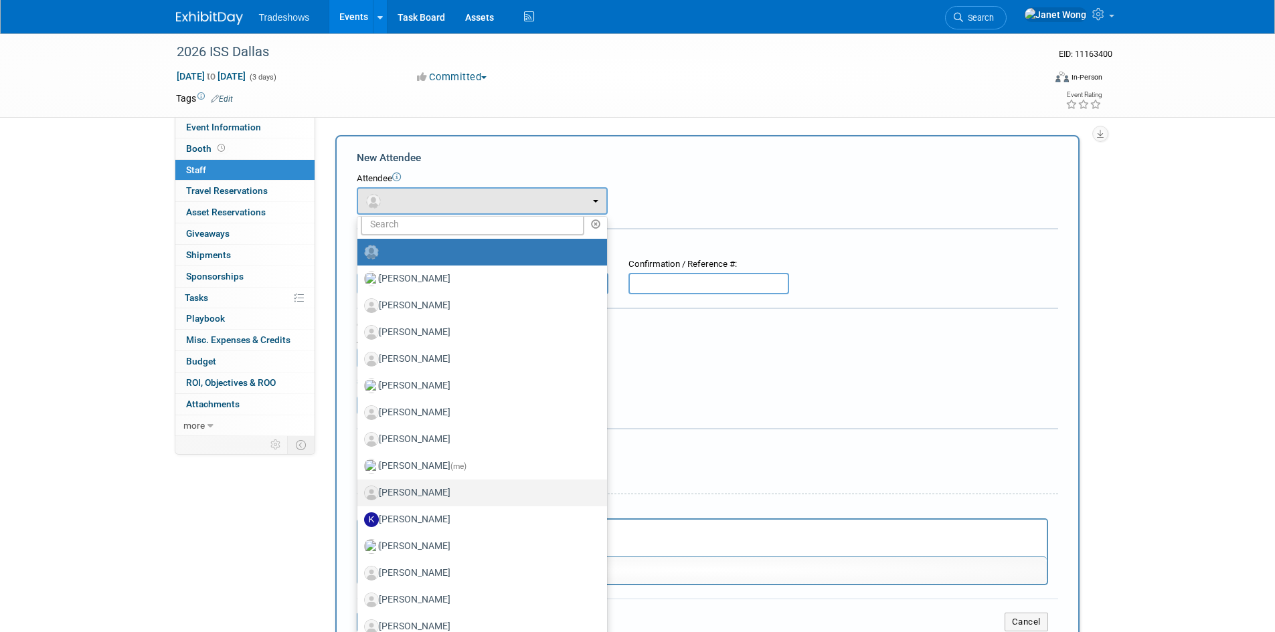
click at [426, 492] on label "[PERSON_NAME]" at bounding box center [479, 492] width 230 height 21
click at [359, 492] on input "[PERSON_NAME]" at bounding box center [355, 491] width 9 height 9
select select "e10532bd-4b9c-4301-bc88-8d19f91c705b"
select select "4"
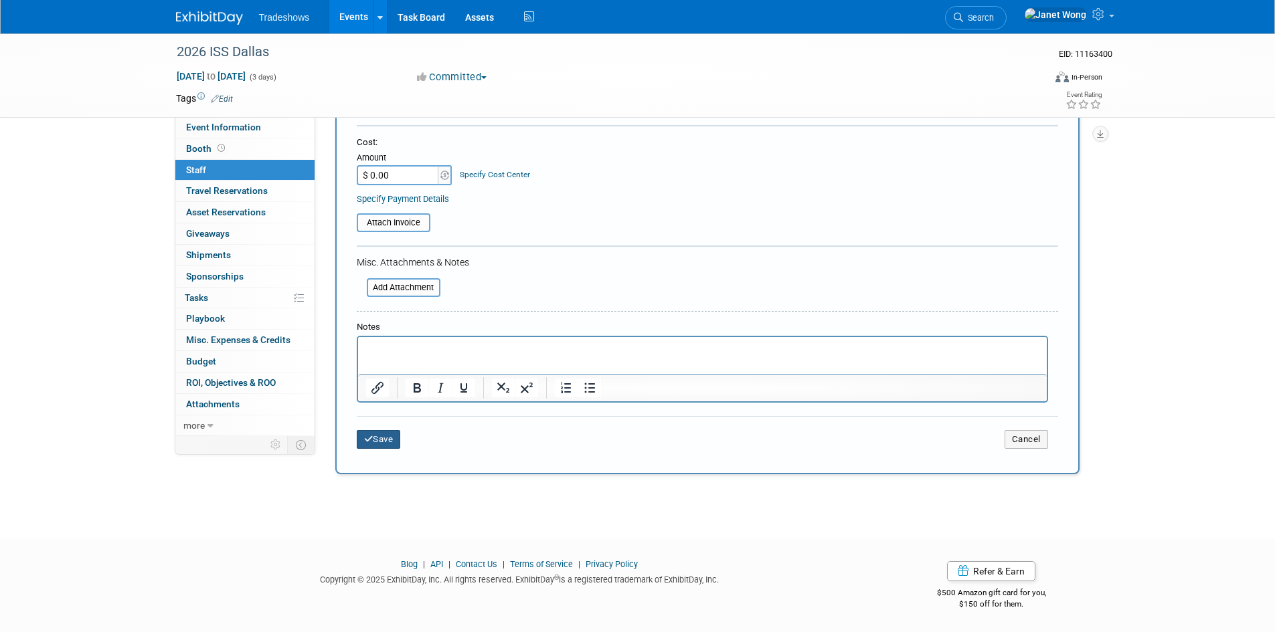
click at [375, 434] on button "Save" at bounding box center [379, 439] width 44 height 19
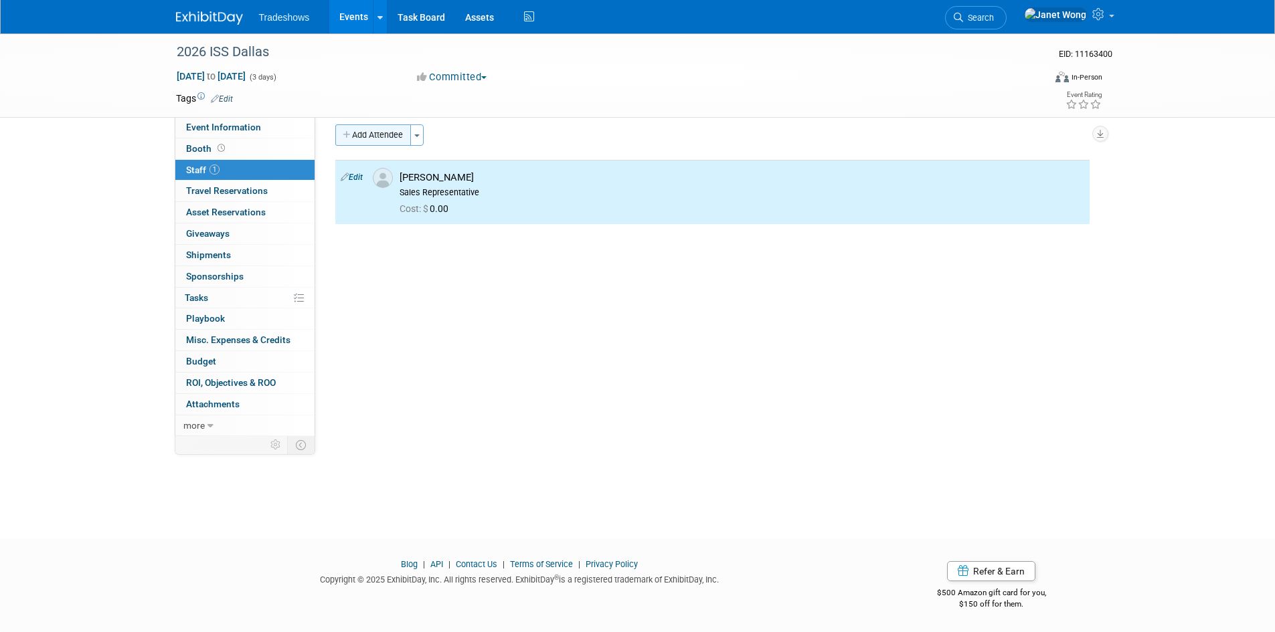
click at [382, 134] on button "Add Attendee" at bounding box center [373, 134] width 76 height 21
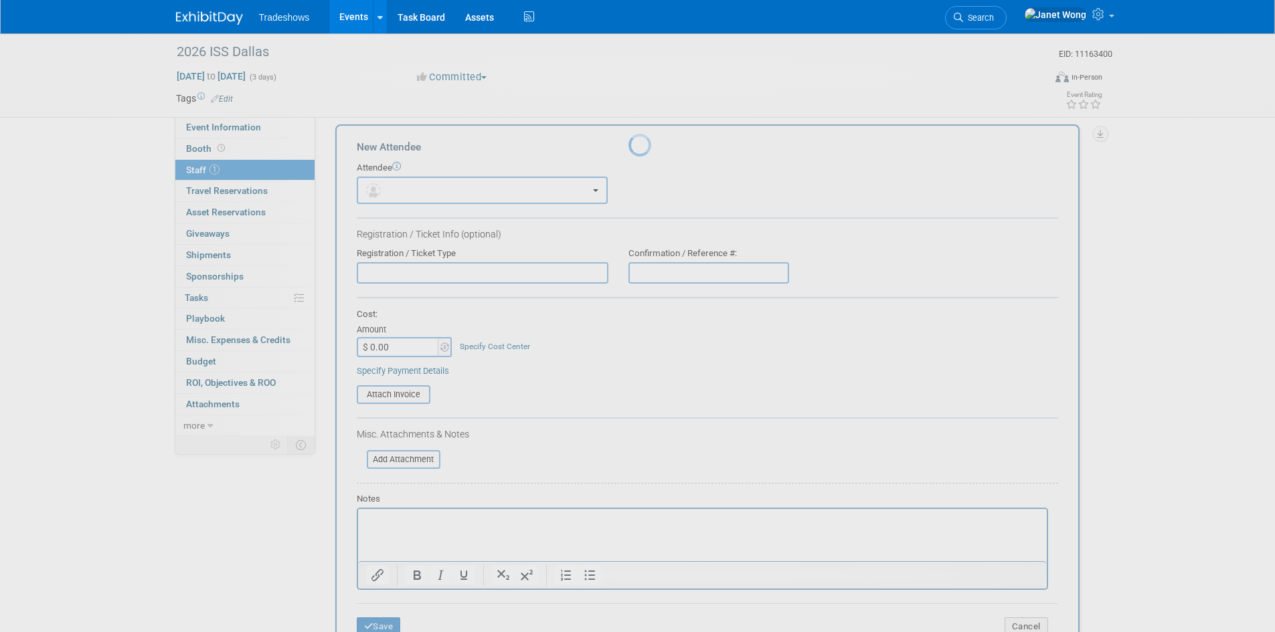
scroll to position [0, 0]
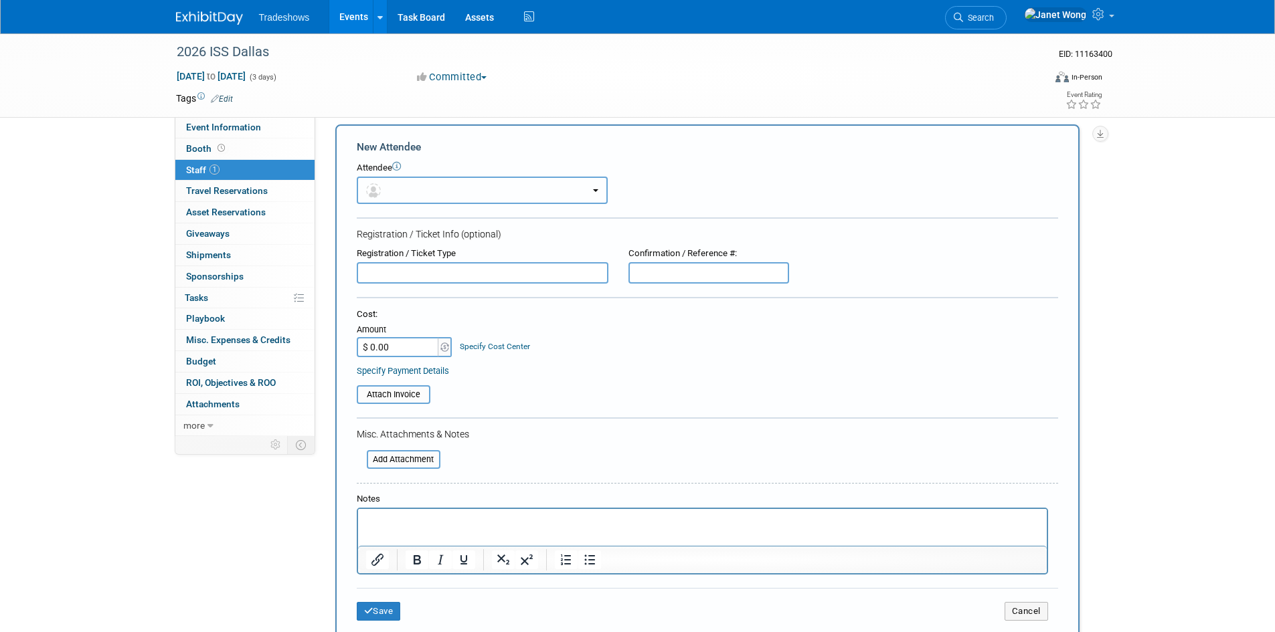
click at [408, 193] on button "button" at bounding box center [482, 190] width 251 height 27
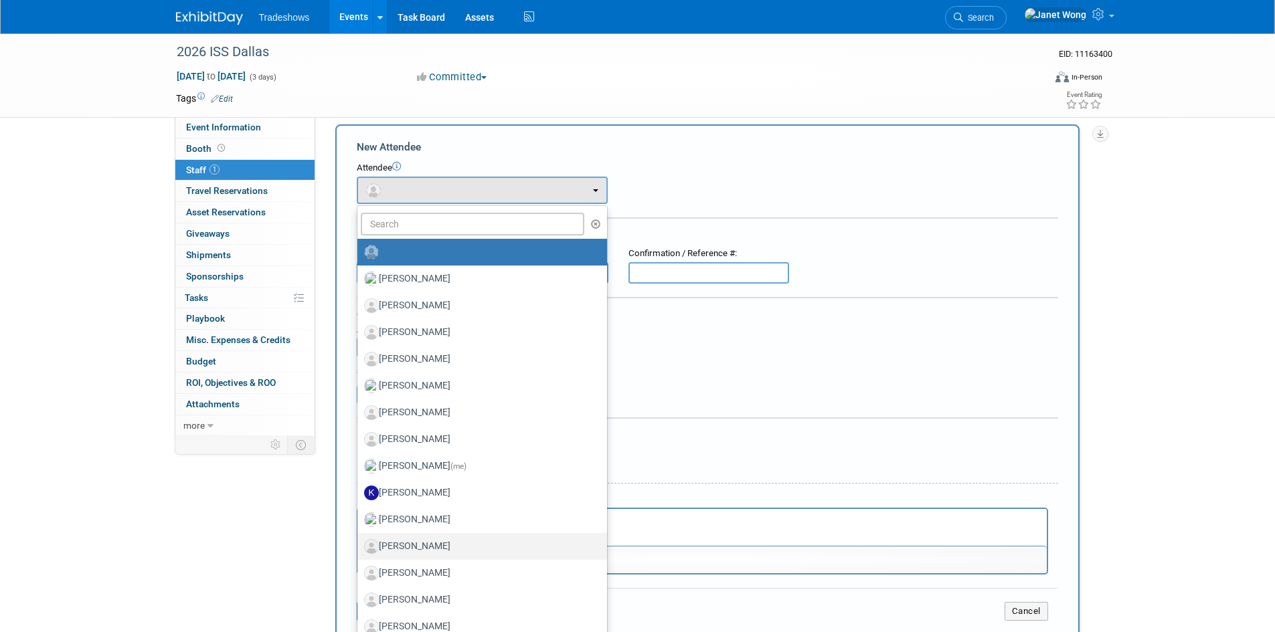
click at [428, 549] on label "[PERSON_NAME]" at bounding box center [479, 546] width 230 height 21
click at [359, 549] on input "[PERSON_NAME]" at bounding box center [355, 545] width 9 height 9
select select "d4163a57-e761-43e6-affb-2d78b683ddd8"
select select "2"
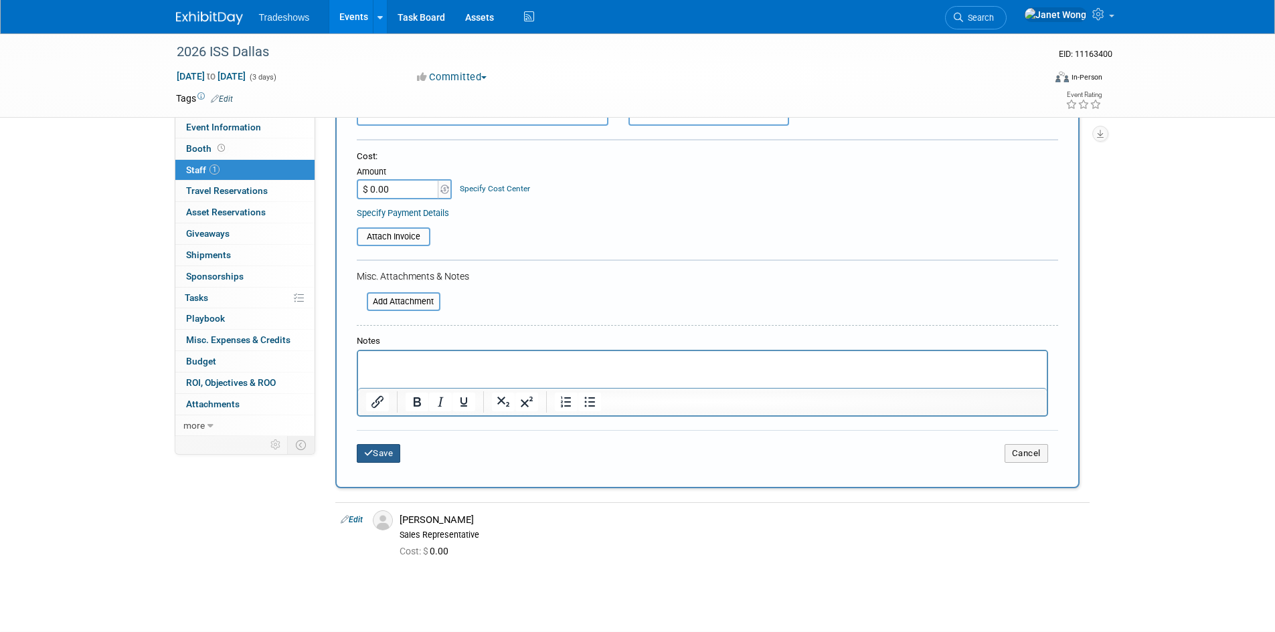
click at [385, 448] on button "Save" at bounding box center [379, 453] width 44 height 19
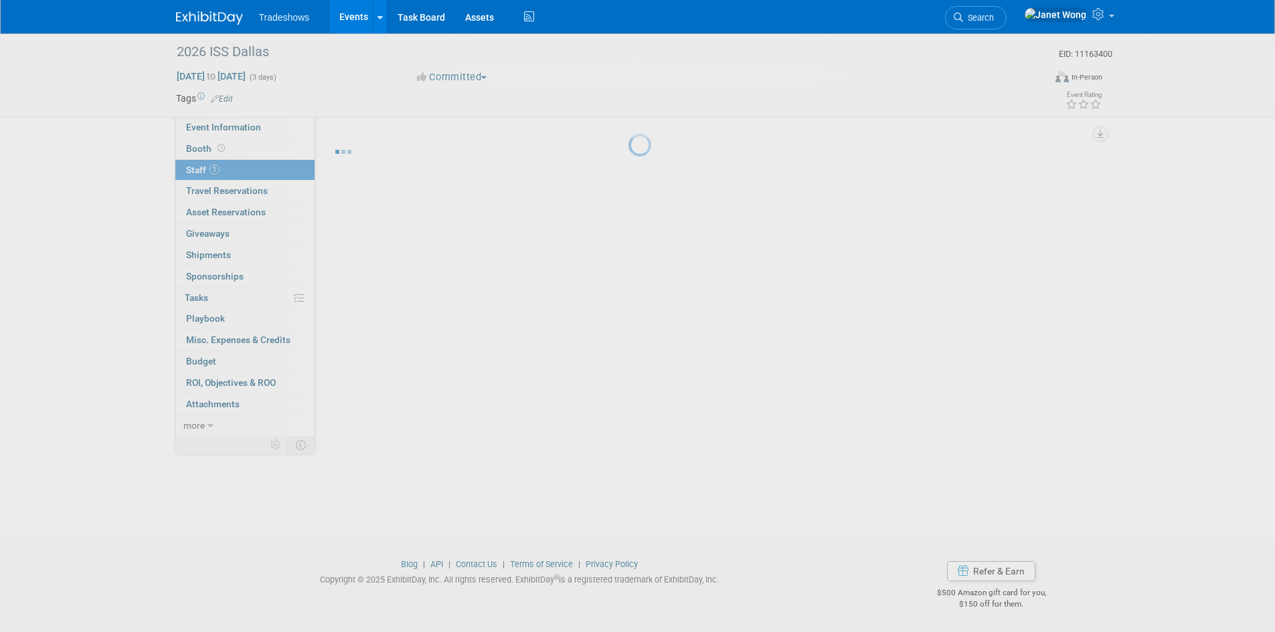
scroll to position [11, 0]
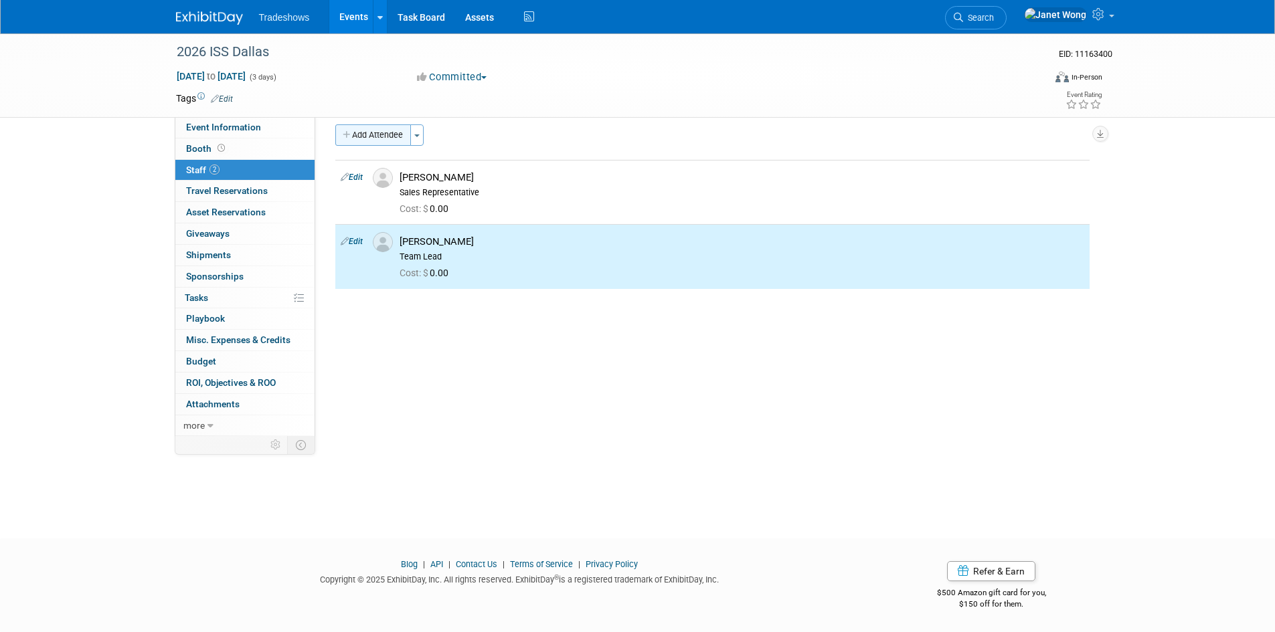
click at [389, 126] on button "Add Attendee" at bounding box center [373, 134] width 76 height 21
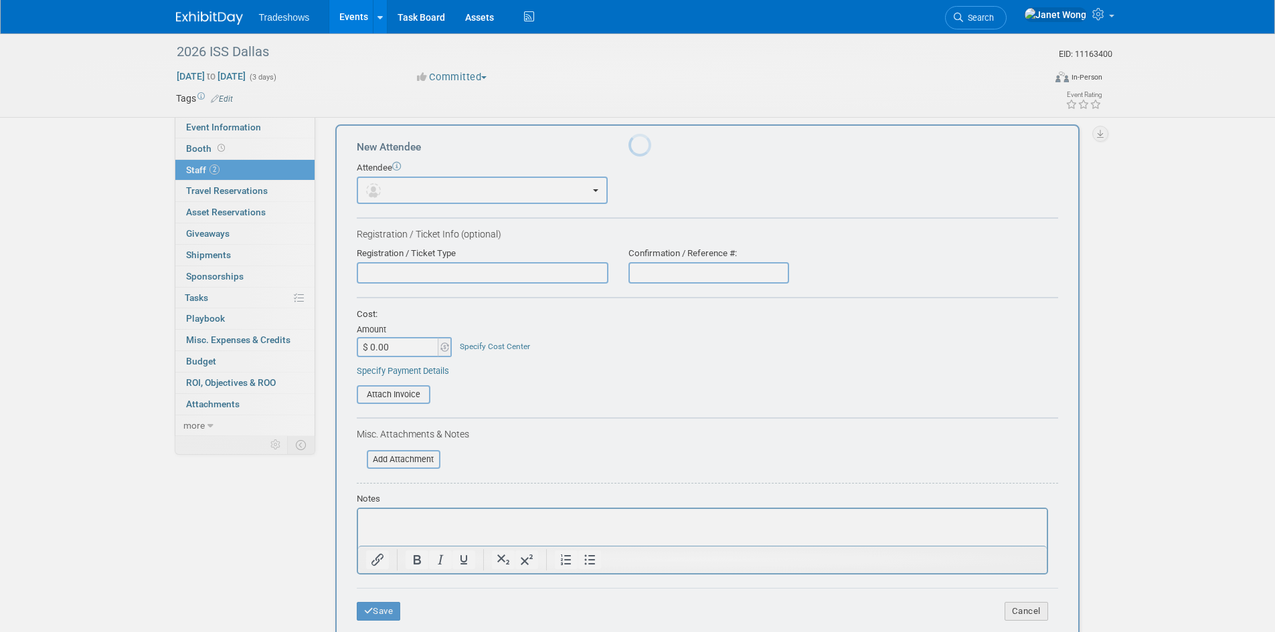
scroll to position [0, 0]
click at [389, 132] on body "Tradeshows Events Add Event Bulk Upload Events Shareable Event Boards Recently …" at bounding box center [637, 305] width 1275 height 632
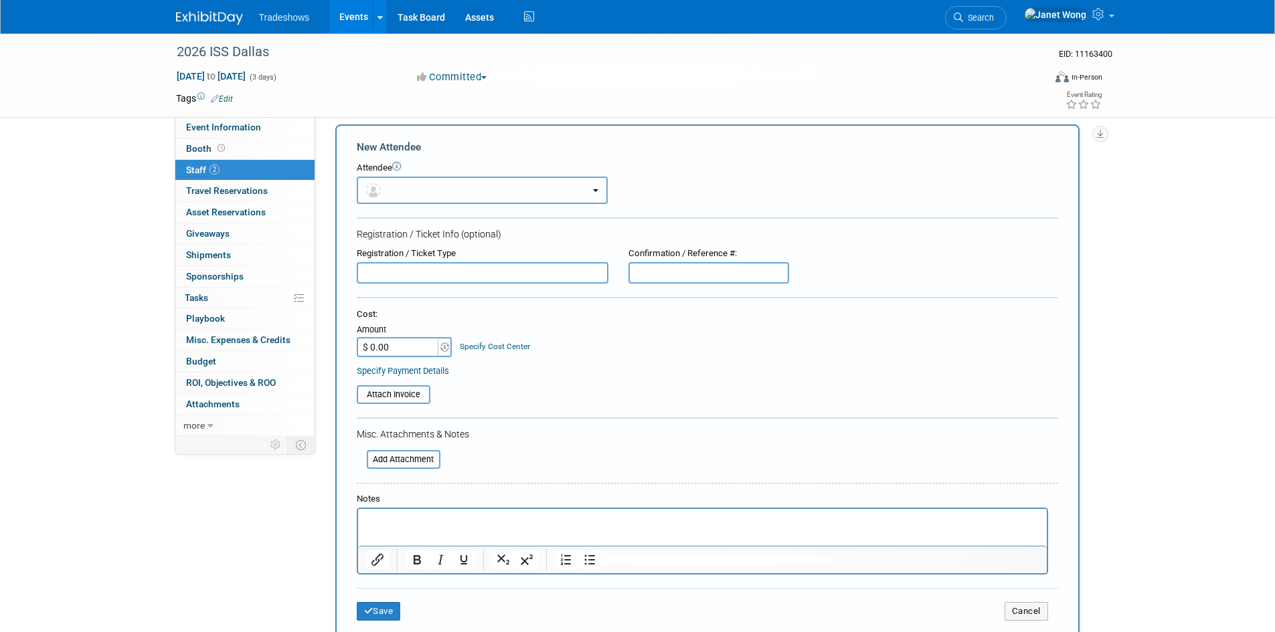
click at [397, 189] on button "button" at bounding box center [482, 190] width 251 height 27
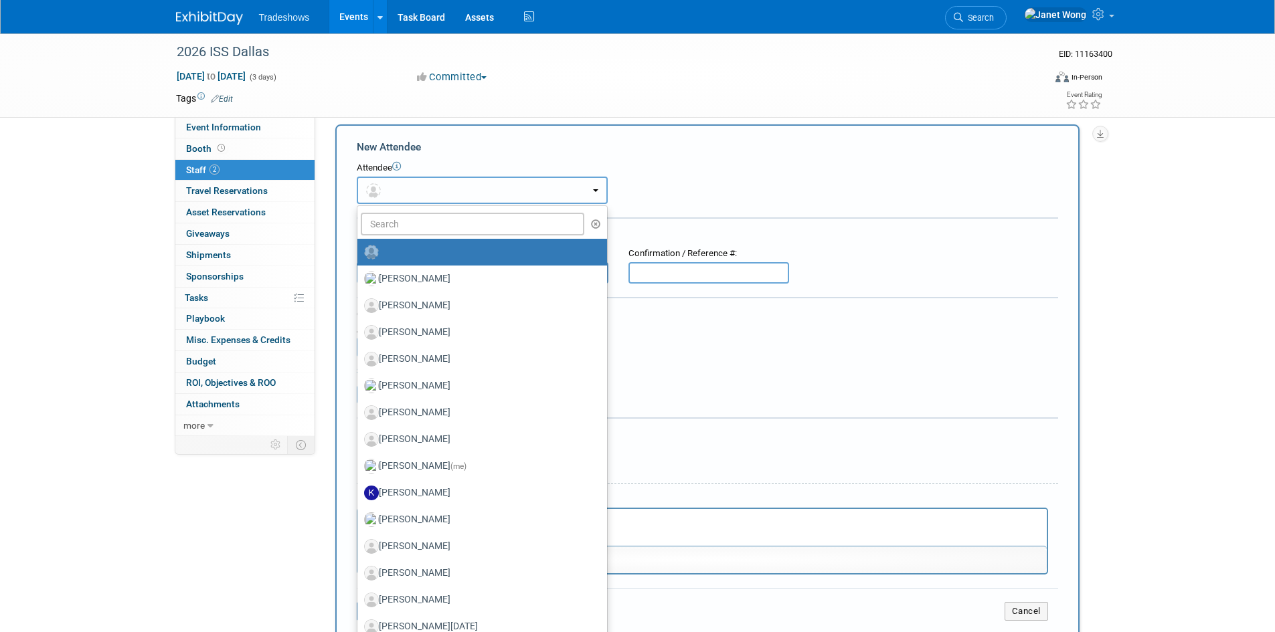
scroll to position [327, 0]
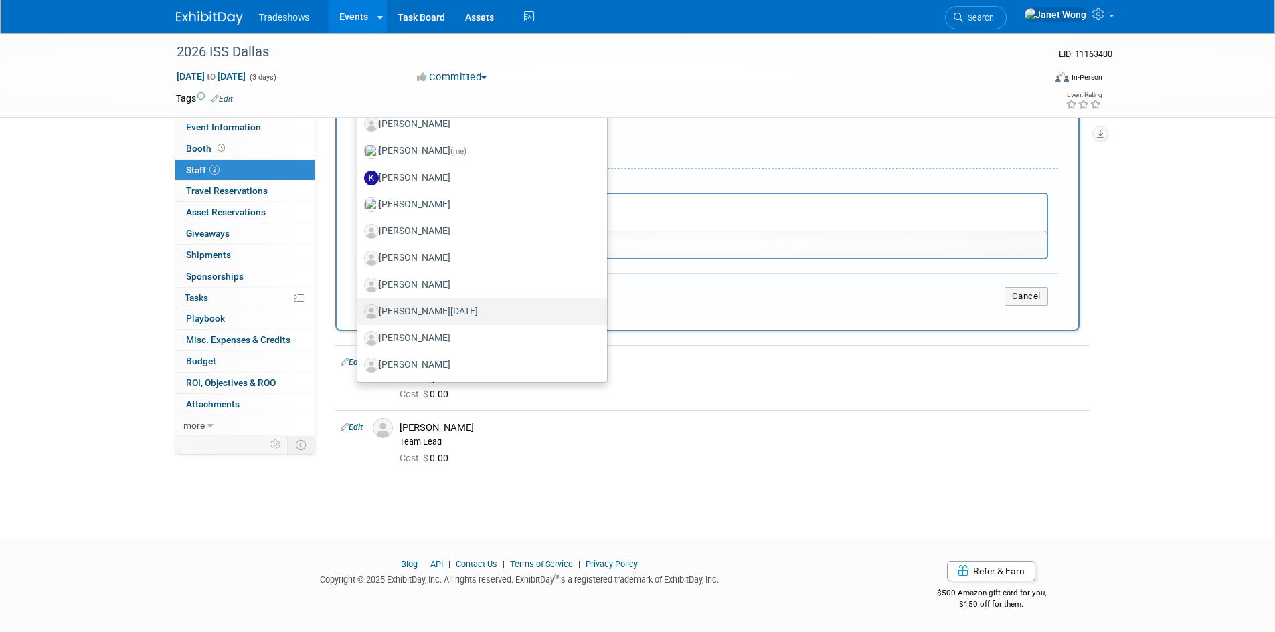
click at [401, 314] on label "[PERSON_NAME][DATE]" at bounding box center [479, 311] width 230 height 21
click at [359, 314] on input "[PERSON_NAME][DATE]" at bounding box center [355, 310] width 9 height 9
select select "008efae3-236c-492a-ad4c-433a9975a996"
select select "4"
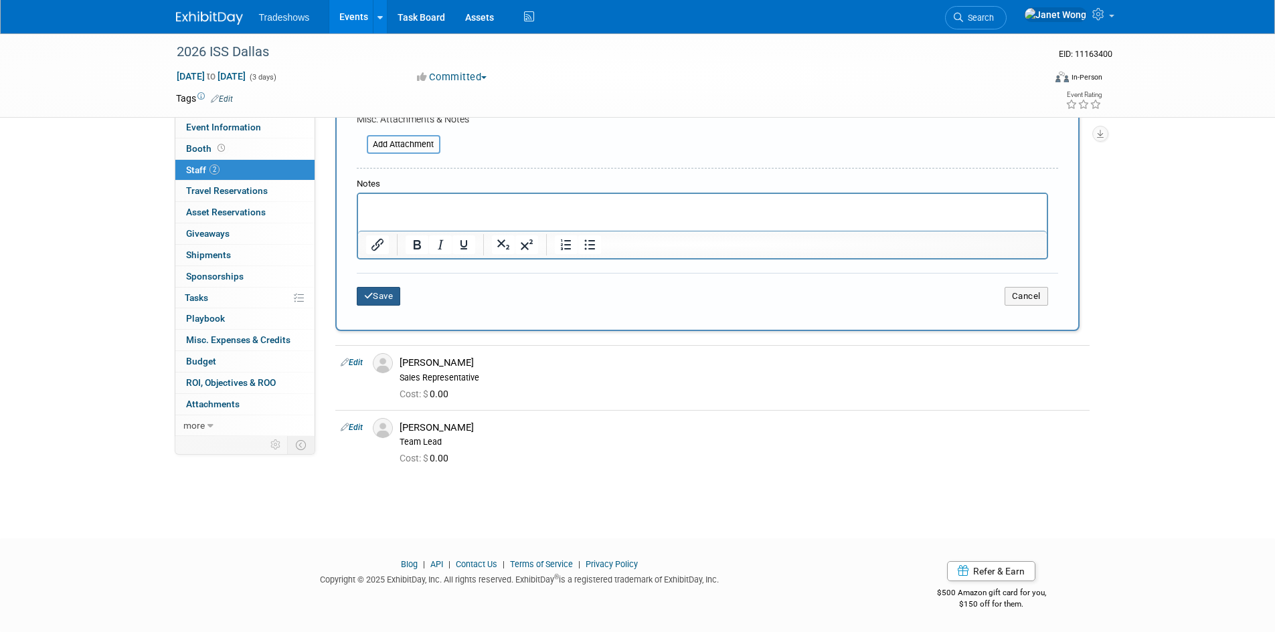
click at [379, 298] on button "Save" at bounding box center [379, 296] width 44 height 19
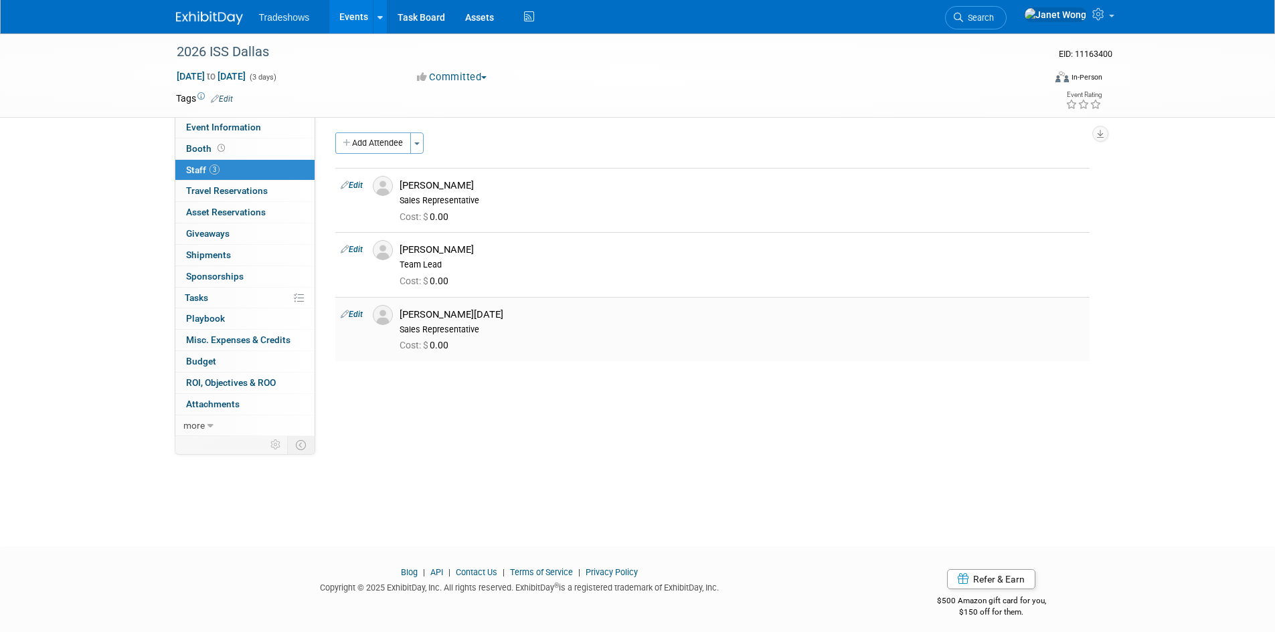
scroll to position [0, 0]
click at [416, 198] on div "Sales Representative" at bounding box center [741, 203] width 685 height 11
click at [350, 189] on link "Edit" at bounding box center [352, 187] width 22 height 9
select select "e10532bd-4b9c-4301-bc88-8d19f91c705b"
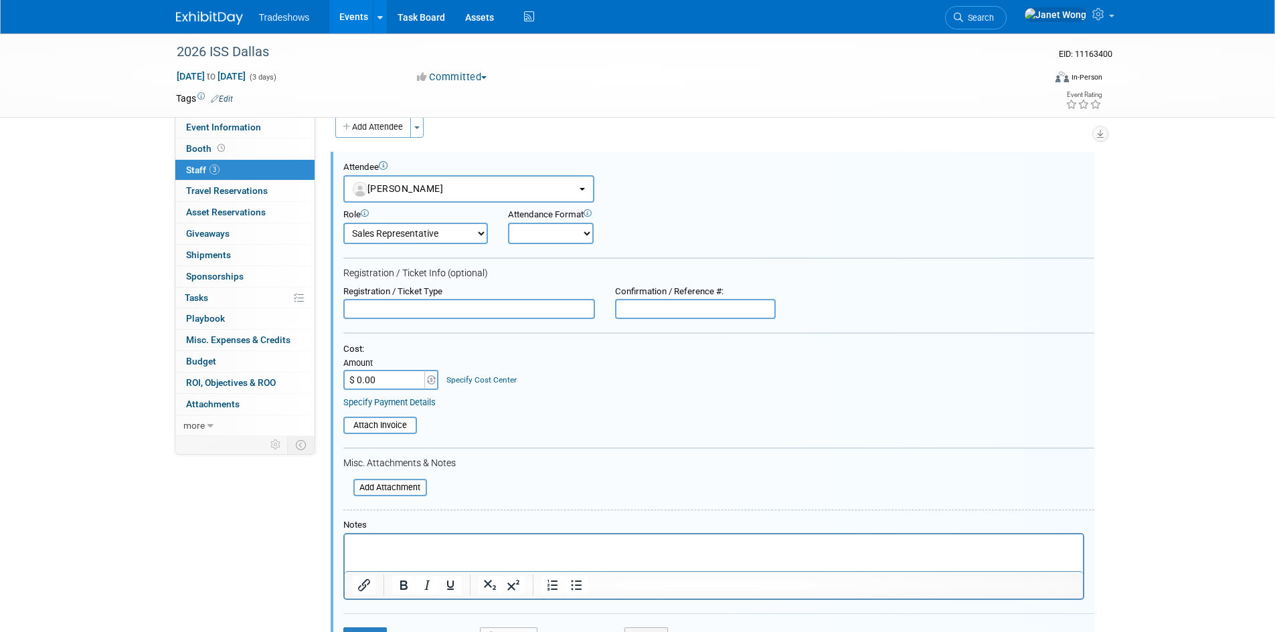
click at [548, 238] on select "Onsite Remote" at bounding box center [551, 233] width 86 height 21
select select "1"
click at [508, 223] on select "Onsite Remote" at bounding box center [551, 233] width 86 height 21
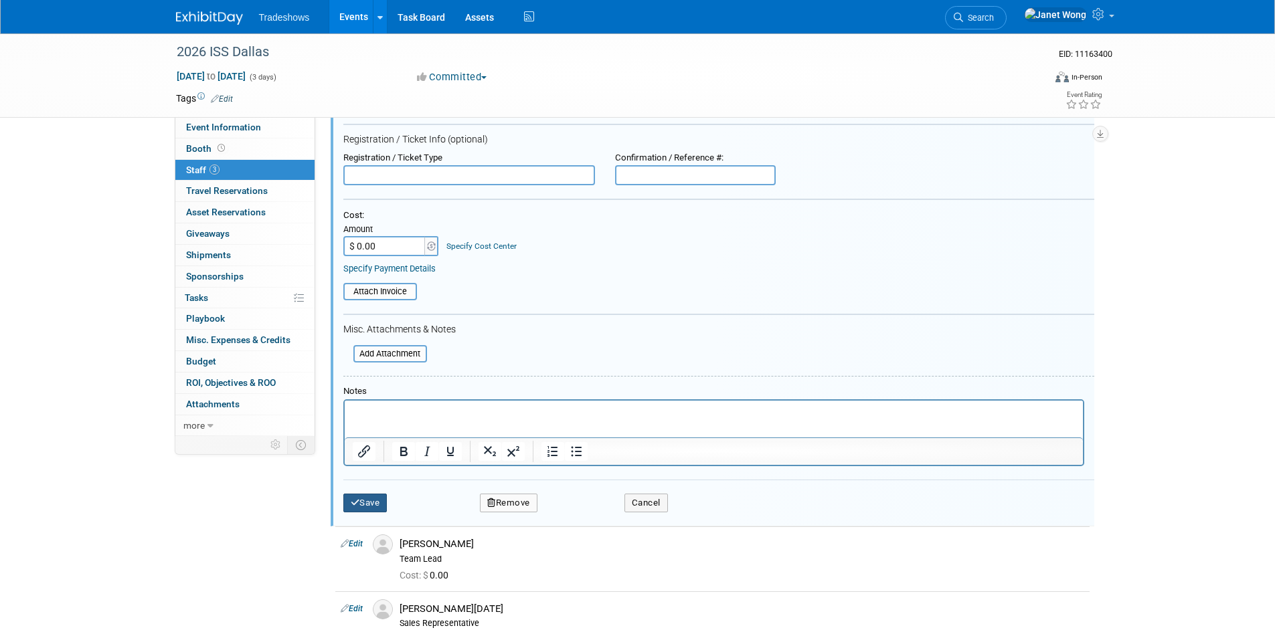
click at [374, 503] on button "Save" at bounding box center [365, 503] width 44 height 19
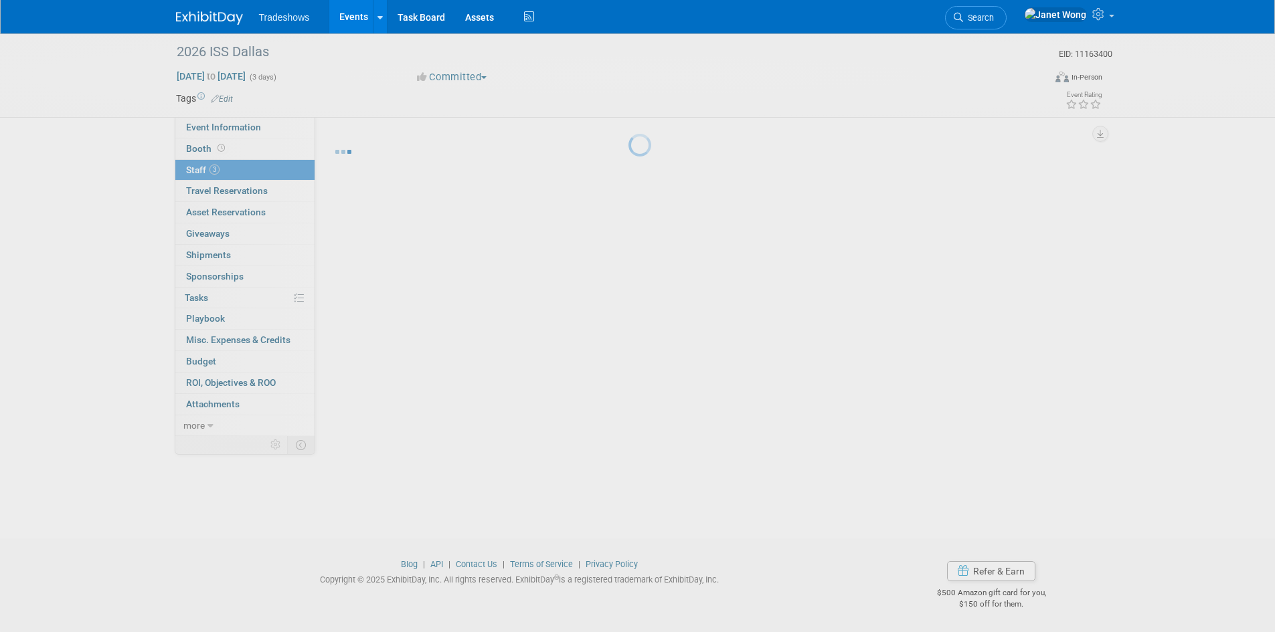
scroll to position [11, 0]
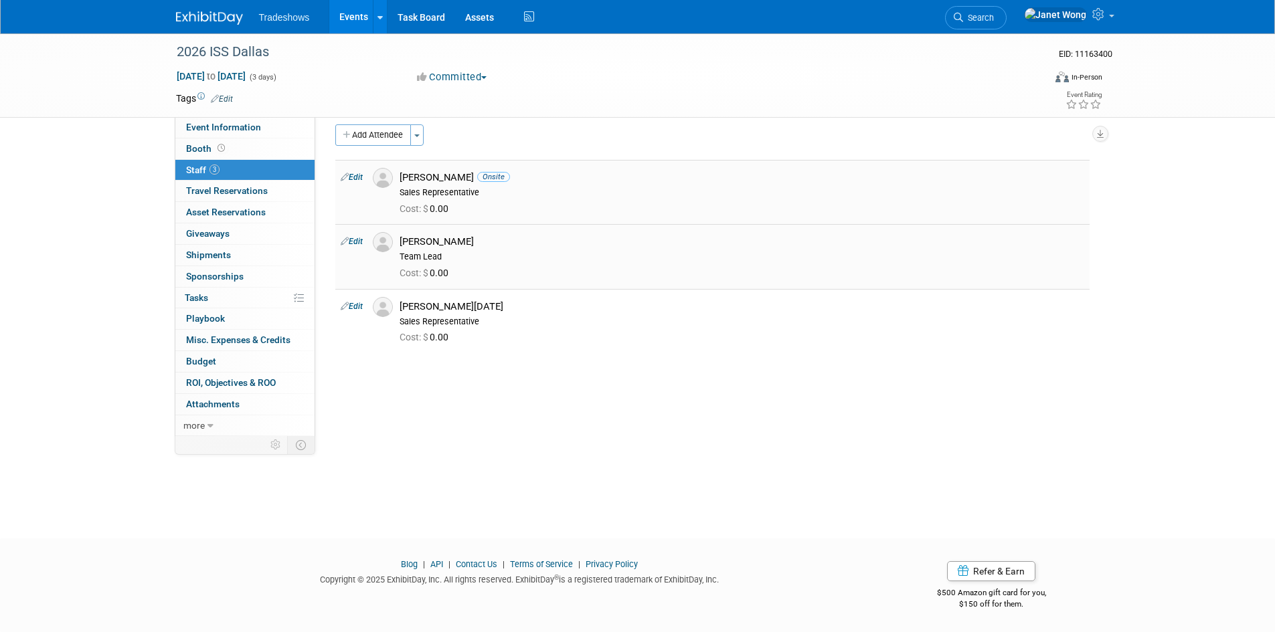
click at [459, 237] on div "[PERSON_NAME]" at bounding box center [741, 242] width 685 height 13
click at [362, 240] on link "Edit" at bounding box center [352, 241] width 22 height 9
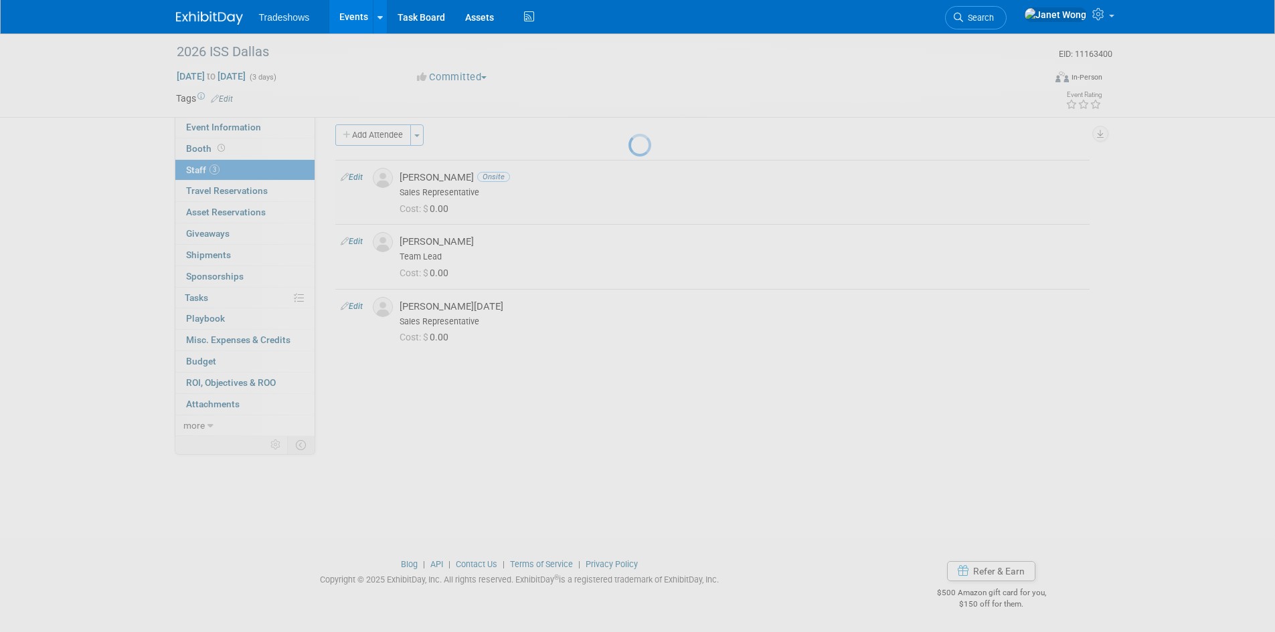
select select "d4163a57-e761-43e6-affb-2d78b683ddd8"
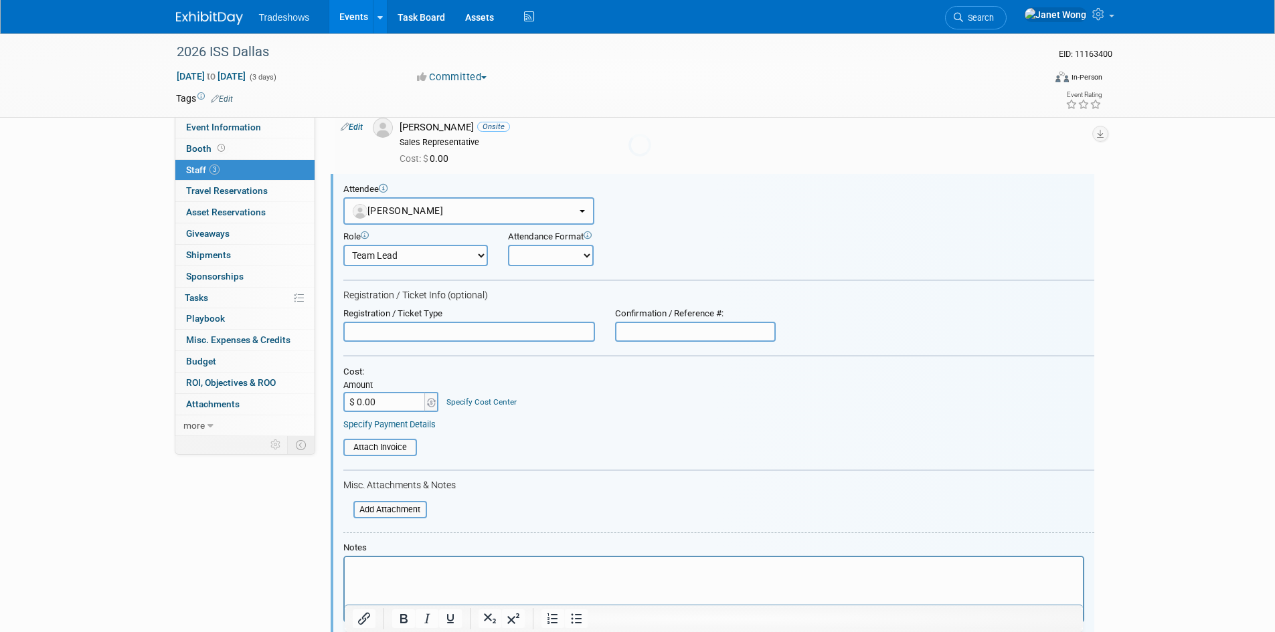
scroll to position [83, 0]
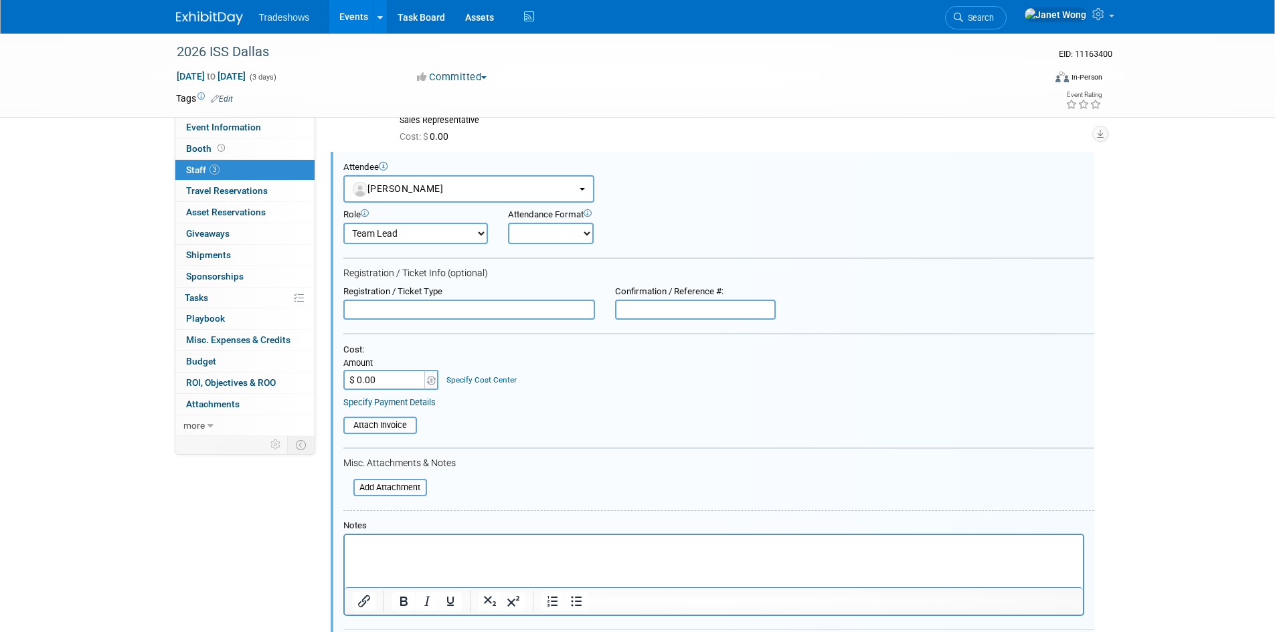
drag, startPoint x: 543, startPoint y: 237, endPoint x: 543, endPoint y: 244, distance: 7.4
click at [543, 237] on select "Onsite Remote" at bounding box center [551, 233] width 86 height 21
select select "1"
click at [508, 223] on select "Onsite Remote" at bounding box center [551, 233] width 86 height 21
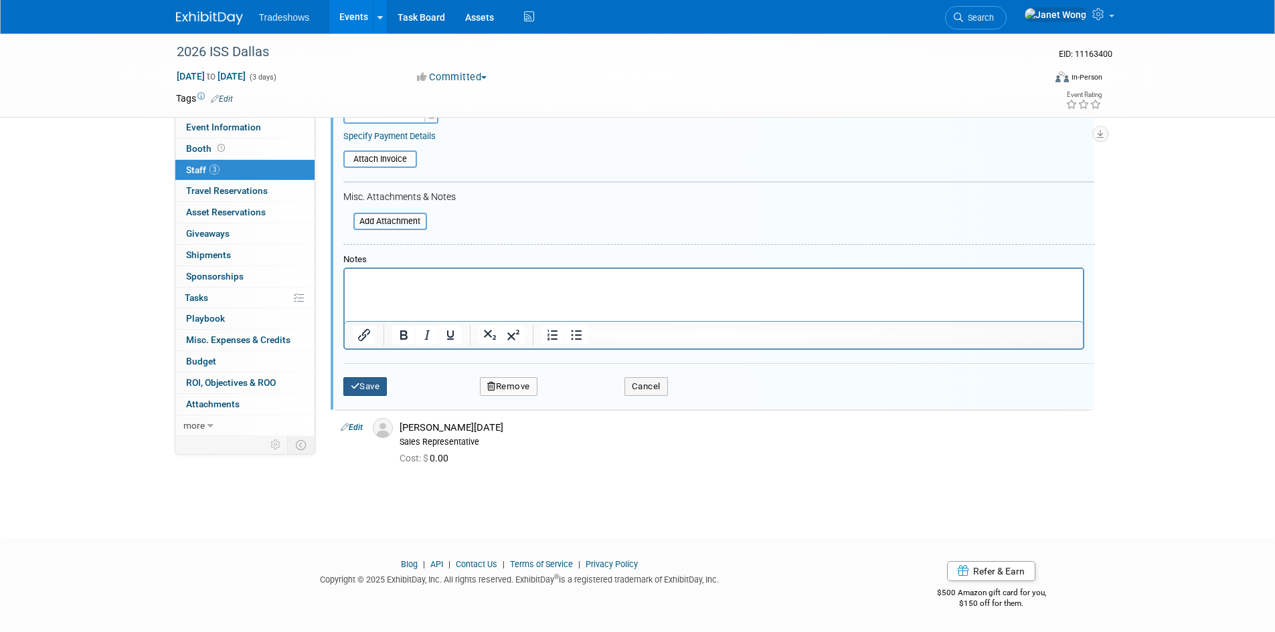
click at [373, 393] on button "Save" at bounding box center [365, 386] width 44 height 19
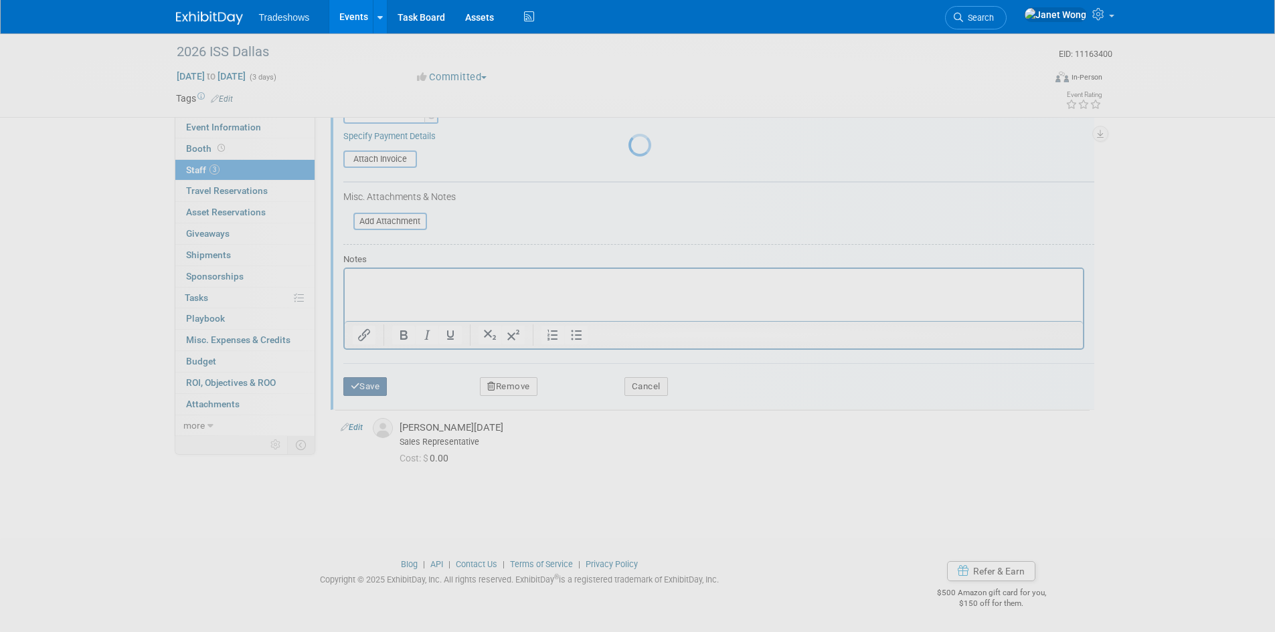
scroll to position [11, 0]
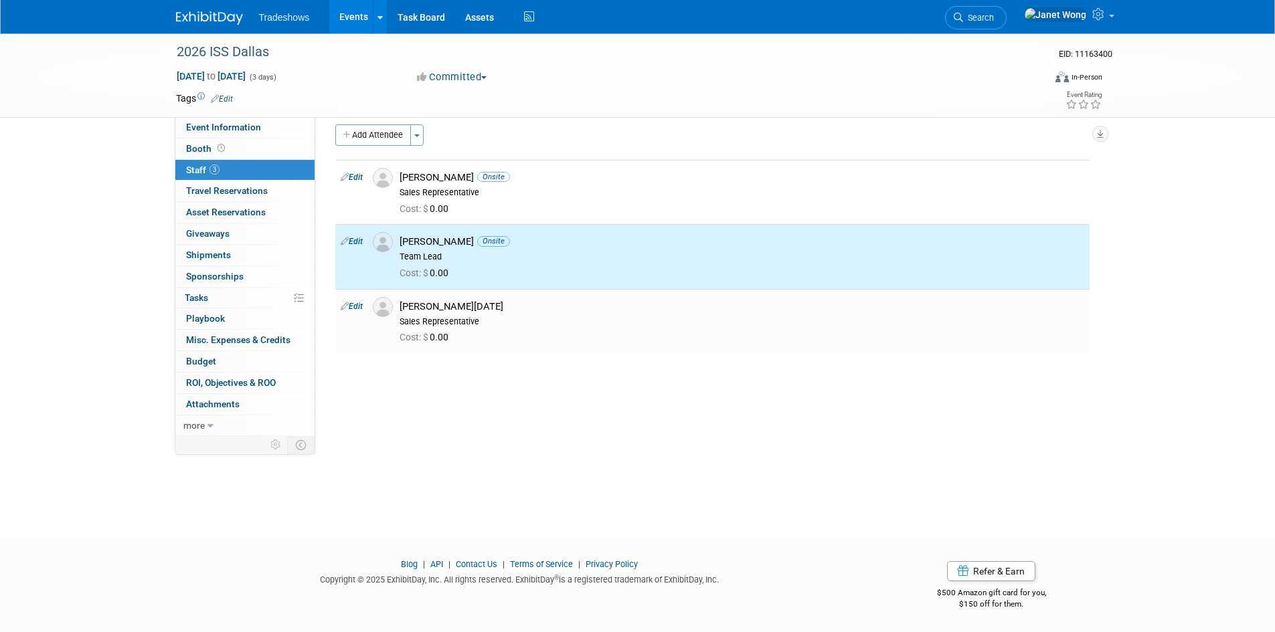
click at [363, 307] on link "Edit" at bounding box center [352, 306] width 22 height 9
select select "008efae3-236c-492a-ad4c-433a9975a996"
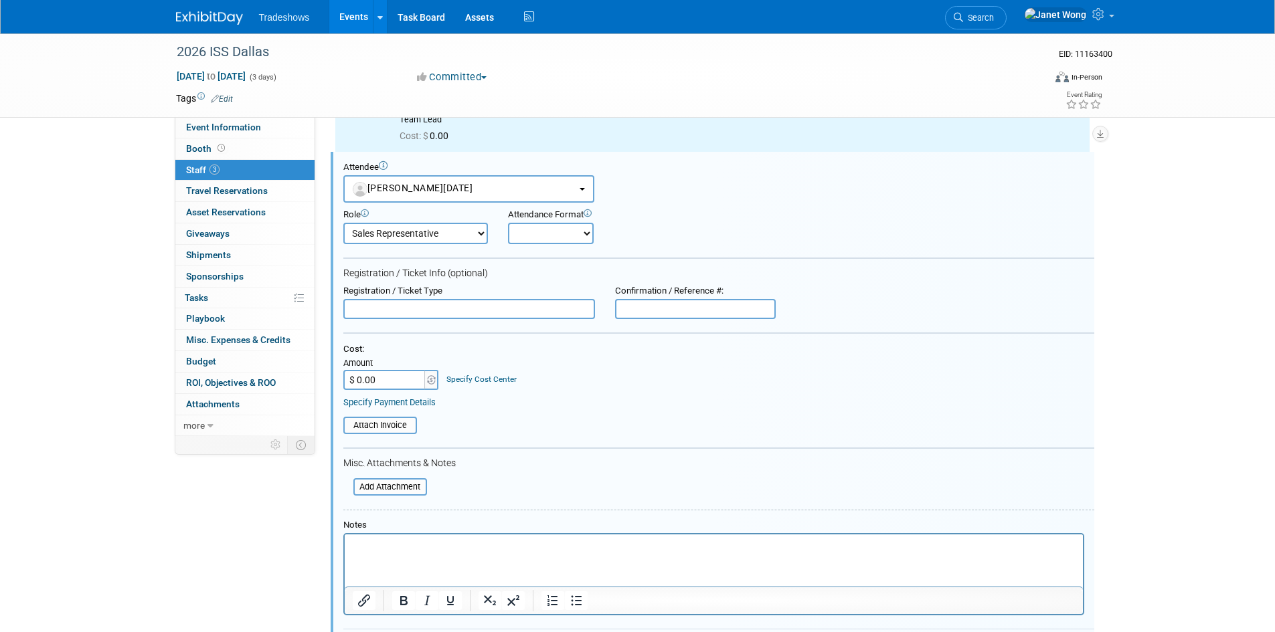
scroll to position [0, 0]
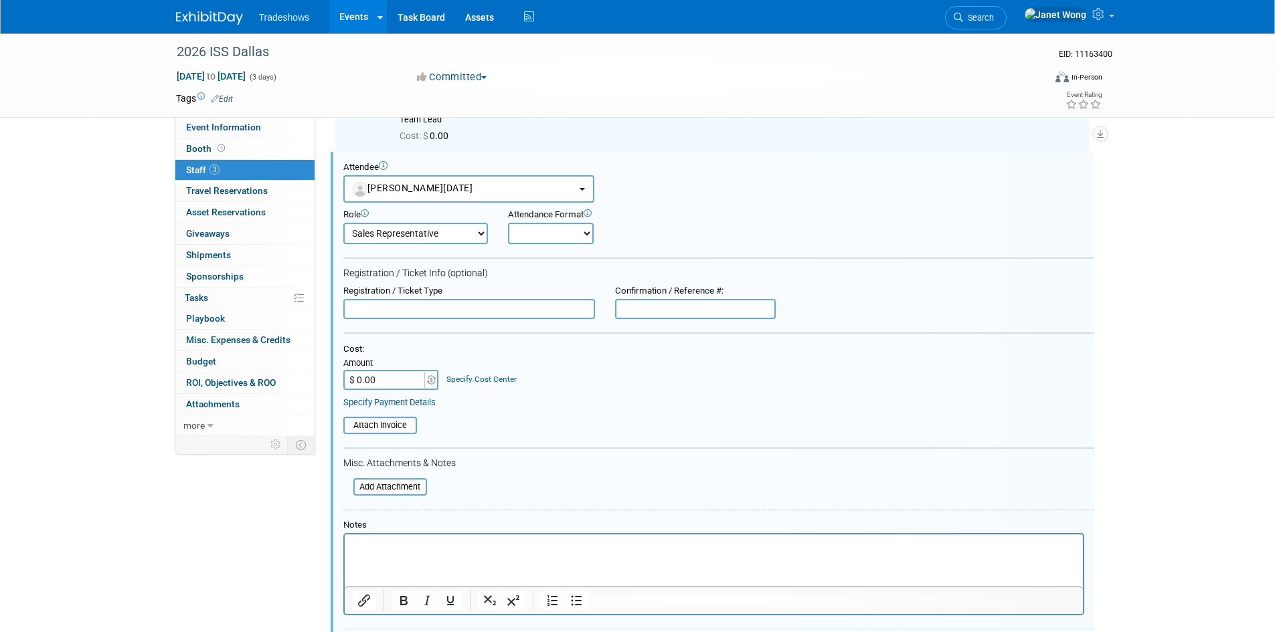
click at [553, 229] on select "Onsite Remote" at bounding box center [551, 233] width 86 height 21
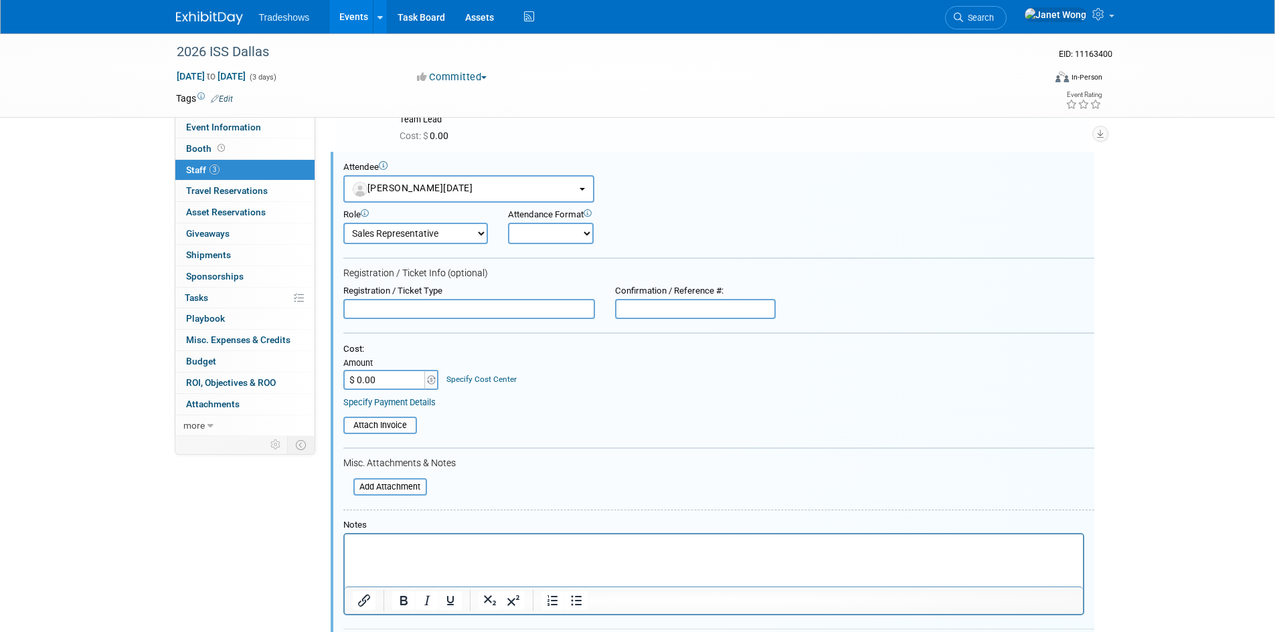
select select "1"
click at [508, 223] on select "Onsite Remote" at bounding box center [551, 233] width 86 height 21
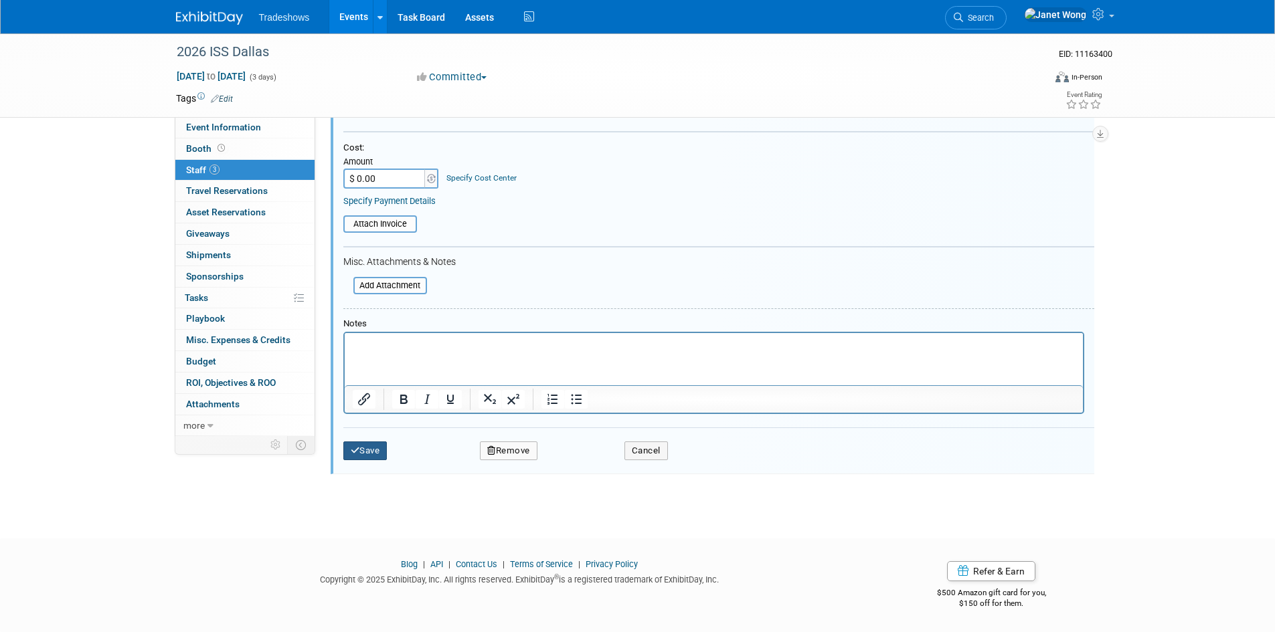
click at [374, 452] on button "Save" at bounding box center [365, 451] width 44 height 19
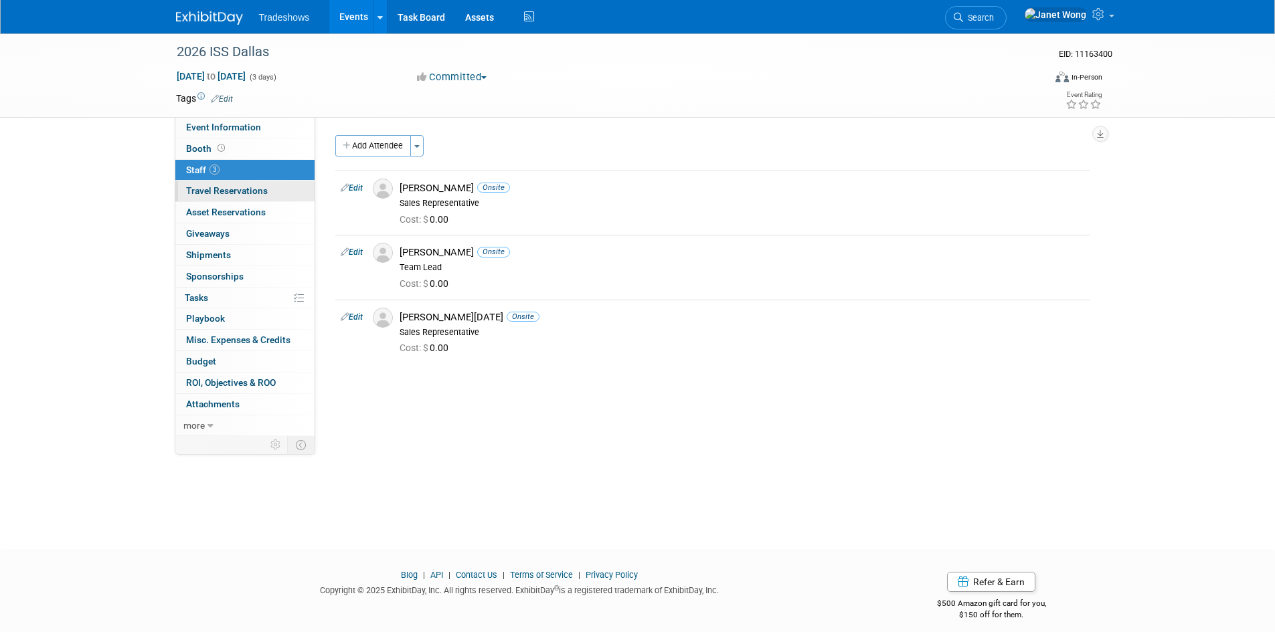
click at [239, 190] on span "Travel Reservations 0" at bounding box center [227, 190] width 82 height 11
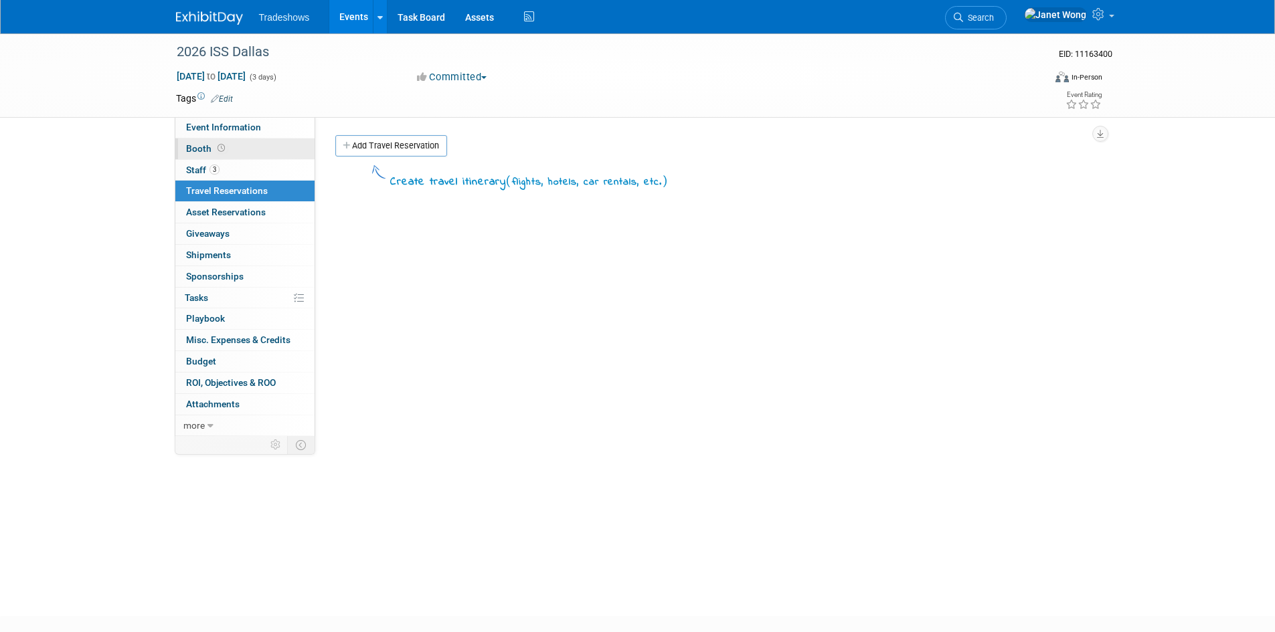
click at [256, 143] on link "Booth" at bounding box center [244, 149] width 139 height 21
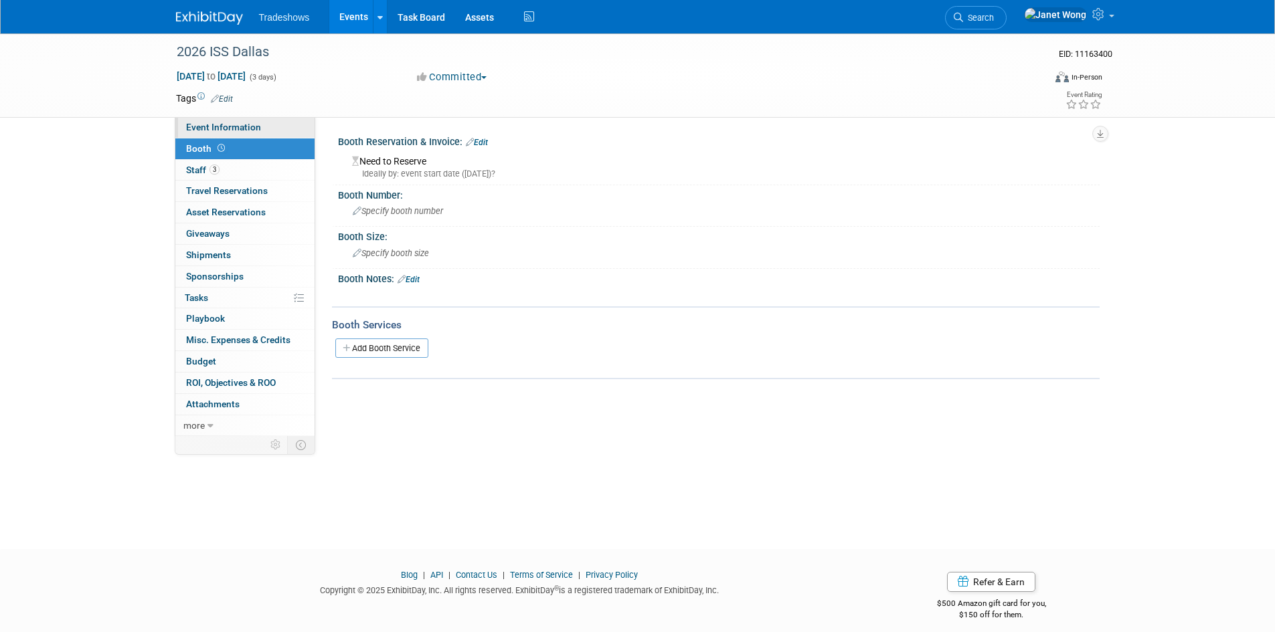
click at [282, 132] on link "Event Information" at bounding box center [244, 127] width 139 height 21
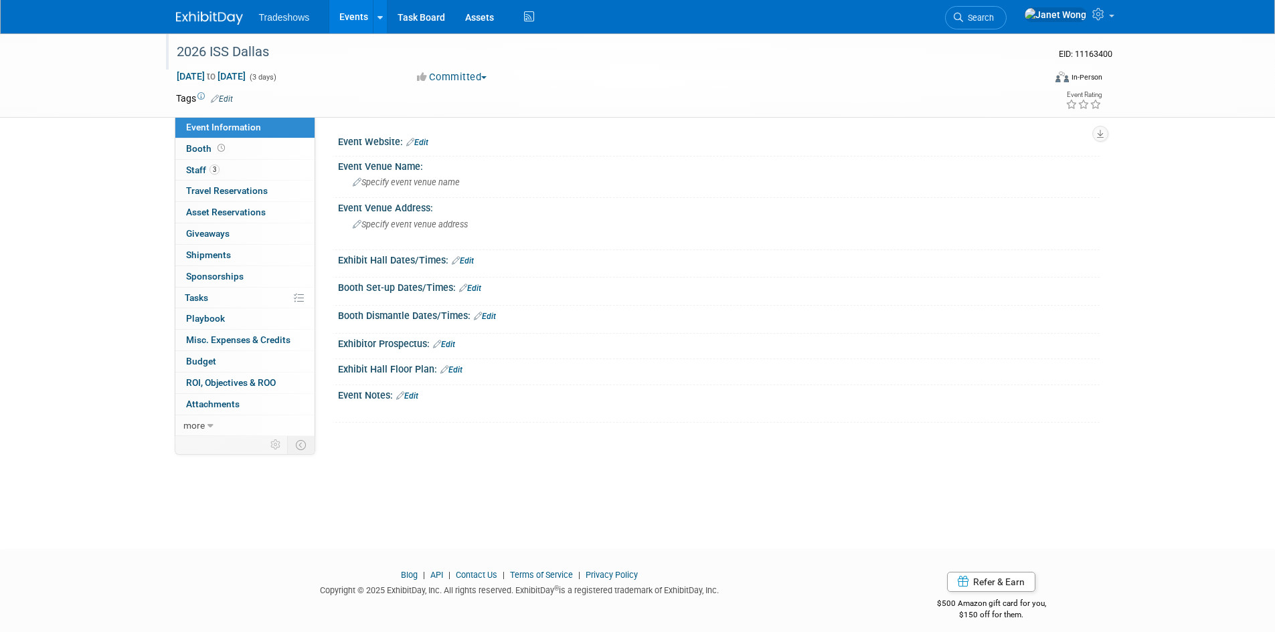
click at [261, 55] on div "2026 ISS Dallas" at bounding box center [598, 52] width 852 height 24
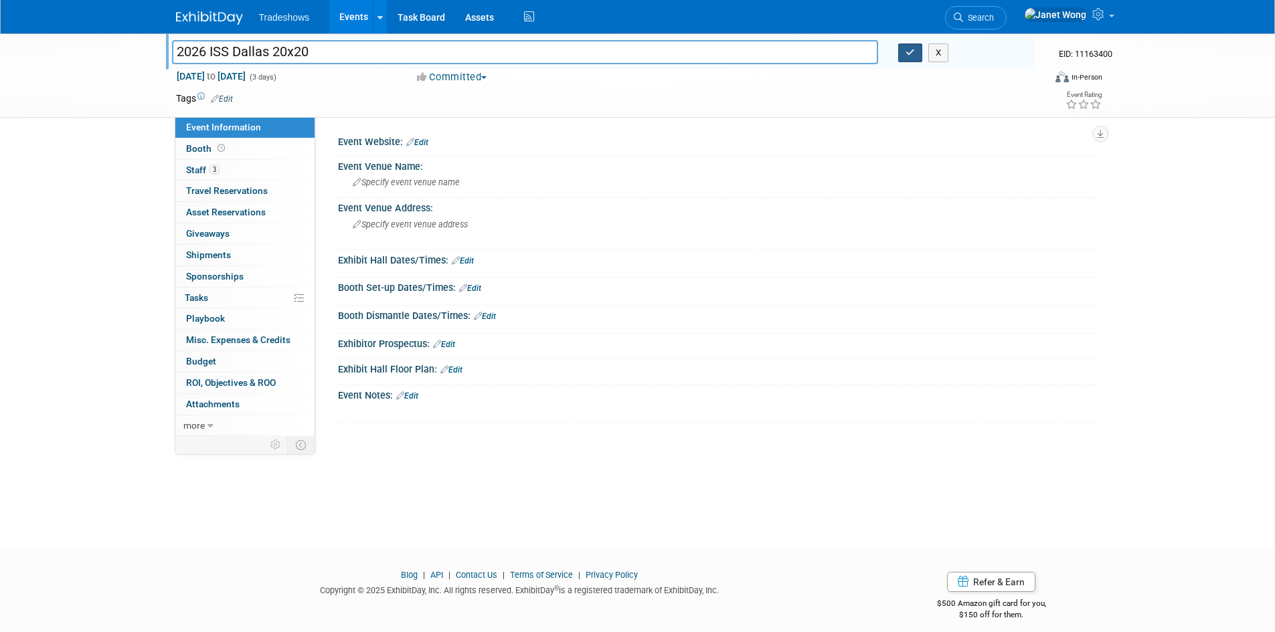
type input "2026 ISS Dallas 20x20"
click at [901, 57] on button "button" at bounding box center [910, 52] width 24 height 19
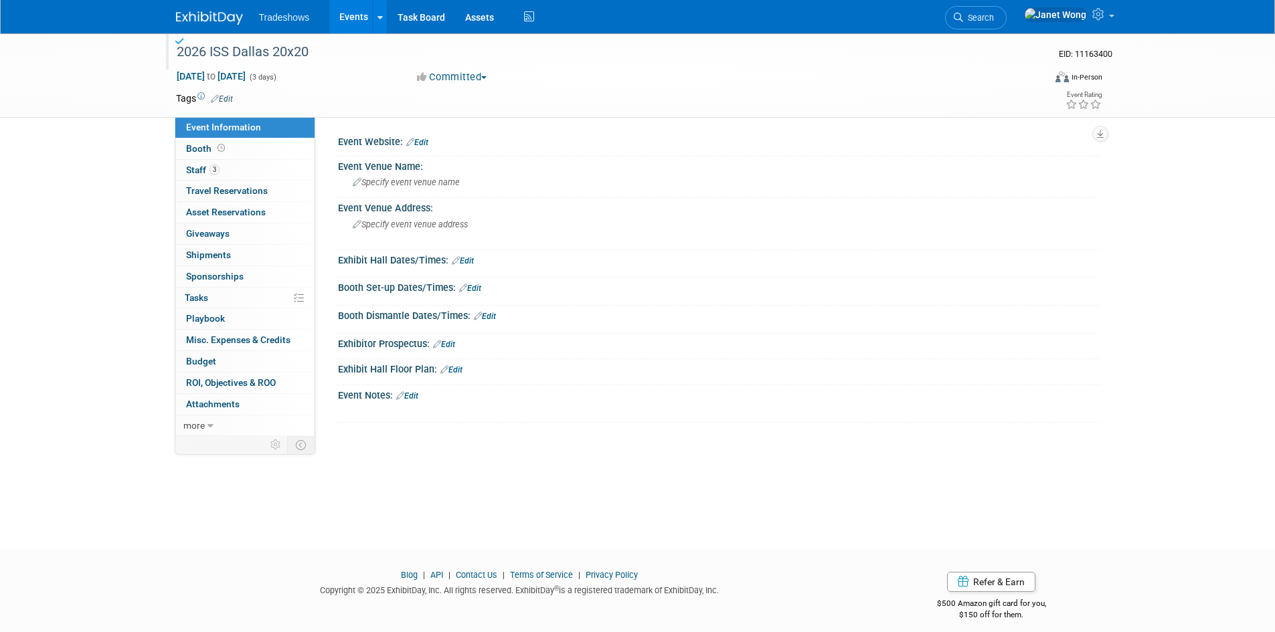
click at [420, 139] on link "Edit" at bounding box center [417, 142] width 22 height 9
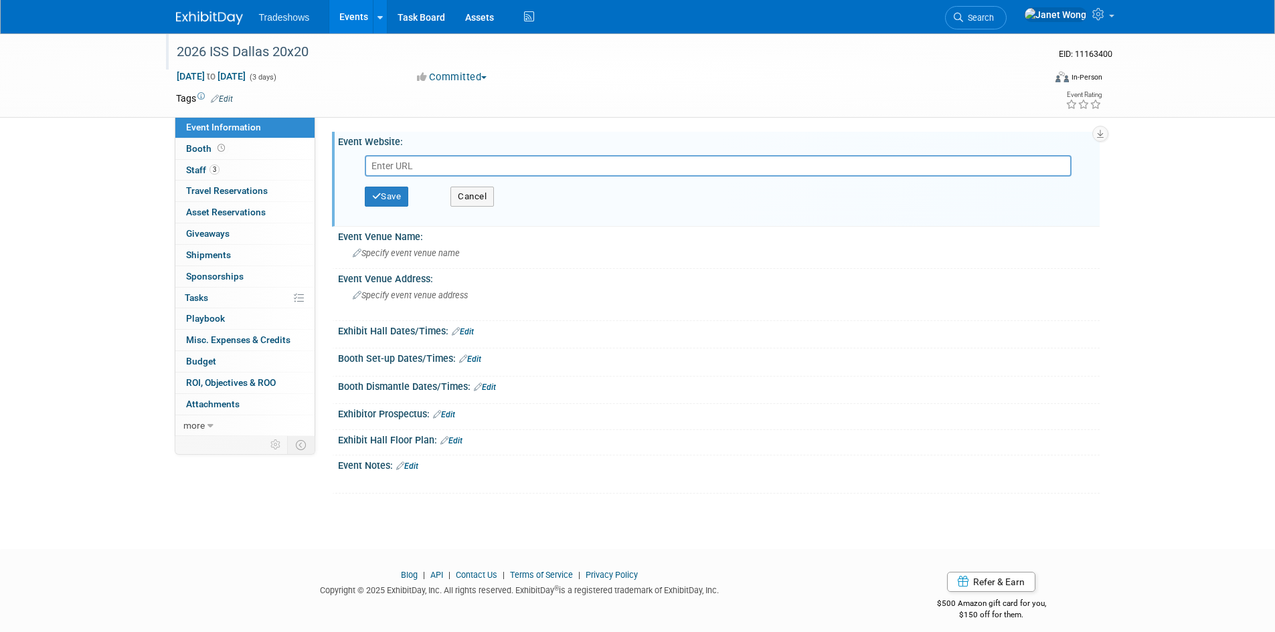
click at [385, 169] on input "text" at bounding box center [718, 165] width 707 height 21
paste input "https://texas.impressionsexpo.com/"
type input "https://texas.impressionsexpo.com/"
click at [384, 198] on button "Save" at bounding box center [387, 197] width 44 height 20
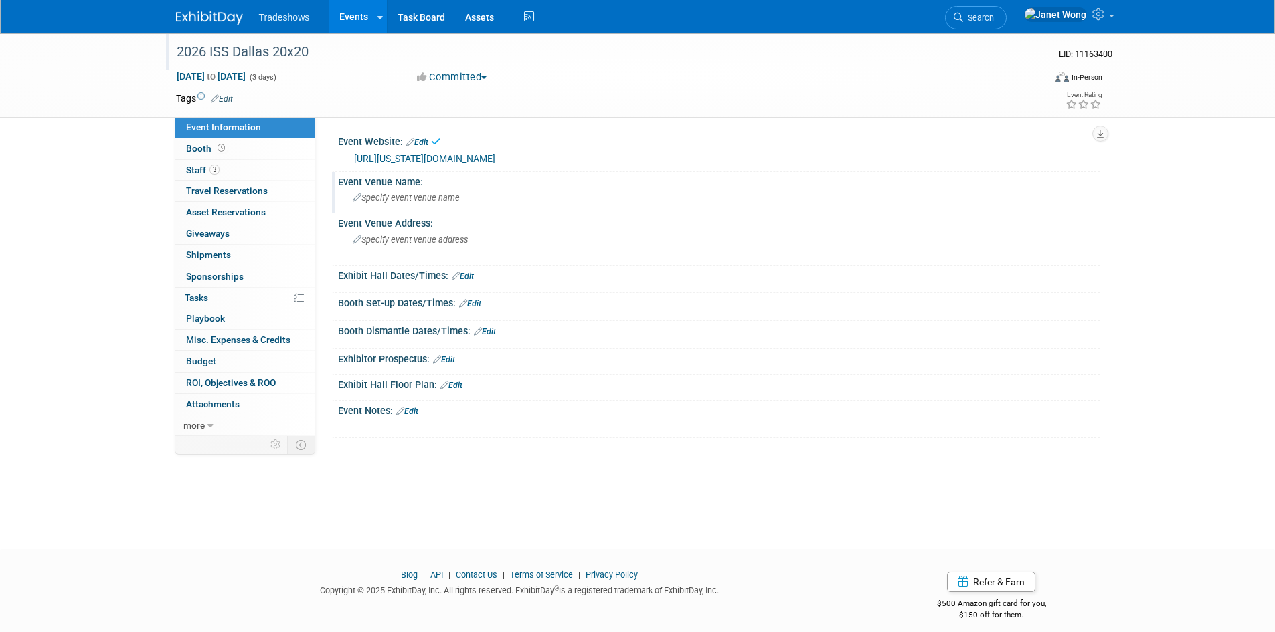
click at [408, 203] on div "Specify event venue name" at bounding box center [718, 197] width 741 height 21
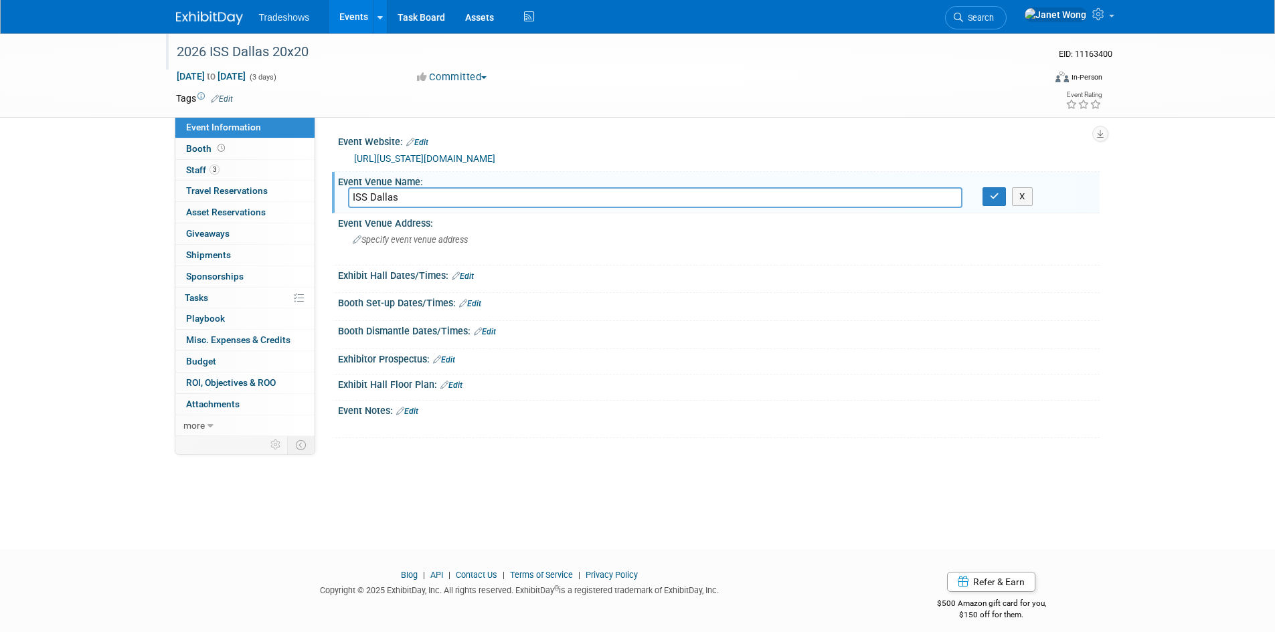
type input "ISS Dallas"
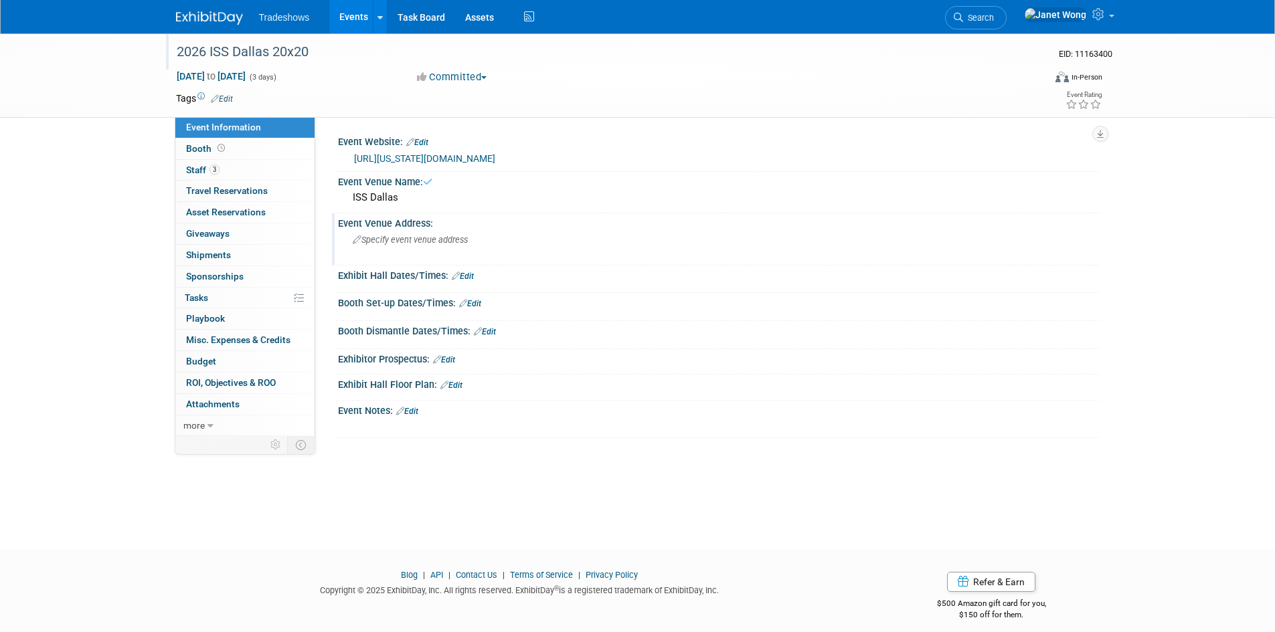
click at [390, 240] on span "Specify event venue address" at bounding box center [410, 240] width 115 height 10
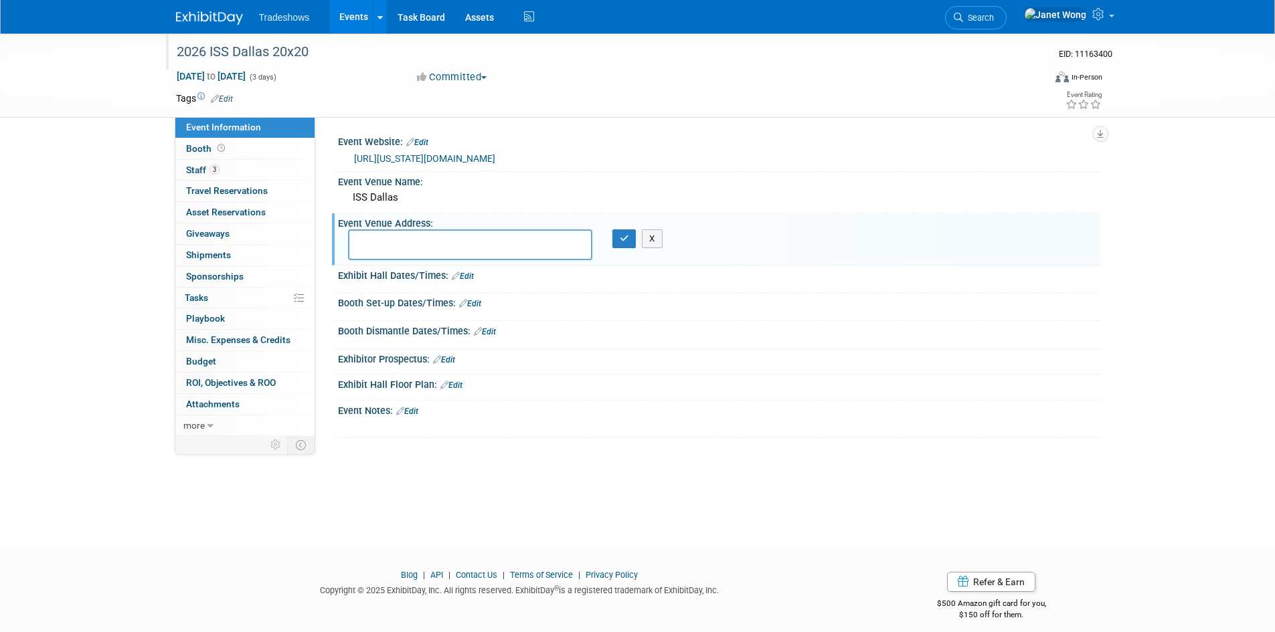
paste textarea "Kay Bailey Hutchison Convention Center Dallas"
type textarea "Kay Bailey Hutchison Convention Center Dallas"
click at [626, 238] on icon "button" at bounding box center [624, 238] width 9 height 9
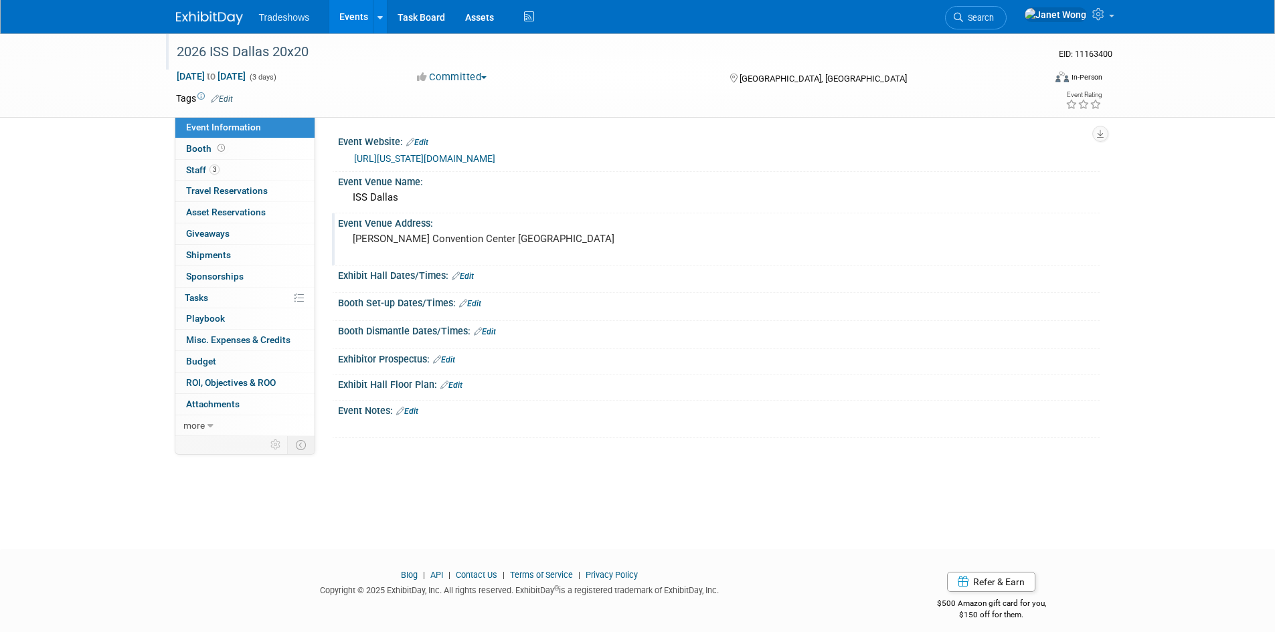
click at [424, 232] on div "Kay Bailey Hutchison Convention Center Dallas" at bounding box center [496, 245] width 297 height 31
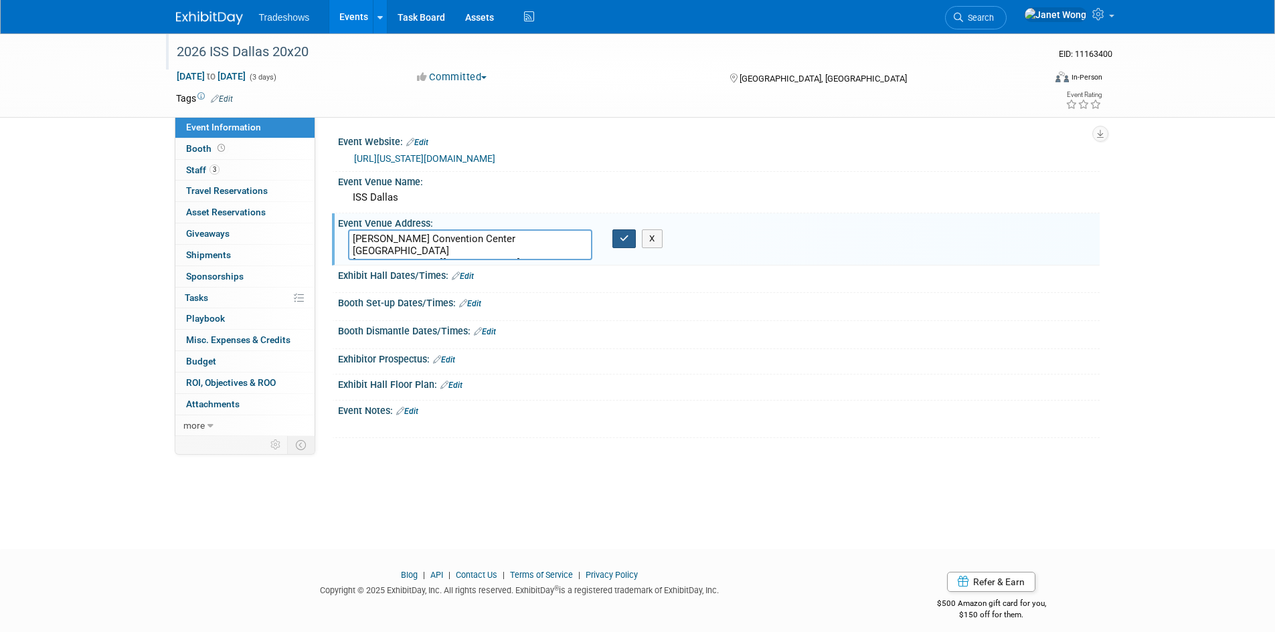
type textarea "Kay Bailey Hutchison Convention Center Dallas 650 S Griffin St, Dallas, TX 75202"
click at [628, 244] on button "button" at bounding box center [624, 239] width 24 height 19
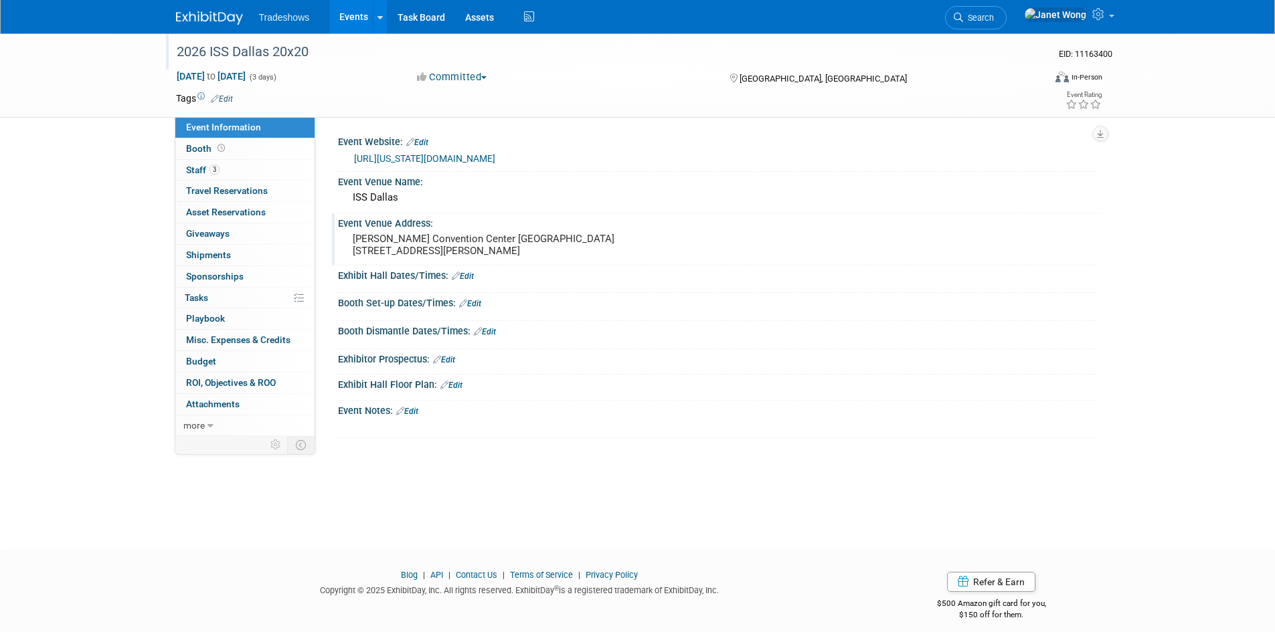
click at [471, 278] on link "Edit" at bounding box center [463, 276] width 22 height 9
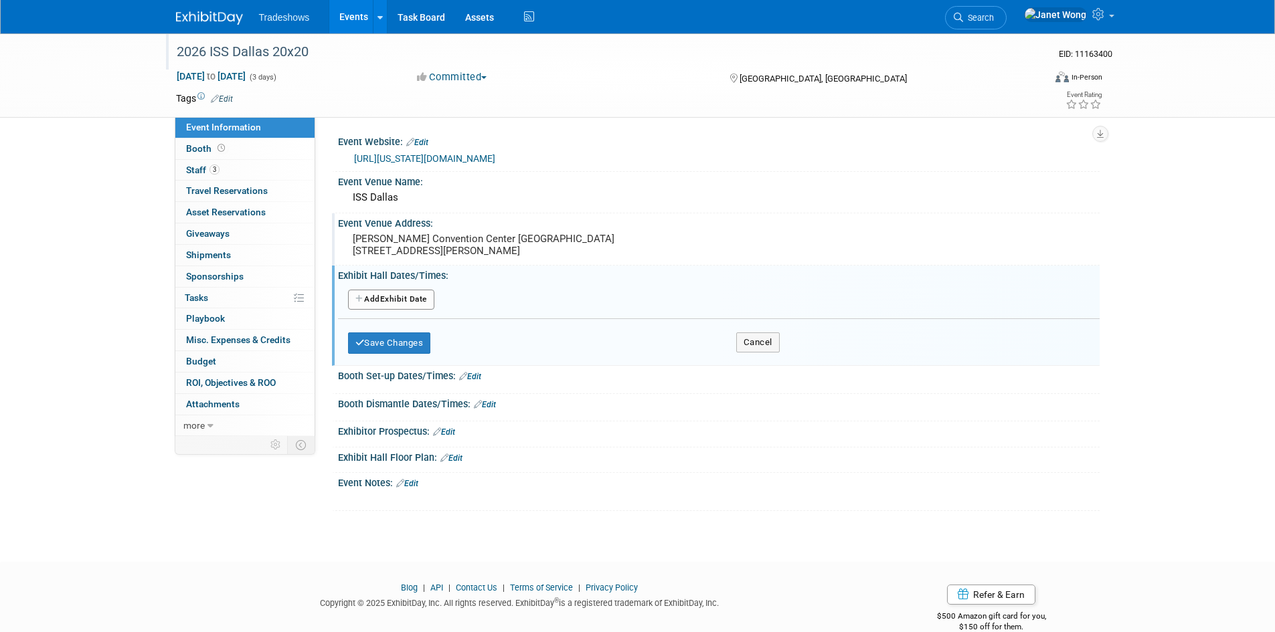
click at [398, 302] on button "Add Another Exhibit Date" at bounding box center [391, 300] width 86 height 20
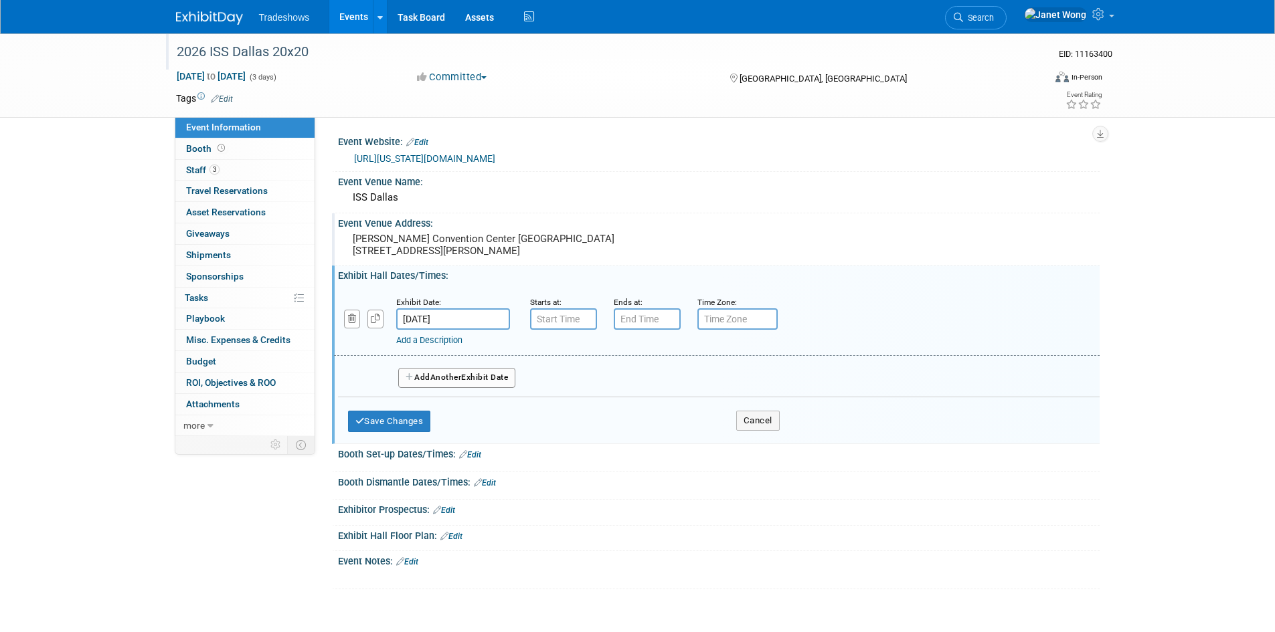
click at [424, 373] on button "Add Another Exhibit Date" at bounding box center [457, 378] width 118 height 20
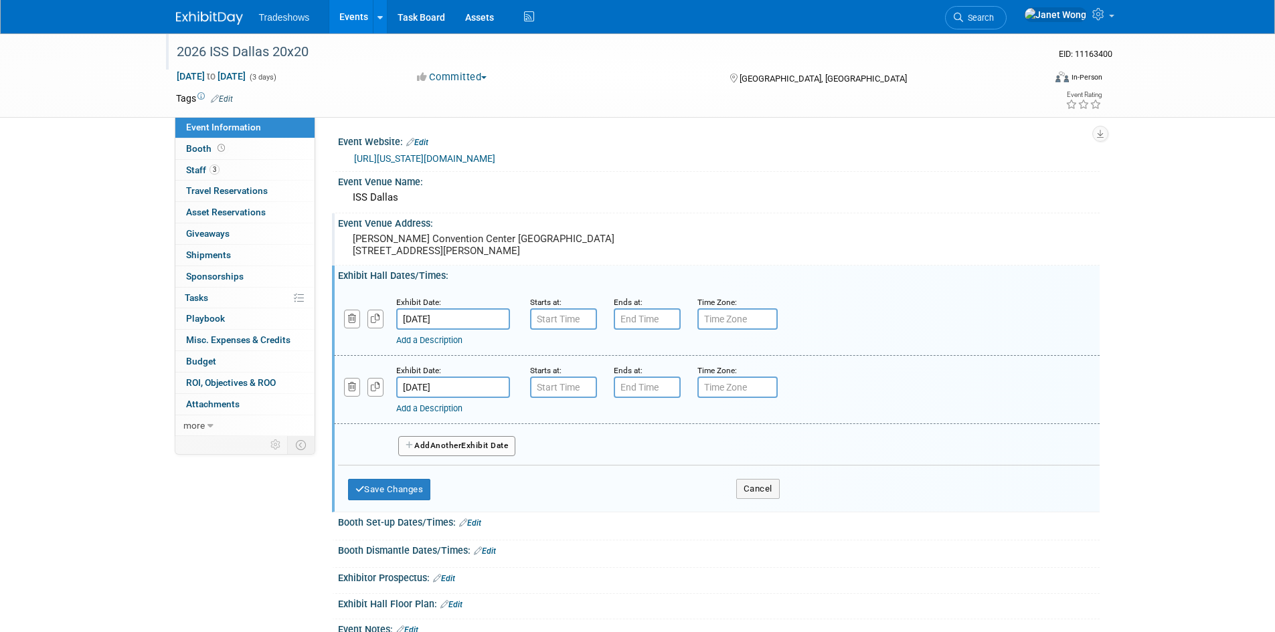
click at [468, 438] on button "Add Another Exhibit Date" at bounding box center [457, 446] width 118 height 20
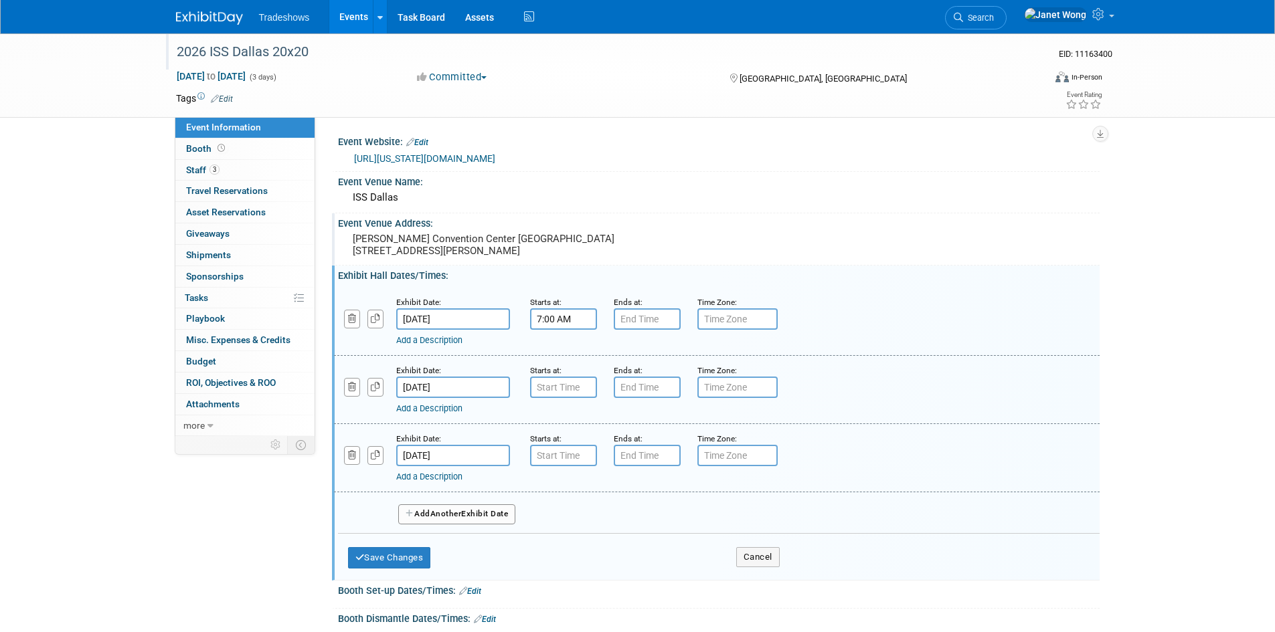
click at [571, 316] on input "7:00 AM" at bounding box center [563, 318] width 67 height 21
click at [564, 351] on span at bounding box center [560, 352] width 23 height 23
type input "10:00 AM"
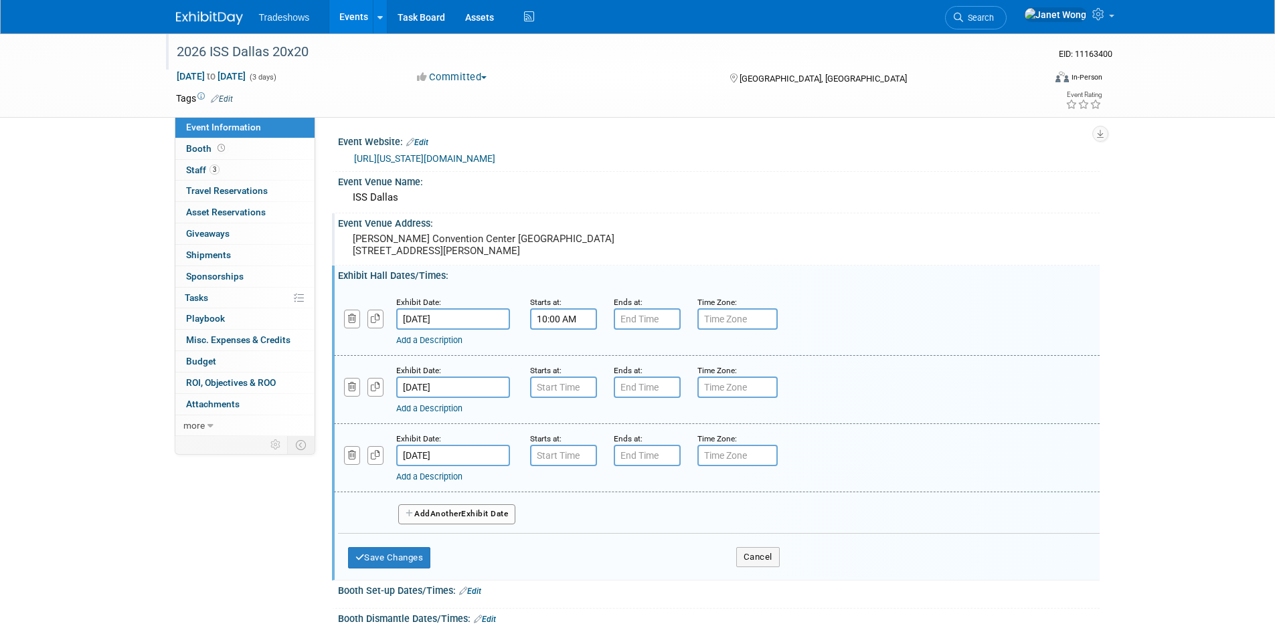
click at [590, 278] on div "Exhibit Hall Dates/Times: Edit" at bounding box center [718, 274] width 761 height 17
click at [562, 319] on input "10:00 AM" at bounding box center [563, 318] width 67 height 21
click at [622, 248] on pre "Kay Bailey Hutchison Convention Center Dallas 650 S Griffin St, Dallas, TX 75202" at bounding box center [497, 245] width 288 height 24
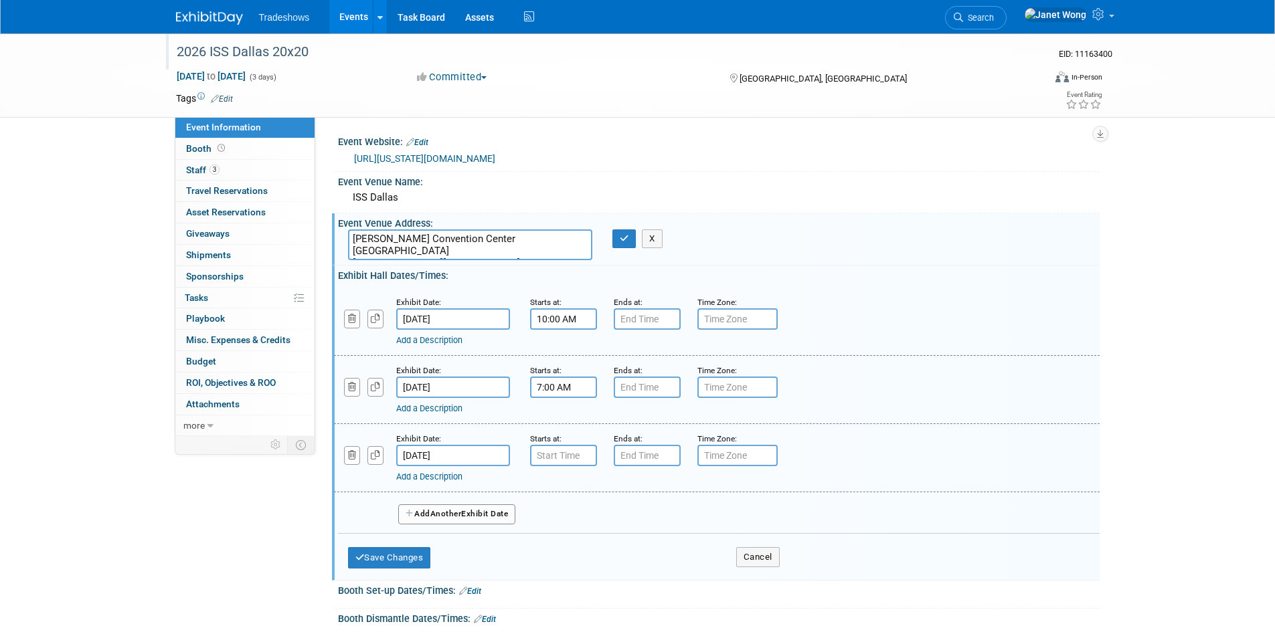
click at [561, 393] on input "7:00 AM" at bounding box center [563, 387] width 67 height 21
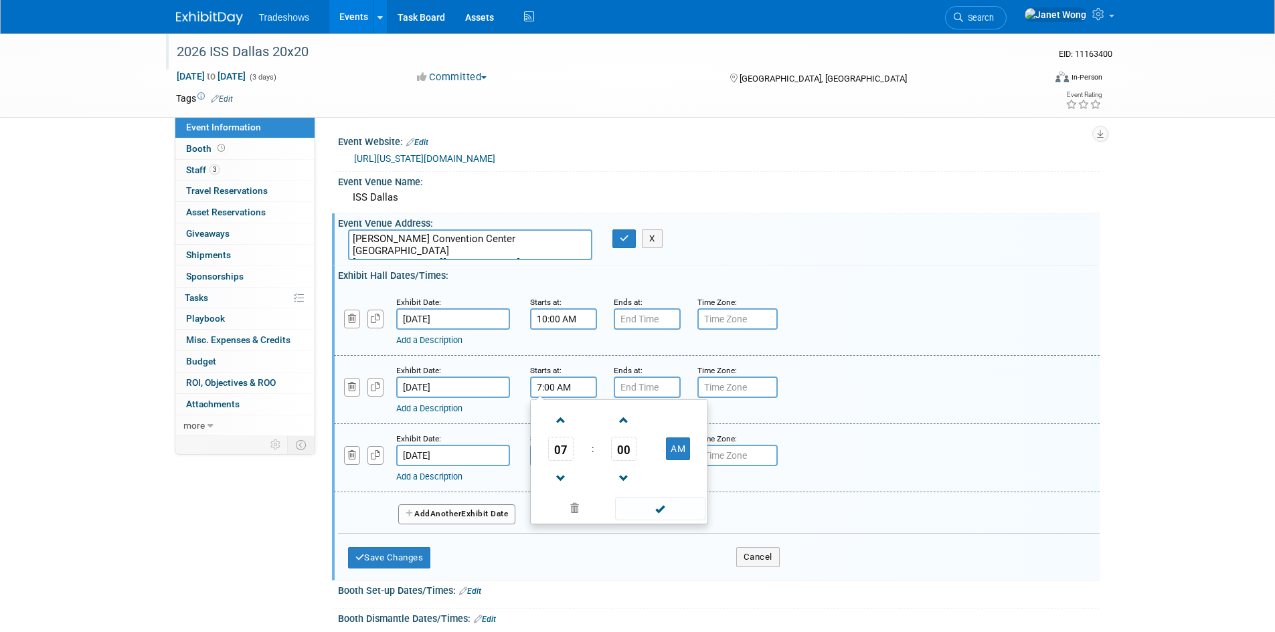
paste input "10"
type input "10:00 AM"
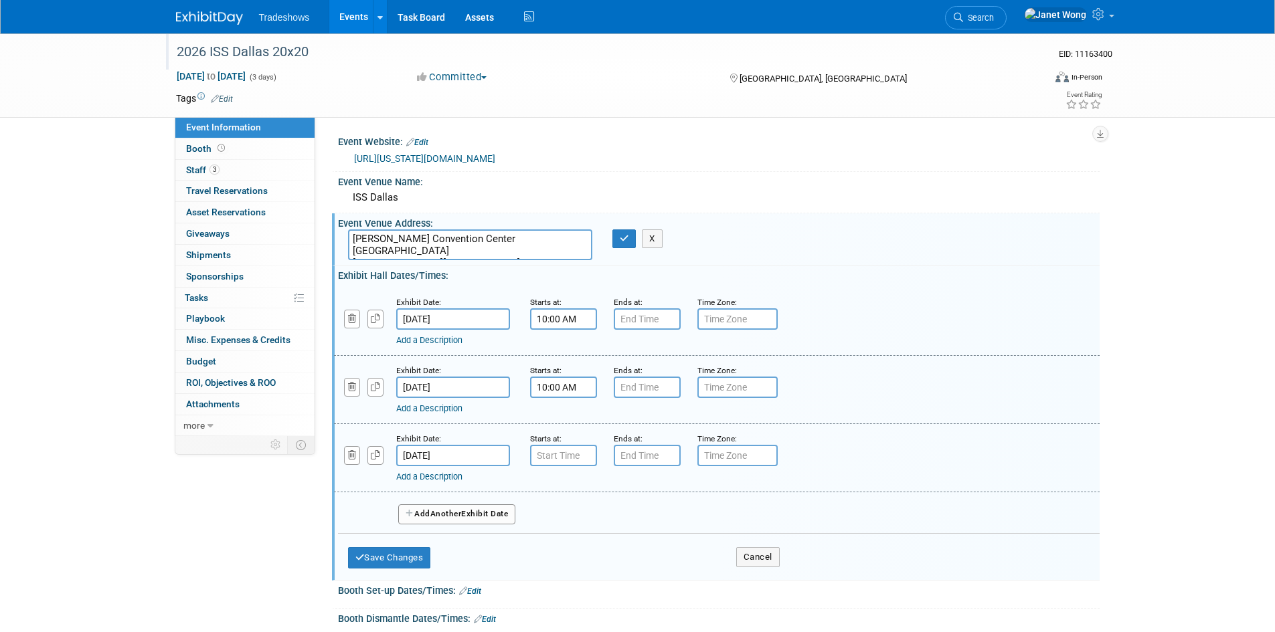
click at [590, 358] on div "Exhibit Date: Oct 3, 2026 Starts at: 10:00 AM Ends at: Time Zone: Apply to all …" at bounding box center [716, 390] width 765 height 68
click at [554, 456] on input "7:00 AM" at bounding box center [563, 455] width 67 height 21
paste input "10"
type input "10:00 AM"
click at [645, 312] on input "7:00 PM" at bounding box center [647, 318] width 67 height 21
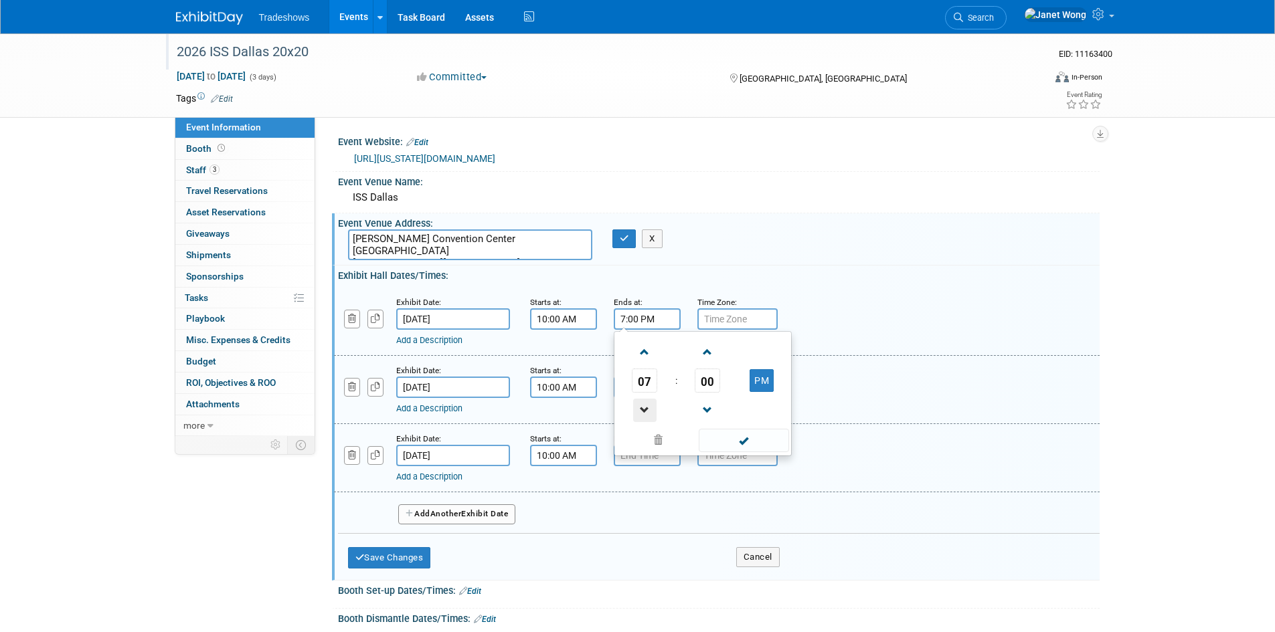
click at [642, 405] on span at bounding box center [644, 410] width 23 height 23
type input "5:00 PM"
click at [652, 324] on input "5:00 PM" at bounding box center [647, 318] width 67 height 21
click at [725, 273] on div "Exhibit Hall Dates/Times: Edit" at bounding box center [718, 274] width 761 height 17
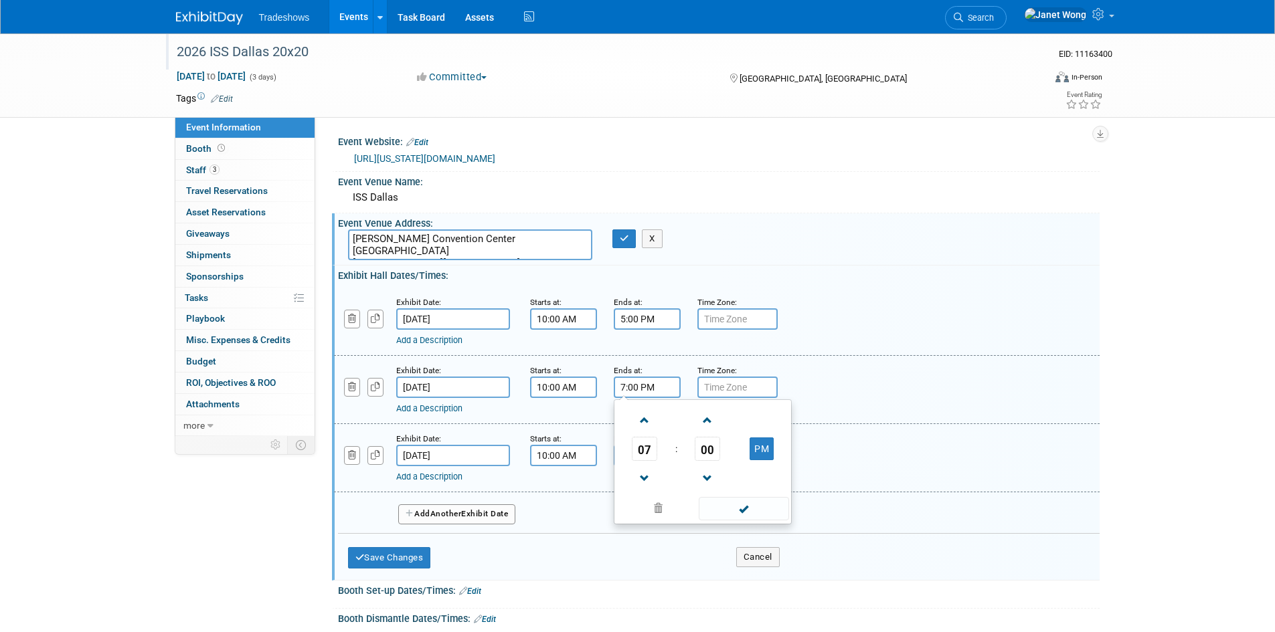
click at [647, 386] on input "7:00 PM" at bounding box center [647, 387] width 67 height 21
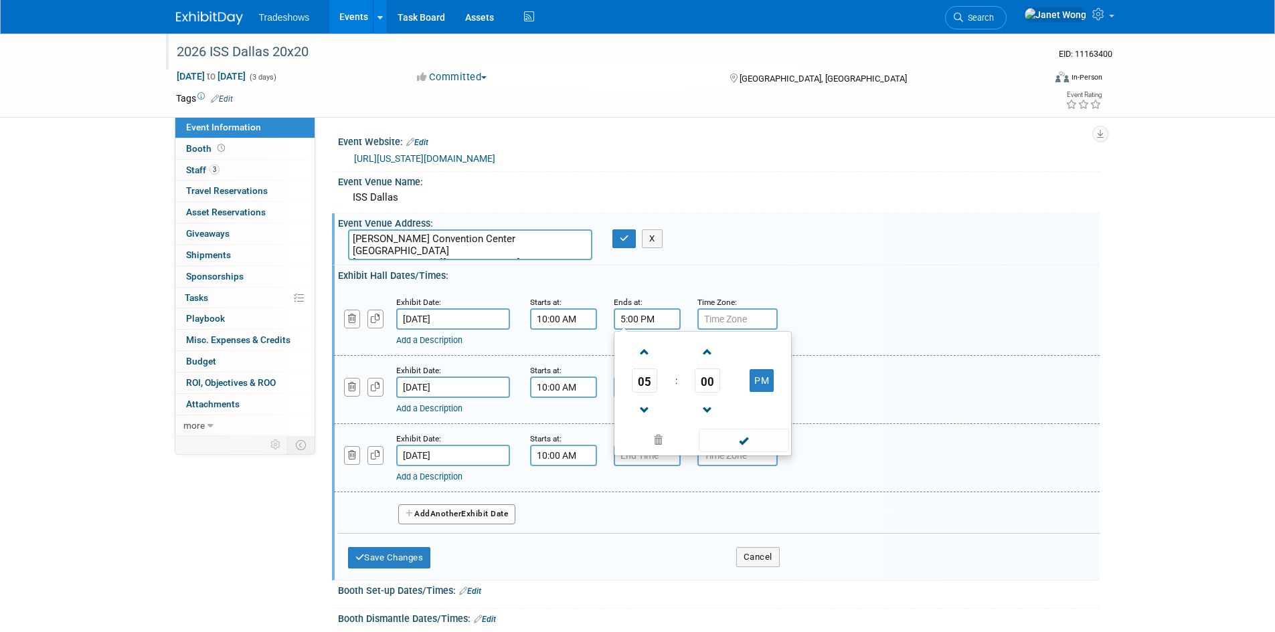
click at [660, 325] on input "5:00 PM" at bounding box center [647, 318] width 67 height 21
click at [705, 252] on div "Event Venue Address: Kay Bailey Hutchison Convention Center Dallas 650 S Griffi…" at bounding box center [715, 239] width 767 height 52
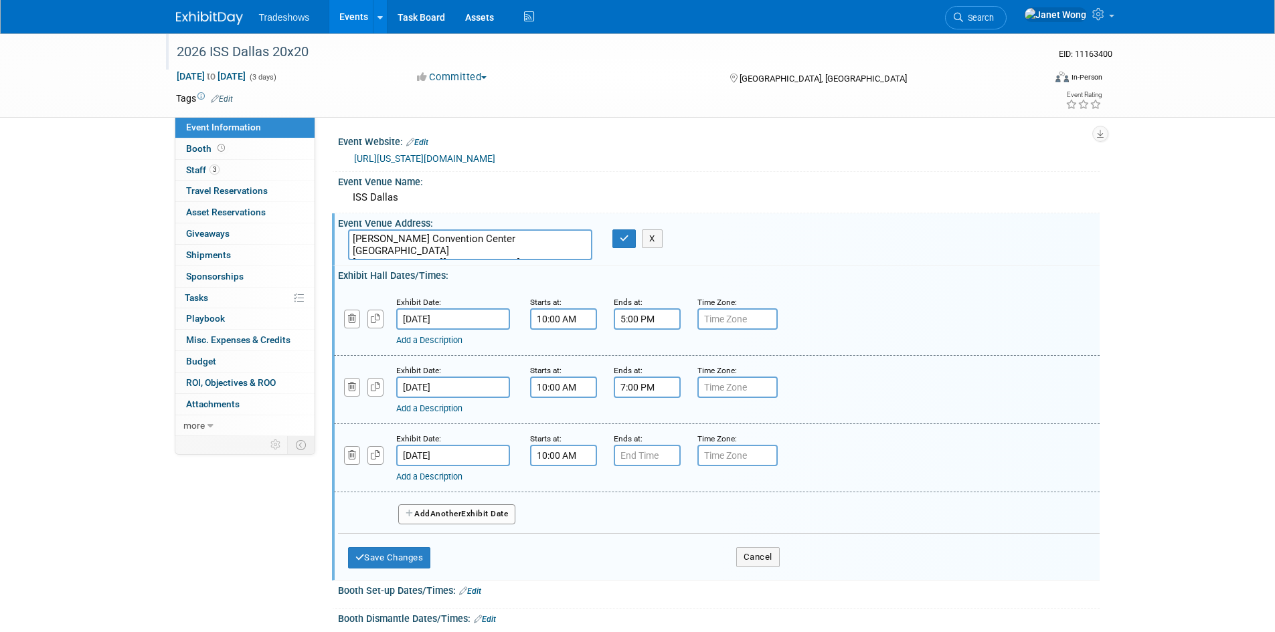
click at [641, 389] on input "7:00 PM" at bounding box center [647, 387] width 67 height 21
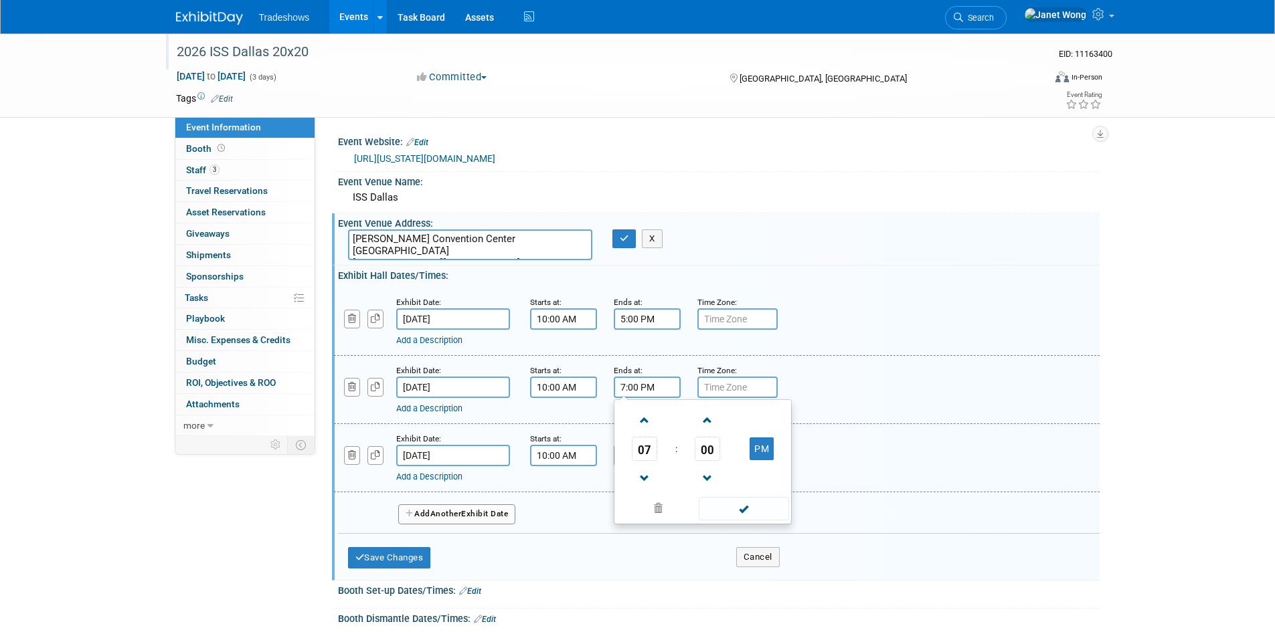
paste input "5"
type input "5:00 PM"
click at [664, 359] on div "Exhibit Date: Oct 3, 2026 Starts at: 10:00 AM Ends at: 5:00 PM 07 : 00 PM 12 01…" at bounding box center [716, 390] width 765 height 68
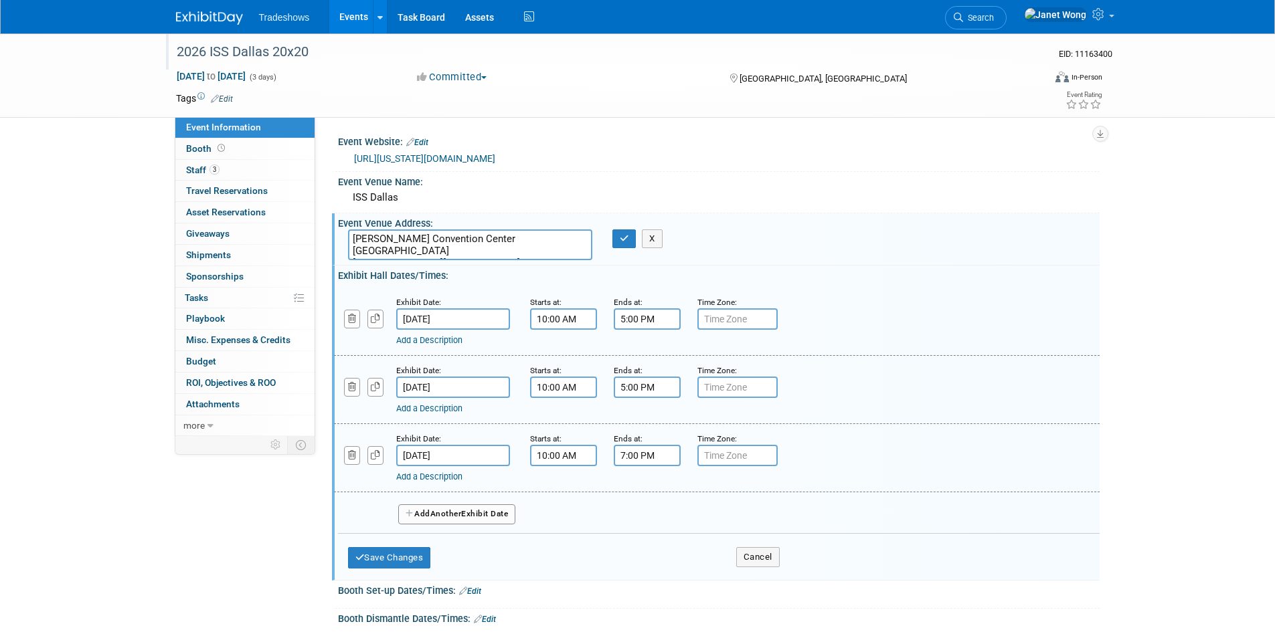
click at [631, 458] on input "7:00 PM" at bounding box center [647, 455] width 67 height 21
paste input "5"
type input "5:00 PM"
click at [638, 424] on div "Exhibit Date: Oct 4, 2026 Starts at: 10:00 AM Ends at: 5:00 PM 07 : 00 PM 12 01…" at bounding box center [716, 458] width 765 height 68
click at [412, 551] on button "Save Changes" at bounding box center [389, 557] width 83 height 21
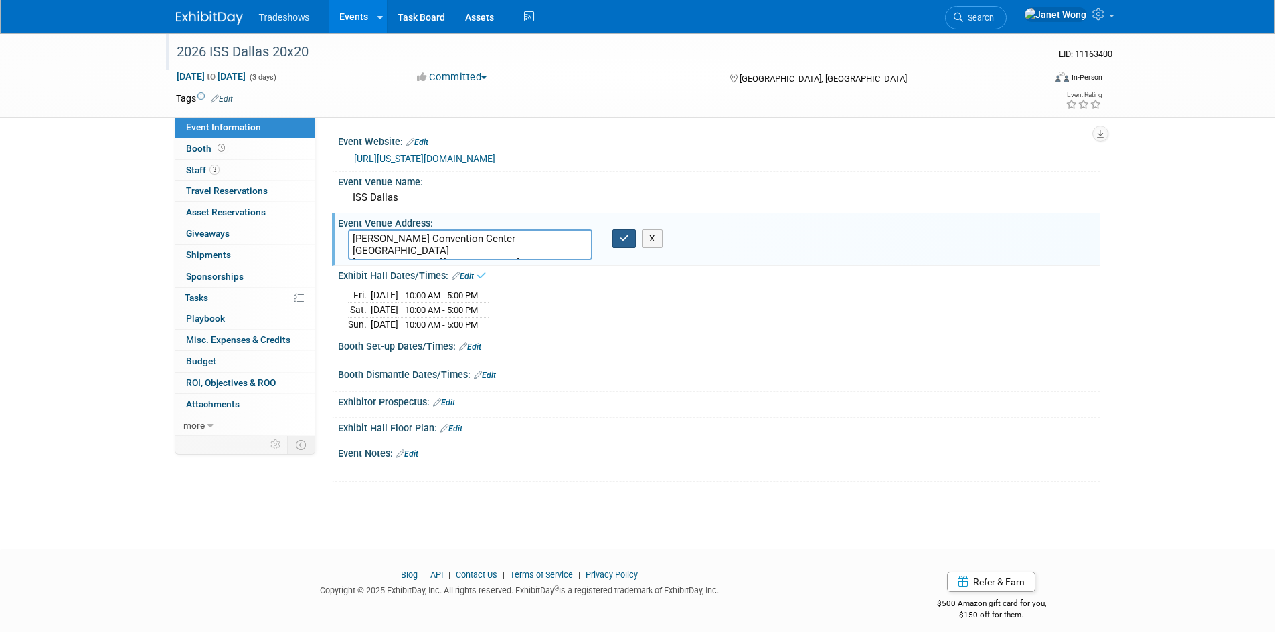
click at [622, 242] on icon "button" at bounding box center [624, 238] width 9 height 9
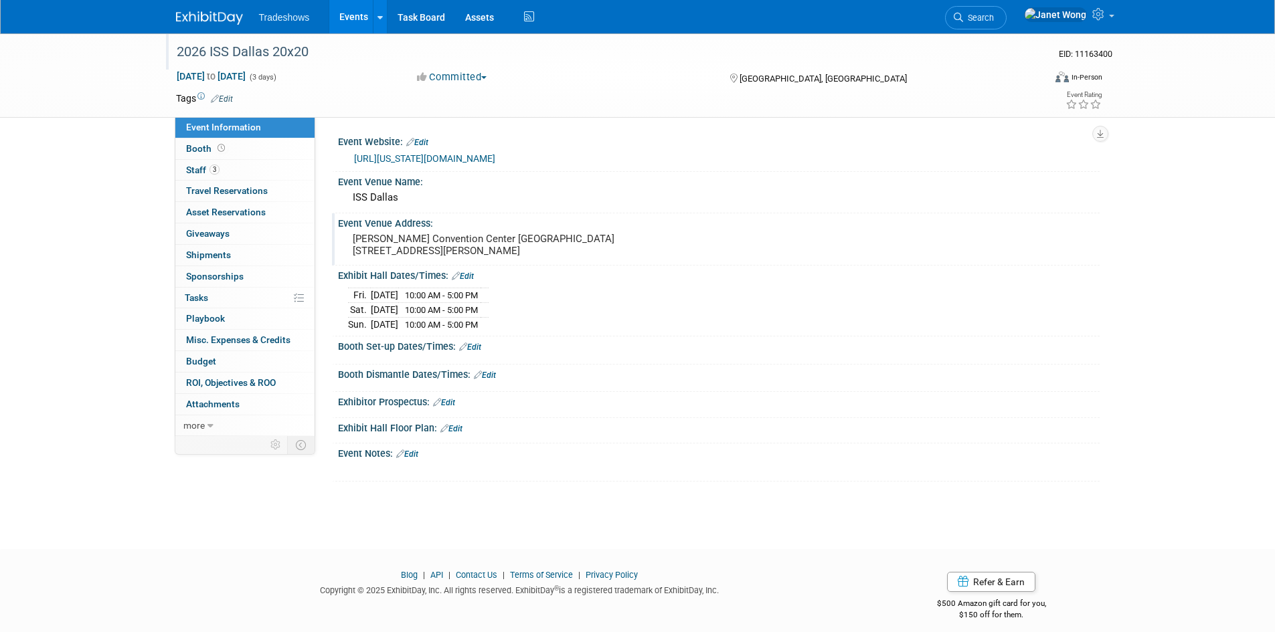
click at [484, 349] on div "Booth Set-up Dates/Times: Edit" at bounding box center [718, 345] width 761 height 17
click at [474, 346] on link "Edit" at bounding box center [470, 347] width 22 height 9
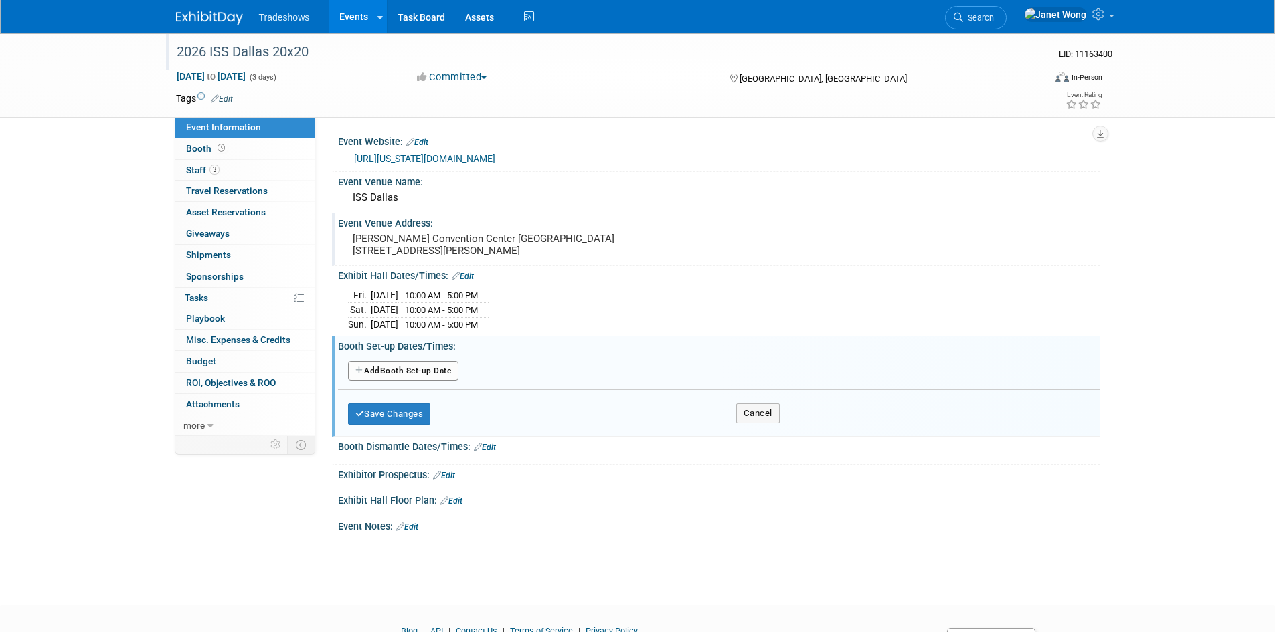
click at [401, 367] on button "Add Another Booth Set-up Date" at bounding box center [403, 371] width 111 height 20
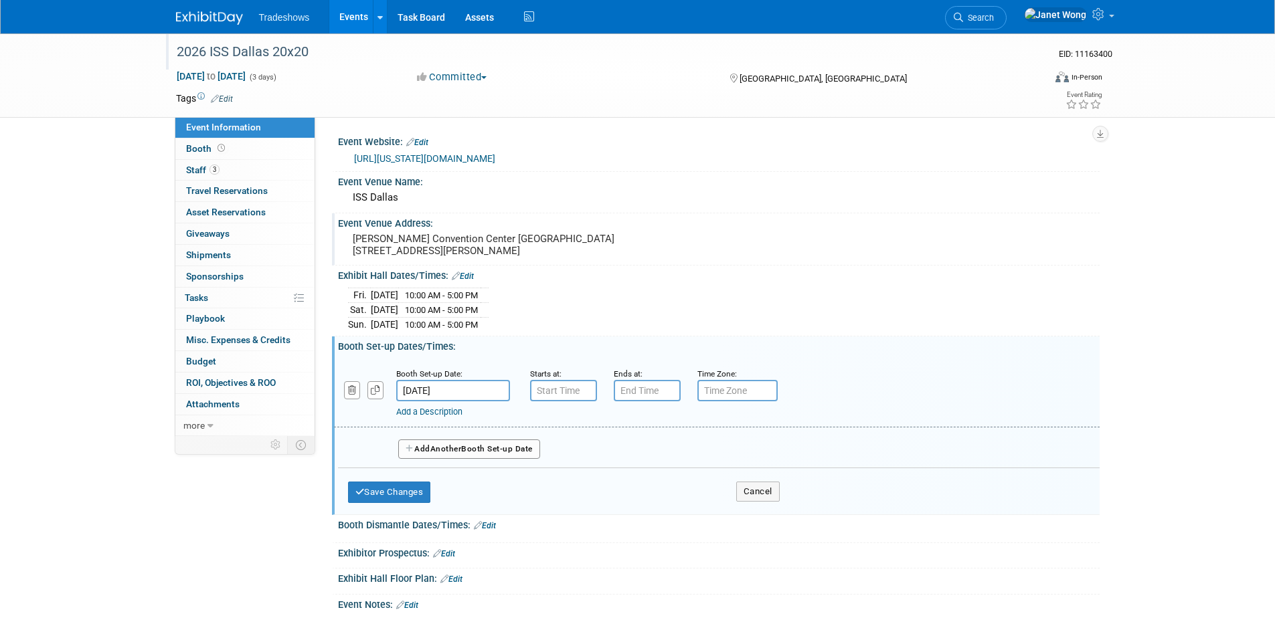
click at [442, 391] on input "Oct 2, 2026" at bounding box center [453, 390] width 114 height 21
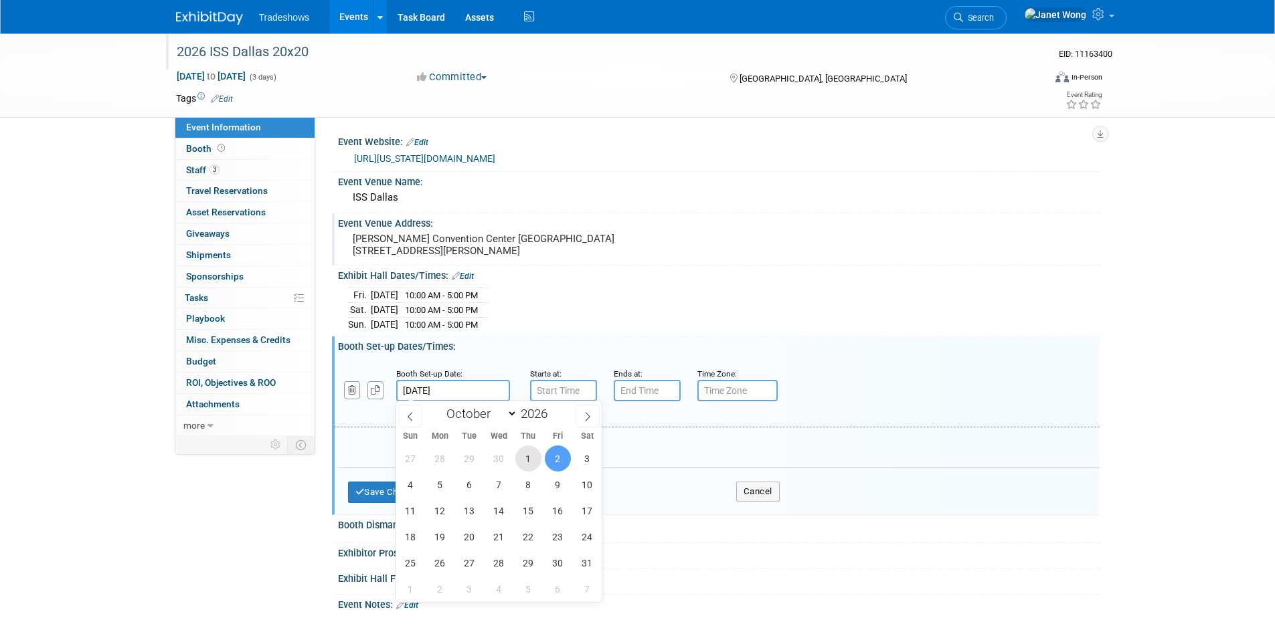
click at [521, 458] on span "1" at bounding box center [528, 459] width 26 height 26
type input "Oct 1, 2026"
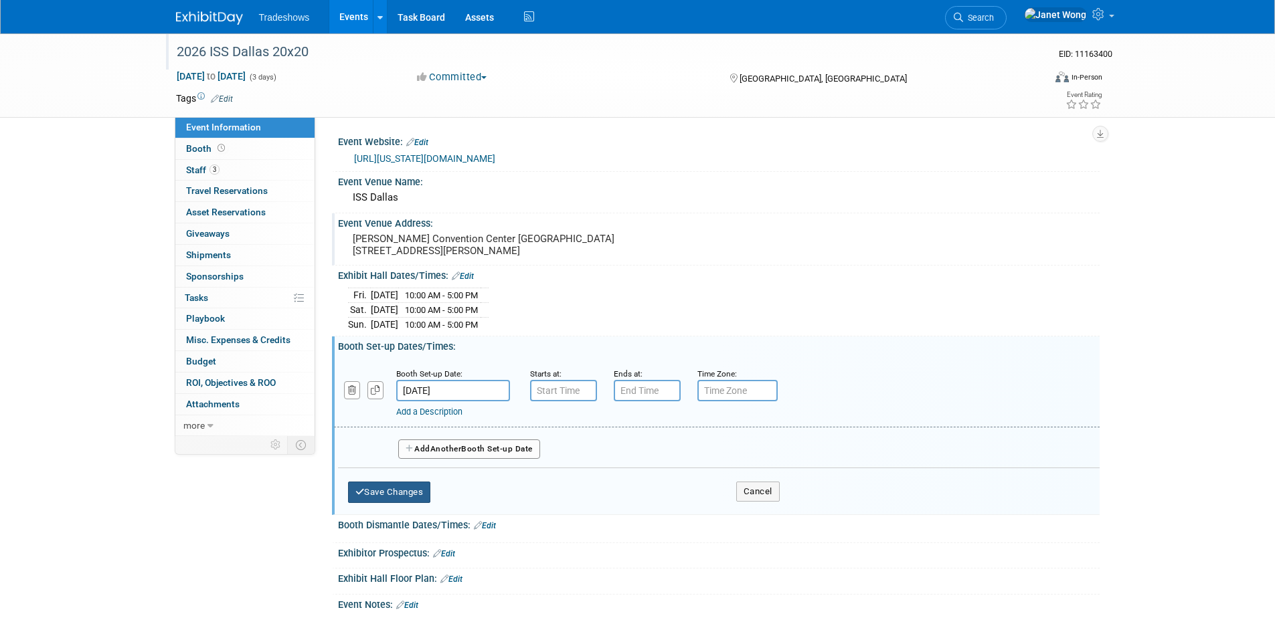
click at [390, 482] on button "Save Changes" at bounding box center [389, 492] width 83 height 21
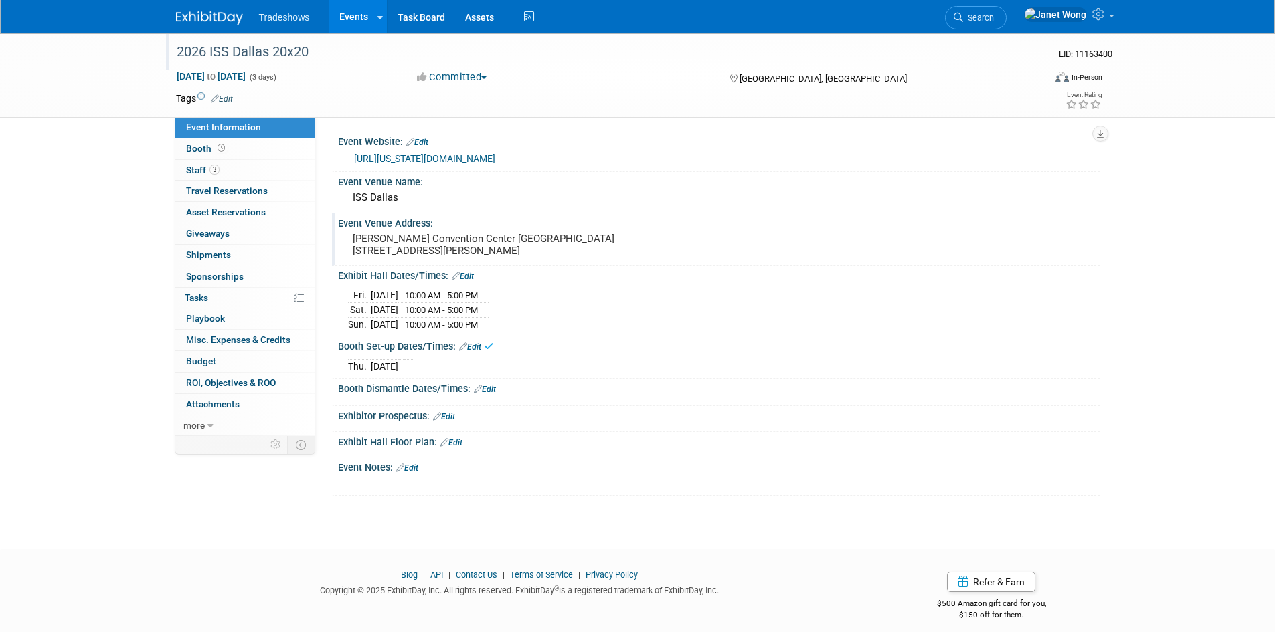
click at [492, 387] on link "Edit" at bounding box center [485, 389] width 22 height 9
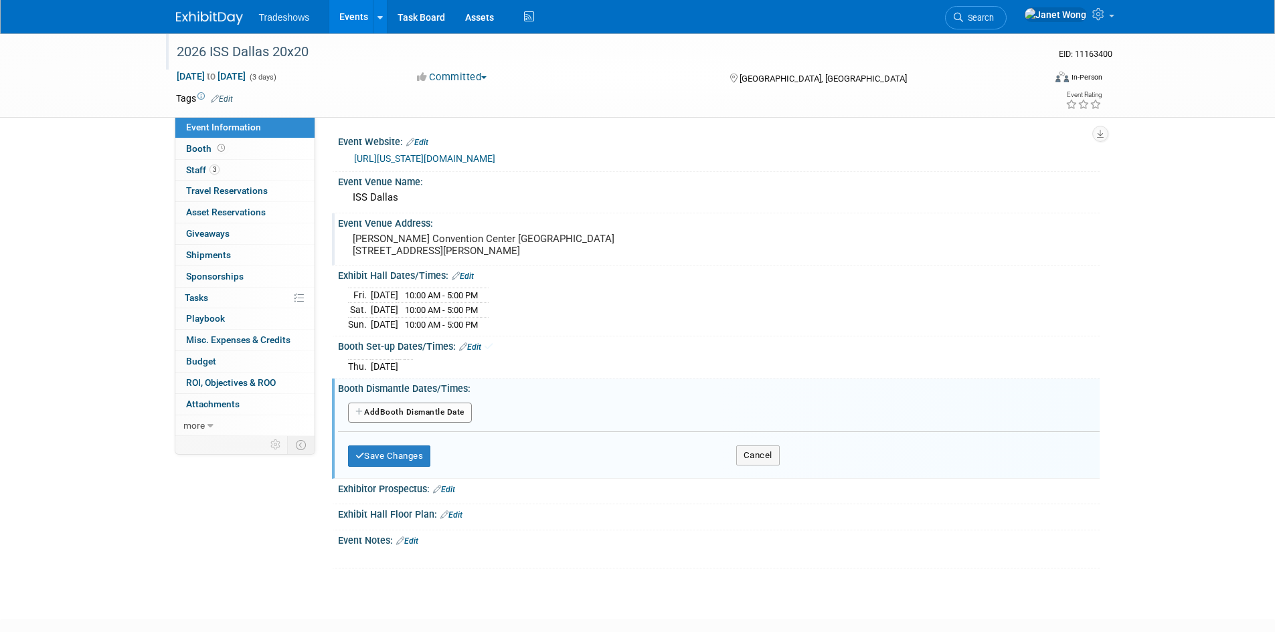
click at [412, 403] on button "Add Another Booth Dismantle Date" at bounding box center [410, 413] width 124 height 20
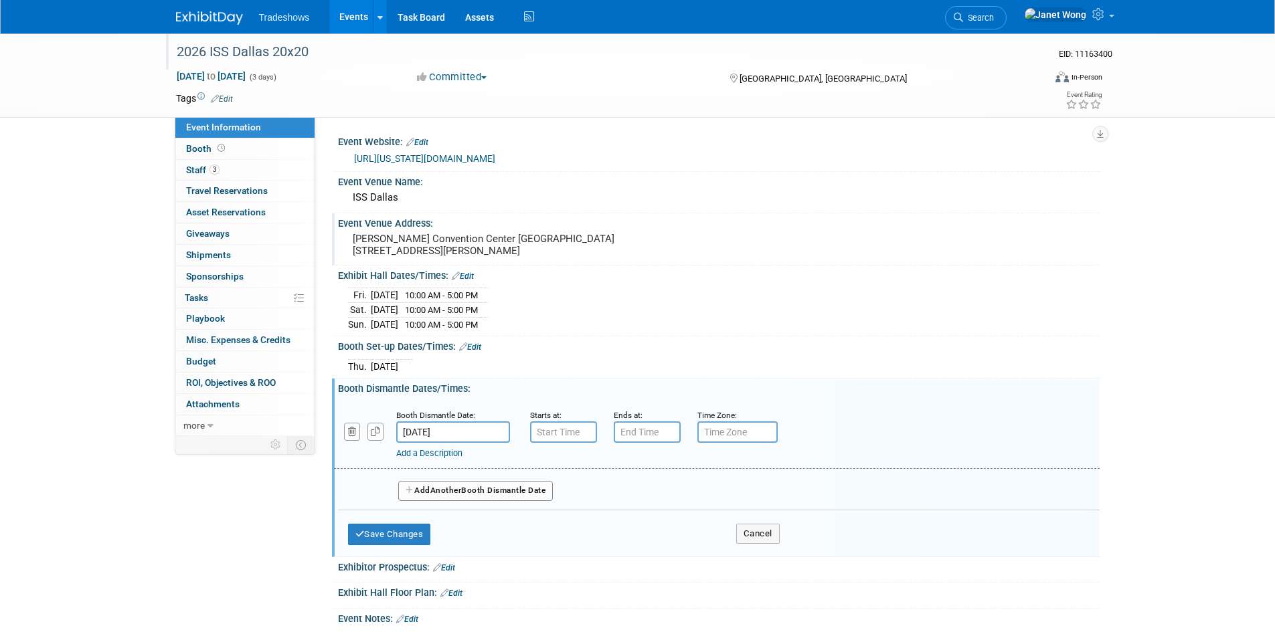
click at [463, 429] on input "Oct 4, 2026" at bounding box center [453, 432] width 114 height 21
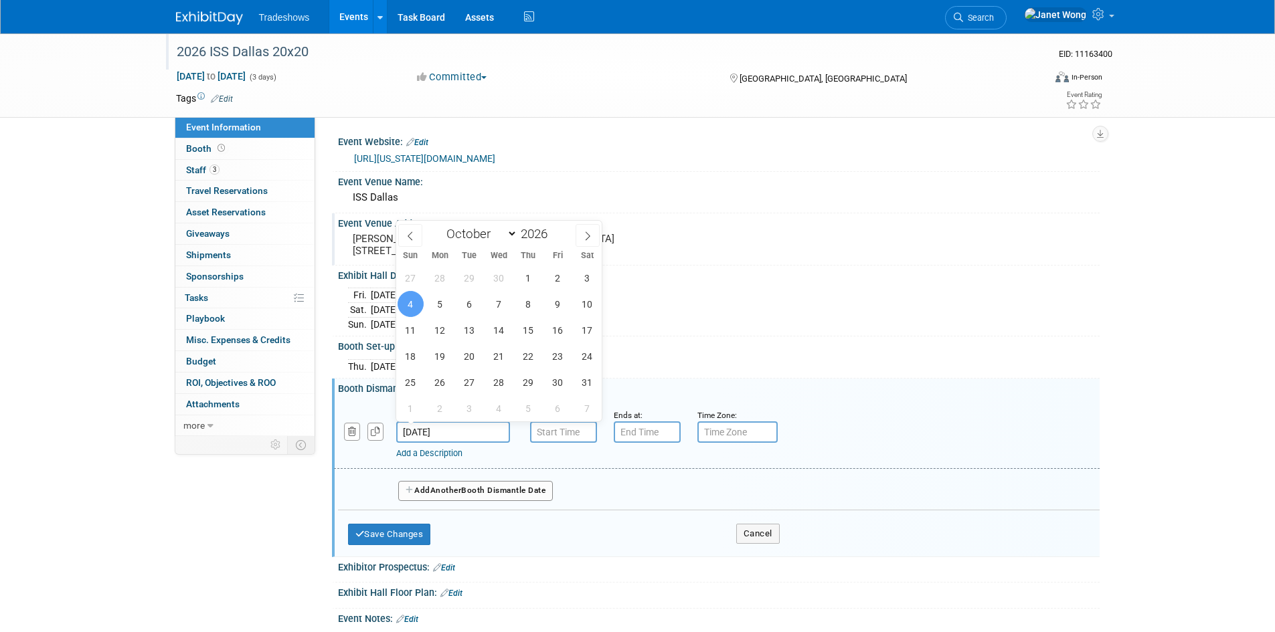
click at [416, 309] on span "4" at bounding box center [410, 304] width 26 height 26
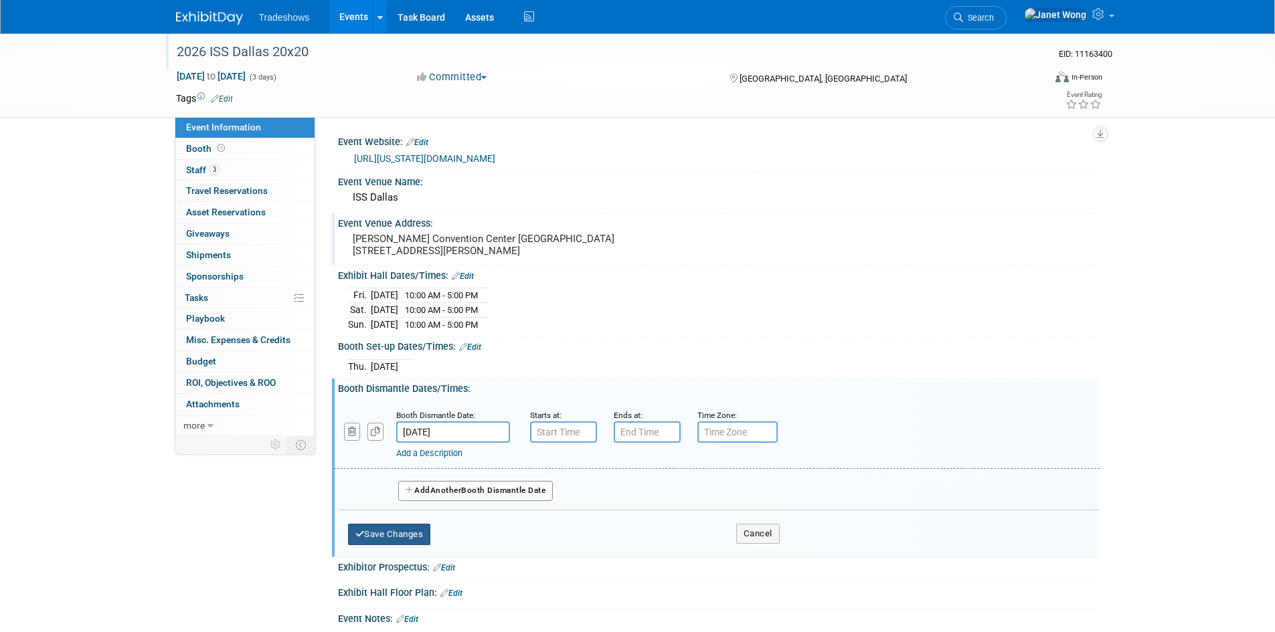
click at [394, 537] on button "Save Changes" at bounding box center [389, 534] width 83 height 21
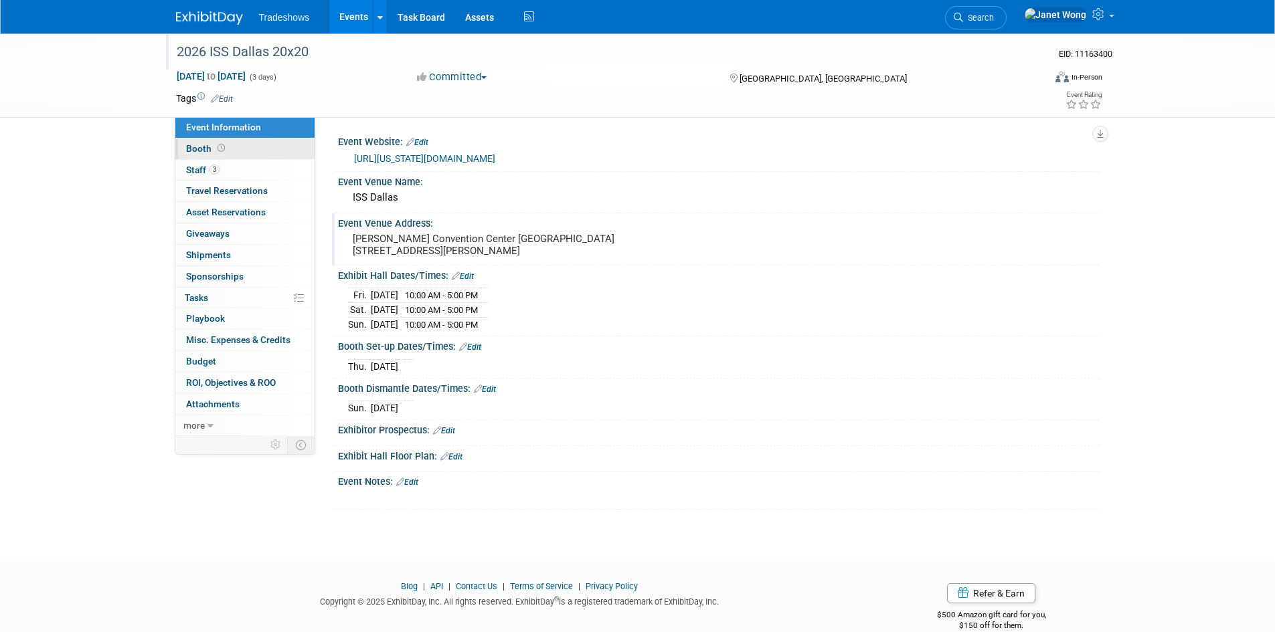
click at [234, 156] on link "Booth" at bounding box center [244, 149] width 139 height 21
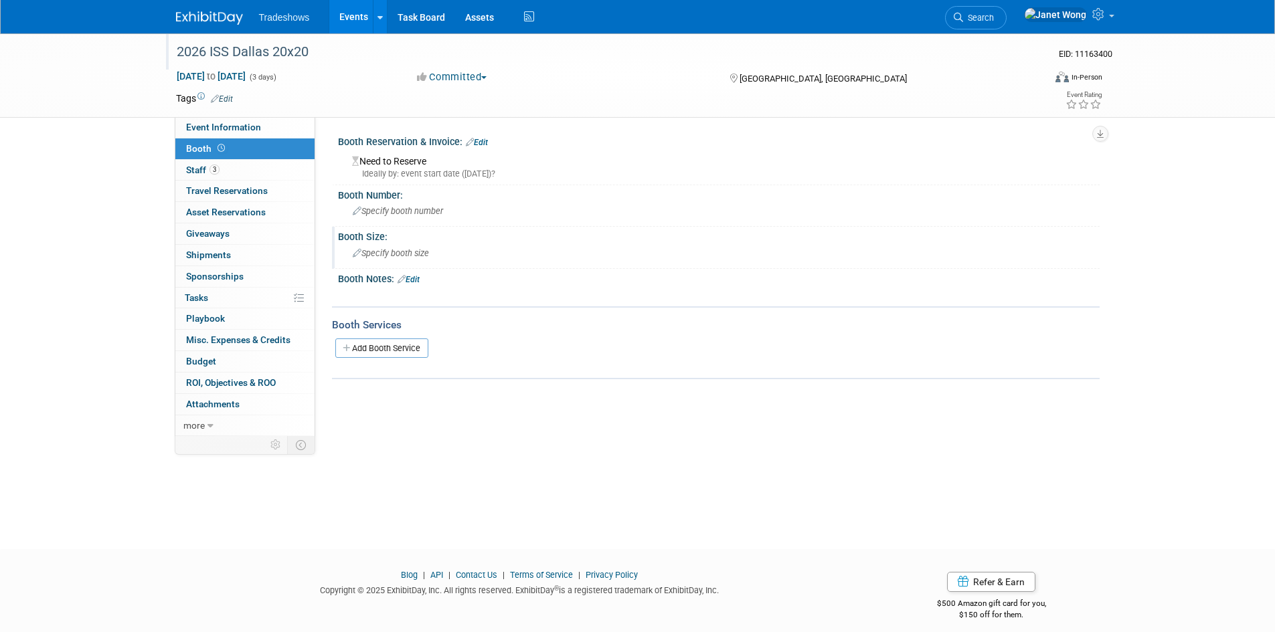
click at [407, 256] on span "Specify booth size" at bounding box center [391, 253] width 76 height 10
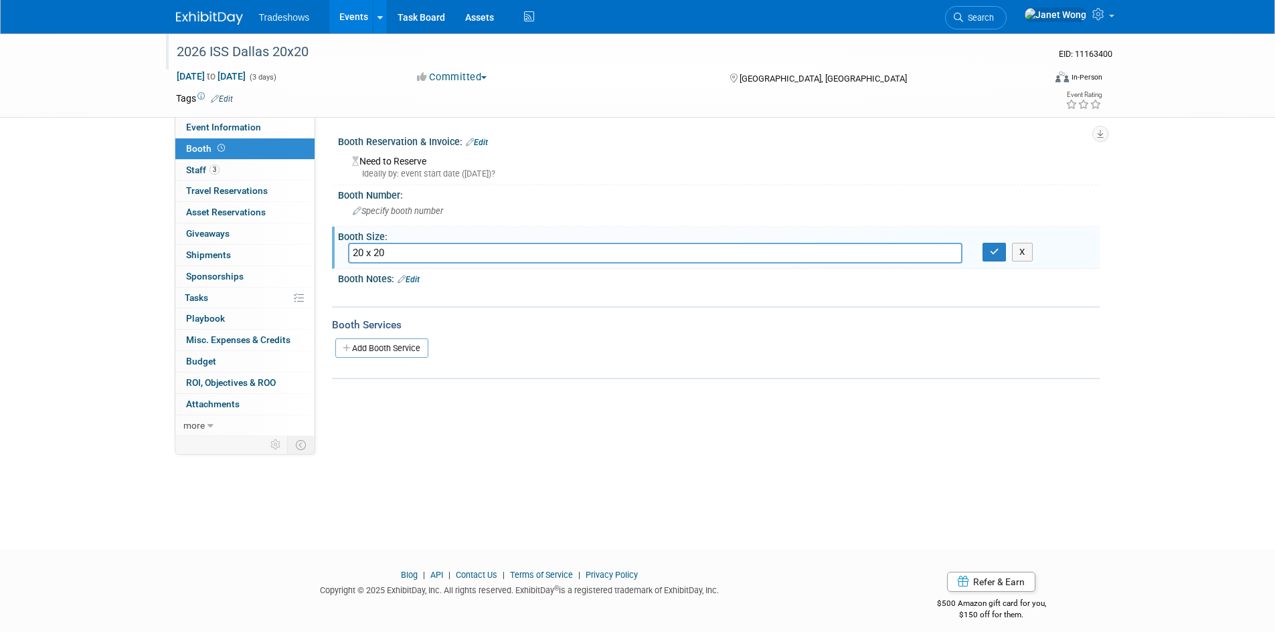
type input "20 x 20"
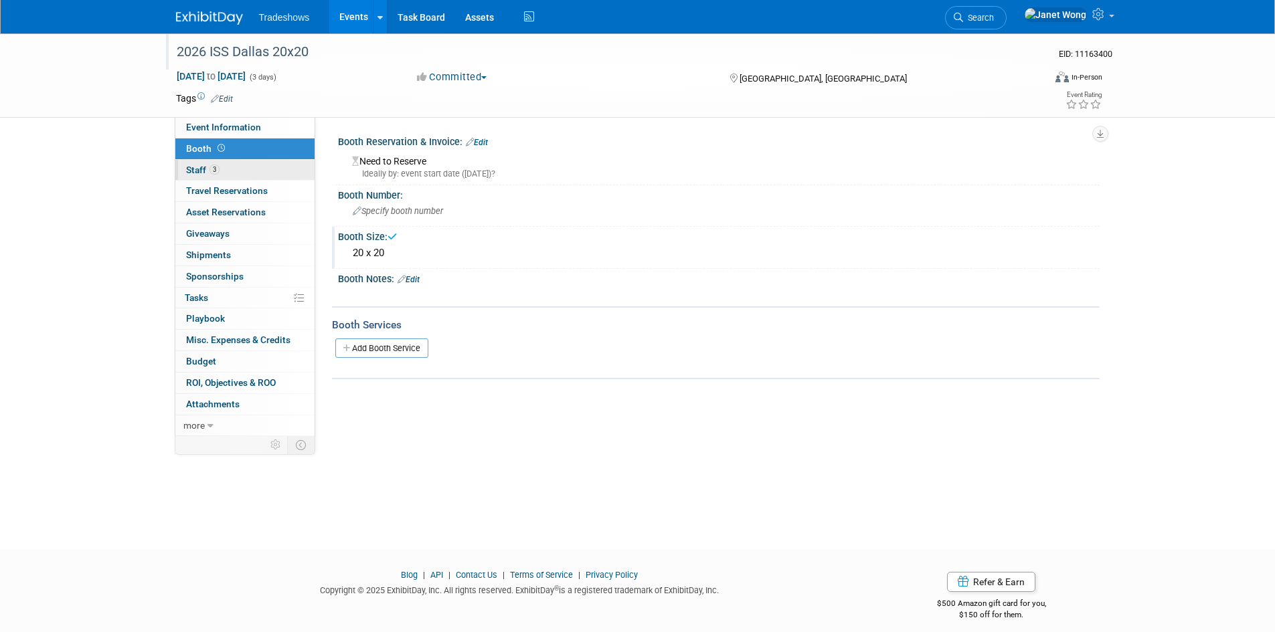
click at [218, 173] on span "Staff 3" at bounding box center [202, 170] width 33 height 11
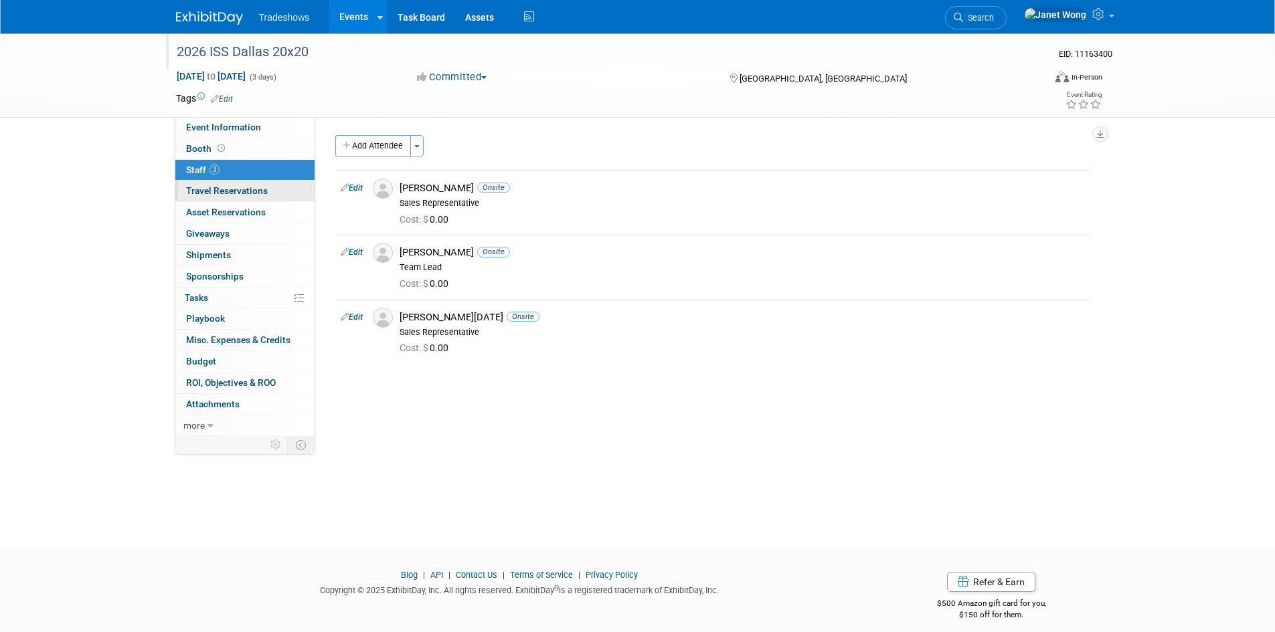
click at [202, 195] on span "Travel Reservations 0" at bounding box center [227, 190] width 82 height 11
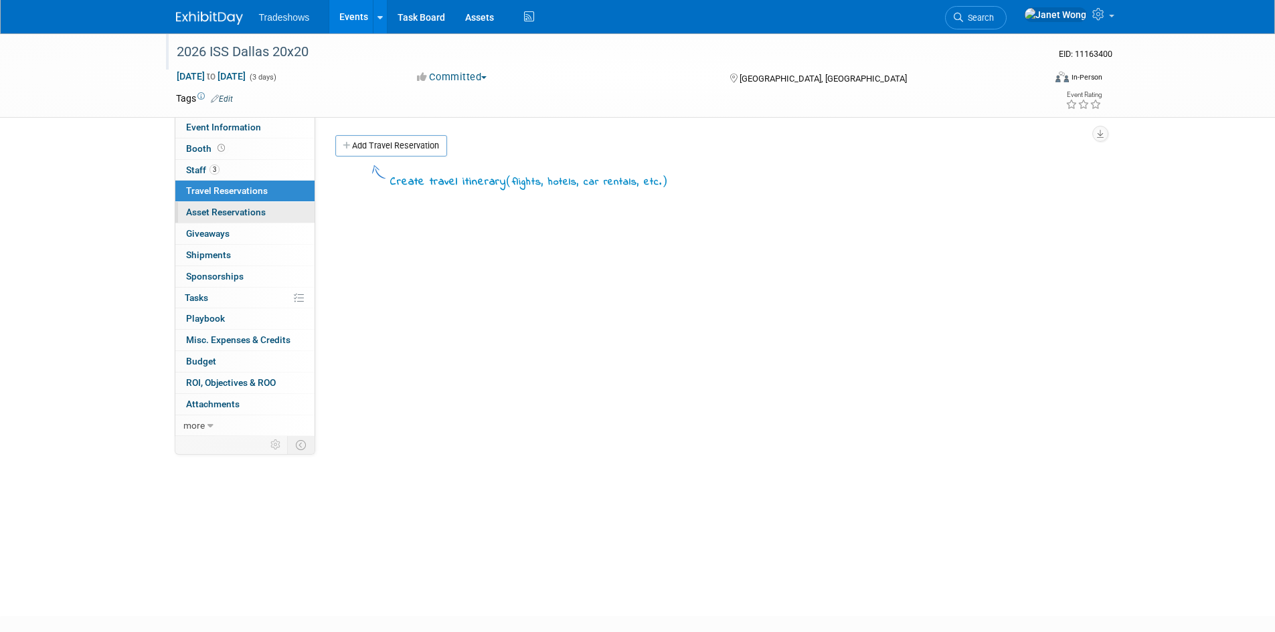
click at [195, 213] on span "Asset Reservations 0" at bounding box center [226, 212] width 80 height 11
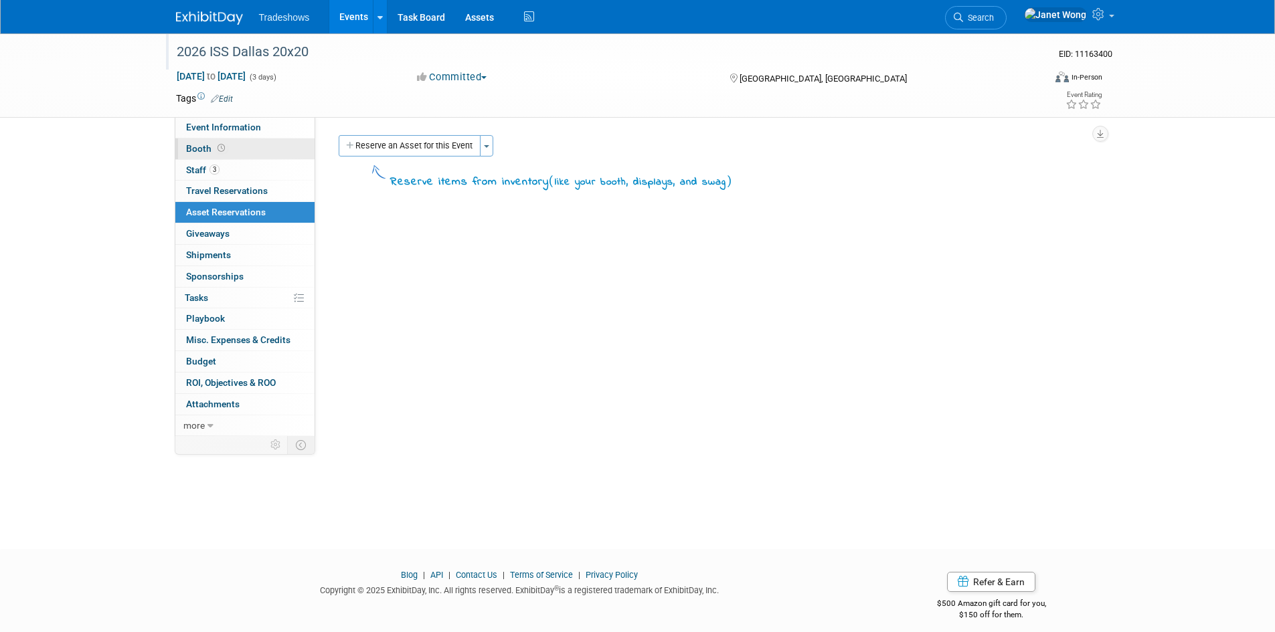
click at [237, 155] on link "Booth" at bounding box center [244, 149] width 139 height 21
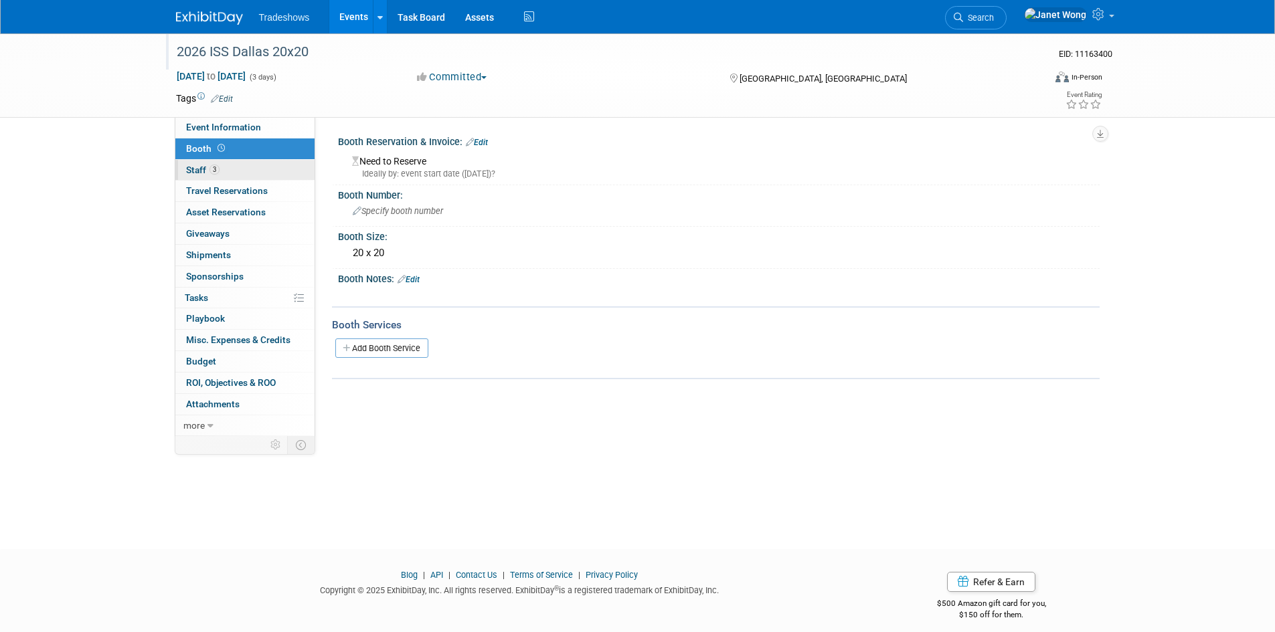
click at [227, 169] on link "3 Staff 3" at bounding box center [244, 170] width 139 height 21
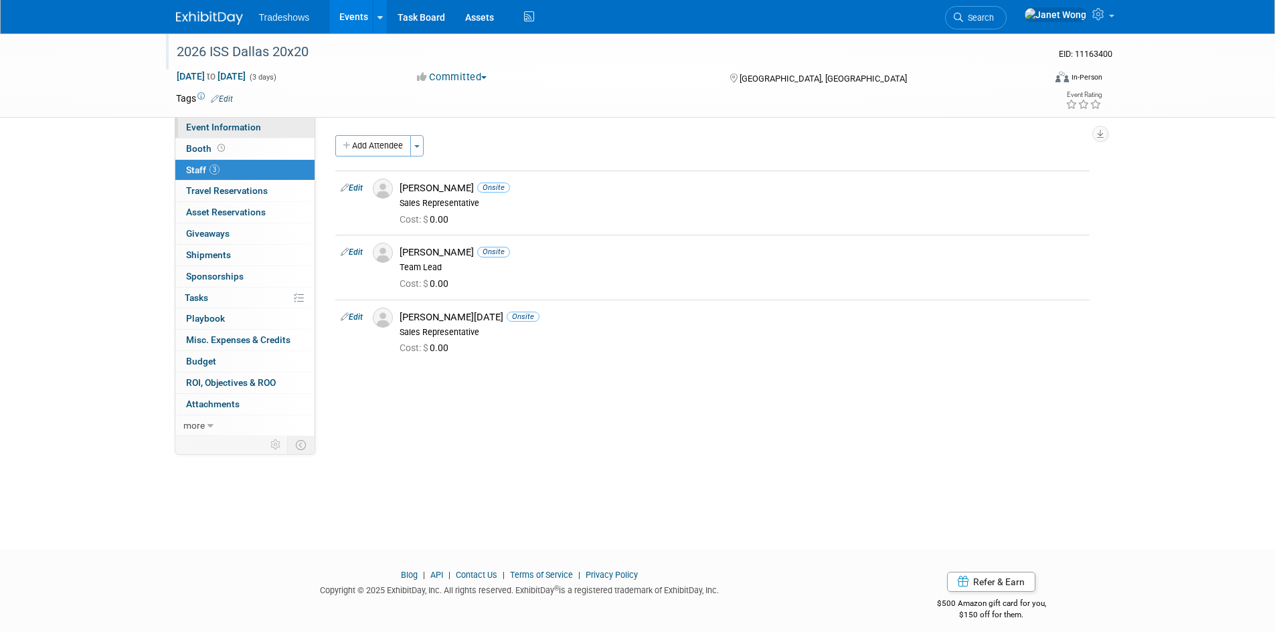
click at [250, 132] on link "Event Information" at bounding box center [244, 127] width 139 height 21
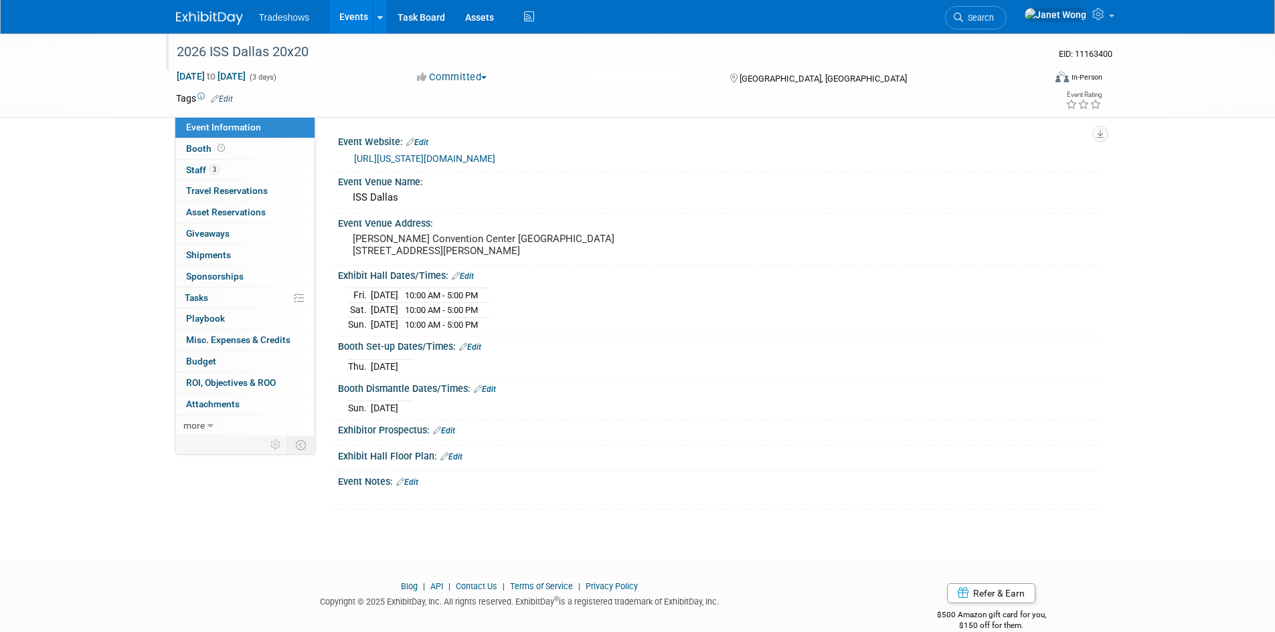
click at [350, 16] on link "Events" at bounding box center [353, 16] width 49 height 33
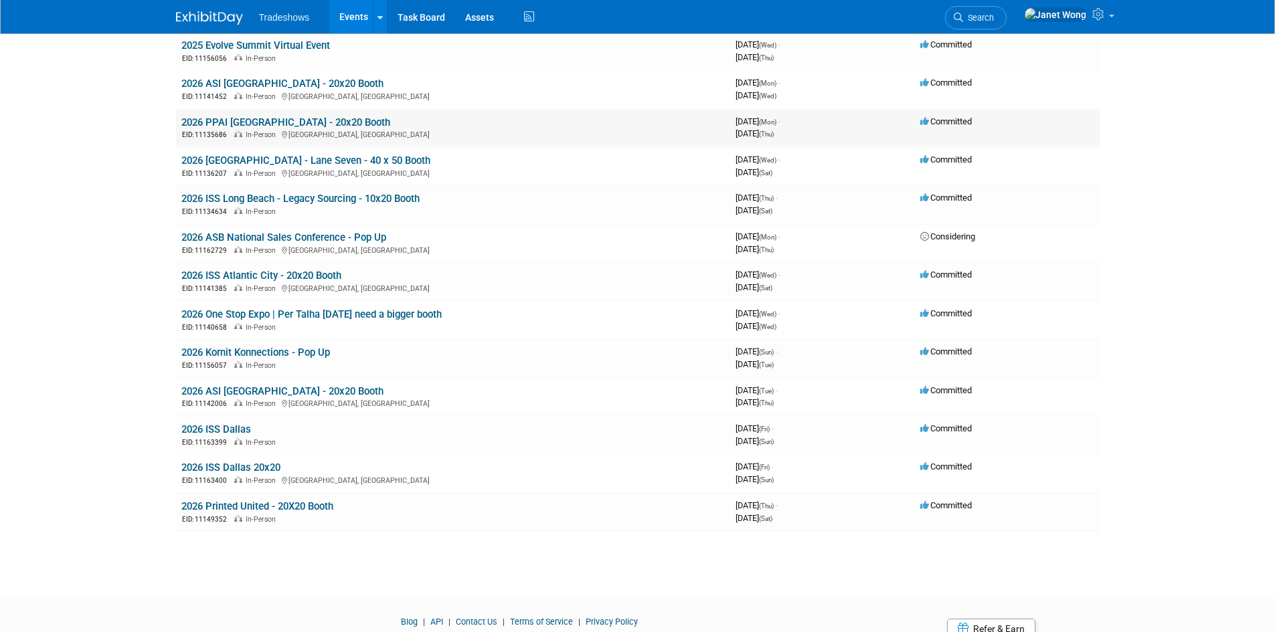
scroll to position [248, 0]
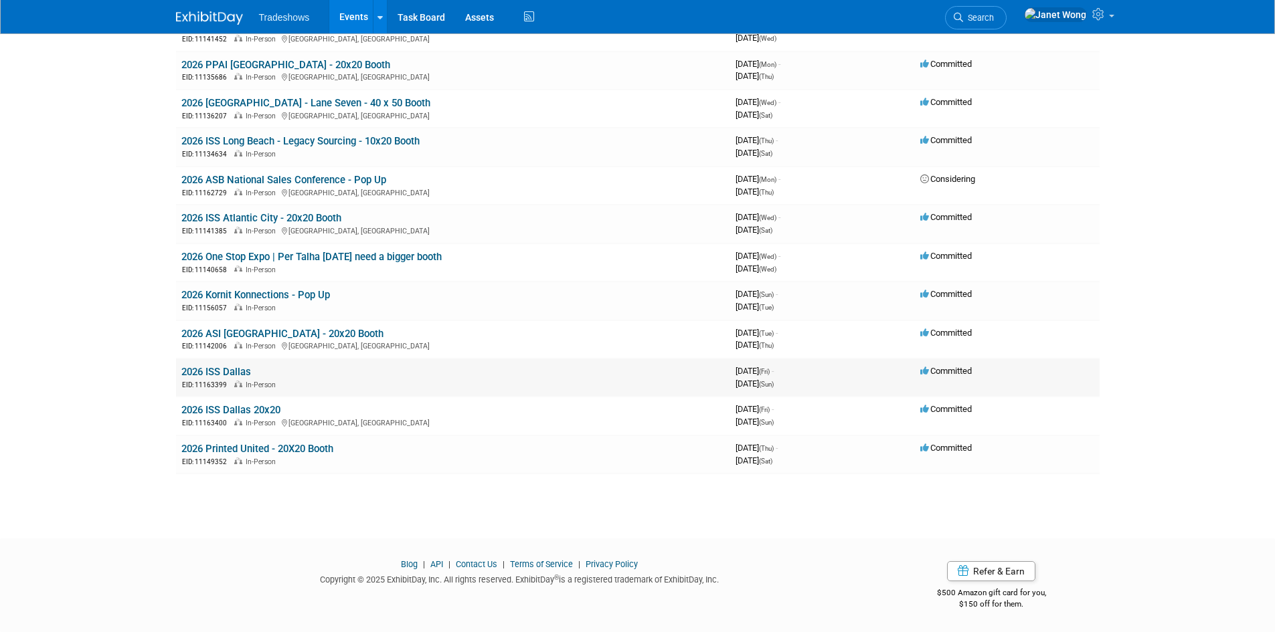
click at [256, 385] on span "In-Person" at bounding box center [263, 385] width 34 height 9
click at [219, 367] on link "2026 ISS Dallas" at bounding box center [216, 372] width 70 height 12
click at [242, 375] on link "2026 ISS Dallas" at bounding box center [216, 372] width 70 height 12
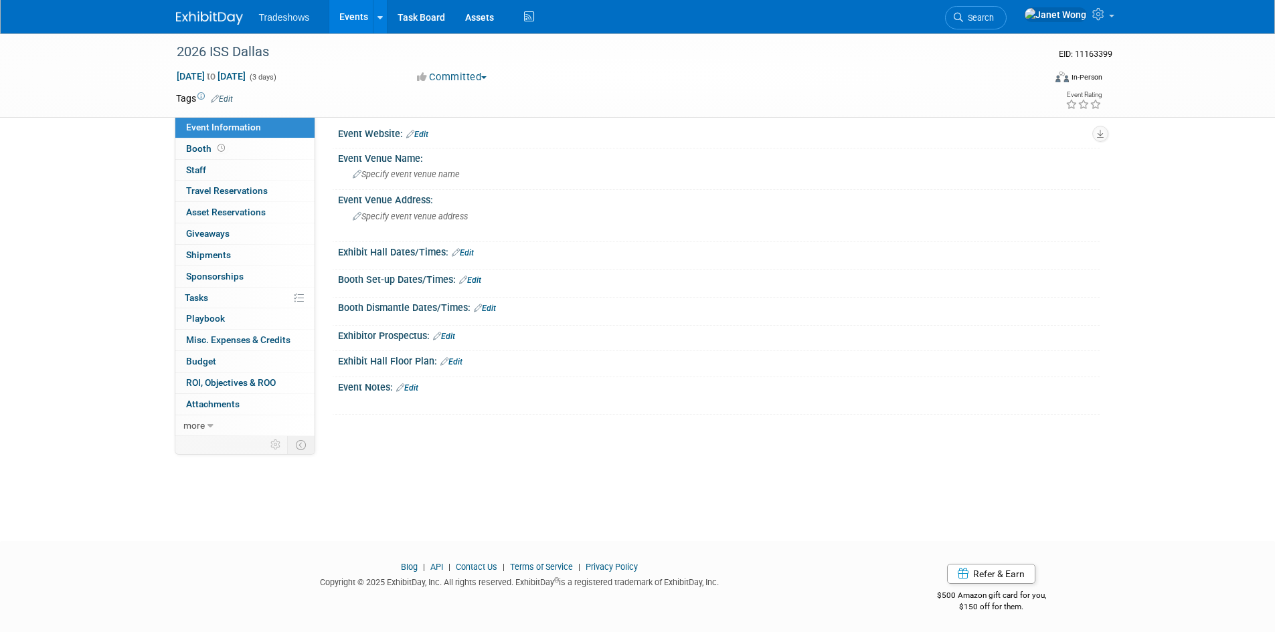
scroll to position [11, 0]
click at [280, 446] on td at bounding box center [275, 444] width 23 height 17
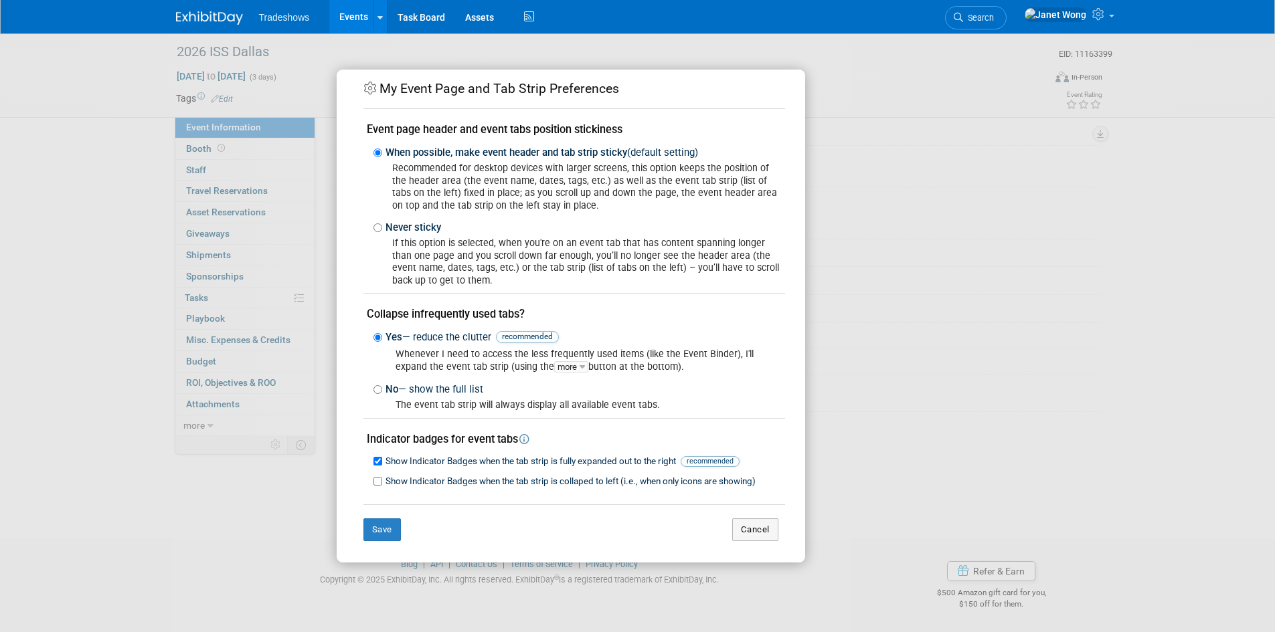
scroll to position [15, 0]
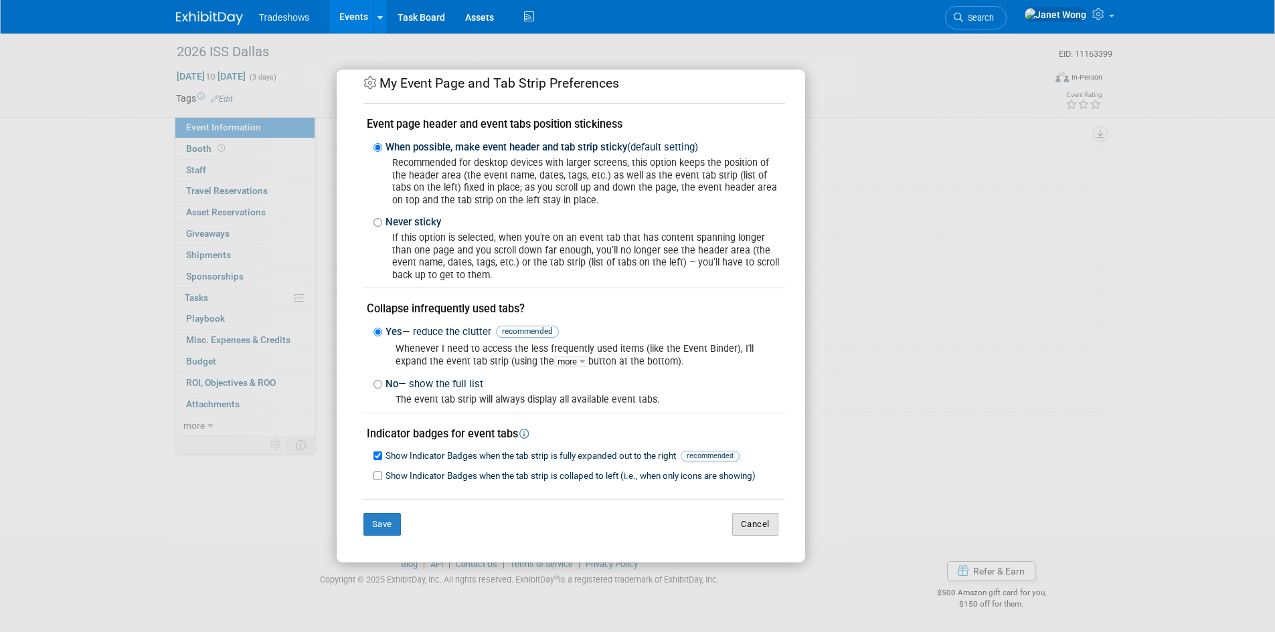
click at [760, 530] on button "Cancel" at bounding box center [755, 524] width 46 height 23
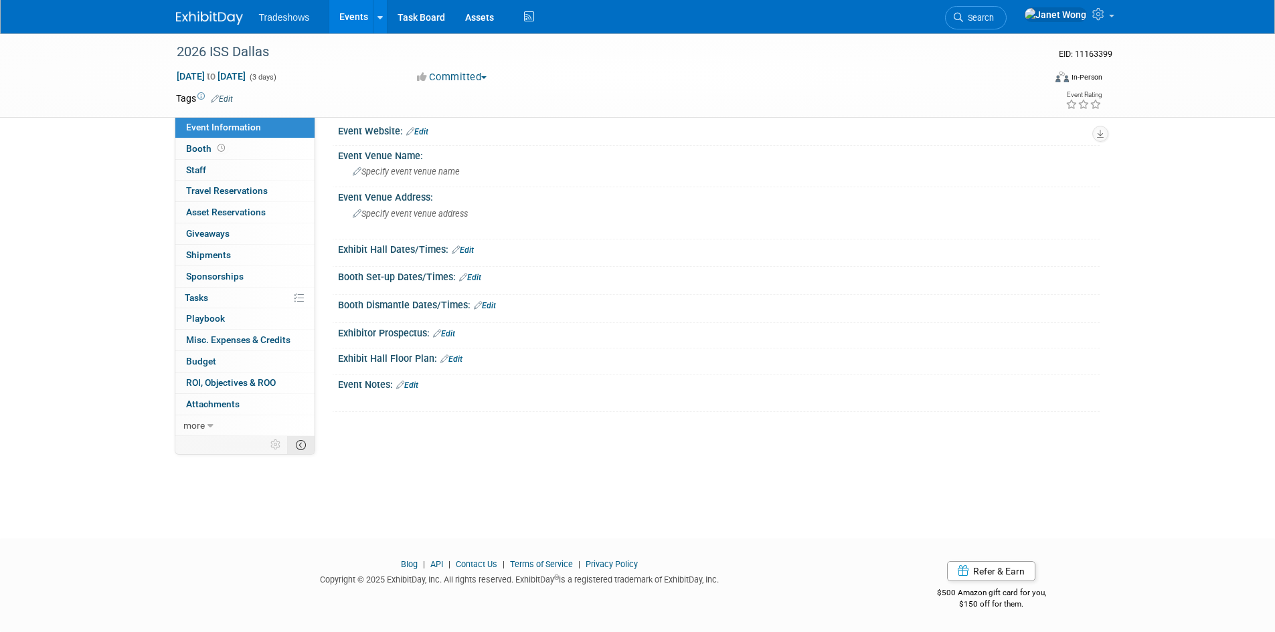
click at [303, 442] on icon at bounding box center [301, 445] width 10 height 10
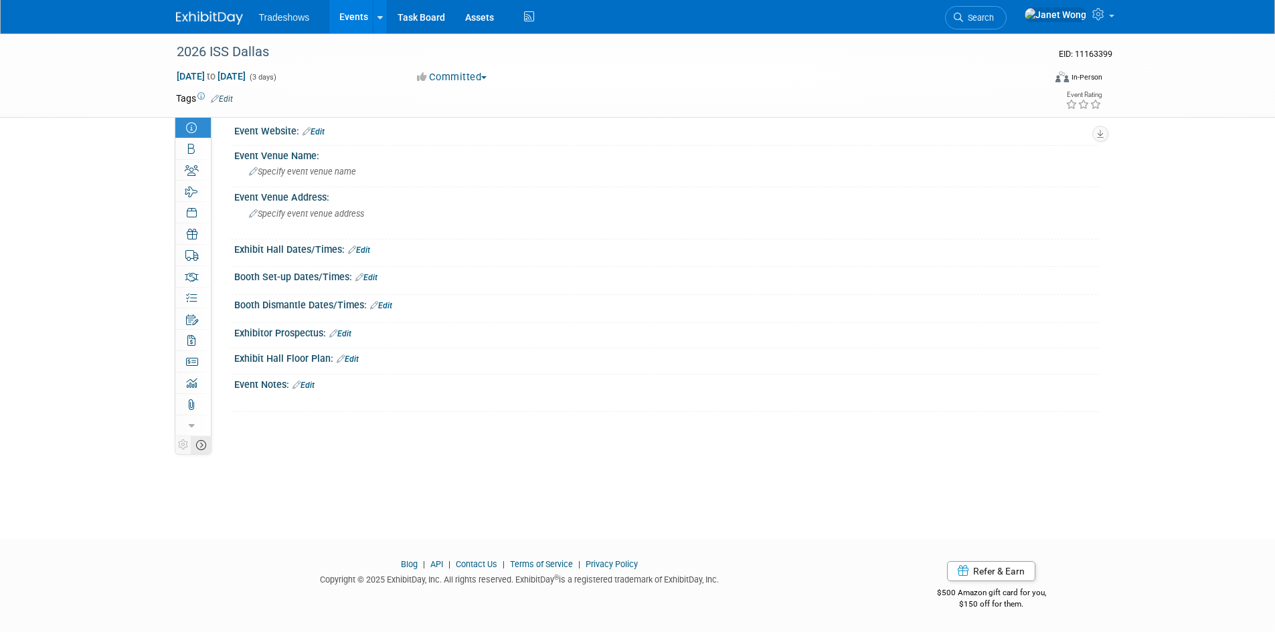
click at [203, 442] on icon at bounding box center [201, 445] width 10 height 10
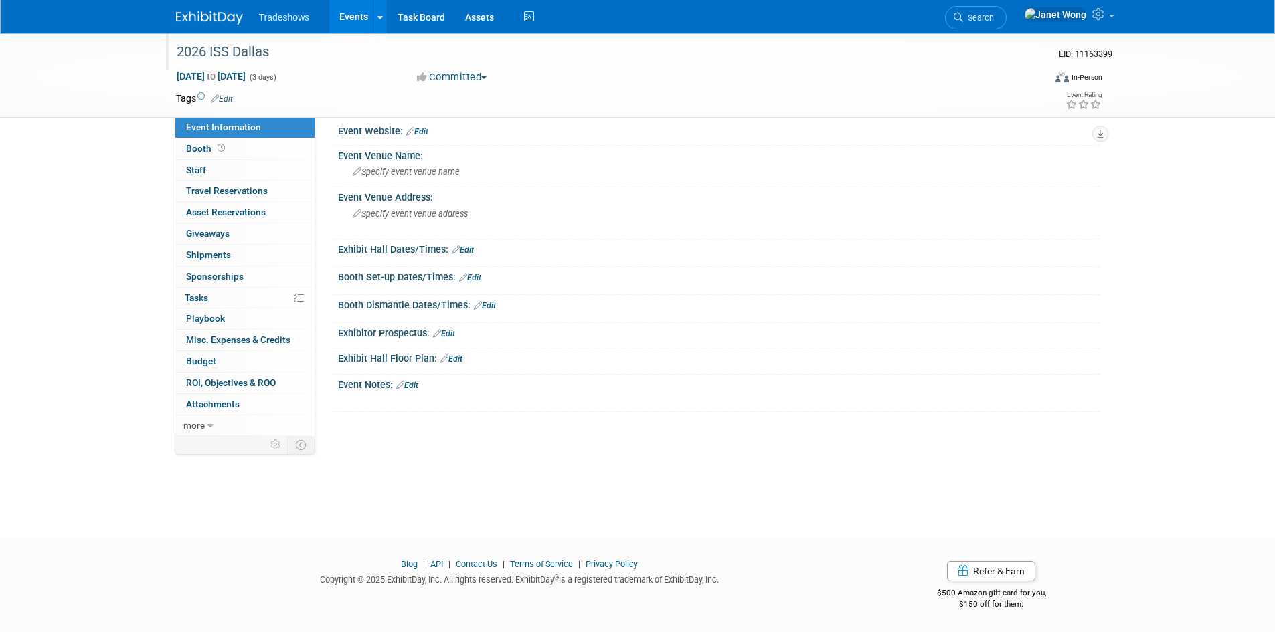
click at [217, 45] on div "2026 ISS Dallas" at bounding box center [598, 52] width 852 height 24
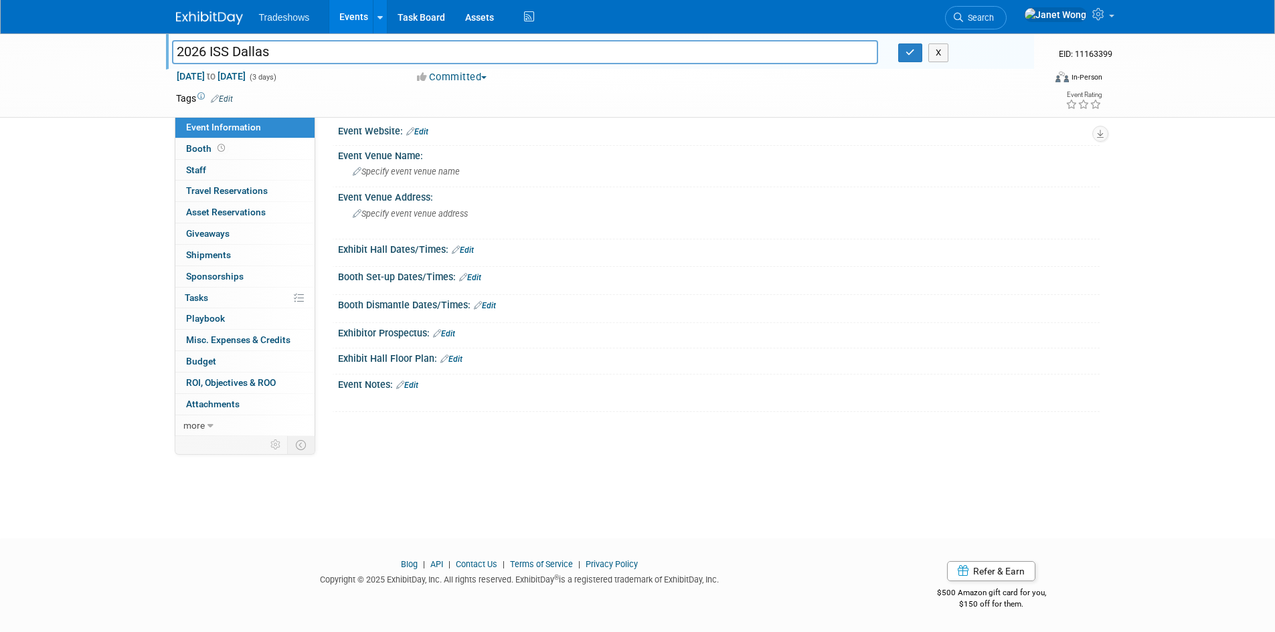
drag, startPoint x: 295, startPoint y: 52, endPoint x: 100, endPoint y: 43, distance: 194.9
click at [100, 43] on div "2026 ISS Dallas 2026 ISS Dallas X EID: 11163399 [DATE] to [DATE] (3 days) [DATE…" at bounding box center [637, 75] width 1275 height 84
type input "2026 [PERSON_NAME] Expo"
click at [909, 58] on button "button" at bounding box center [910, 52] width 24 height 19
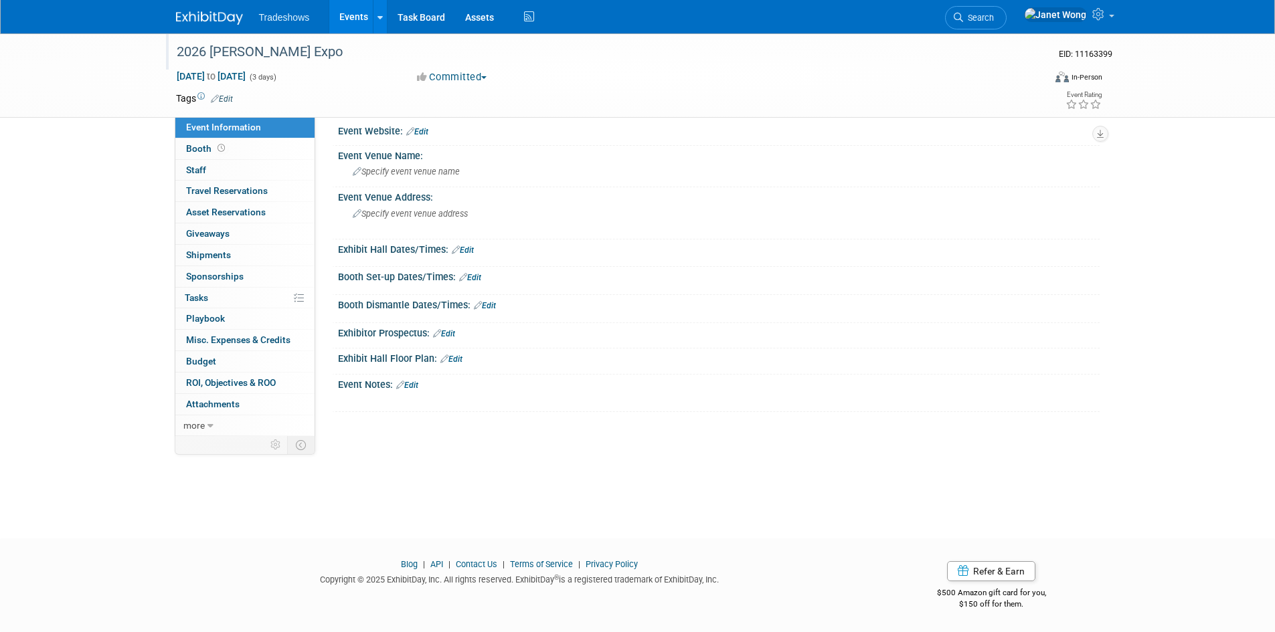
click at [423, 128] on link "Edit" at bounding box center [417, 131] width 22 height 9
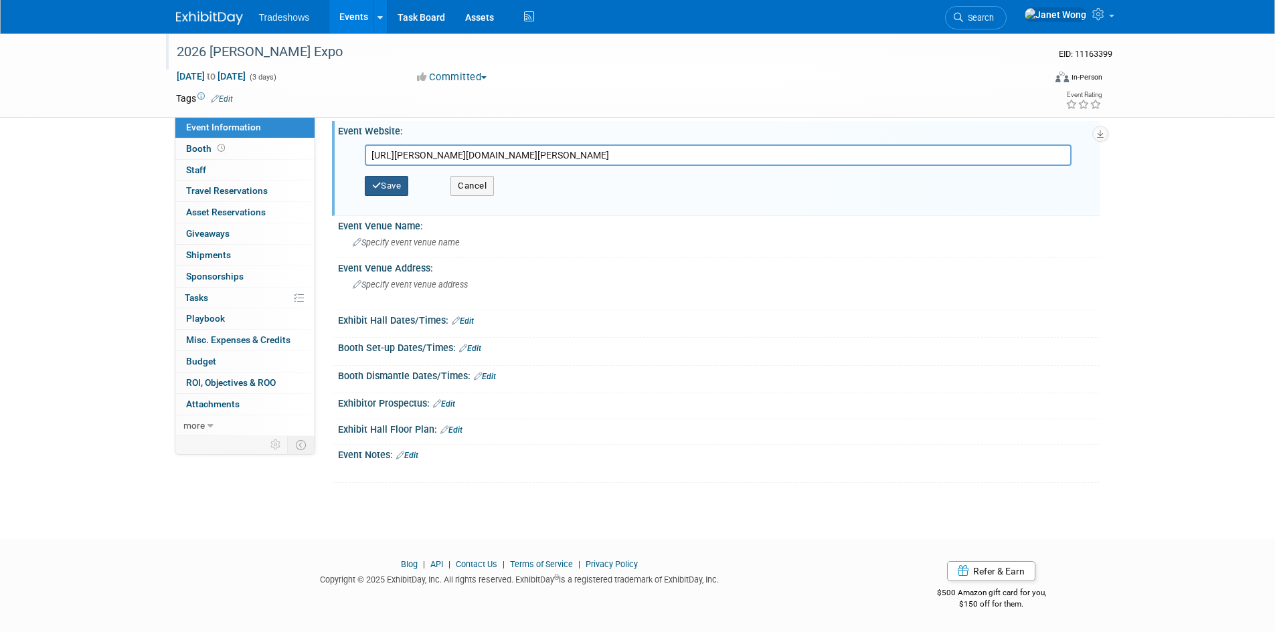
type input "[URL][PERSON_NAME][DOMAIN_NAME][PERSON_NAME]"
click at [391, 183] on button "Save" at bounding box center [387, 186] width 44 height 20
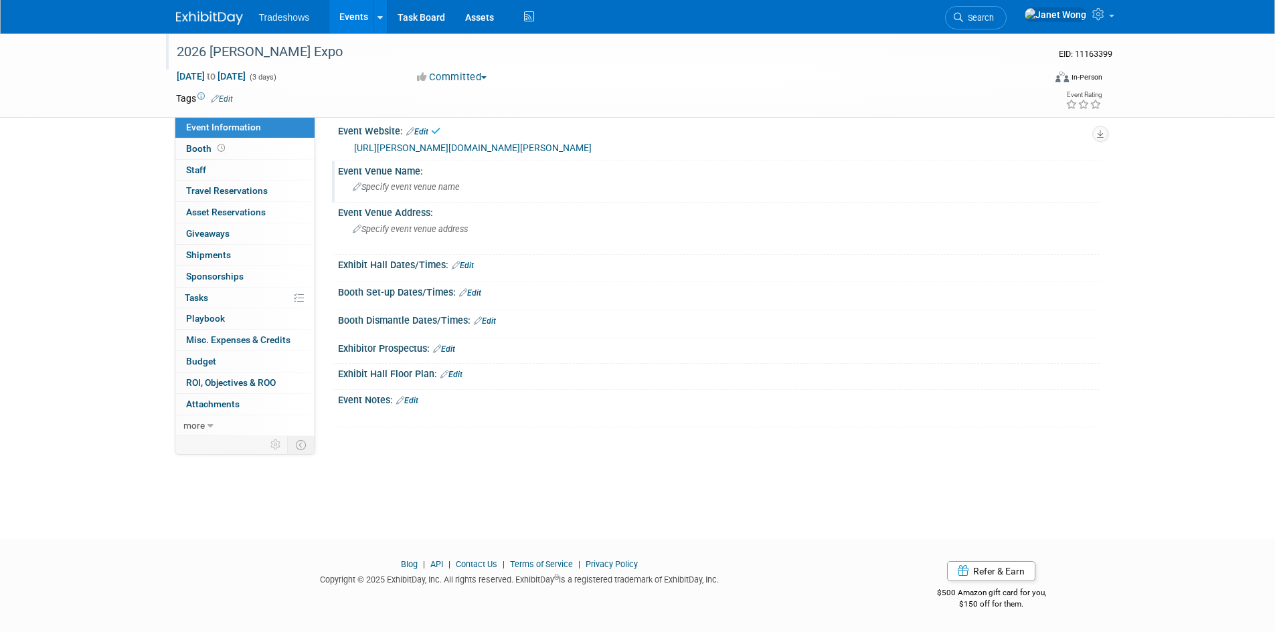
click at [397, 187] on span "Specify event venue name" at bounding box center [406, 187] width 107 height 10
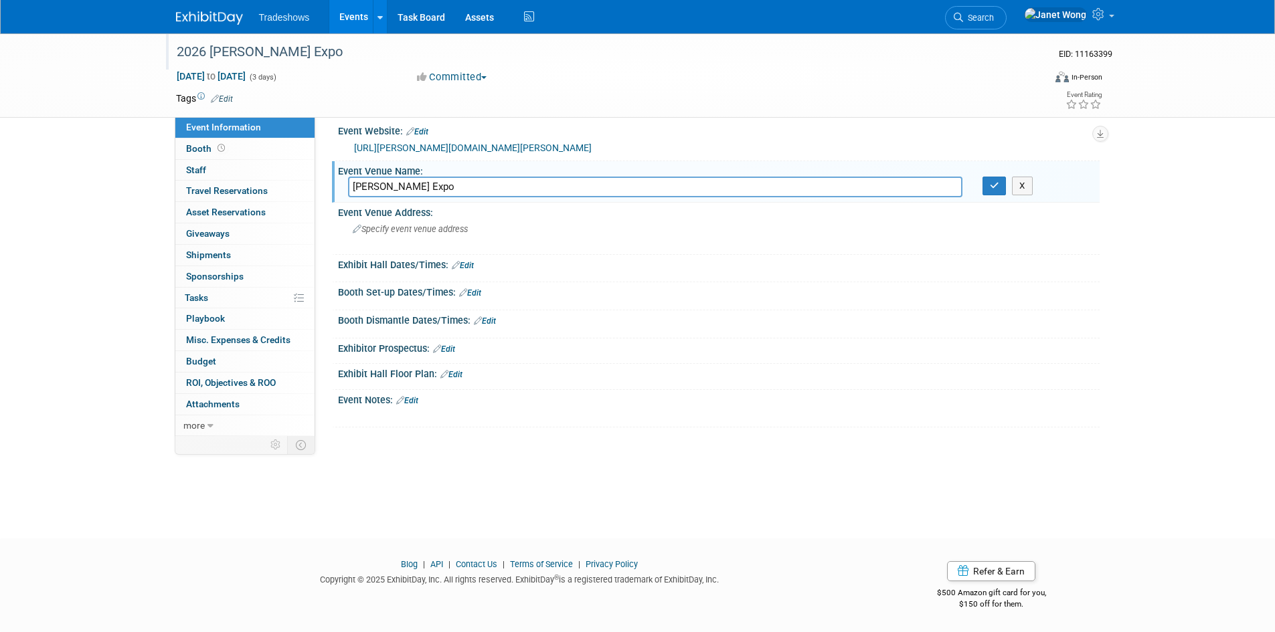
type input "[PERSON_NAME] Expo"
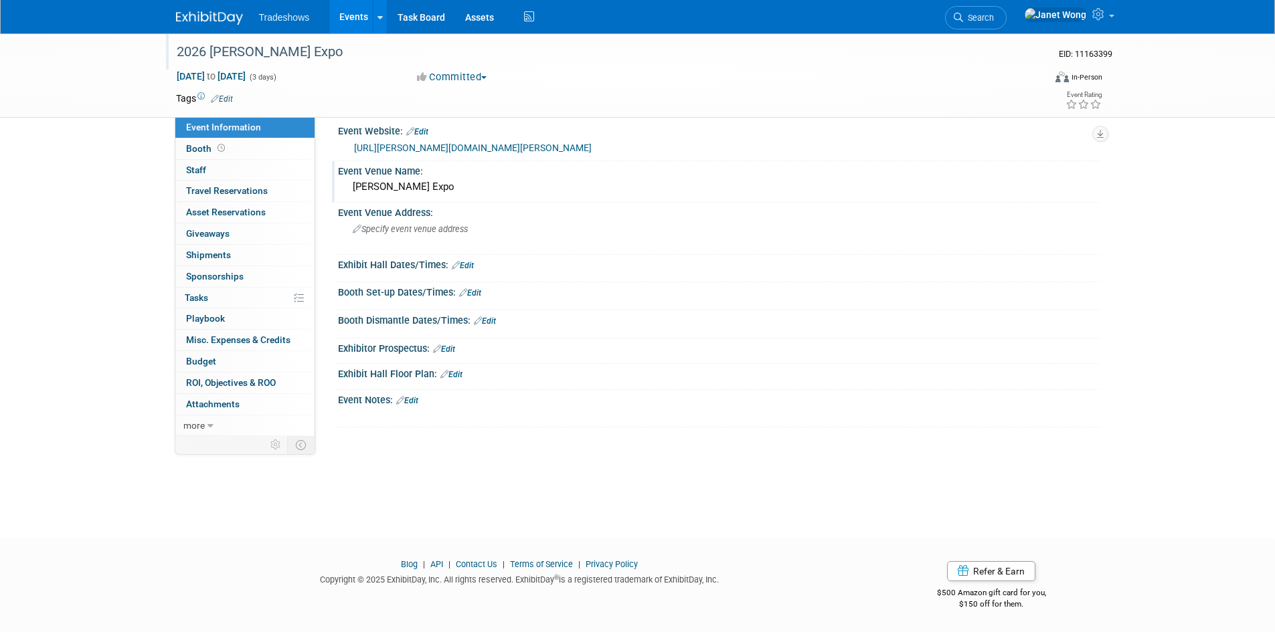
click at [452, 77] on button "Committed" at bounding box center [452, 77] width 80 height 14
click at [479, 122] on link "Considering" at bounding box center [466, 117] width 106 height 19
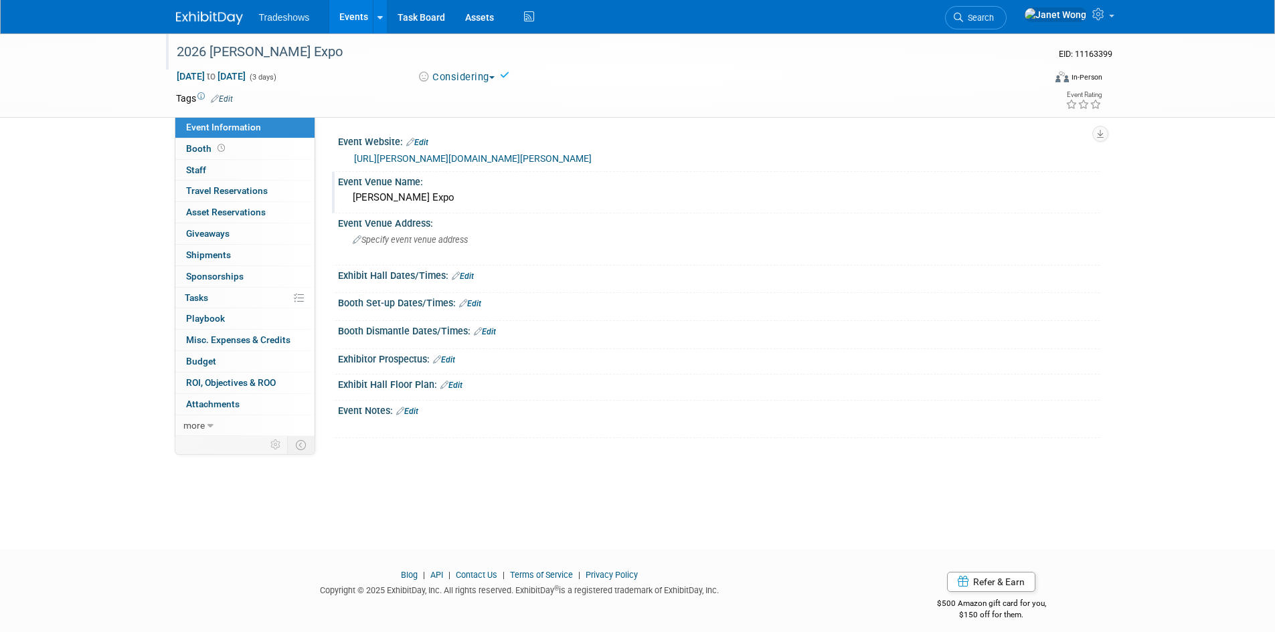
scroll to position [11, 0]
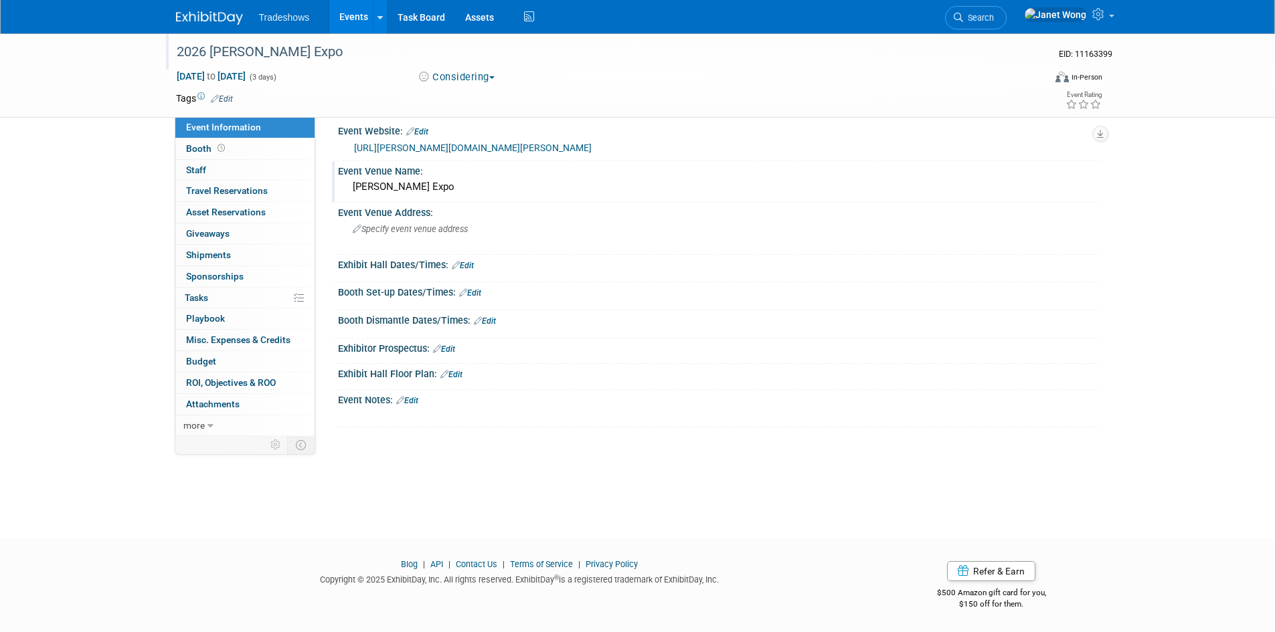
click at [277, 49] on div "2026 [PERSON_NAME] Expo" at bounding box center [598, 52] width 852 height 24
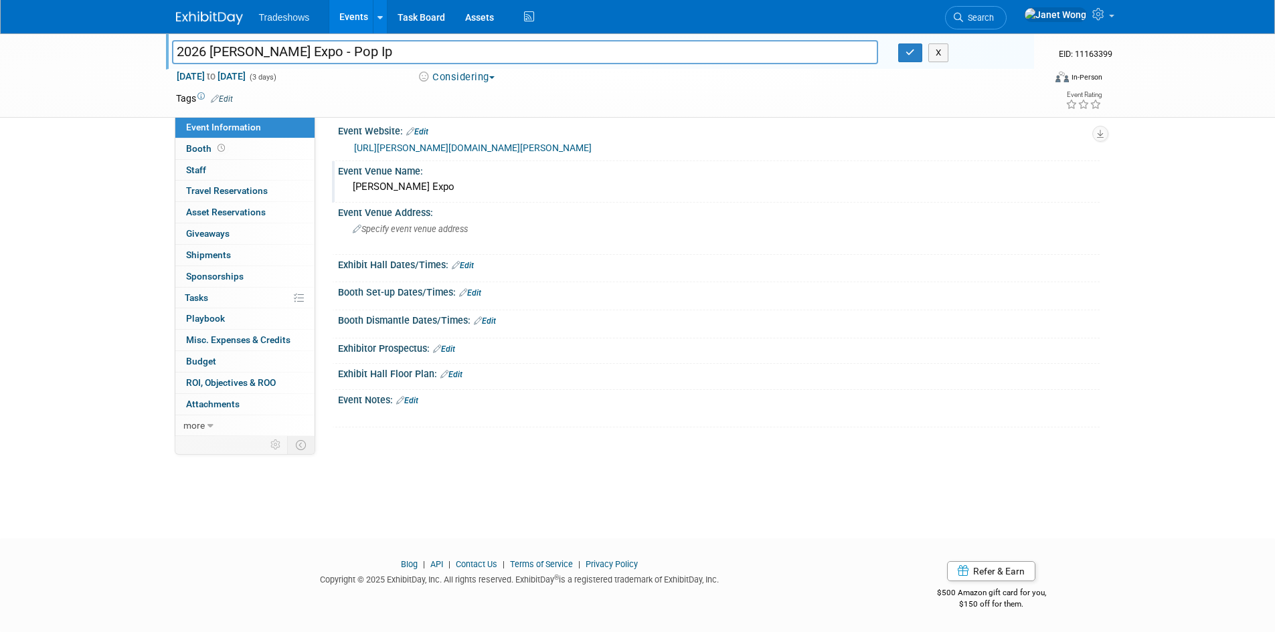
type input "2026 [PERSON_NAME] Expo - Pop Ip"
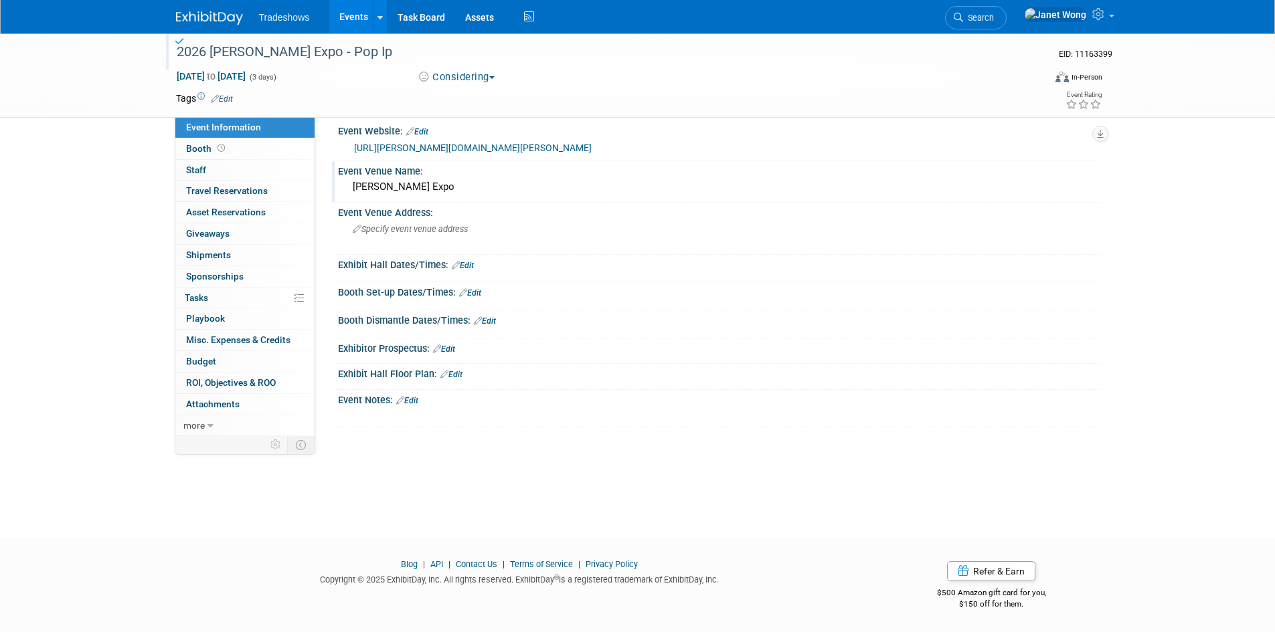
click at [327, 50] on div "2026 [PERSON_NAME] Expo - Pop Ip" at bounding box center [598, 52] width 852 height 24
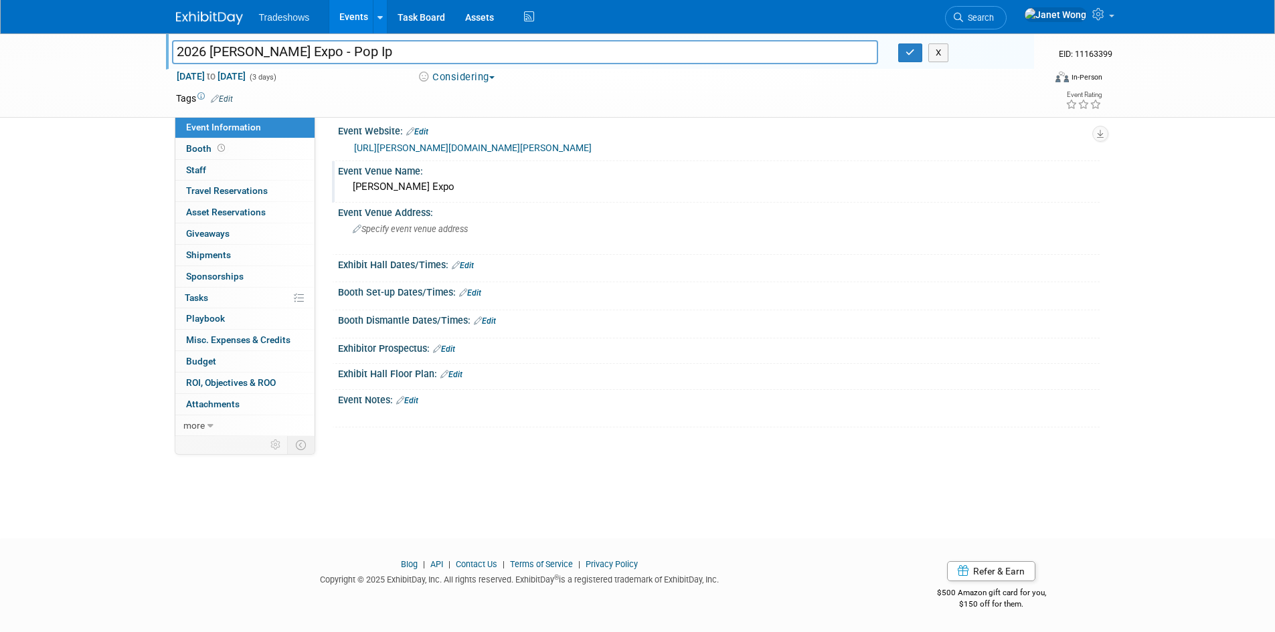
click at [322, 52] on input "2026 [PERSON_NAME] Expo - Pop Ip" at bounding box center [525, 51] width 707 height 23
type input "2026 [PERSON_NAME] Expo - Pop Up"
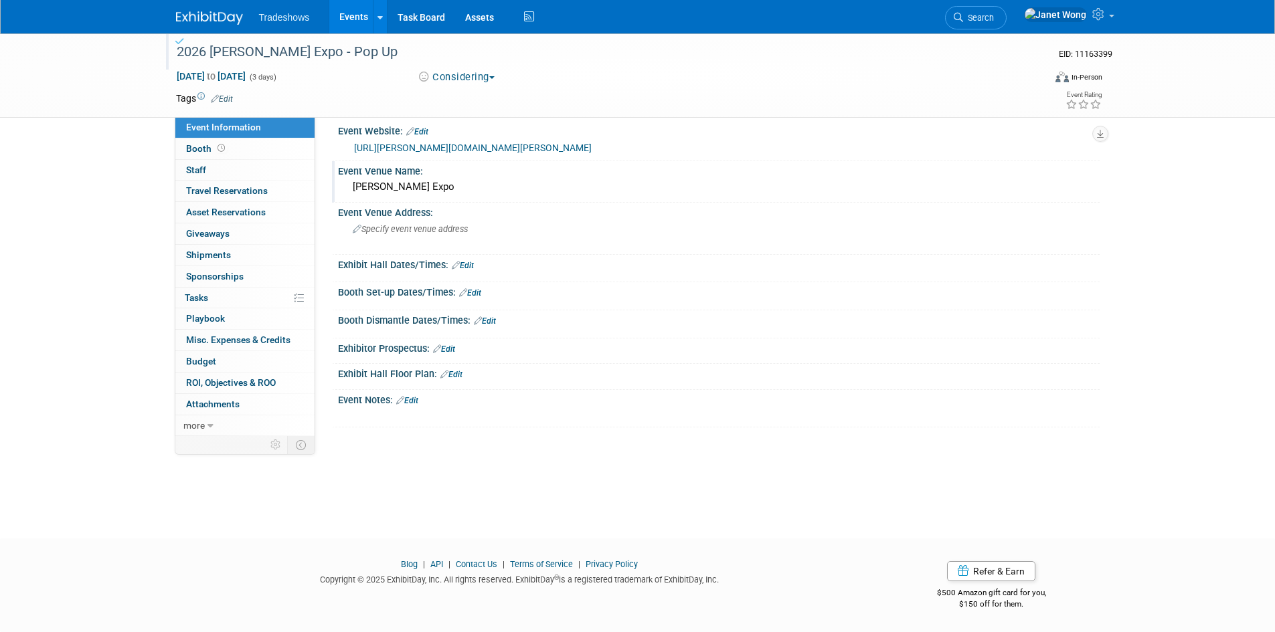
click at [359, 24] on link "Events" at bounding box center [353, 16] width 49 height 33
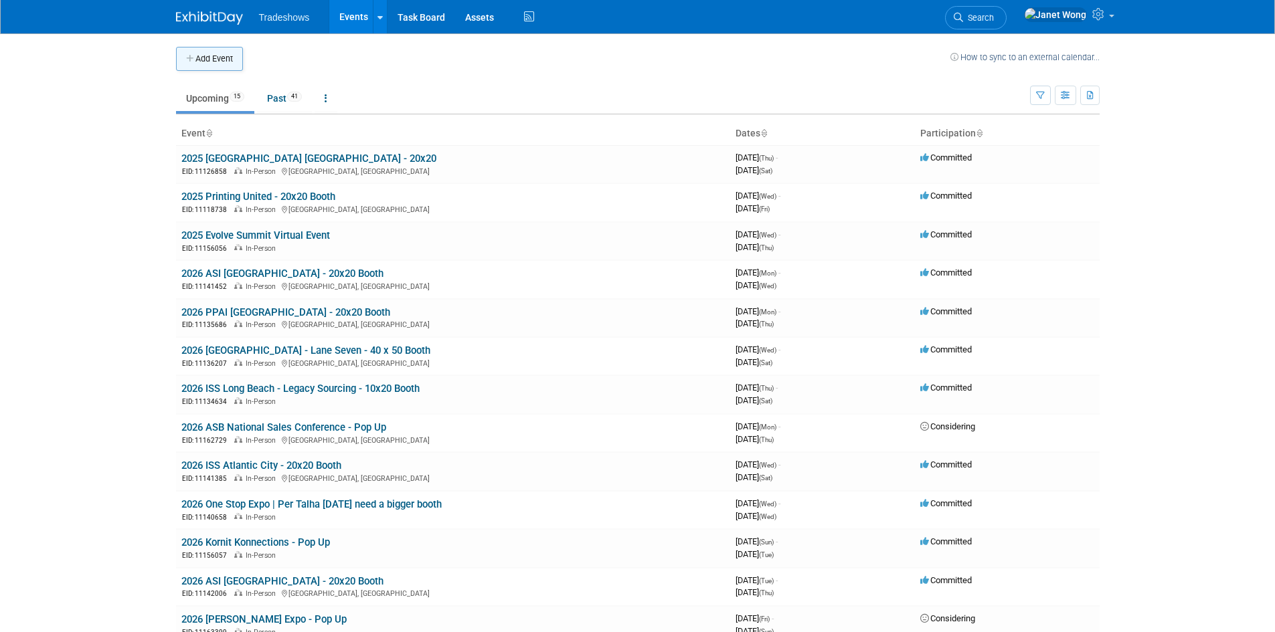
click at [230, 62] on button "Add Event" at bounding box center [209, 59] width 67 height 24
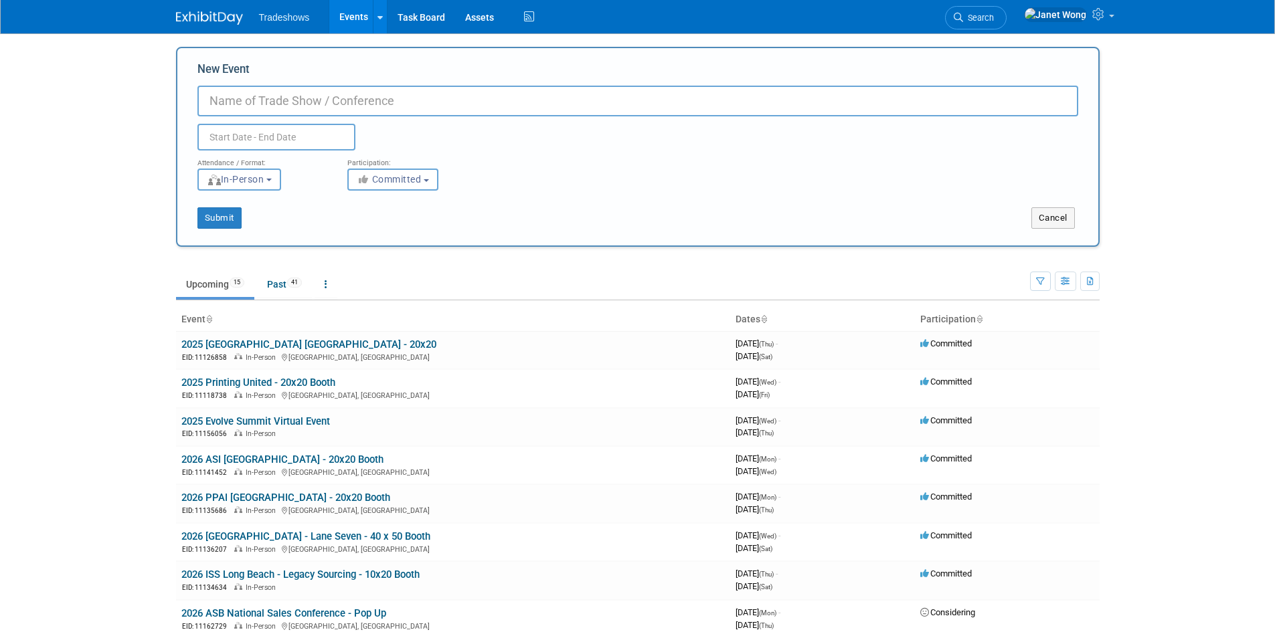
click at [262, 99] on input "New Event" at bounding box center [637, 101] width 881 height 31
click at [232, 215] on button "Submit" at bounding box center [219, 217] width 44 height 21
type input "2026 Promforma"
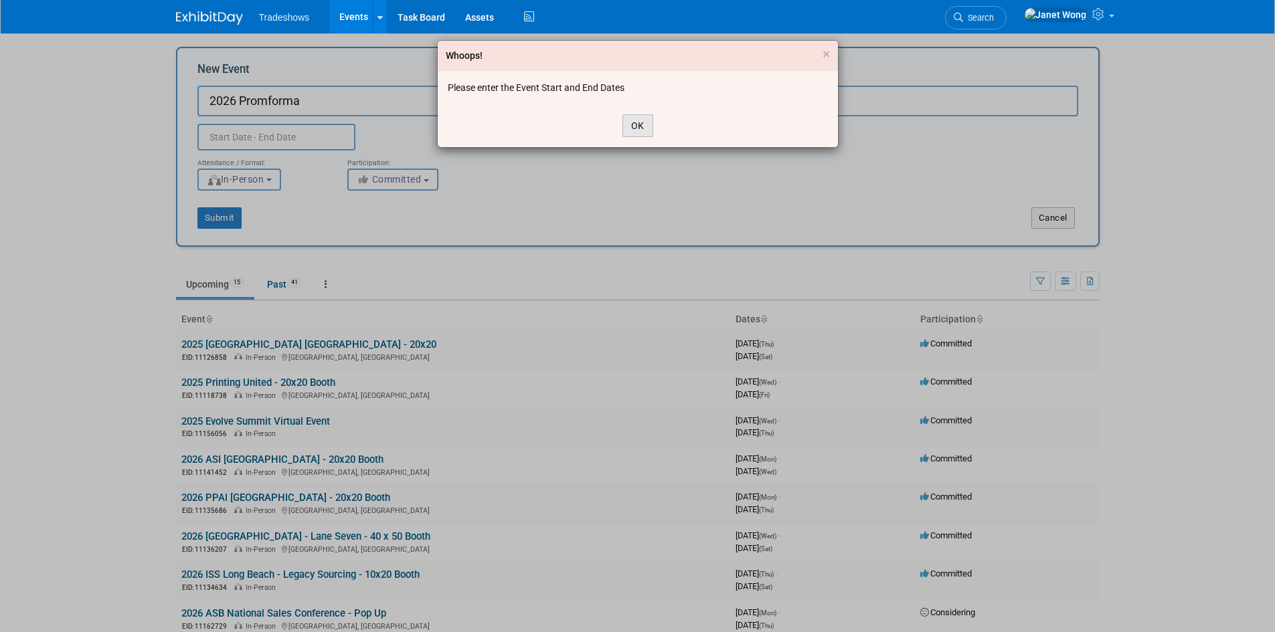
click at [647, 131] on button "OK" at bounding box center [637, 125] width 31 height 23
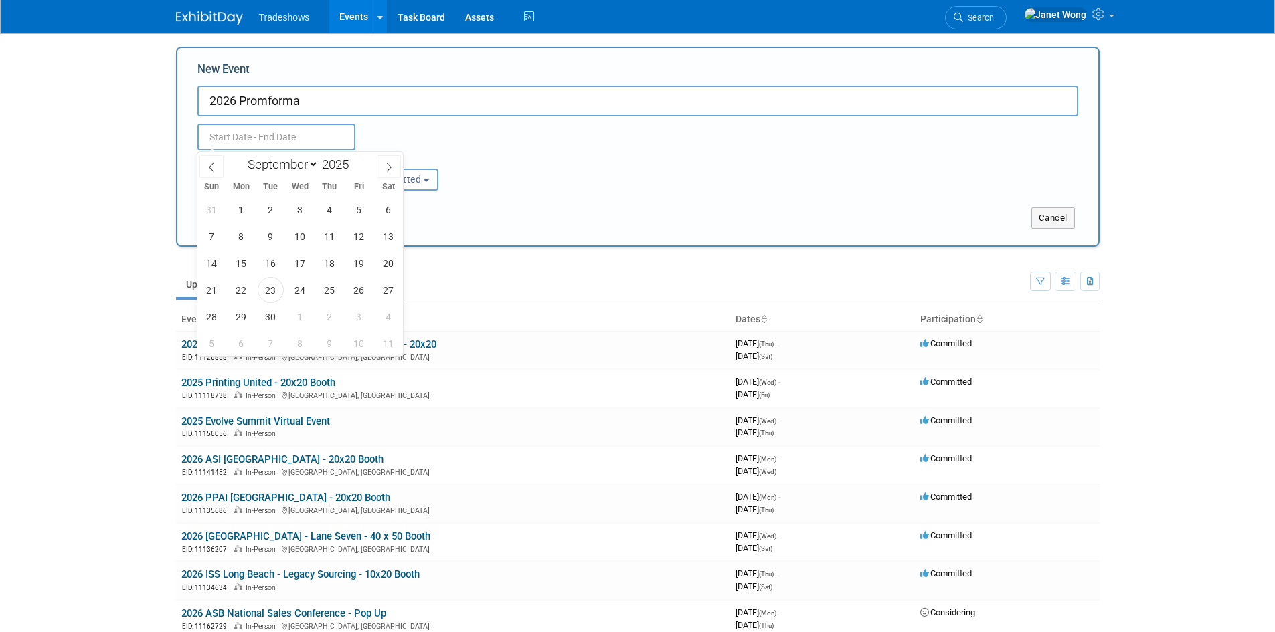
click at [263, 147] on input "text" at bounding box center [276, 137] width 158 height 27
click at [298, 171] on select "January February March April May June July August September October November De…" at bounding box center [280, 164] width 77 height 17
select select "6"
click at [242, 156] on select "January February March April May June July August September October November De…" at bounding box center [280, 164] width 77 height 17
click at [300, 213] on span "2" at bounding box center [300, 210] width 26 height 26
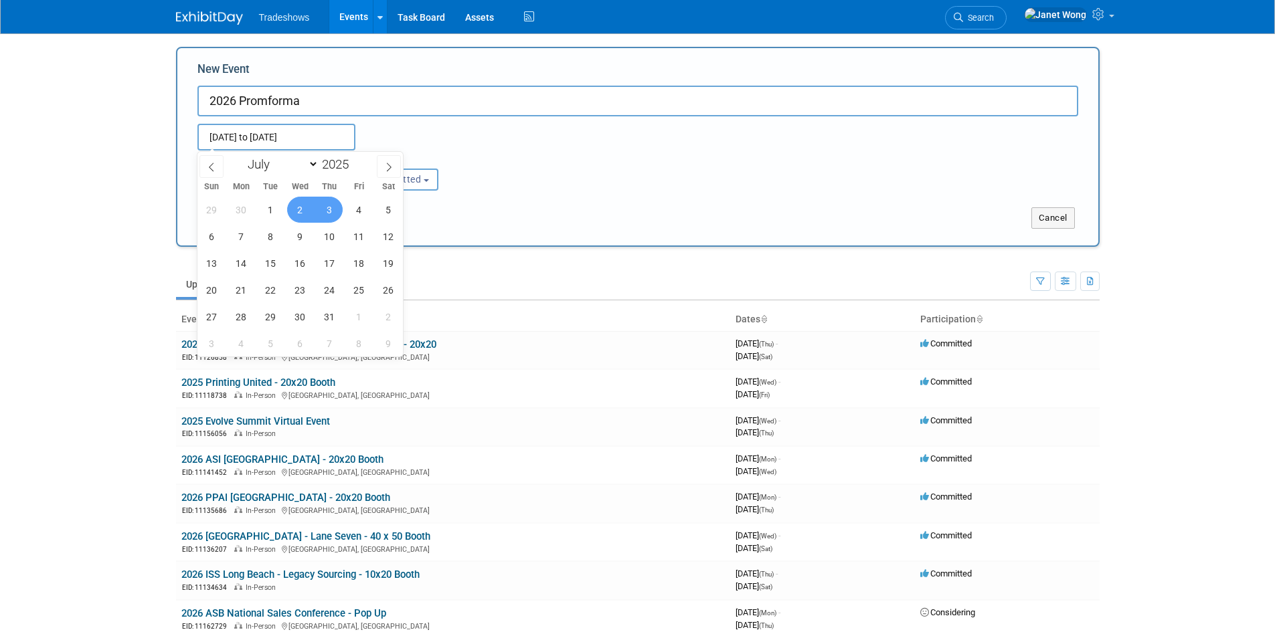
click at [347, 219] on div "29 30 1 2 3 4 5 6 7 8 9 10 11 12 13 14 15 16 17 18 19 20 21 22 23 24 25 26 27 2…" at bounding box center [300, 276] width 206 height 161
click at [350, 217] on span "4" at bounding box center [359, 210] width 26 height 26
type input "[DATE] to [DATE]"
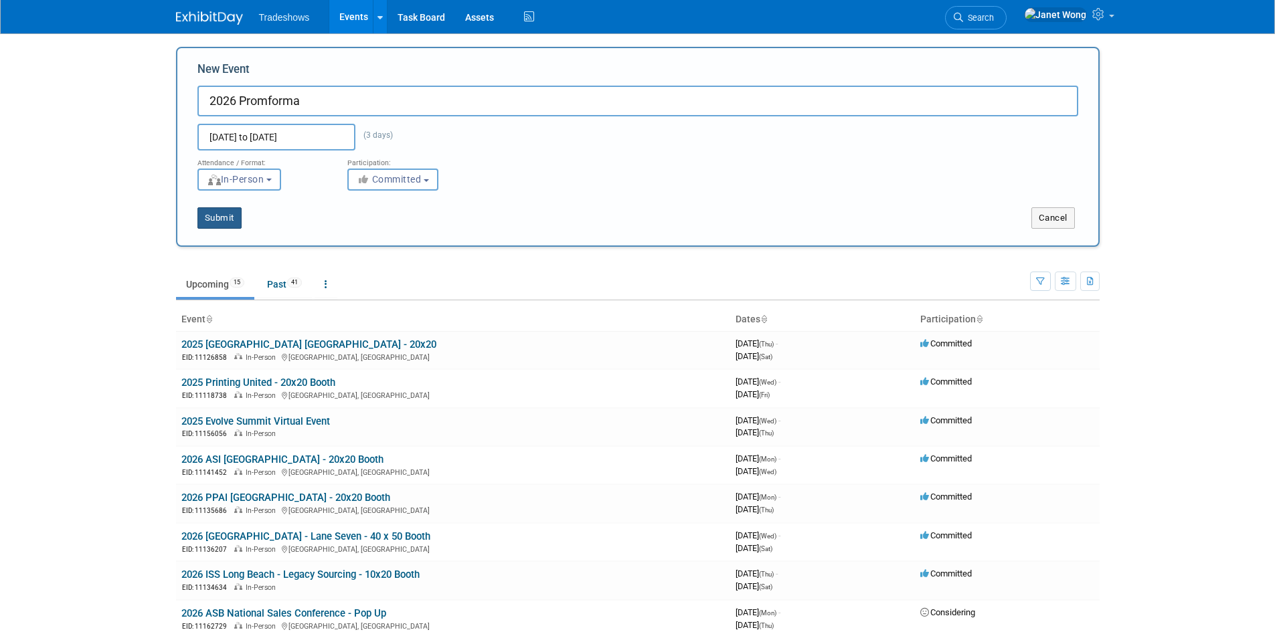
click at [211, 211] on button "Submit" at bounding box center [219, 217] width 44 height 21
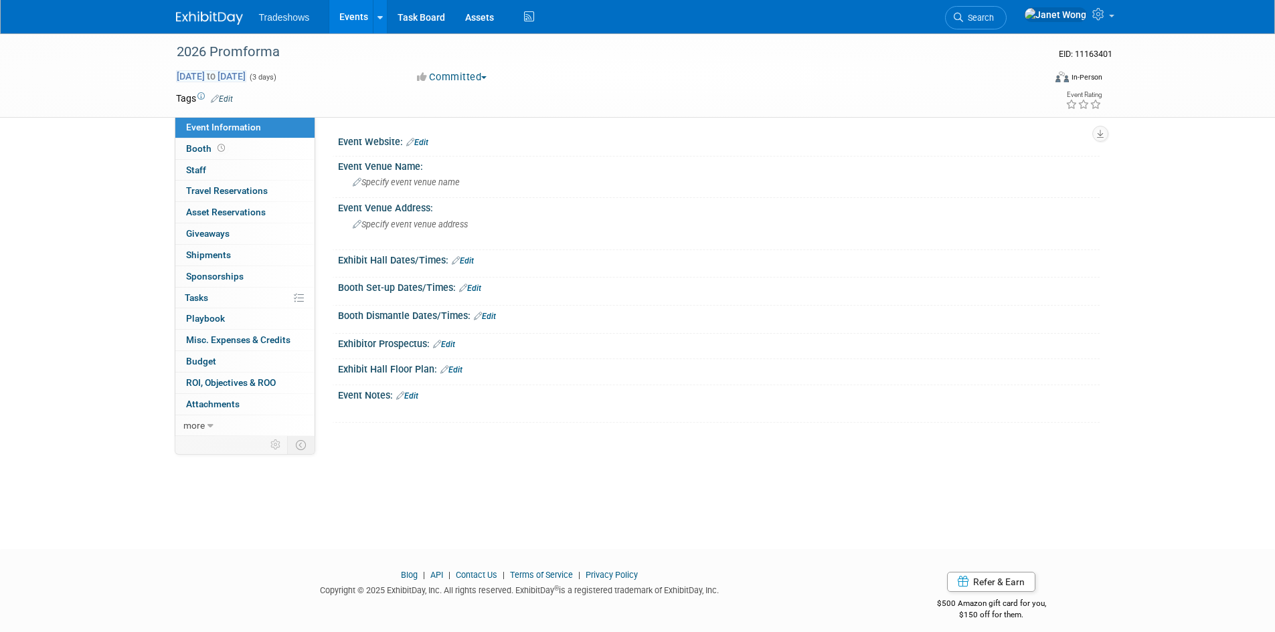
click at [246, 75] on span "[DATE] to [DATE]" at bounding box center [211, 76] width 70 height 12
select select "6"
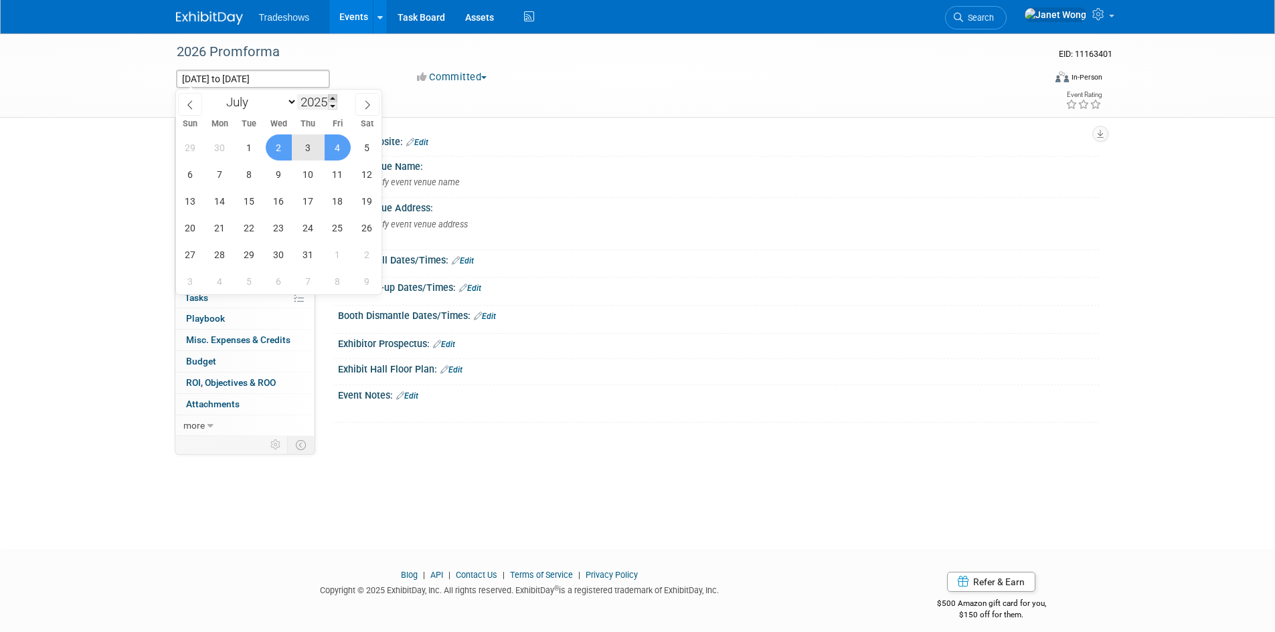
click at [333, 100] on span at bounding box center [332, 98] width 9 height 8
type input "2026"
click at [354, 70] on div "[DATE] to [DATE] (3 days) [DATE] to [DATE]" at bounding box center [284, 79] width 217 height 19
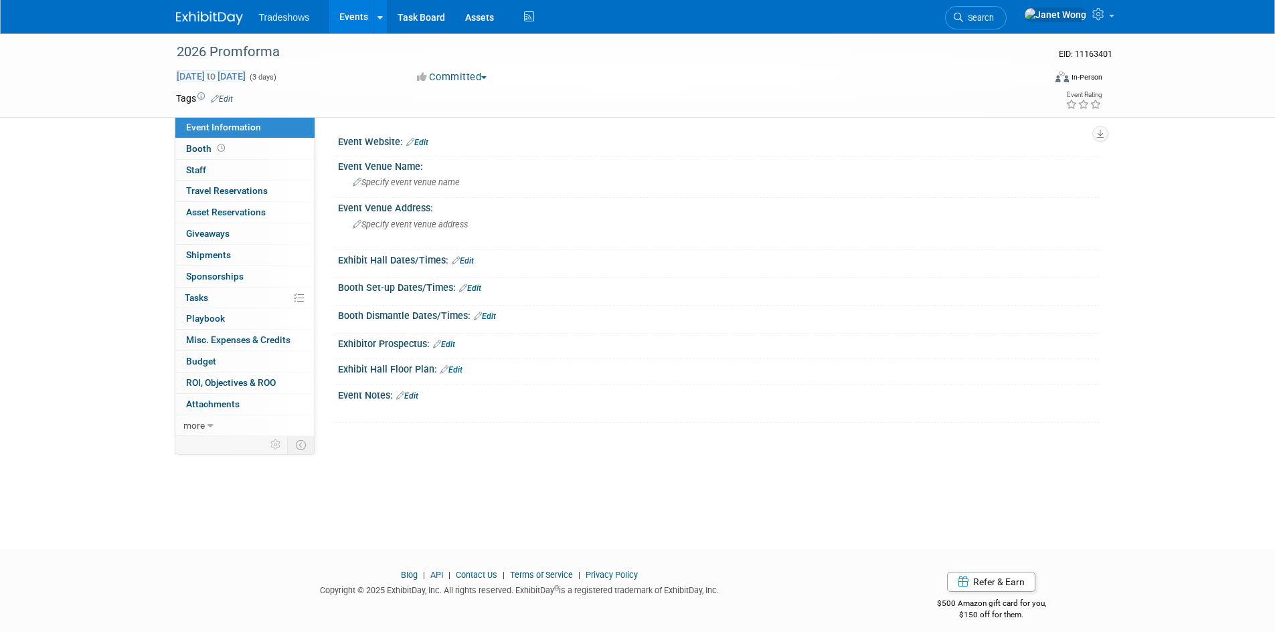
click at [246, 78] on span "[DATE] to [DATE]" at bounding box center [211, 76] width 70 height 12
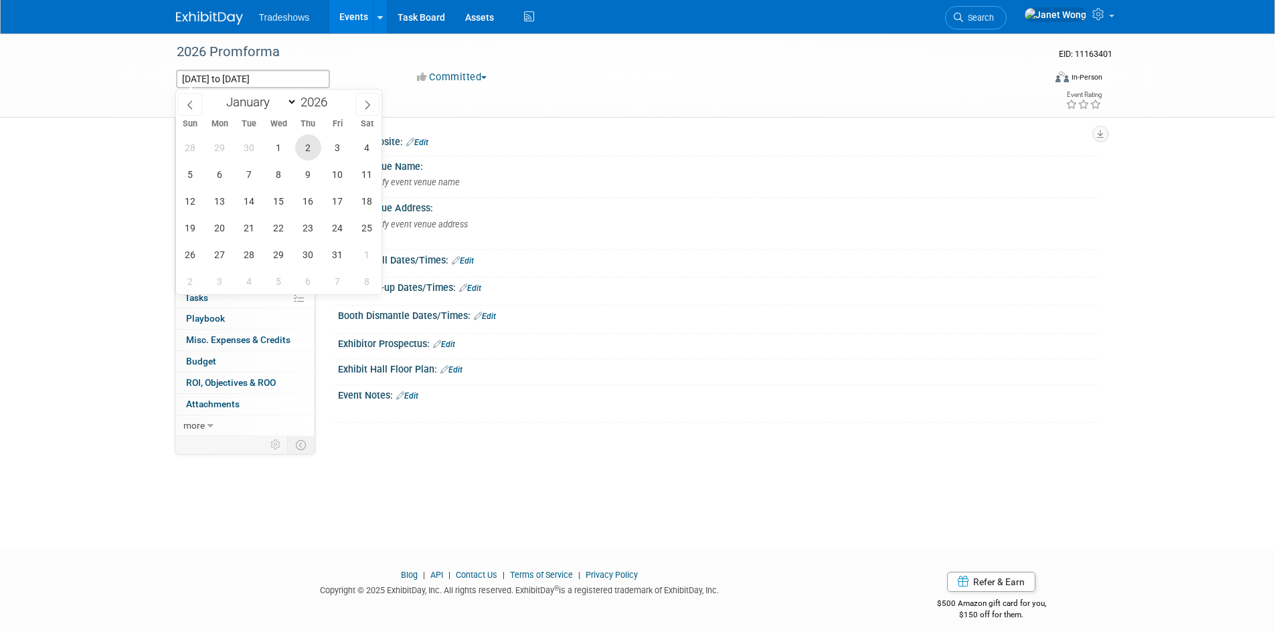
click at [298, 153] on span "2" at bounding box center [308, 147] width 26 height 26
type input "[DATE]"
click at [369, 149] on span "4" at bounding box center [367, 147] width 26 height 26
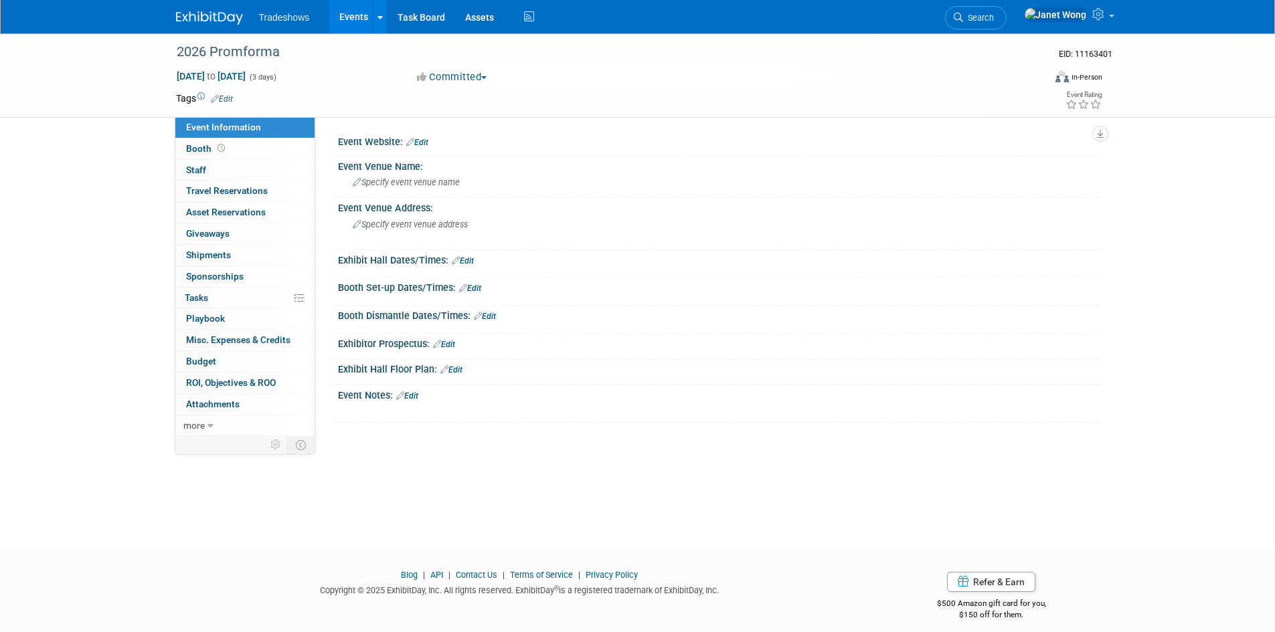
click at [469, 74] on button "Committed" at bounding box center [452, 77] width 80 height 14
click at [484, 117] on link "Considering" at bounding box center [466, 117] width 106 height 19
click at [289, 63] on div "2026 Promforma" at bounding box center [598, 52] width 852 height 24
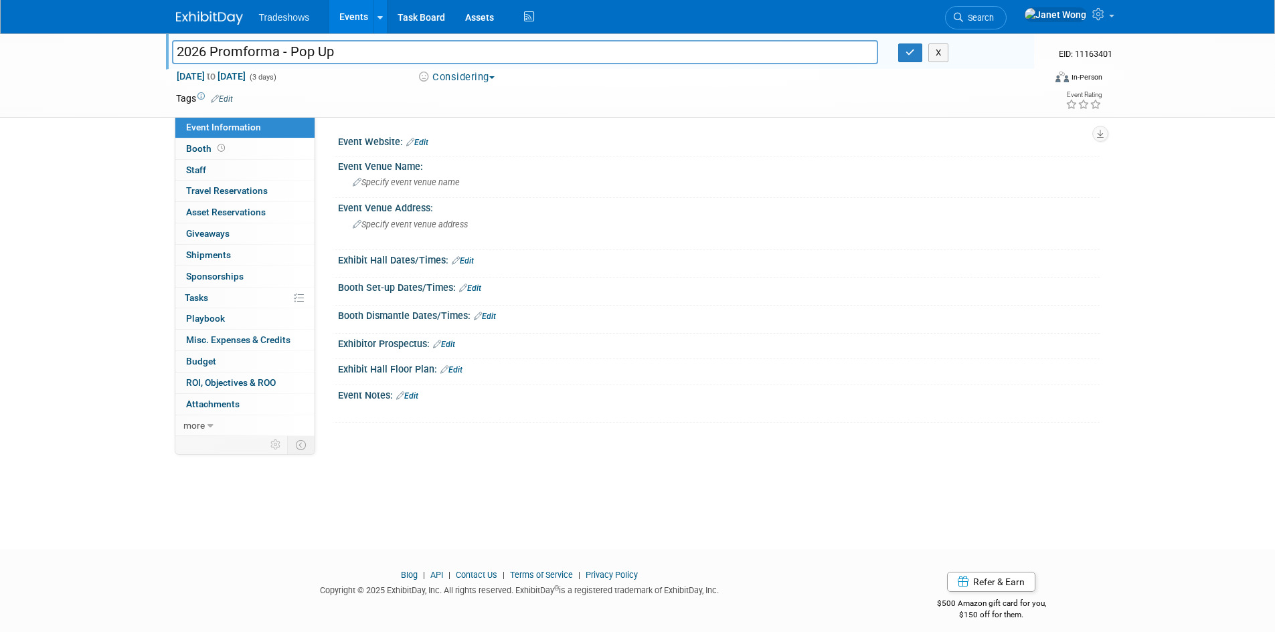
type input "2026 Promforma - Pop Up"
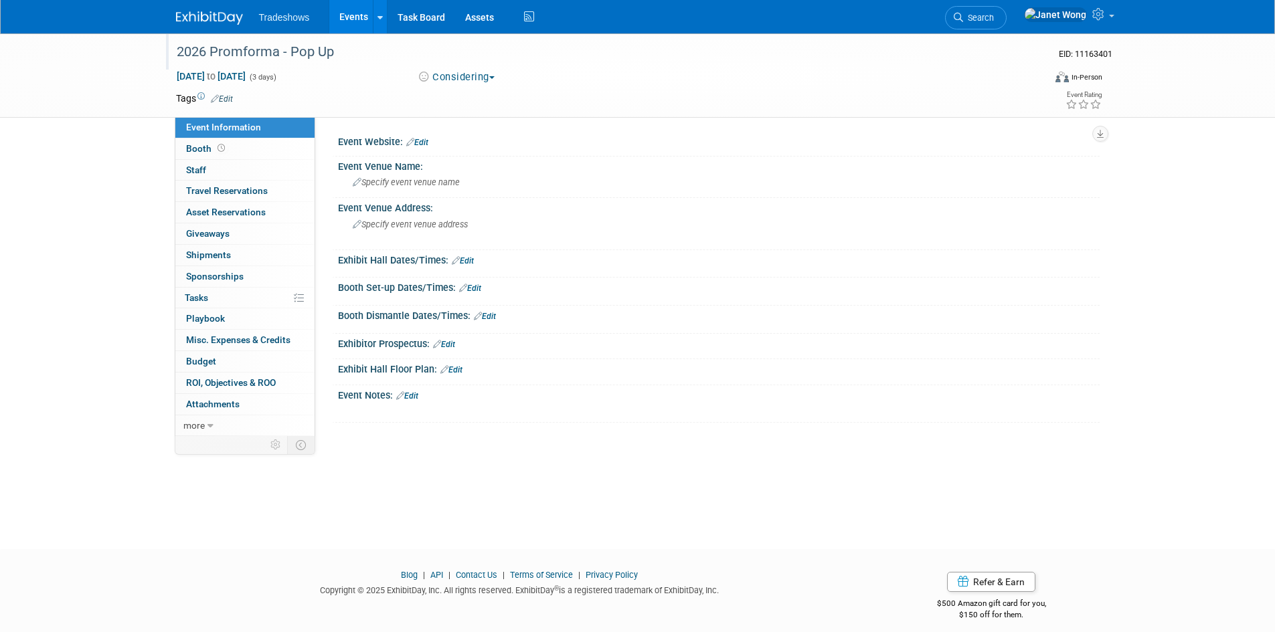
click at [361, 17] on link "Events" at bounding box center [353, 16] width 49 height 33
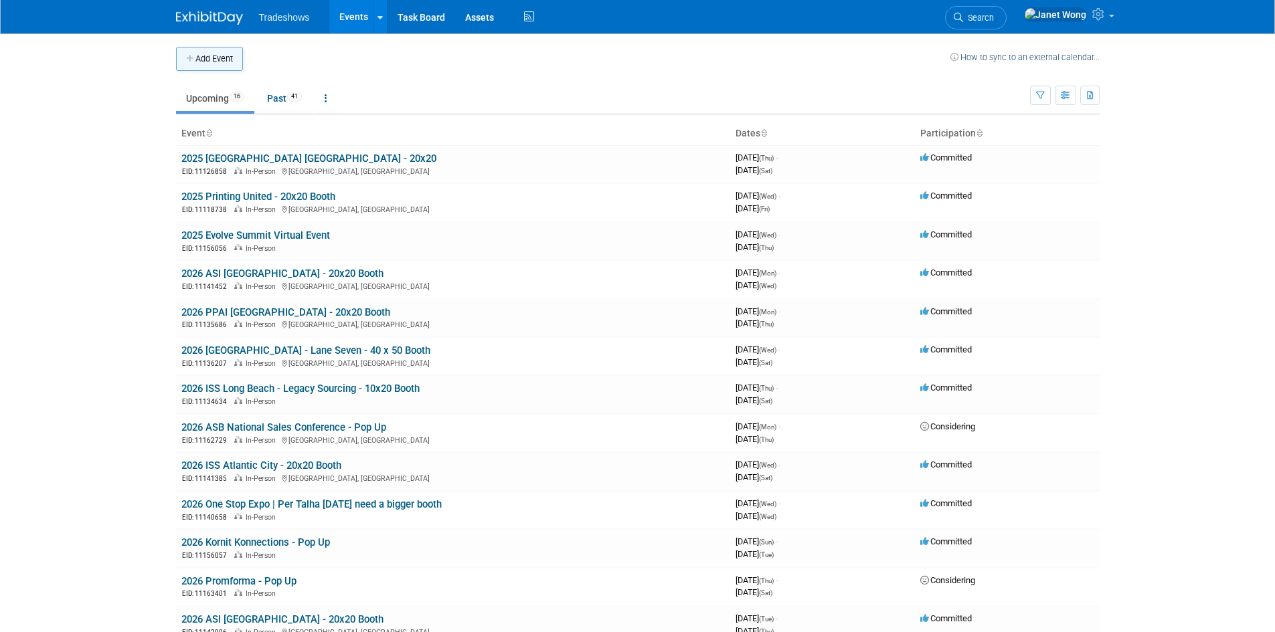
click at [221, 61] on button "Add Event" at bounding box center [209, 59] width 67 height 24
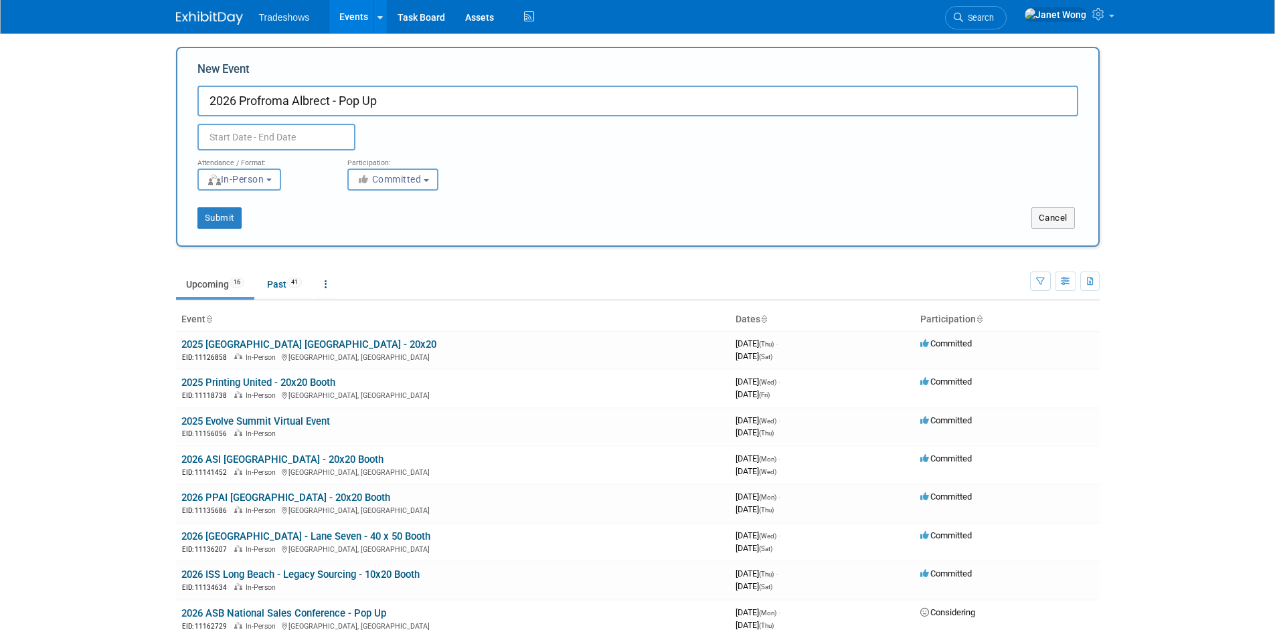
type input "2026 Profroma Albrect - Pop Up"
click at [307, 146] on input "text" at bounding box center [276, 137] width 158 height 27
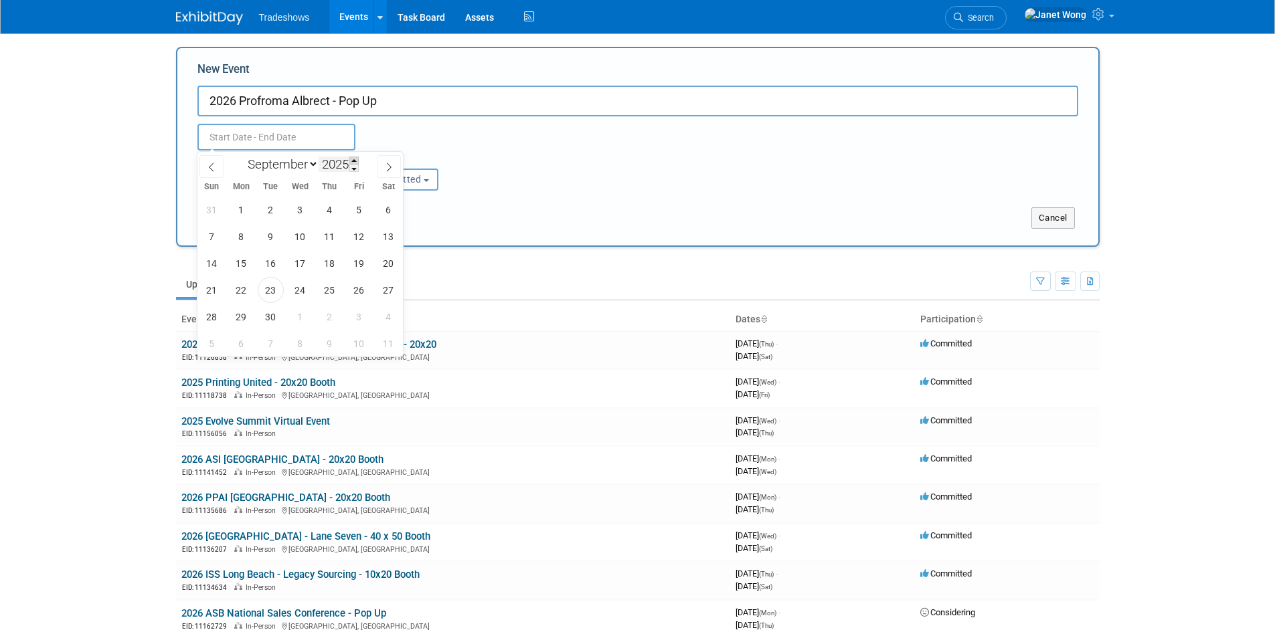
click at [356, 161] on span at bounding box center [353, 161] width 9 height 8
type input "2026"
click at [310, 162] on select "January February March April May June July August September October November De…" at bounding box center [280, 164] width 77 height 17
select select "6"
click at [242, 156] on select "January February March April May June July August September October November De…" at bounding box center [280, 164] width 77 height 17
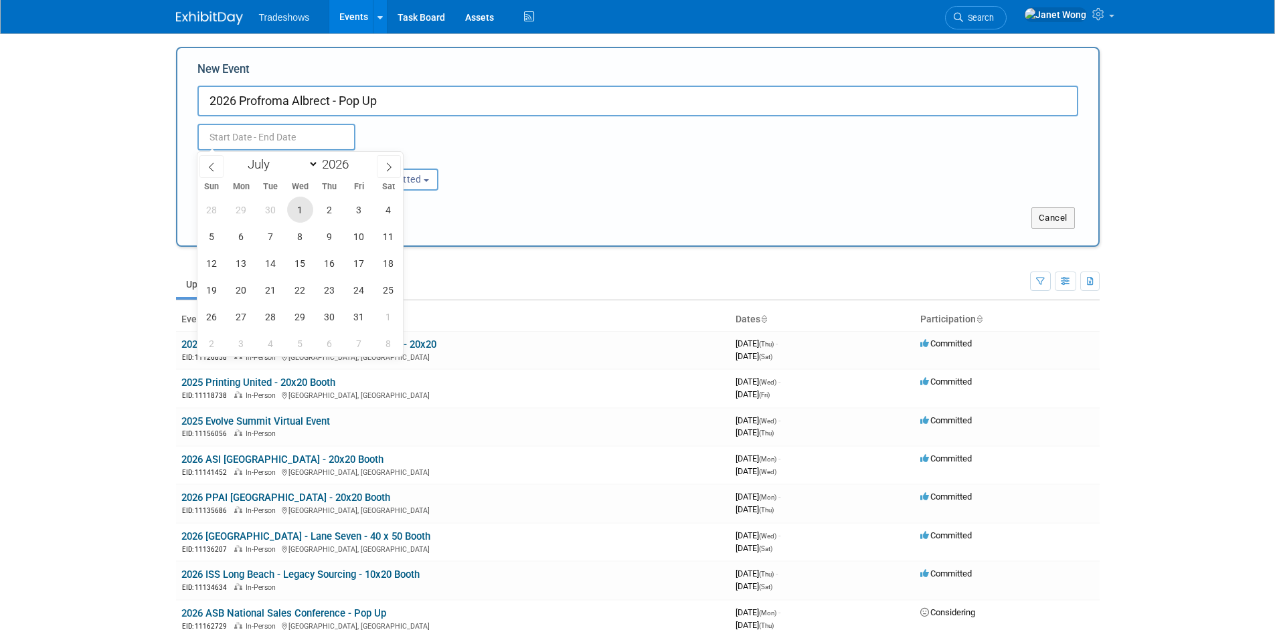
click at [304, 205] on span "1" at bounding box center [300, 210] width 26 height 26
click at [390, 213] on span "4" at bounding box center [388, 210] width 26 height 26
type input "[DATE] to [DATE]"
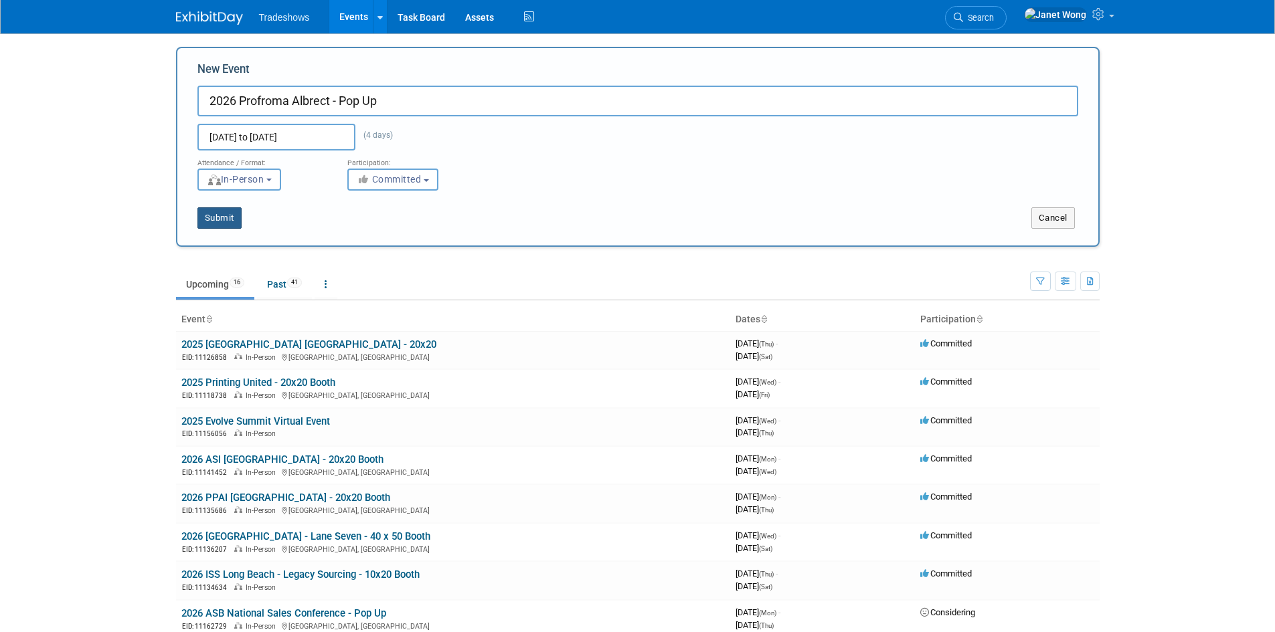
click at [216, 217] on button "Submit" at bounding box center [219, 217] width 44 height 21
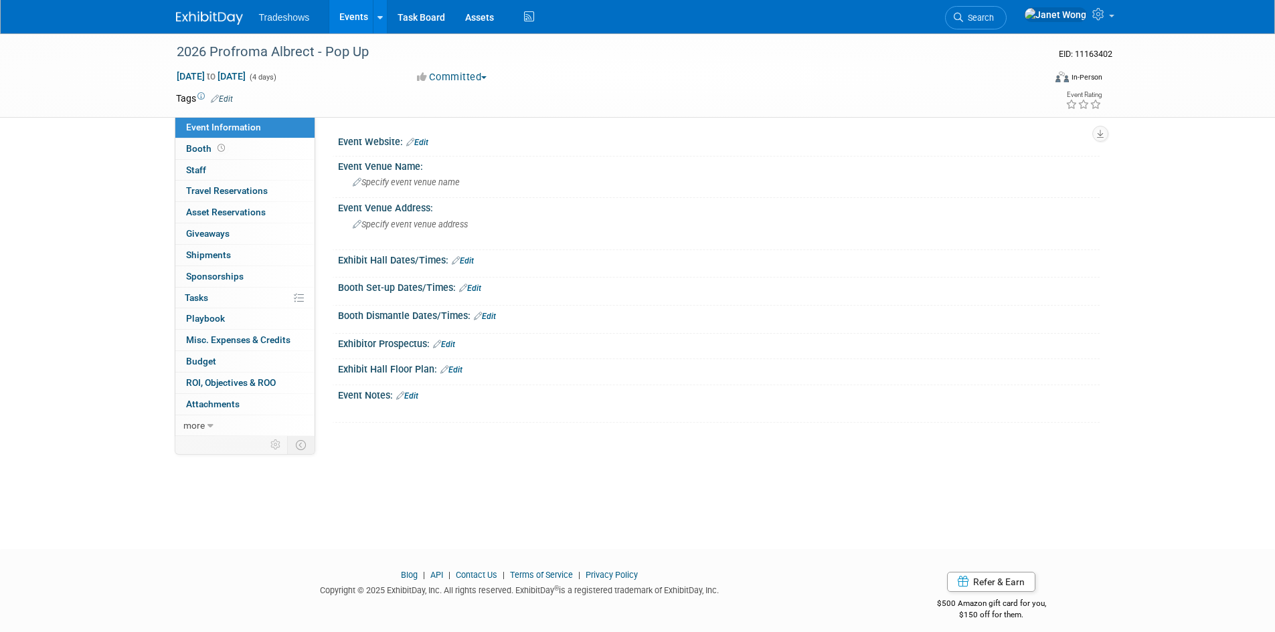
click at [430, 78] on button "Committed" at bounding box center [452, 77] width 80 height 14
click at [476, 116] on link "Considering" at bounding box center [466, 117] width 106 height 19
click at [534, 99] on td at bounding box center [589, 98] width 712 height 13
